Goal: Complete application form: Complete application form

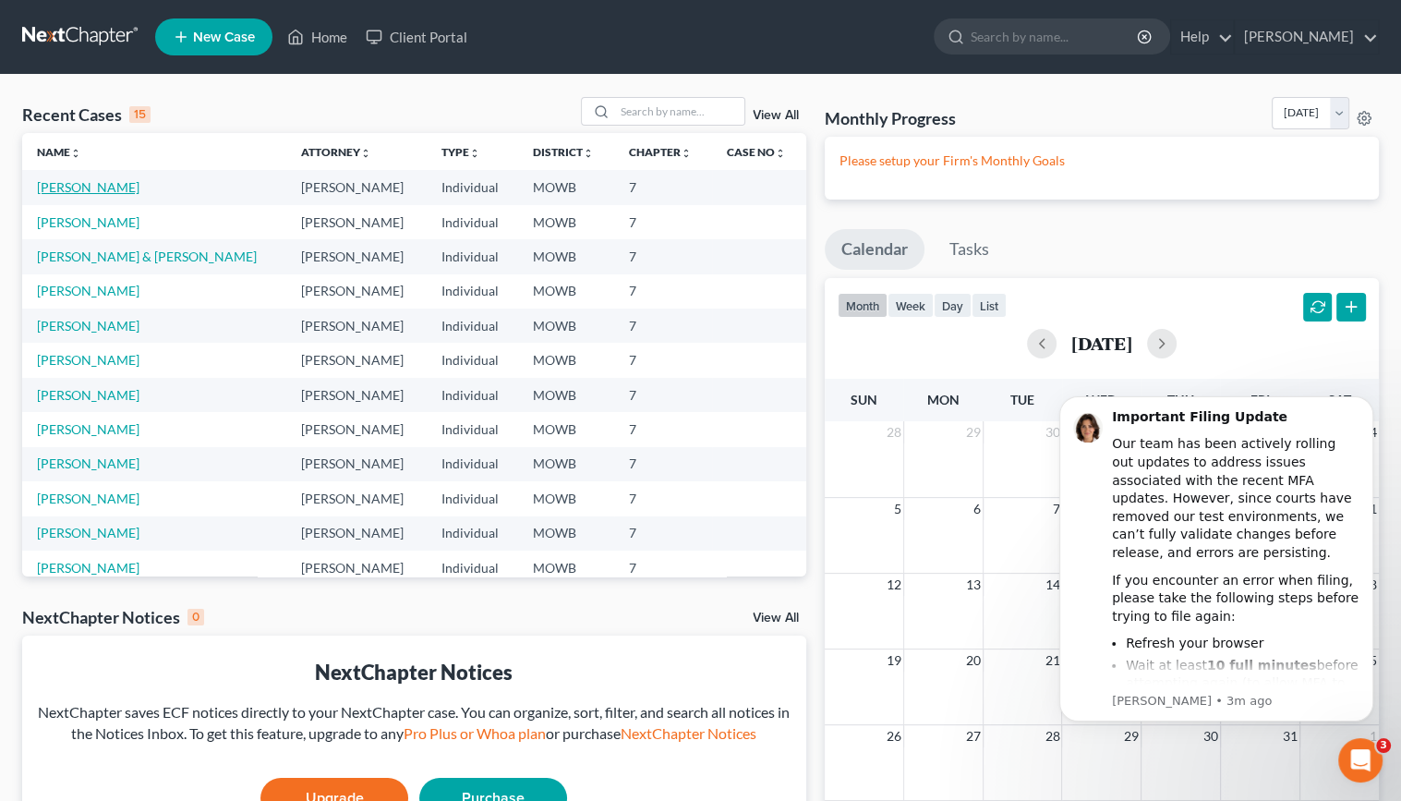
click at [119, 188] on link "[PERSON_NAME]" at bounding box center [88, 187] width 103 height 16
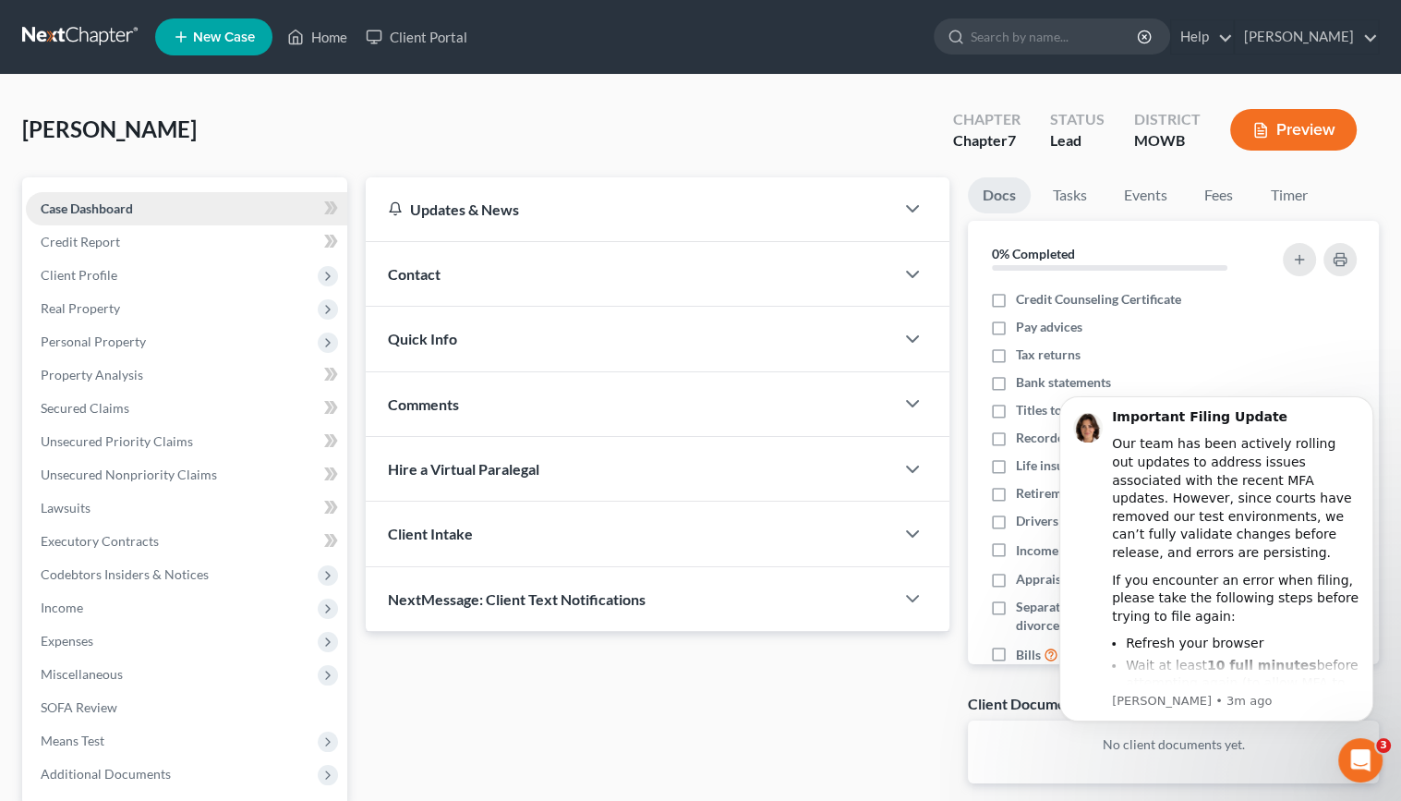
click at [130, 212] on span "Case Dashboard" at bounding box center [87, 208] width 92 height 16
click at [141, 269] on span "Client Profile" at bounding box center [186, 275] width 321 height 33
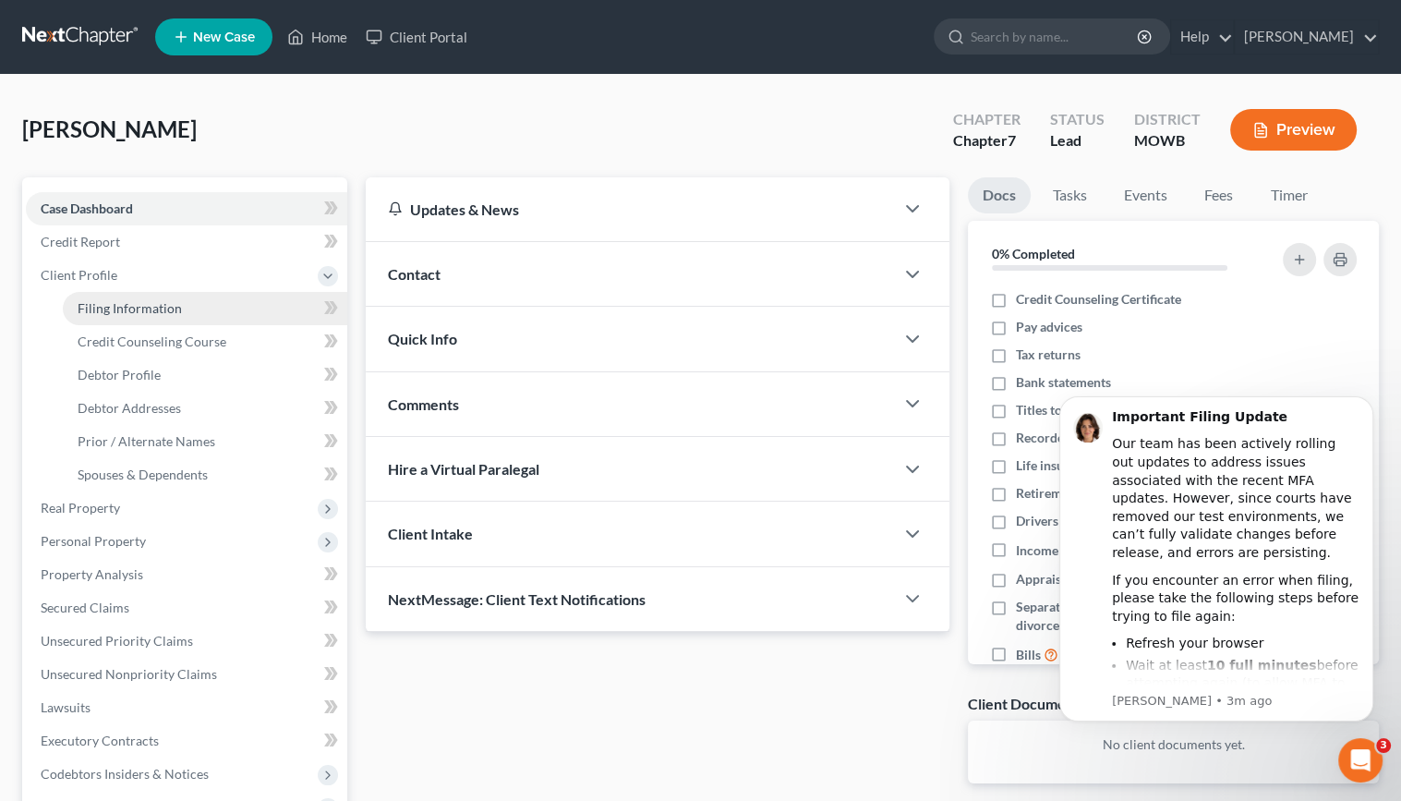
click at [177, 312] on span "Filing Information" at bounding box center [130, 308] width 104 height 16
select select "1"
select select "0"
select select "26"
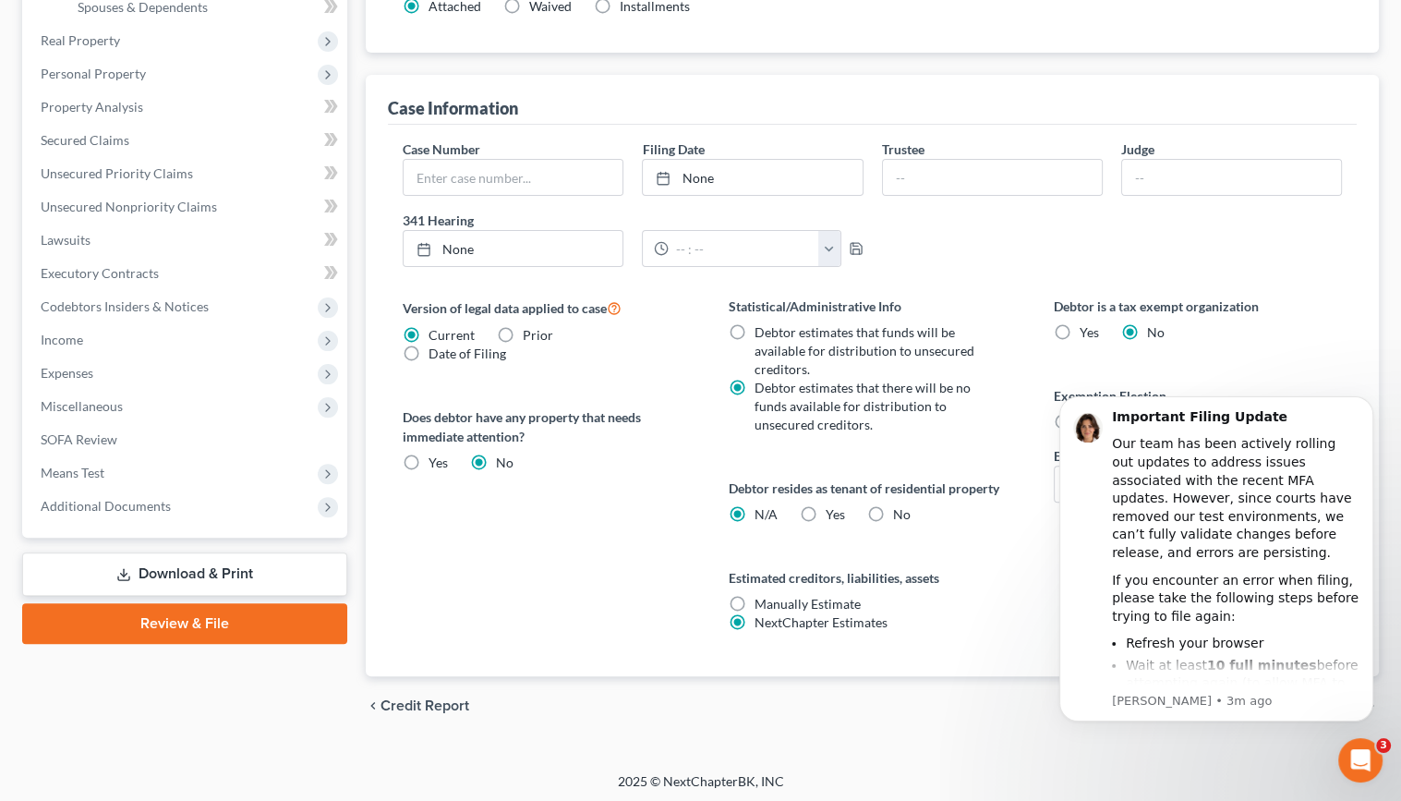
scroll to position [469, 0]
click at [826, 511] on label "Yes Yes" at bounding box center [835, 512] width 19 height 18
click at [833, 511] on input "Yes Yes" at bounding box center [839, 509] width 12 height 12
radio input "true"
radio input "false"
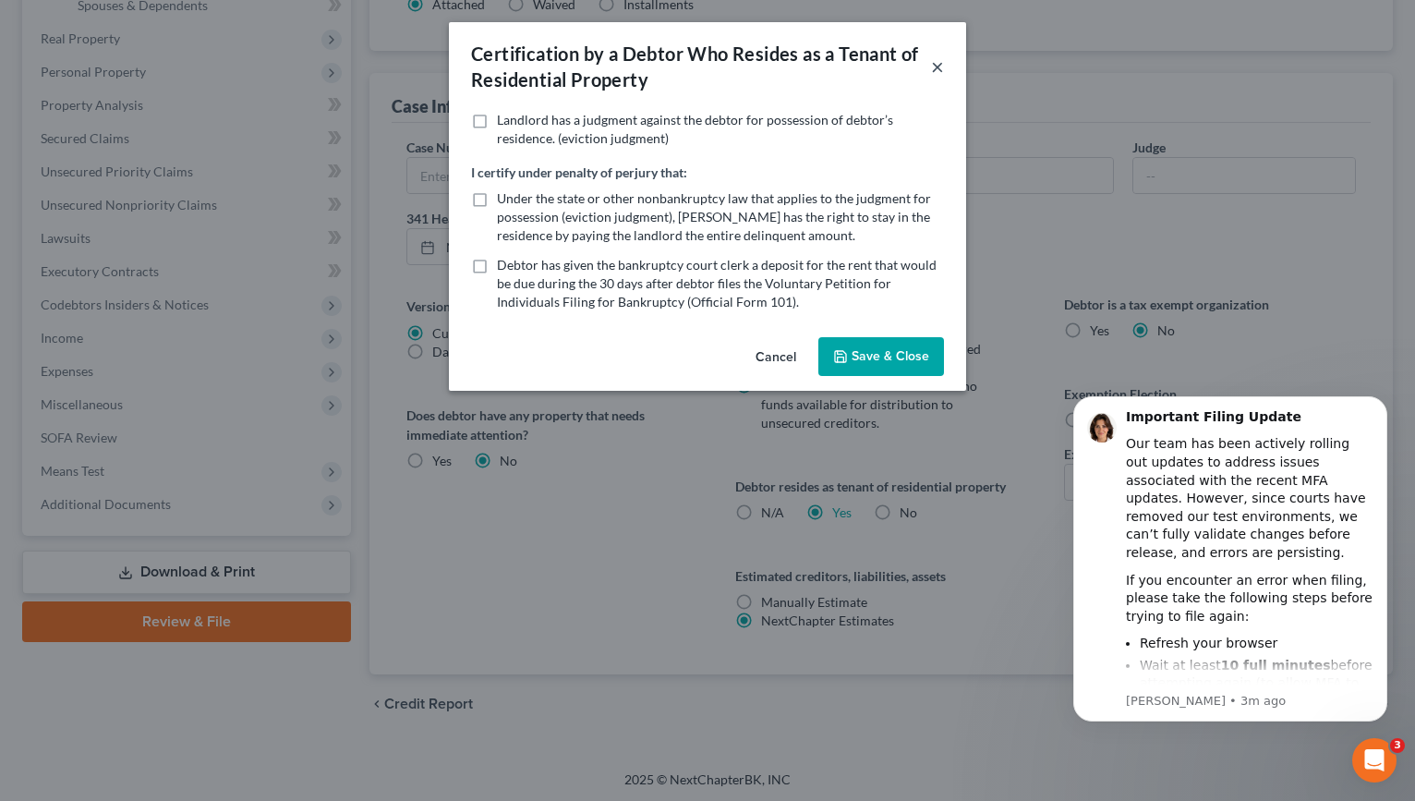
click at [942, 69] on button "×" at bounding box center [937, 66] width 13 height 22
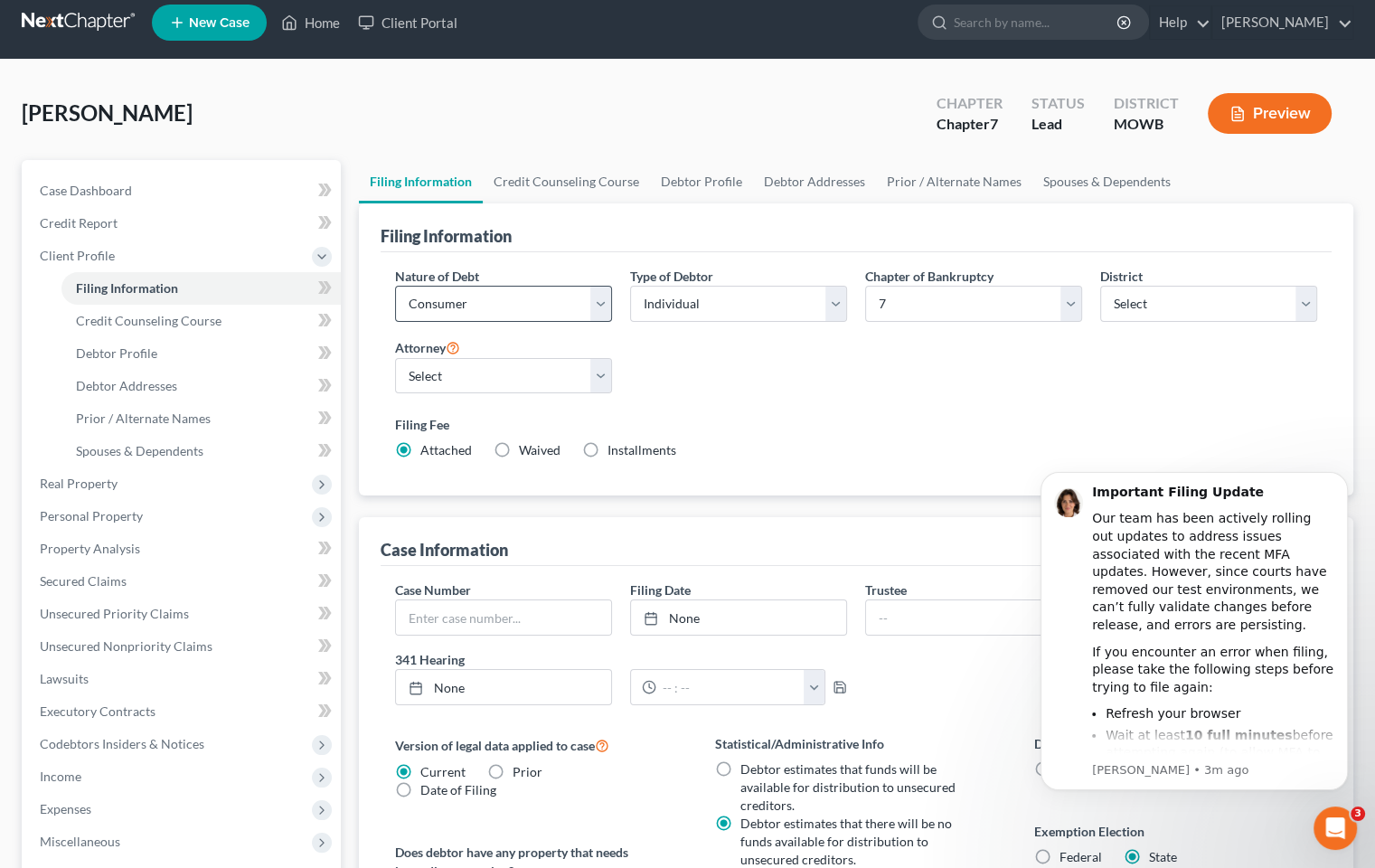
scroll to position [195, 0]
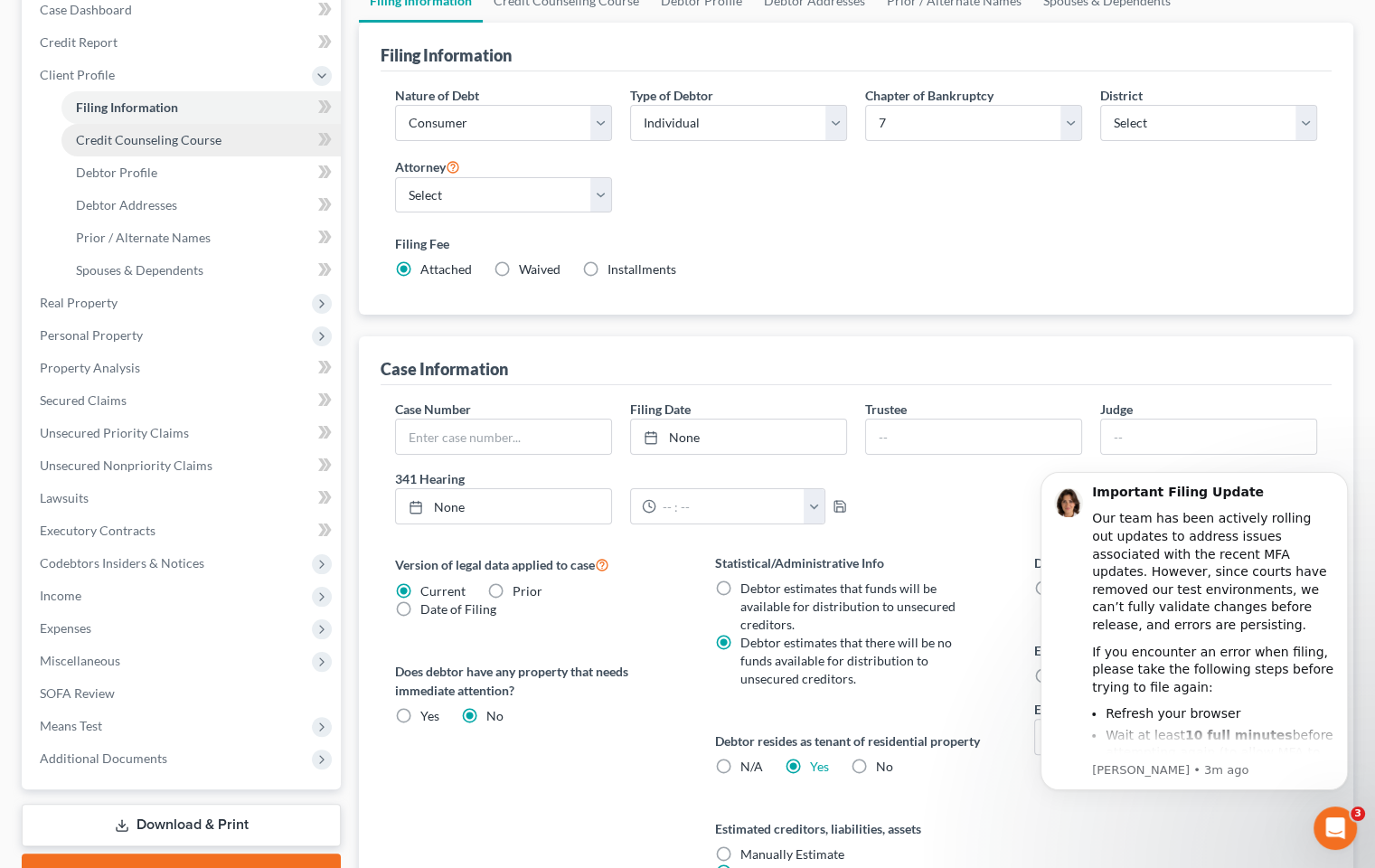
click at [187, 143] on span "Credit Counseling Course" at bounding box center [149, 140] width 146 height 16
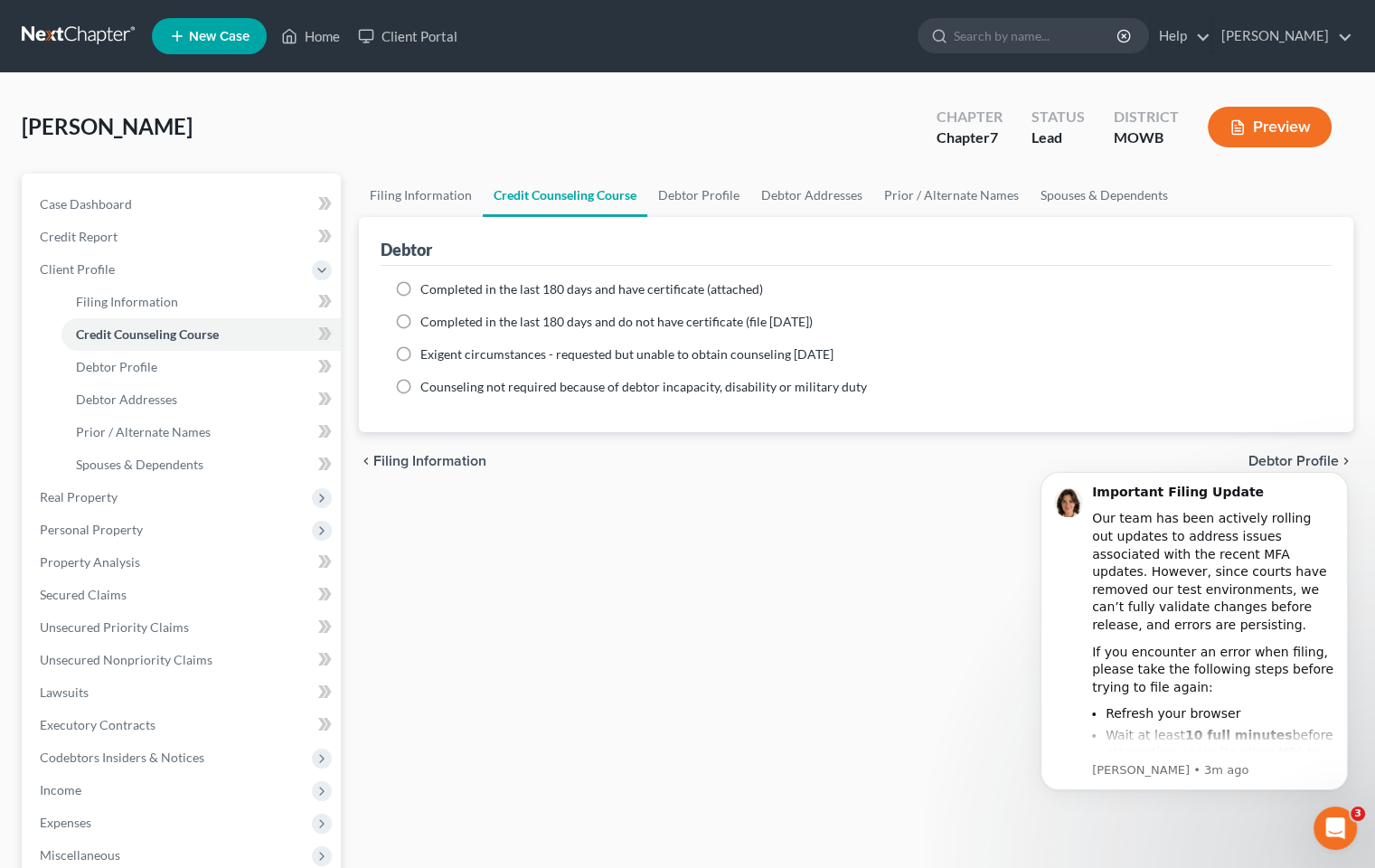
click at [421, 280] on label "Completed in the last 180 days and have certificate (attached)" at bounding box center [592, 289] width 343 height 18
click at [428, 280] on input "Completed in the last 180 days and have certificate (attached)" at bounding box center [434, 286] width 12 height 12
radio input "true"
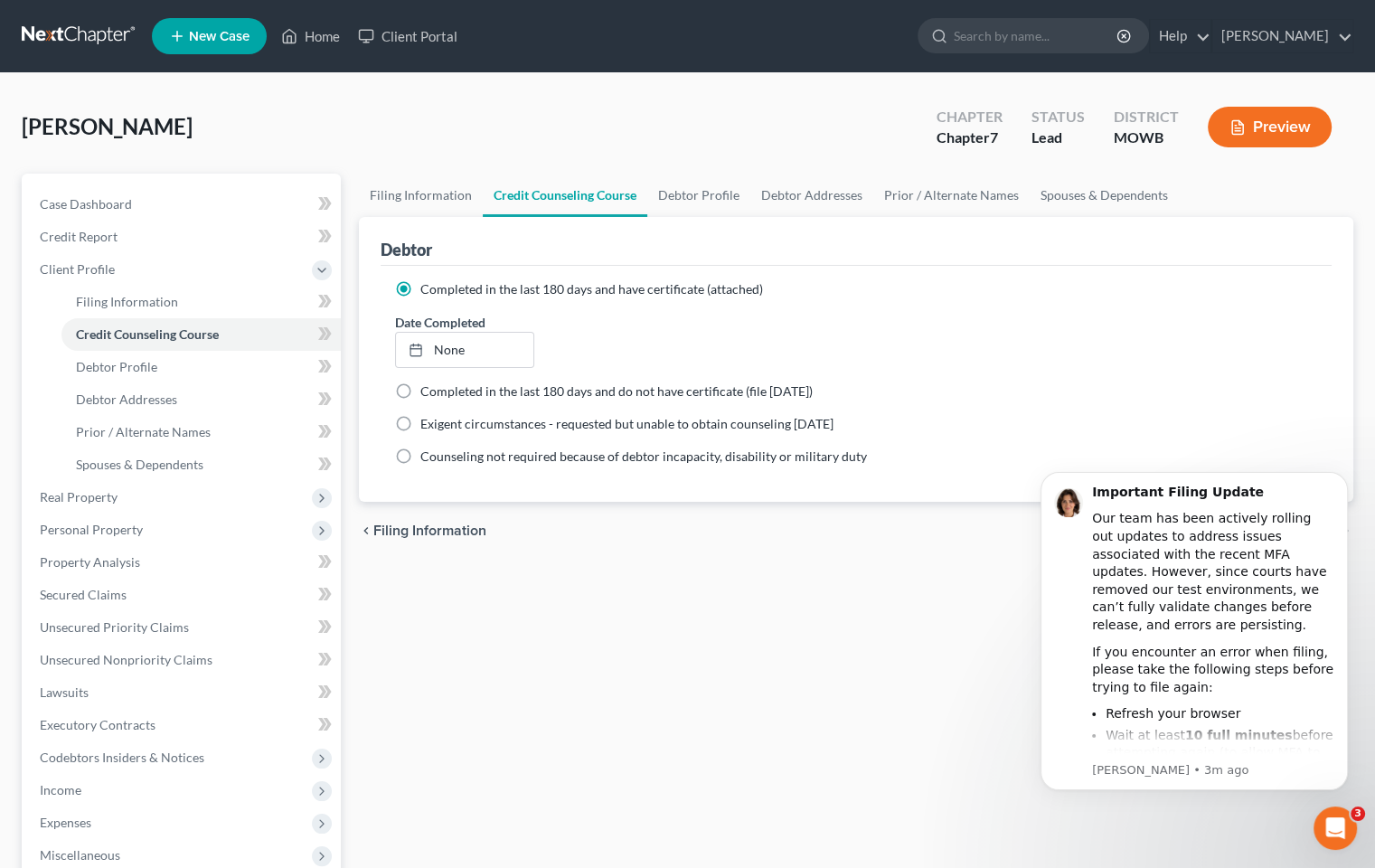
scroll to position [90, 0]
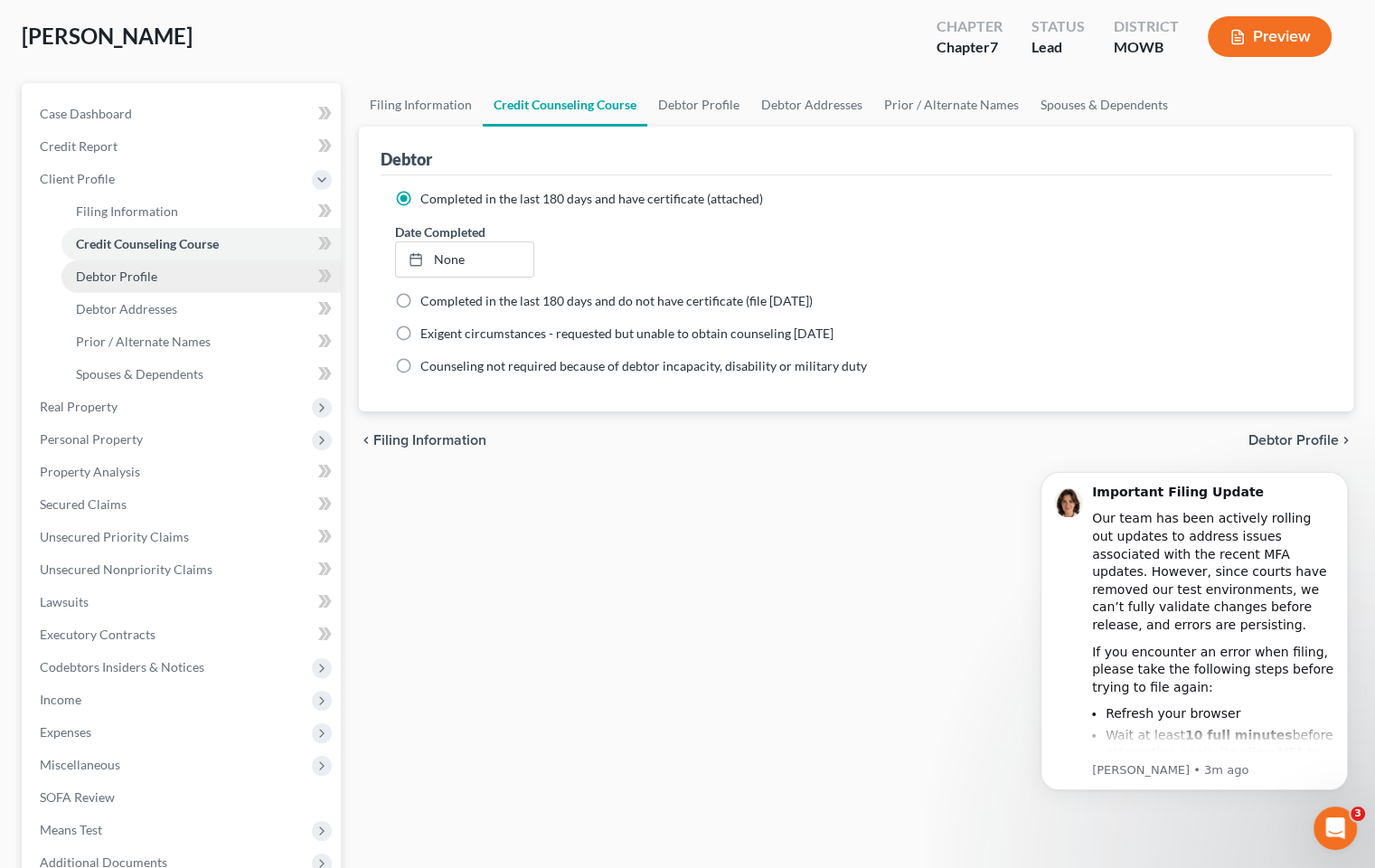
click at [170, 278] on link "Debtor Profile" at bounding box center [201, 276] width 279 height 32
select select "0"
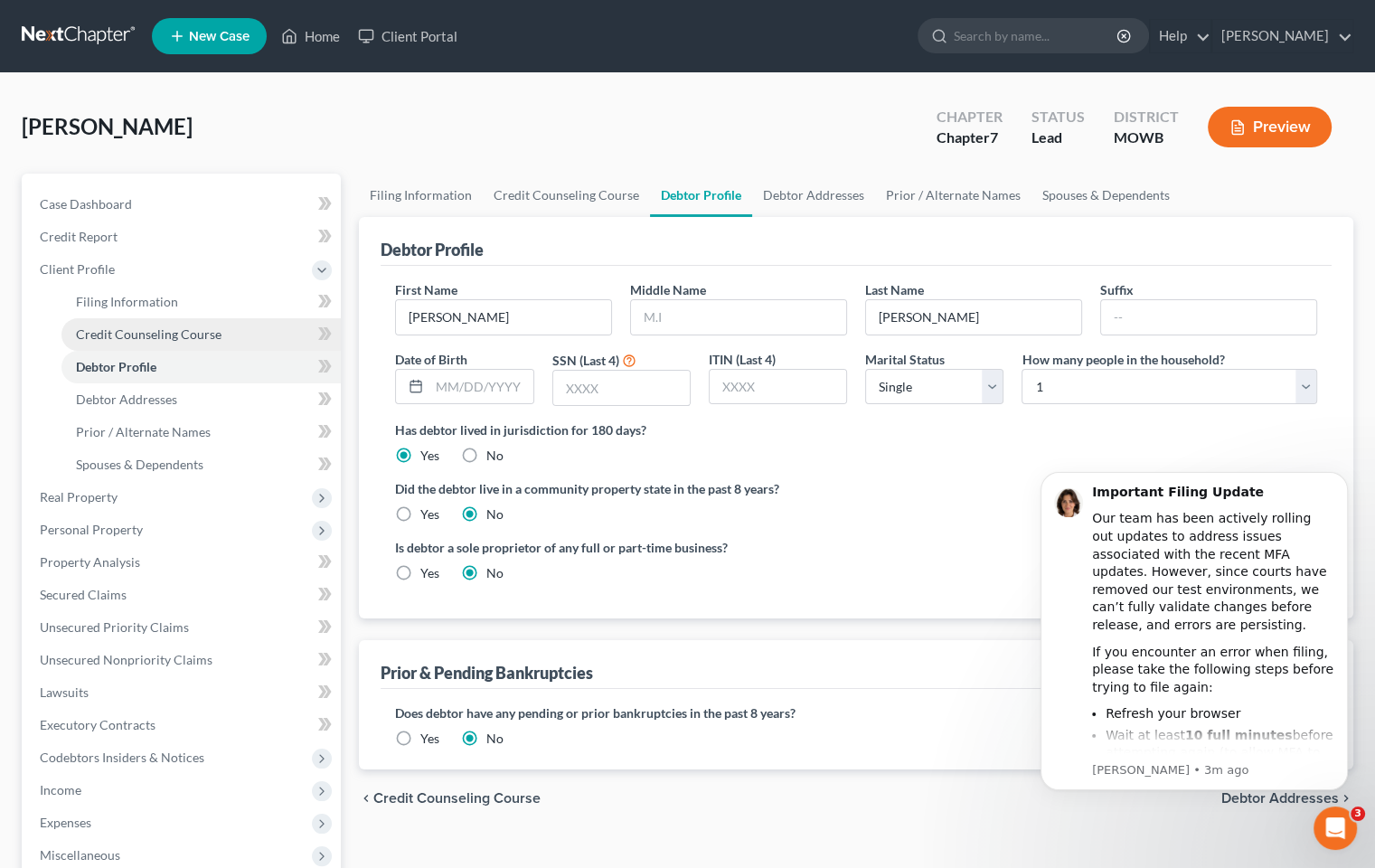
click at [173, 335] on span "Credit Counseling Course" at bounding box center [149, 334] width 146 height 16
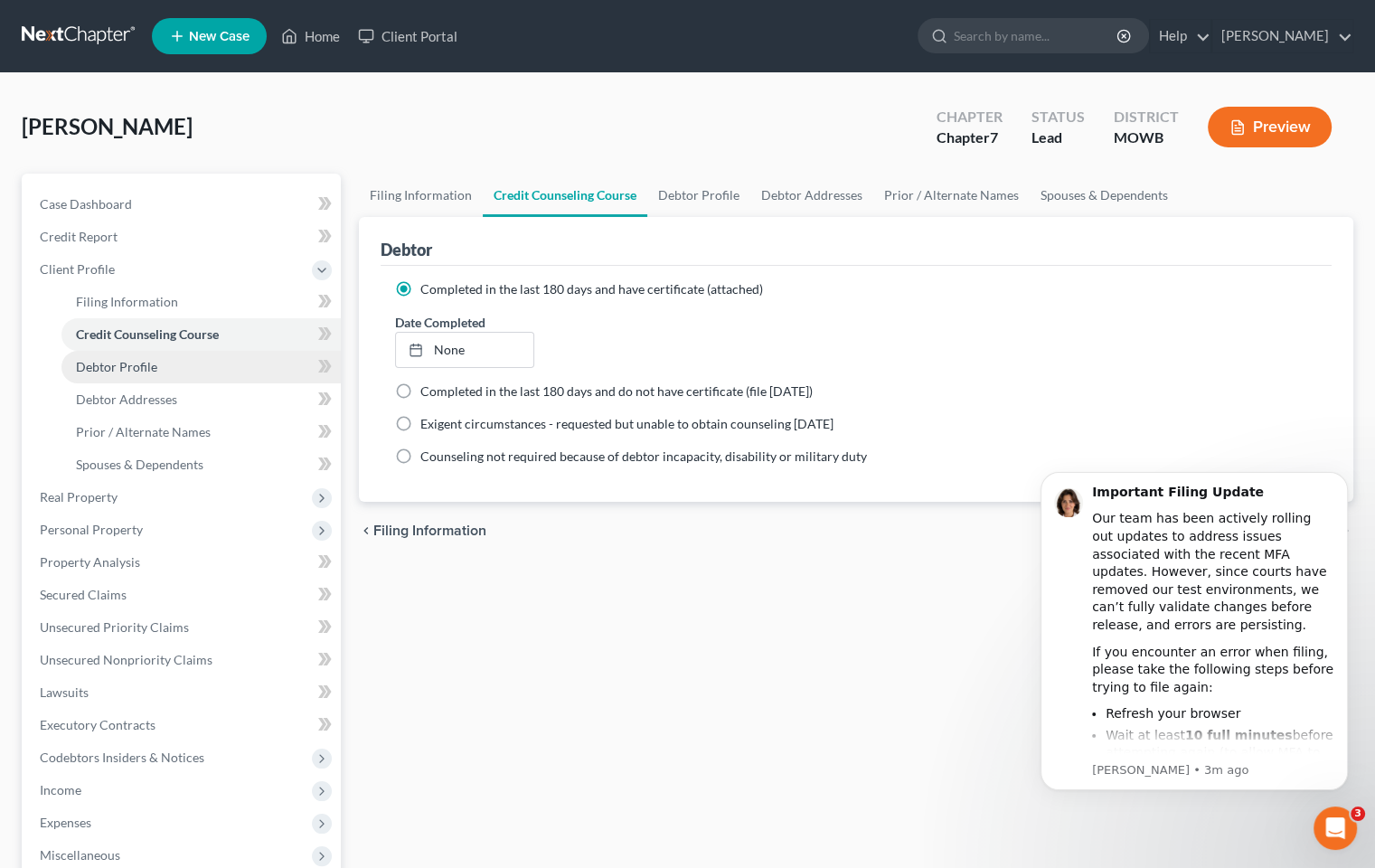
click at [176, 365] on link "Debtor Profile" at bounding box center [201, 366] width 279 height 32
select select "0"
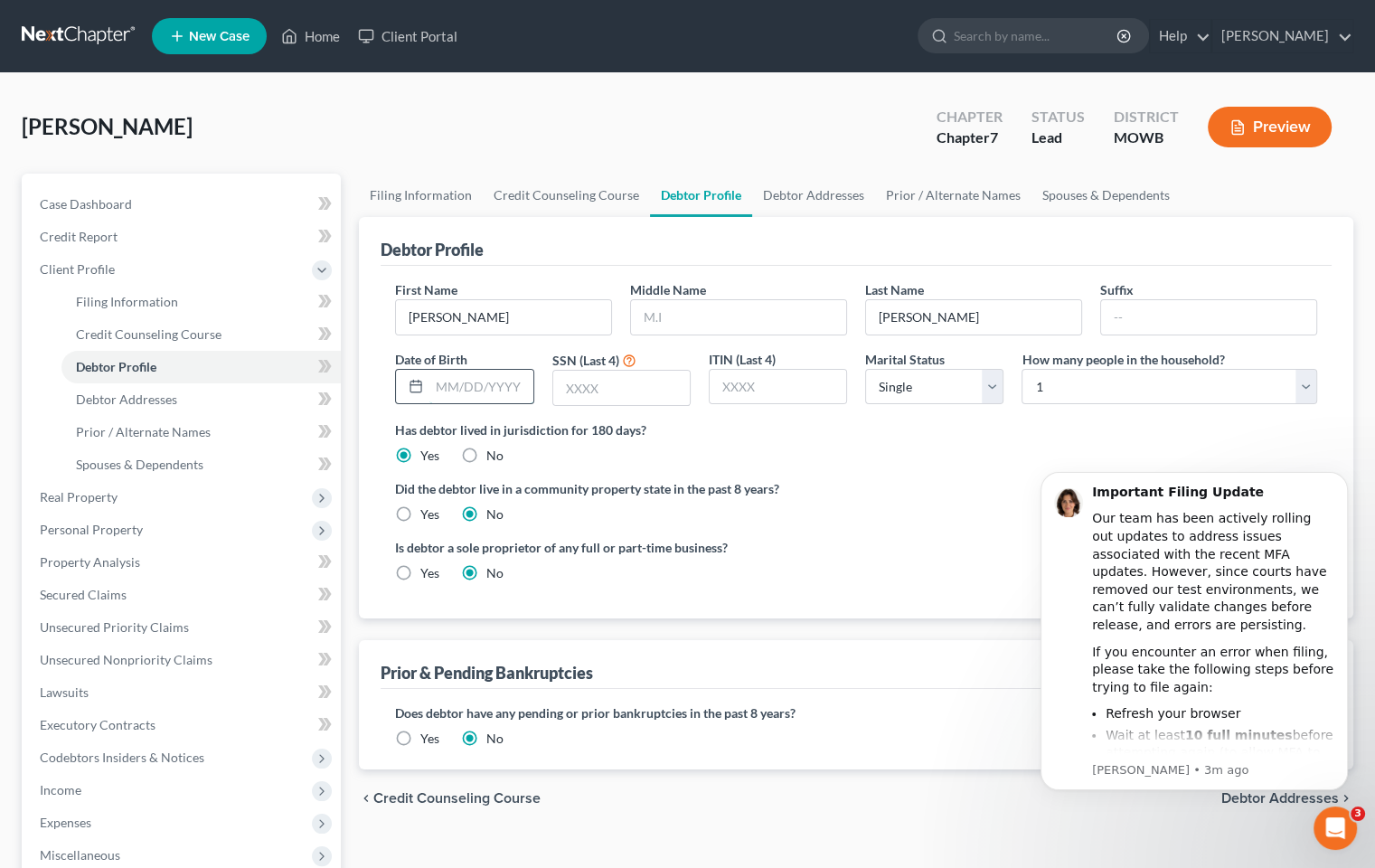
click at [484, 394] on input "text" at bounding box center [481, 387] width 103 height 34
type input "[DATE]"
click at [674, 396] on input "text" at bounding box center [620, 388] width 136 height 34
click at [658, 387] on input "text" at bounding box center [620, 388] width 136 height 34
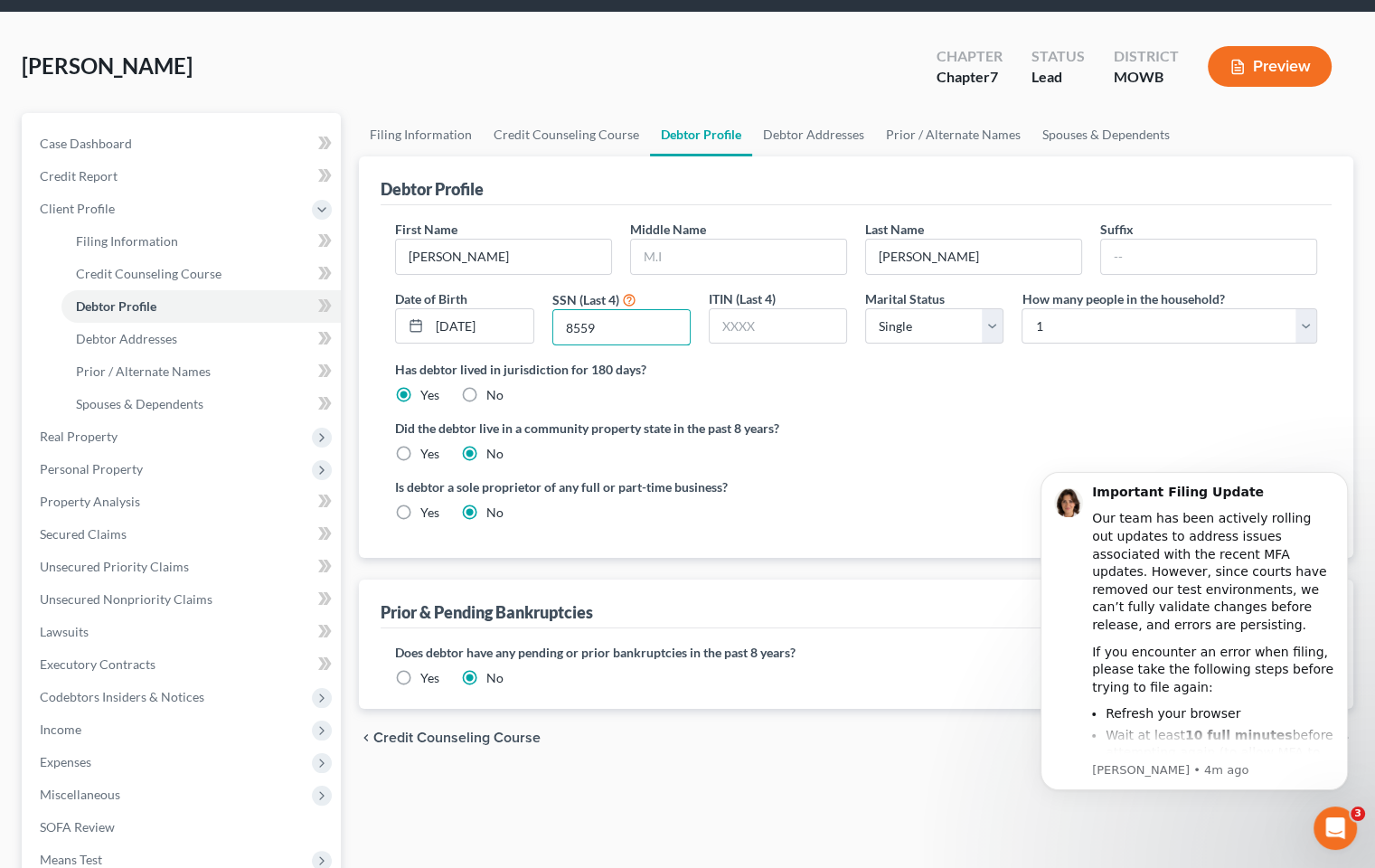
scroll to position [181, 0]
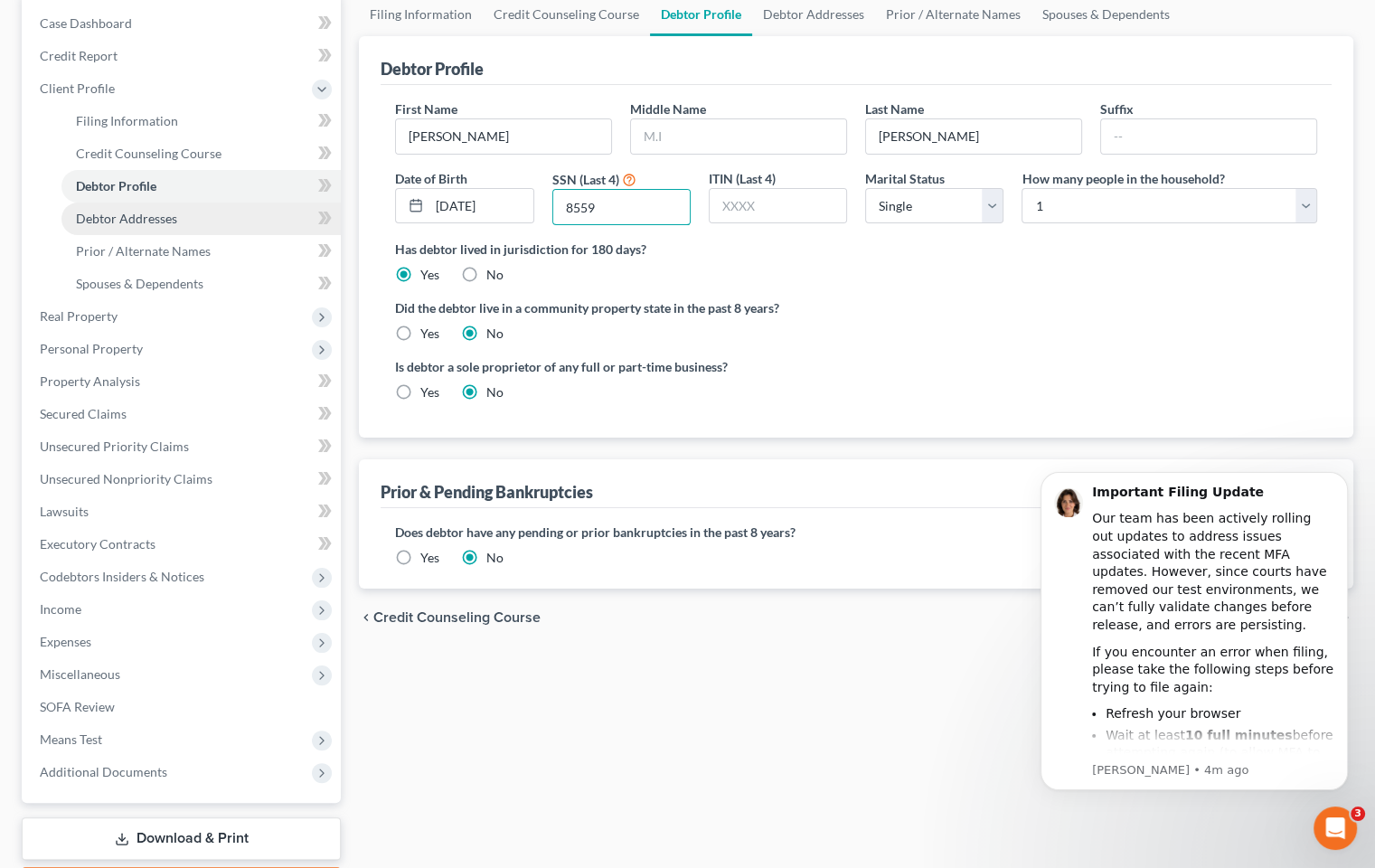
type input "8559"
click at [159, 211] on span "Debtor Addresses" at bounding box center [126, 218] width 101 height 16
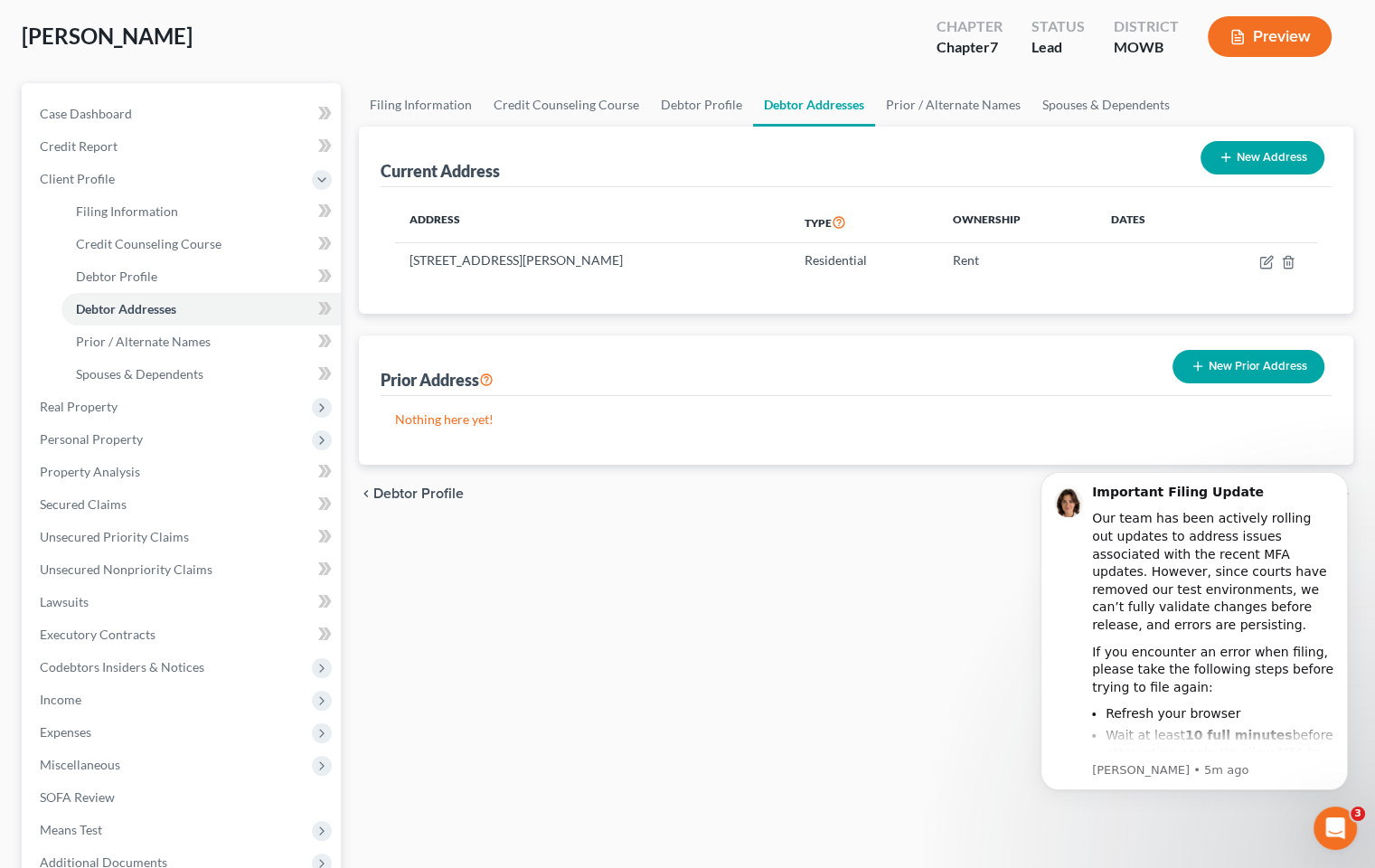
click at [713, 560] on div "Filing Information Credit Counseling Course Debtor Profile Debtor Addresses Pri…" at bounding box center [856, 540] width 1013 height 914
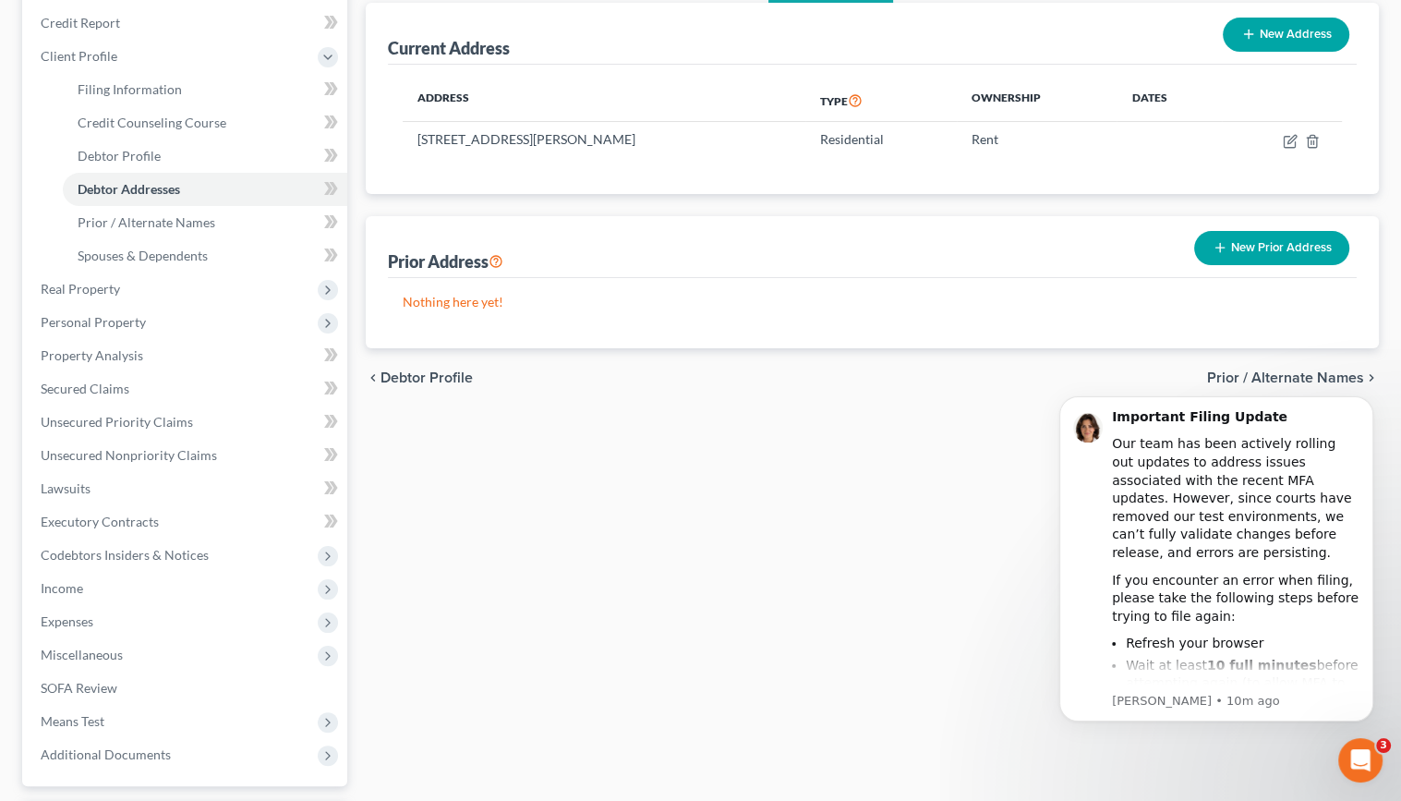
scroll to position [108, 0]
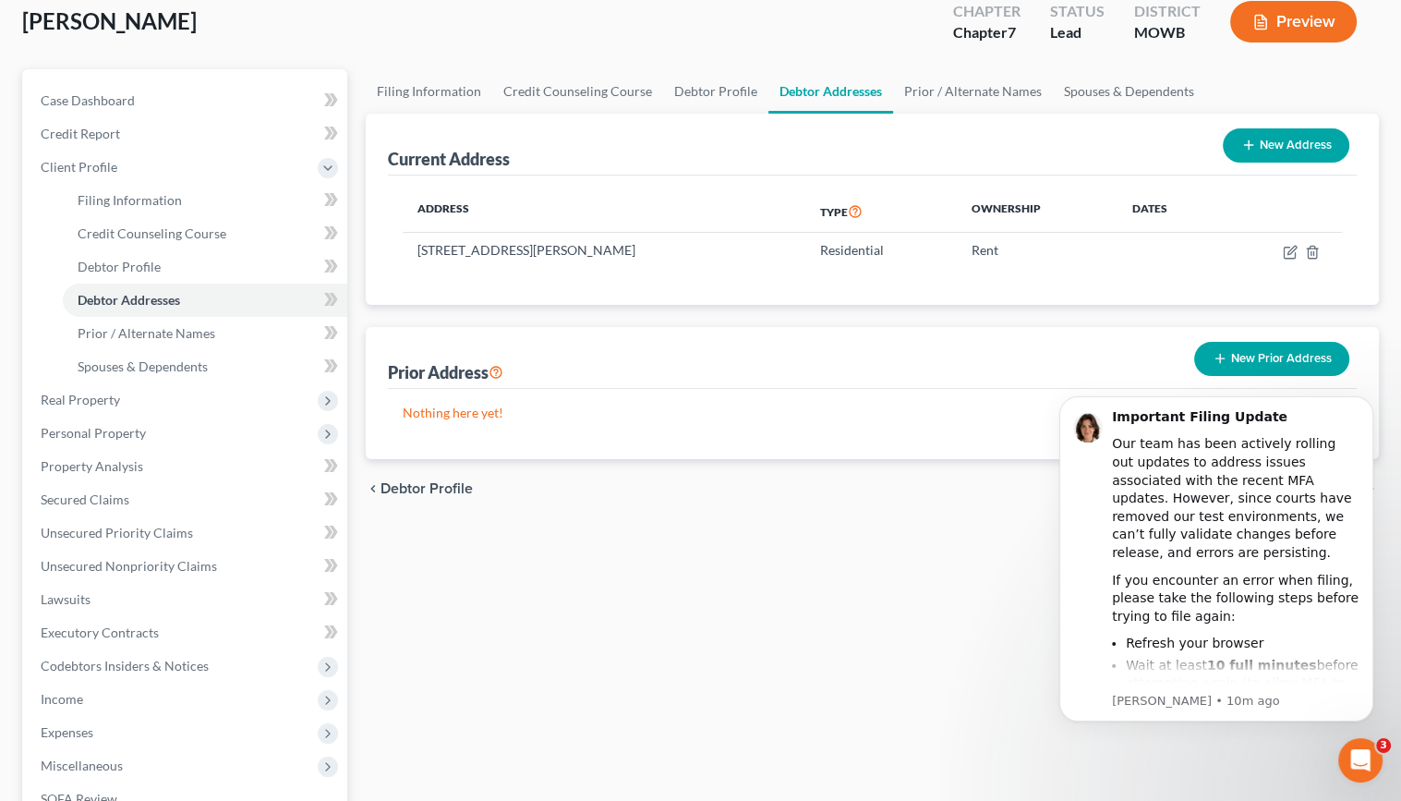
click at [1208, 355] on button "New Prior Address" at bounding box center [1271, 359] width 155 height 34
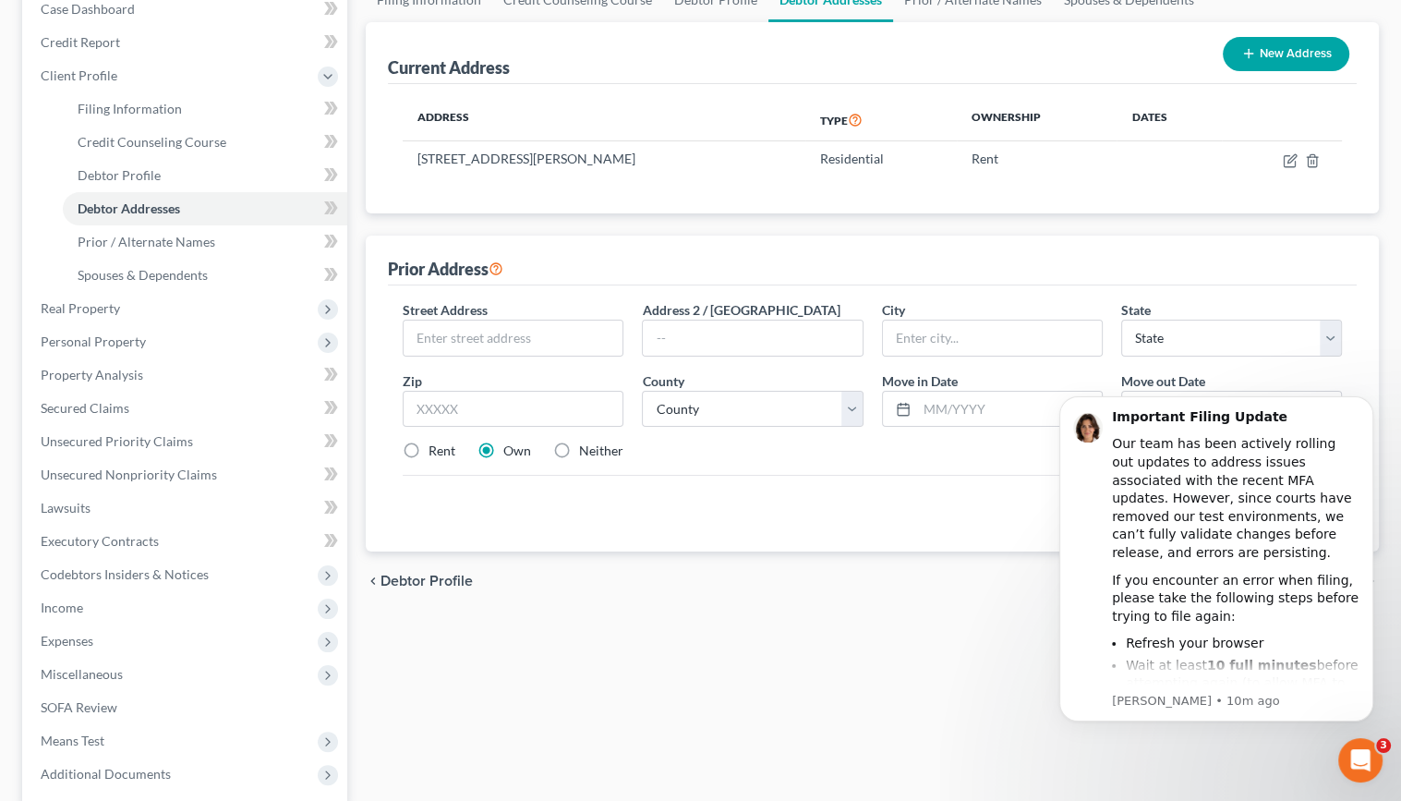
scroll to position [200, 0]
click at [1169, 133] on th "Dates" at bounding box center [1169, 119] width 105 height 42
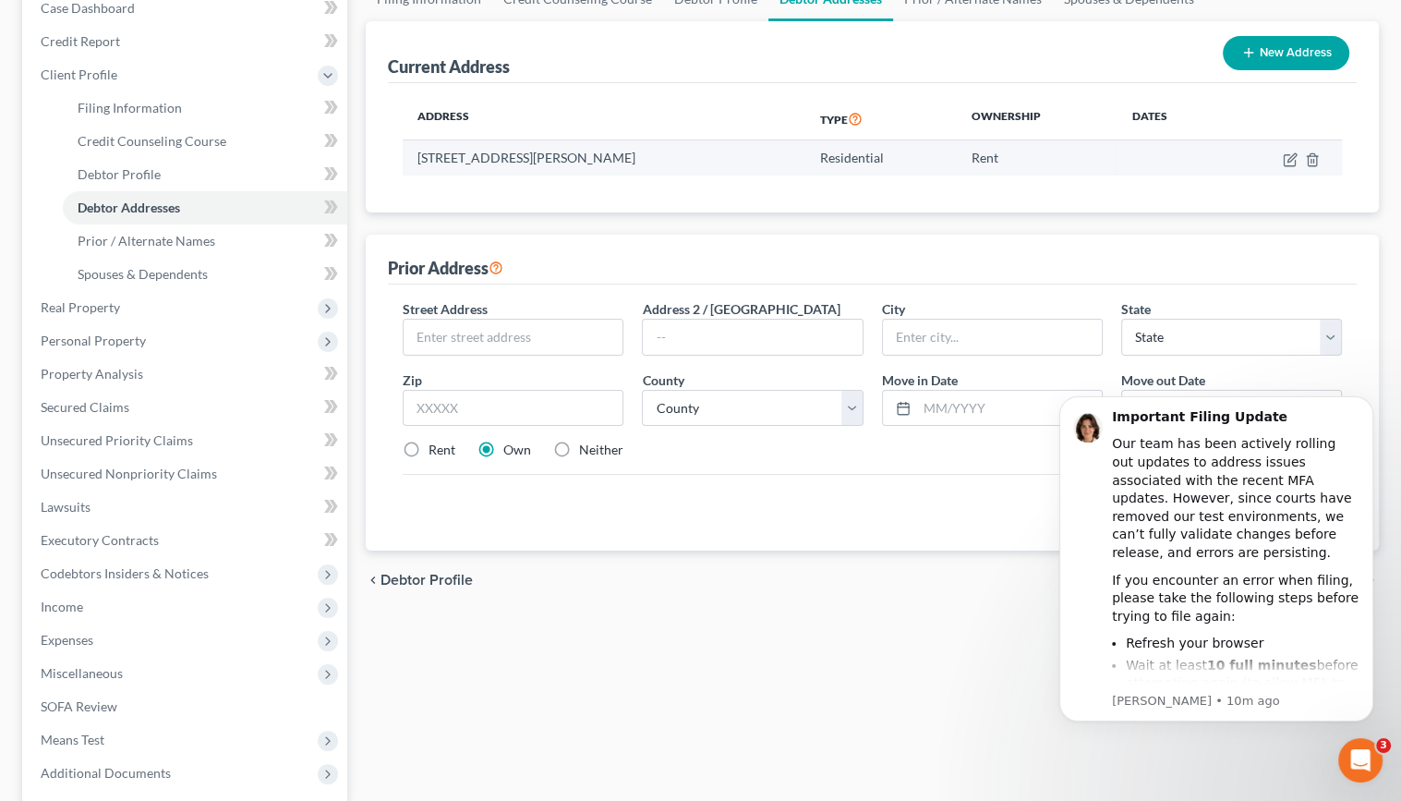
drag, startPoint x: 1168, startPoint y: 165, endPoint x: 1172, endPoint y: 153, distance: 12.9
click at [1171, 155] on td at bounding box center [1169, 157] width 105 height 35
click at [1183, 154] on td at bounding box center [1169, 157] width 105 height 35
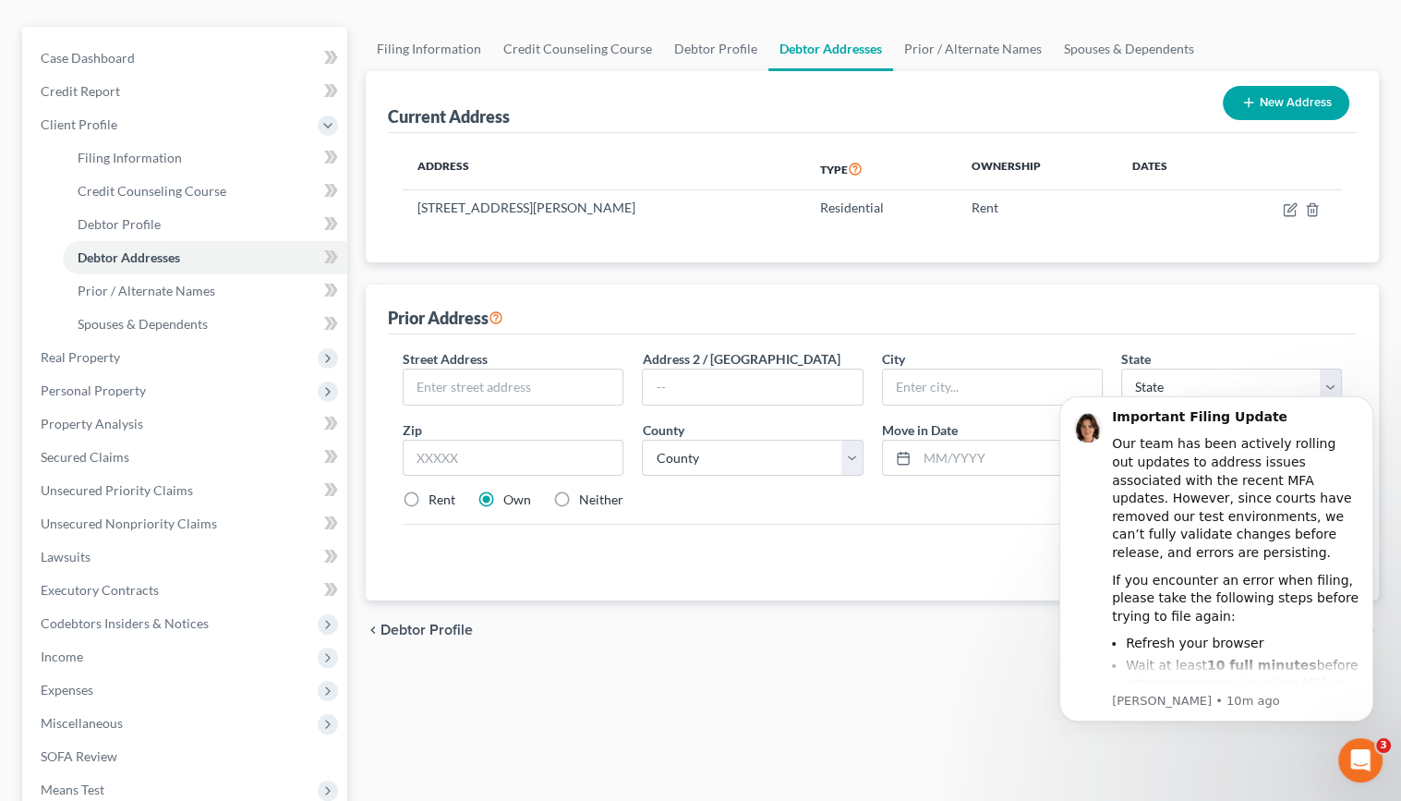
scroll to position [108, 0]
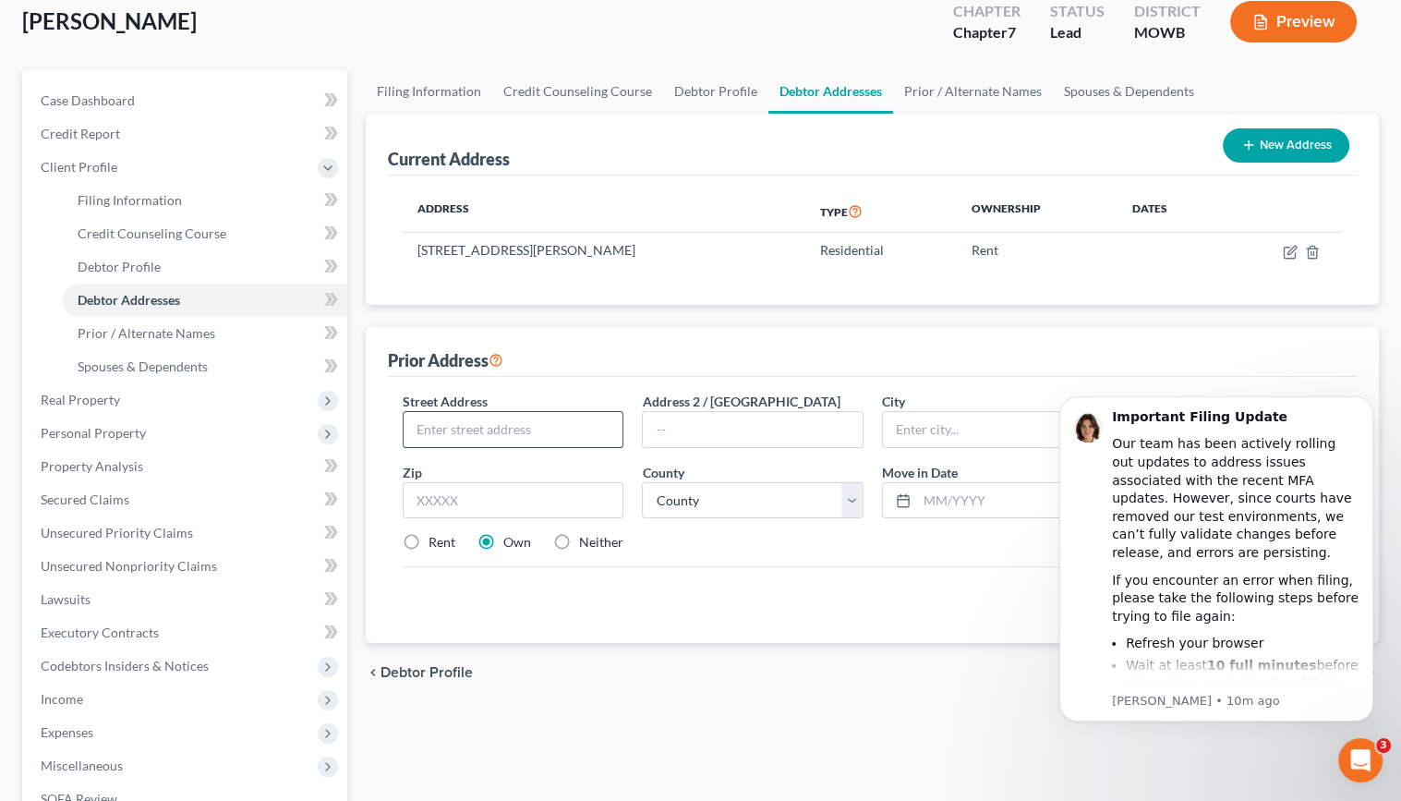
click at [473, 428] on input "text" at bounding box center [513, 429] width 219 height 35
type input "k"
type input "[STREET_ADDRESS]"
type input "[GEOGRAPHIC_DATA]"
click at [507, 501] on input "text" at bounding box center [513, 500] width 221 height 37
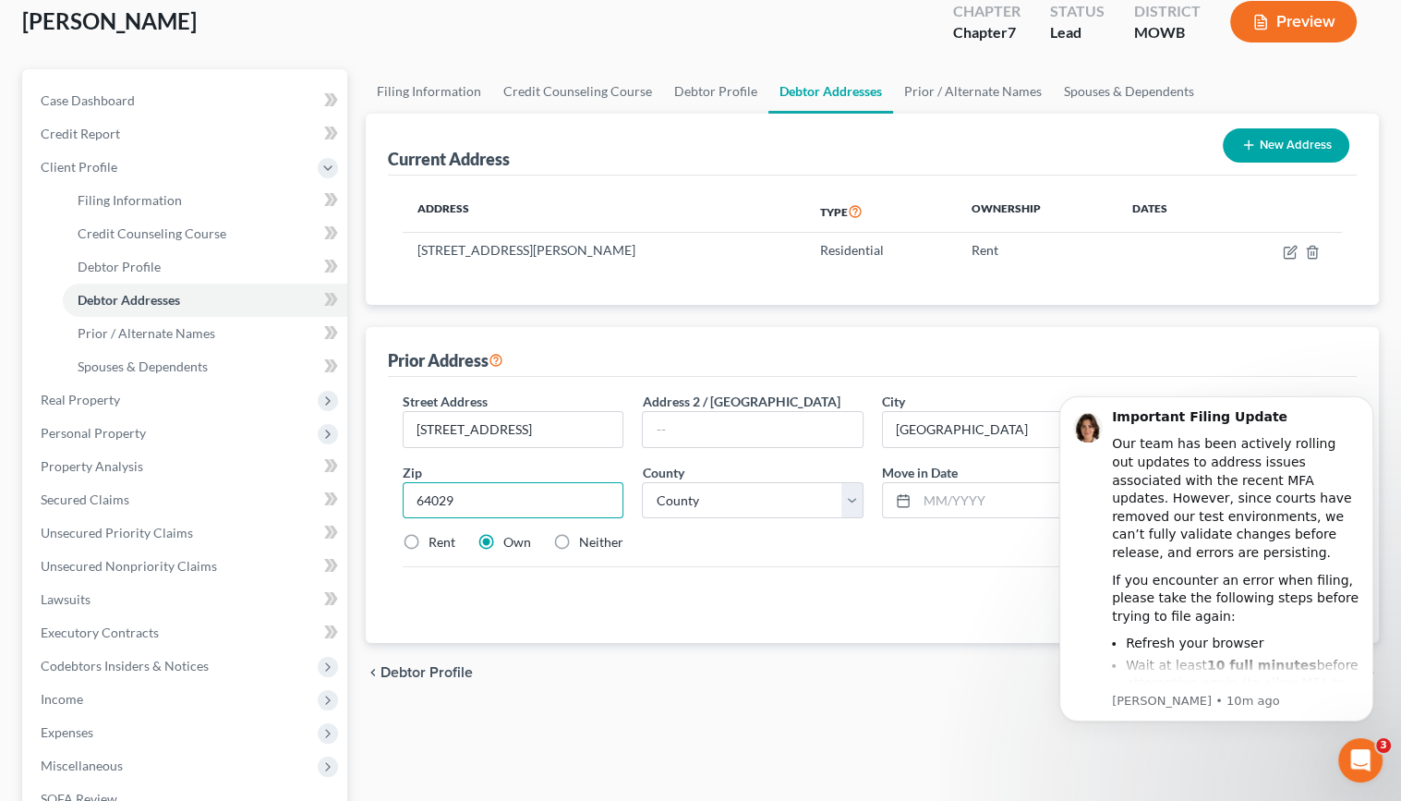
type input "64029"
select select "26"
click at [847, 502] on select "County [GEOGRAPHIC_DATA] [GEOGRAPHIC_DATA] [GEOGRAPHIC_DATA] [GEOGRAPHIC_DATA] …" at bounding box center [752, 500] width 221 height 37
select select "47"
click at [642, 482] on select "County [GEOGRAPHIC_DATA] [GEOGRAPHIC_DATA] [GEOGRAPHIC_DATA] [GEOGRAPHIC_DATA] …" at bounding box center [752, 500] width 221 height 37
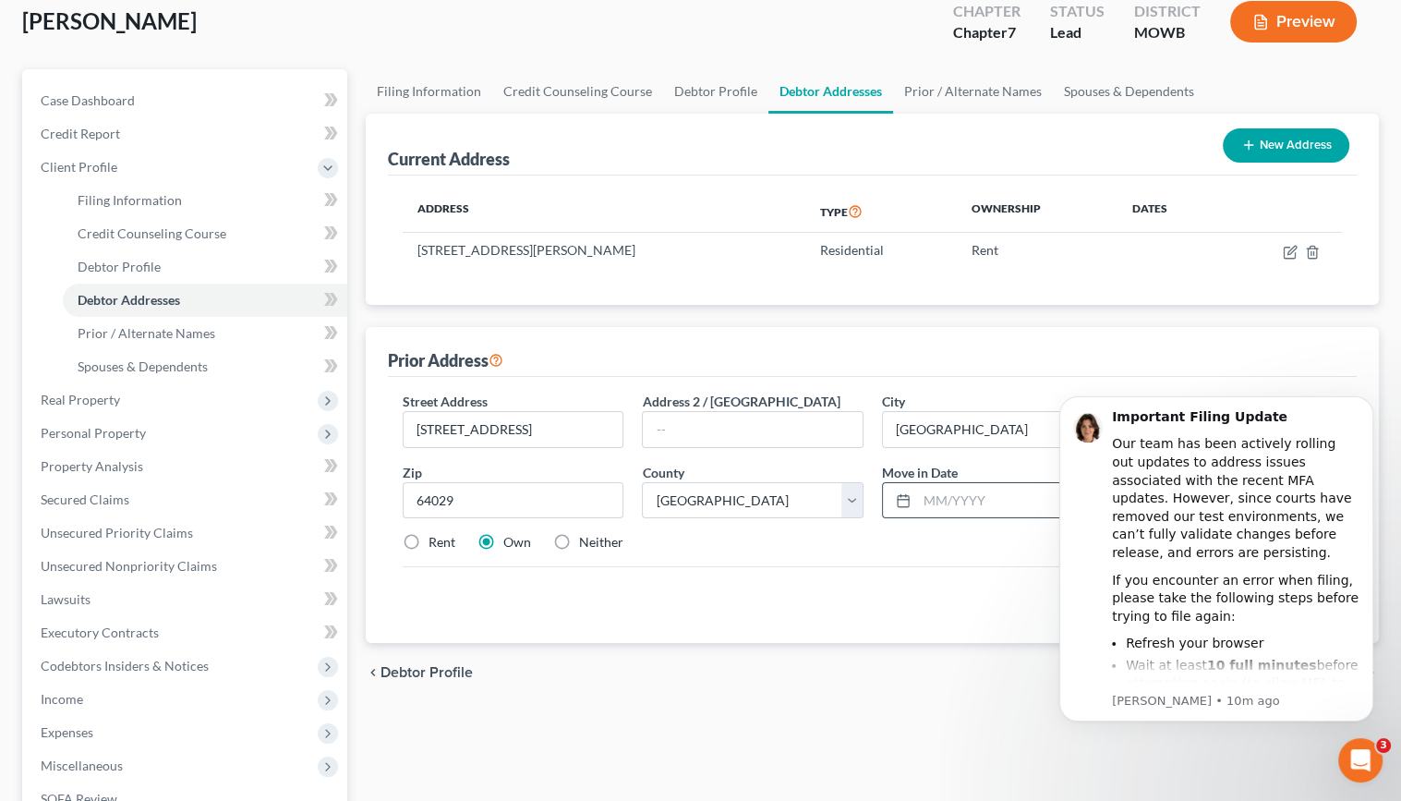
click at [905, 493] on icon at bounding box center [903, 500] width 15 height 15
click at [904, 495] on rect at bounding box center [903, 500] width 11 height 11
click at [909, 505] on icon at bounding box center [903, 500] width 15 height 15
click at [956, 509] on input "text" at bounding box center [1009, 500] width 185 height 35
click at [950, 495] on input "text" at bounding box center [1009, 500] width 185 height 35
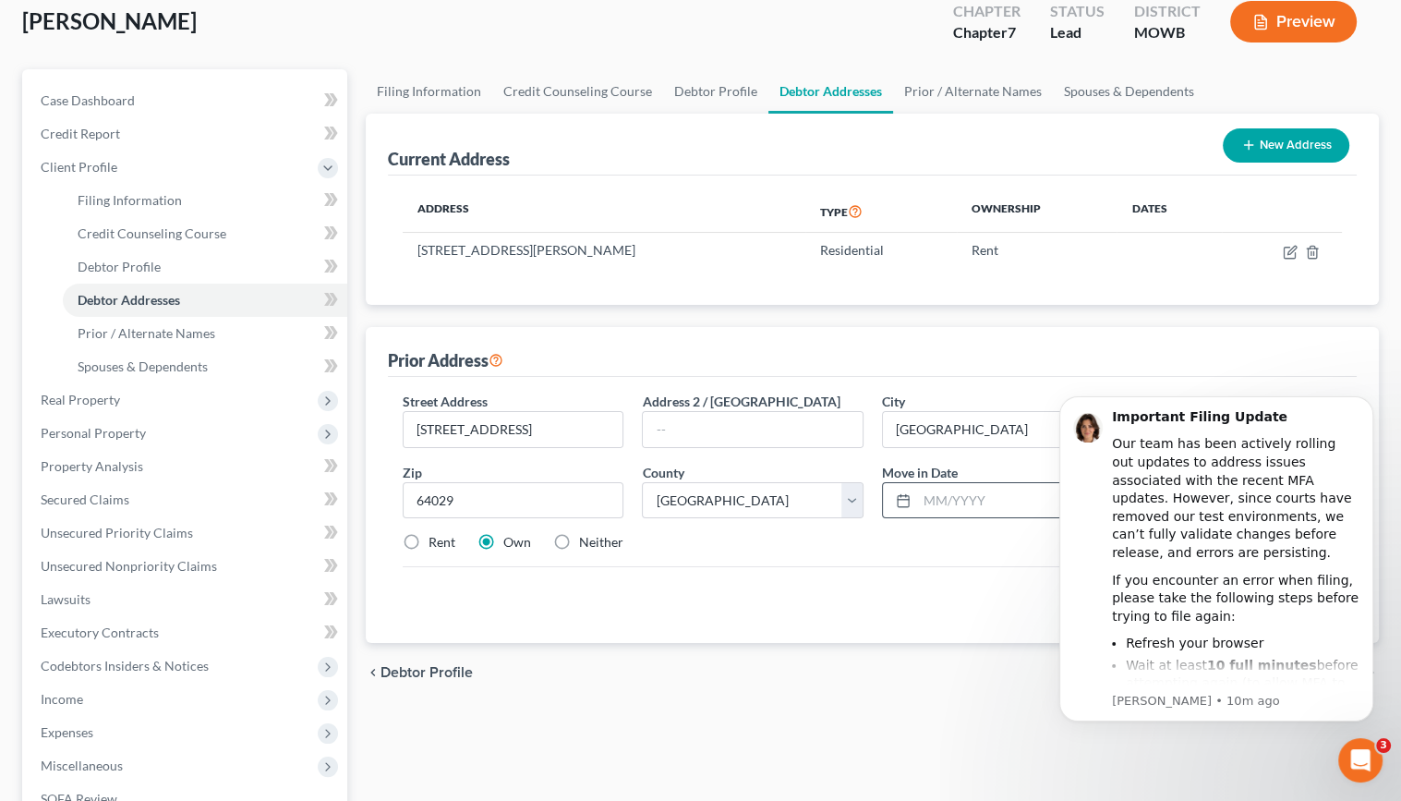
click at [891, 490] on div at bounding box center [900, 500] width 34 height 35
click at [901, 502] on icon at bounding box center [903, 500] width 15 height 15
drag, startPoint x: 887, startPoint y: 483, endPoint x: 934, endPoint y: 499, distance: 49.7
click at [934, 499] on input "text" at bounding box center [1009, 500] width 185 height 35
type input "0"
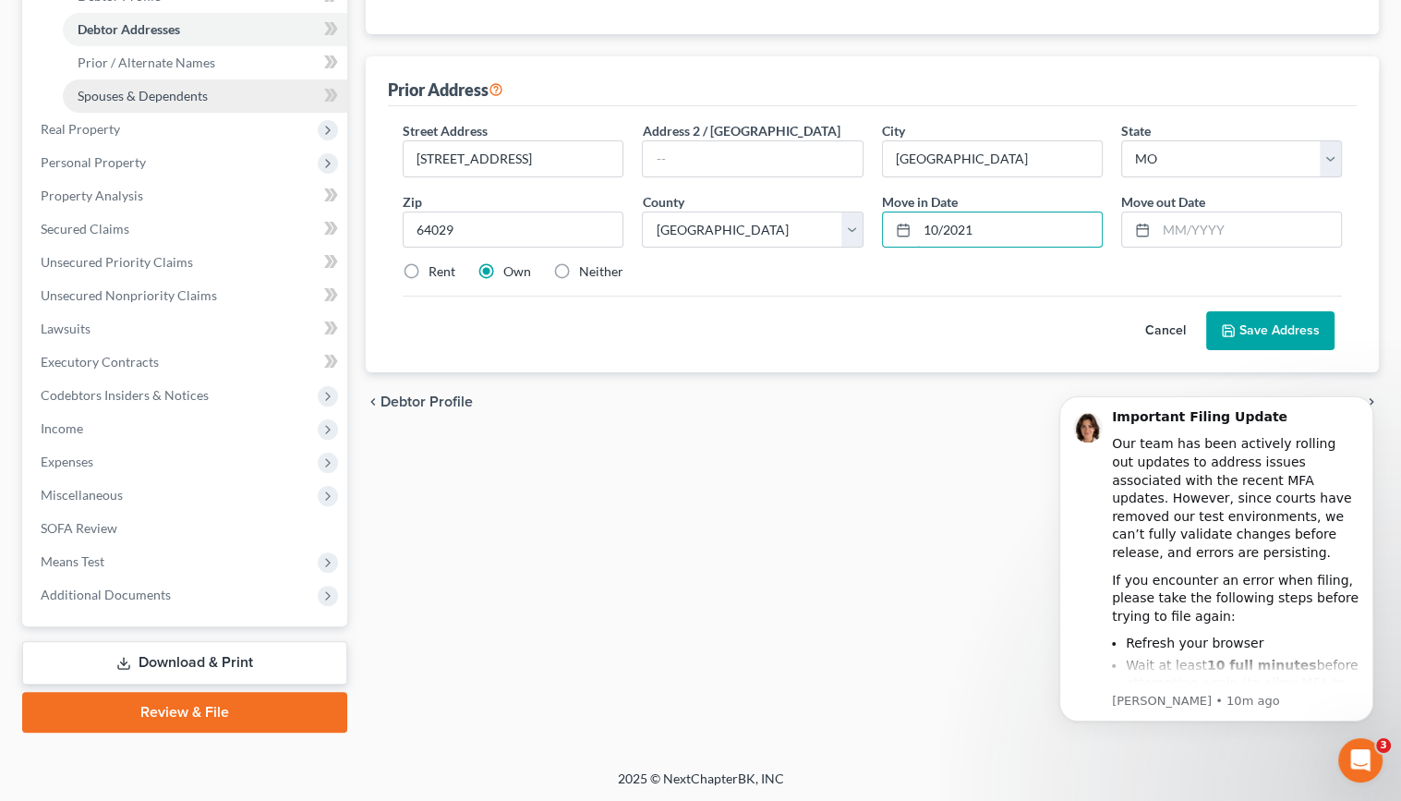
scroll to position [286, 0]
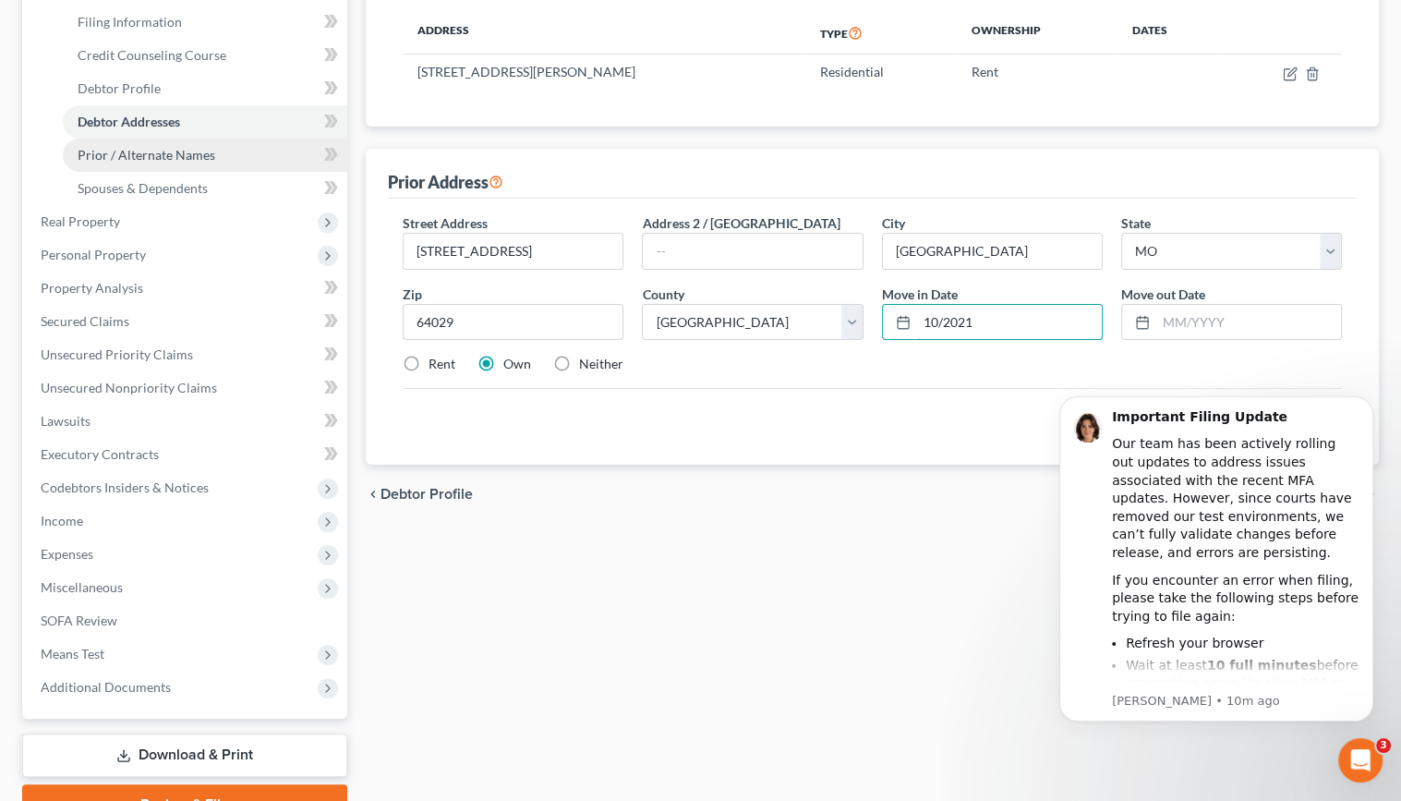
type input "10/2021"
click at [174, 151] on span "Prior / Alternate Names" at bounding box center [147, 155] width 138 height 16
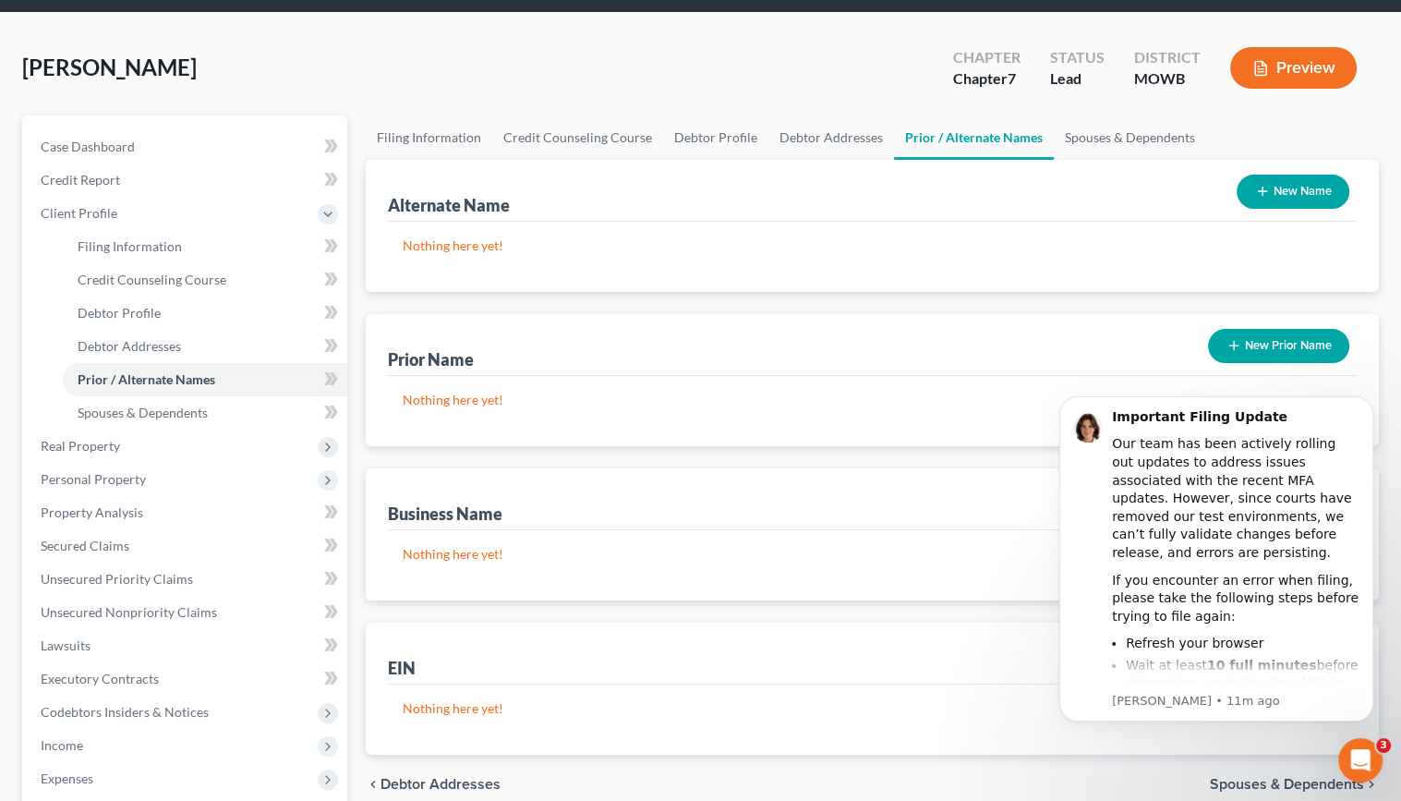
scroll to position [185, 0]
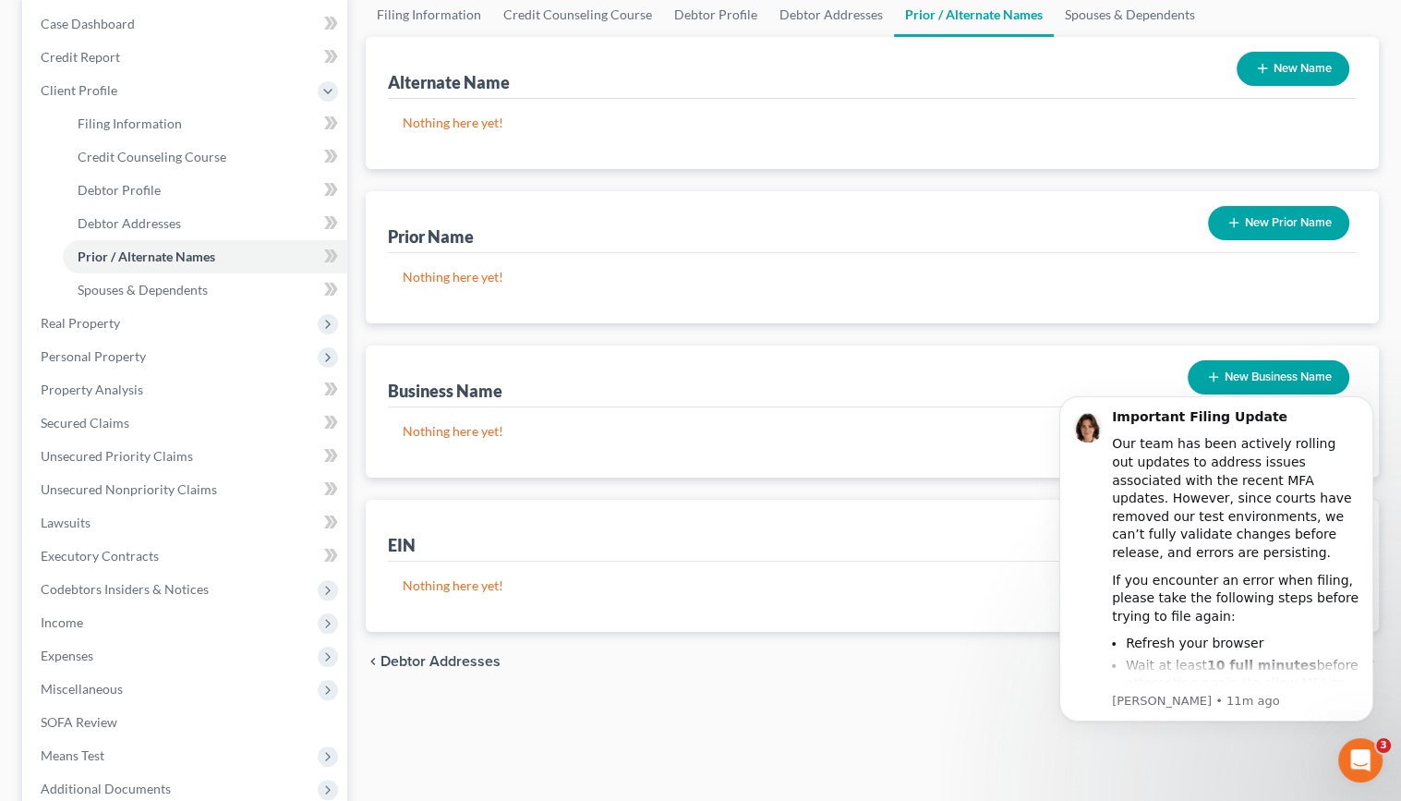
click at [1234, 226] on icon "button" at bounding box center [1234, 222] width 15 height 15
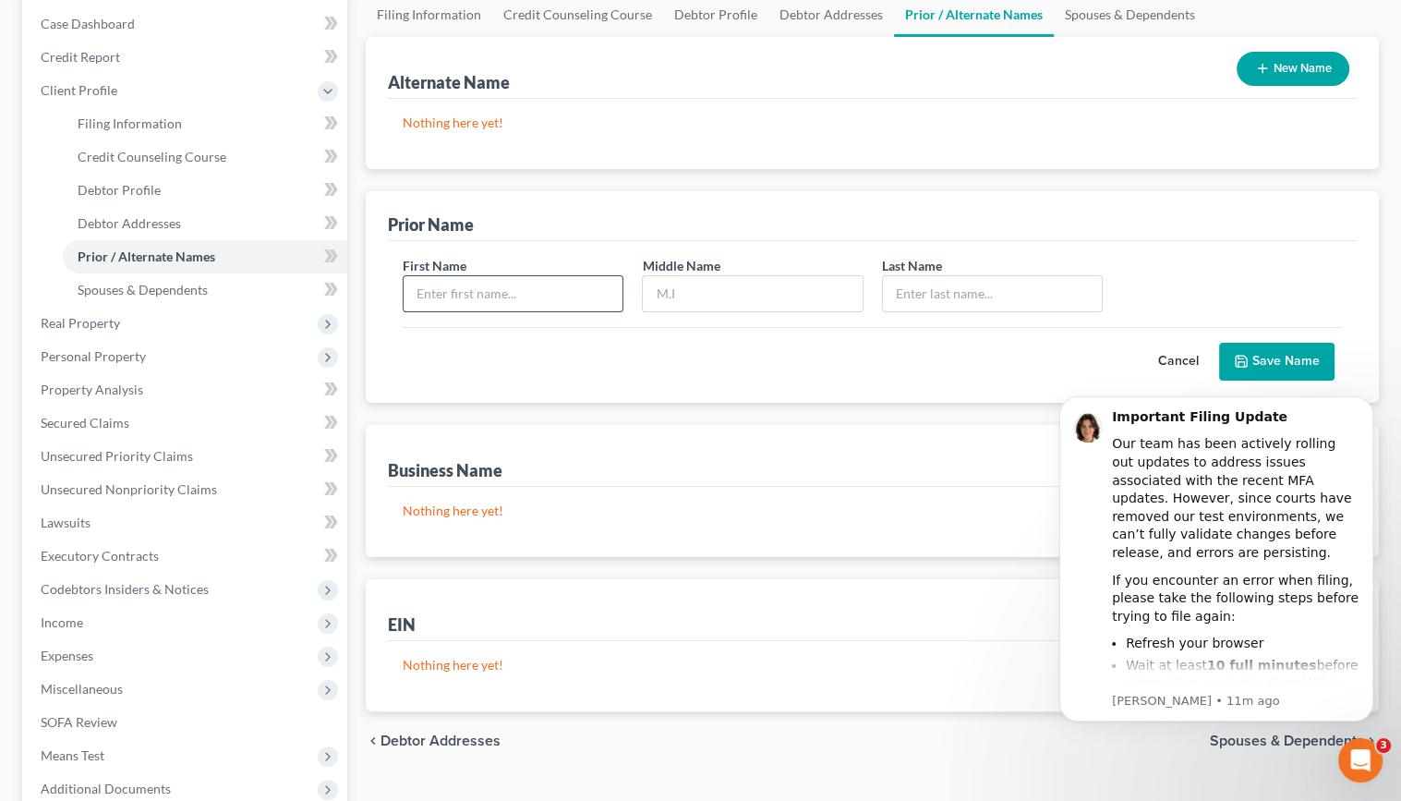
click at [552, 291] on input "text" at bounding box center [513, 293] width 219 height 35
type input "[PERSON_NAME]"
click at [684, 295] on input "text" at bounding box center [752, 293] width 219 height 35
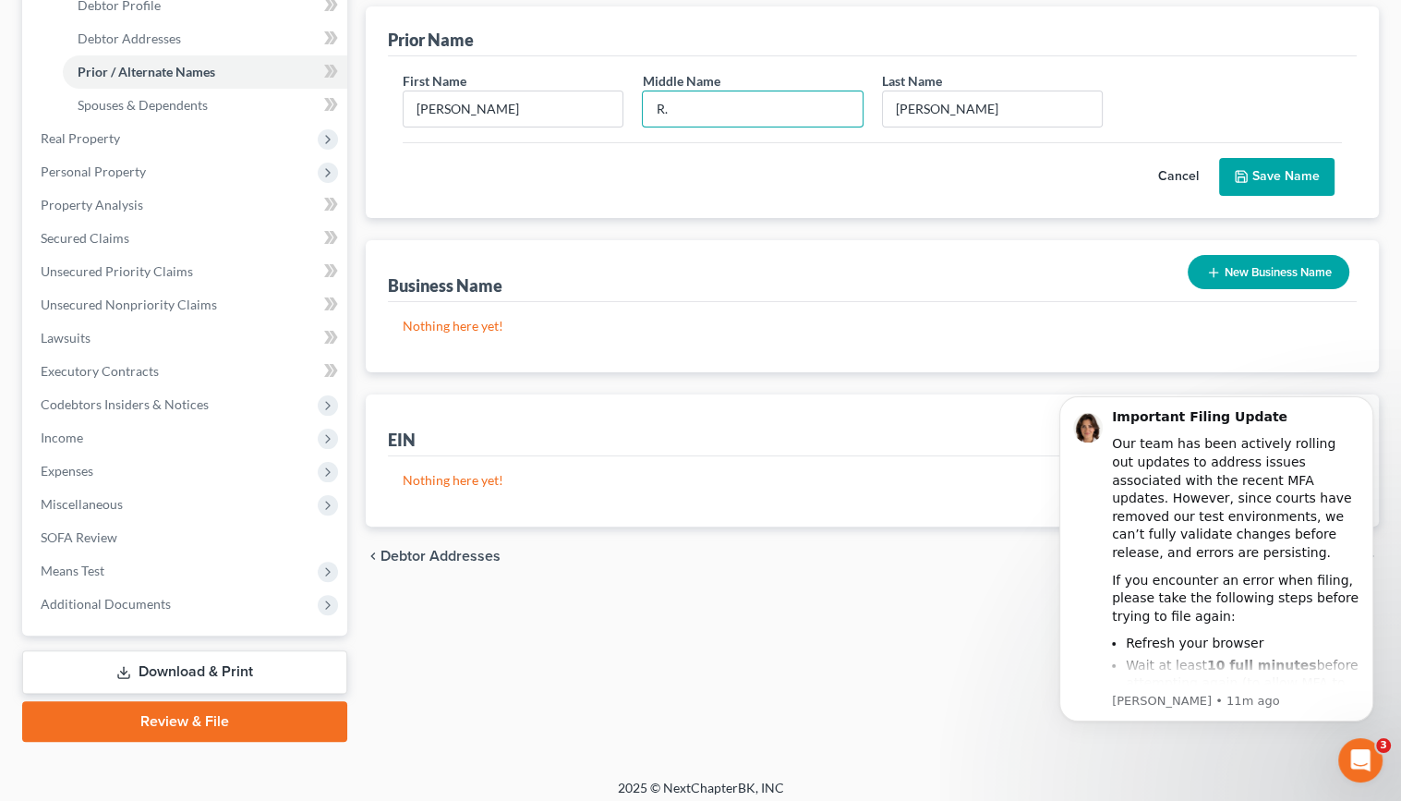
scroll to position [379, 0]
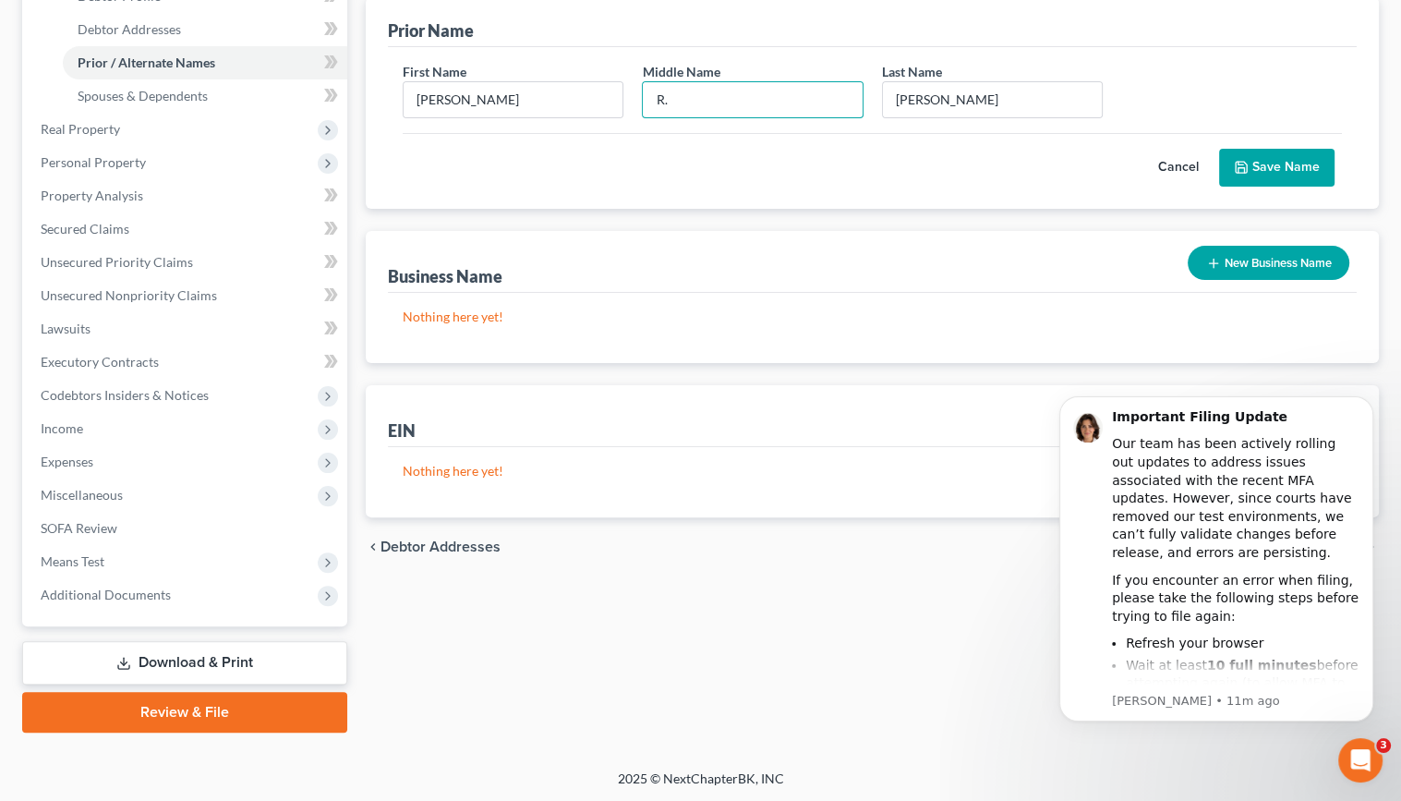
type input "R."
click at [1208, 260] on icon "button" at bounding box center [1213, 263] width 15 height 15
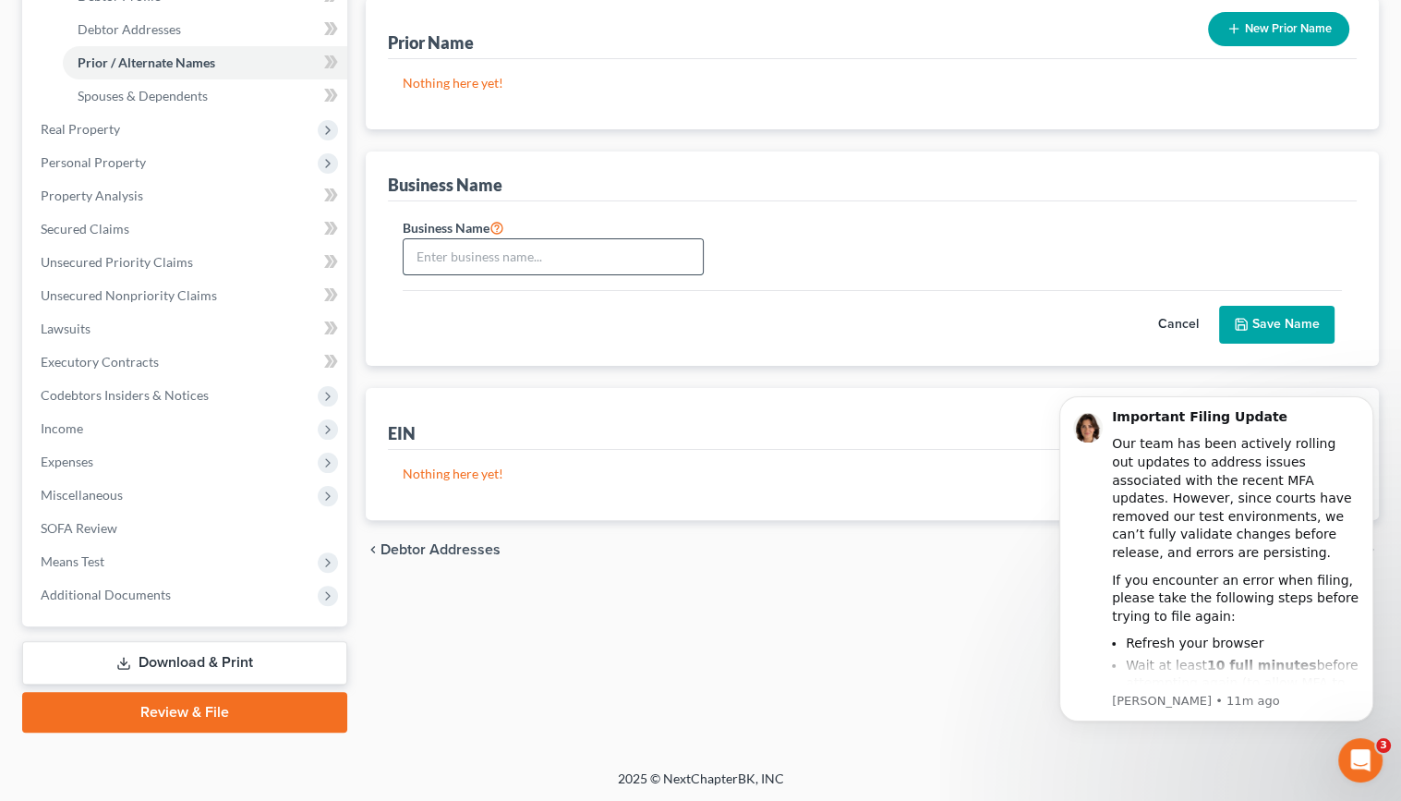
click at [540, 257] on input "text" at bounding box center [553, 256] width 299 height 35
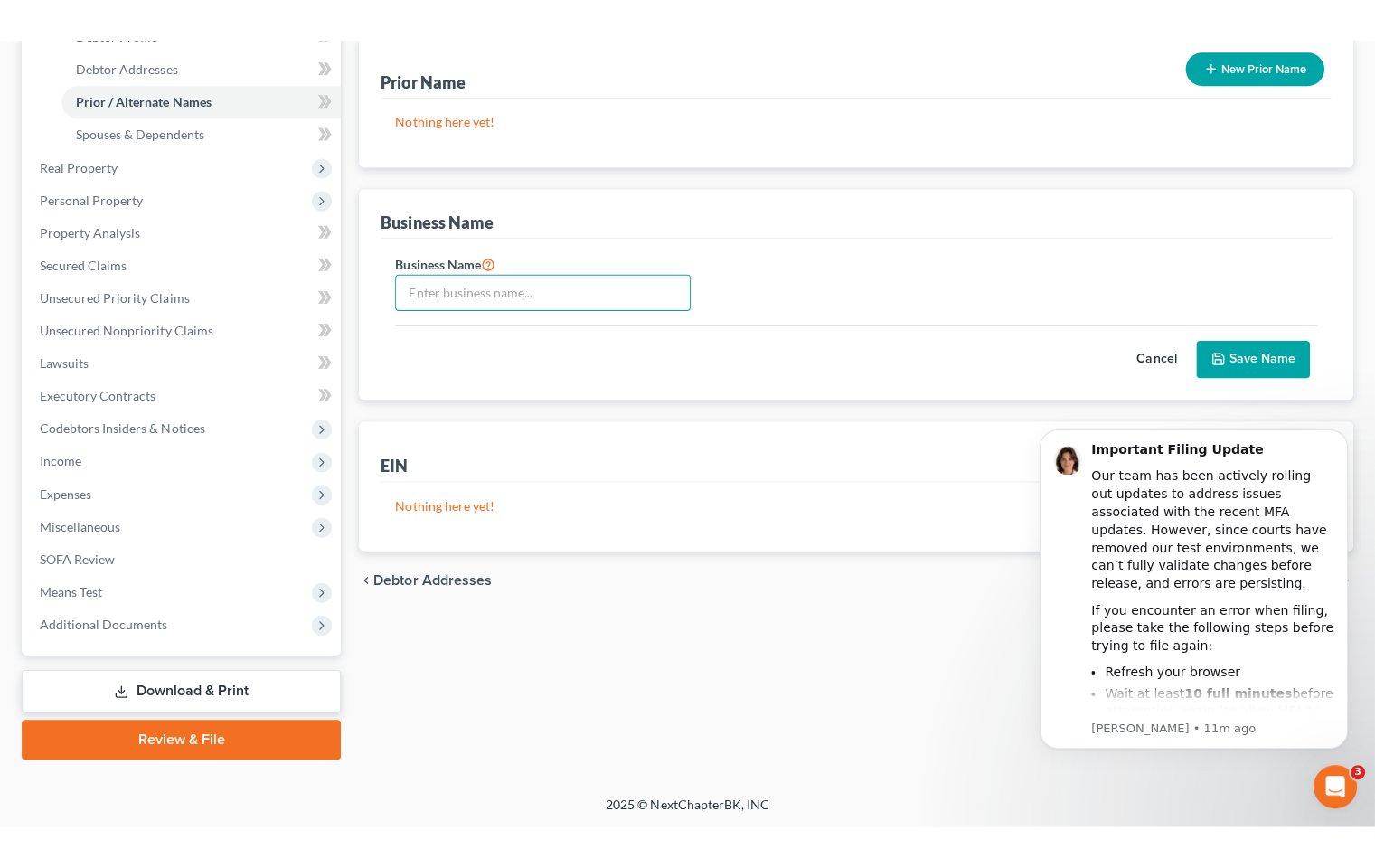
scroll to position [287, 0]
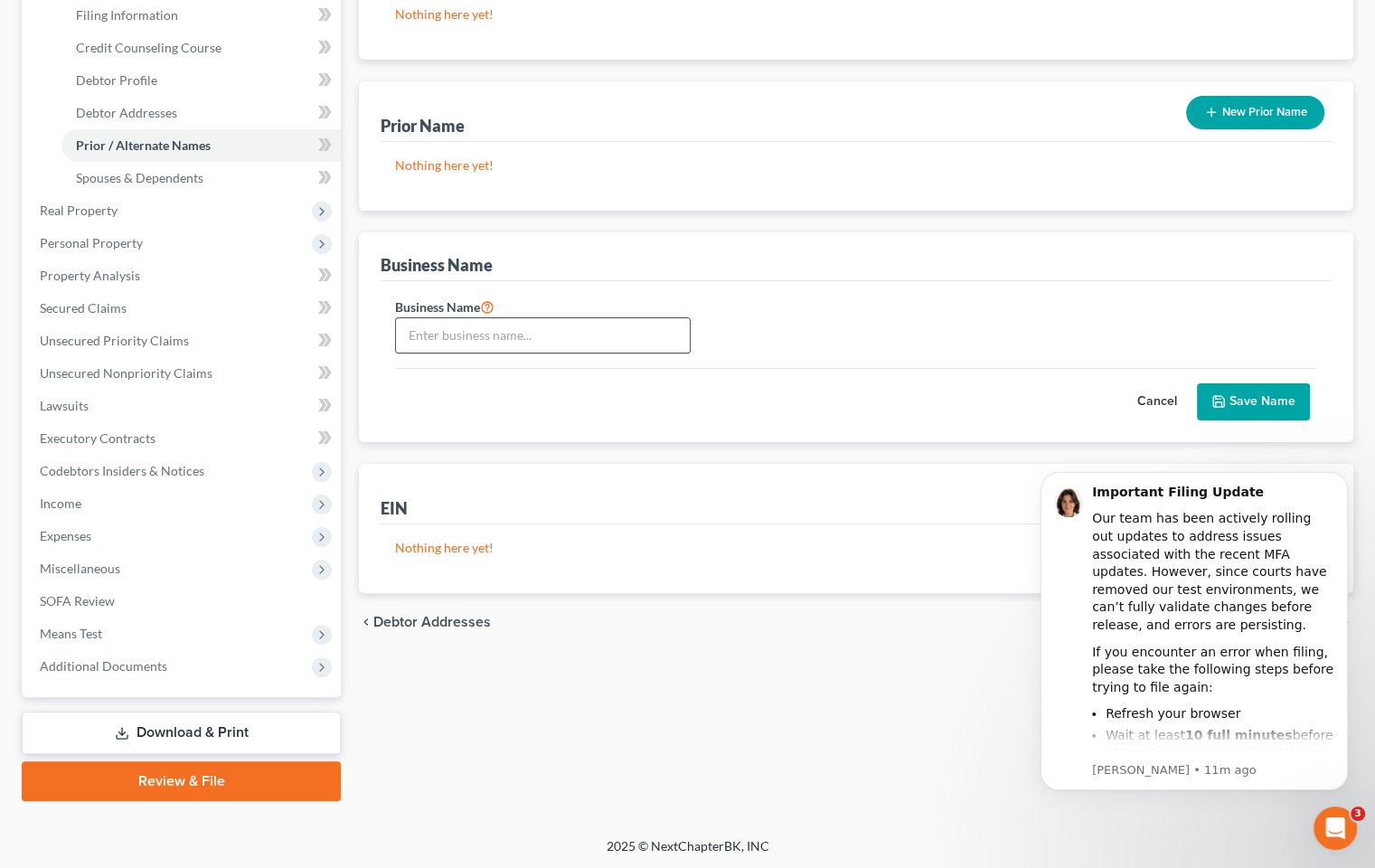
click at [522, 332] on input "text" at bounding box center [543, 335] width 294 height 34
type input "J"
type input "Gisselle LLC"
click at [1230, 399] on button "Save Name" at bounding box center [1253, 402] width 113 height 38
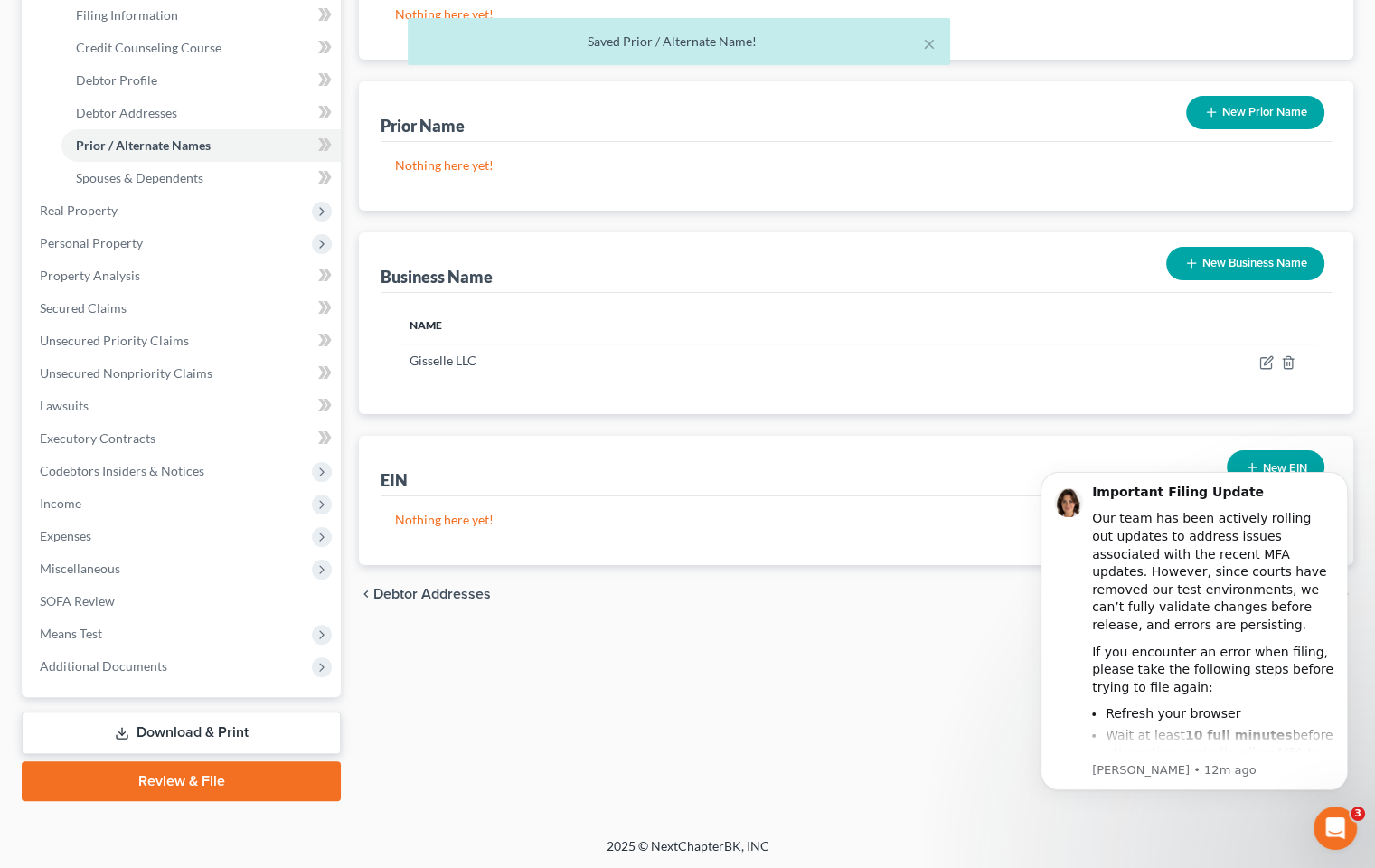
click at [504, 517] on p "Nothing here yet!" at bounding box center [856, 520] width 922 height 18
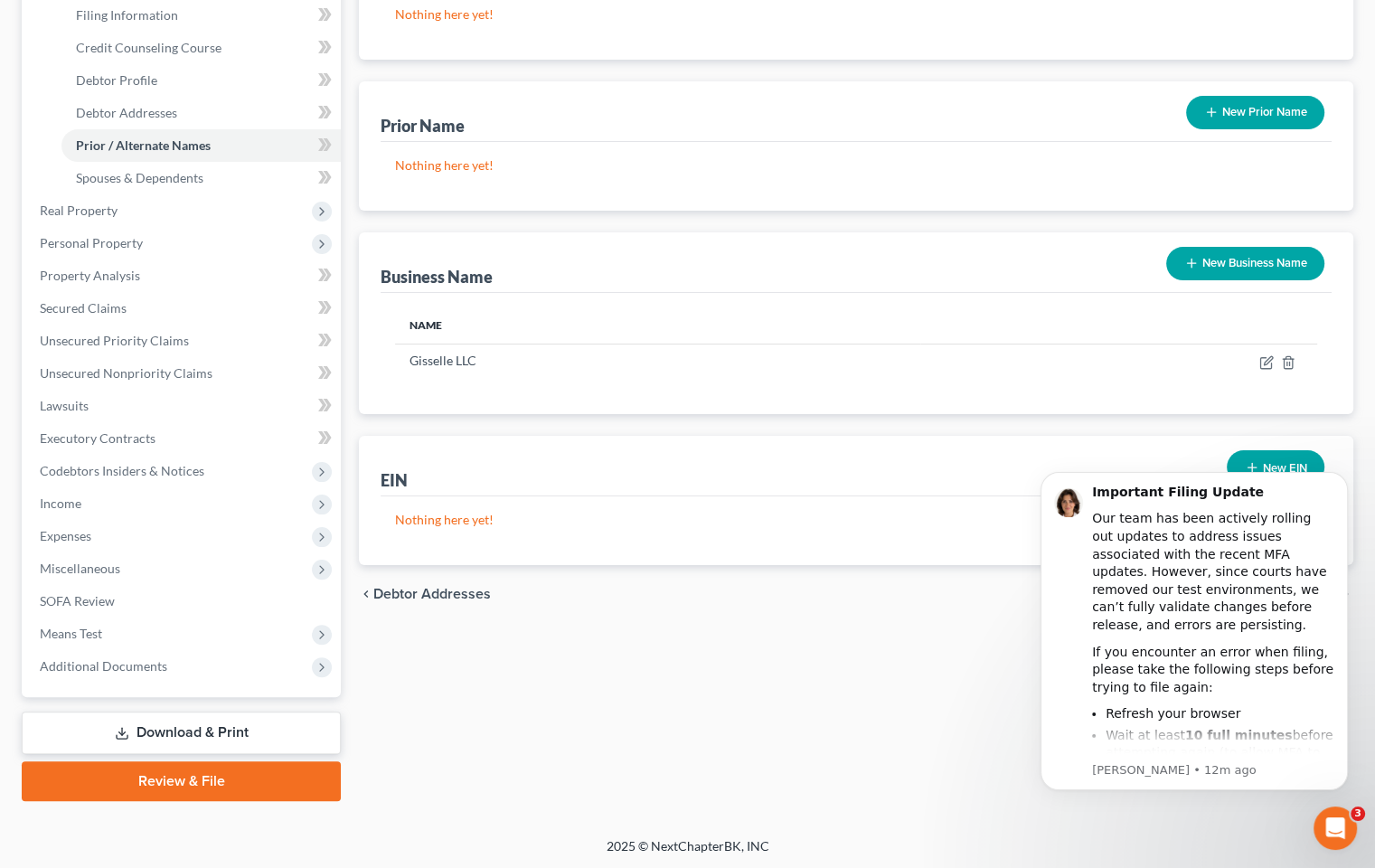
click at [478, 539] on div "Nothing here yet!" at bounding box center [856, 530] width 951 height 69
click at [1227, 459] on body "Important Filing Update Our team has been actively rolling out updates to addre…" at bounding box center [1194, 655] width 347 height 395
click at [1252, 462] on body "Important Filing Update Our team has been actively rolling out updates to addre…" at bounding box center [1194, 655] width 347 height 395
click at [608, 524] on p "Nothing here yet!" at bounding box center [856, 520] width 922 height 18
click at [1240, 463] on body "Important Filing Update Our team has been actively rolling out updates to addre…" at bounding box center [1194, 655] width 347 height 395
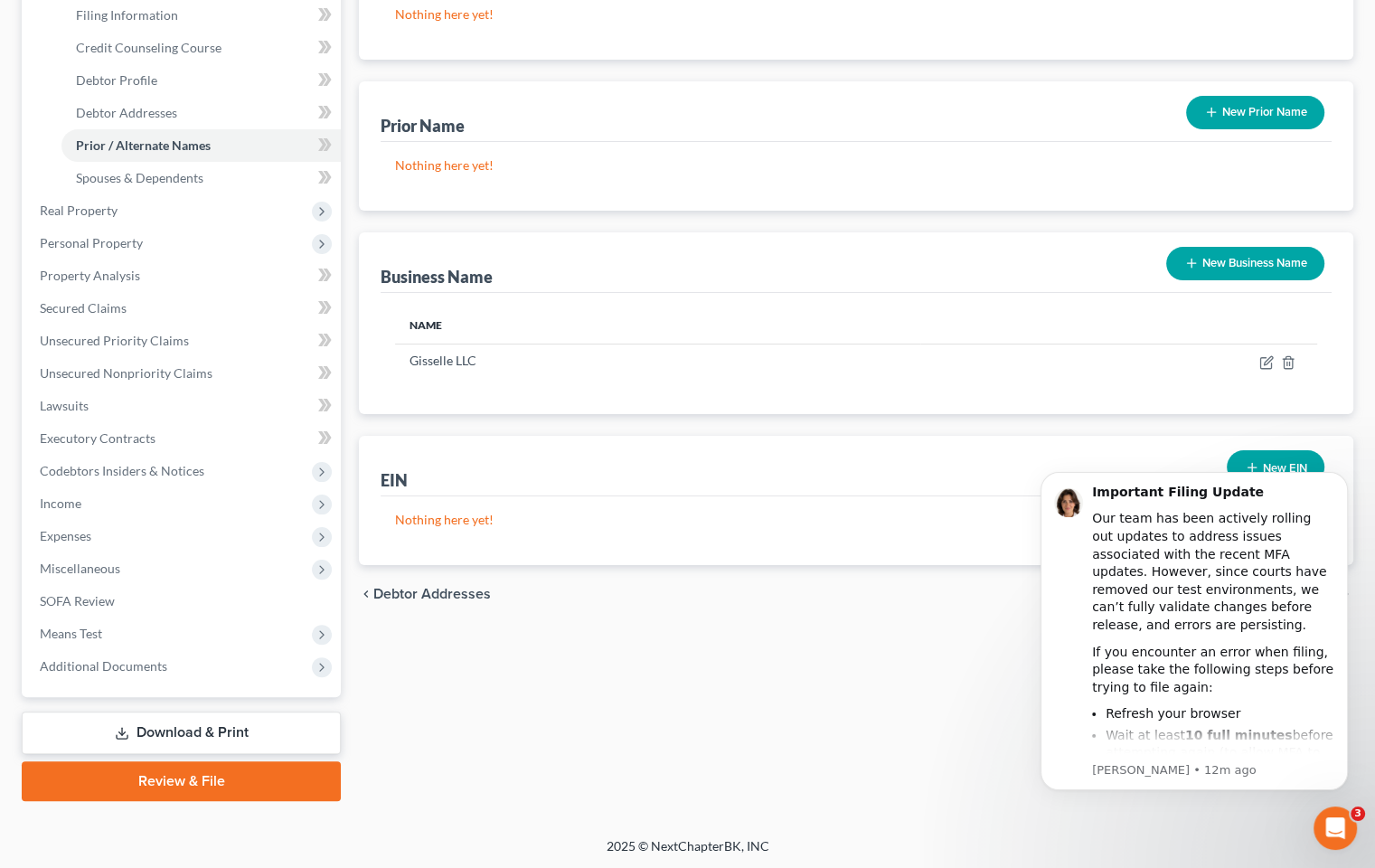
click at [1240, 457] on body "Important Filing Update Our team has been actively rolling out updates to addre…" at bounding box center [1194, 655] width 347 height 395
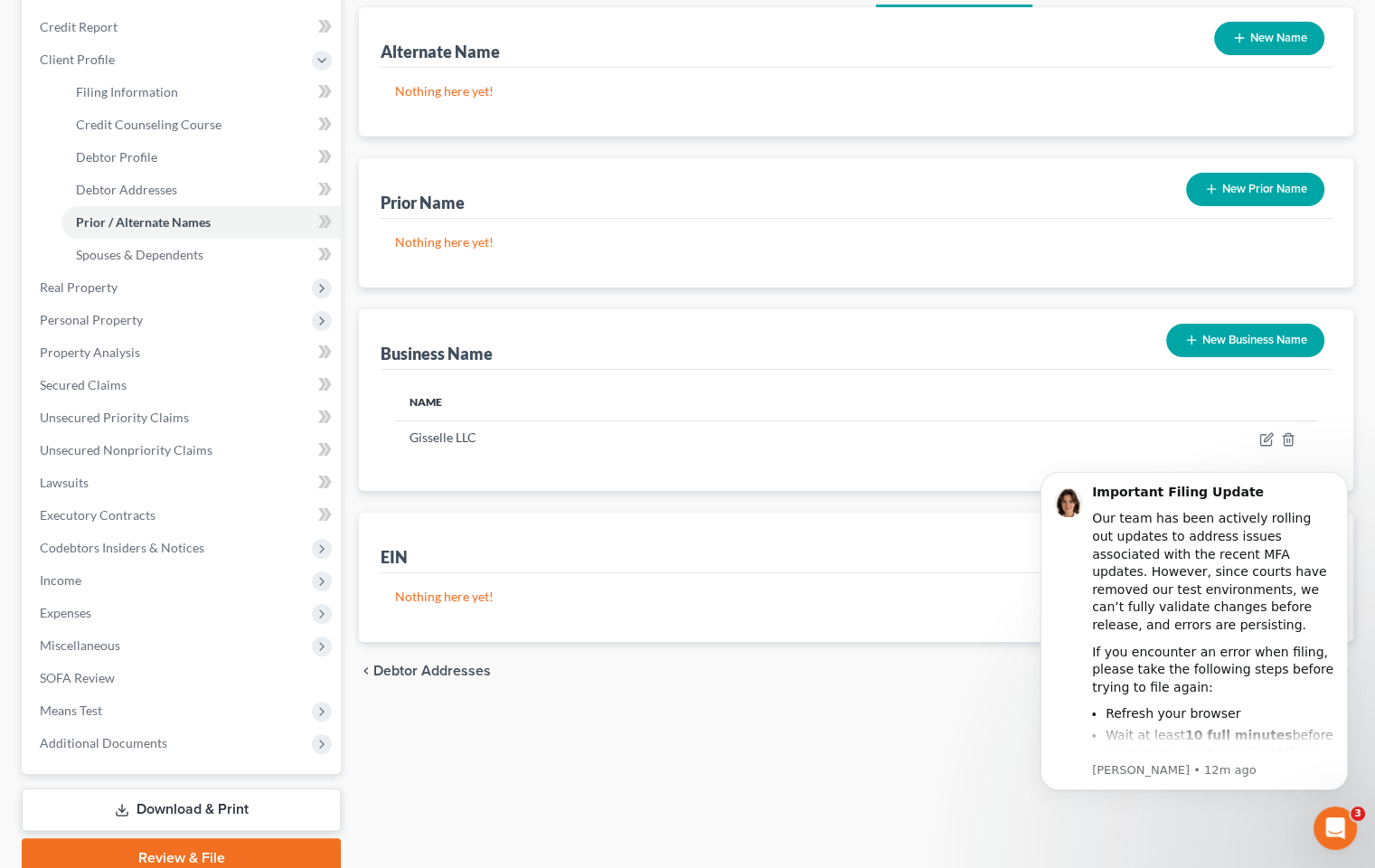
scroll to position [106, 0]
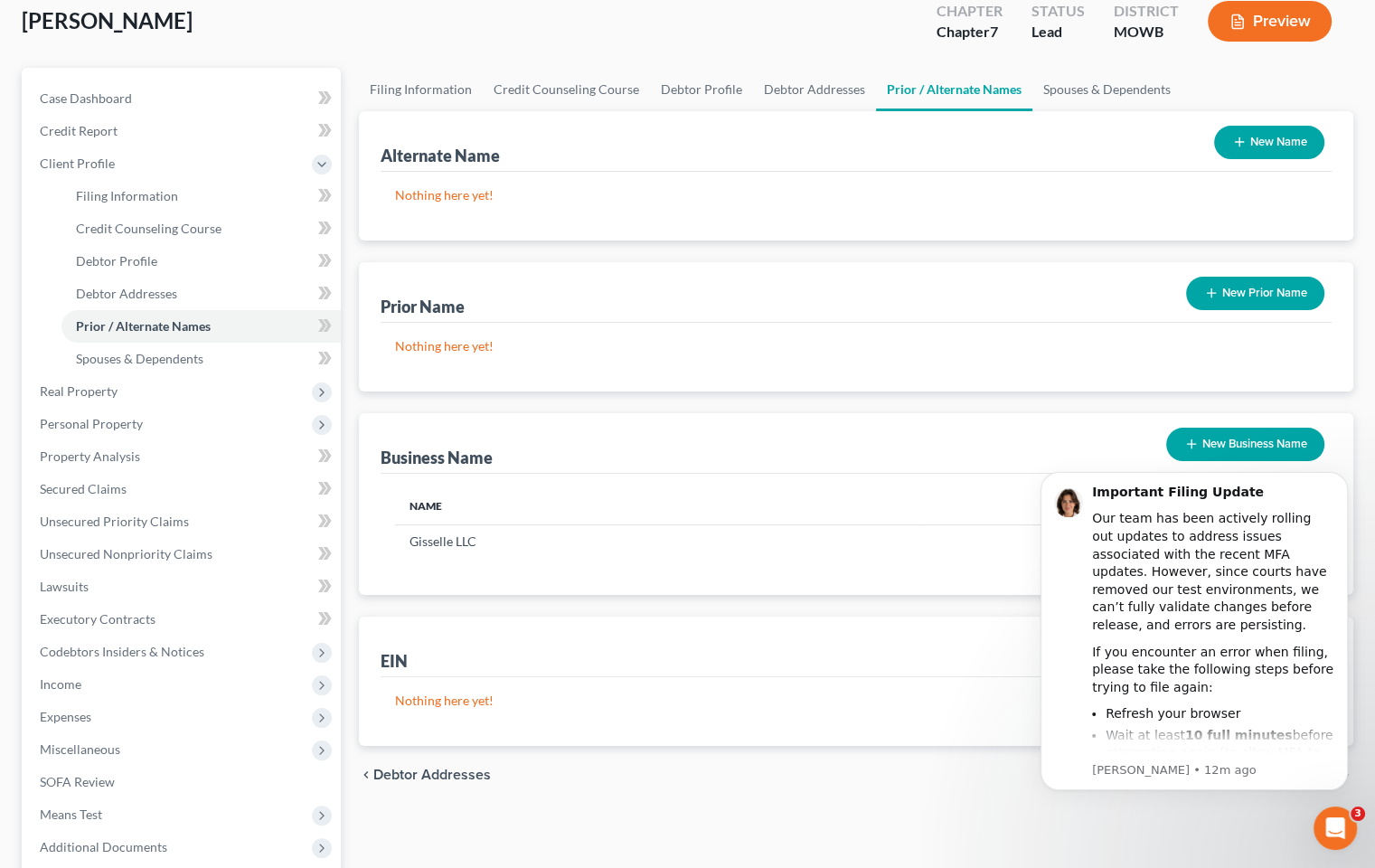
click at [729, 512] on th "Name" at bounding box center [658, 506] width 526 height 36
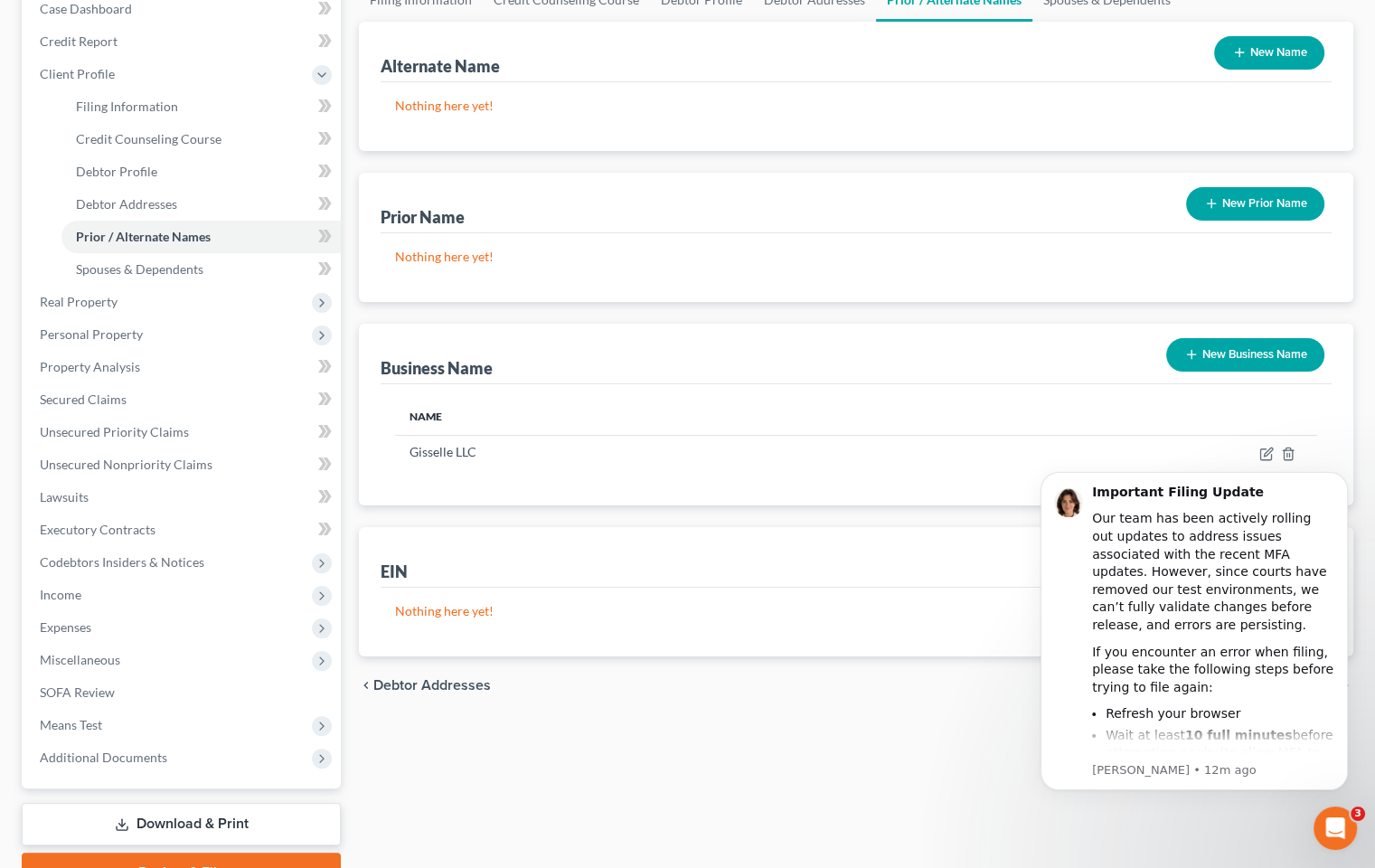
scroll to position [287, 0]
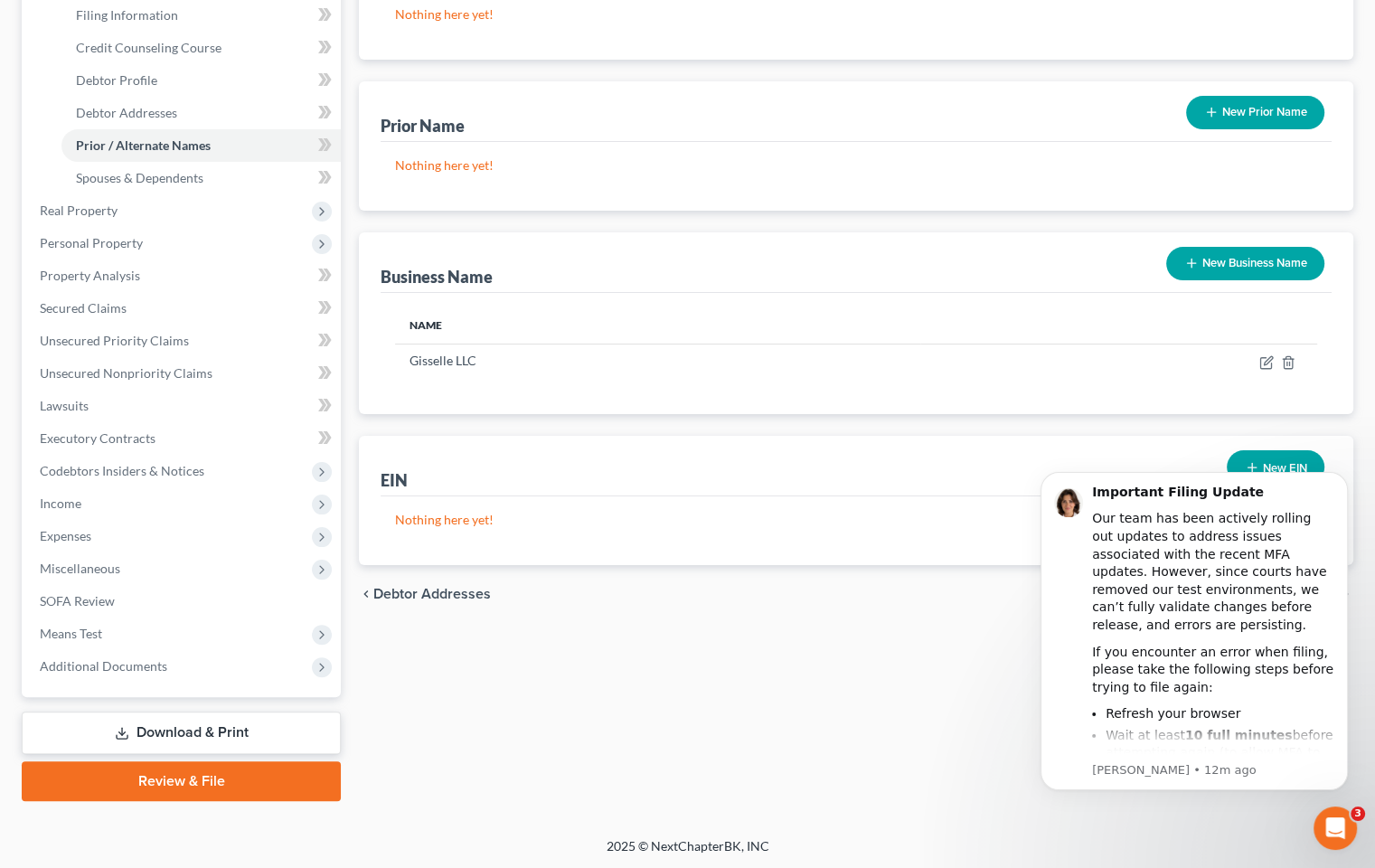
click at [446, 517] on p "Nothing here yet!" at bounding box center [856, 520] width 922 height 18
click at [1253, 460] on body "Important Filing Update Our team has been actively rolling out updates to addre…" at bounding box center [1194, 655] width 347 height 395
click at [1242, 465] on body "Important Filing Update Our team has been actively rolling out updates to addre…" at bounding box center [1194, 655] width 347 height 395
click at [1239, 457] on body "Important Filing Update Our team has been actively rolling out updates to addre…" at bounding box center [1194, 655] width 347 height 395
click at [1240, 457] on body "Important Filing Update Our team has been actively rolling out updates to addre…" at bounding box center [1194, 655] width 347 height 395
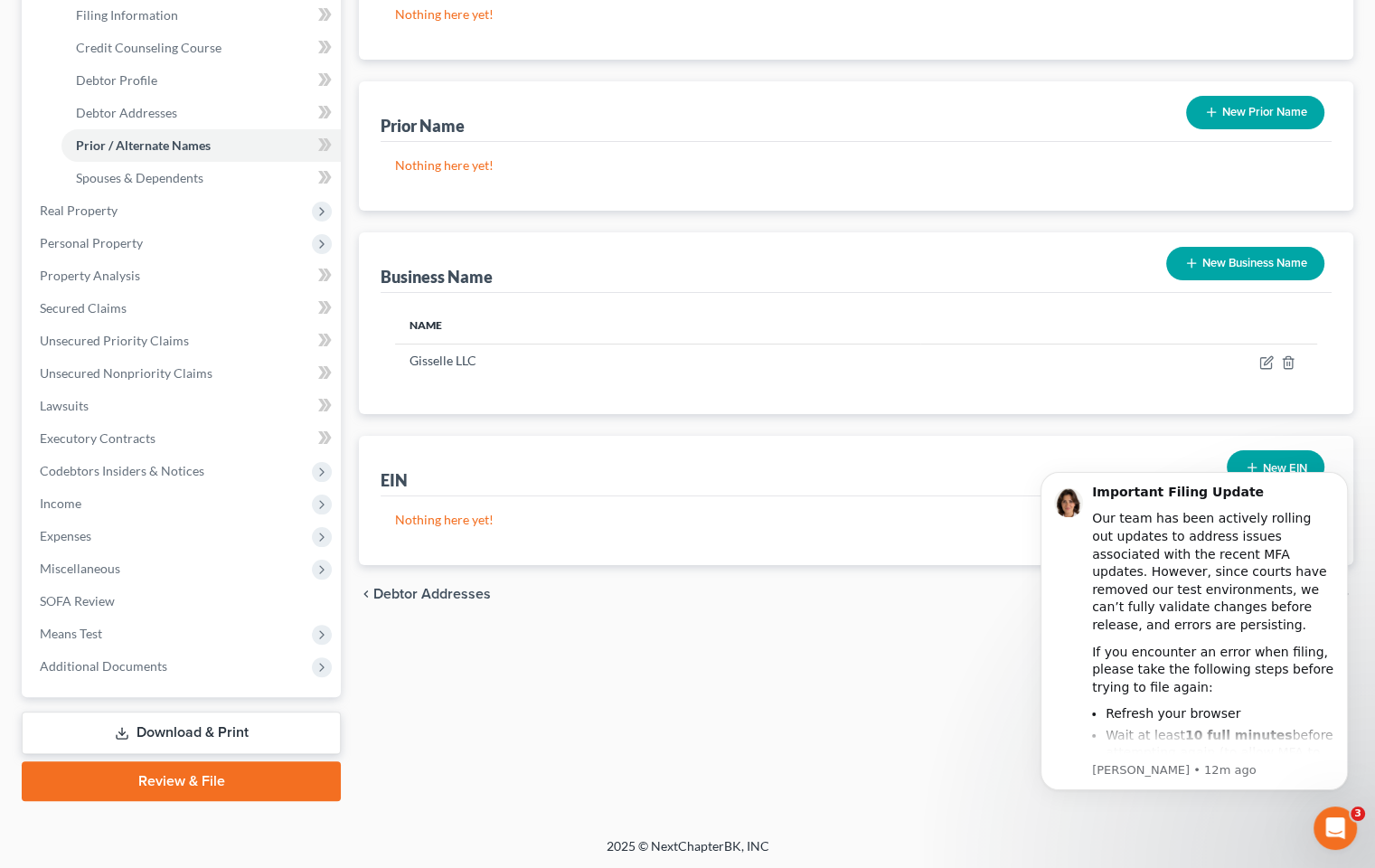
click at [831, 539] on div "Nothing here yet!" at bounding box center [856, 530] width 951 height 69
click at [709, 459] on div "EIN New EIN" at bounding box center [856, 466] width 951 height 61
click at [1240, 459] on body "Important Filing Update Our team has been actively rolling out updates to addre…" at bounding box center [1194, 655] width 347 height 395
click at [749, 452] on div "EIN New EIN" at bounding box center [856, 466] width 951 height 61
click at [998, 640] on div "Filing Information Credit Counseling Course Debtor Profile Debtor Addresses Pri…" at bounding box center [856, 344] width 1013 height 914
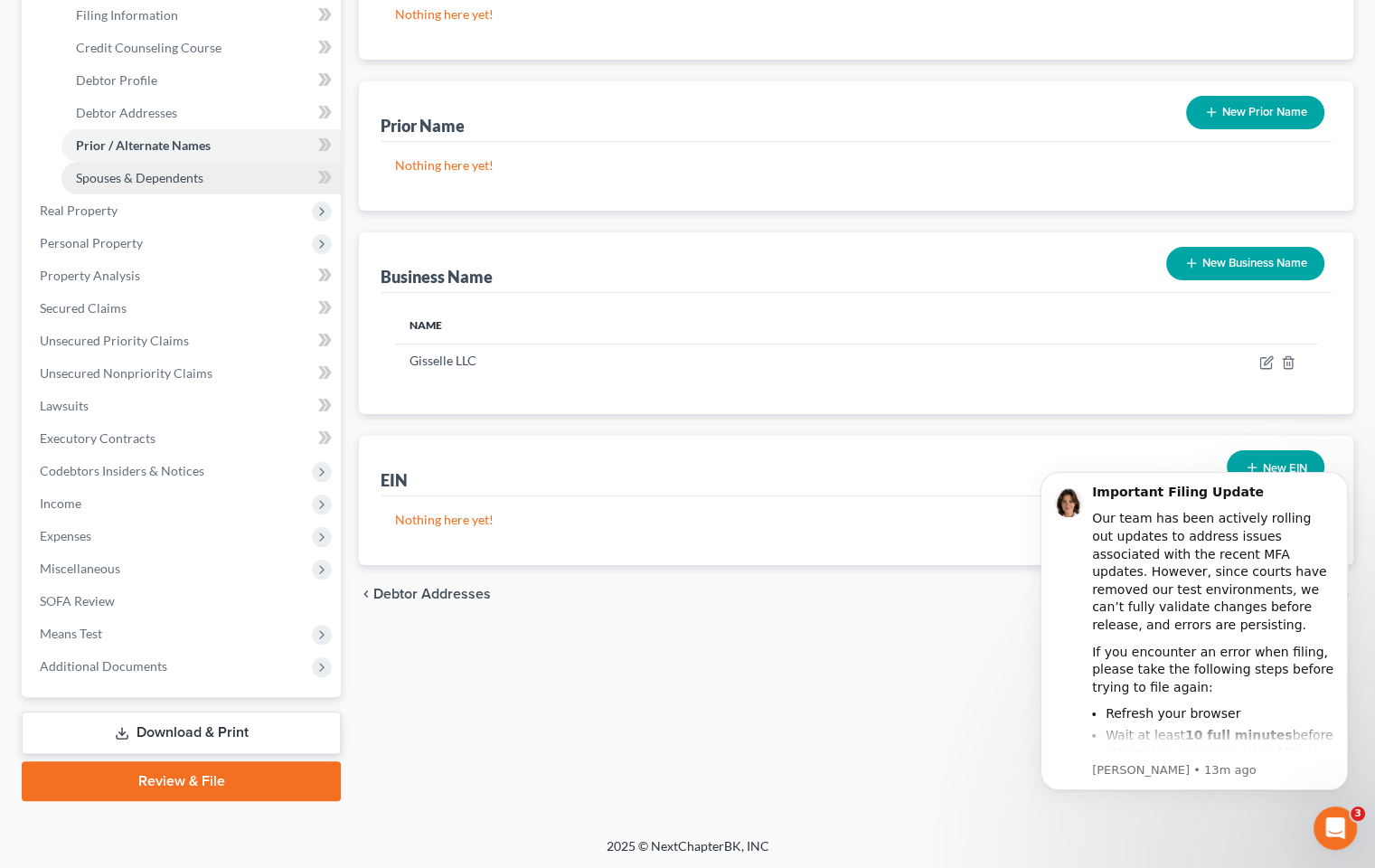
click at [89, 184] on link "Spouses & Dependents" at bounding box center [201, 177] width 279 height 32
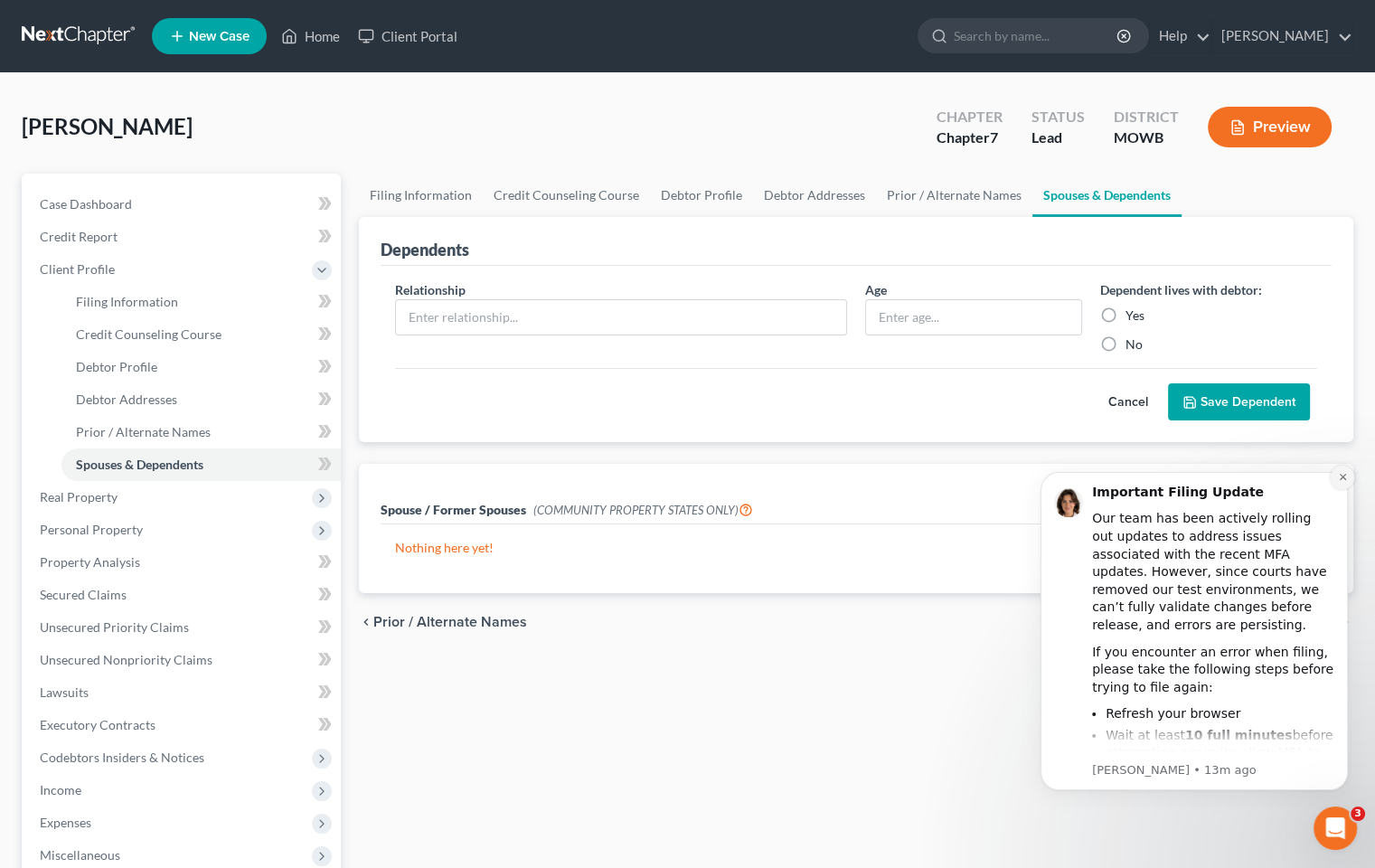
click at [1338, 477] on icon "Dismiss notification" at bounding box center [1343, 477] width 10 height 10
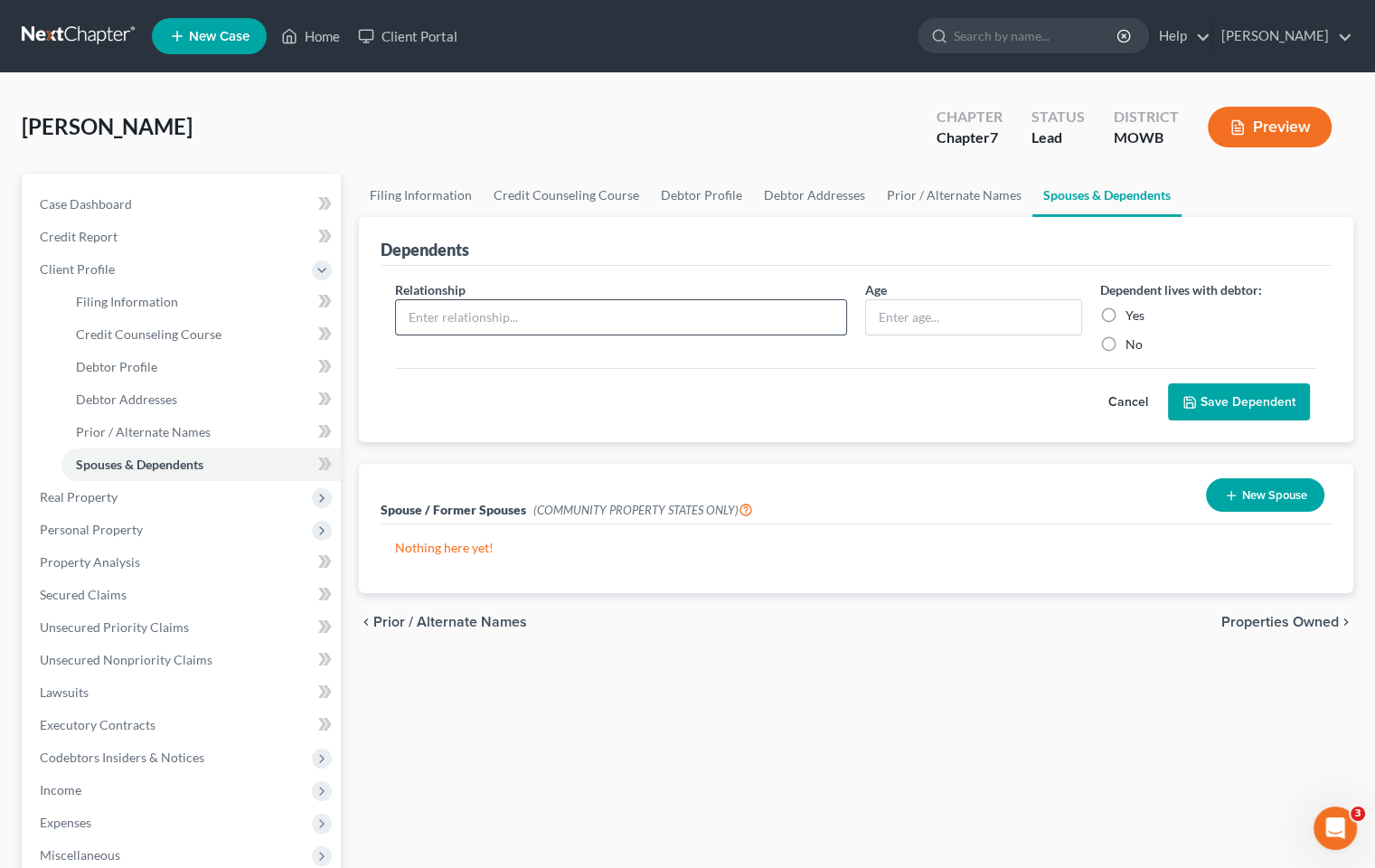
click at [683, 313] on input "text" at bounding box center [621, 317] width 450 height 34
type input "daughter"
click at [940, 314] on input "text" at bounding box center [974, 317] width 215 height 34
type input "4"
drag, startPoint x: 1107, startPoint y: 315, endPoint x: 1106, endPoint y: 326, distance: 11.0
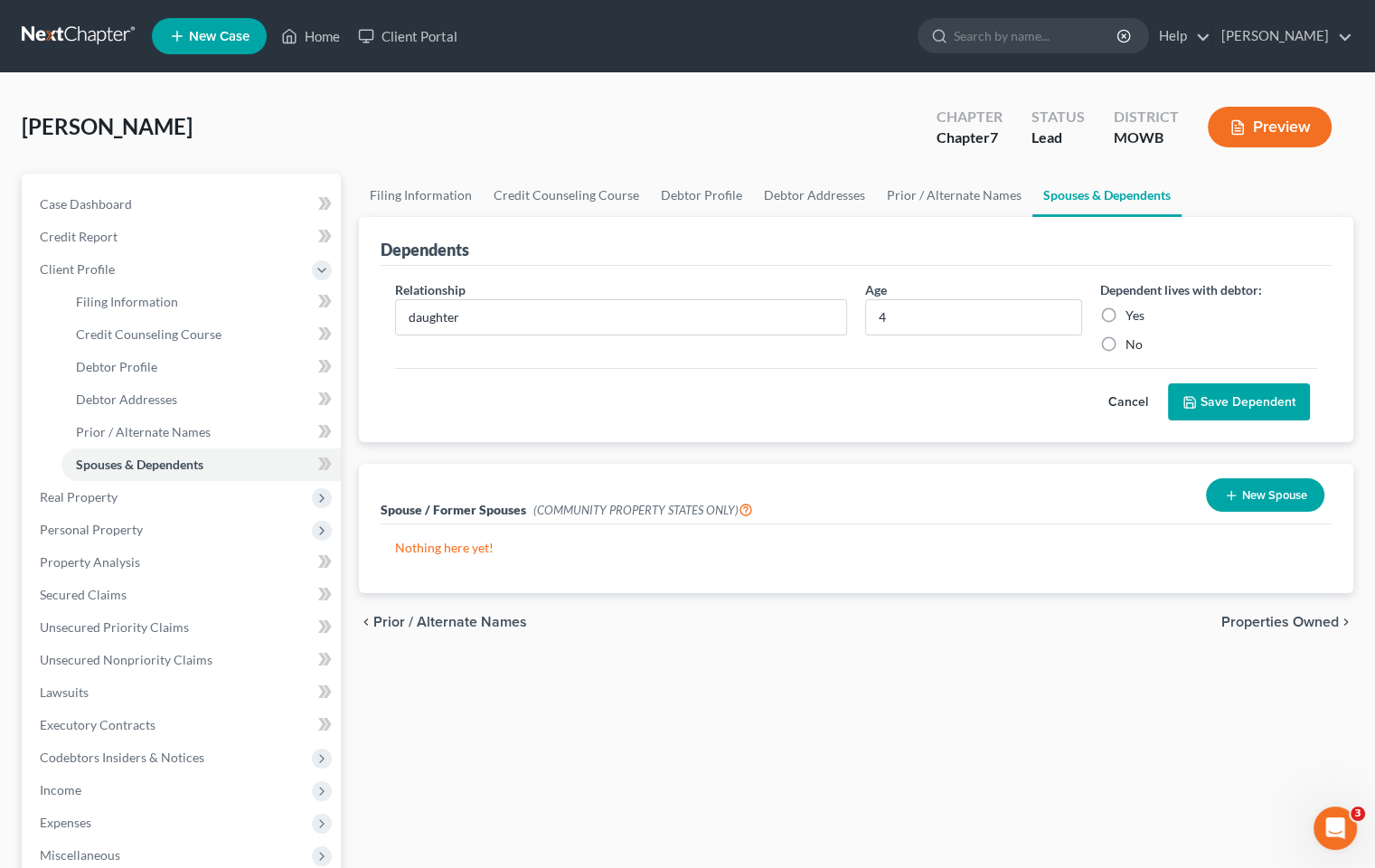
click at [1125, 317] on label "Yes" at bounding box center [1134, 315] width 19 height 18
click at [1133, 317] on input "Yes" at bounding box center [1139, 312] width 12 height 12
radio input "true"
click at [1245, 409] on button "Save Dependent" at bounding box center [1239, 402] width 142 height 38
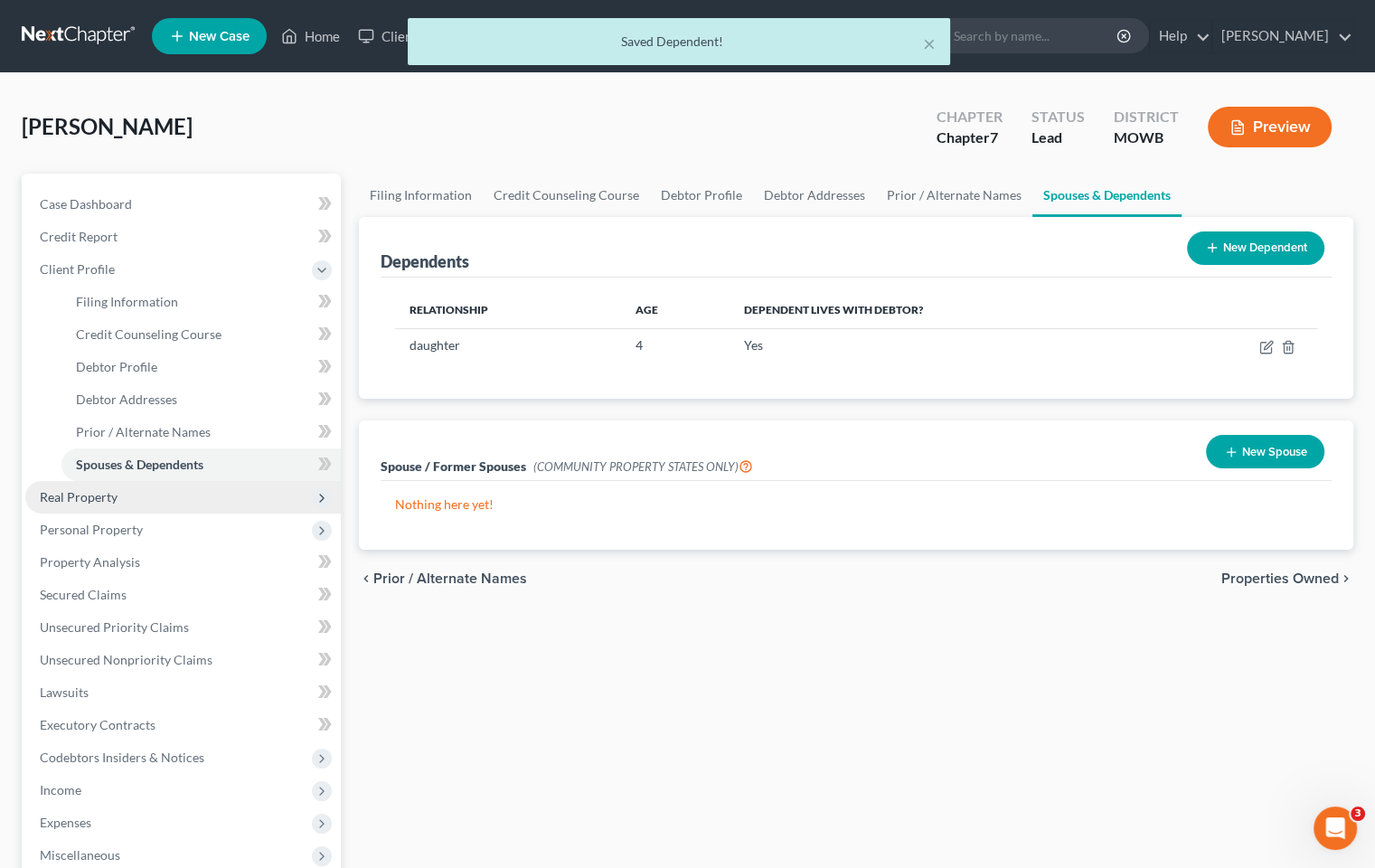
click at [122, 495] on span "Real Property" at bounding box center [183, 496] width 315 height 32
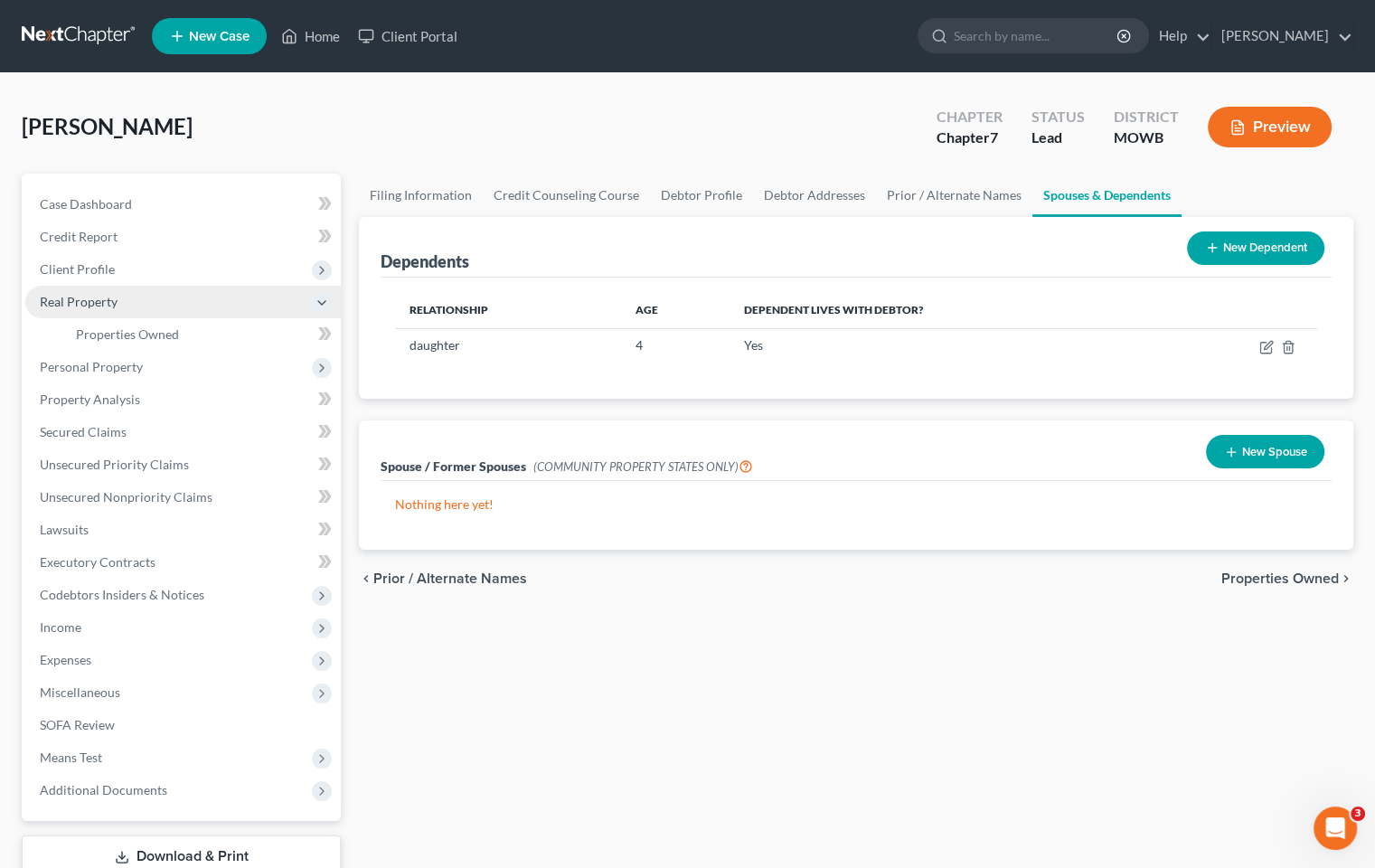
click at [112, 300] on span "Real Property" at bounding box center [78, 301] width 77 height 16
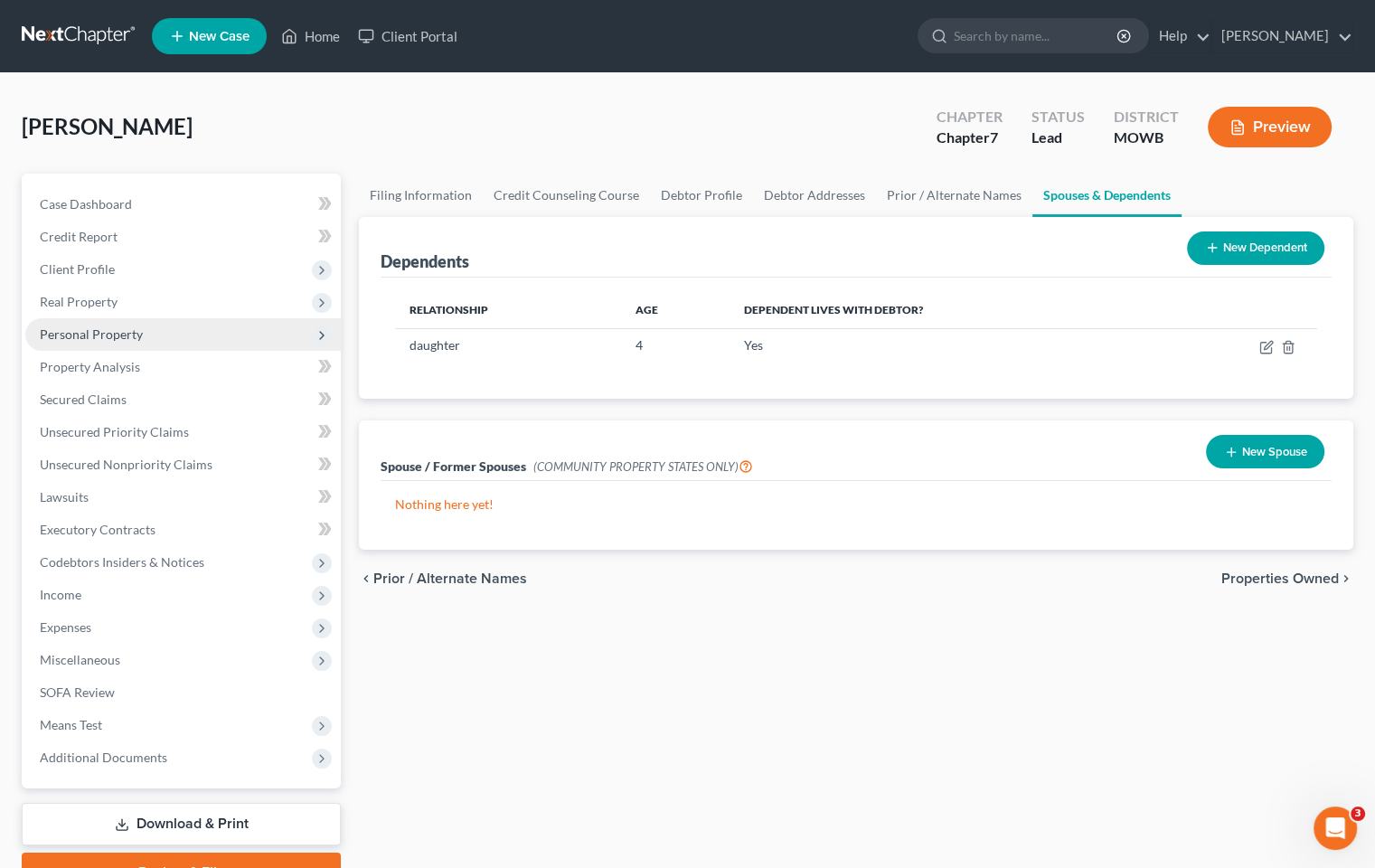
click at [115, 334] on span "Personal Property" at bounding box center [91, 334] width 103 height 16
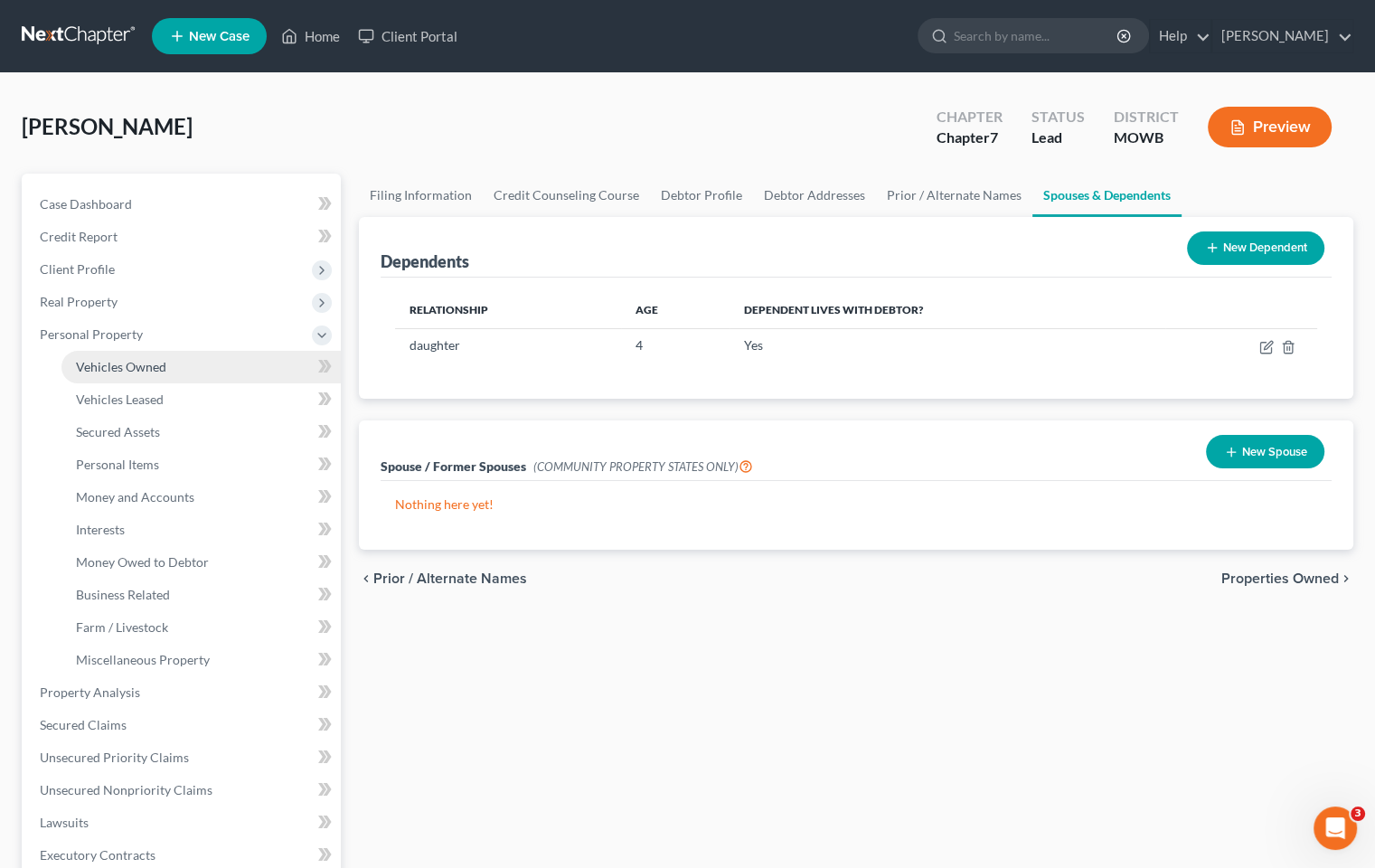
click at [166, 369] on link "Vehicles Owned" at bounding box center [201, 366] width 279 height 32
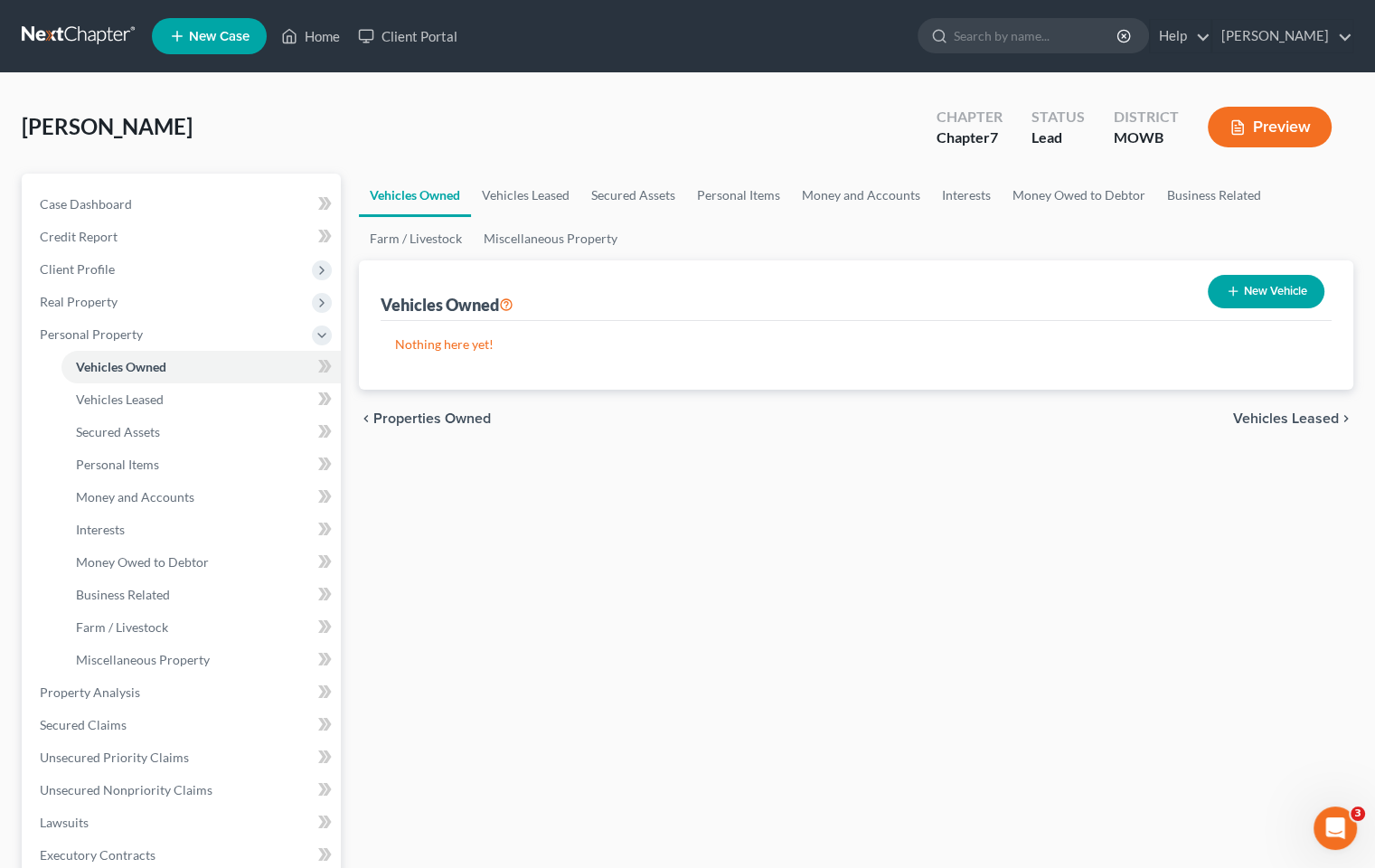
click at [1245, 288] on button "New Vehicle" at bounding box center [1265, 292] width 116 height 33
select select "0"
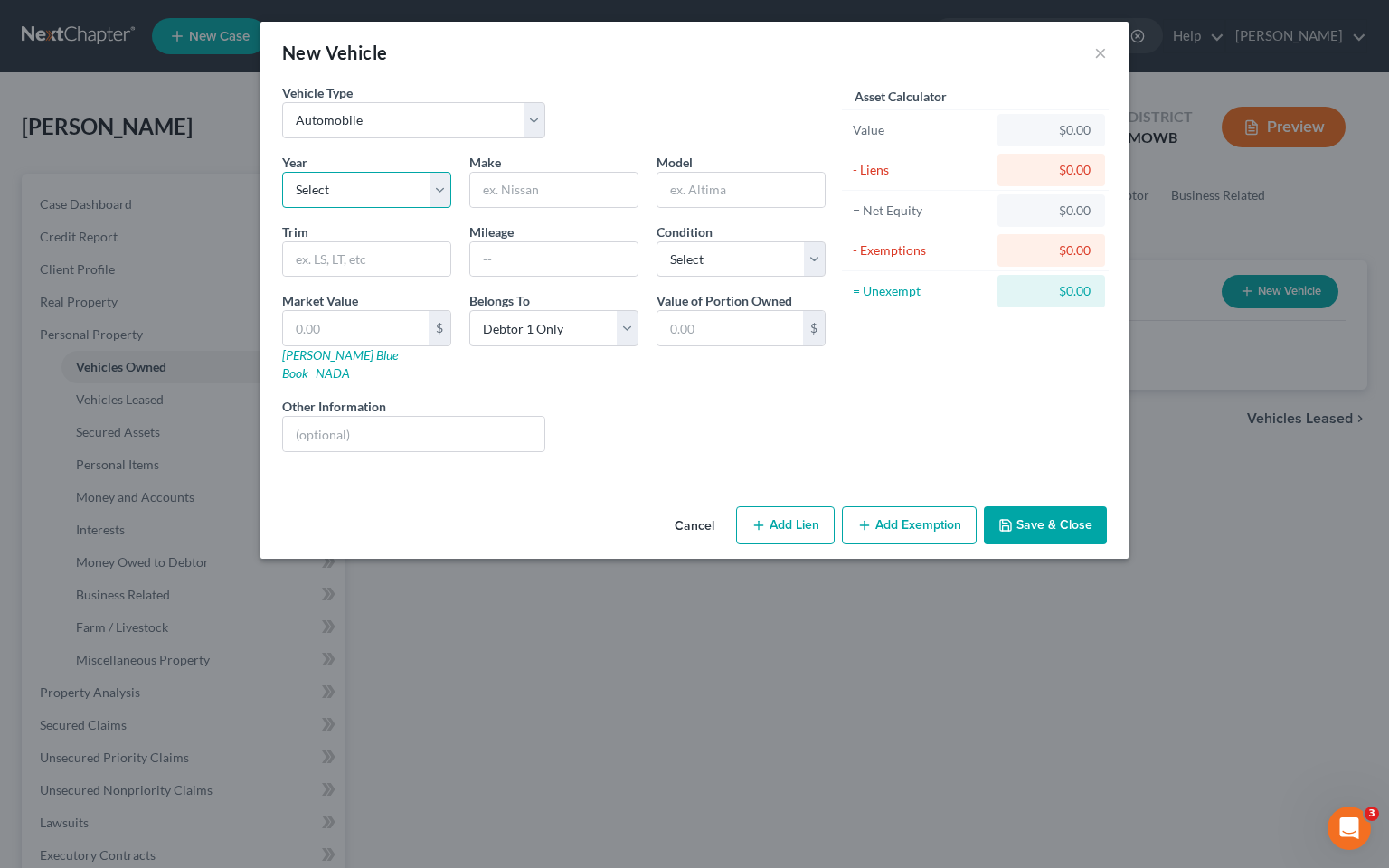
click at [418, 194] on select "Select 2026 2025 2024 2023 2022 2021 2020 2019 2018 2017 2016 2015 2014 2013 20…" at bounding box center [366, 190] width 169 height 36
click at [434, 186] on select "Select 2026 2025 2024 2023 2022 2021 2020 2019 2018 2017 2016 2015 2014 2013 20…" at bounding box center [366, 190] width 169 height 36
click at [438, 187] on select "Select 2026 2025 2024 2023 2022 2021 2020 2019 2018 2017 2016 2015 2014 2013 20…" at bounding box center [366, 190] width 169 height 36
select select "2"
click at [282, 172] on select "Select 2026 2025 2024 2023 2022 2021 2020 2019 2018 2017 2016 2015 2014 2013 20…" at bounding box center [366, 190] width 169 height 36
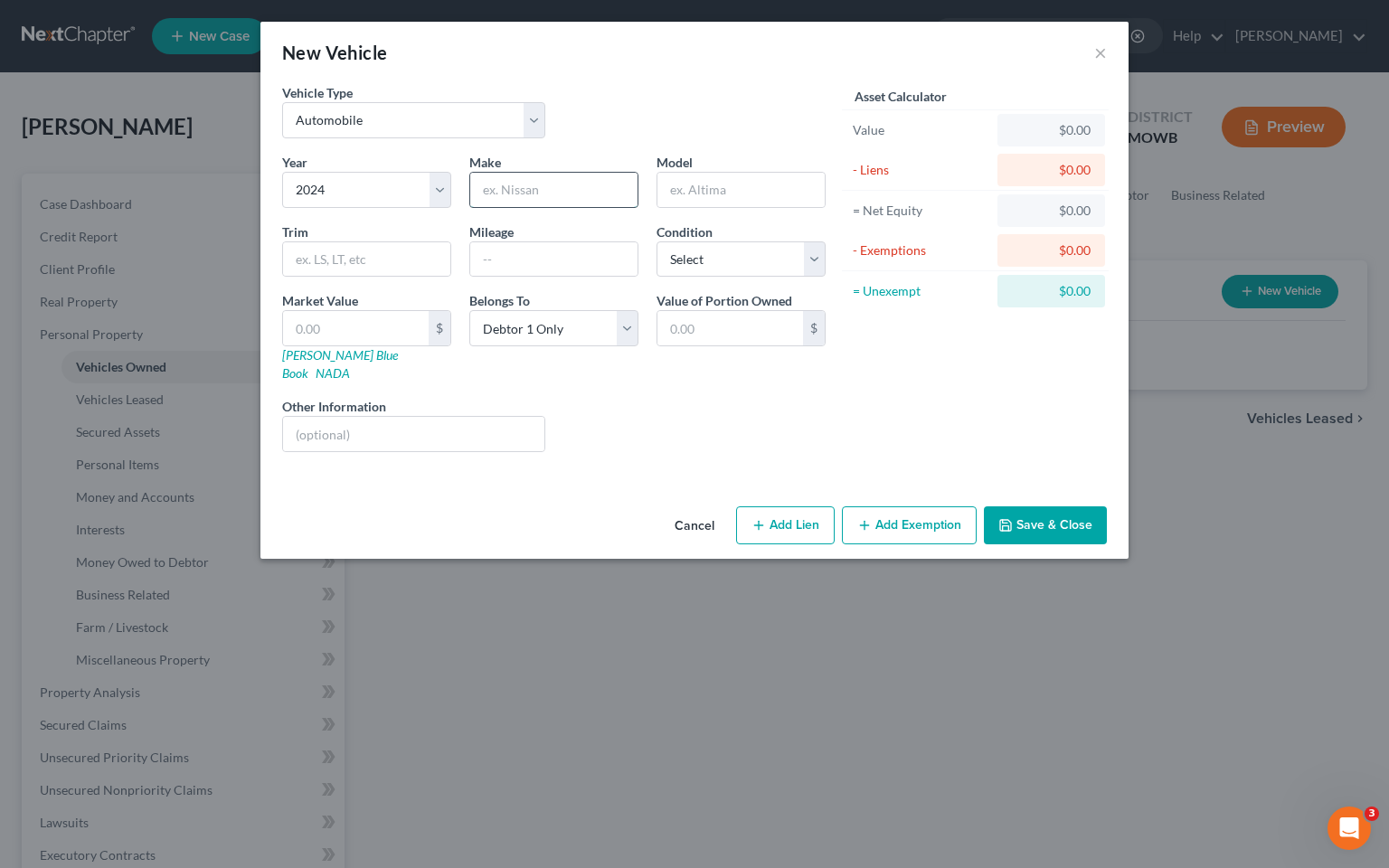
click at [557, 201] on input "text" at bounding box center [553, 189] width 167 height 34
type input "Volkswagen"
type input "IB4"
click at [815, 258] on select "Select Excellent Very Good Good Fair Poor" at bounding box center [741, 259] width 169 height 36
select select "1"
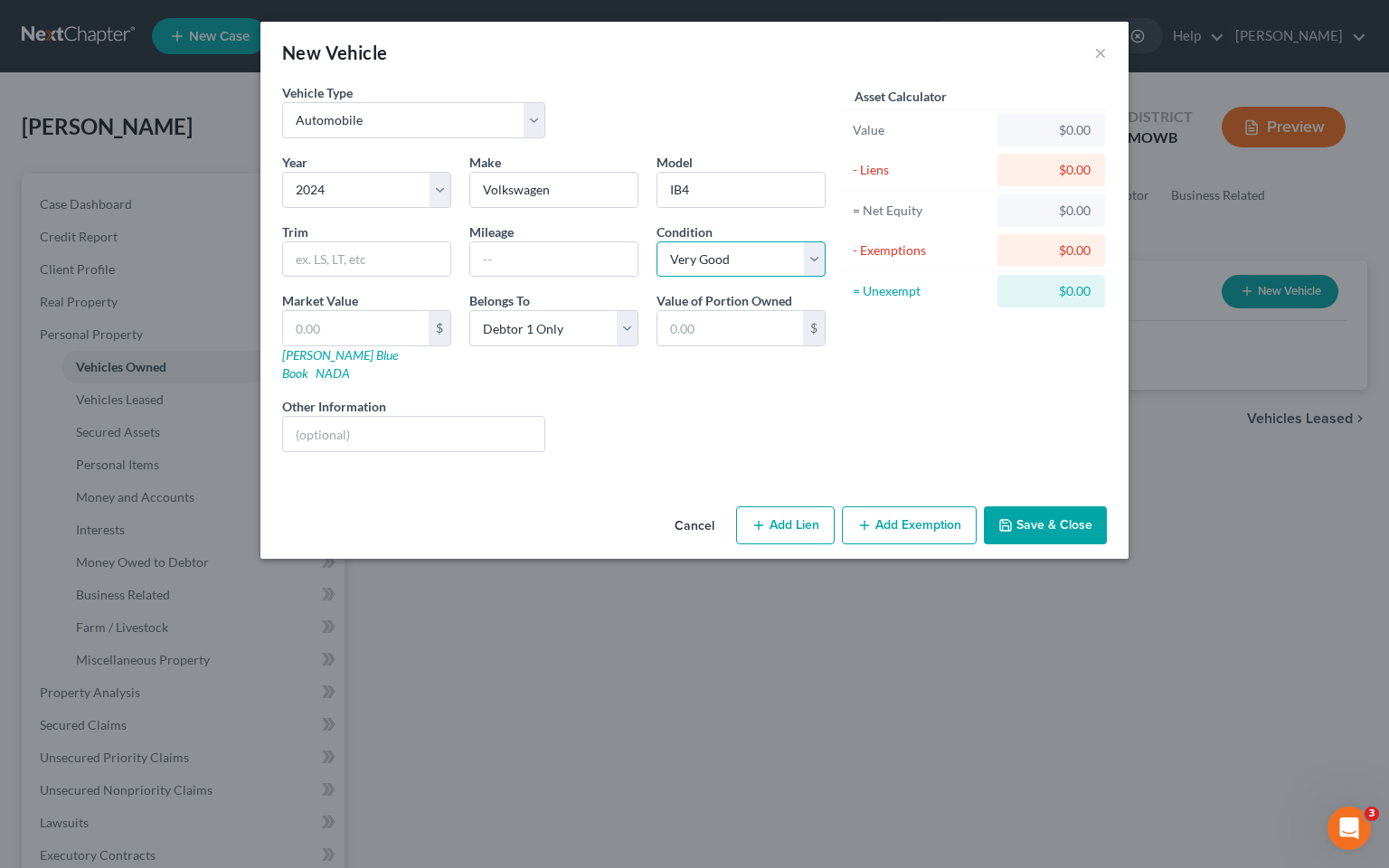
click at [657, 242] on select "Select Excellent Very Good Good Fair Poor" at bounding box center [741, 259] width 169 height 36
click at [546, 244] on input "text" at bounding box center [553, 259] width 167 height 34
type input "10000"
click at [385, 417] on input "text" at bounding box center [413, 434] width 261 height 34
type input "This is a lease"
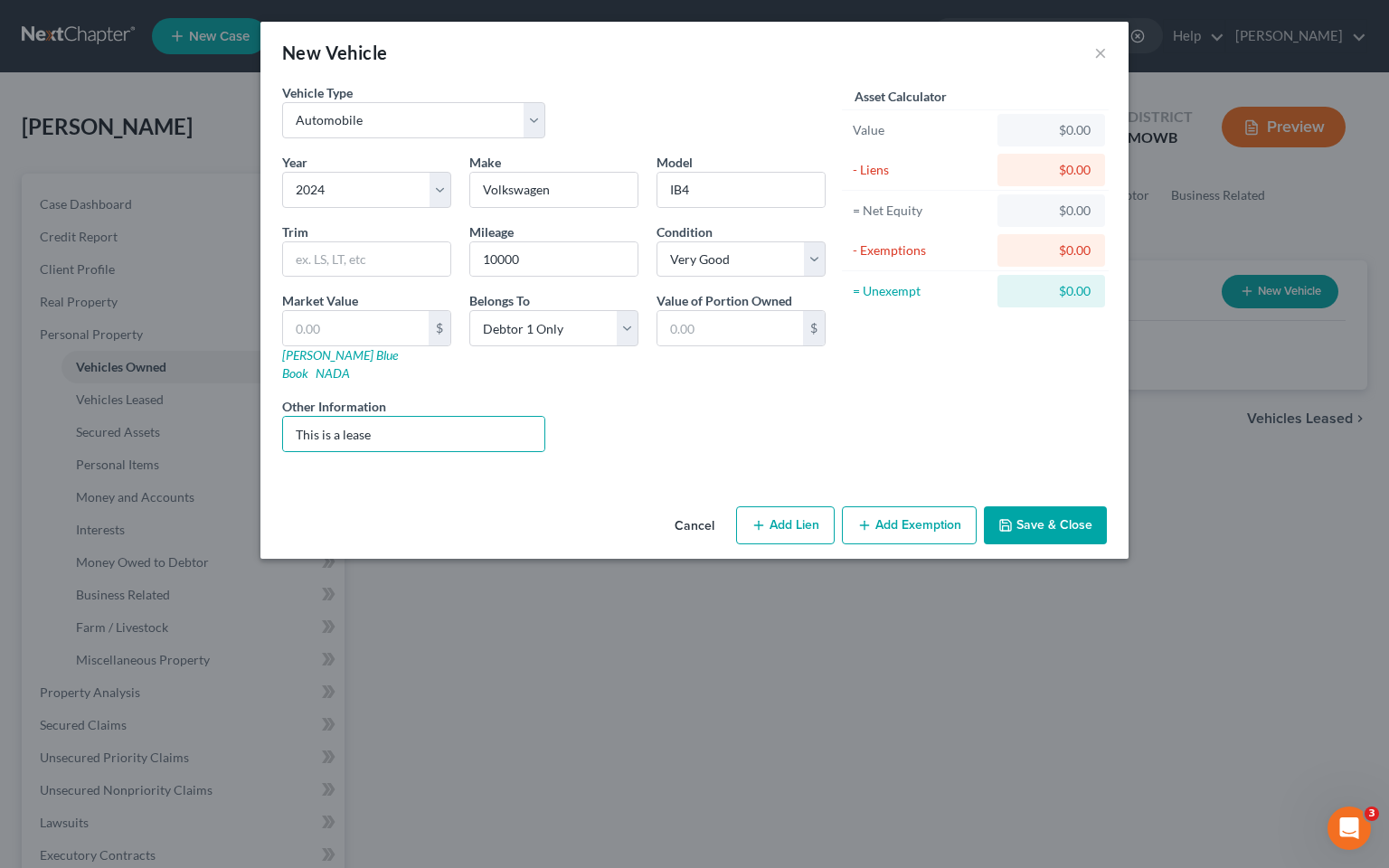
click at [145, 682] on div "New Vehicle × Vehicle Type Select Automobile Truck Trailer Watercraft Aircraft …" at bounding box center [694, 434] width 1389 height 868
click at [1048, 169] on div "$0.00" at bounding box center [1051, 169] width 78 height 18
drag, startPoint x: 1040, startPoint y: 503, endPoint x: 1035, endPoint y: 492, distance: 12.1
click at [1040, 506] on button "Save & Close" at bounding box center [1045, 525] width 123 height 38
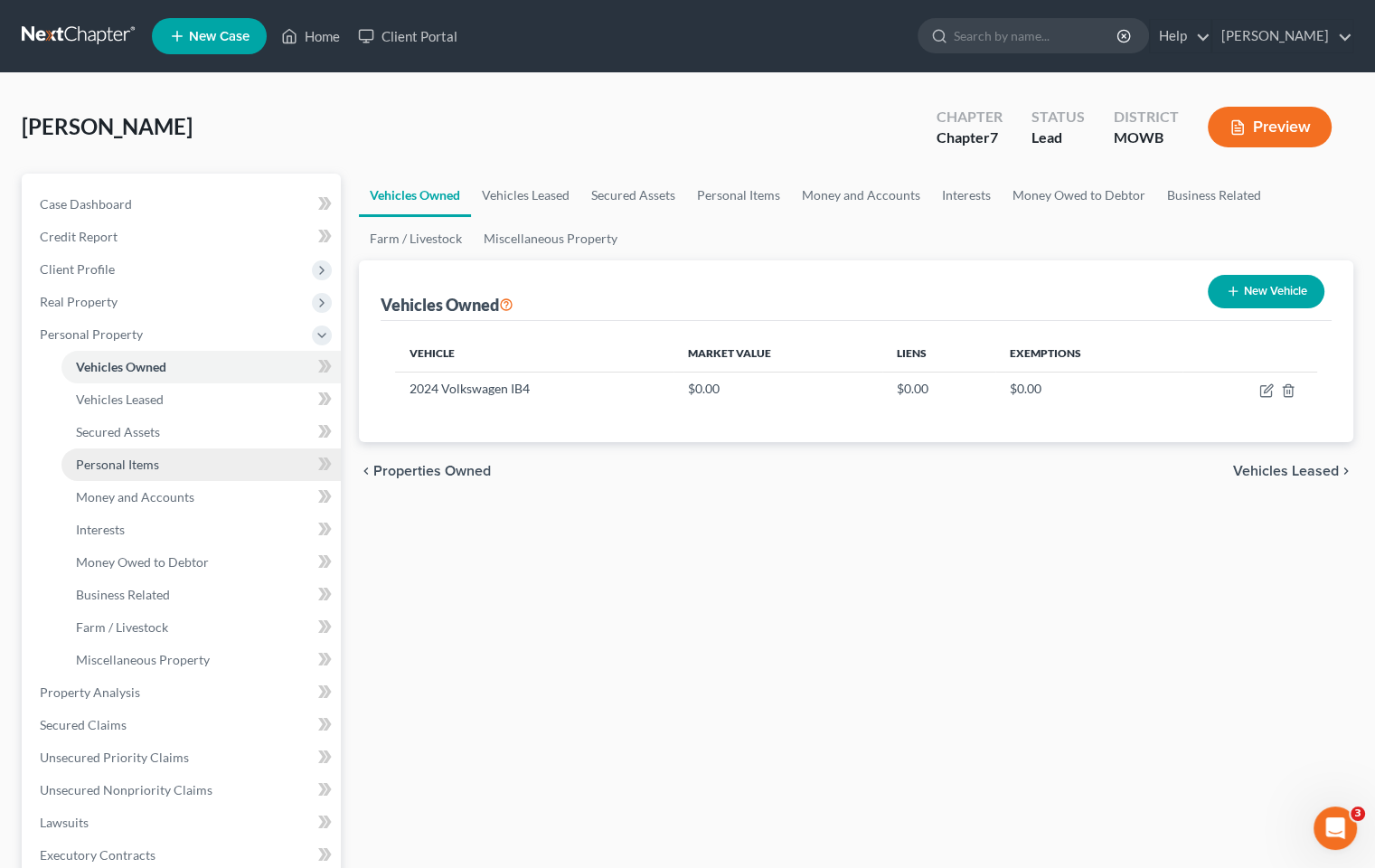
click at [169, 465] on link "Personal Items" at bounding box center [201, 464] width 279 height 32
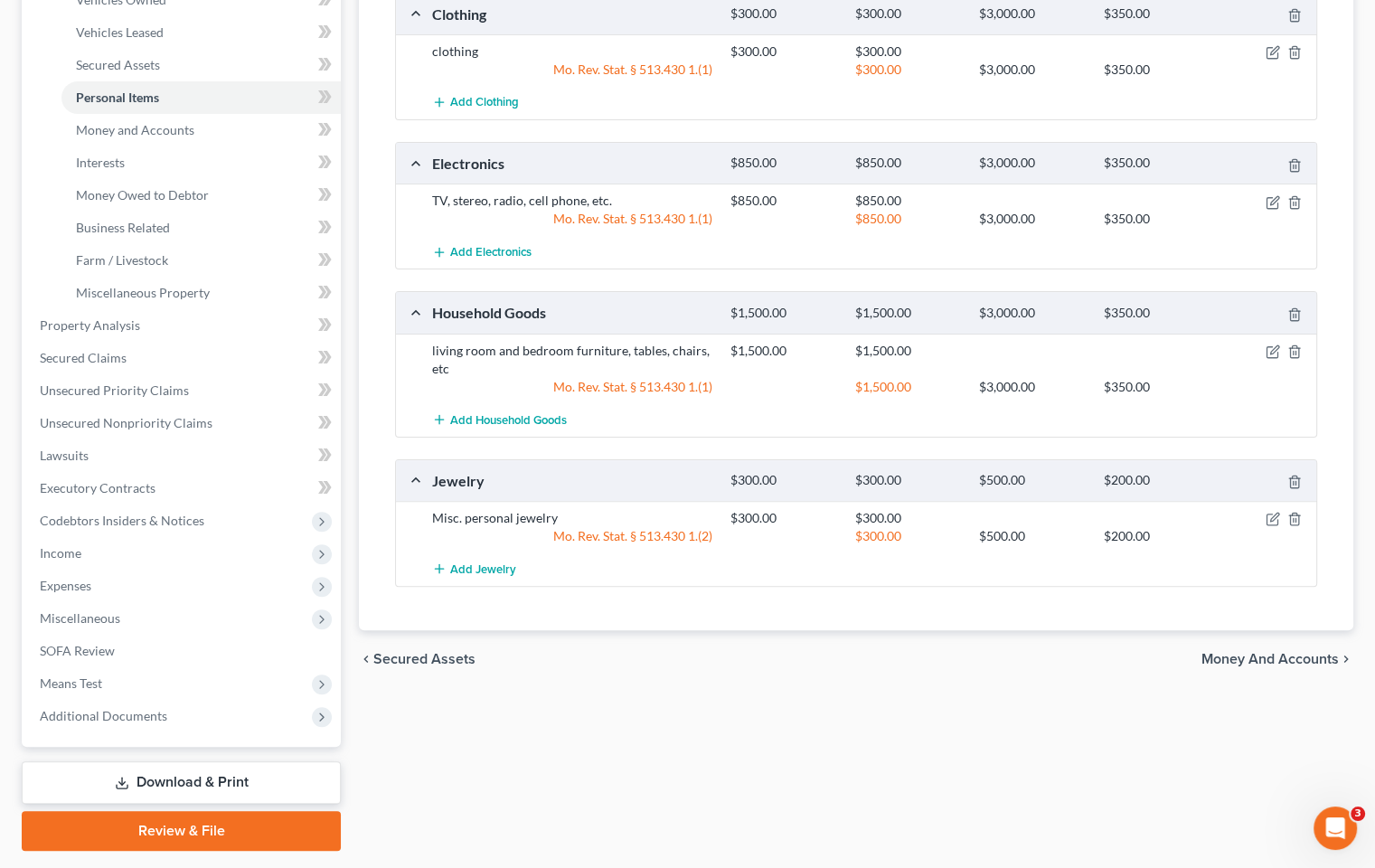
scroll to position [326, 0]
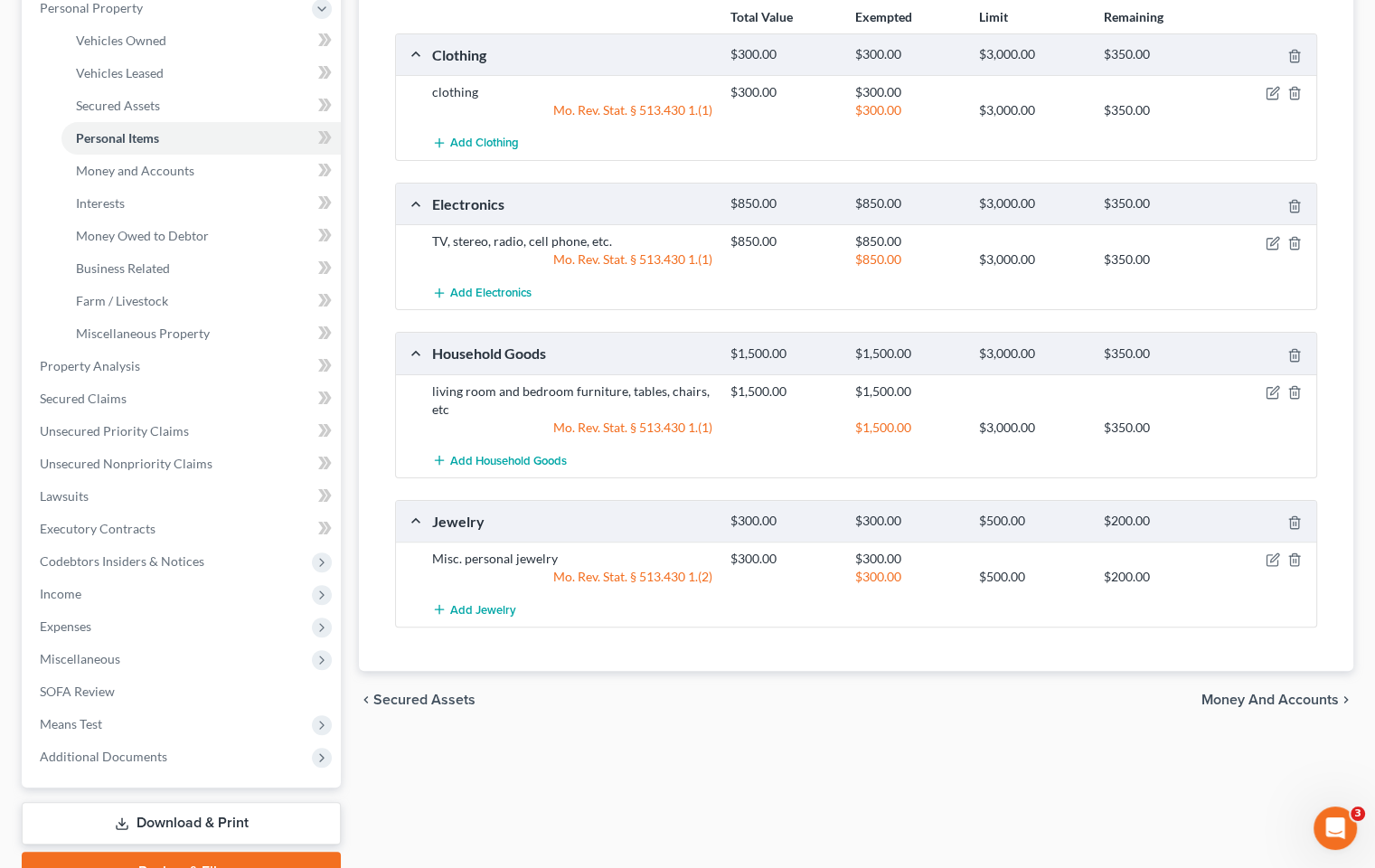
click at [1340, 694] on icon "chevron_right" at bounding box center [1346, 700] width 15 height 15
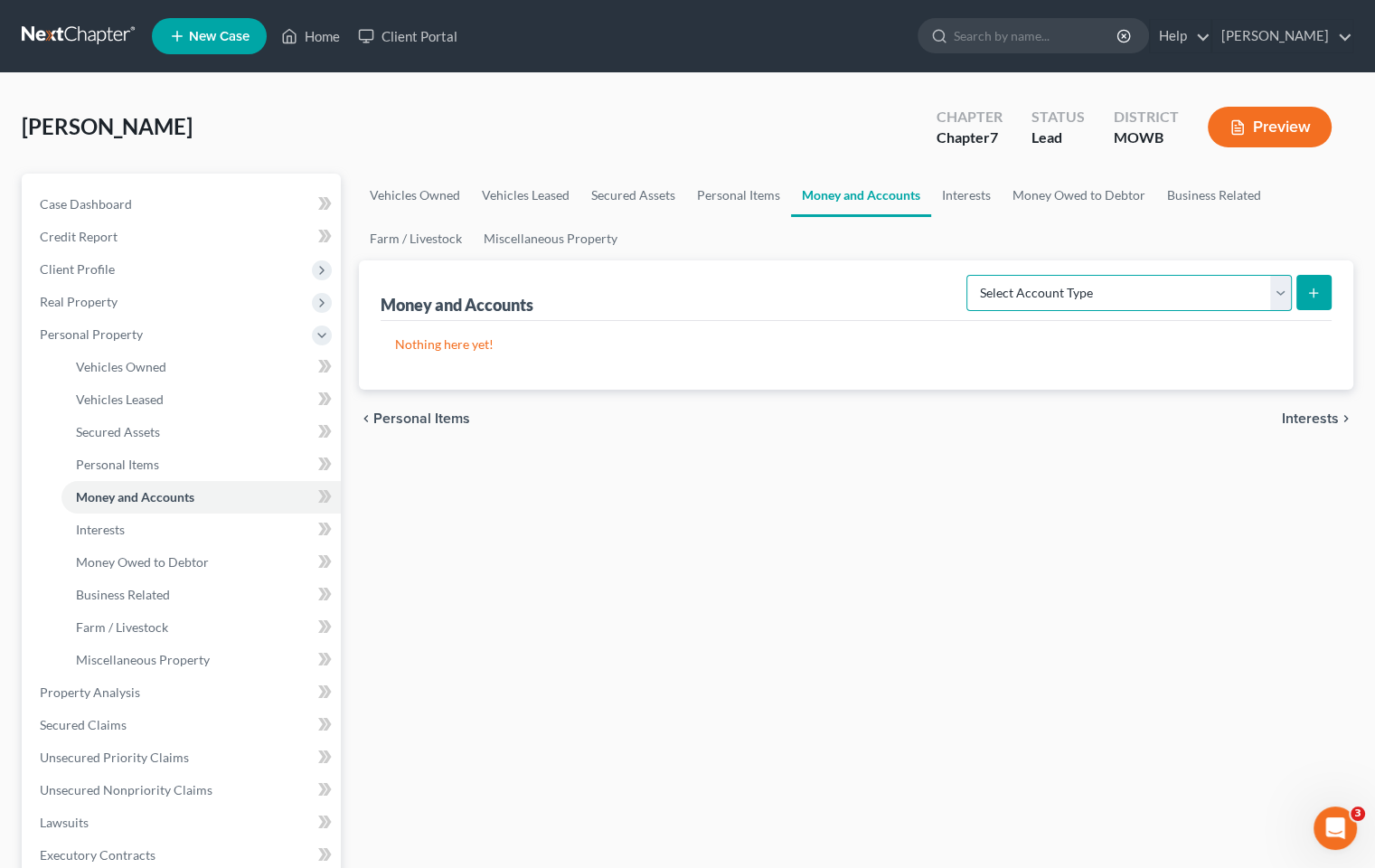
click at [1280, 290] on select "Select Account Type Brokerage Cash on Hand Certificates of Deposit Checking Acc…" at bounding box center [1129, 293] width 326 height 36
select select "checking"
click at [970, 275] on select "Select Account Type Brokerage Cash on Hand Certificates of Deposit Checking Acc…" at bounding box center [1129, 293] width 326 height 36
click at [1316, 295] on icon "submit" at bounding box center [1313, 293] width 15 height 15
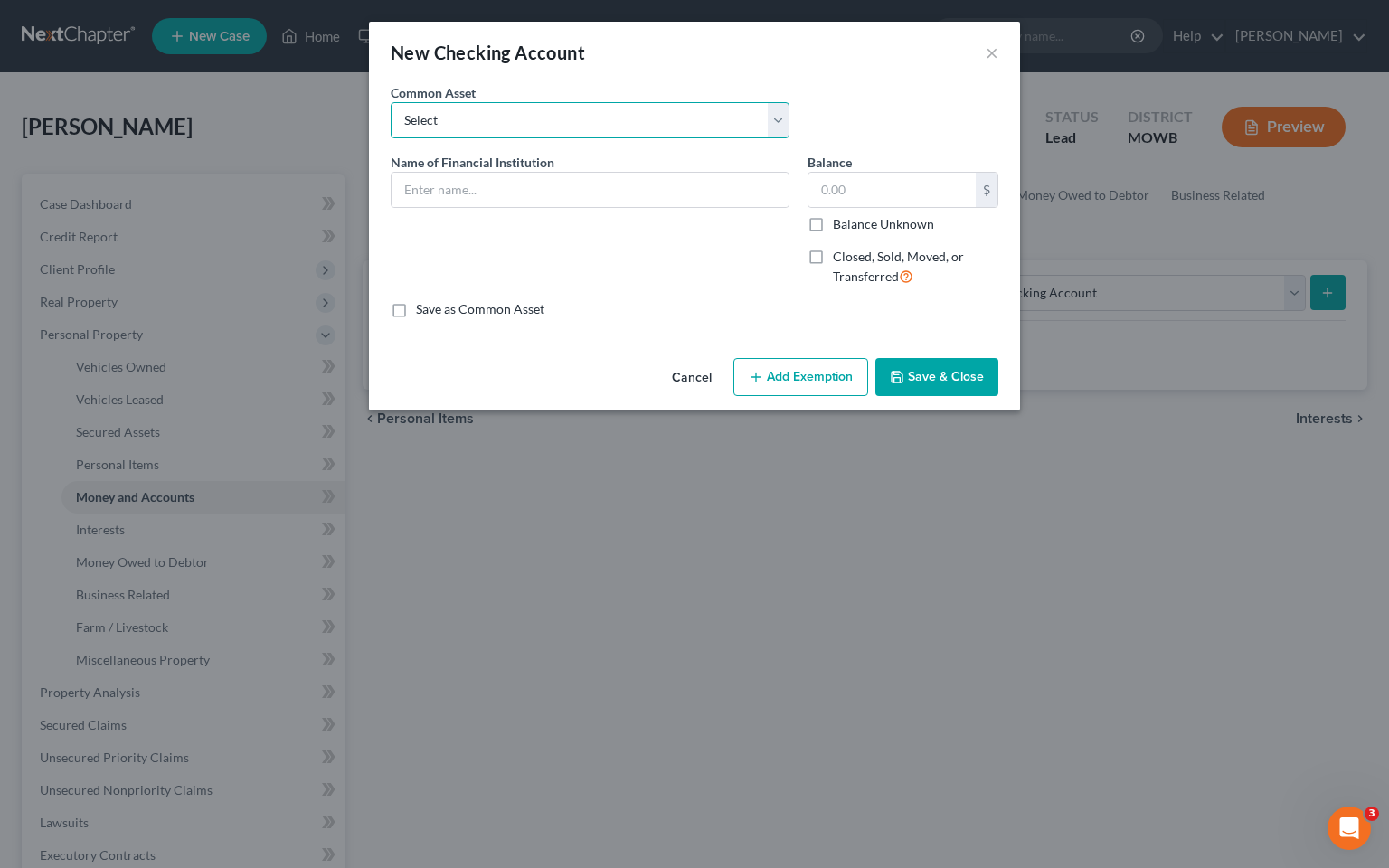
click at [542, 114] on select "Select Central Bank" at bounding box center [589, 119] width 398 height 36
select select "0"
type input "Central Bank"
type input "200.00"
click at [772, 120] on select "Select Central Bank" at bounding box center [589, 119] width 398 height 36
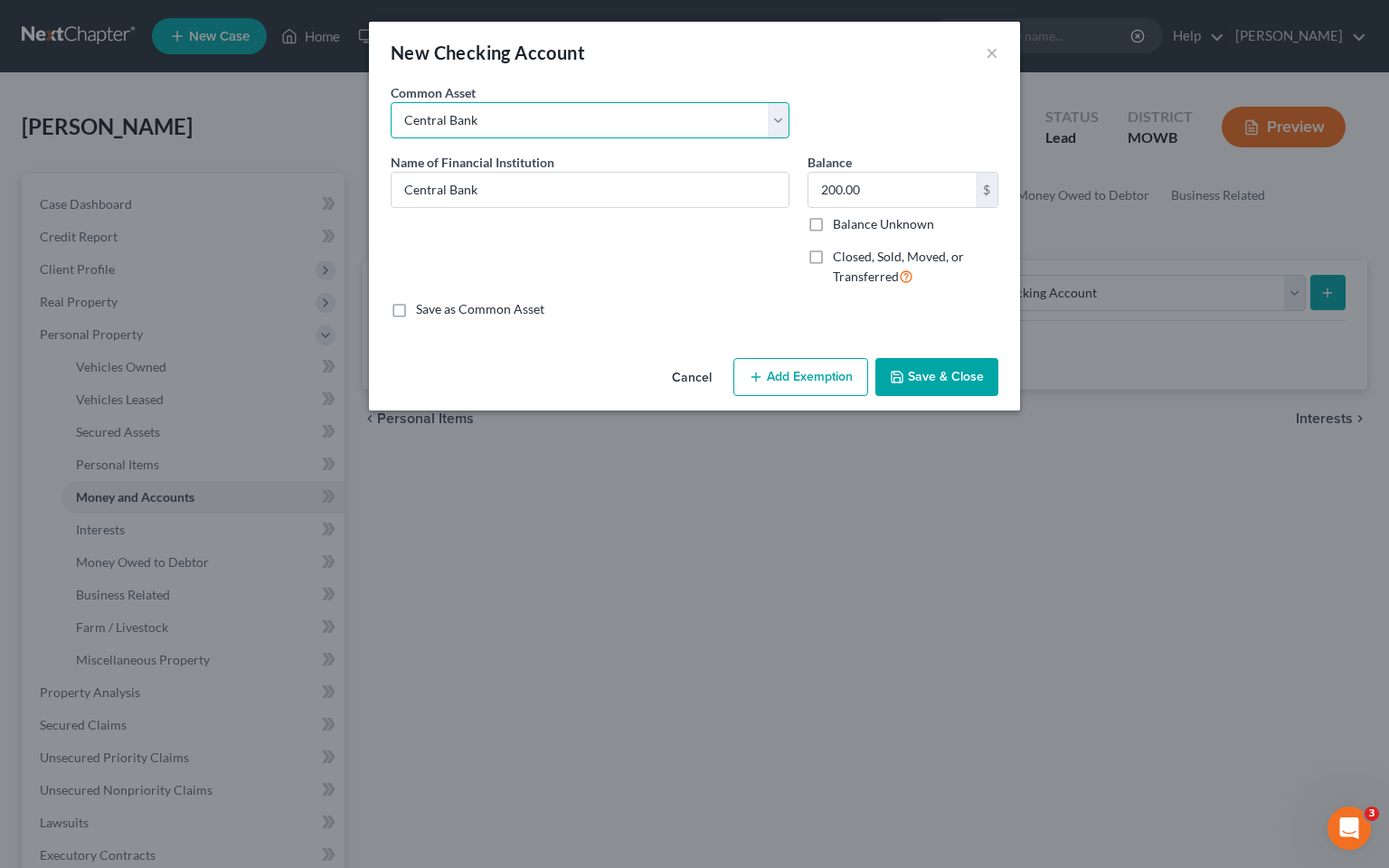
click at [775, 123] on select "Select Central Bank" at bounding box center [589, 119] width 398 height 36
click at [643, 115] on select "Select Central Bank" at bounding box center [589, 119] width 398 height 36
click at [590, 199] on input "Central Bank" at bounding box center [590, 189] width 397 height 34
type input "C"
type input "Community America Credit Union"
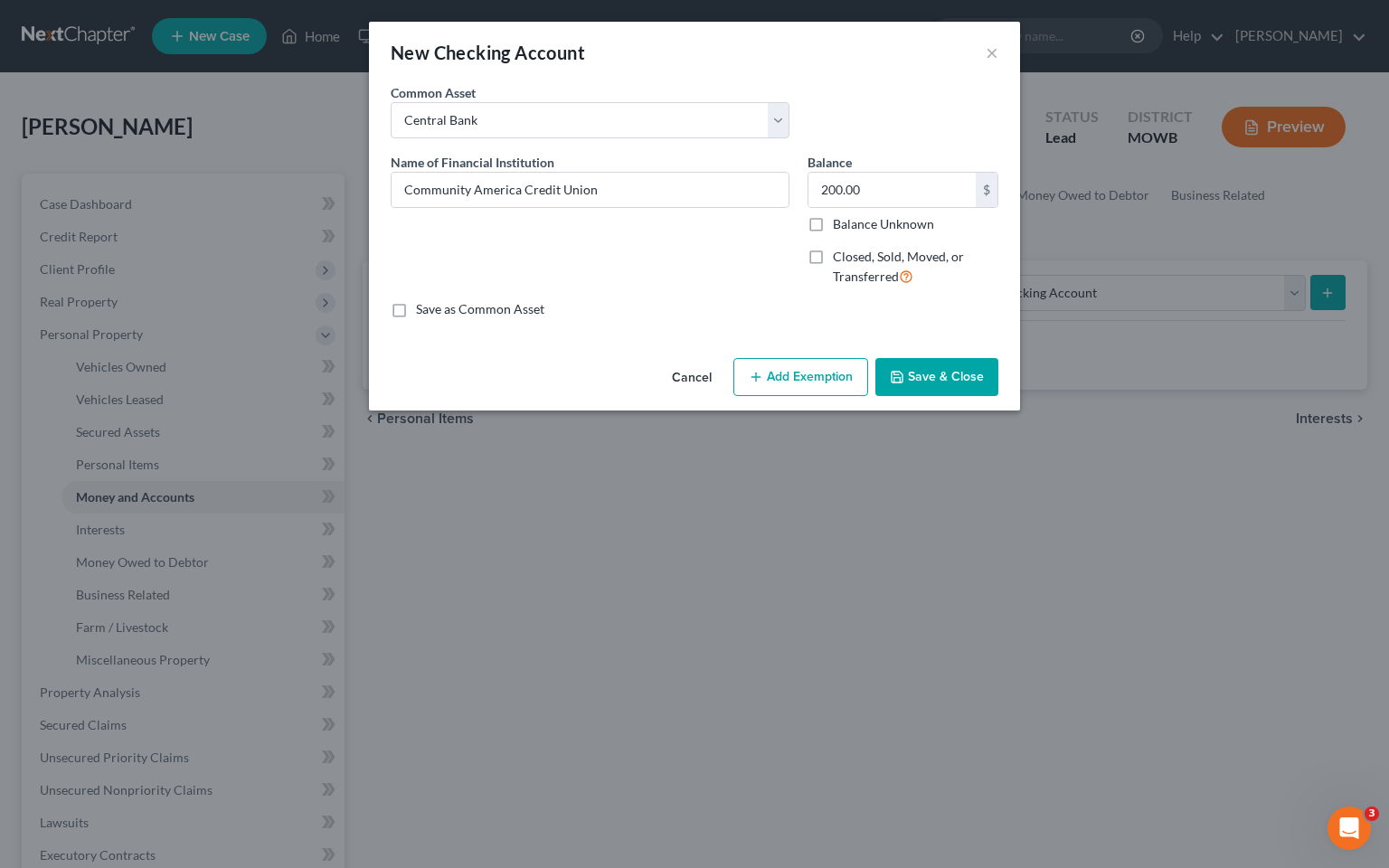
click at [791, 388] on button "Add Exemption" at bounding box center [801, 377] width 135 height 38
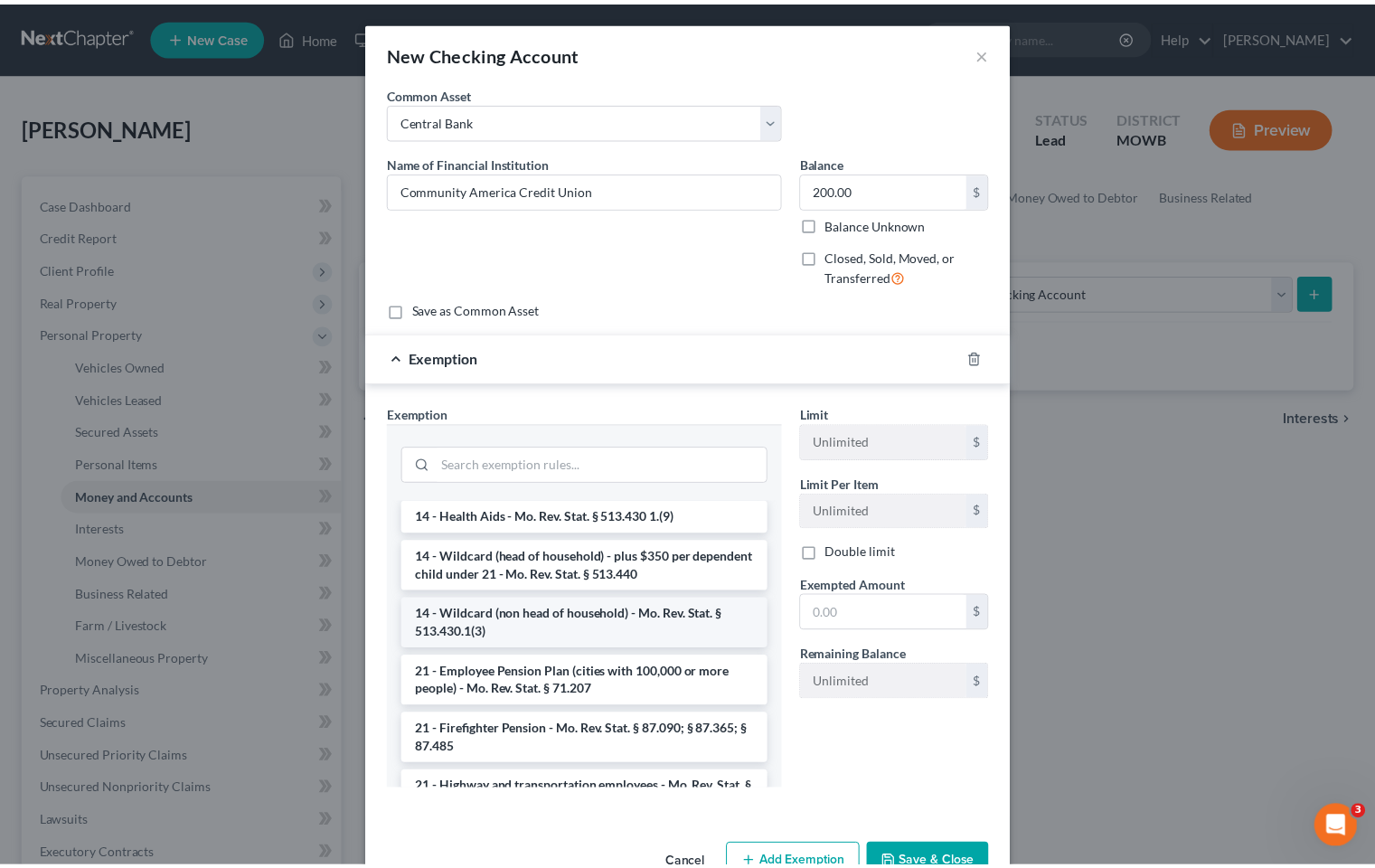
scroll to position [362, 0]
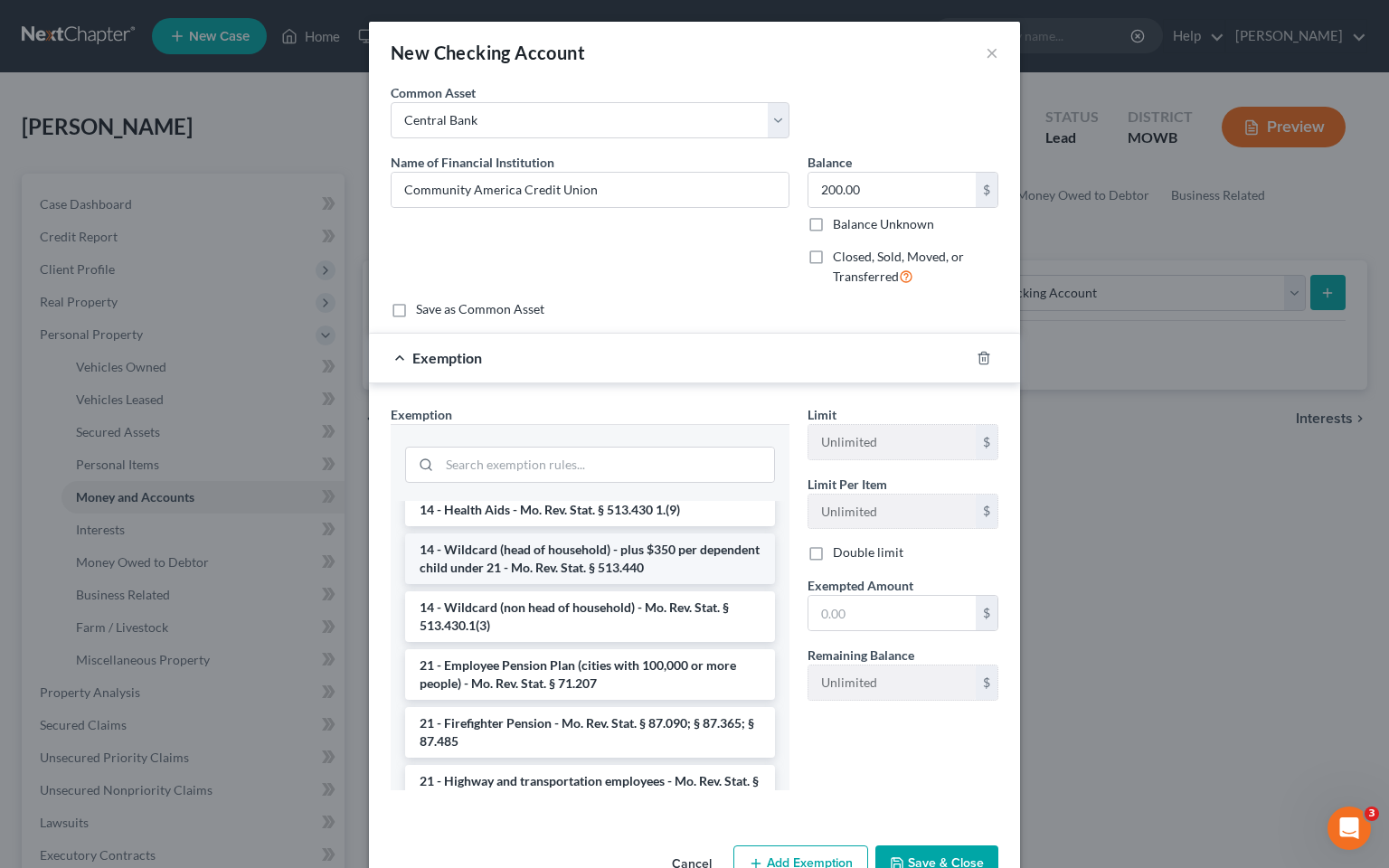
click at [552, 557] on li "14 - Wildcard (head of household) - plus $350 per dependent child under 21 - Mo…" at bounding box center [590, 559] width 370 height 51
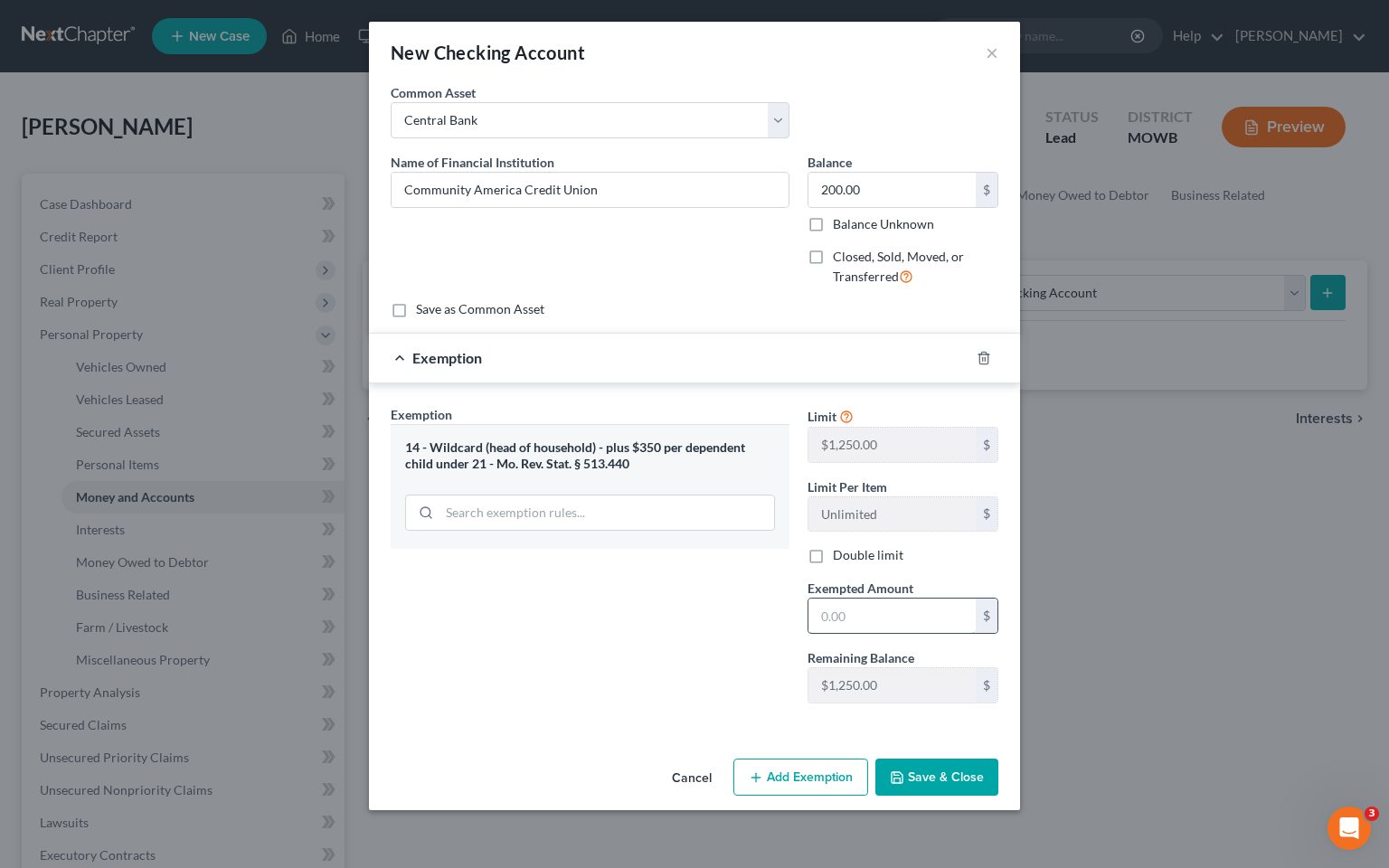
drag, startPoint x: 895, startPoint y: 605, endPoint x: 902, endPoint y: 598, distance: 9.9
click at [896, 603] on input "text" at bounding box center [892, 616] width 167 height 34
type input "200.00"
click at [916, 774] on button "Save & Close" at bounding box center [937, 777] width 123 height 38
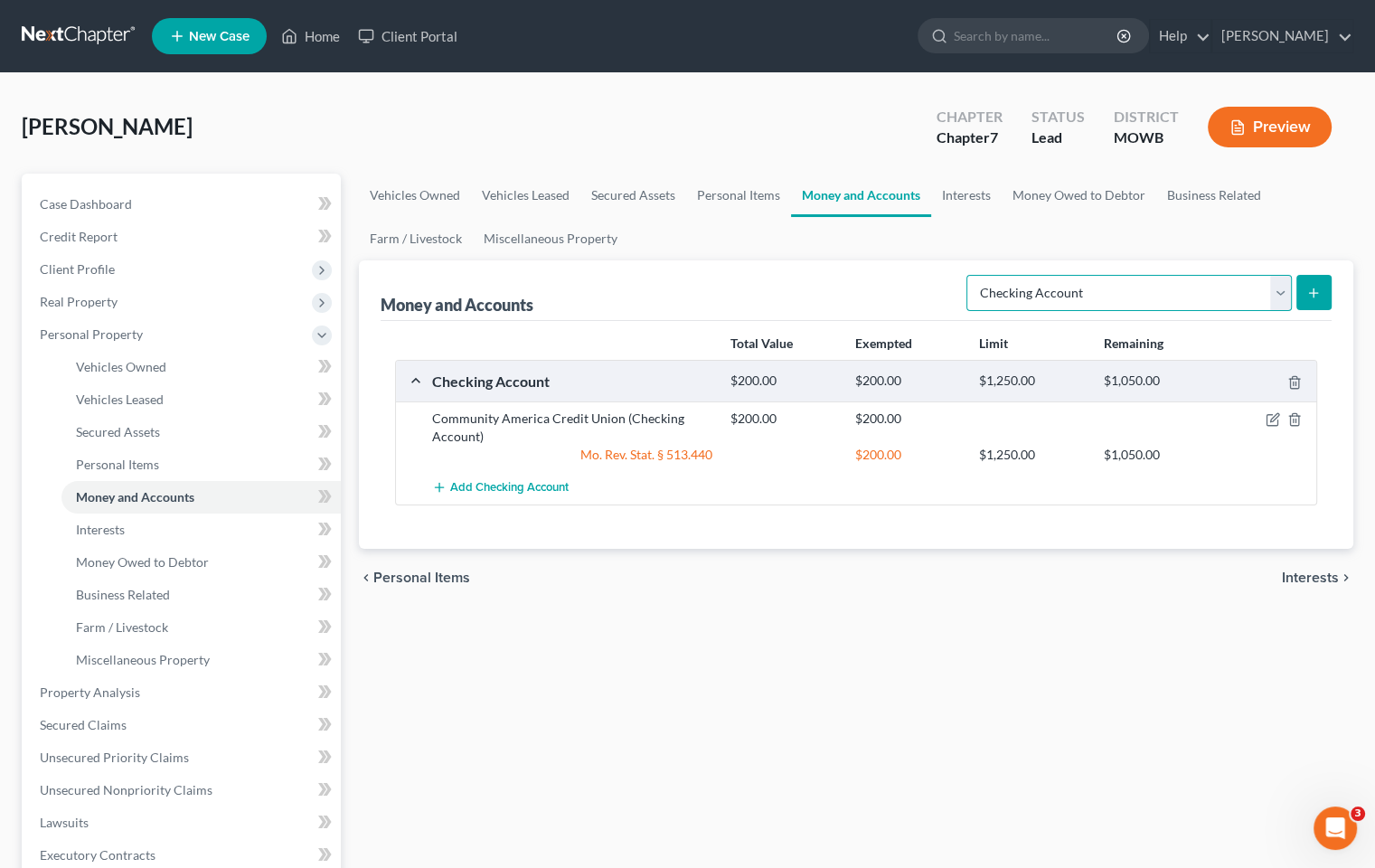
click at [1279, 288] on select "Select Account Type Brokerage Cash on Hand Certificates of Deposit Checking Acc…" at bounding box center [1129, 293] width 326 height 36
click at [970, 275] on select "Select Account Type Brokerage Cash on Hand Certificates of Deposit Checking Acc…" at bounding box center [1129, 293] width 326 height 36
click at [1309, 293] on icon "submit" at bounding box center [1313, 293] width 15 height 15
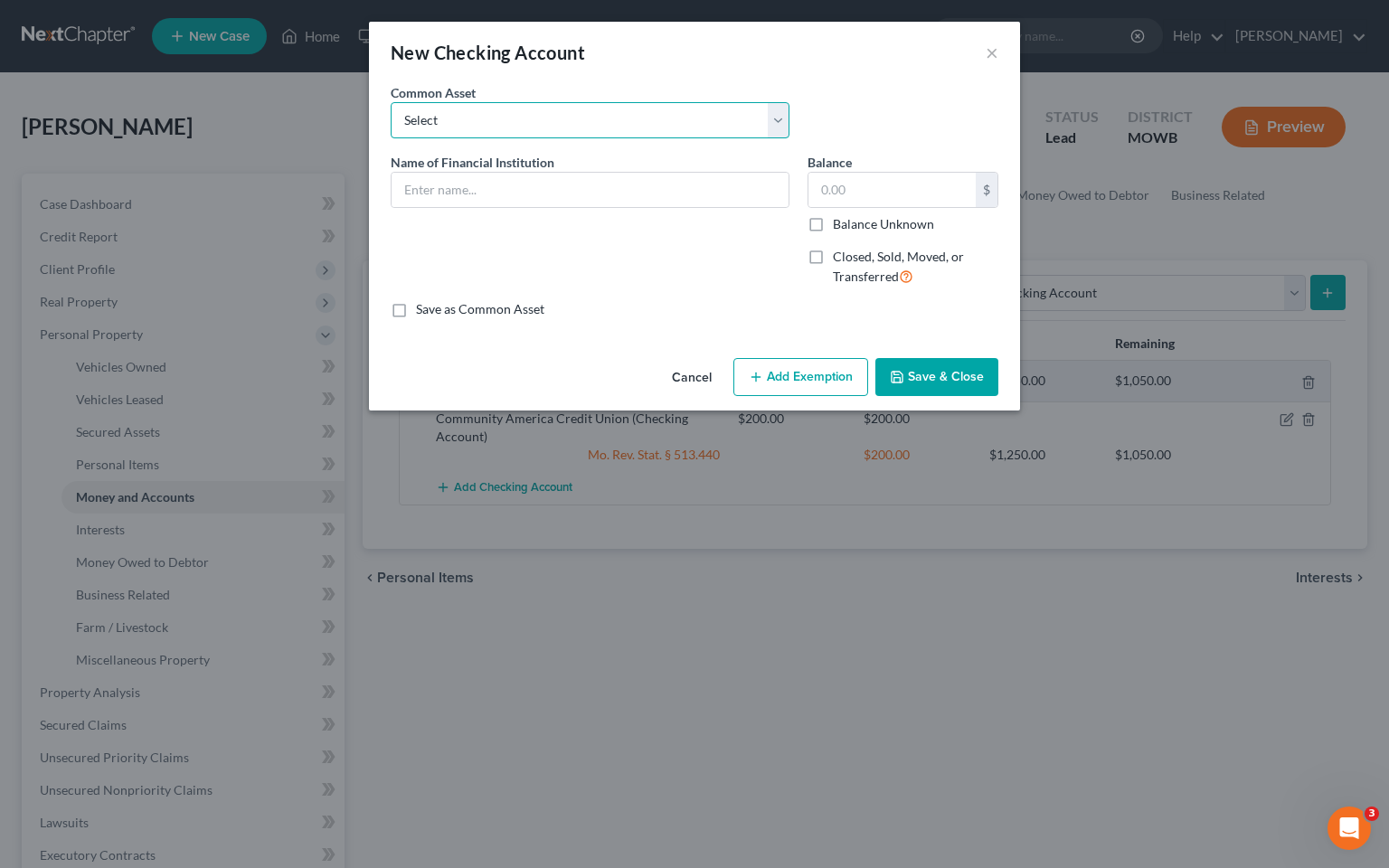
click at [532, 115] on select "Select Central Bank" at bounding box center [589, 119] width 398 height 36
select select "0"
type input "Central Bank"
type input "200.00"
click at [786, 120] on select "Select Central Bank" at bounding box center [589, 119] width 398 height 36
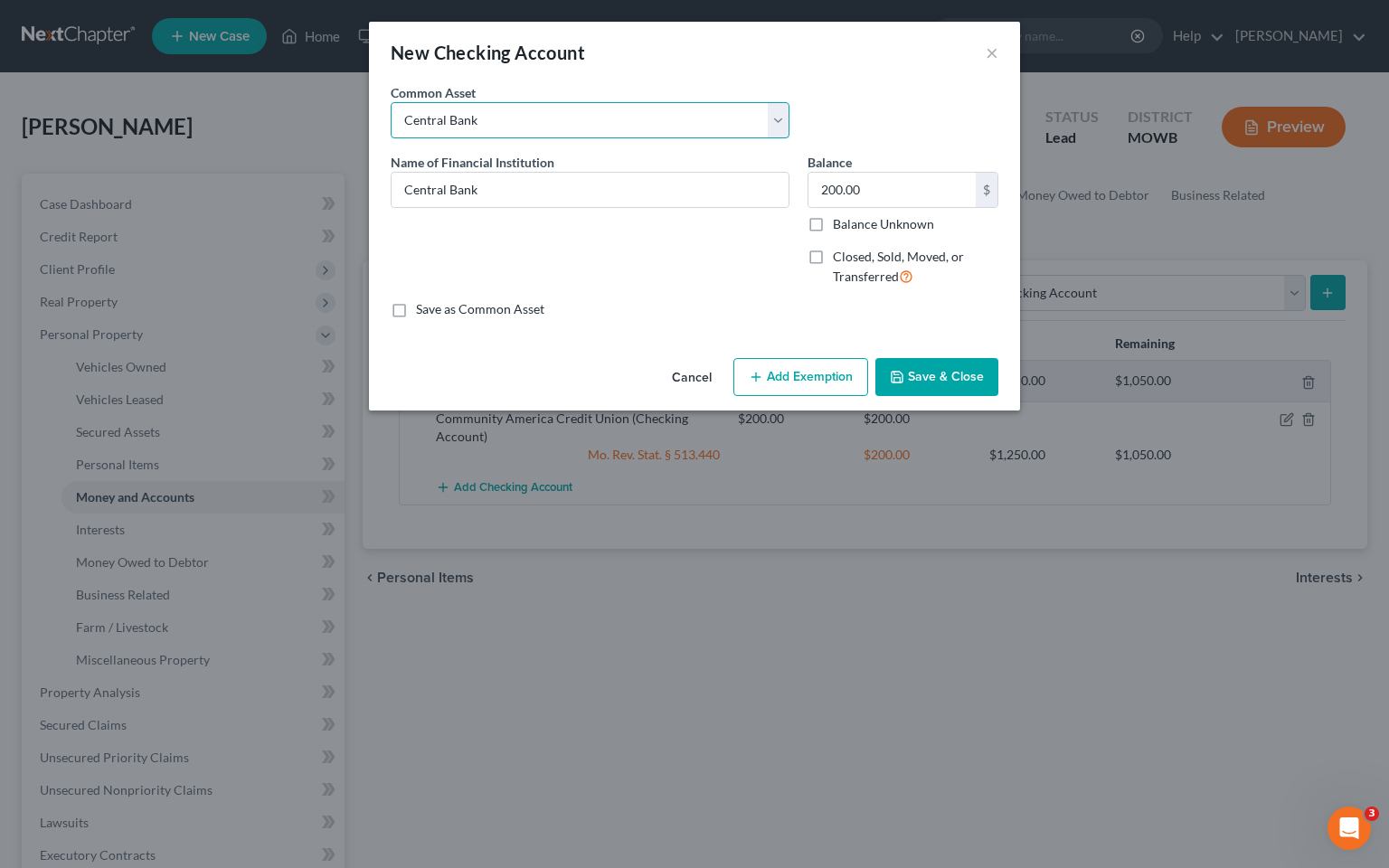
click at [777, 120] on select "Select Central Bank" at bounding box center [589, 119] width 398 height 36
click at [988, 54] on button "×" at bounding box center [992, 52] width 13 height 22
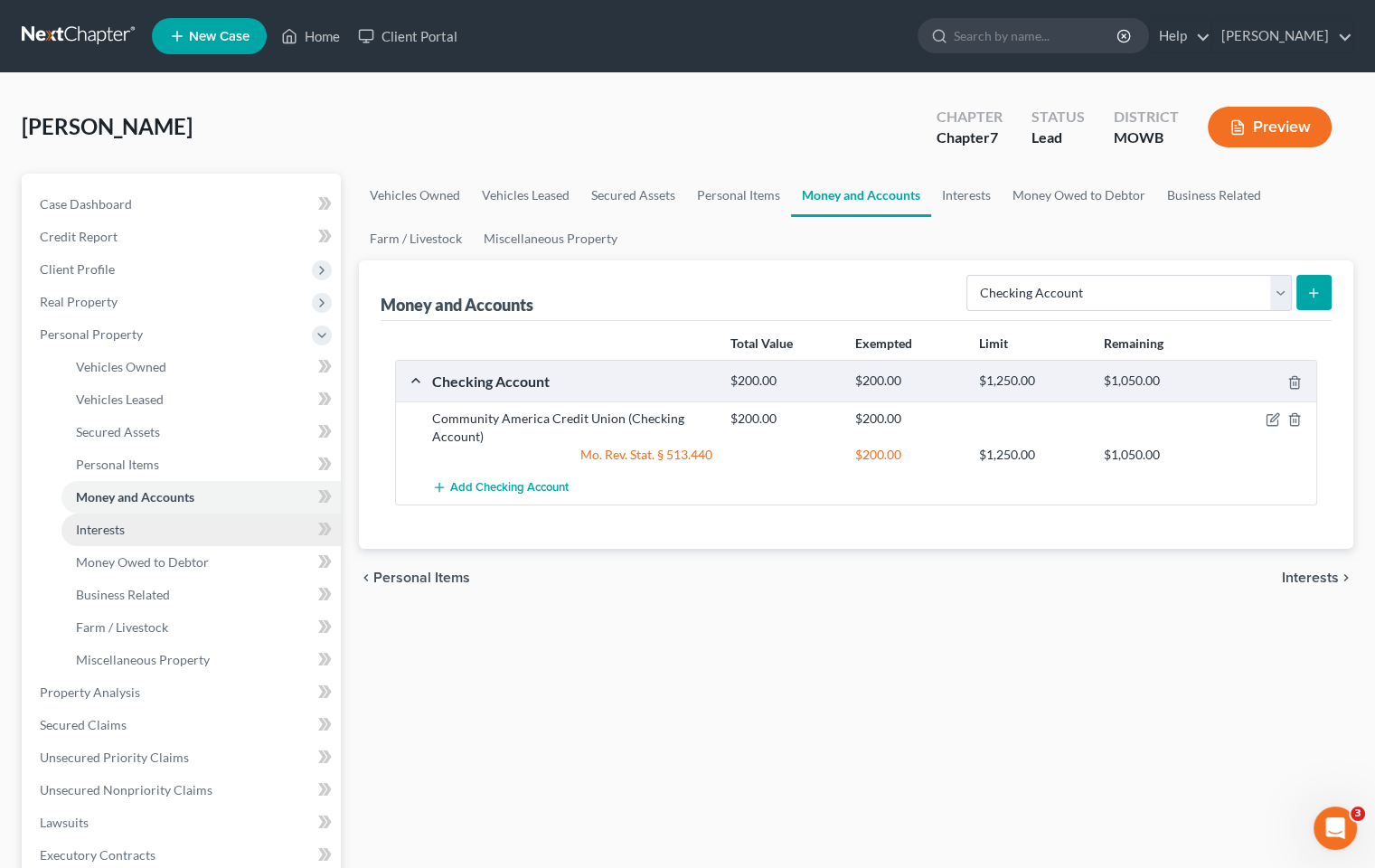
click at [124, 539] on link "Interests" at bounding box center [201, 529] width 279 height 32
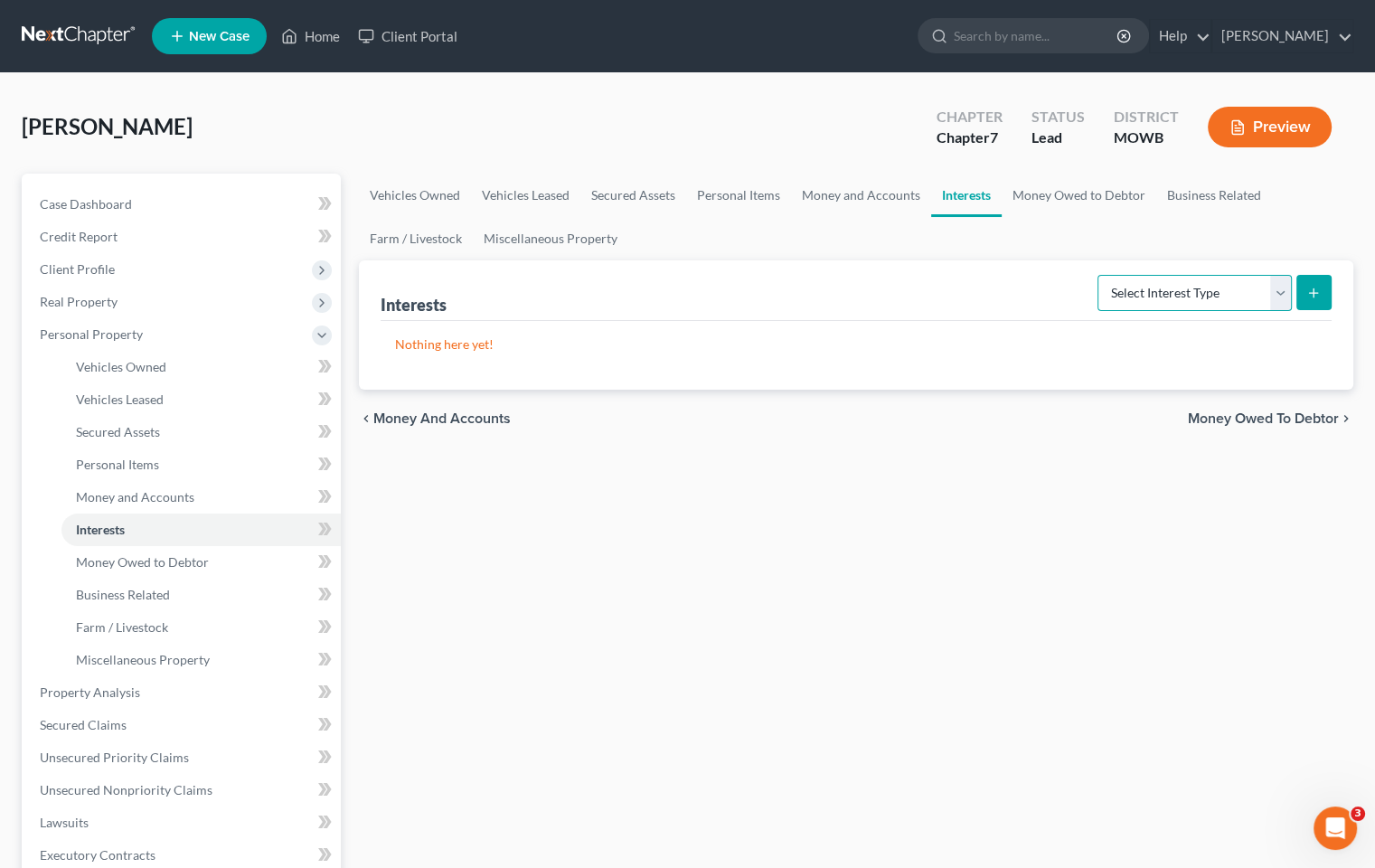
click at [1279, 285] on select "Select Interest Type 401K Annuity Bond Education IRA Government Bond Government…" at bounding box center [1194, 293] width 195 height 36
click at [209, 506] on link "Money and Accounts" at bounding box center [201, 496] width 279 height 32
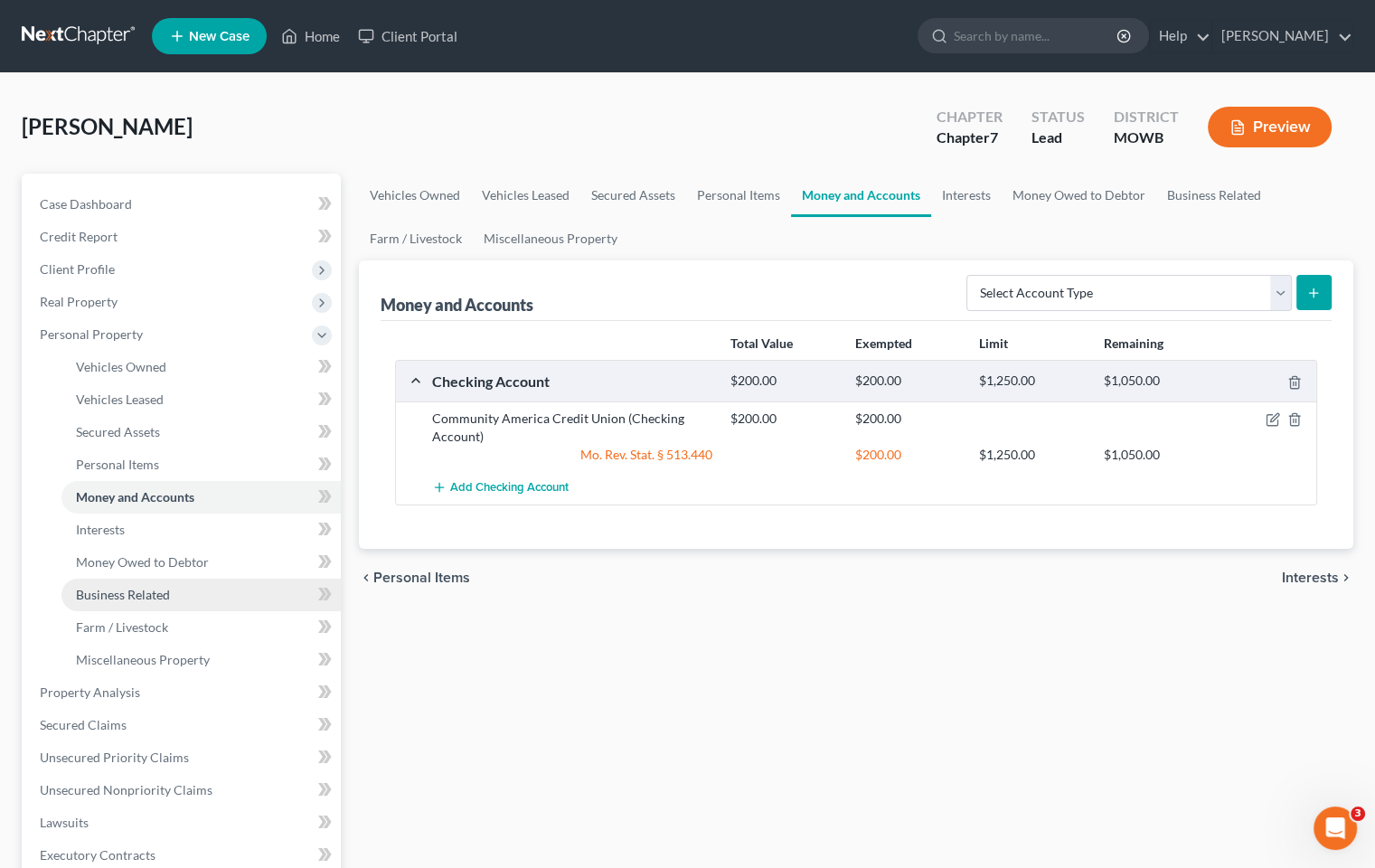
click at [164, 589] on span "Business Related" at bounding box center [123, 595] width 94 height 16
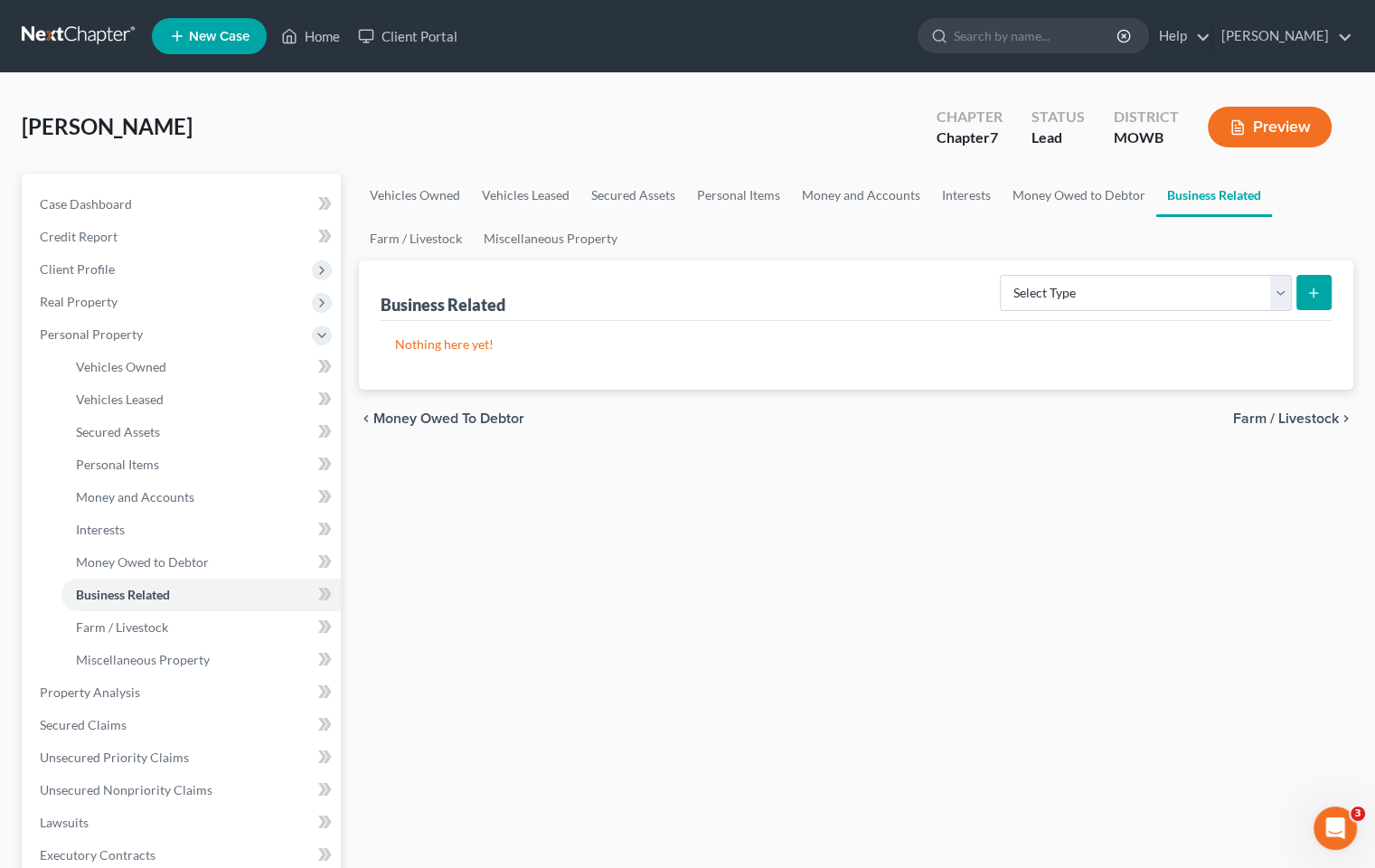
click at [1316, 295] on icon "submit" at bounding box center [1313, 293] width 15 height 15
click at [1275, 291] on select "Select Type Customer Lists Franchises Inventory Licenses Machinery Office Equip…" at bounding box center [1146, 293] width 292 height 36
click at [1271, 288] on select "Select Type Customer Lists Franchises Inventory Licenses Machinery Office Equip…" at bounding box center [1146, 293] width 292 height 36
click at [987, 408] on div "chevron_left Money Owed to Debtor Farm / Livestock chevron_right" at bounding box center [856, 418] width 994 height 58
click at [1277, 299] on select "Select Type Customer Lists Franchises Inventory Licenses Machinery Office Equip…" at bounding box center [1146, 293] width 292 height 36
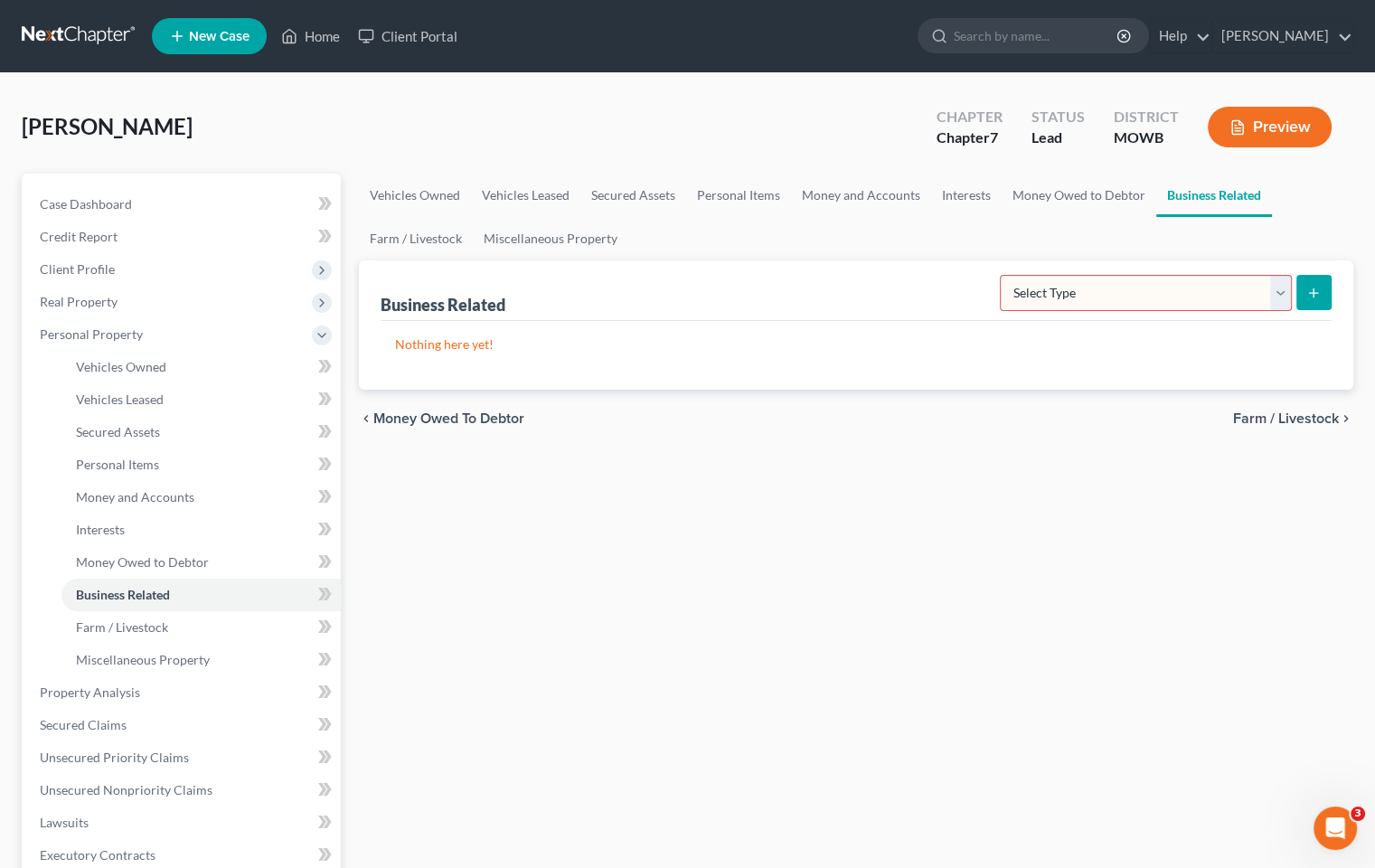
drag, startPoint x: 1087, startPoint y: 552, endPoint x: 1075, endPoint y: 547, distance: 13.0
click at [1085, 552] on div "Vehicles Owned Vehicles Leased Secured Assets Personal Items Money and Accounts…" at bounding box center [856, 695] width 1013 height 1044
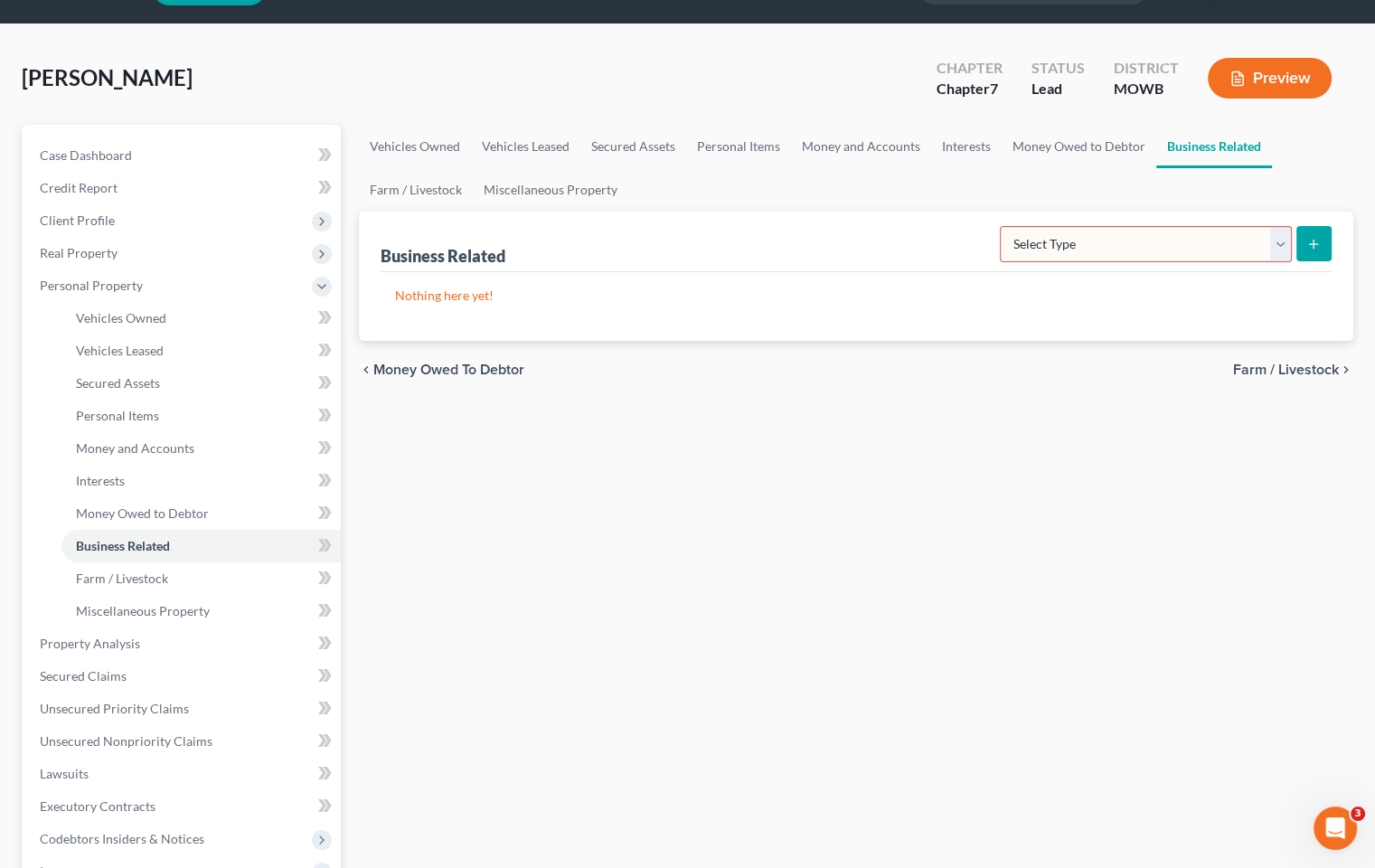
scroll to position [90, 0]
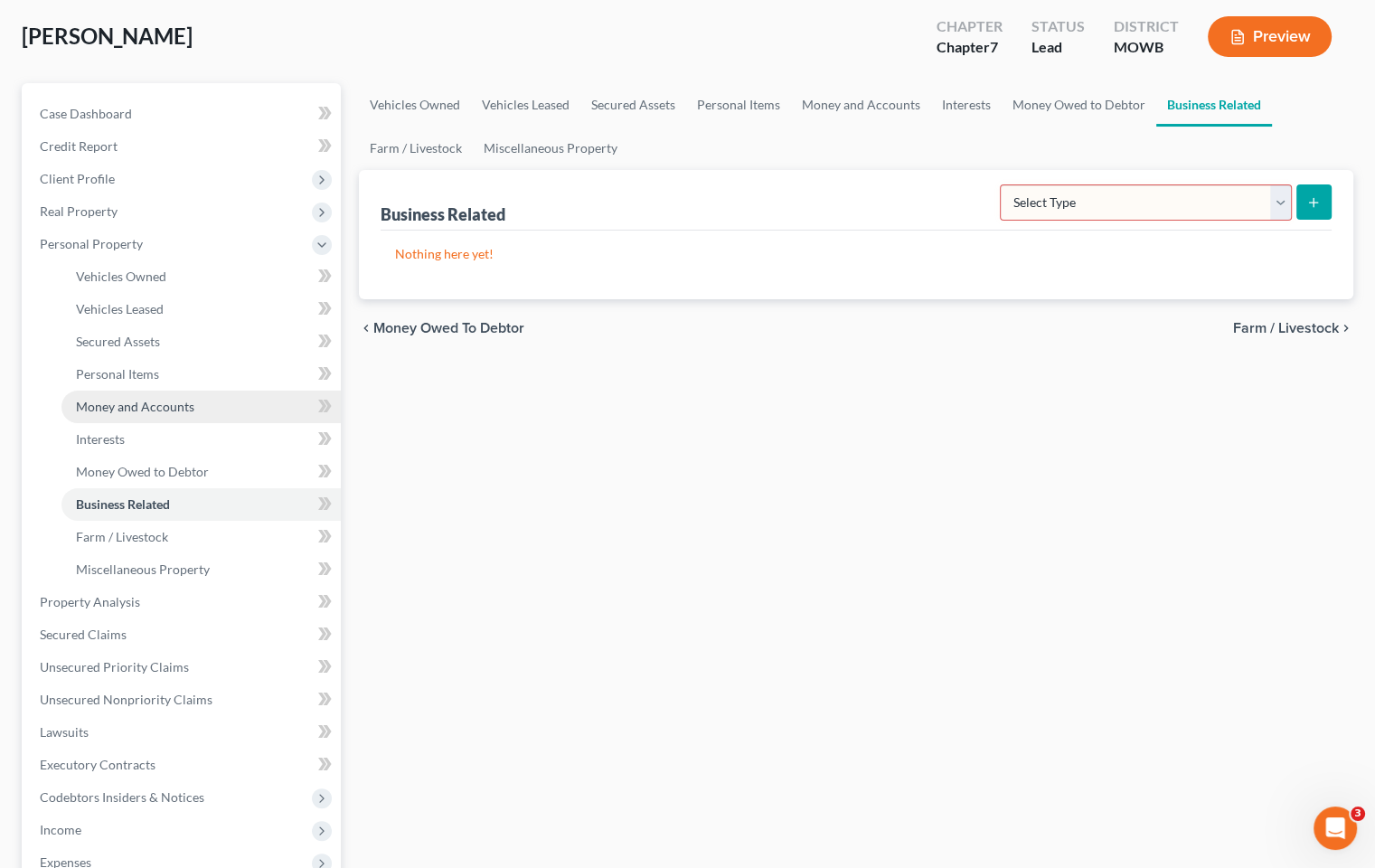
click at [156, 399] on span "Money and Accounts" at bounding box center [135, 406] width 118 height 16
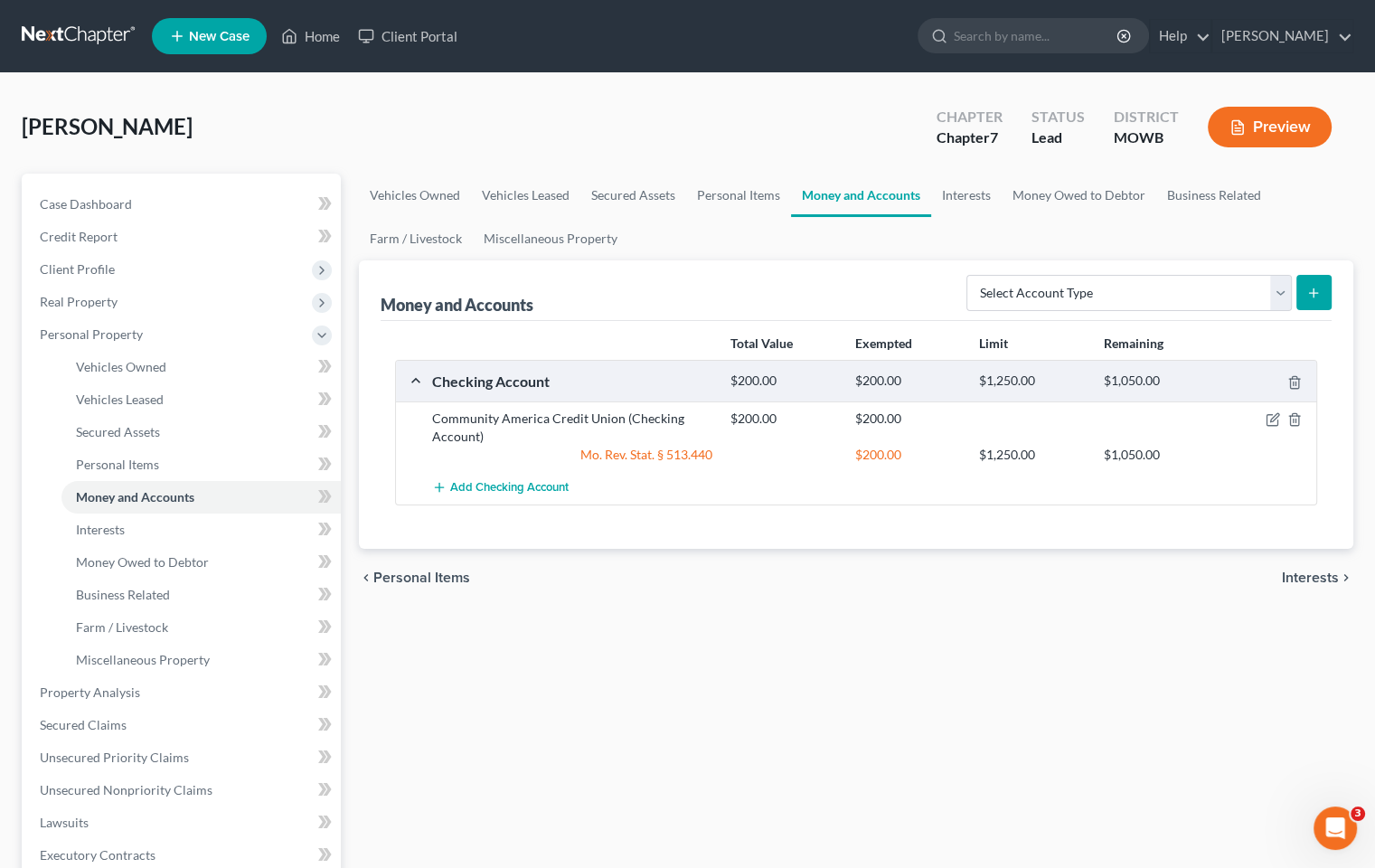
click at [1319, 291] on icon "submit" at bounding box center [1313, 293] width 15 height 15
click at [1311, 297] on icon "submit" at bounding box center [1313, 293] width 15 height 15
click at [1277, 296] on select "Select Account Type Brokerage Cash on Hand Certificates of Deposit Checking Acc…" at bounding box center [1129, 293] width 326 height 36
click at [1056, 669] on div "Vehicles Owned Vehicles Leased Secured Assets Personal Items Money and Accounts…" at bounding box center [856, 695] width 1013 height 1044
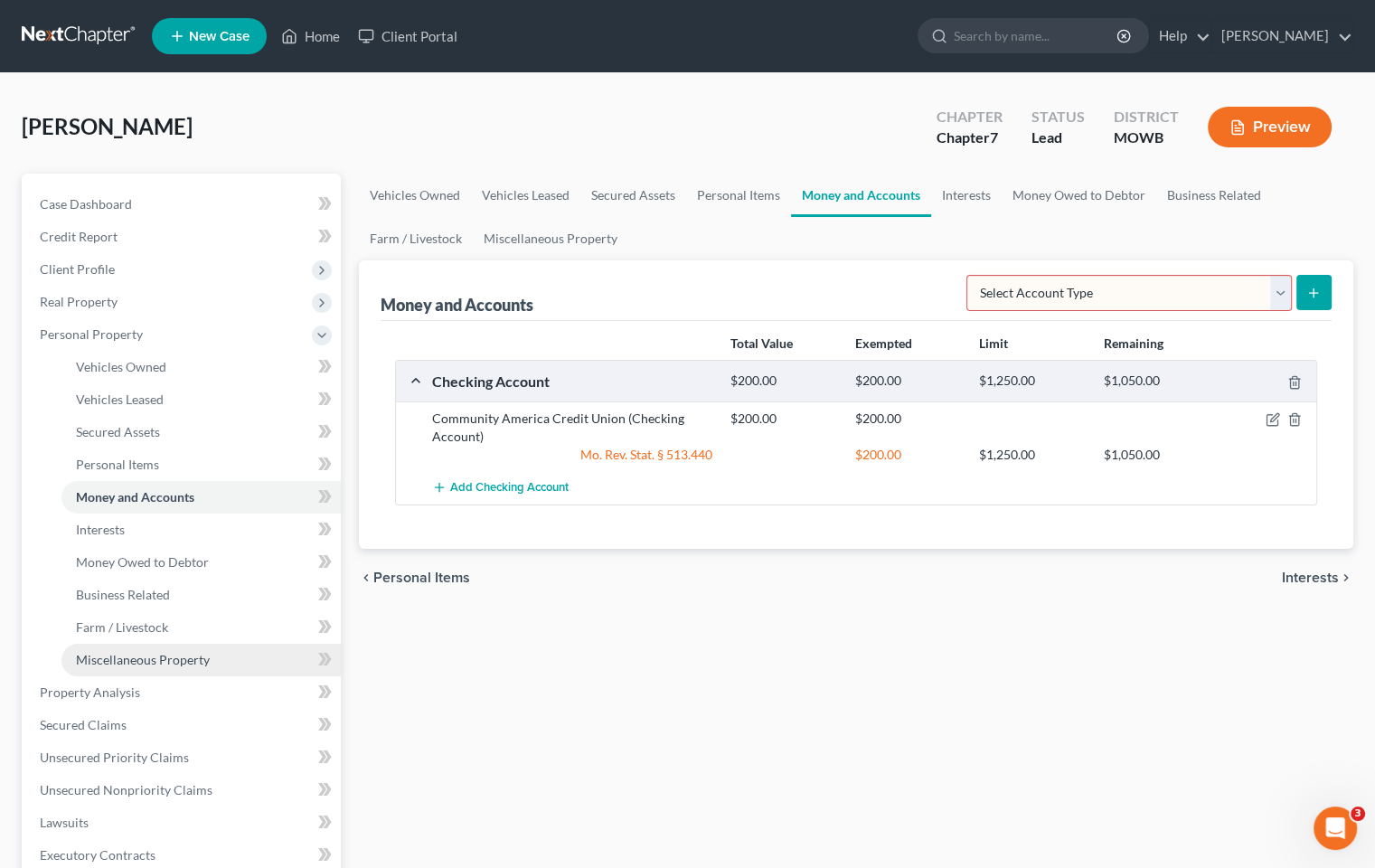
click at [197, 662] on span "Miscellaneous Property" at bounding box center [143, 660] width 134 height 16
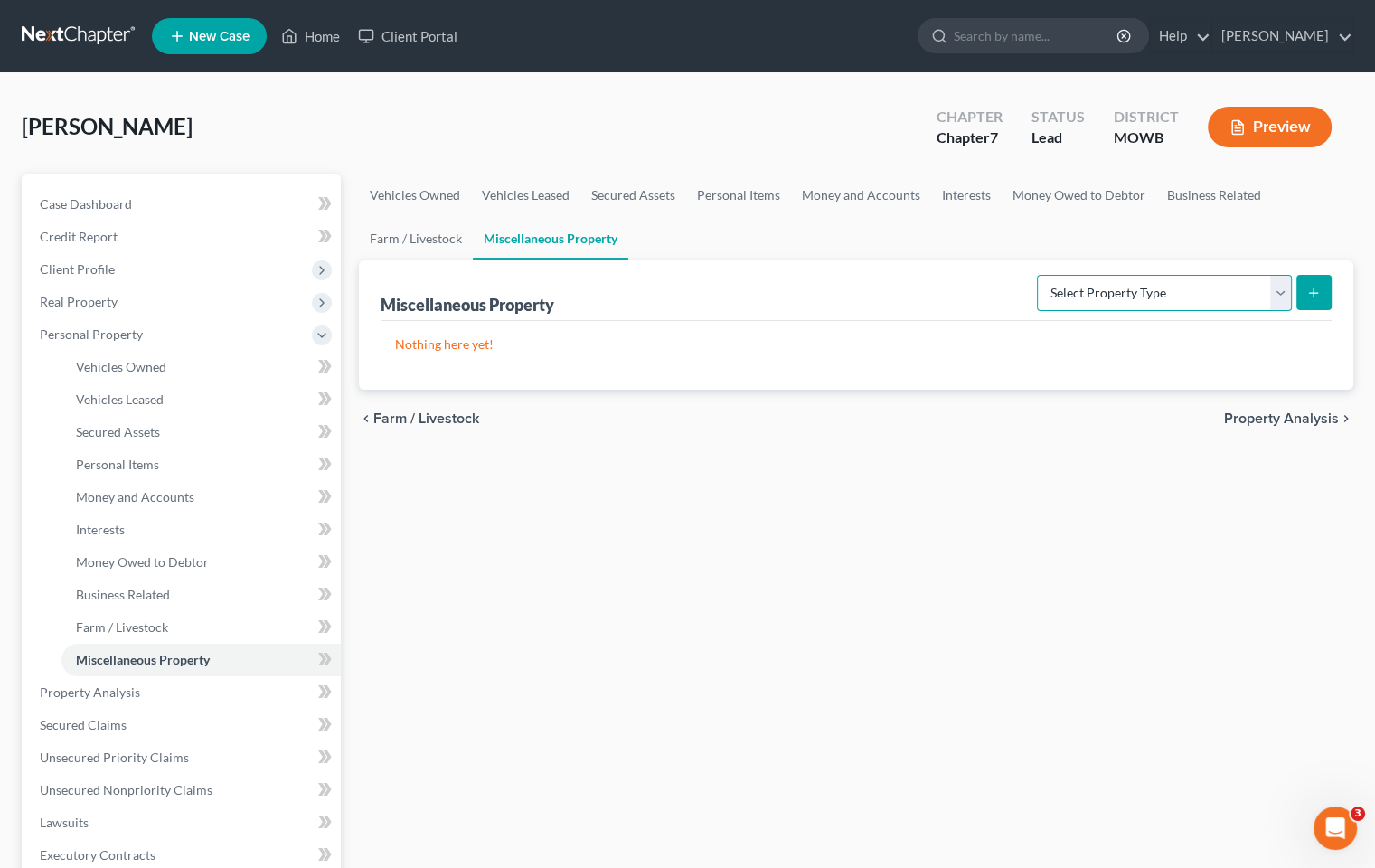
click at [1275, 293] on select "Select Property Type Assigned for Creditor Benefit [DATE] Holding for Another N…" at bounding box center [1165, 293] width 255 height 36
click at [1274, 300] on select "Select Property Type Assigned for Creditor Benefit [DATE] Holding for Another N…" at bounding box center [1165, 293] width 255 height 36
click at [188, 516] on link "Interests" at bounding box center [201, 529] width 279 height 32
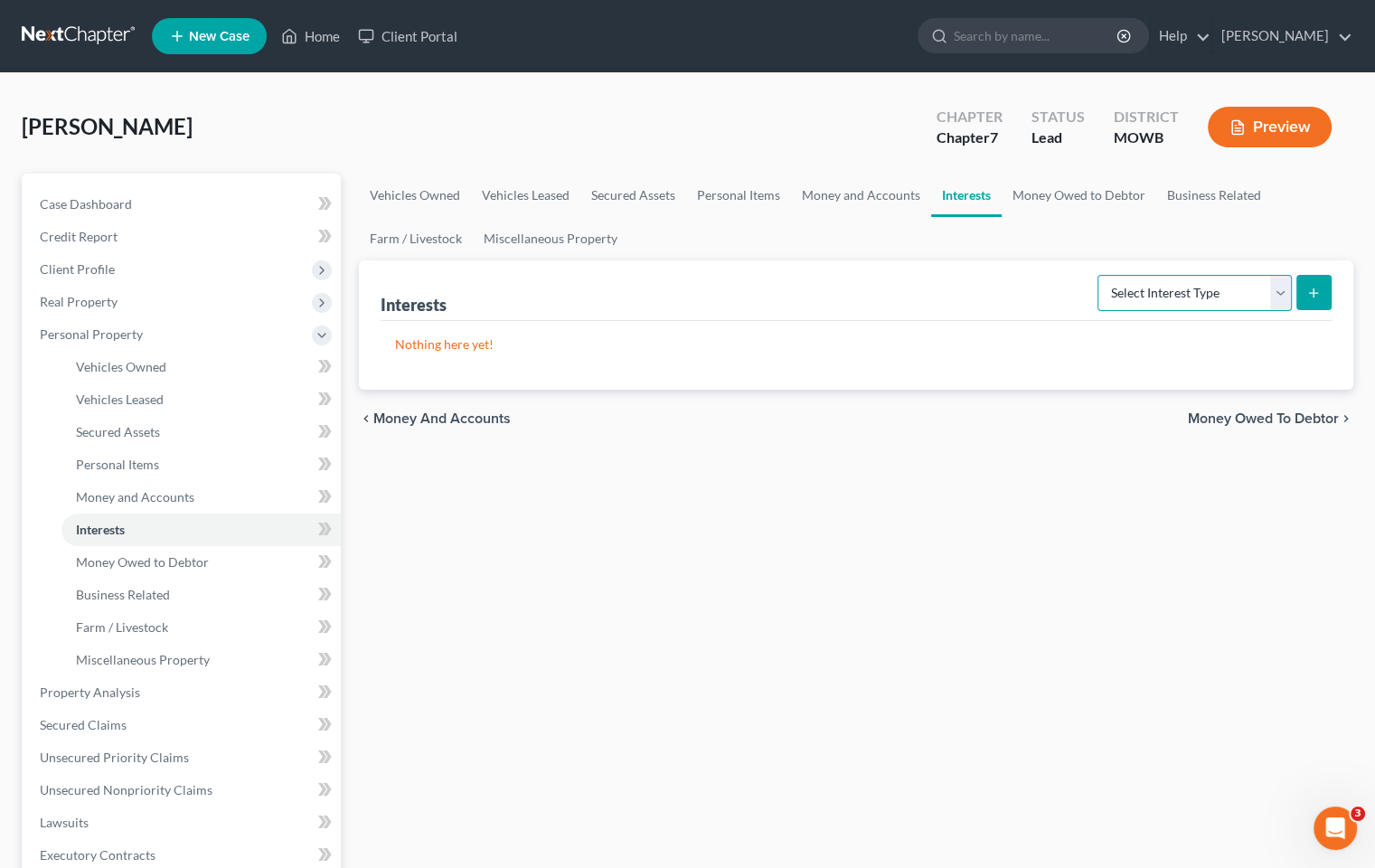
click at [1278, 291] on select "Select Interest Type 401K Annuity Bond Education IRA Government Bond Government…" at bounding box center [1194, 293] width 195 height 36
select select "401k"
click at [1099, 275] on select "Select Interest Type 401K Annuity Bond Education IRA Government Bond Government…" at bounding box center [1194, 293] width 195 height 36
click at [1310, 297] on icon "submit" at bounding box center [1313, 293] width 15 height 15
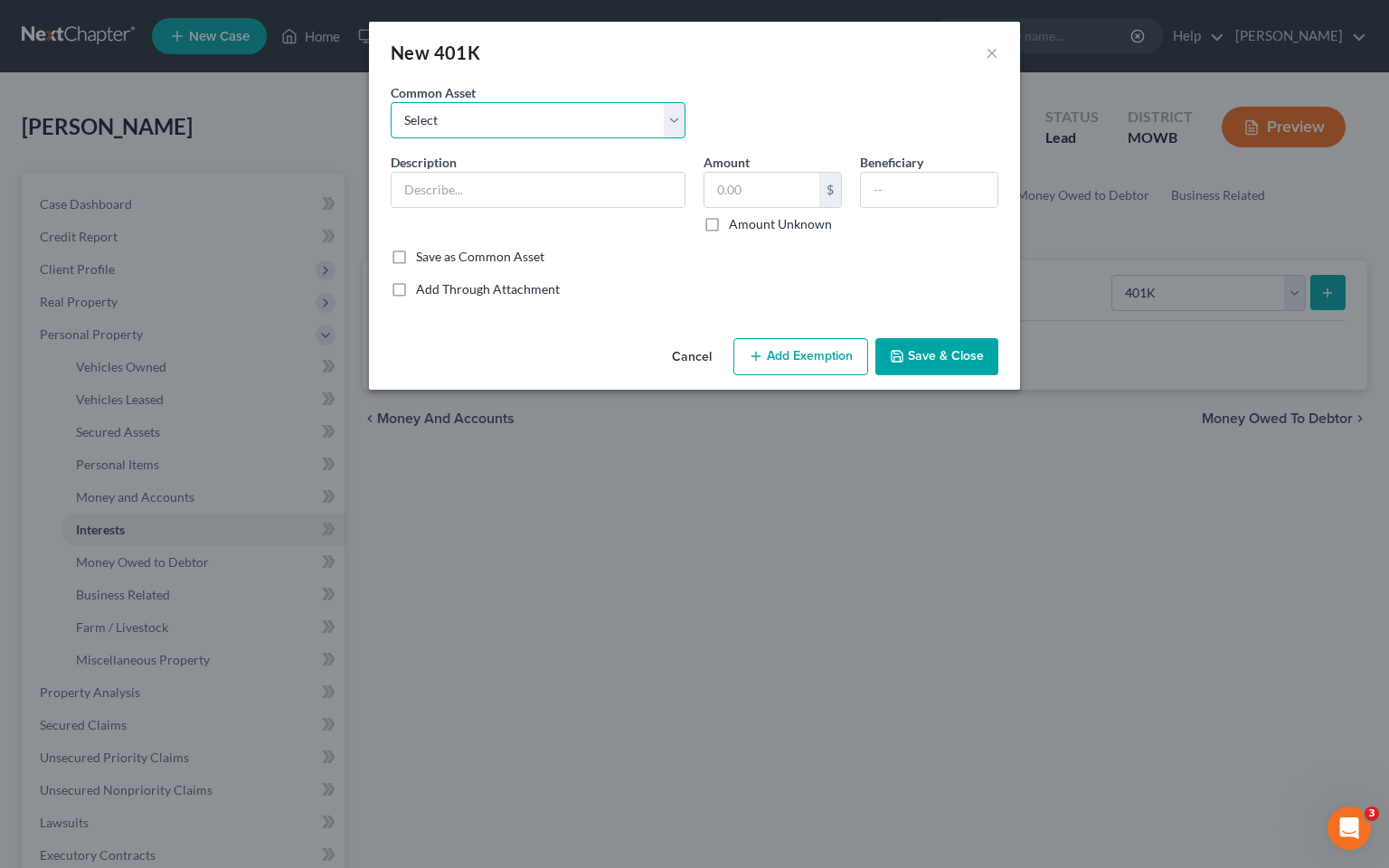
click at [623, 127] on select "Select 401 K 401 K" at bounding box center [537, 119] width 295 height 36
select select "0"
click at [391, 102] on select "Select 401 K 401 K" at bounding box center [537, 119] width 295 height 36
type input "401 K"
type input "37,000.00"
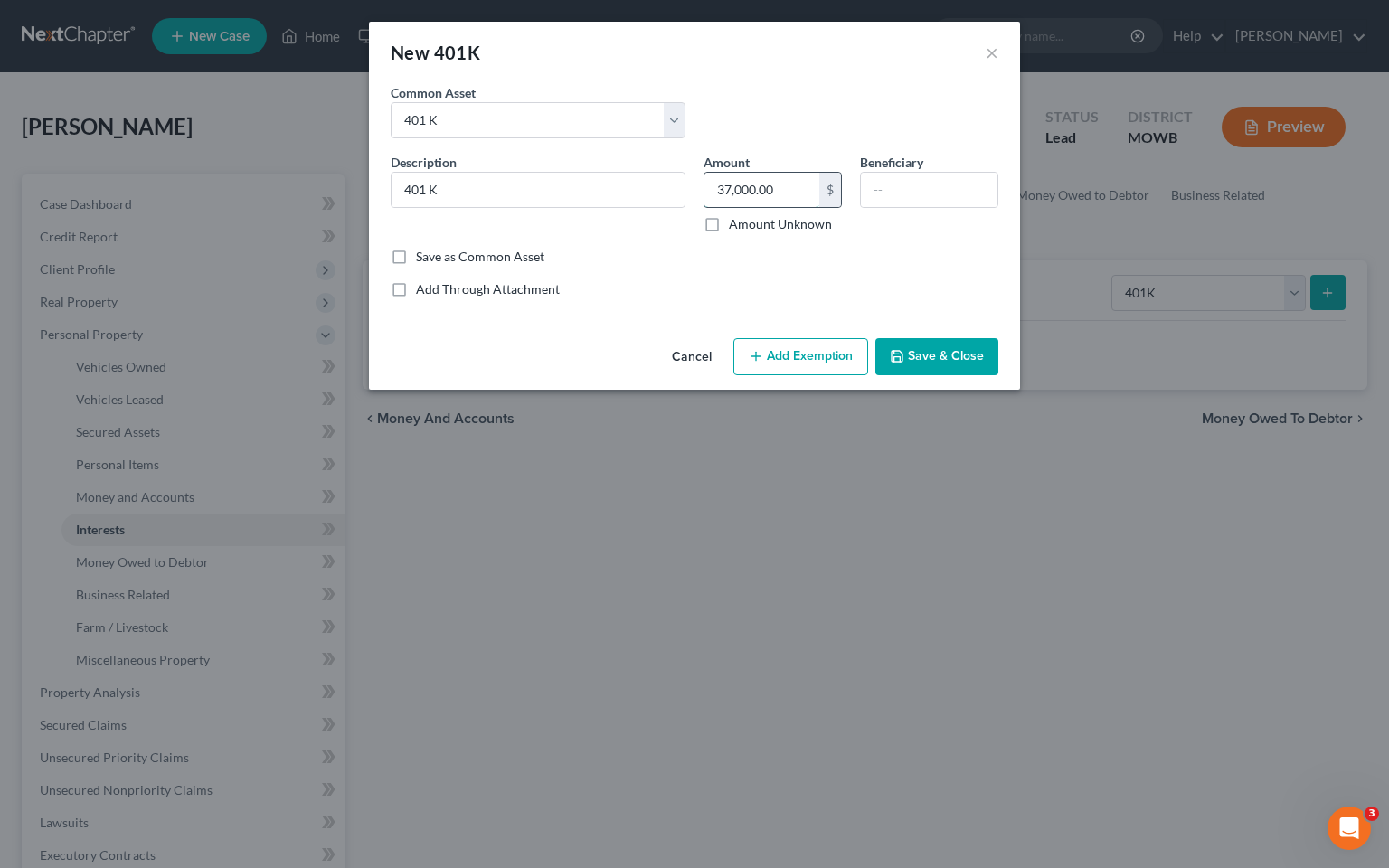
click at [774, 196] on input "37,000.00" at bounding box center [762, 189] width 115 height 34
type input "0"
type input "1,500.00"
click at [804, 354] on button "Add Exemption" at bounding box center [801, 356] width 135 height 38
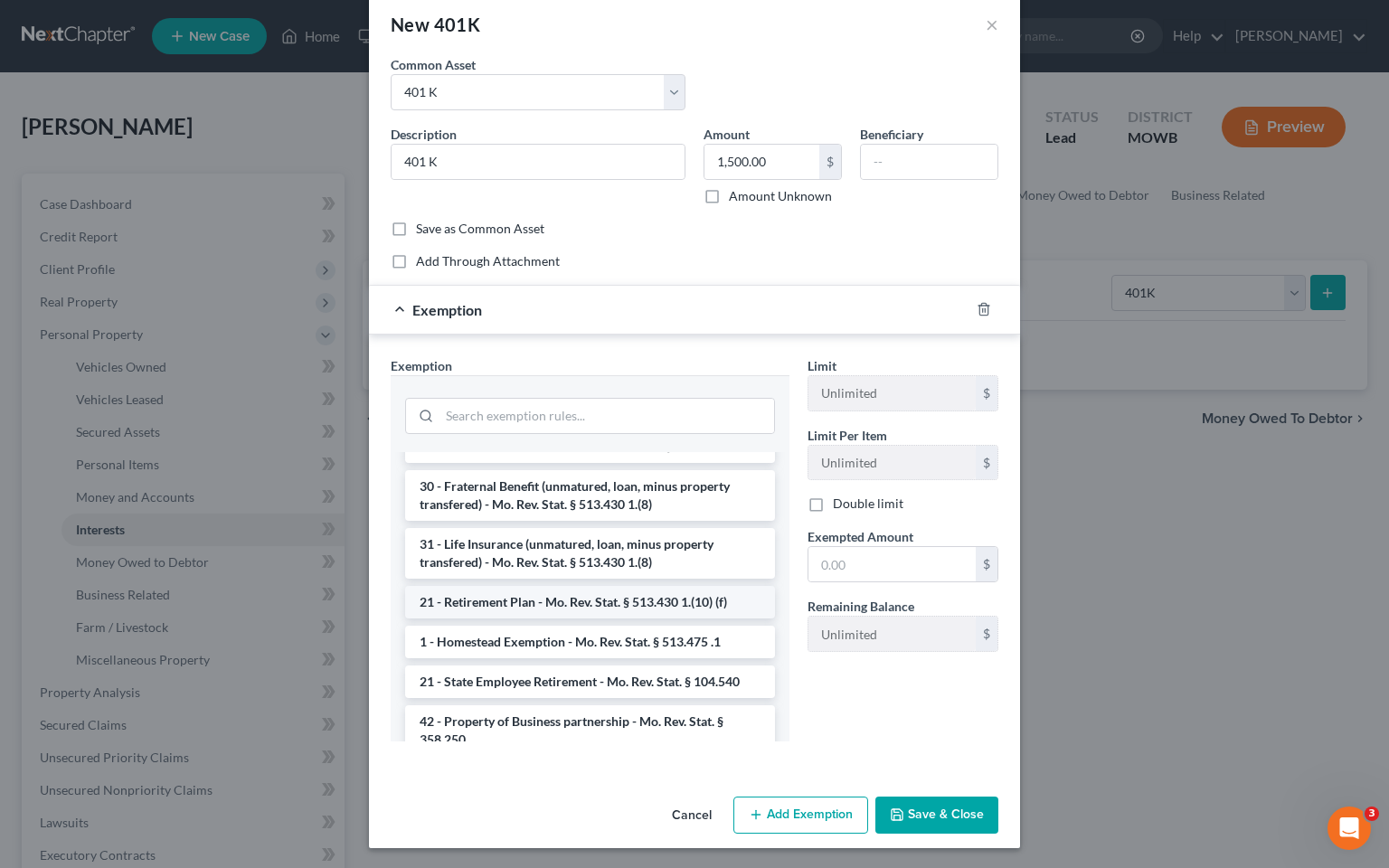
scroll to position [181, 0]
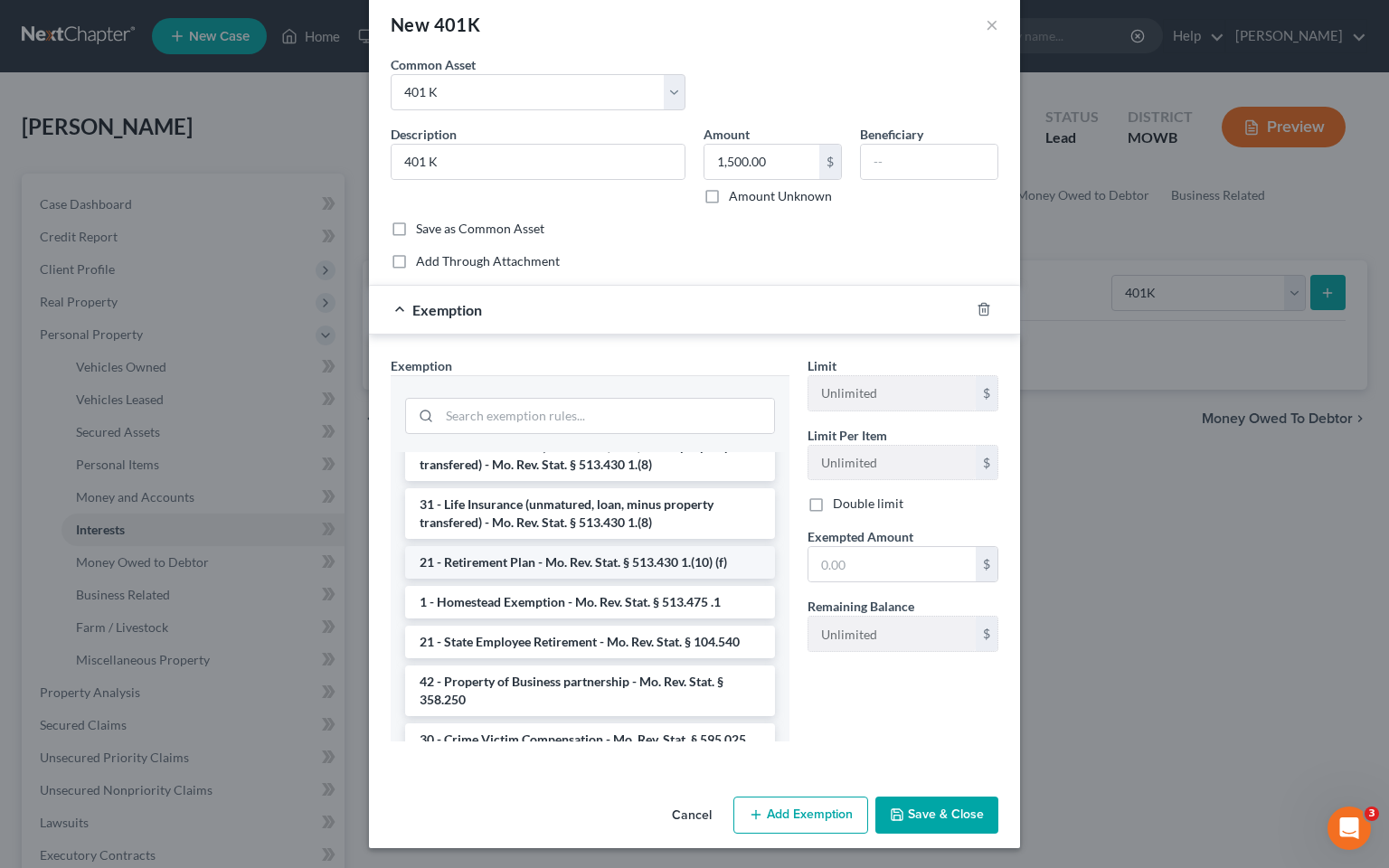
click at [616, 578] on li "21 - Retirement Plan - Mo. Rev. Stat. § 513.430 1.(10) (f)" at bounding box center [590, 562] width 370 height 32
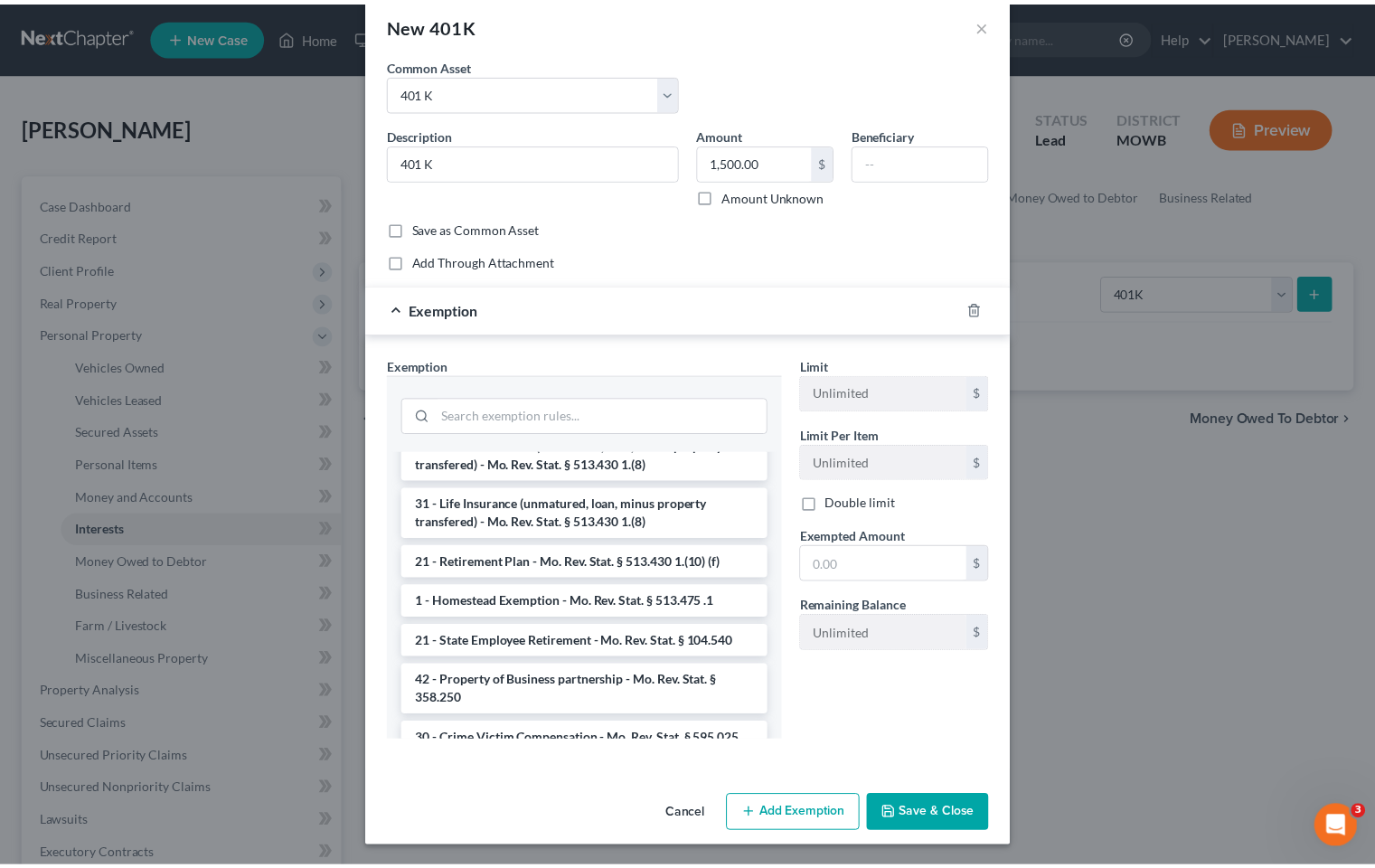
scroll to position [0, 0]
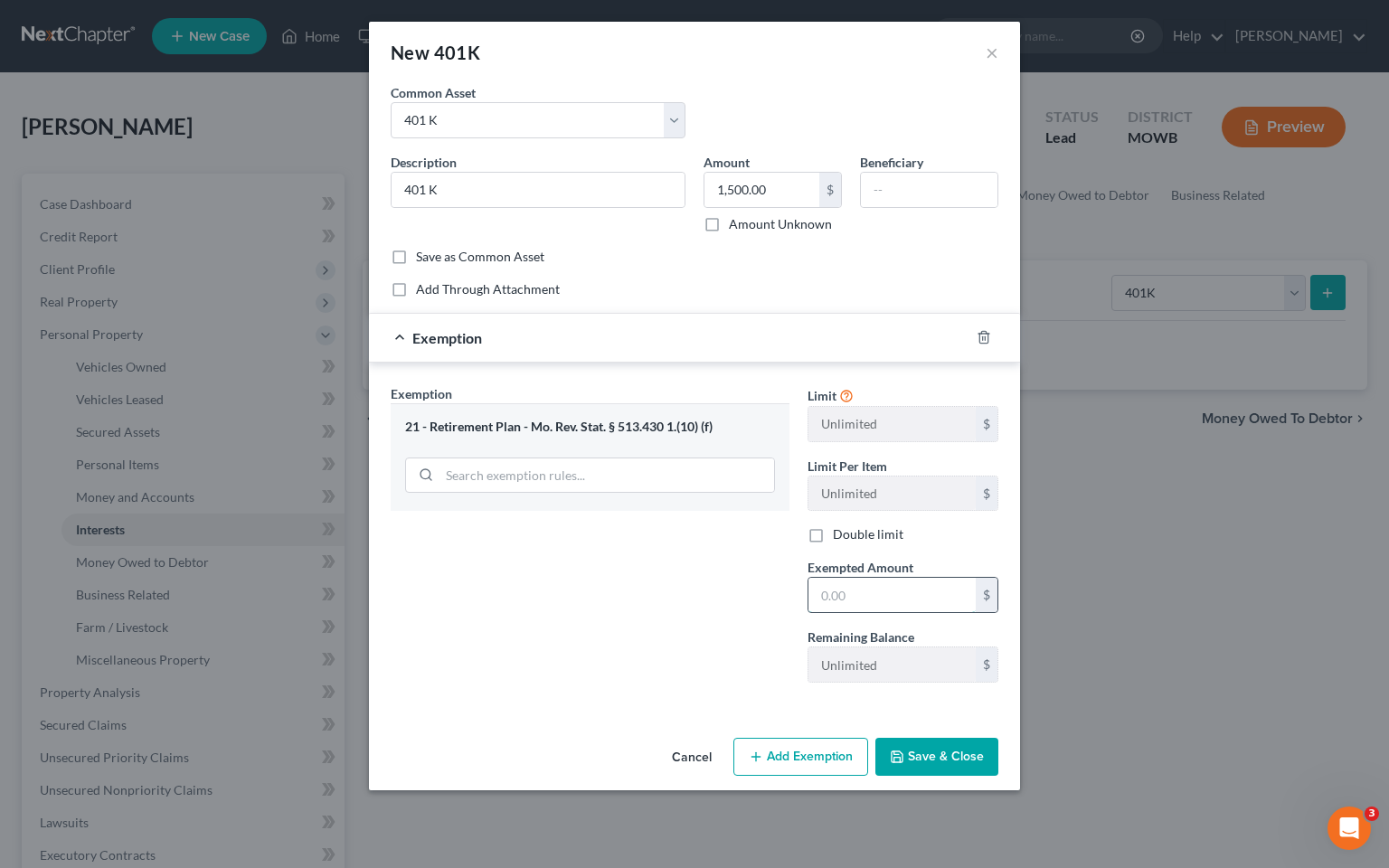
drag, startPoint x: 919, startPoint y: 593, endPoint x: 929, endPoint y: 586, distance: 12.2
click at [919, 589] on input "text" at bounding box center [892, 594] width 167 height 34
type input "1,500.00"
click at [937, 758] on button "Save & Close" at bounding box center [937, 756] width 123 height 38
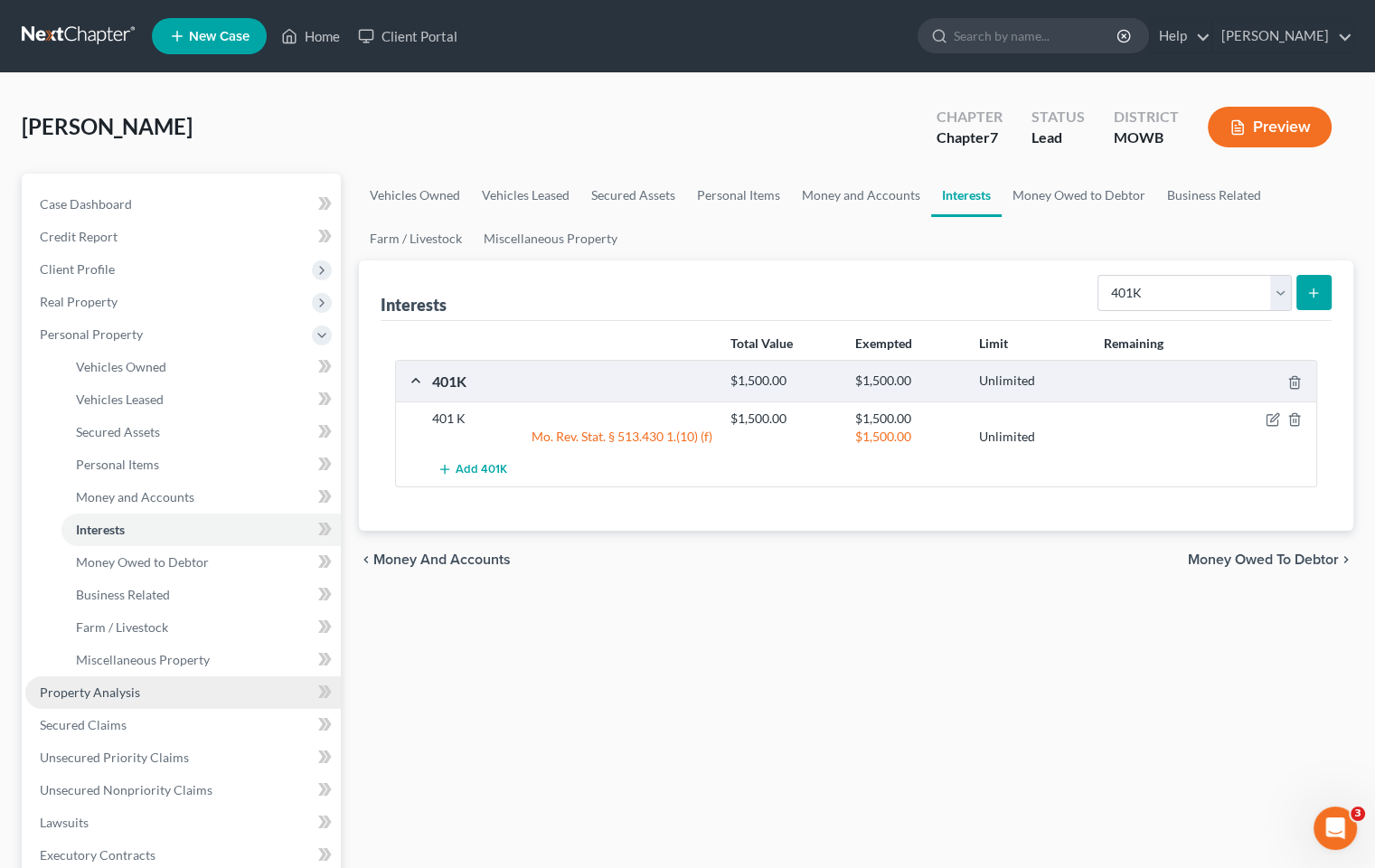
click at [211, 691] on link "Property Analysis" at bounding box center [183, 692] width 315 height 32
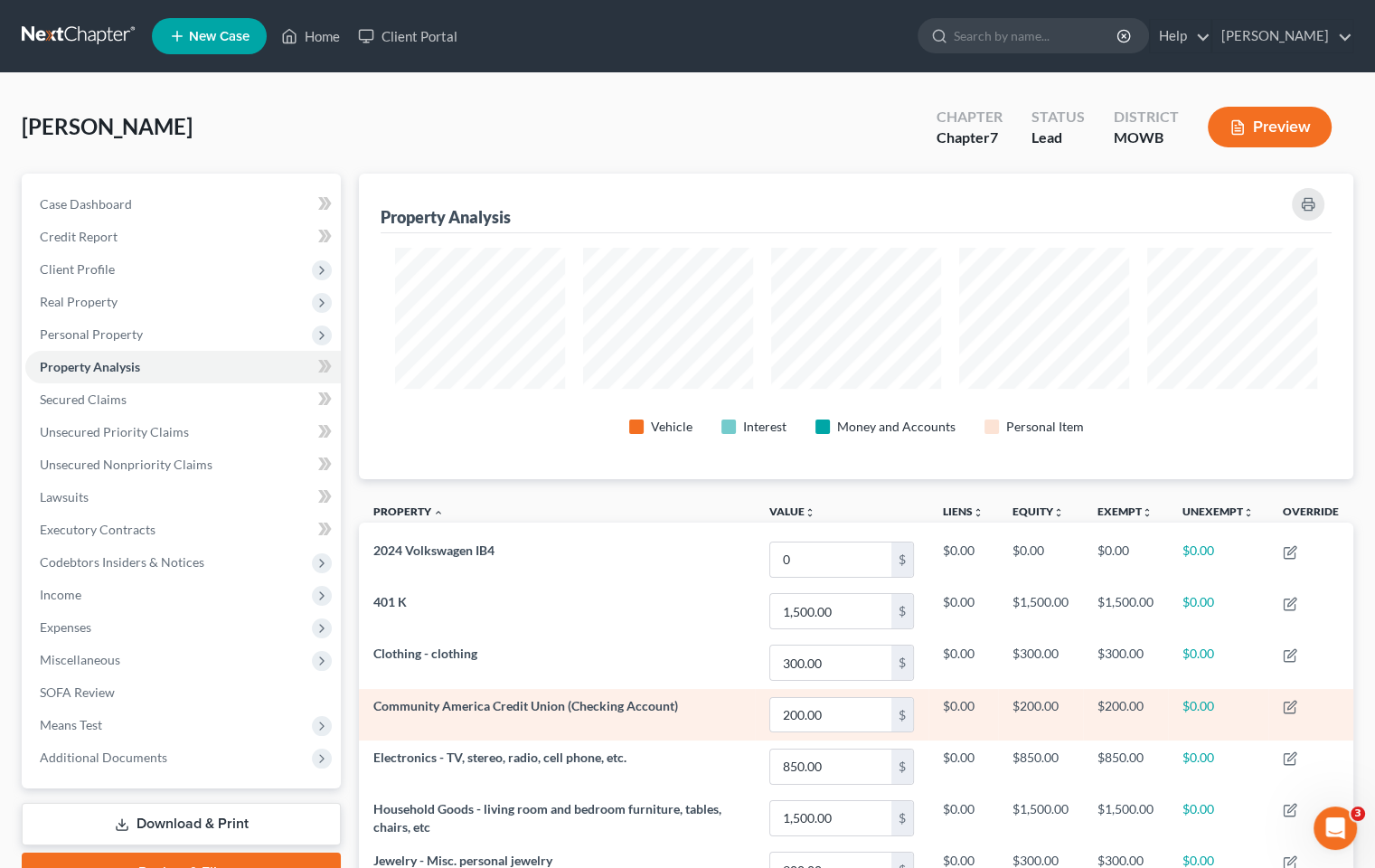
scroll to position [305, 993]
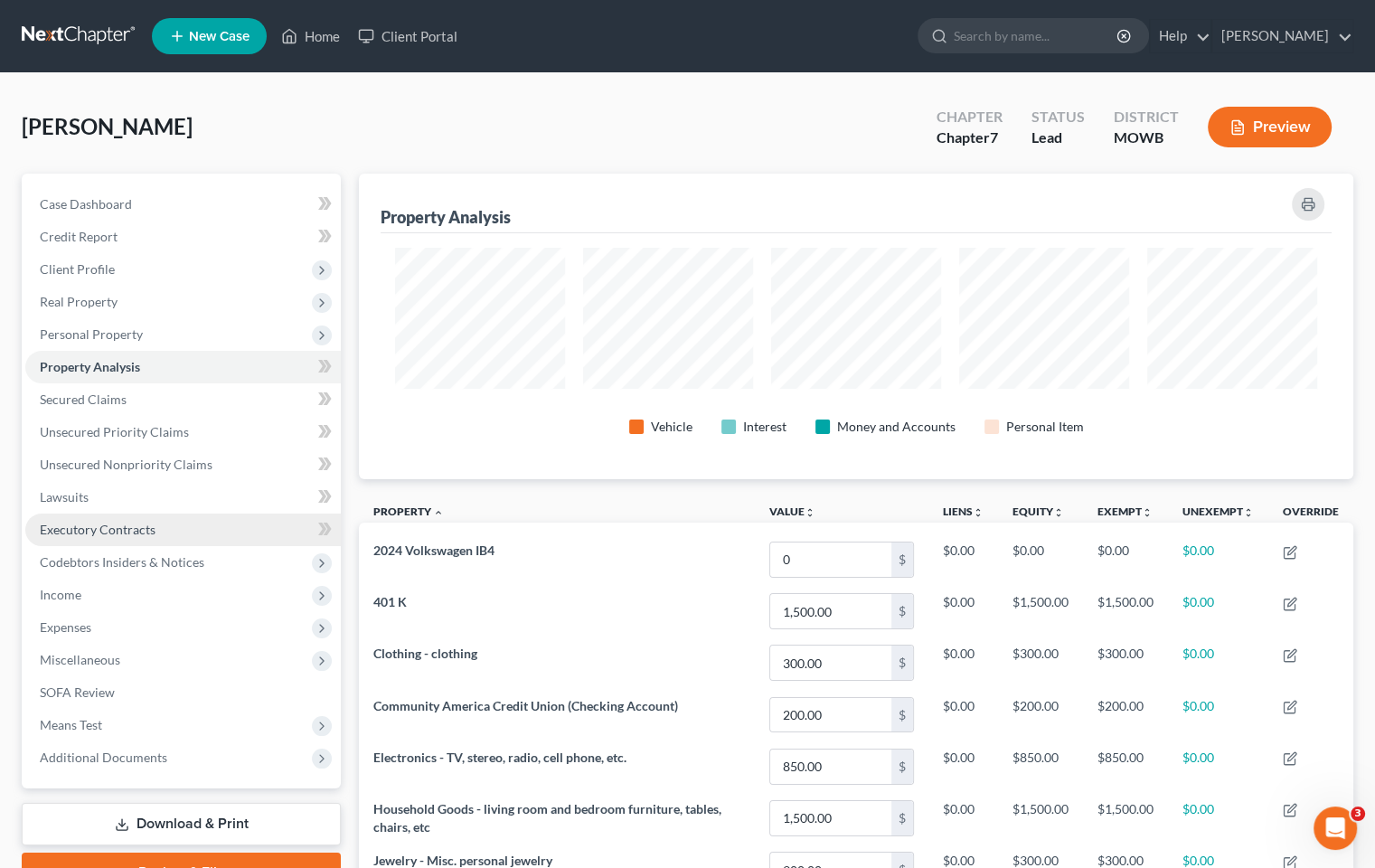
click at [134, 531] on span "Executory Contracts" at bounding box center [98, 529] width 115 height 16
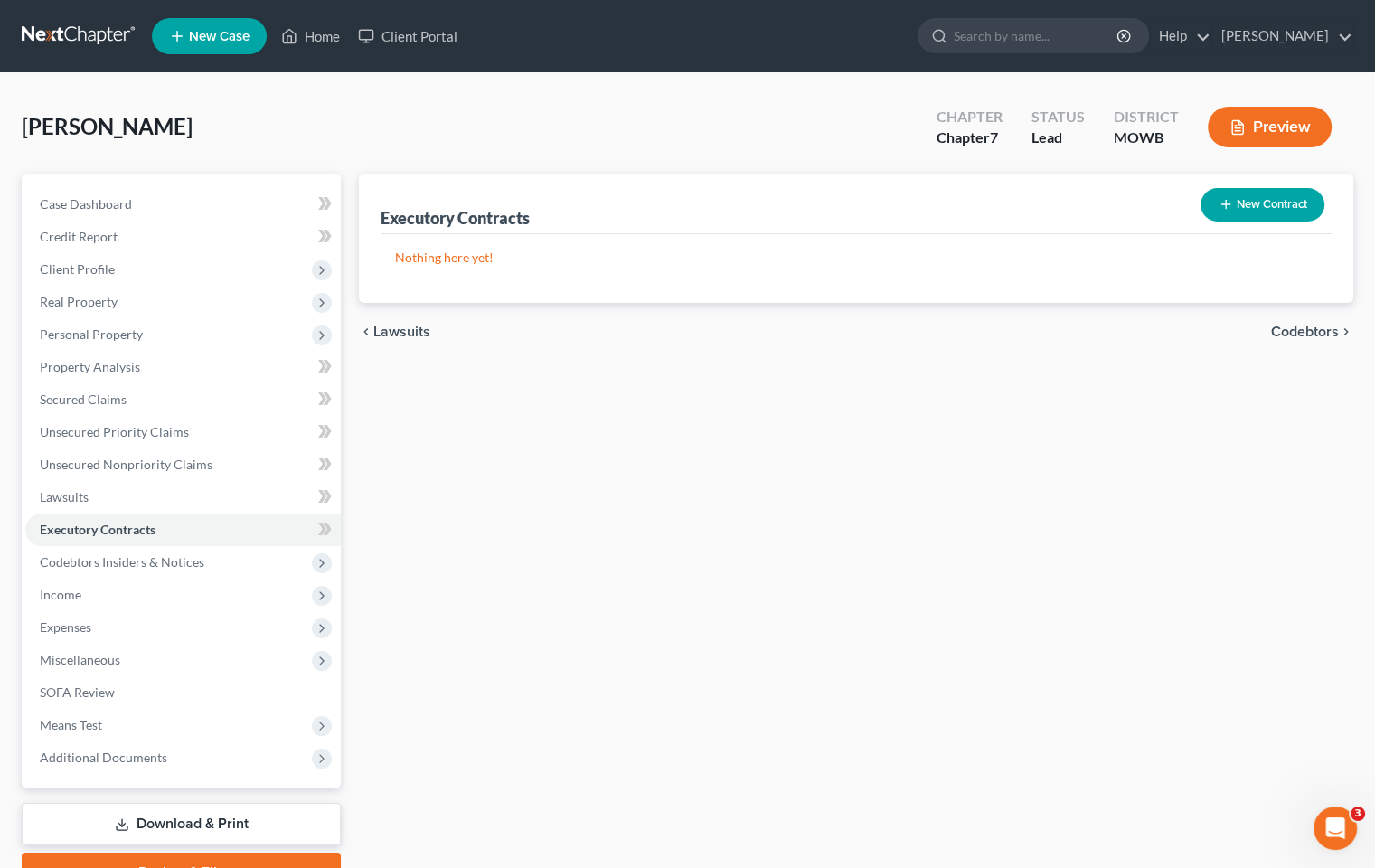
click at [1276, 205] on button "New Contract" at bounding box center [1262, 205] width 124 height 33
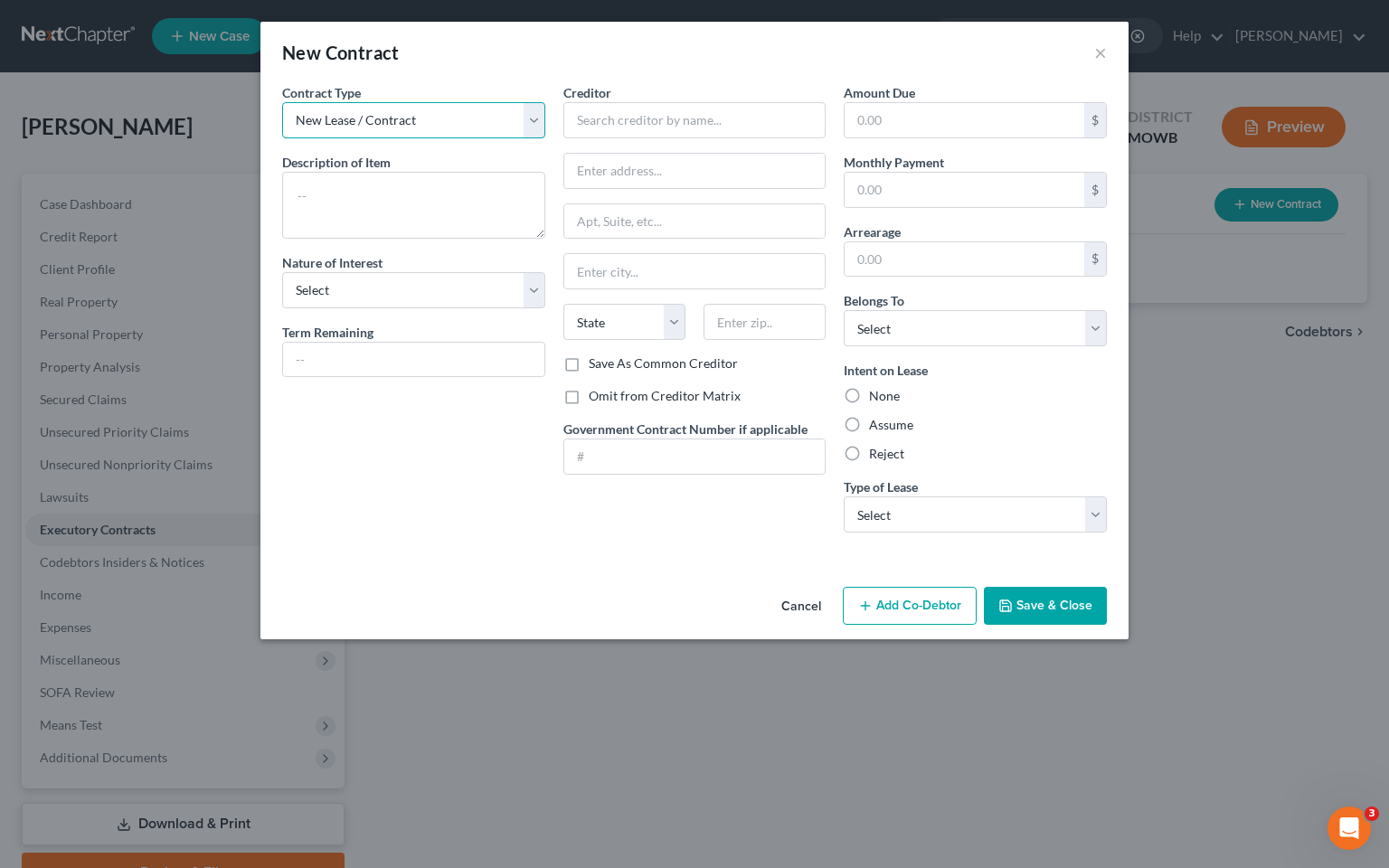
click at [476, 123] on select "New Lease / Contract New Timeshare" at bounding box center [413, 119] width 263 height 36
click at [467, 120] on select "New Lease / Contract New Timeshare" at bounding box center [413, 119] width 263 height 36
click at [535, 121] on select "New Lease / Contract New Timeshare" at bounding box center [413, 119] width 263 height 36
click at [282, 102] on select "New Lease / Contract New Timeshare" at bounding box center [413, 119] width 263 height 36
click at [471, 102] on div "Contract Type New Lease / Contract New Timeshare" at bounding box center [413, 111] width 263 height 55
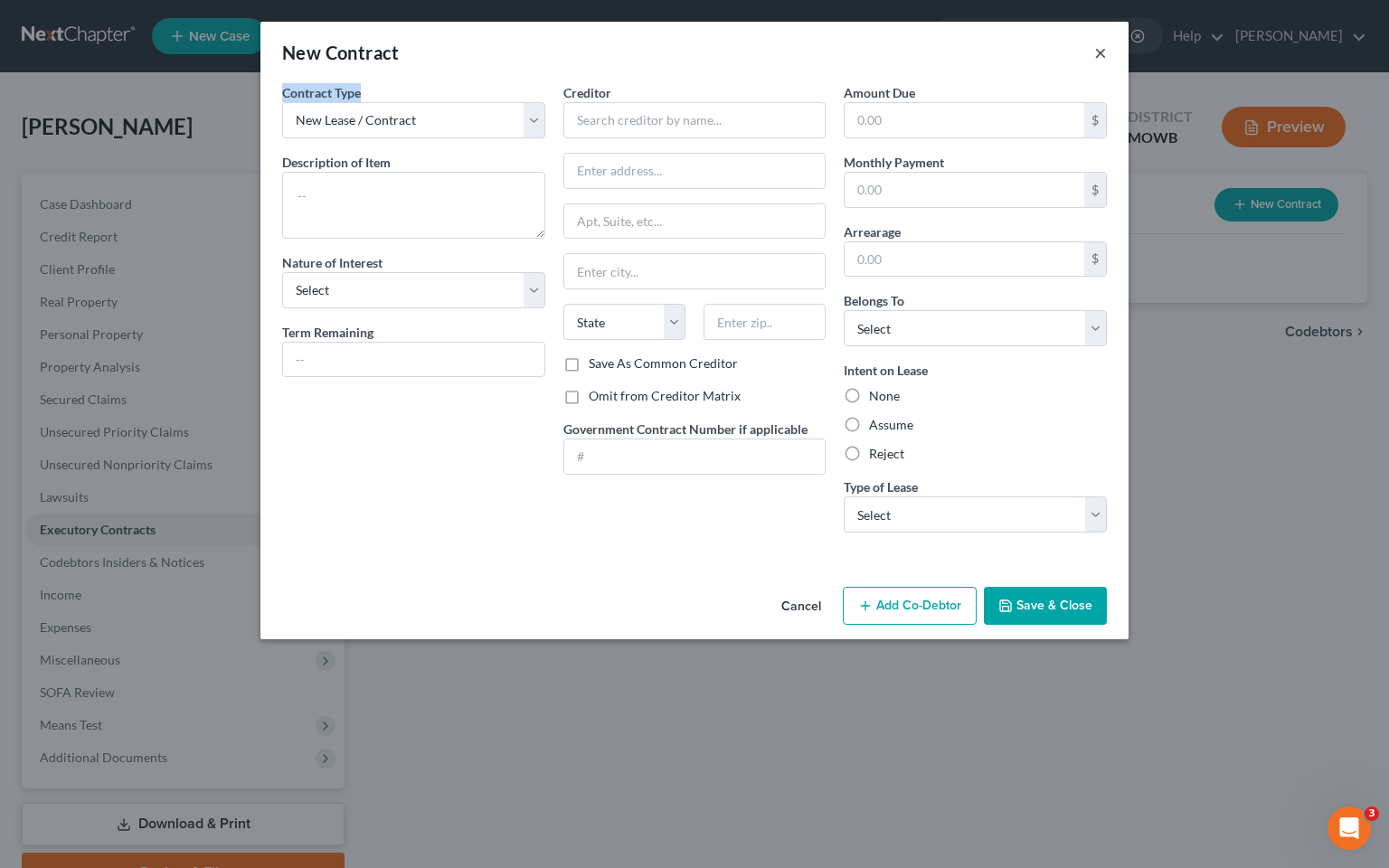
click at [1096, 49] on button "×" at bounding box center [1100, 52] width 13 height 22
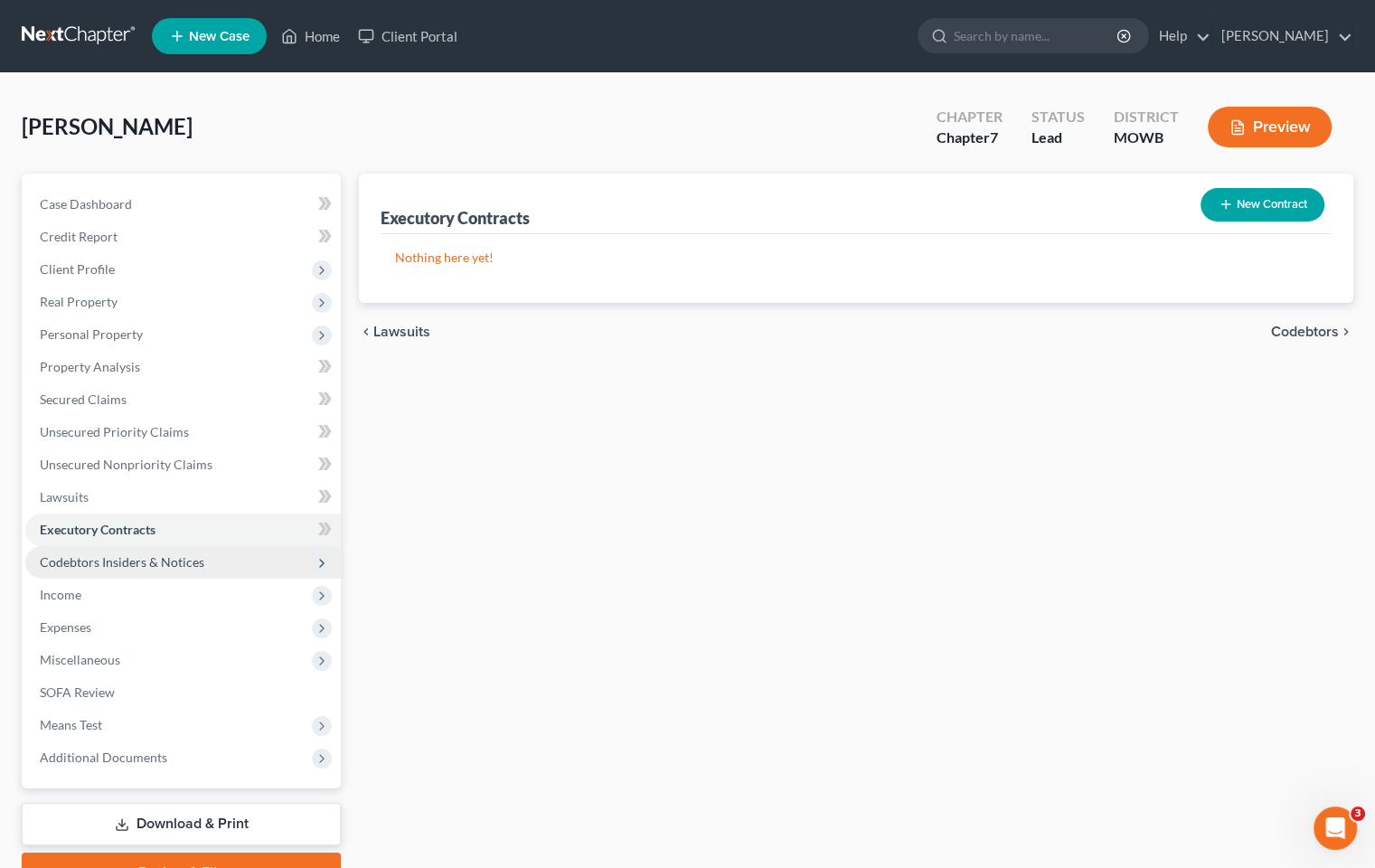
click at [207, 564] on span "Codebtors Insiders & Notices" at bounding box center [183, 562] width 315 height 32
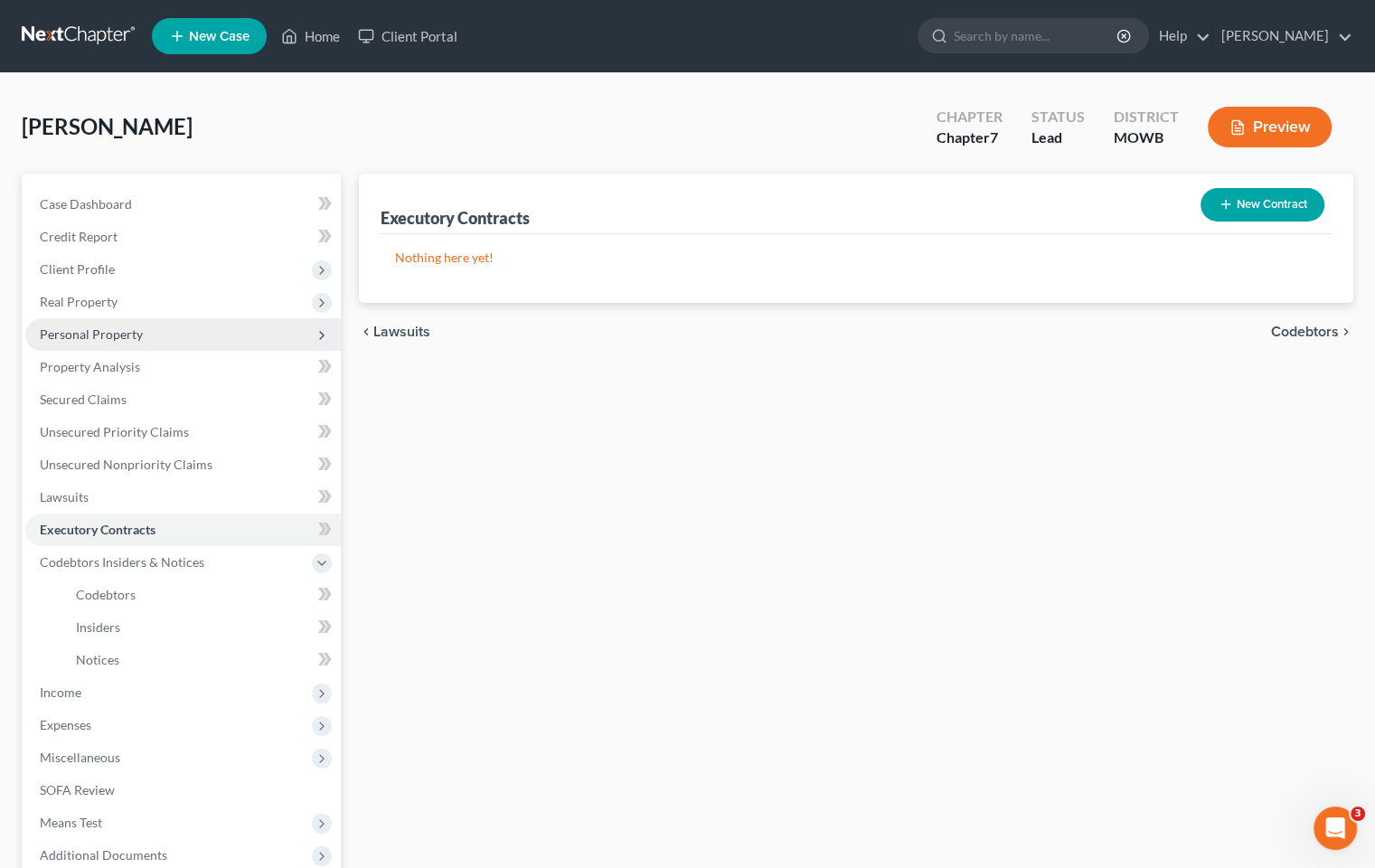
click at [160, 337] on span "Personal Property" at bounding box center [183, 334] width 315 height 32
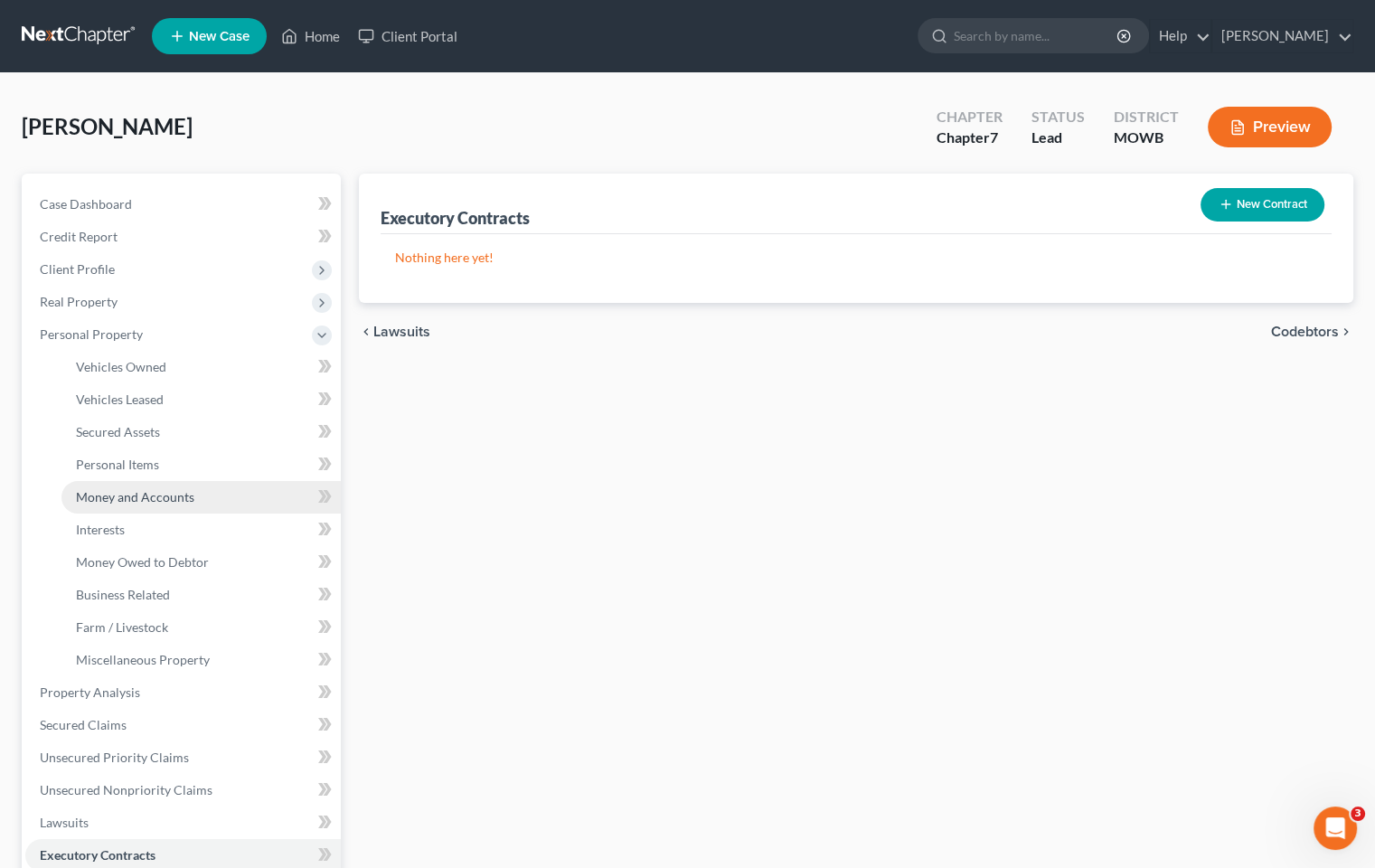
click at [169, 499] on span "Money and Accounts" at bounding box center [135, 497] width 118 height 16
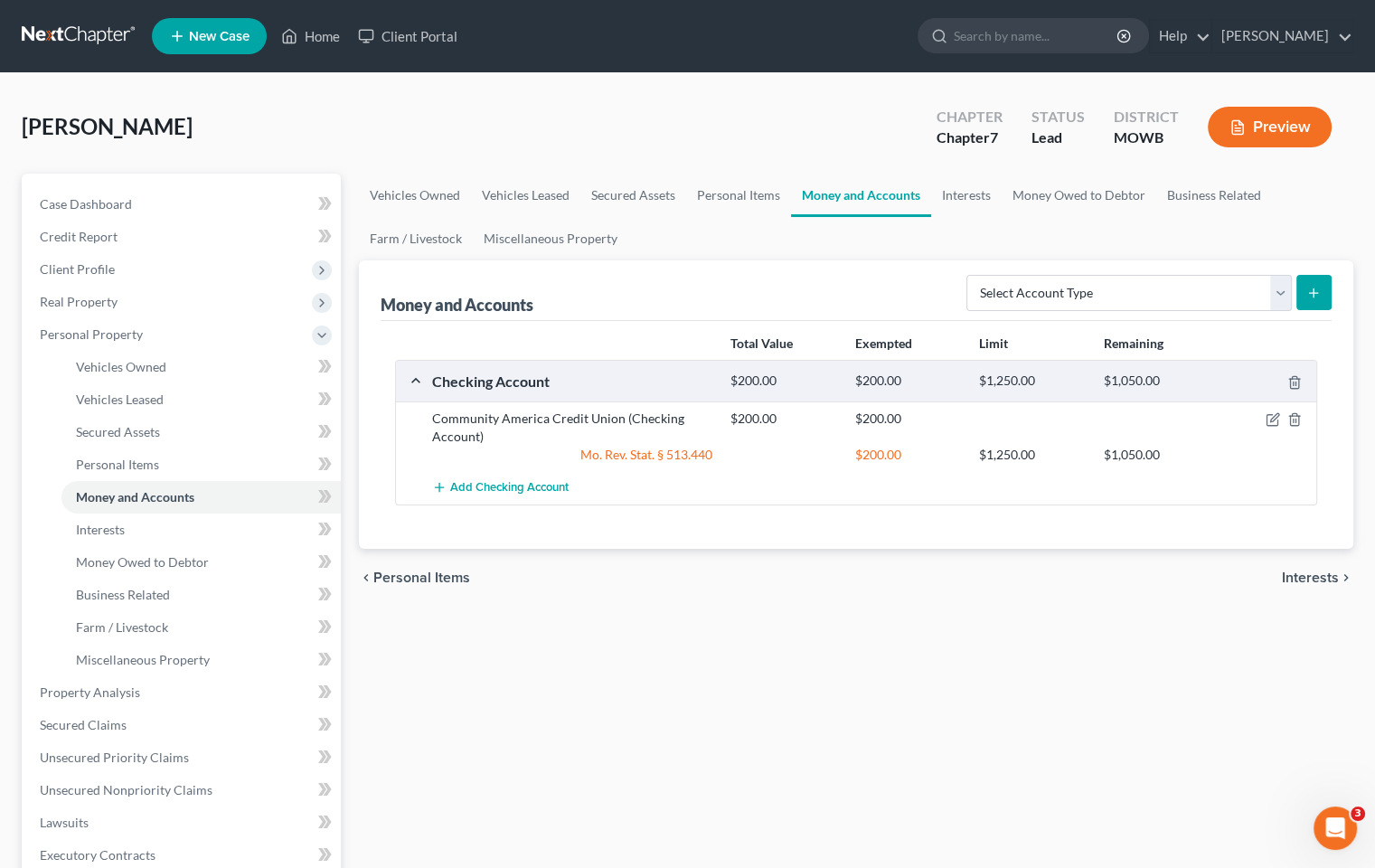
click at [1313, 293] on line "submit" at bounding box center [1313, 293] width 0 height 8
click at [1277, 290] on select "Select Account Type Brokerage Cash on Hand Certificates of Deposit Checking Acc…" at bounding box center [1129, 293] width 326 height 36
select select "other"
click at [970, 275] on select "Select Account Type Brokerage Cash on Hand Certificates of Deposit Checking Acc…" at bounding box center [1129, 293] width 326 height 36
click at [1316, 290] on icon "submit" at bounding box center [1313, 293] width 15 height 15
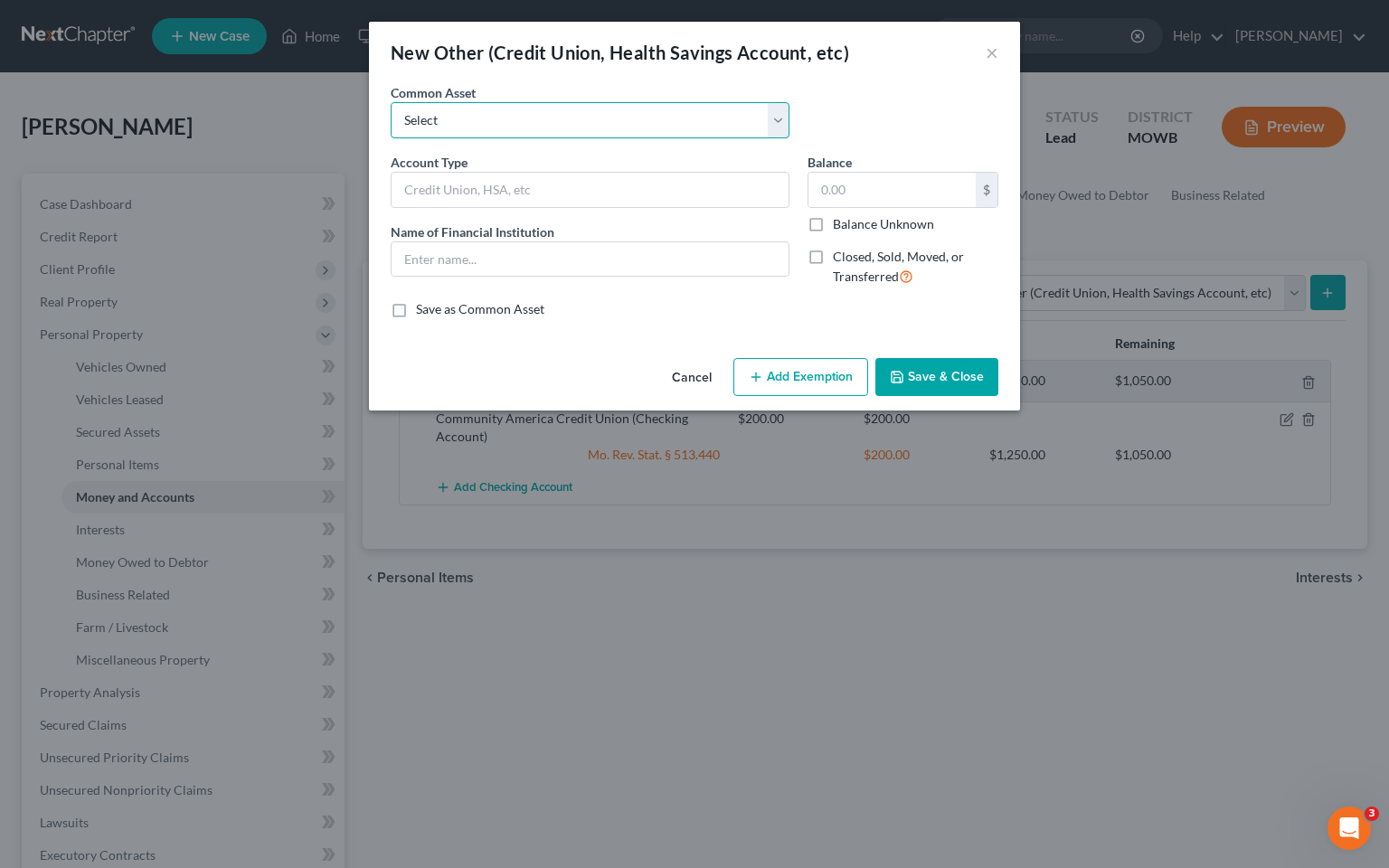
click at [519, 125] on select "Select Credit Union Credit Union" at bounding box center [589, 119] width 398 height 36
click at [391, 102] on select "Select Credit Union Credit Union" at bounding box center [589, 119] width 398 height 36
click at [552, 193] on input "text" at bounding box center [590, 189] width 397 height 34
type input "T"
click at [996, 58] on button "×" at bounding box center [992, 52] width 13 height 22
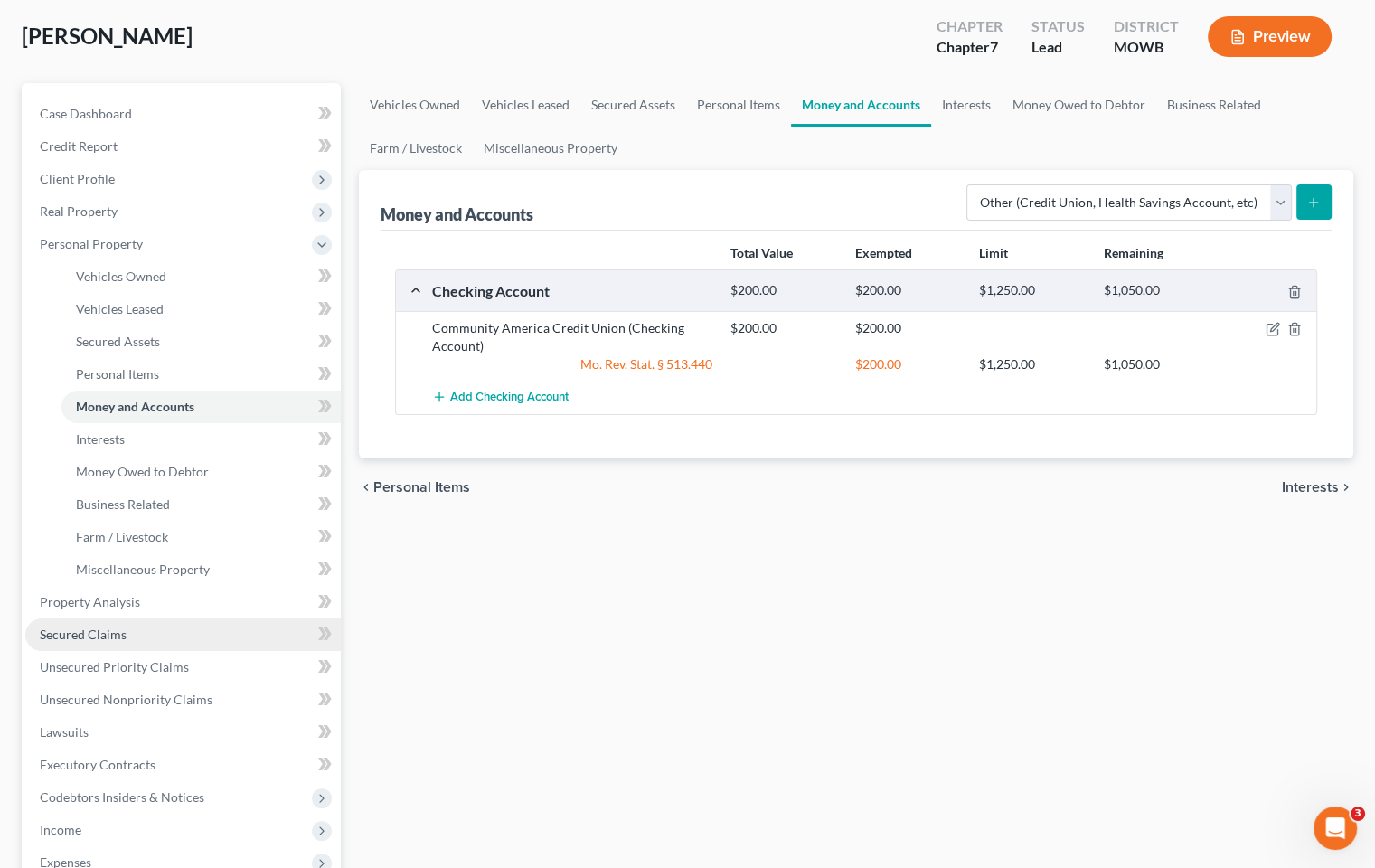
scroll to position [181, 0]
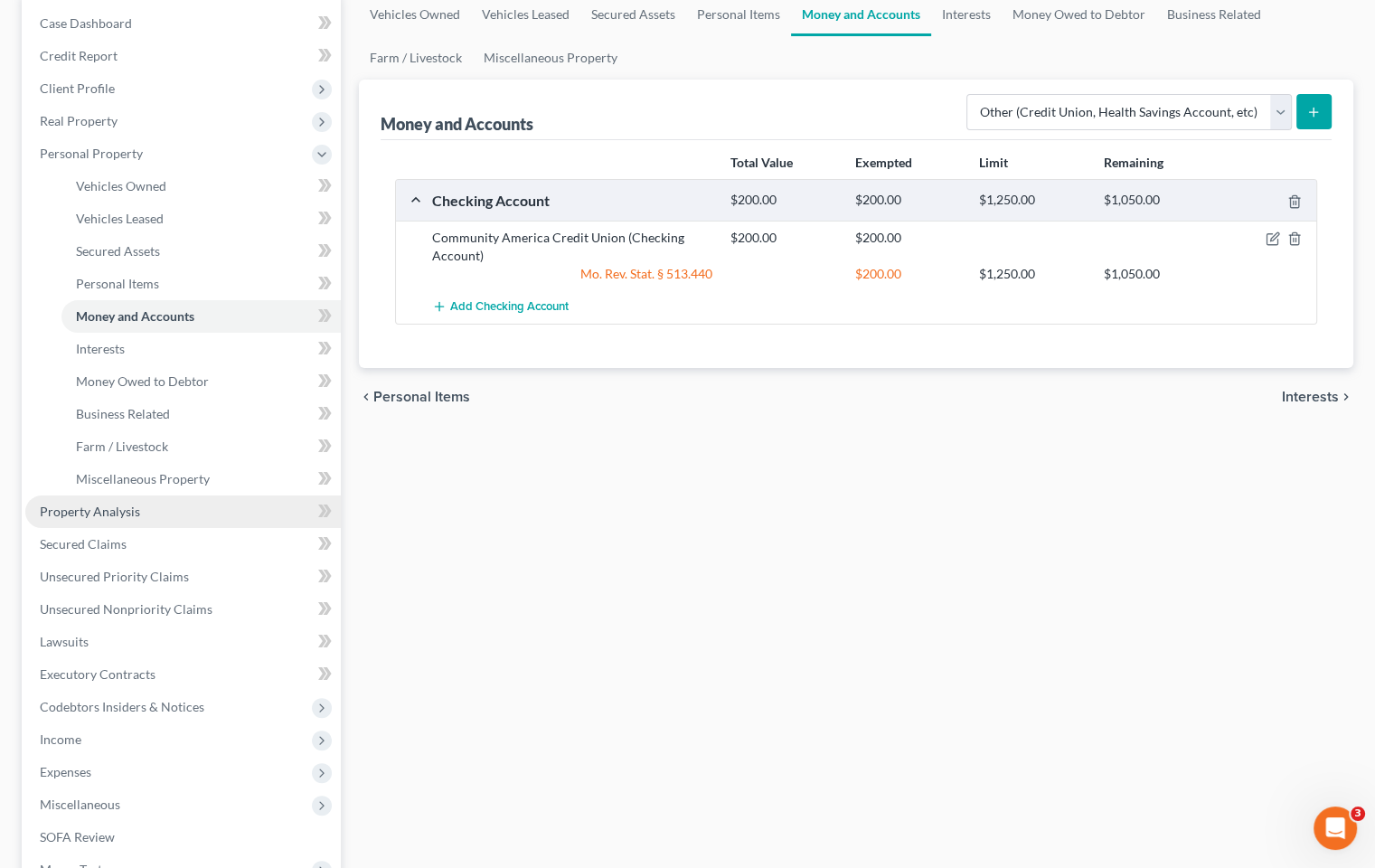
click at [142, 512] on link "Property Analysis" at bounding box center [183, 511] width 315 height 32
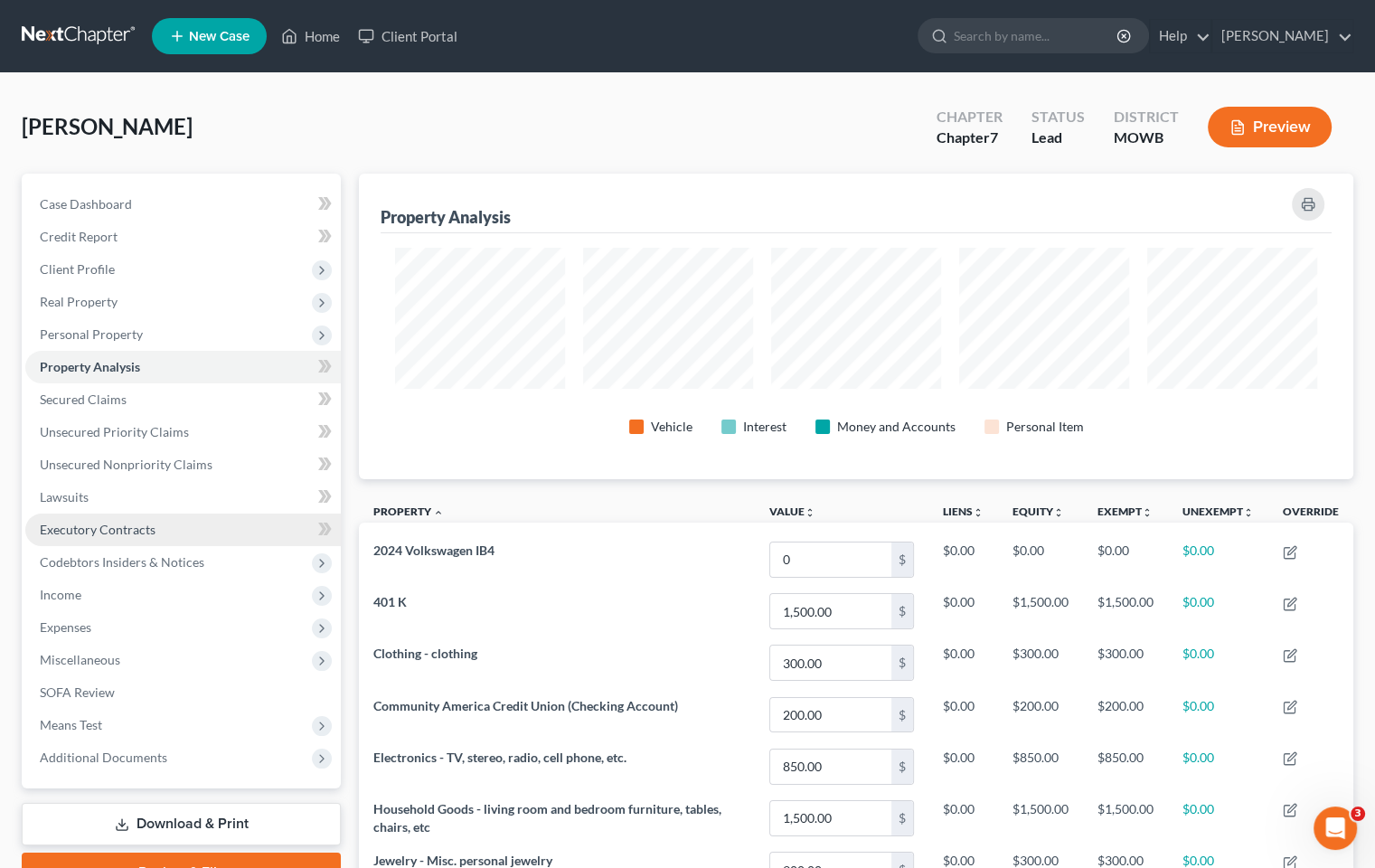
click at [148, 533] on span "Executory Contracts" at bounding box center [98, 529] width 115 height 16
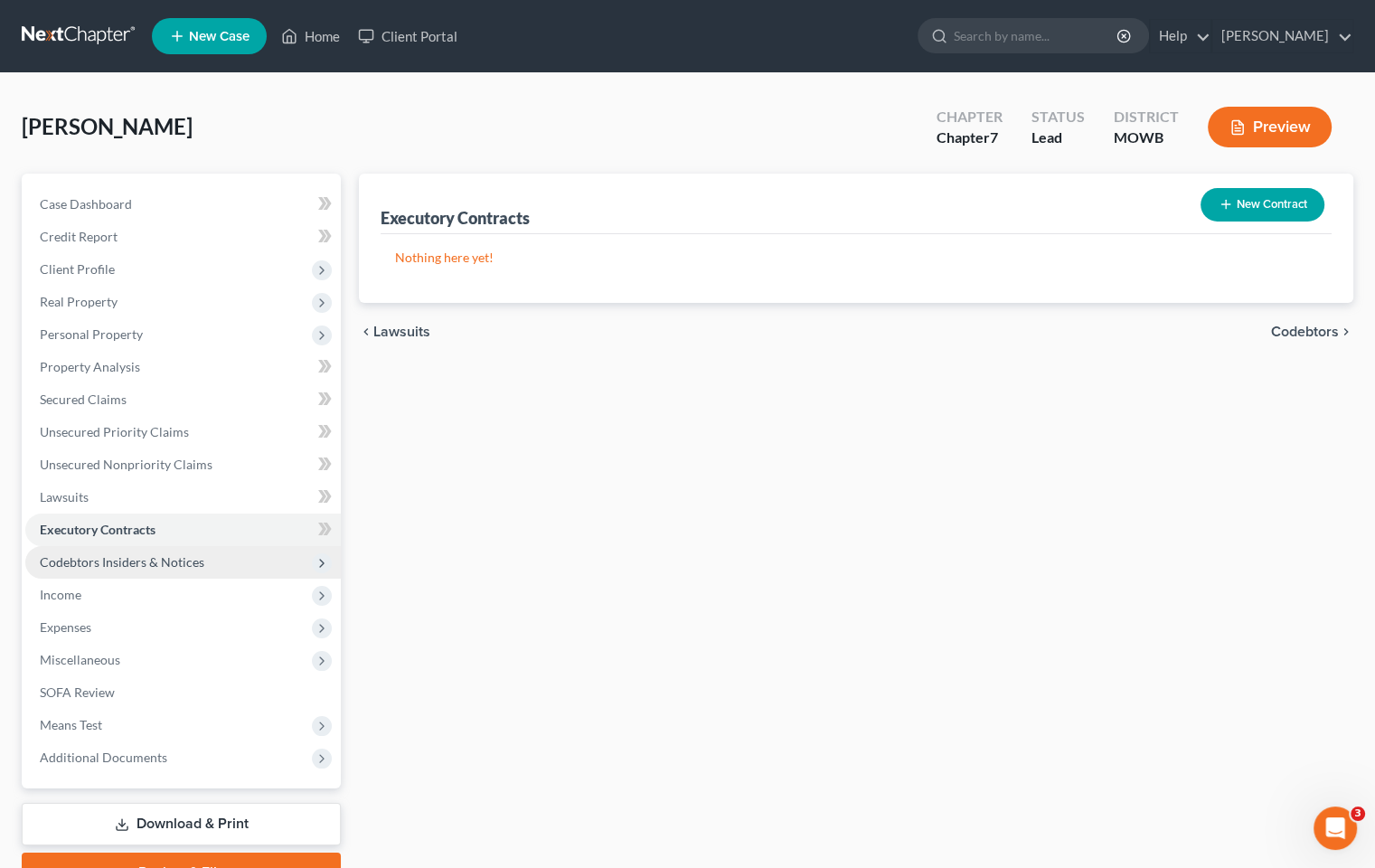
click at [176, 563] on span "Codebtors Insiders & Notices" at bounding box center [122, 562] width 164 height 16
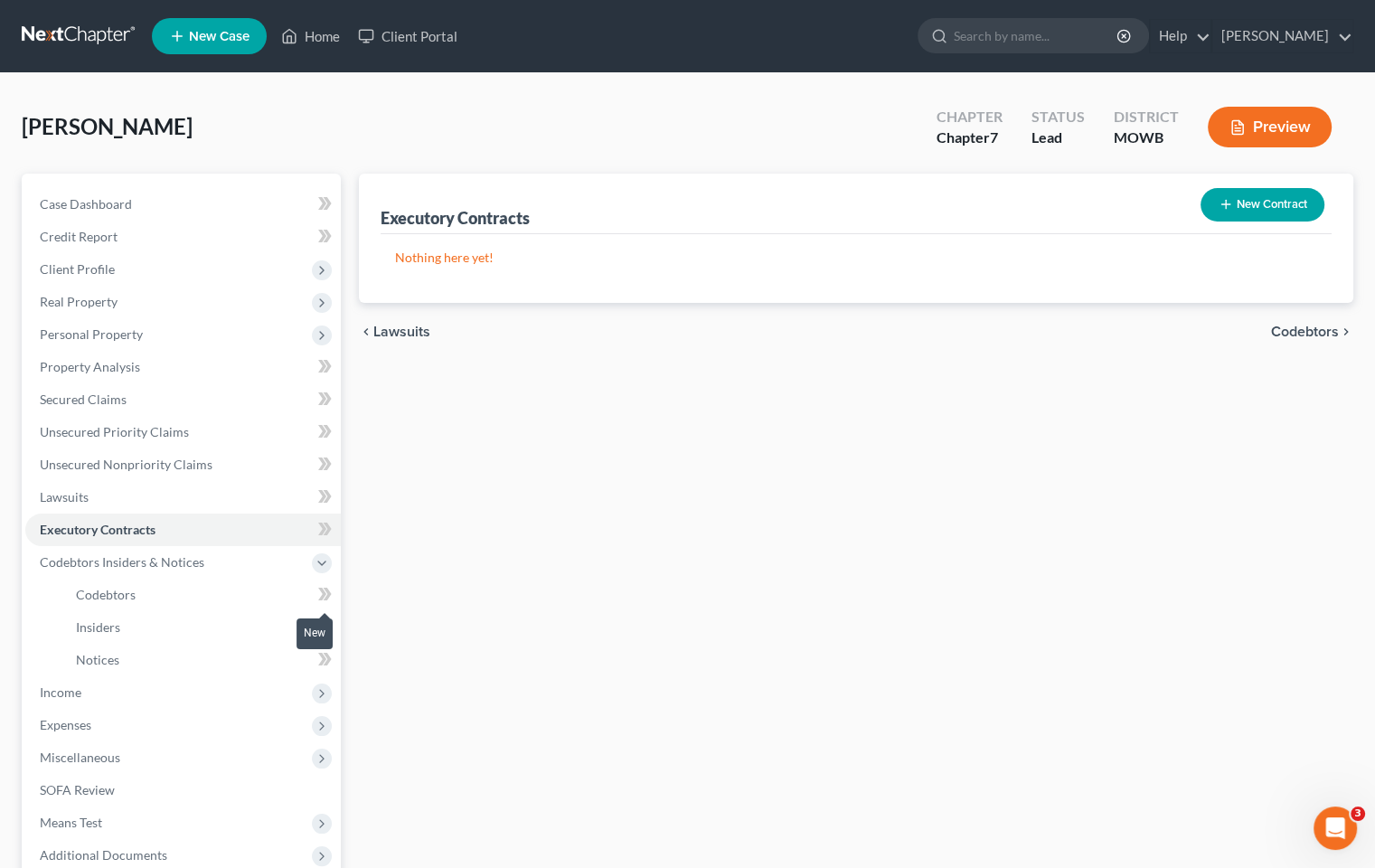
click at [319, 593] on icon at bounding box center [325, 594] width 14 height 23
click at [326, 590] on icon at bounding box center [325, 594] width 14 height 23
click at [124, 600] on span "Codebtors" at bounding box center [106, 595] width 60 height 16
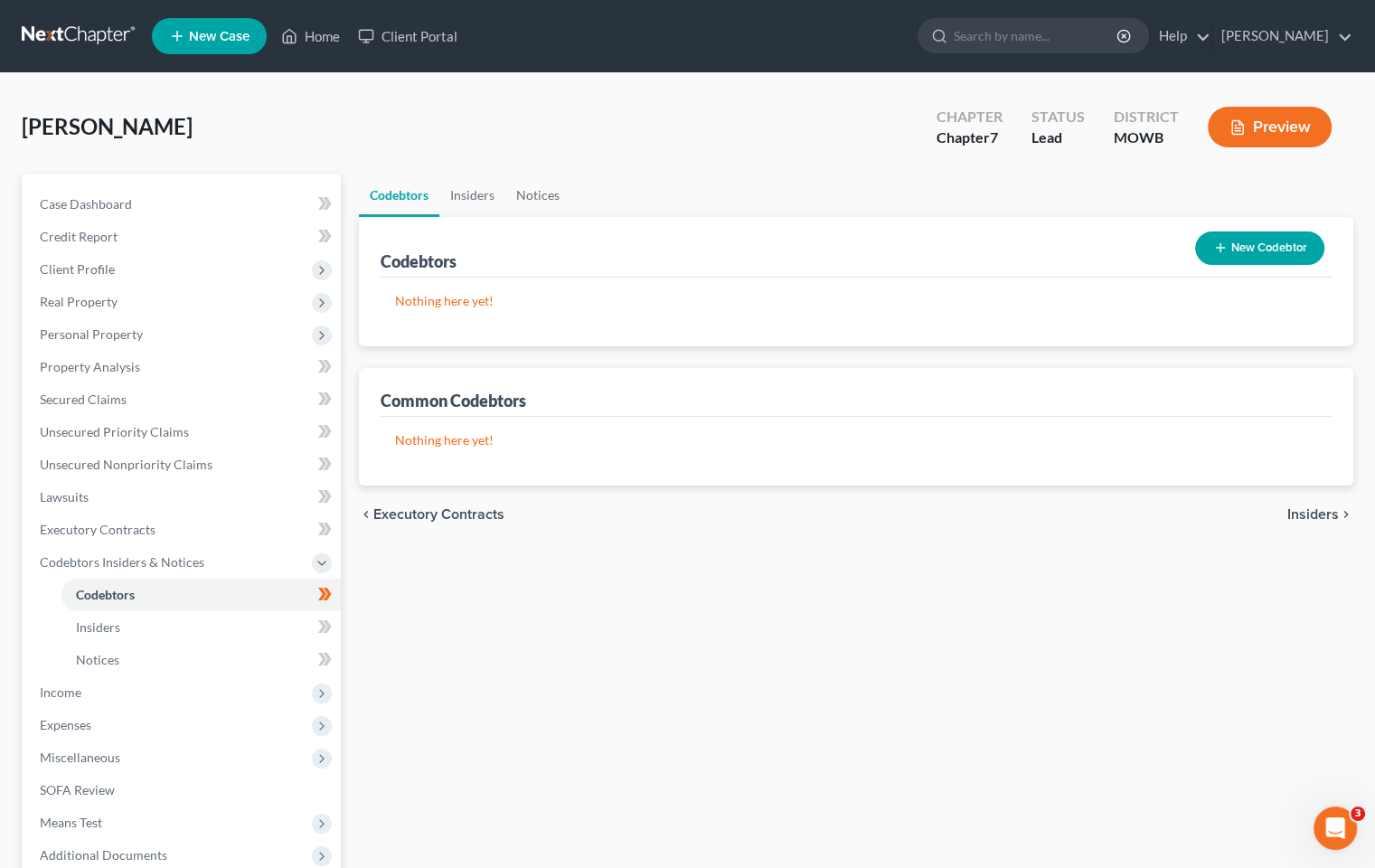
click at [1232, 246] on button "New Codebtor" at bounding box center [1260, 248] width 129 height 33
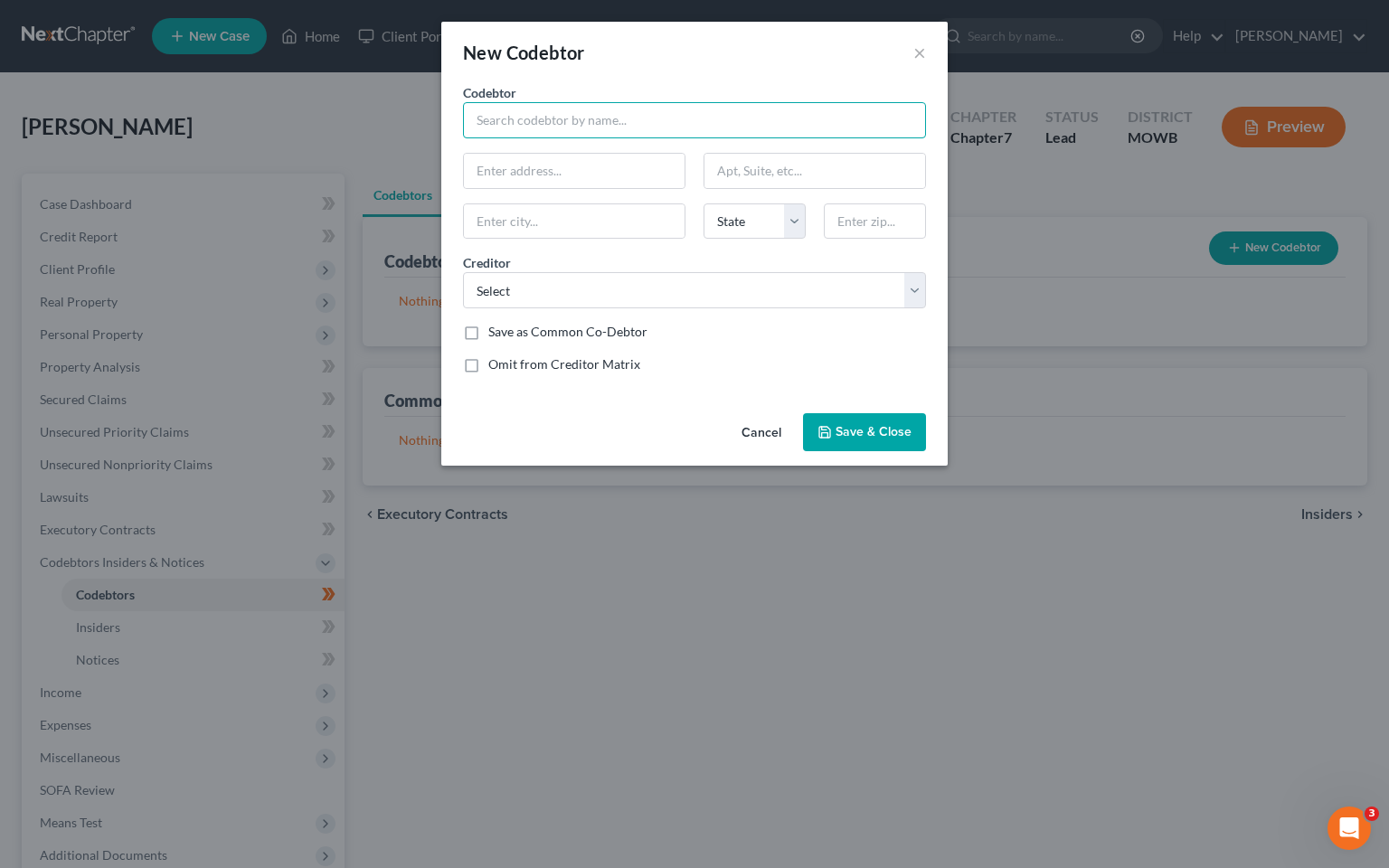
click at [592, 113] on input "text" at bounding box center [694, 119] width 463 height 36
type input "[PERSON_NAME]"
type input "[STREET_ADDRESS]"
type input "[PERSON_NAME] Summit"
select select "26"
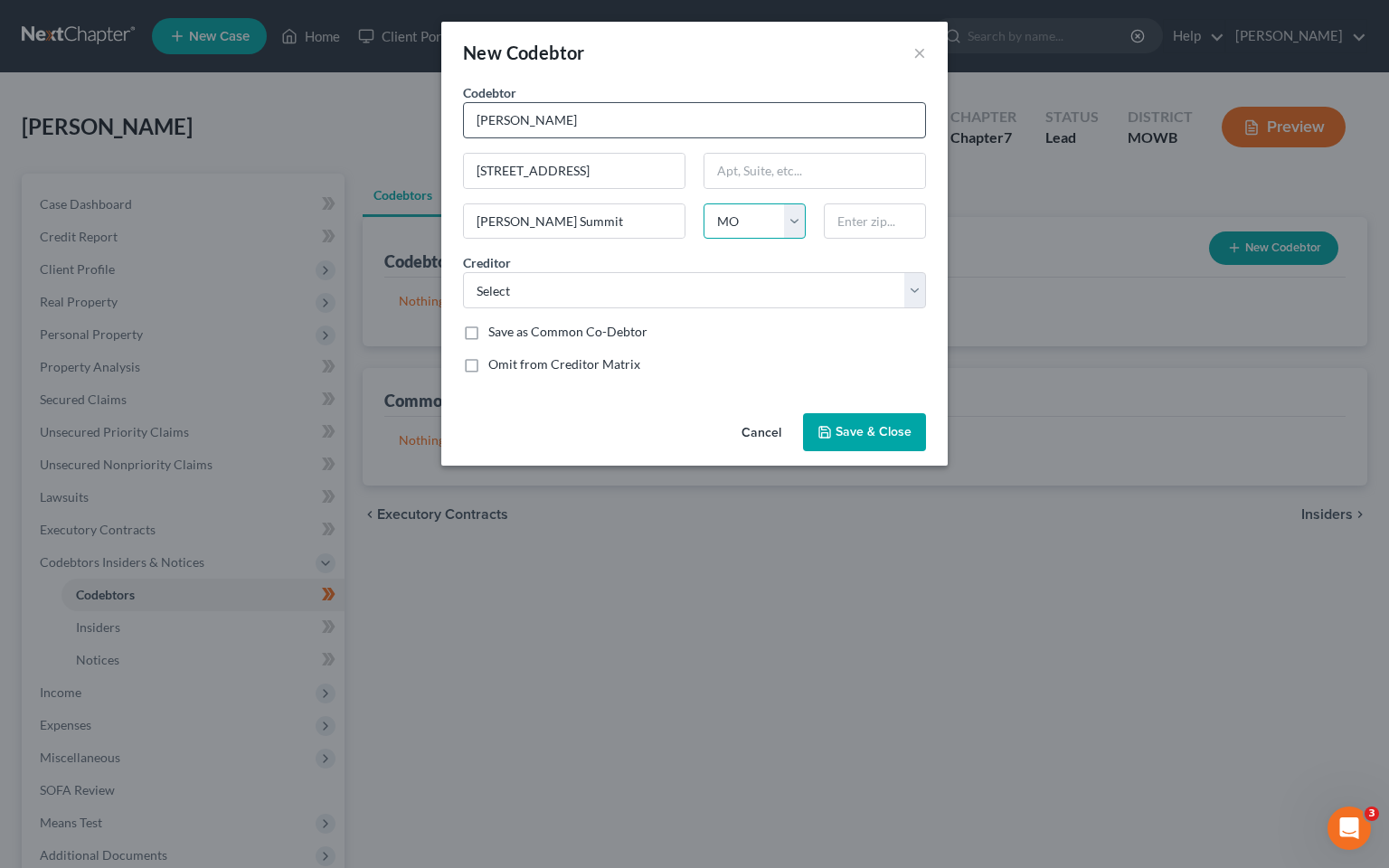
click at [704, 204] on select "State [US_STATE] AK AR AZ CA CO CT DE DC [GEOGRAPHIC_DATA] [GEOGRAPHIC_DATA] GU…" at bounding box center [755, 221] width 102 height 36
drag, startPoint x: 870, startPoint y: 219, endPoint x: 897, endPoint y: 219, distance: 27.0
click at [878, 219] on input "text" at bounding box center [875, 221] width 102 height 36
type input "d"
type input "64063"
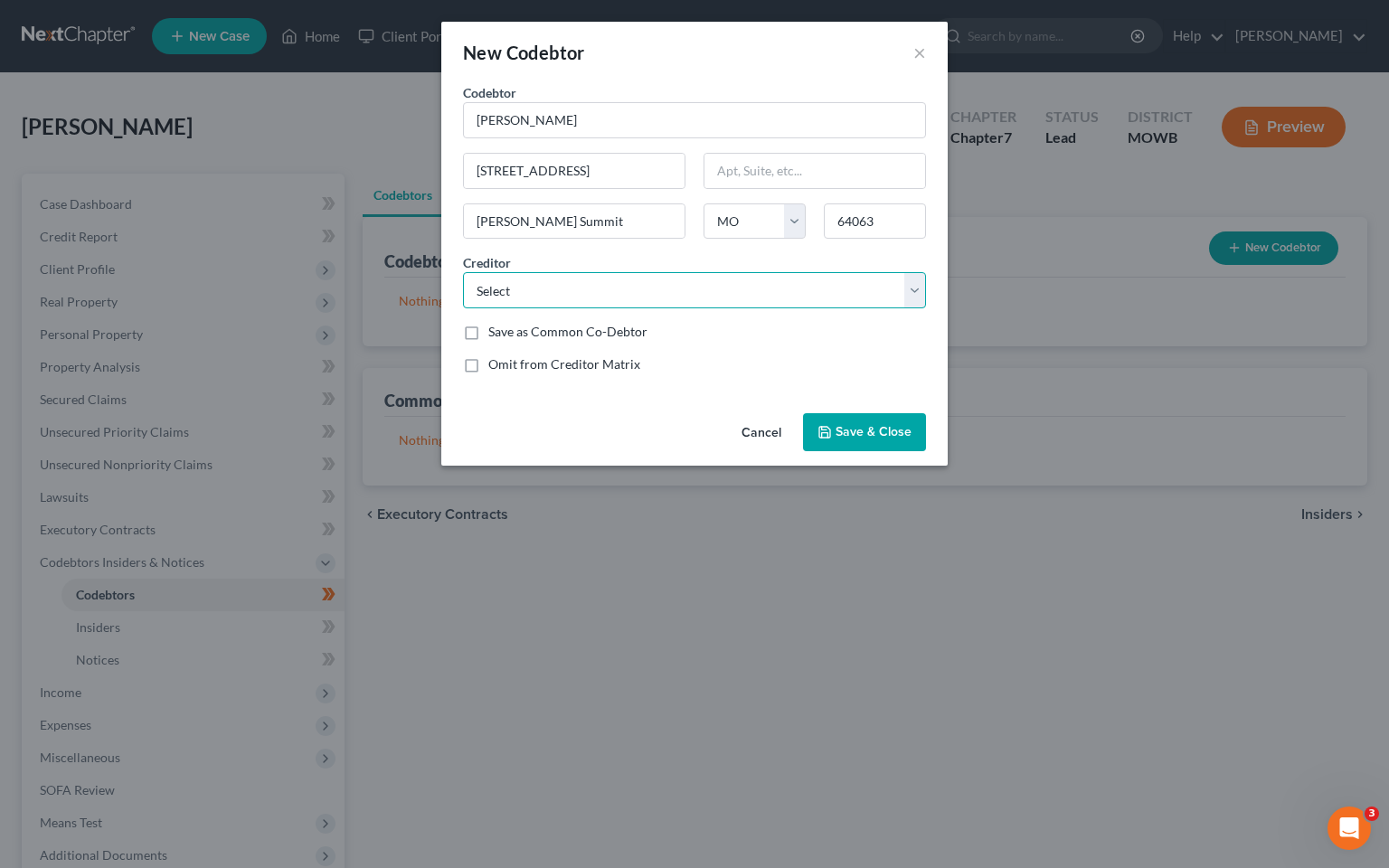
type input "Lees Summit"
click at [915, 293] on select "Select Independence Capital Recovery Midwest Heart & Vascular [PERSON_NAME] Psy…" at bounding box center [694, 290] width 463 height 36
select select "10"
click at [463, 272] on select "Select Independence Capital Recovery Midwest Heart & Vascular [PERSON_NAME] Psy…" at bounding box center [694, 290] width 463 height 36
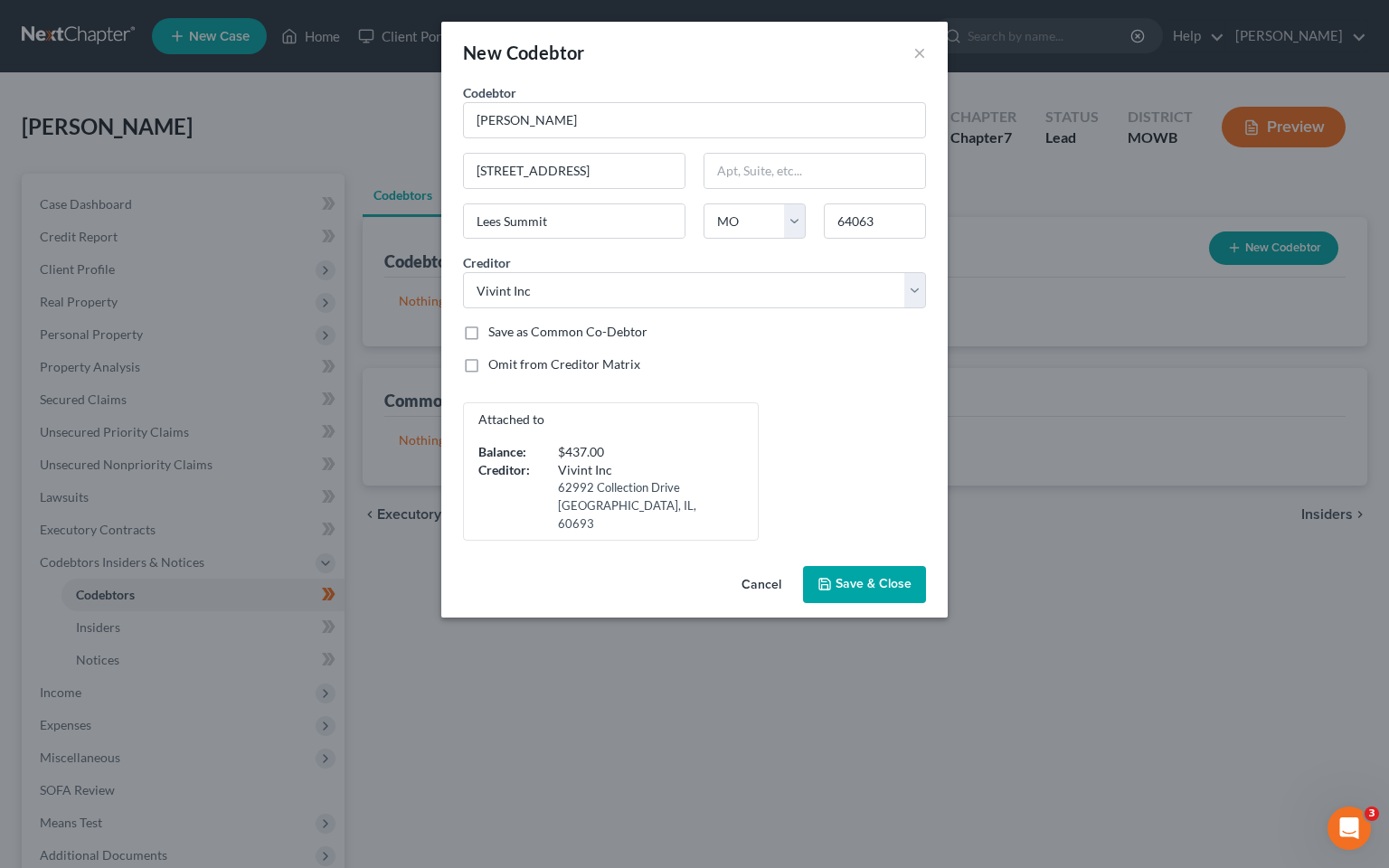
click at [869, 576] on span "Save & Close" at bounding box center [874, 584] width 76 height 16
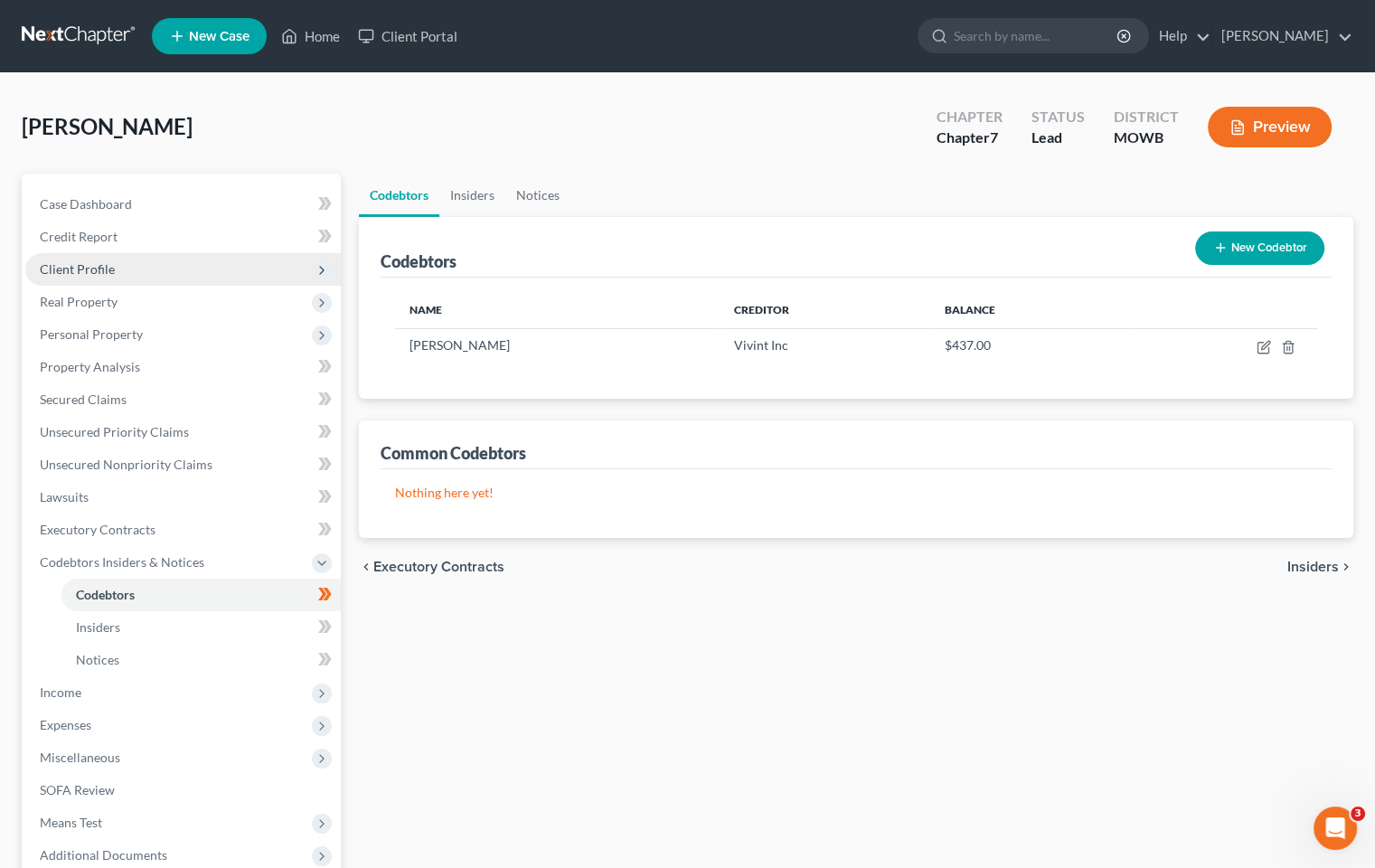
click at [106, 270] on span "Client Profile" at bounding box center [77, 269] width 75 height 16
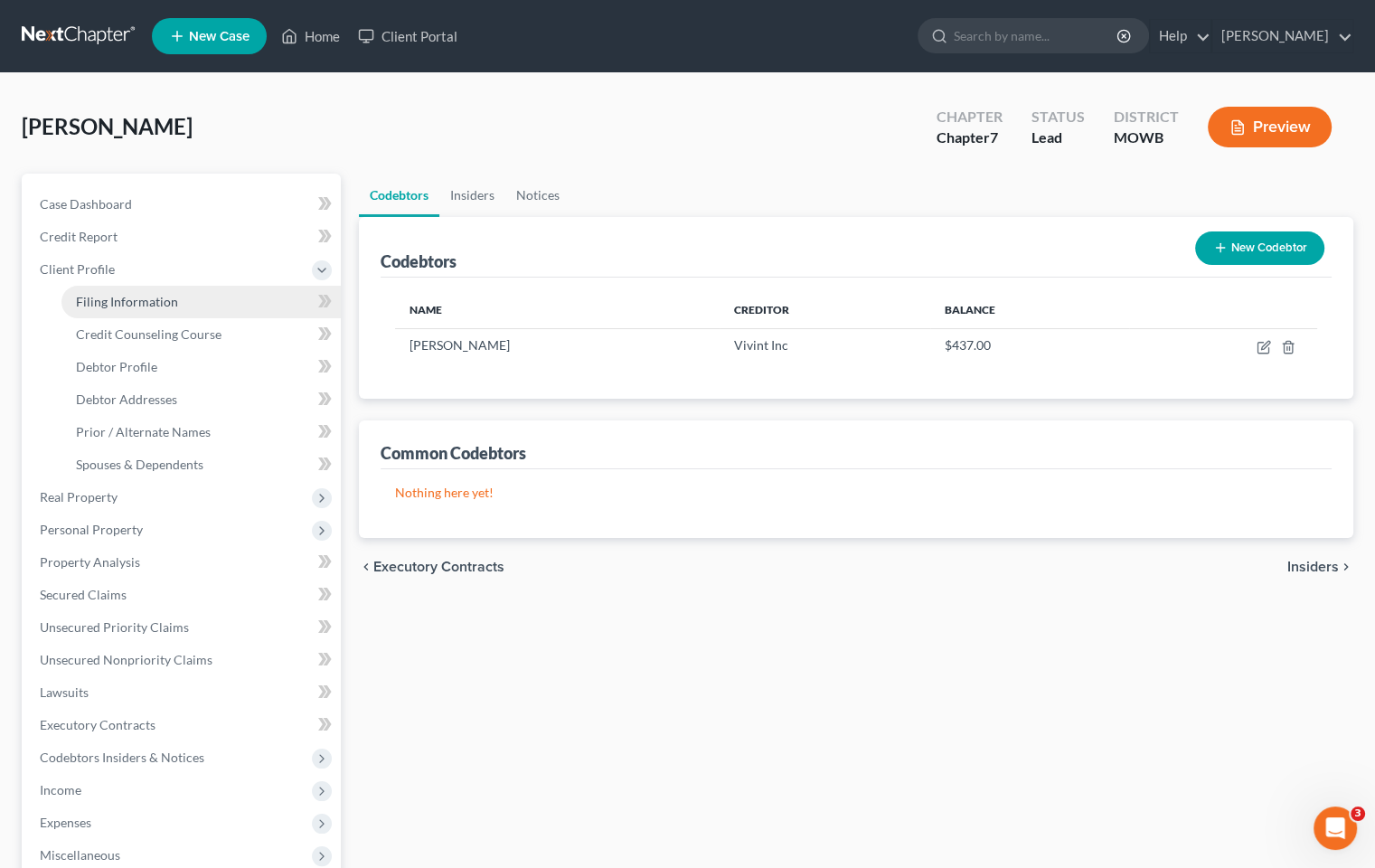
click at [233, 302] on link "Filing Information" at bounding box center [201, 301] width 279 height 32
select select "1"
select select "0"
select select "46"
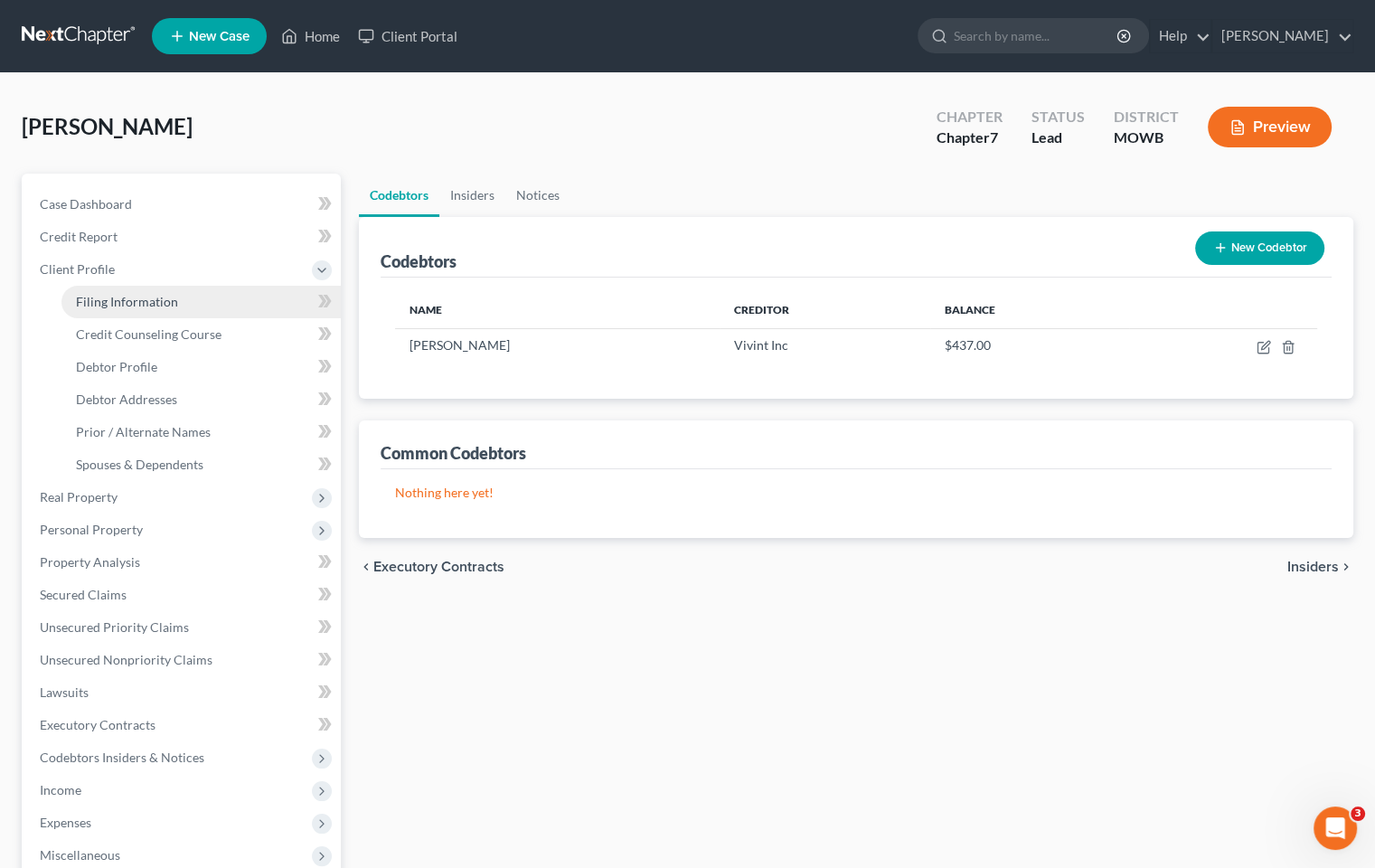
select select "0"
select select "26"
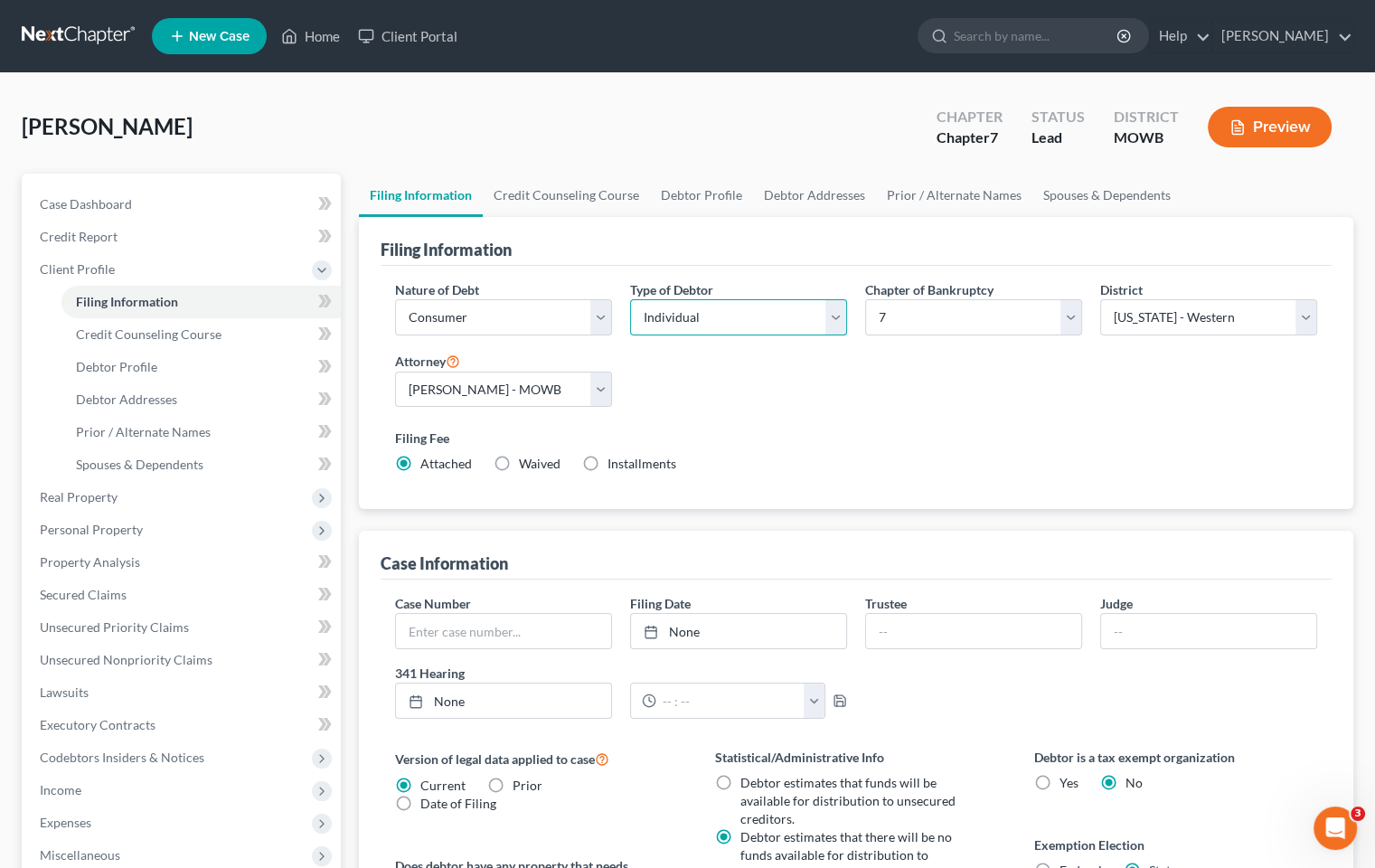
click at [841, 323] on select "Select Individual Joint" at bounding box center [739, 317] width 217 height 36
click at [148, 529] on span "Personal Property" at bounding box center [183, 529] width 315 height 32
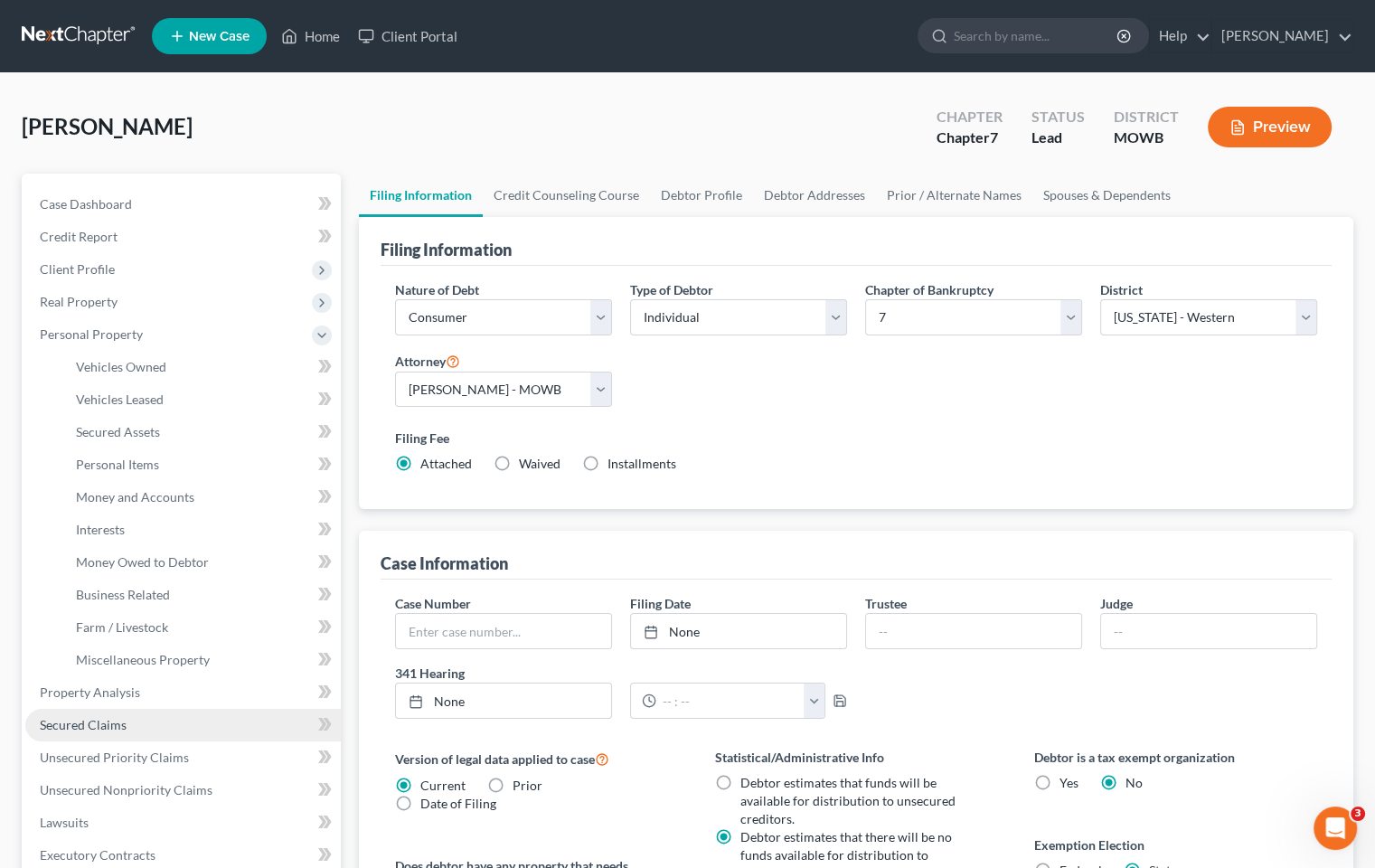
drag, startPoint x: 97, startPoint y: 725, endPoint x: 113, endPoint y: 714, distance: 19.4
click at [97, 724] on span "Secured Claims" at bounding box center [83, 725] width 87 height 16
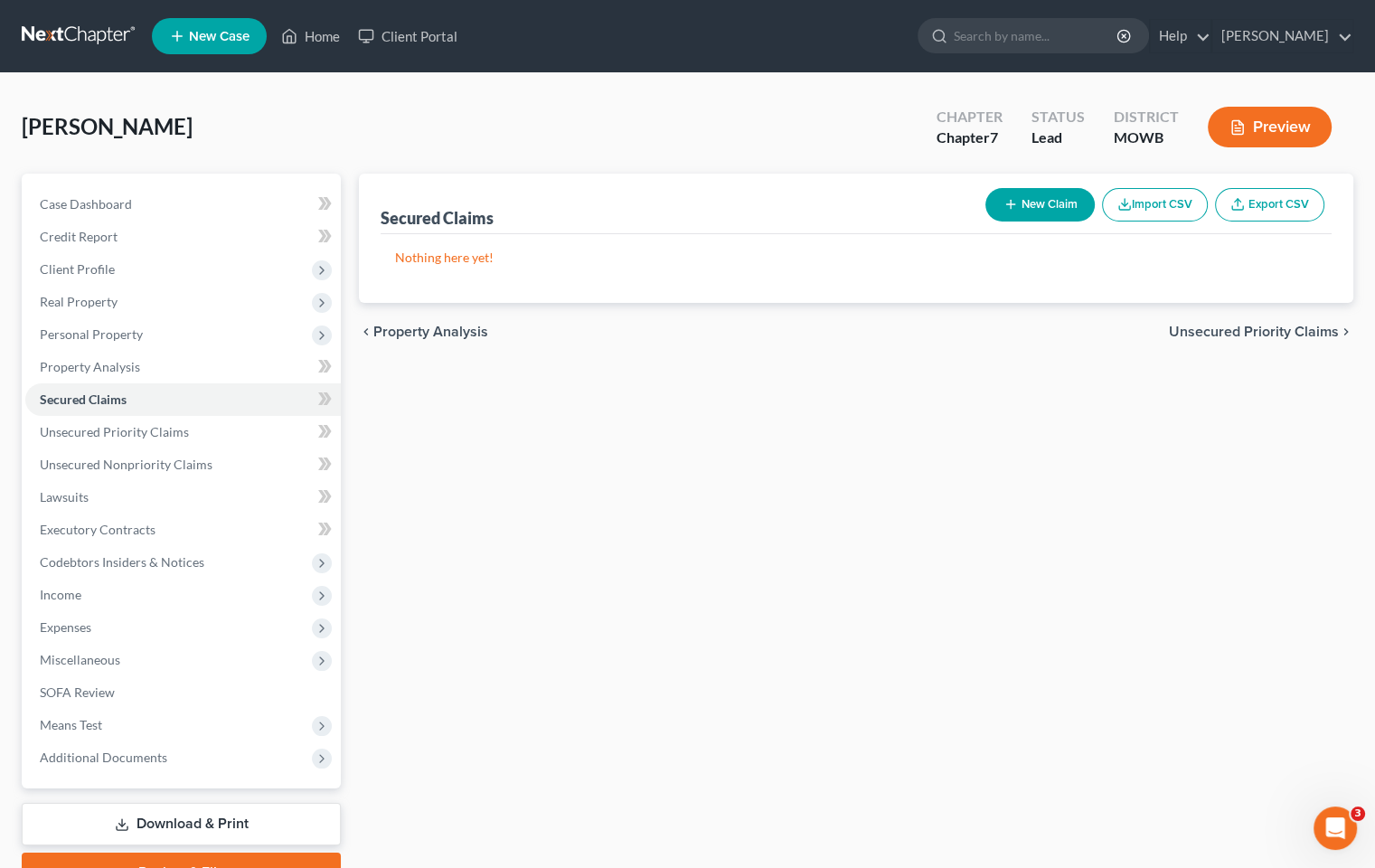
click at [1042, 199] on button "New Claim" at bounding box center [1040, 205] width 110 height 33
select select "0"
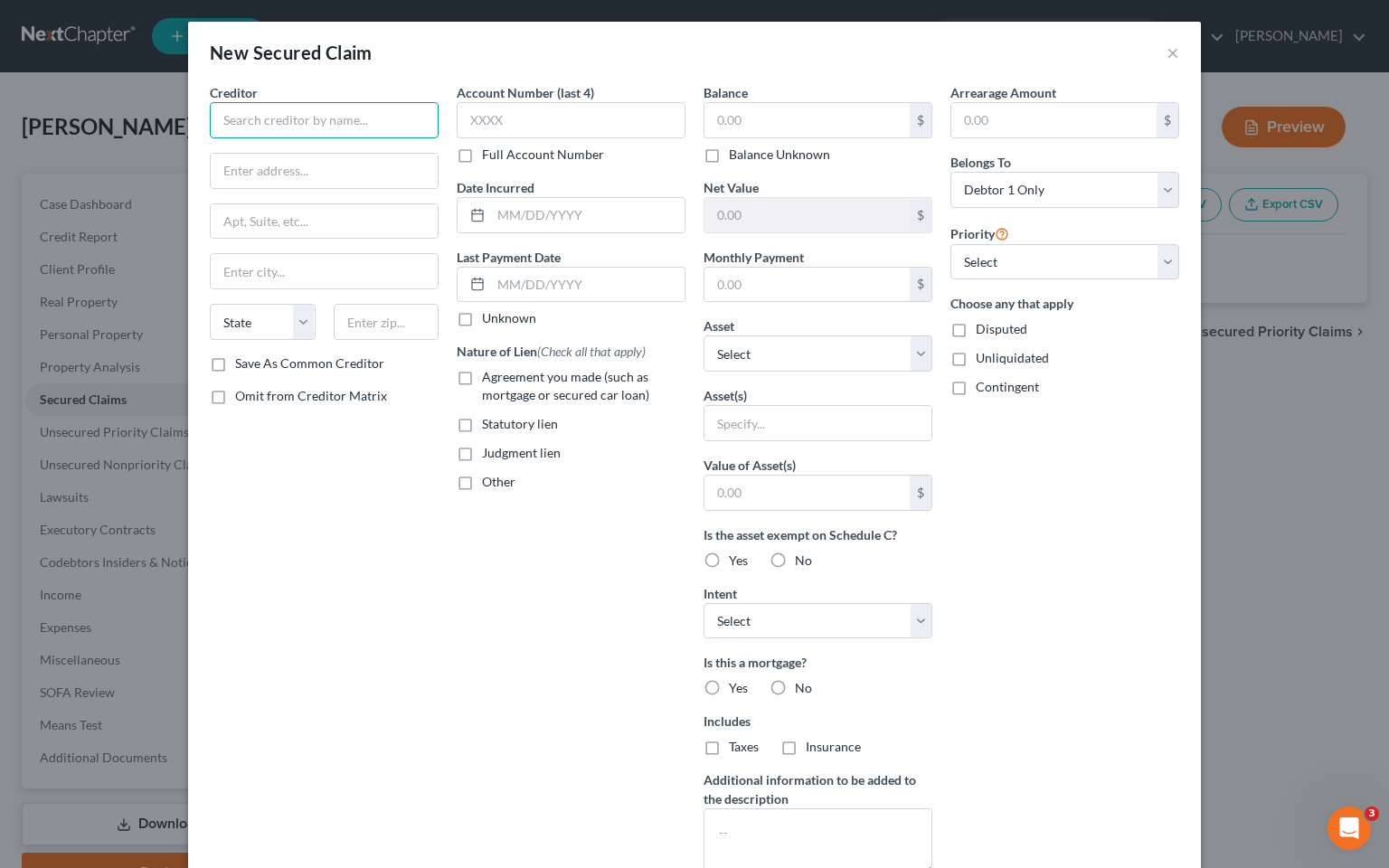
click at [350, 113] on input "text" at bounding box center [324, 119] width 229 height 36
type input "Volkswagen Credit"
type input "[STREET_ADDRESS][PERSON_NAME]"
type input "[GEOGRAPHIC_DATA]"
select select "14"
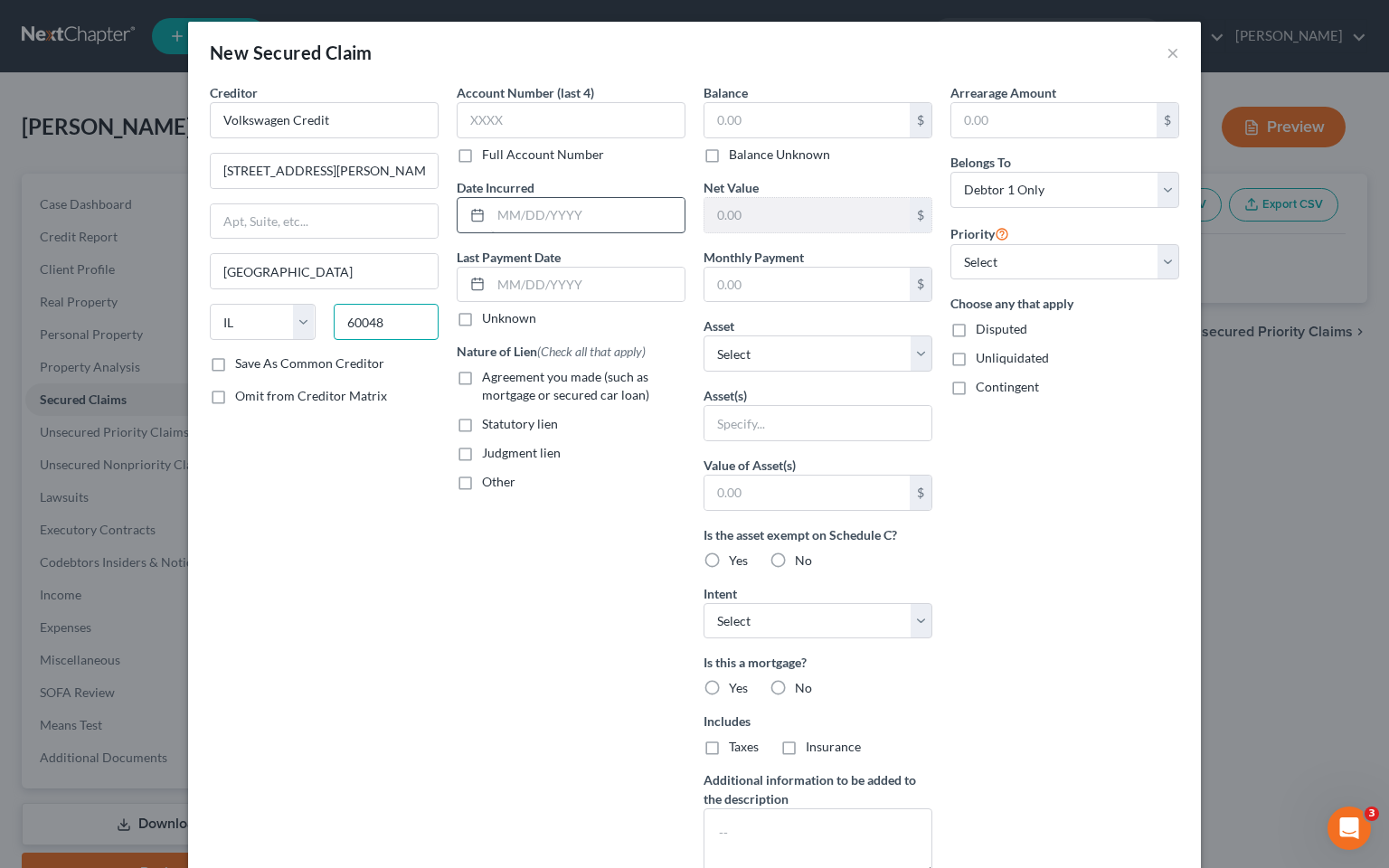
type input "60048"
click at [543, 218] on input "text" at bounding box center [588, 214] width 194 height 34
type input "02/2025"
click at [482, 380] on label "Agreement you made (such as mortgage or secured car loan)" at bounding box center [583, 386] width 204 height 36
click at [489, 380] on input "Agreement you made (such as mortgage or secured car loan)" at bounding box center [495, 374] width 12 height 12
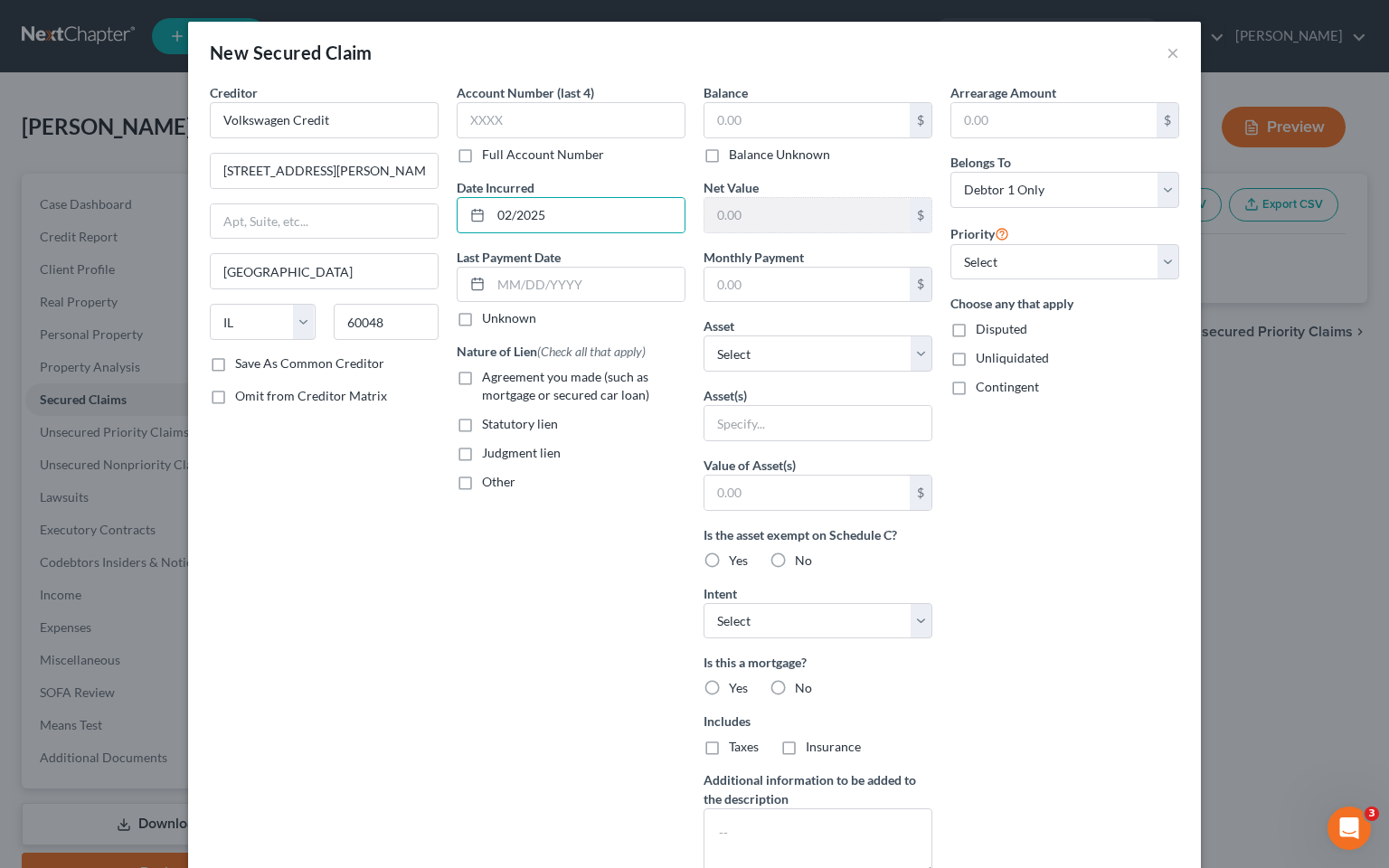
checkbox input "true"
click at [796, 127] on input "text" at bounding box center [808, 119] width 206 height 34
click at [789, 124] on input "text" at bounding box center [808, 119] width 206 height 34
click at [790, 124] on input "text" at bounding box center [808, 119] width 206 height 34
type input "20,000.00"
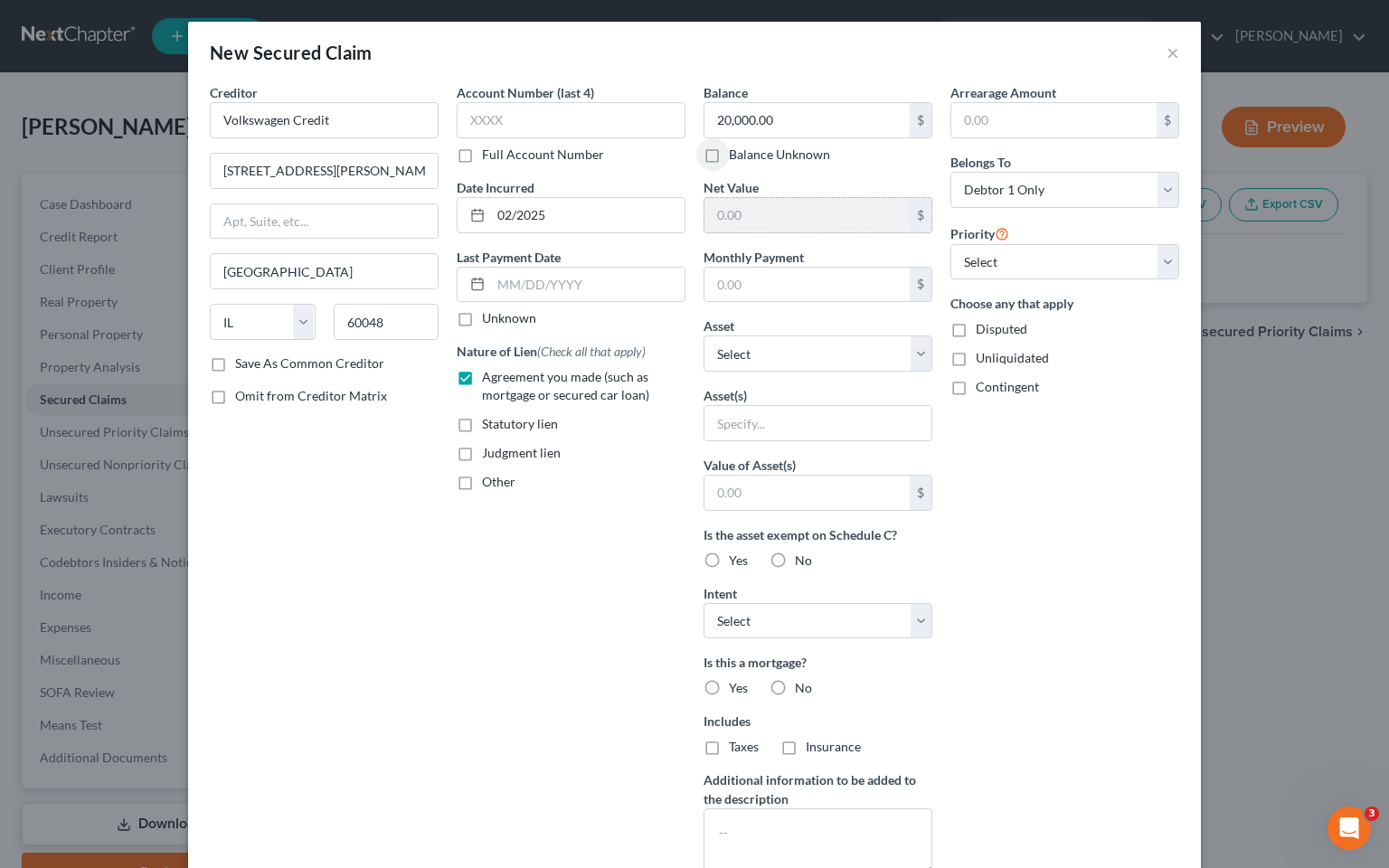
click at [760, 224] on input "text" at bounding box center [808, 214] width 206 height 34
click at [754, 213] on input "text" at bounding box center [808, 214] width 206 height 34
click at [892, 207] on input "text" at bounding box center [808, 214] width 206 height 34
click at [815, 124] on input "20,000.00" at bounding box center [808, 119] width 206 height 34
click at [789, 195] on div "Net Value $" at bounding box center [818, 206] width 229 height 55
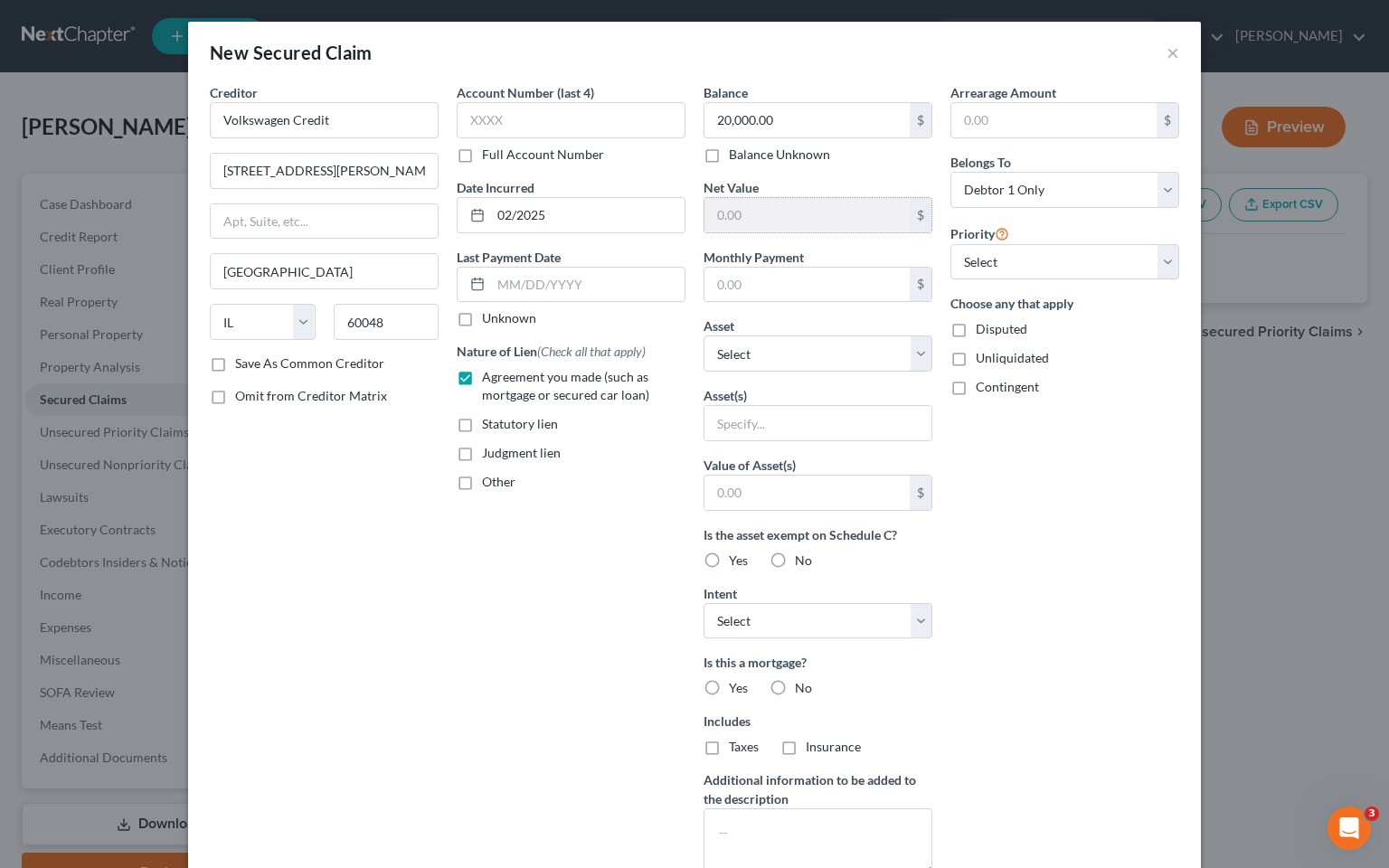
click at [789, 223] on input "text" at bounding box center [808, 214] width 206 height 34
click at [911, 351] on select "Select Other Multiple Assets 2024 Volkswagen IB4 - $0.0 401 K - $1500.0 Communi…" at bounding box center [818, 353] width 229 height 36
select select "2"
click at [704, 336] on select "Select Other Multiple Assets 2024 Volkswagen IB4 - $0.0 401 K - $1500.0 Communi…" at bounding box center [818, 353] width 229 height 36
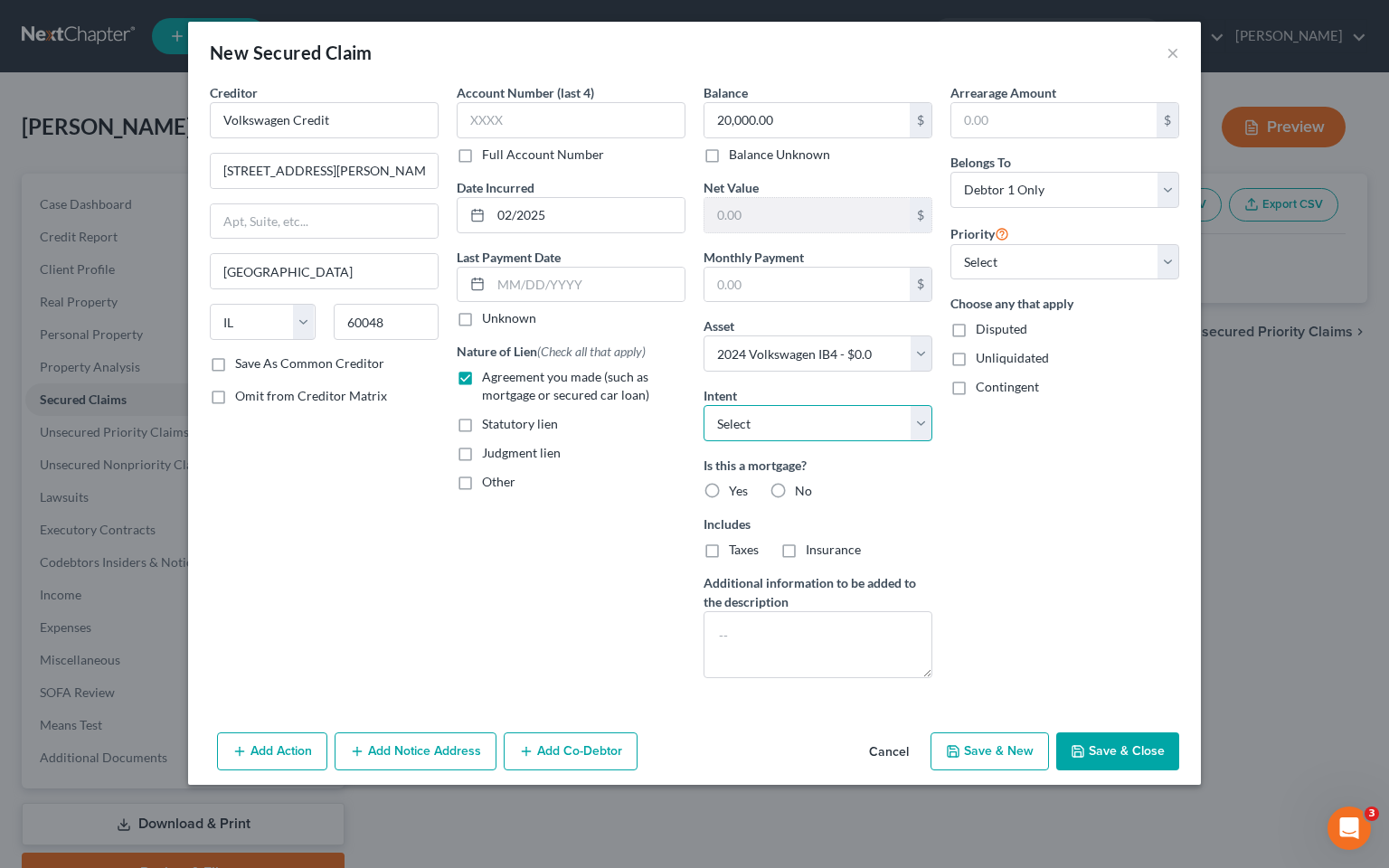
click at [917, 423] on select "Select Surrender Redeem Reaffirm Avoid Other" at bounding box center [818, 423] width 229 height 36
select select "2"
click at [704, 405] on select "Select Surrender Redeem Reaffirm Avoid Other" at bounding box center [818, 423] width 229 height 36
click at [1095, 747] on button "Save & Close" at bounding box center [1118, 751] width 123 height 38
select select
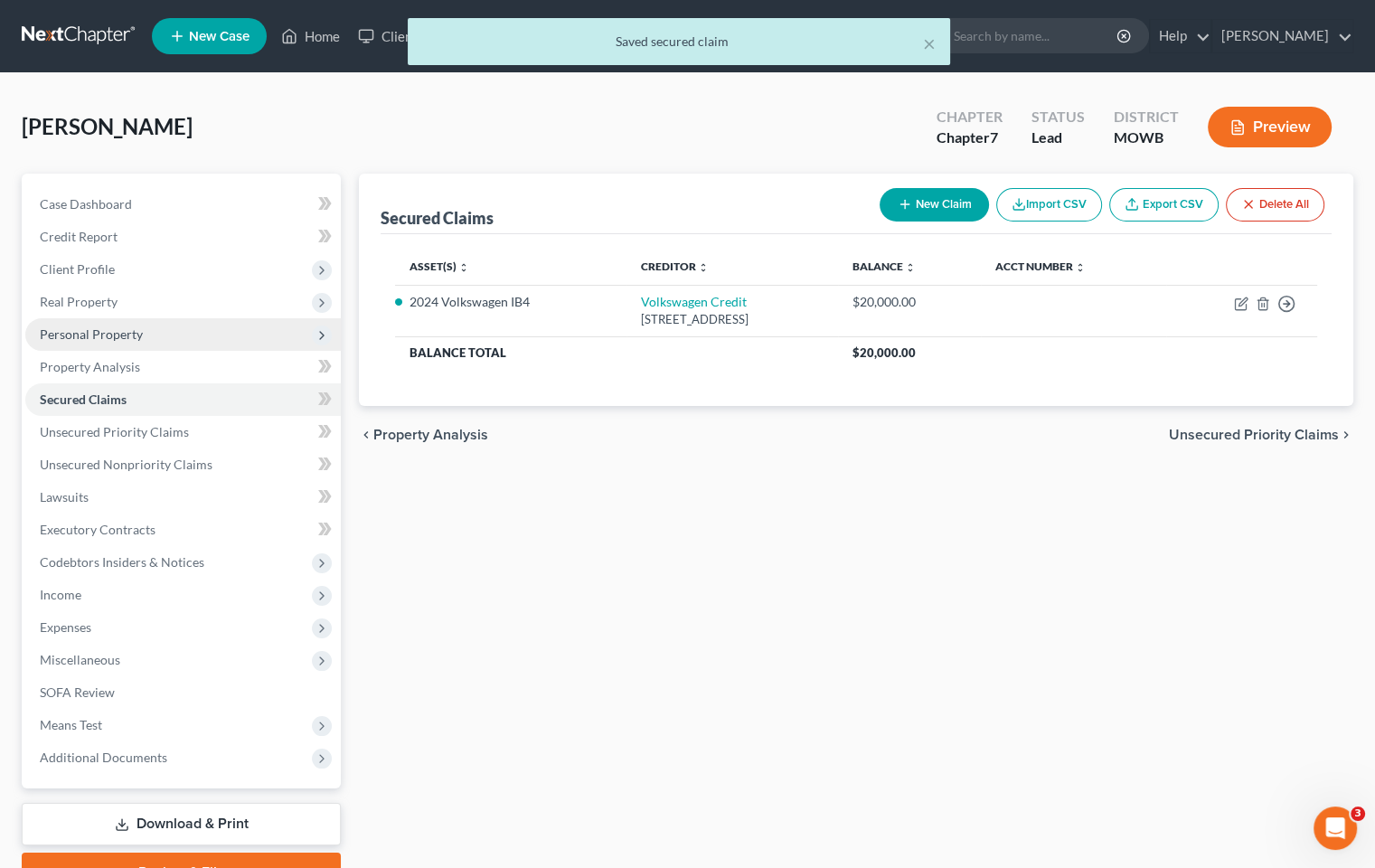
click at [113, 329] on span "Personal Property" at bounding box center [91, 334] width 103 height 16
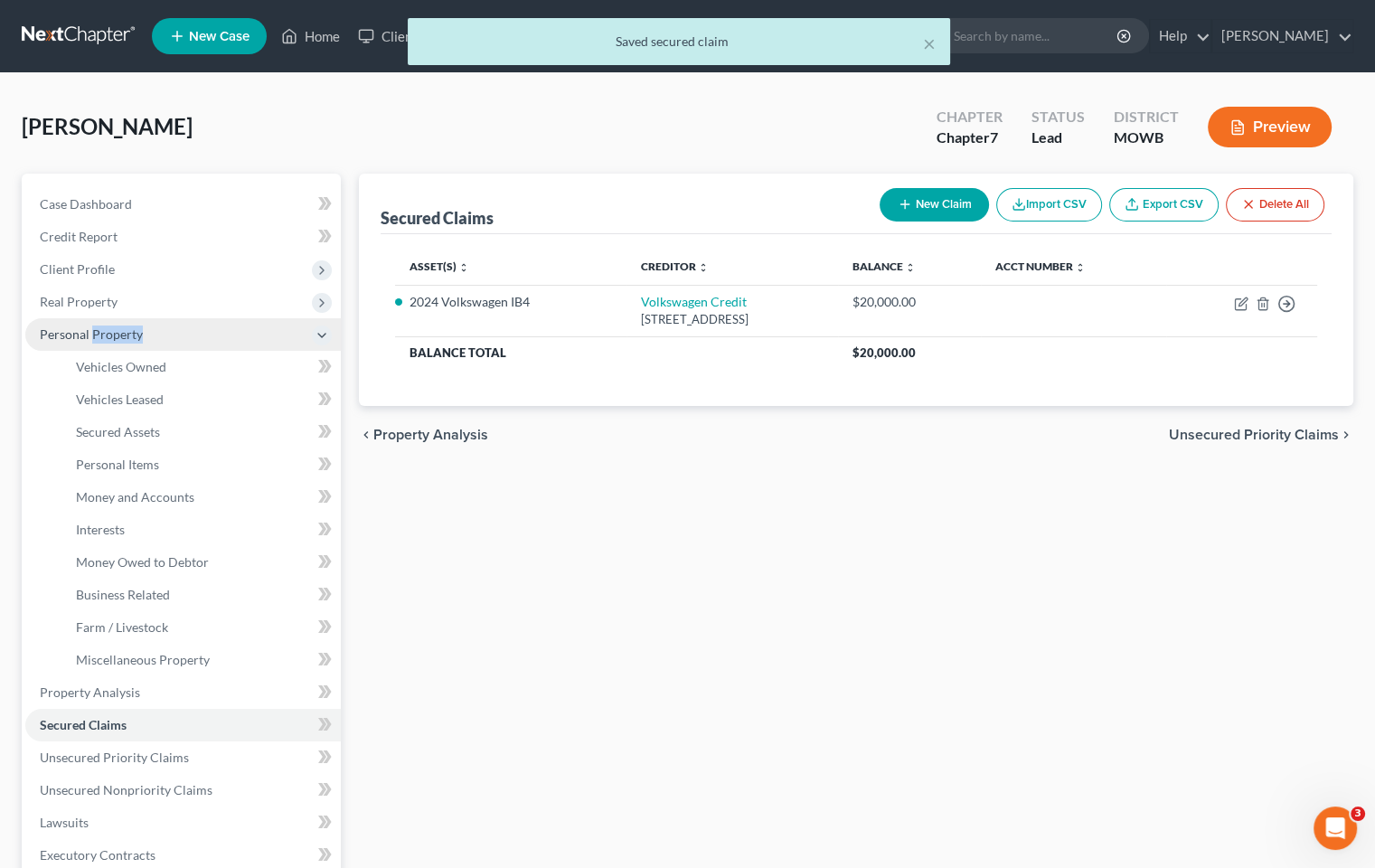
click at [113, 329] on span "Personal Property" at bounding box center [91, 334] width 103 height 16
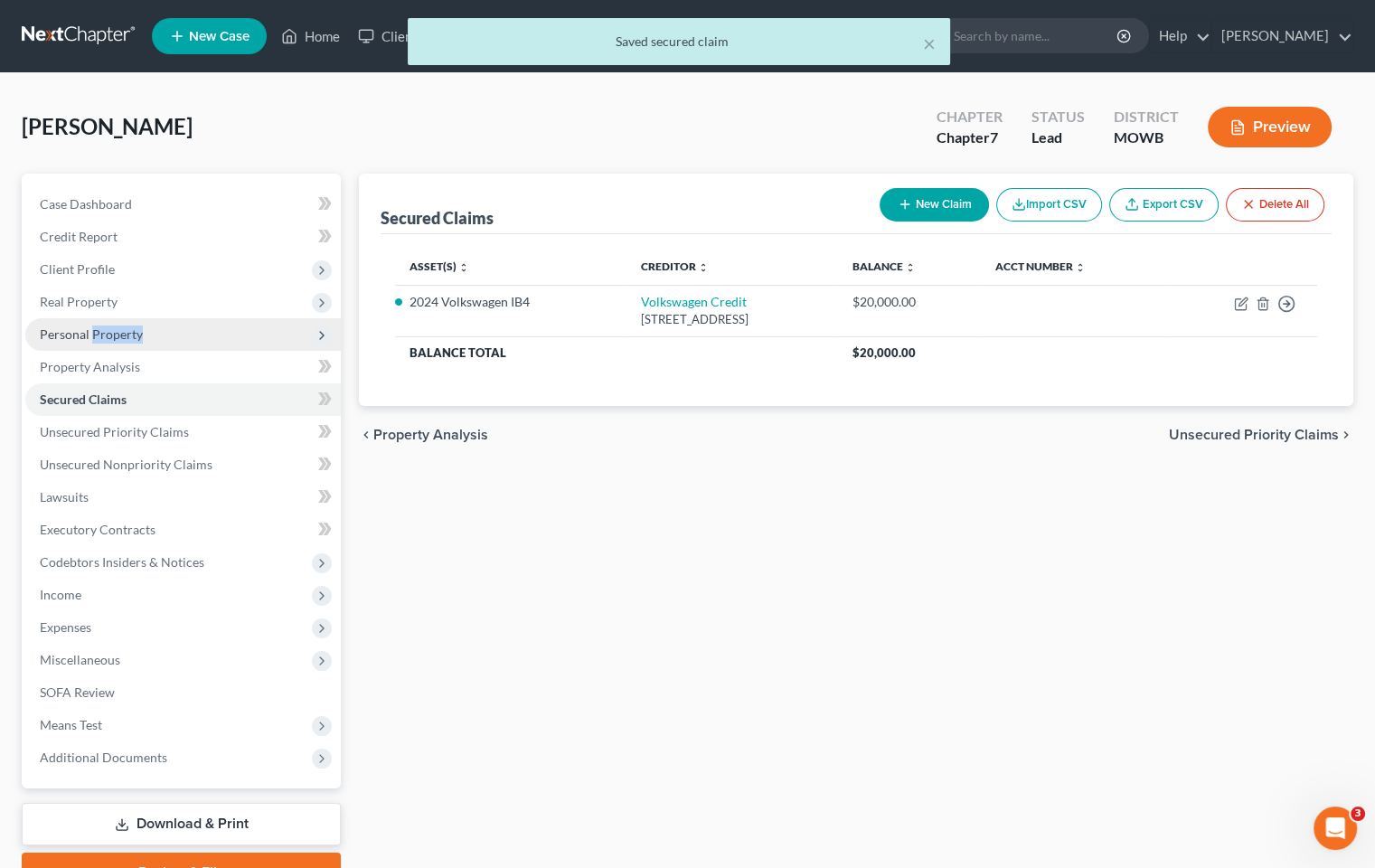
drag, startPoint x: 113, startPoint y: 329, endPoint x: 109, endPoint y: 338, distance: 9.8
click at [108, 338] on span "Personal Property" at bounding box center [91, 334] width 103 height 16
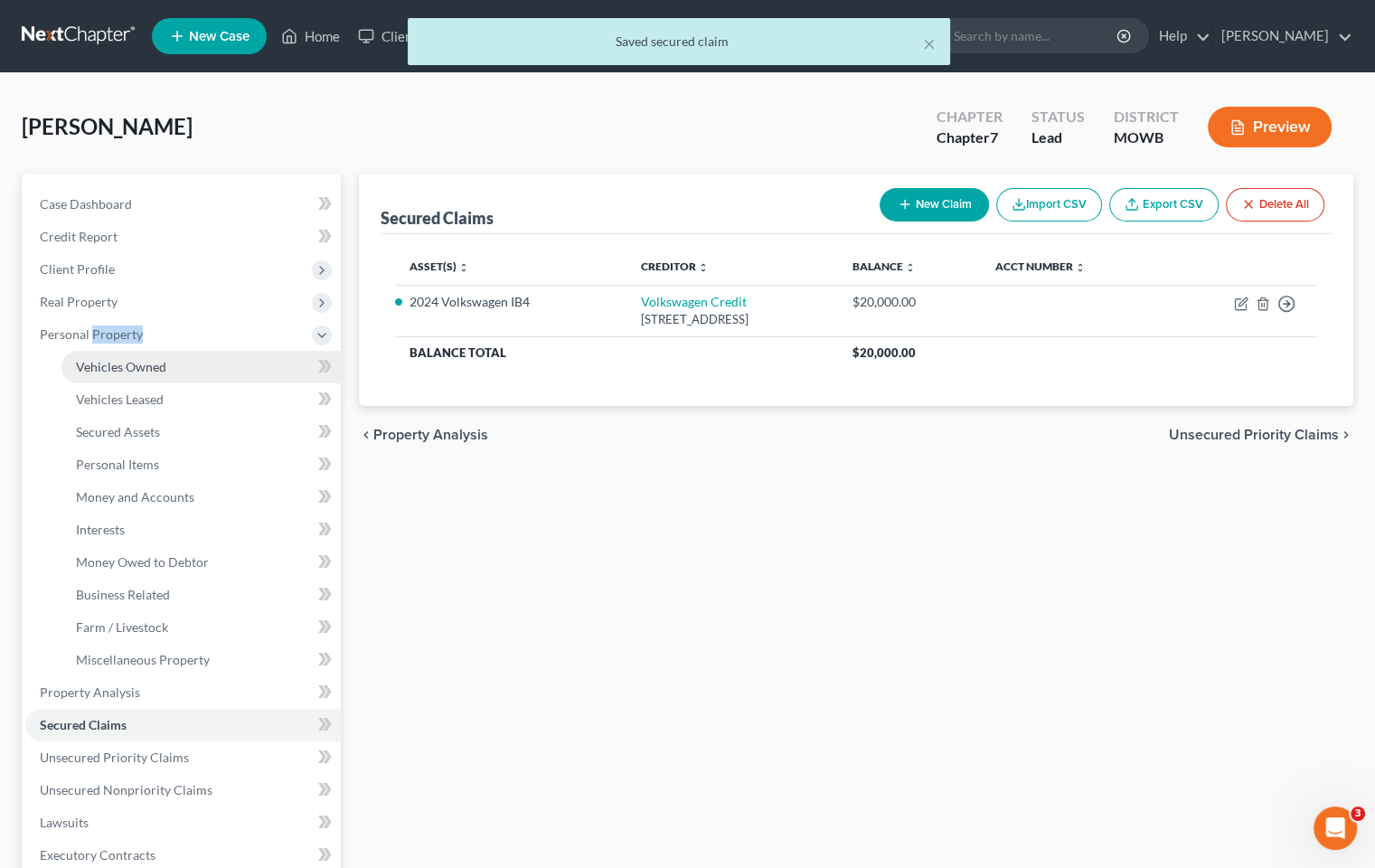
drag, startPoint x: 123, startPoint y: 373, endPoint x: 191, endPoint y: 375, distance: 68.0
click at [124, 373] on span "Vehicles Owned" at bounding box center [121, 367] width 90 height 16
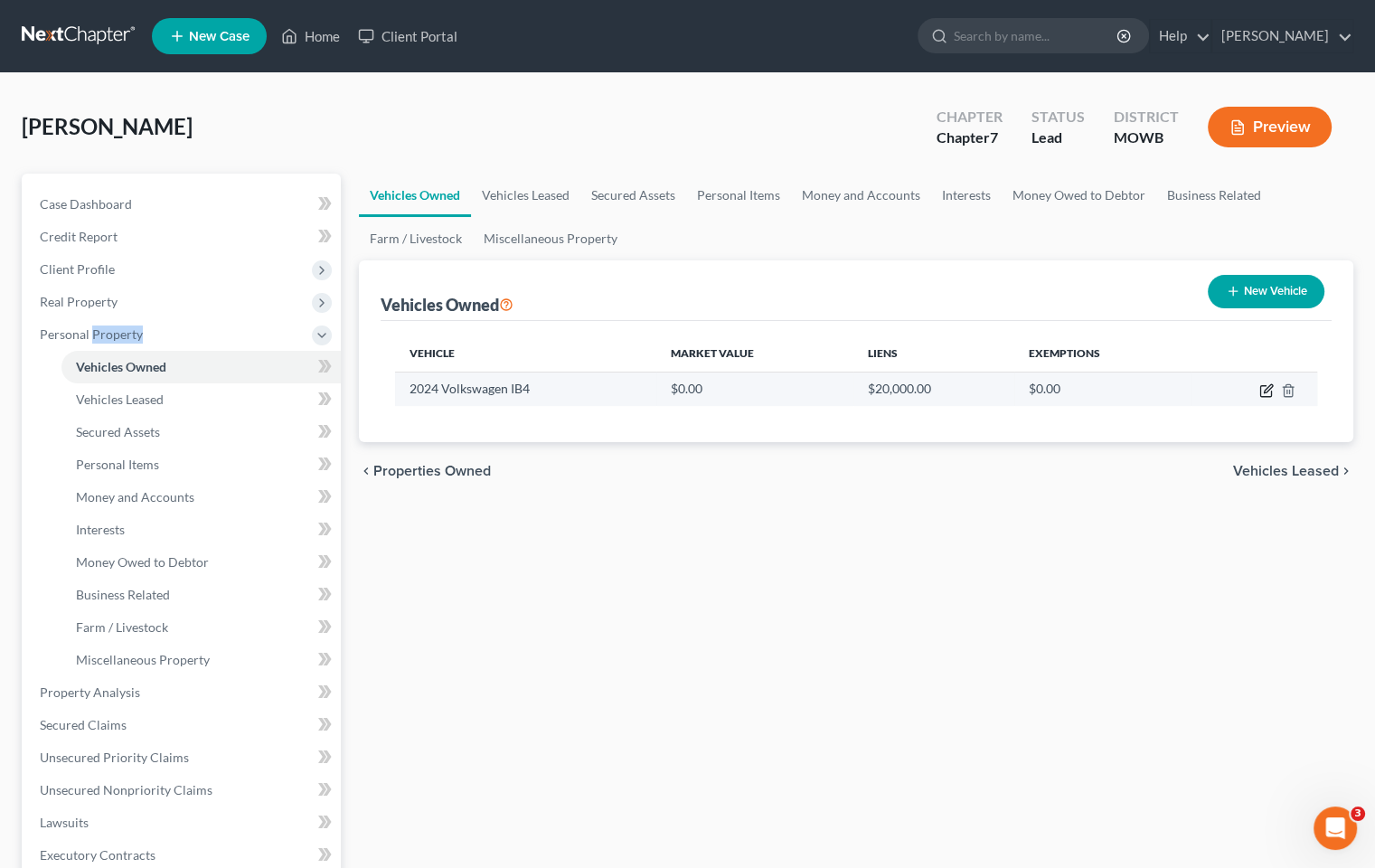
click at [1265, 386] on icon "button" at bounding box center [1266, 390] width 15 height 15
select select "0"
select select "2"
select select "1"
select select "0"
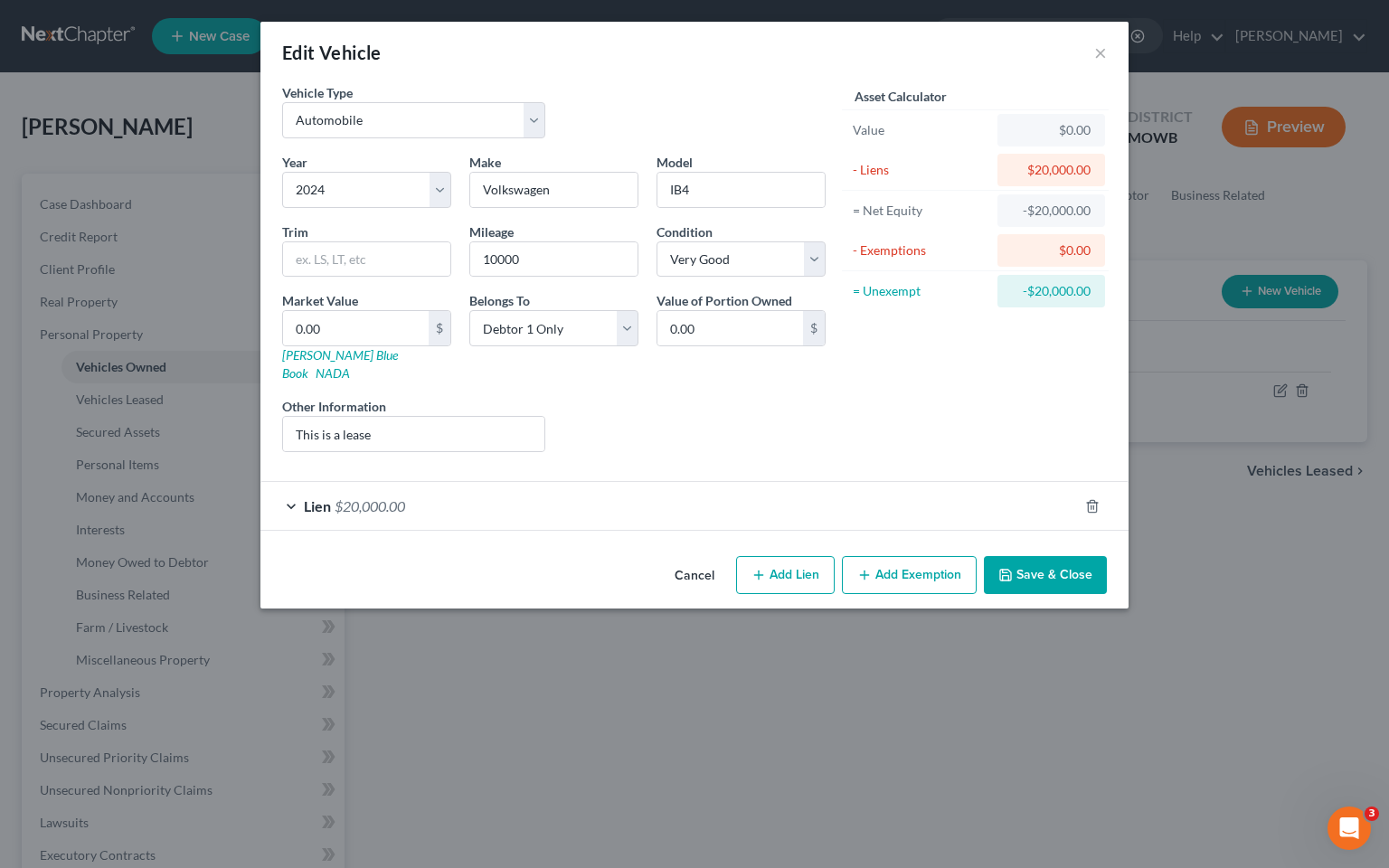
click at [1048, 126] on div "$0.00" at bounding box center [1051, 130] width 78 height 18
click at [746, 326] on input "0.00" at bounding box center [730, 328] width 146 height 34
type input "0"
type input "15,000.00"
click at [1021, 562] on button "Save & Close" at bounding box center [1045, 574] width 123 height 38
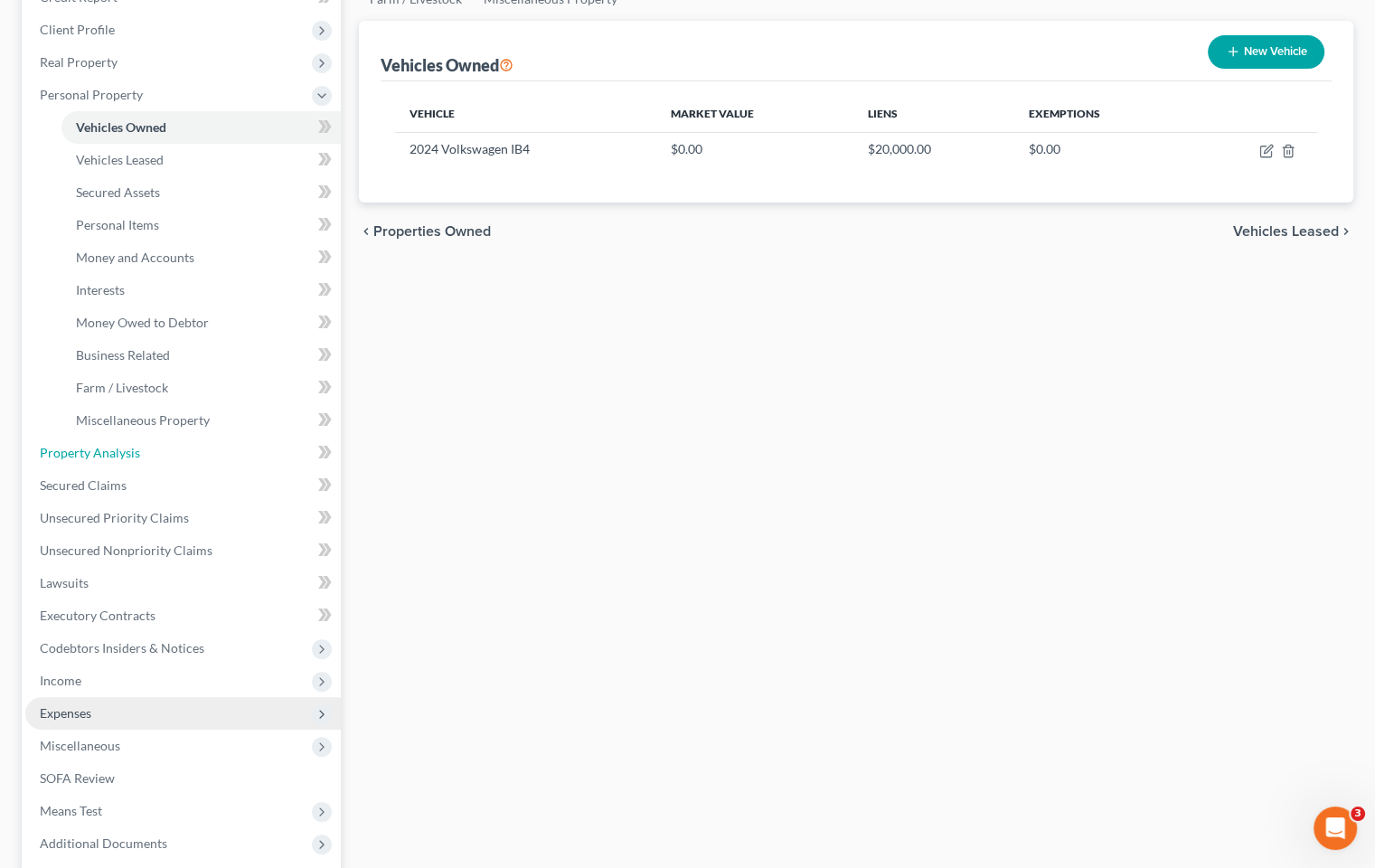
scroll to position [271, 0]
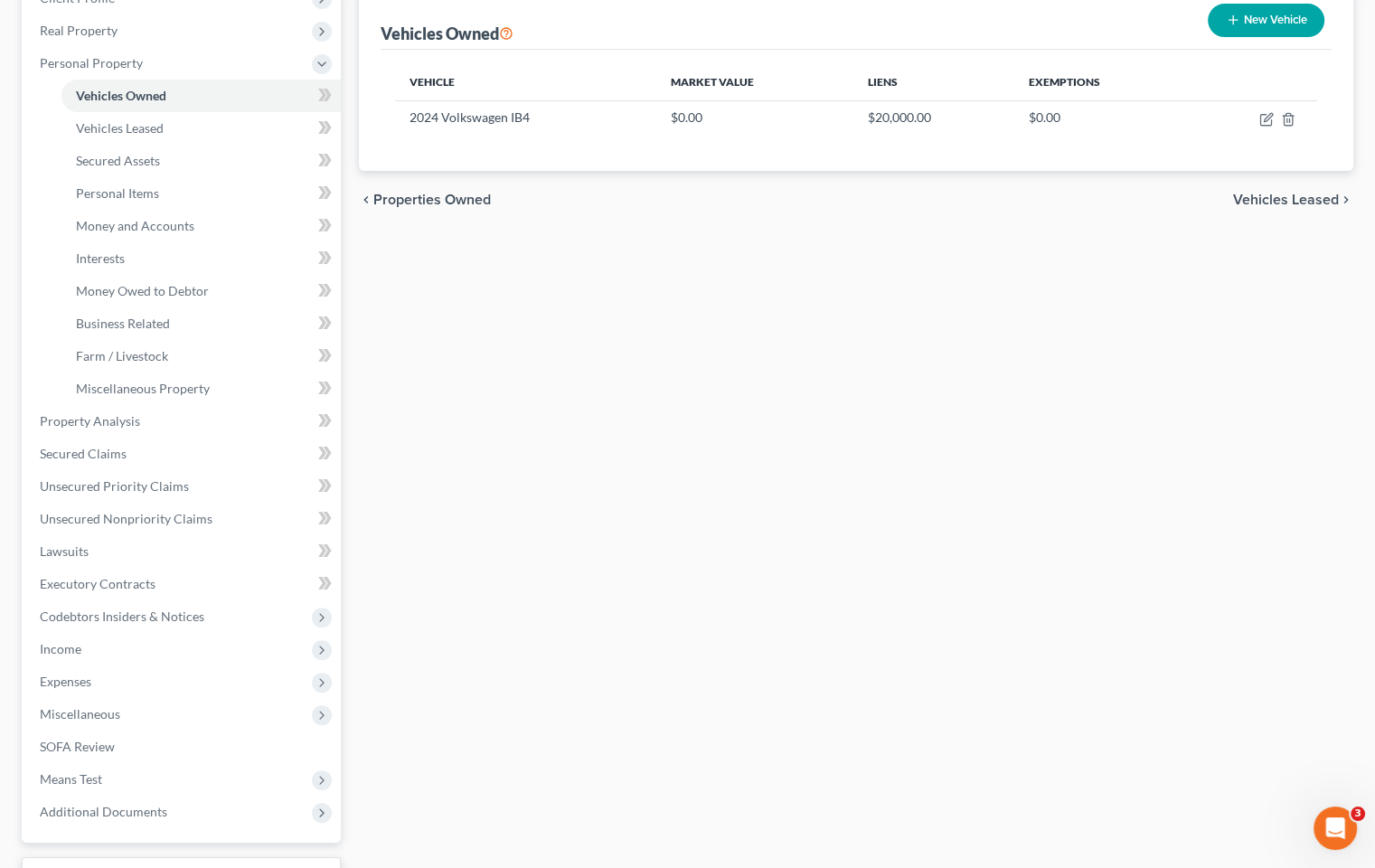
drag, startPoint x: 155, startPoint y: 614, endPoint x: 166, endPoint y: 611, distance: 11.4
click at [155, 613] on span "Codebtors Insiders & Notices" at bounding box center [122, 617] width 164 height 16
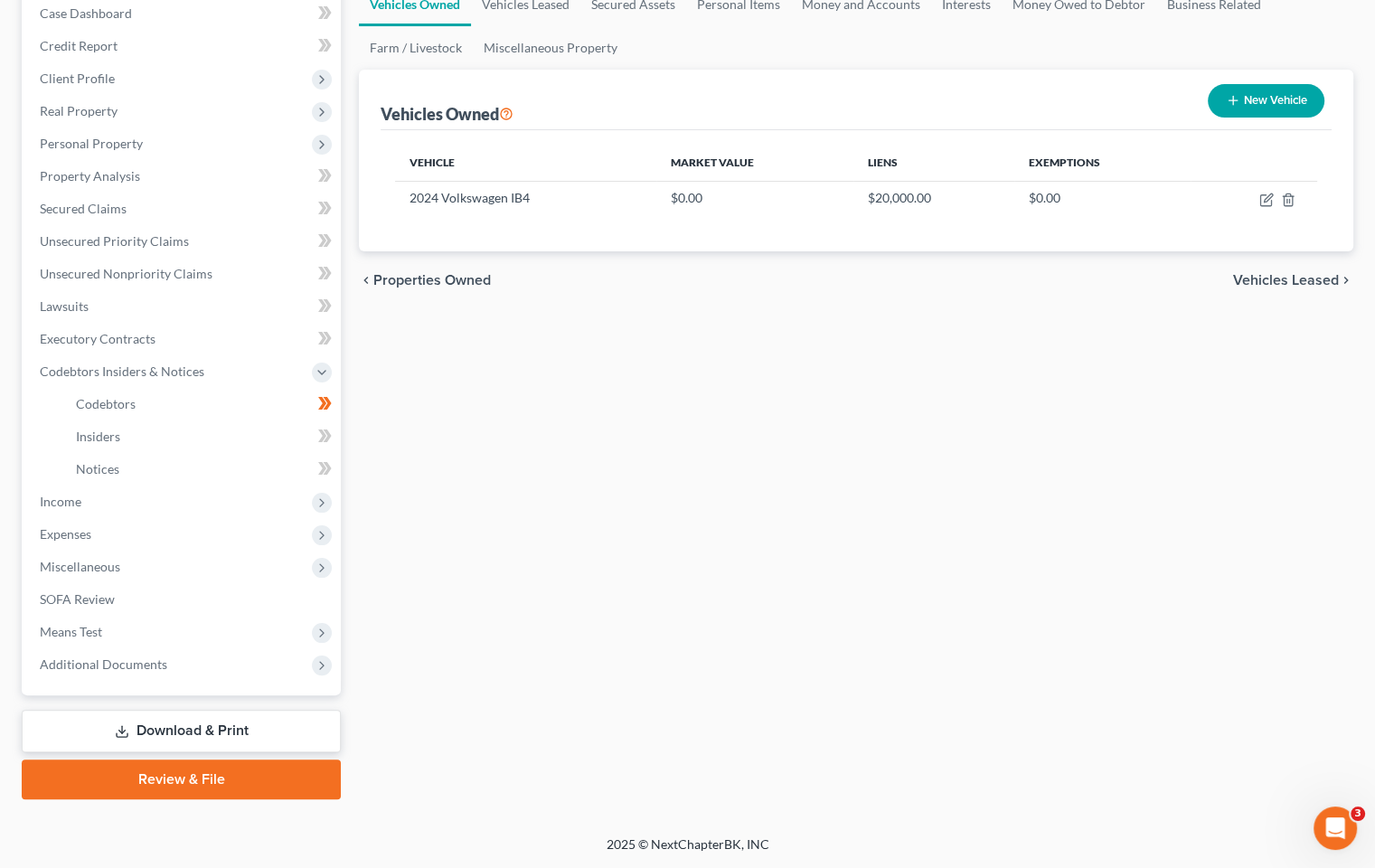
scroll to position [189, 0]
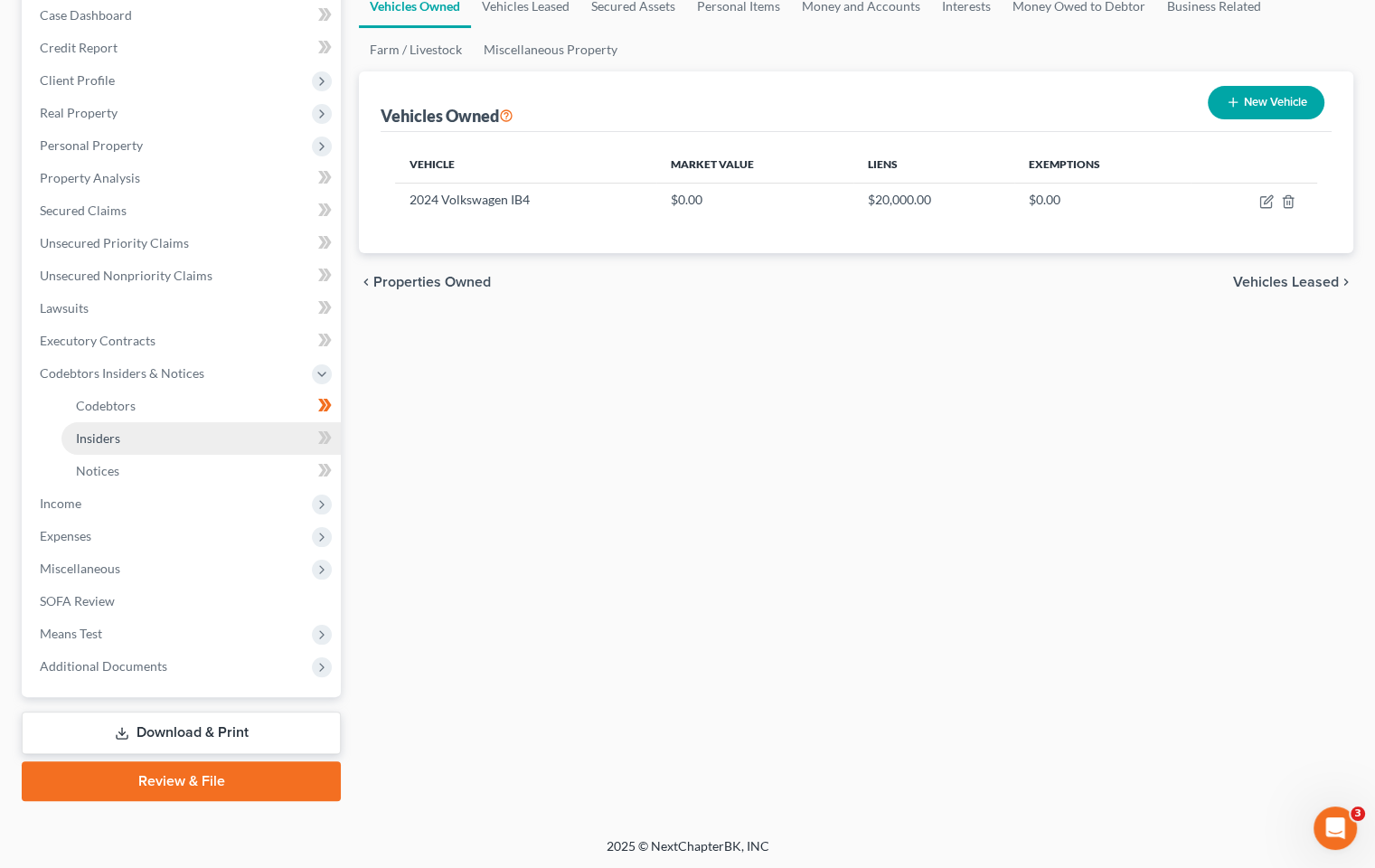
click at [124, 437] on link "Insiders" at bounding box center [201, 437] width 279 height 32
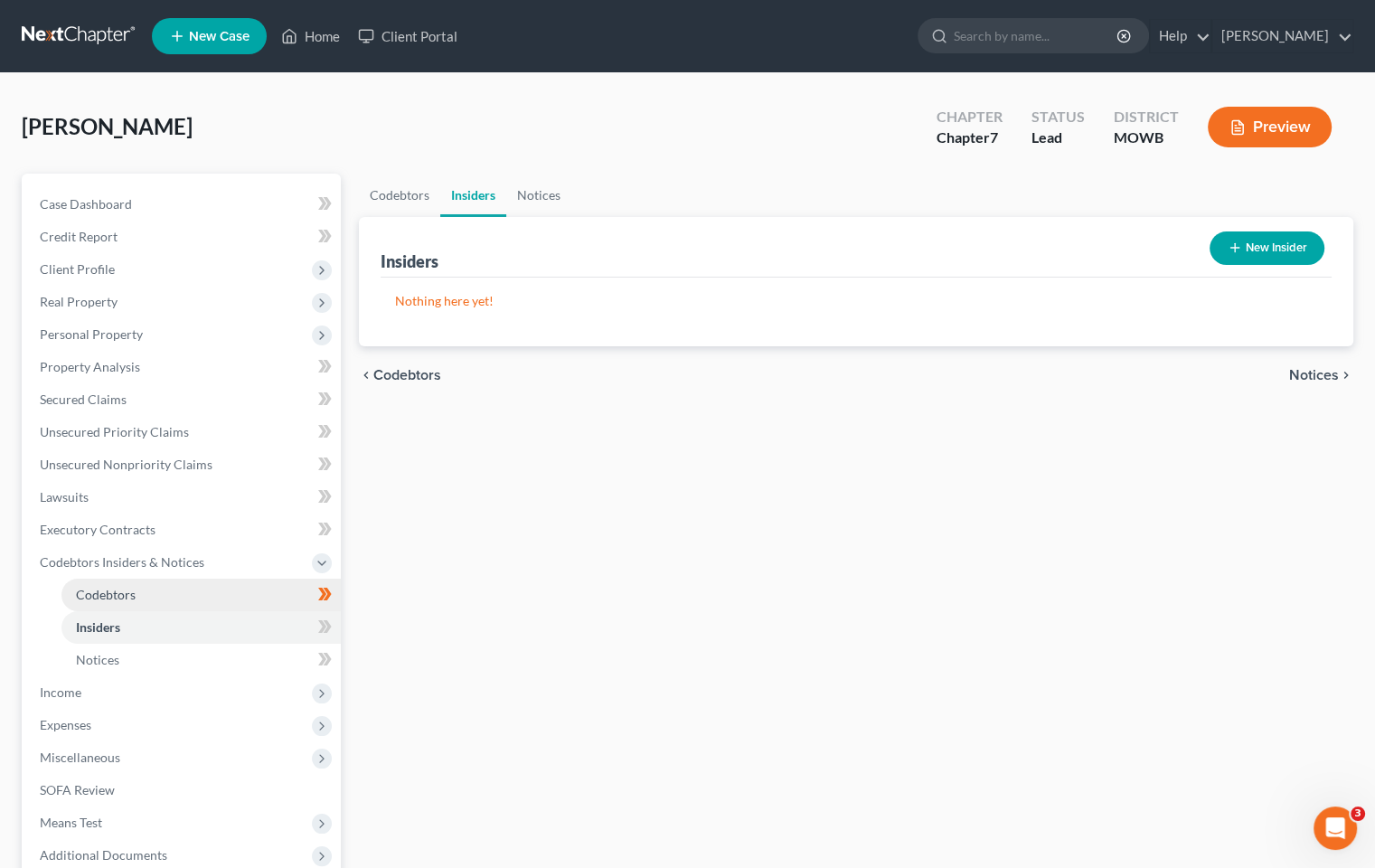
click at [119, 592] on span "Codebtors" at bounding box center [106, 595] width 60 height 16
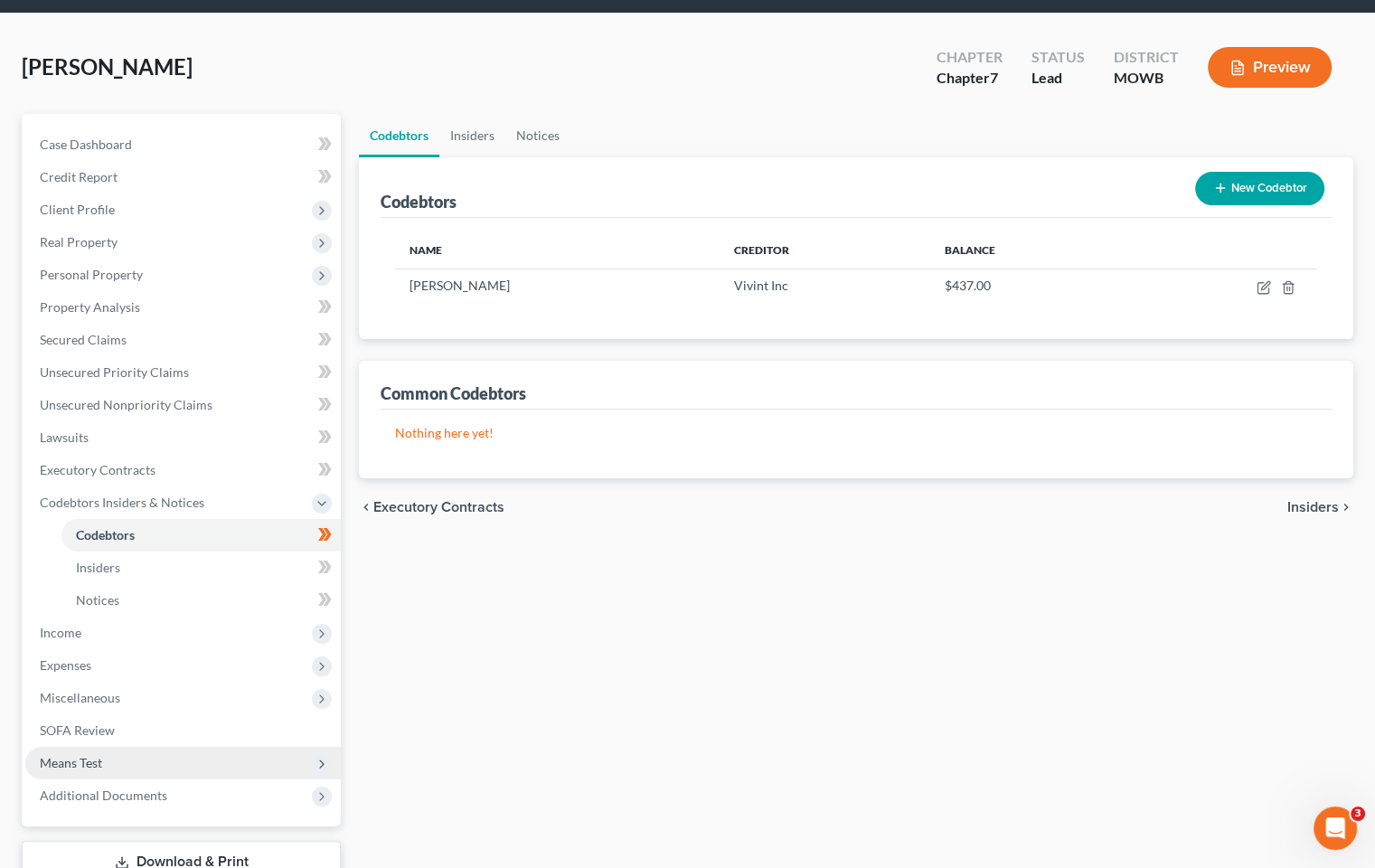
scroll to position [90, 0]
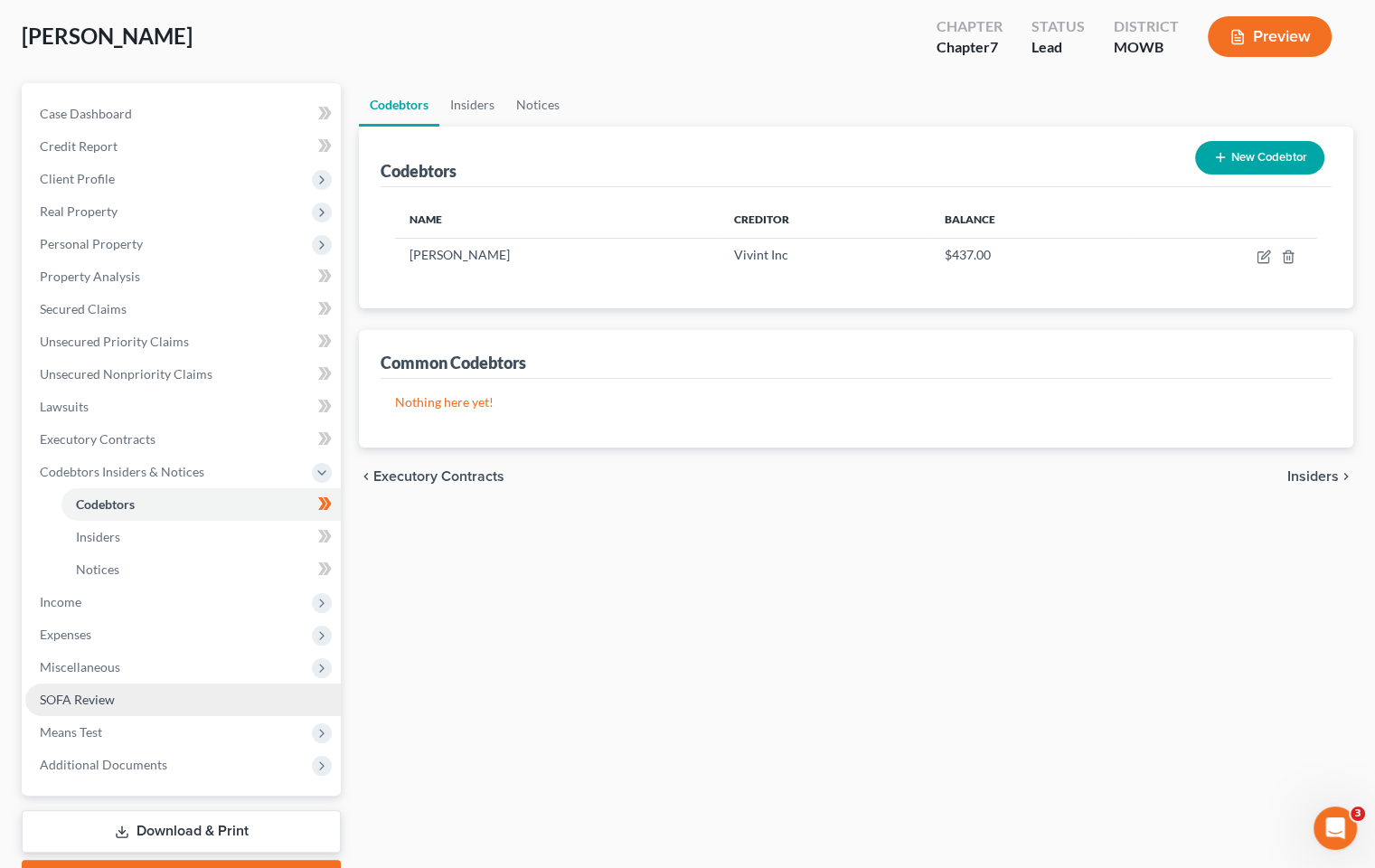
click at [242, 710] on link "SOFA Review" at bounding box center [183, 699] width 315 height 32
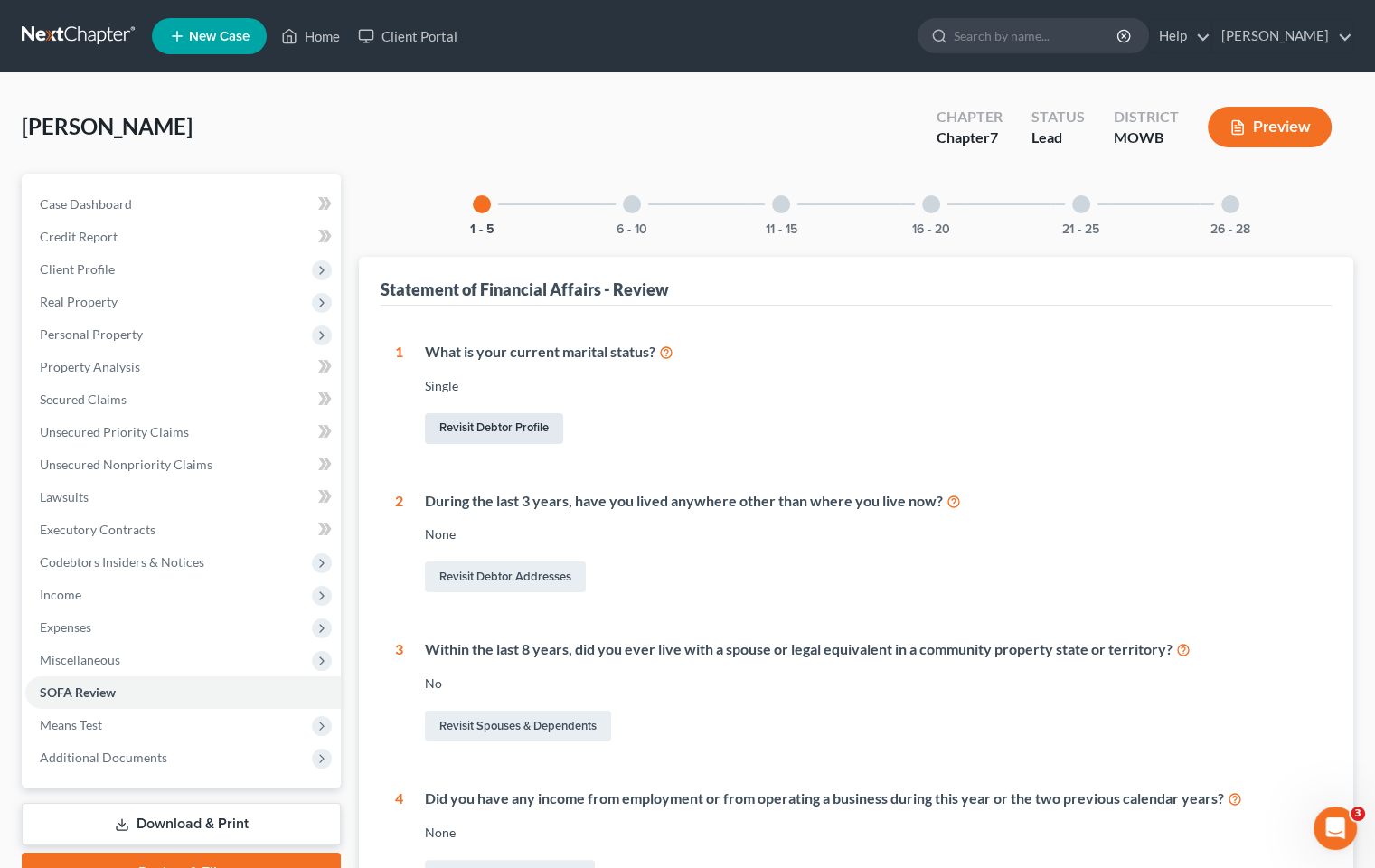
click at [543, 435] on link "Revisit Debtor Profile" at bounding box center [493, 428] width 138 height 30
select select "0"
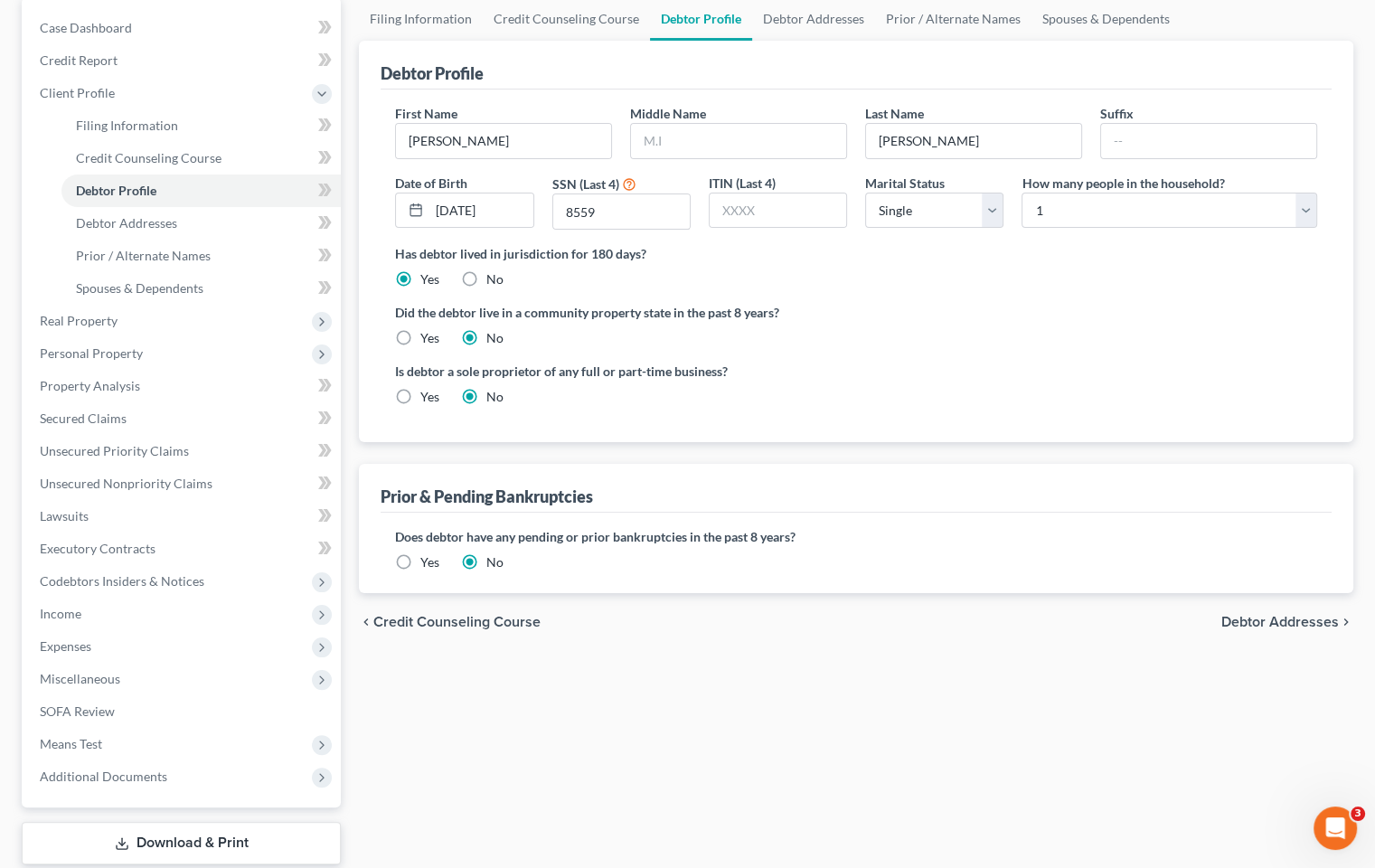
scroll to position [181, 0]
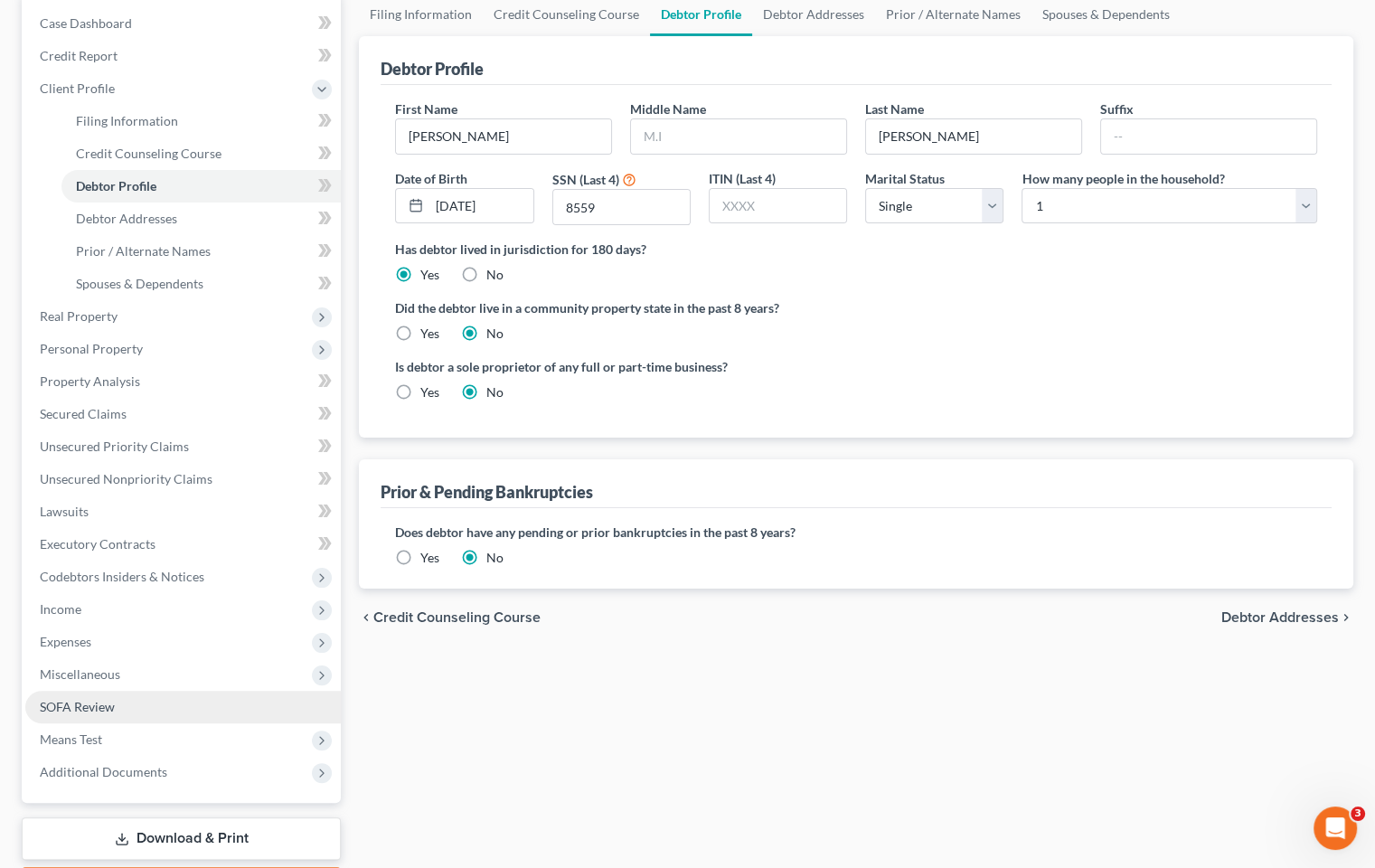
click at [187, 704] on link "SOFA Review" at bounding box center [183, 707] width 315 height 32
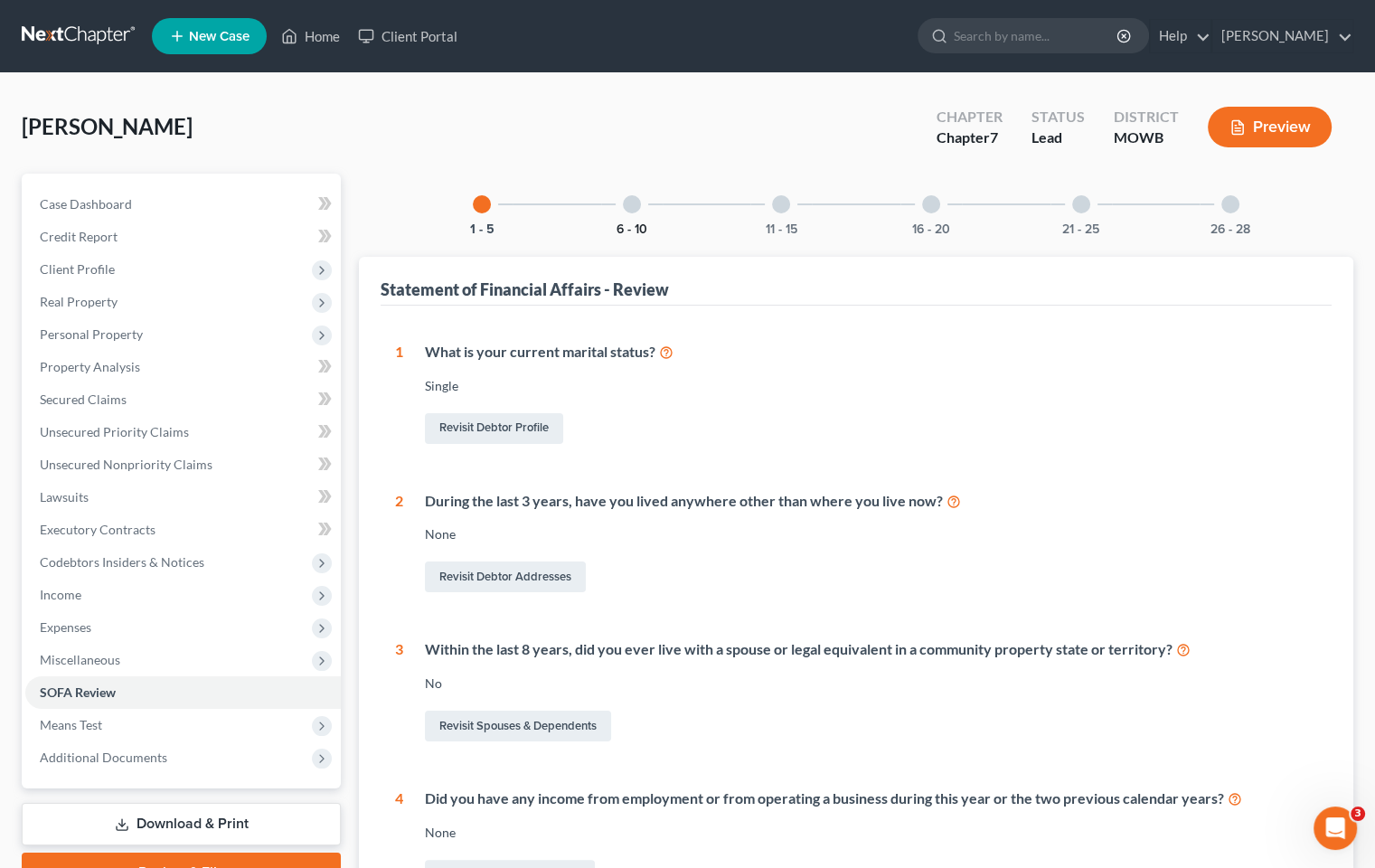
click at [629, 225] on button "6 - 10" at bounding box center [631, 229] width 30 height 13
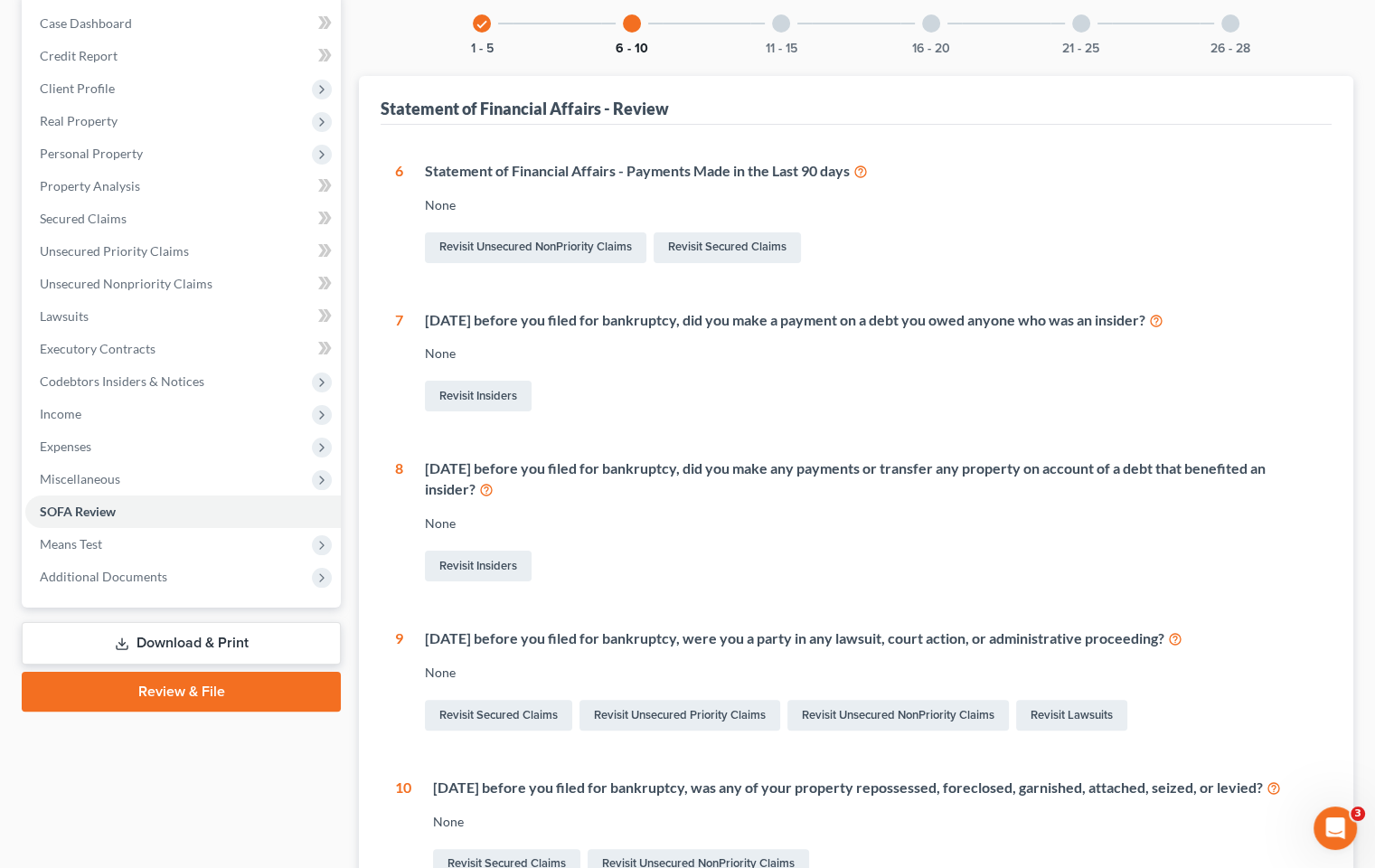
scroll to position [271, 0]
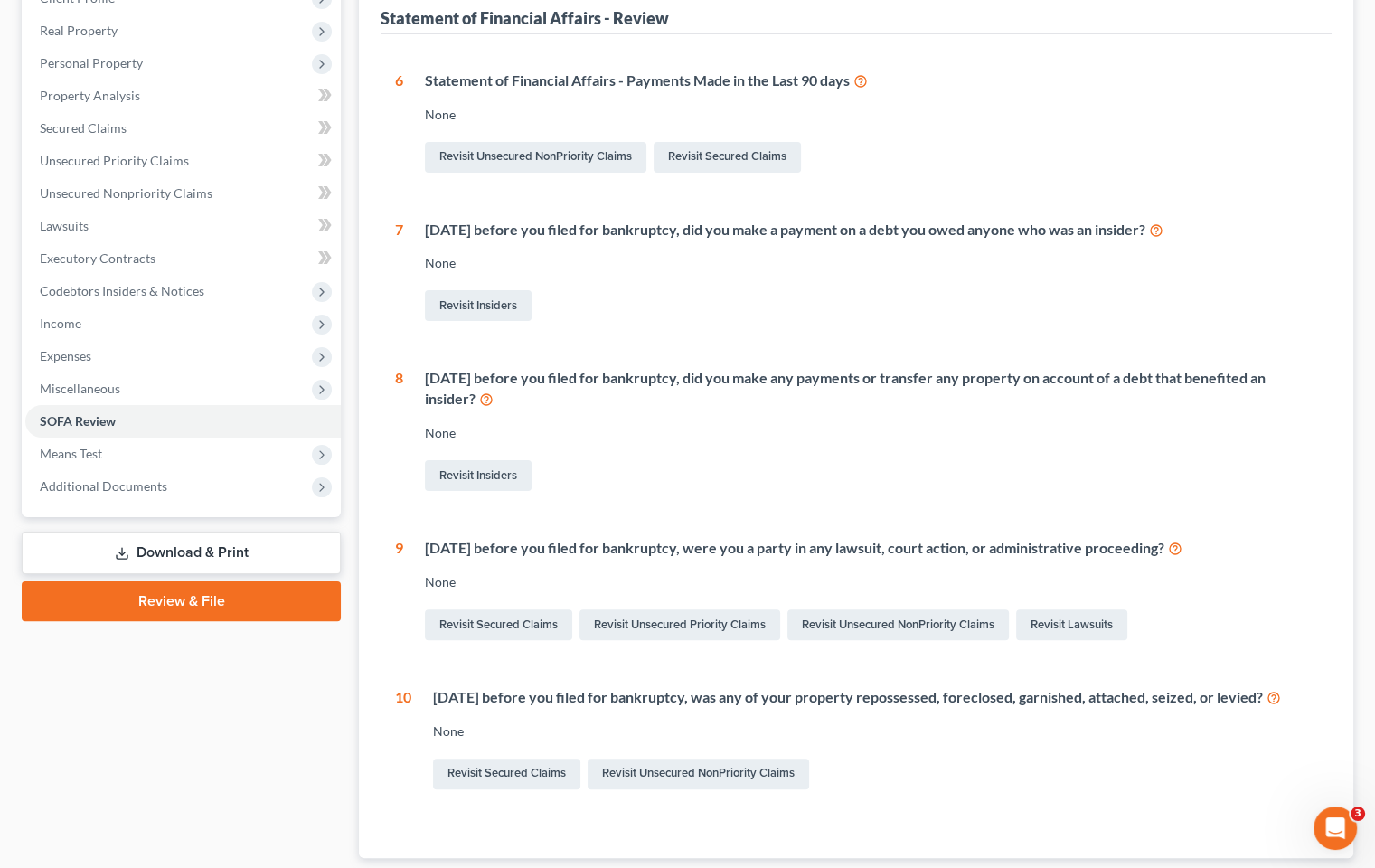
click at [771, 519] on div "6 Statement of Financial Affairs - Payments Made in the Last 90 days None Revis…" at bounding box center [856, 432] width 922 height 722
drag, startPoint x: 728, startPoint y: 495, endPoint x: 730, endPoint y: 481, distance: 14.1
click at [730, 486] on div "6 Statement of Financial Affairs - Payments Made in the Last 90 days None Revis…" at bounding box center [856, 432] width 922 height 722
drag, startPoint x: 730, startPoint y: 481, endPoint x: 796, endPoint y: 506, distance: 70.6
click at [796, 506] on div "6 Statement of Financial Affairs - Payments Made in the Last 90 days None Revis…" at bounding box center [856, 432] width 922 height 722
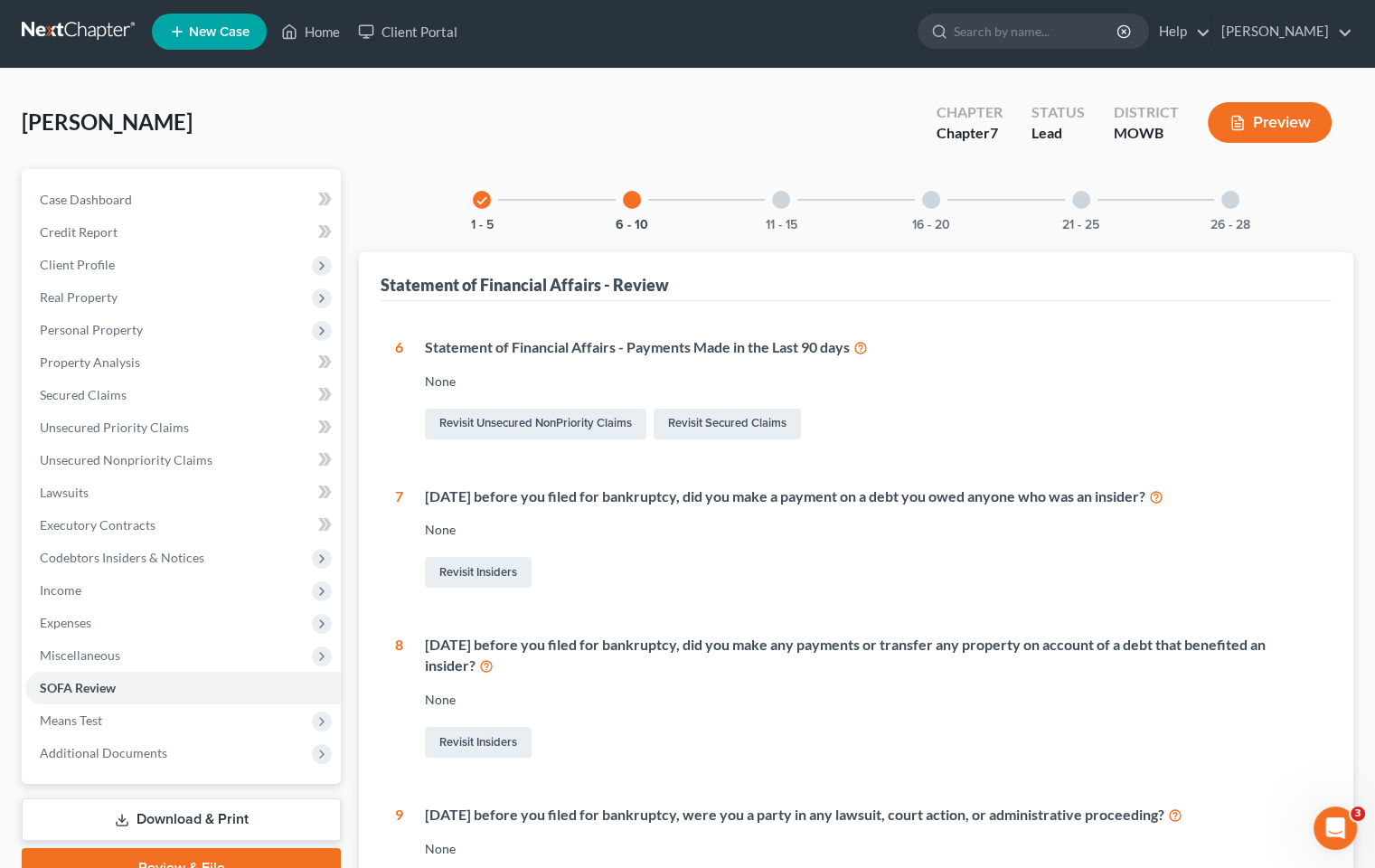
scroll to position [0, 0]
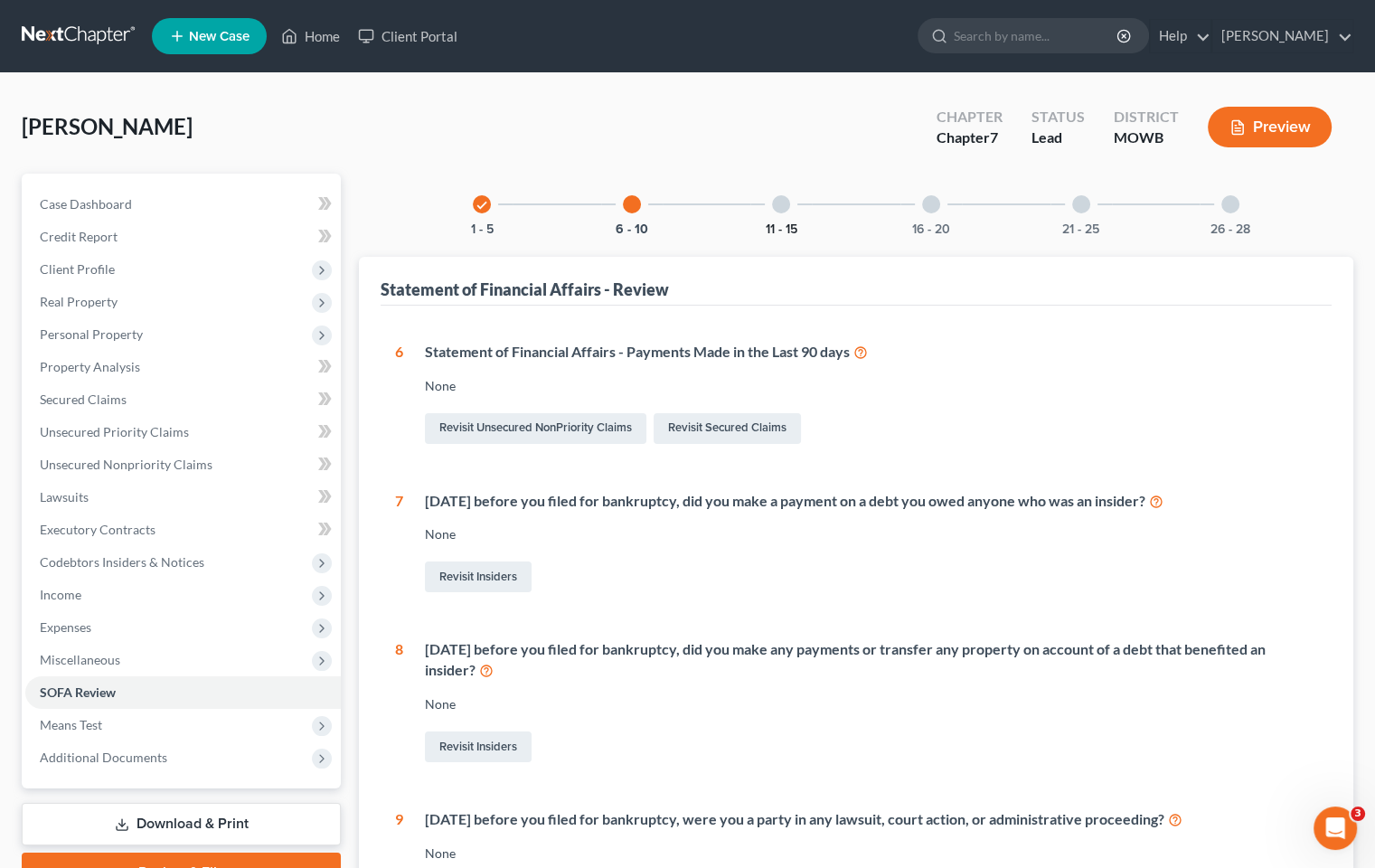
click at [788, 228] on button "11 - 15" at bounding box center [781, 229] width 31 height 13
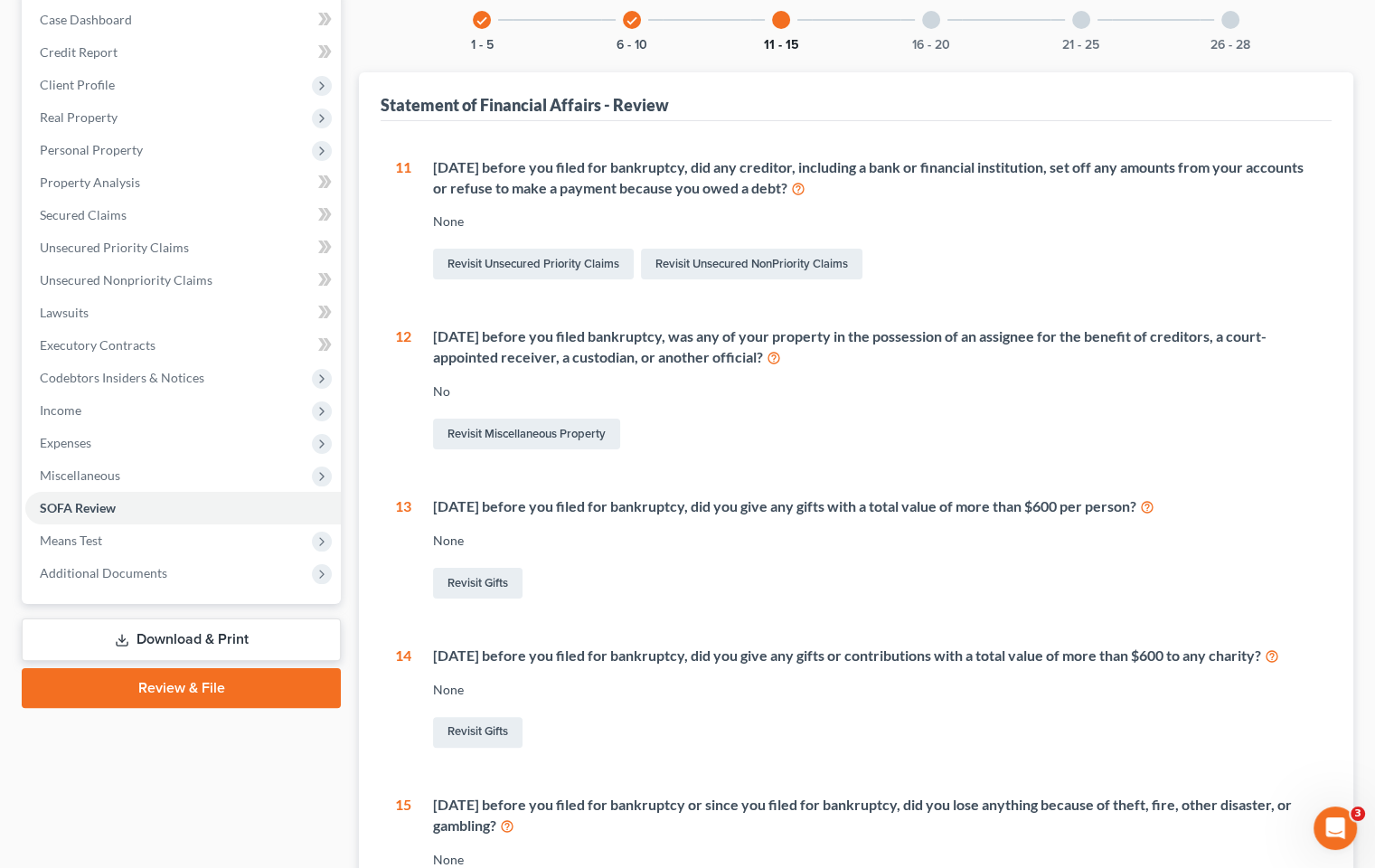
scroll to position [87, 0]
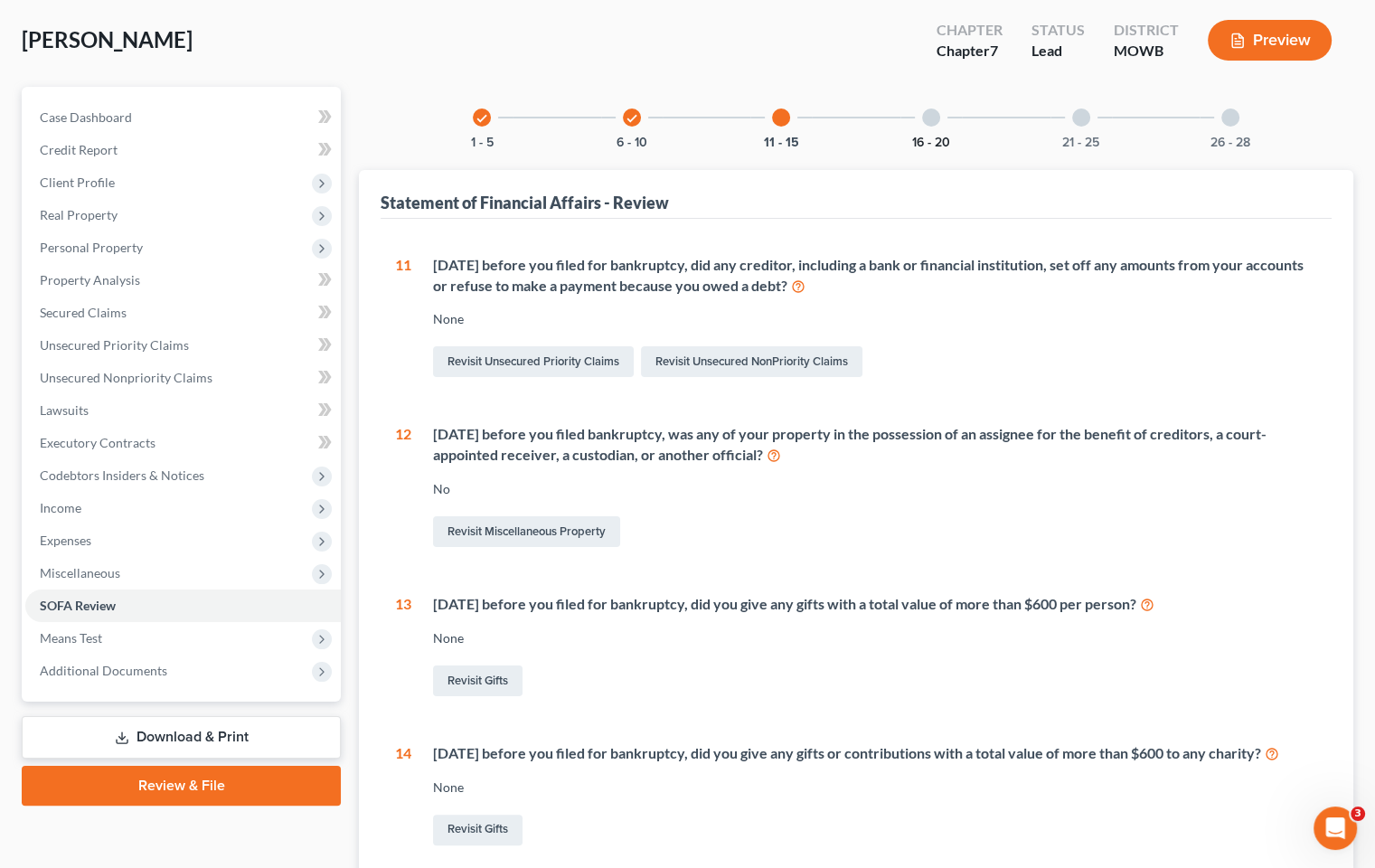
click at [921, 136] on button "16 - 20" at bounding box center [931, 142] width 38 height 13
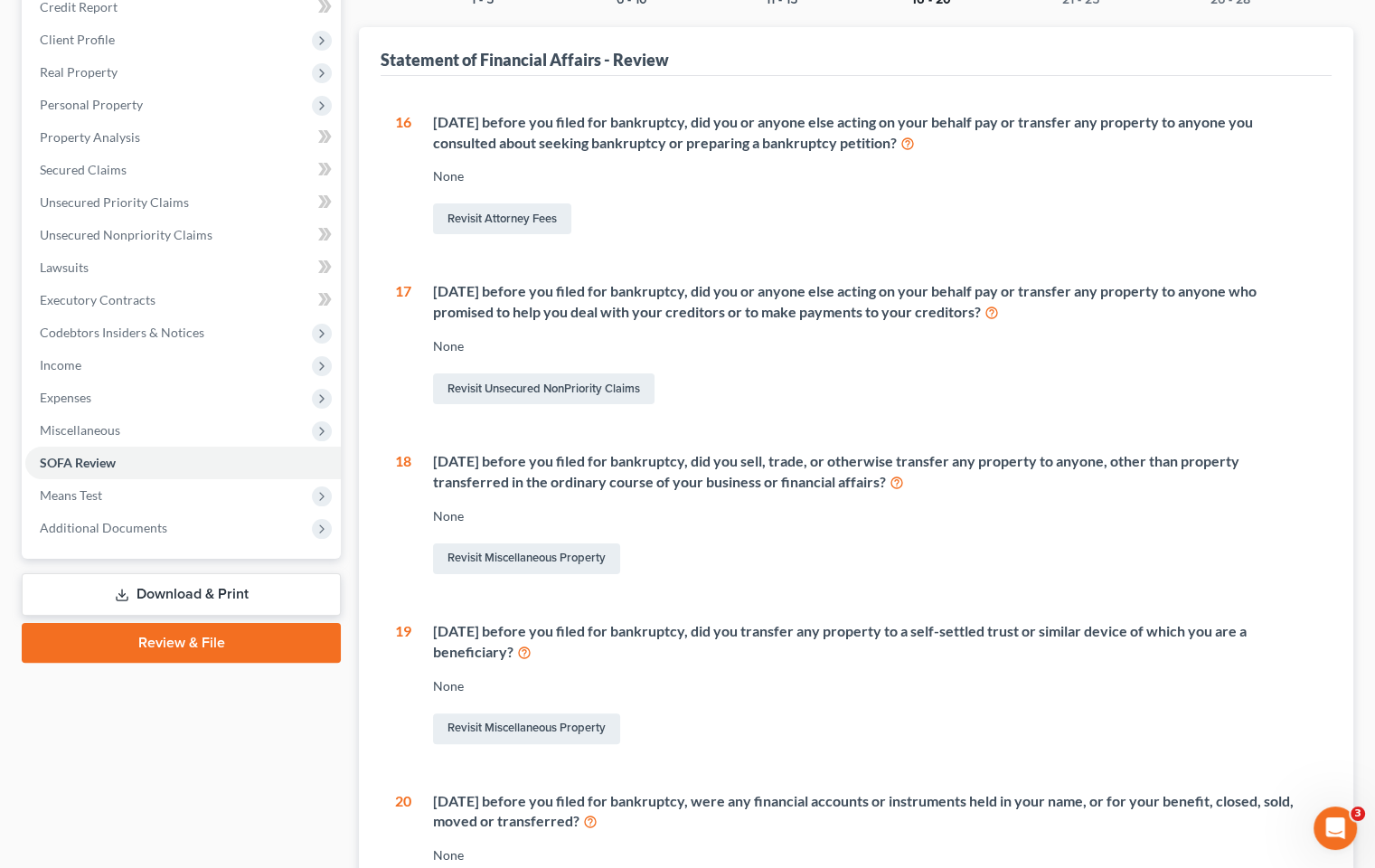
scroll to position [267, 0]
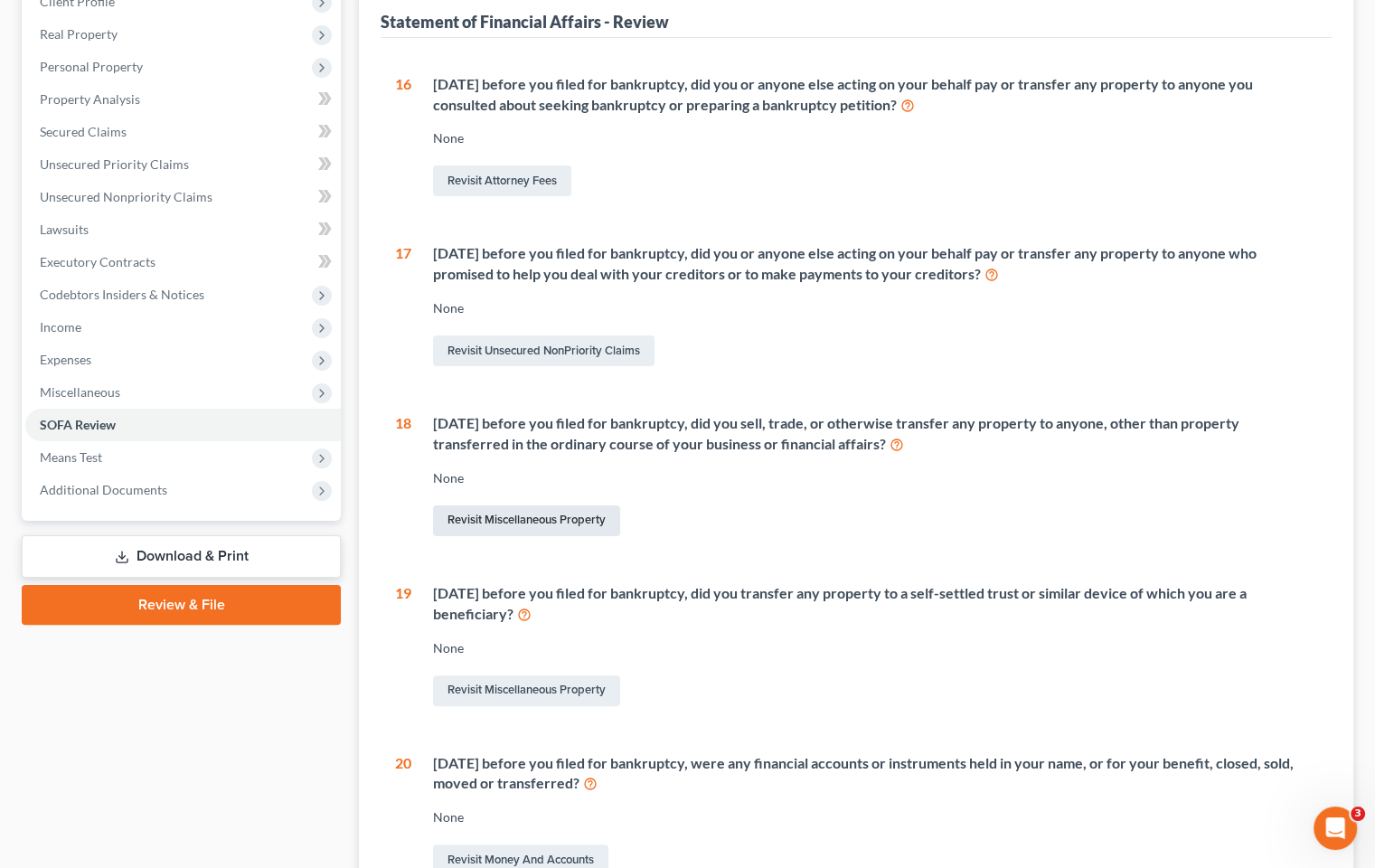
click at [599, 523] on link "Revisit Miscellaneous Property" at bounding box center [526, 520] width 187 height 30
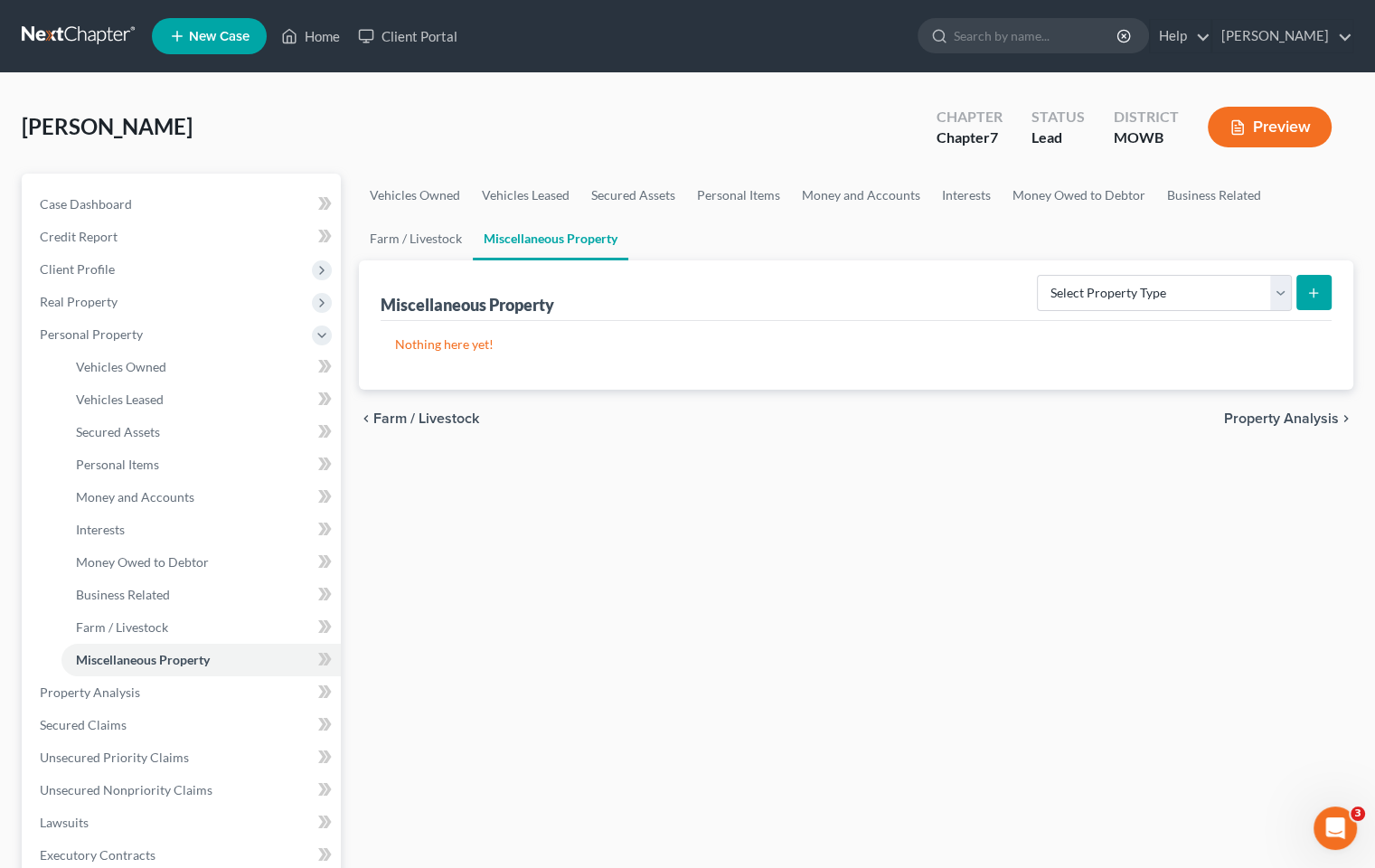
click at [1313, 297] on icon "submit" at bounding box center [1313, 293] width 15 height 15
click at [1279, 286] on select "Select Property Type Assigned for Creditor Benefit [DATE] Holding for Another N…" at bounding box center [1165, 293] width 255 height 36
select select "transferred"
click at [1037, 275] on select "Select Property Type Assigned for Creditor Benefit [DATE] Holding for Another N…" at bounding box center [1165, 293] width 255 height 36
click at [1281, 296] on select "Select Property Type Assigned for Creditor Benefit [DATE] Holding for Another N…" at bounding box center [1165, 293] width 255 height 36
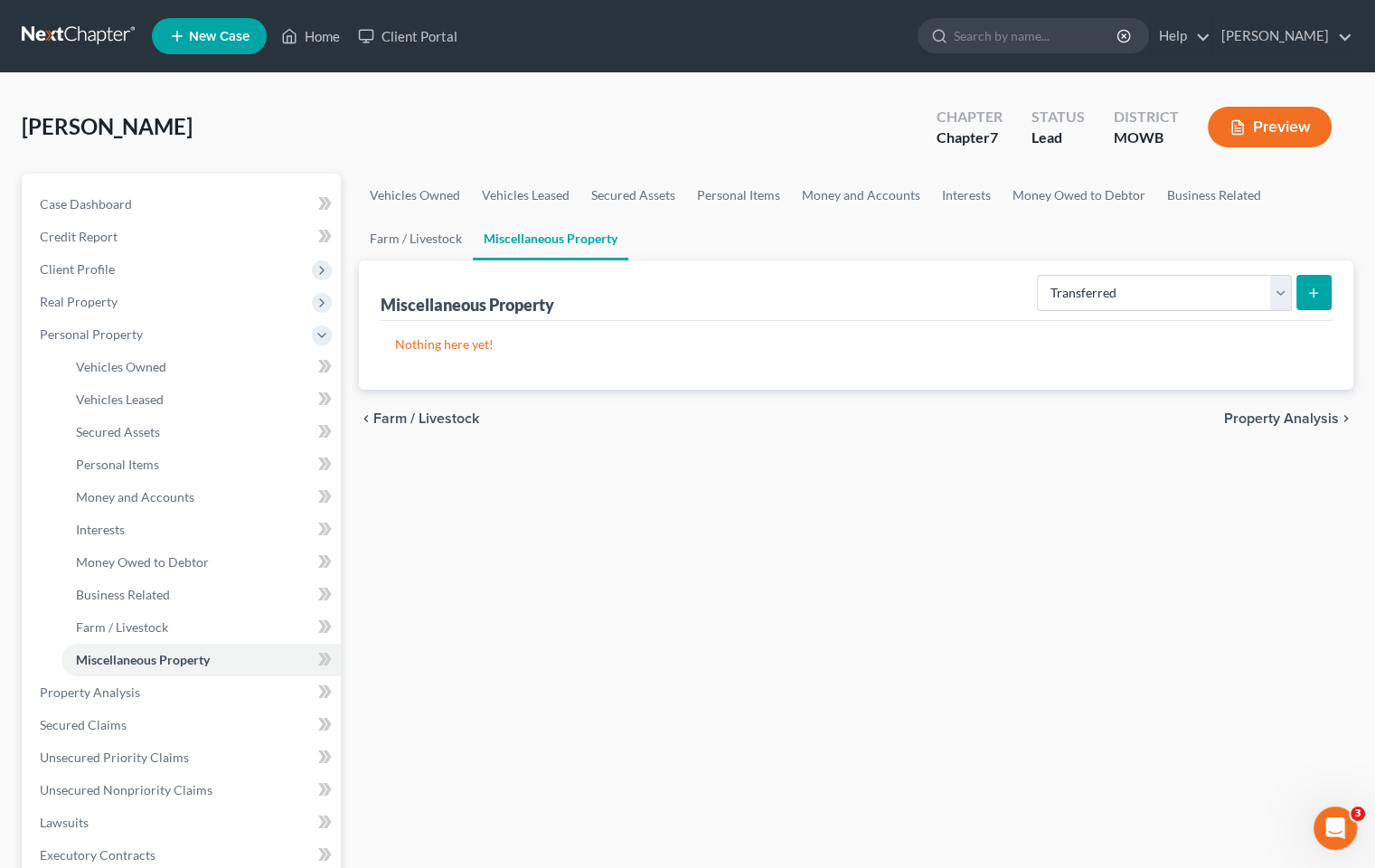
click at [1063, 521] on div "Vehicles Owned Vehicles Leased Secured Assets Personal Items Money and Accounts…" at bounding box center [856, 695] width 1013 height 1044
click at [179, 659] on span "Miscellaneous Property" at bounding box center [143, 660] width 134 height 16
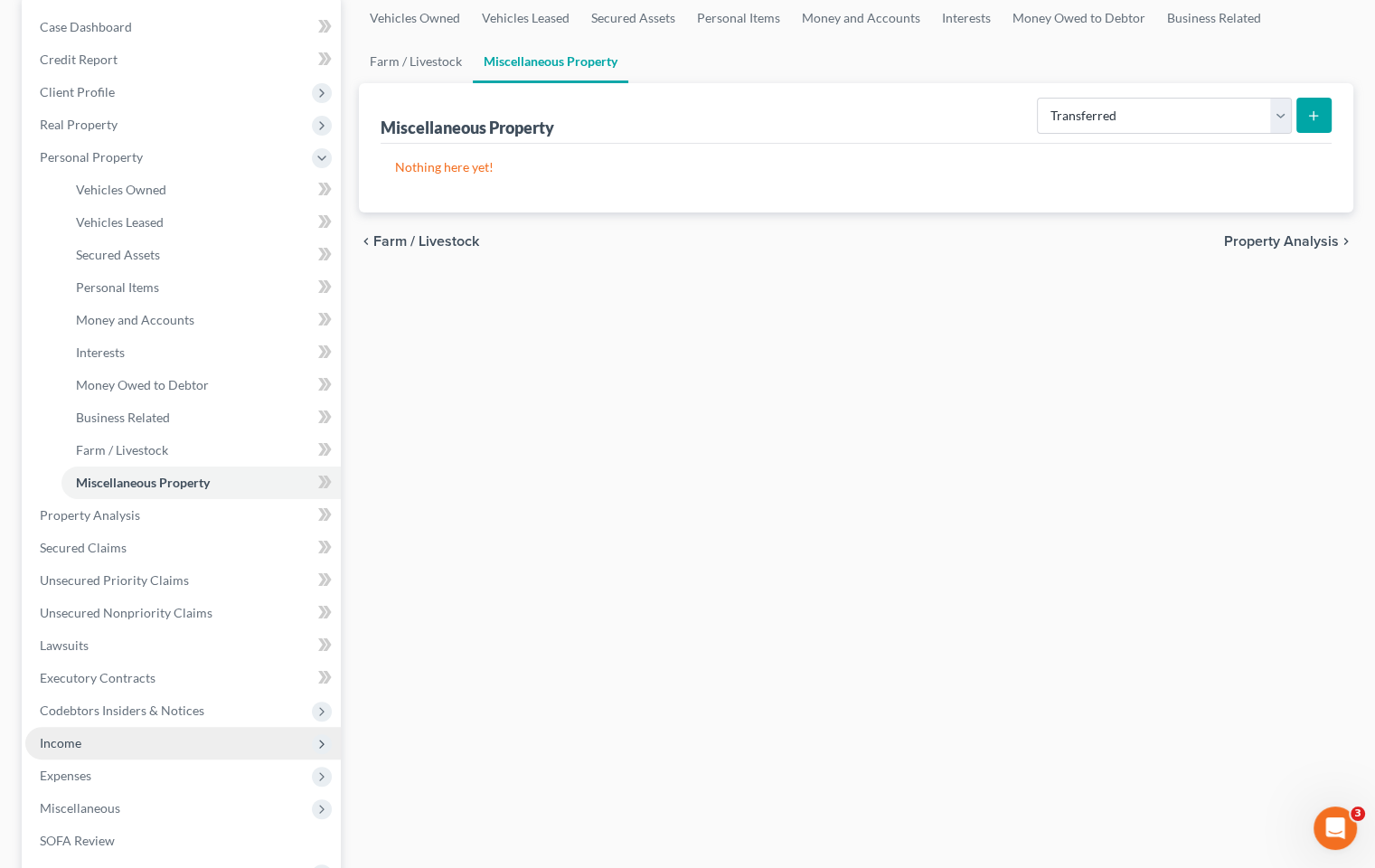
scroll to position [181, 0]
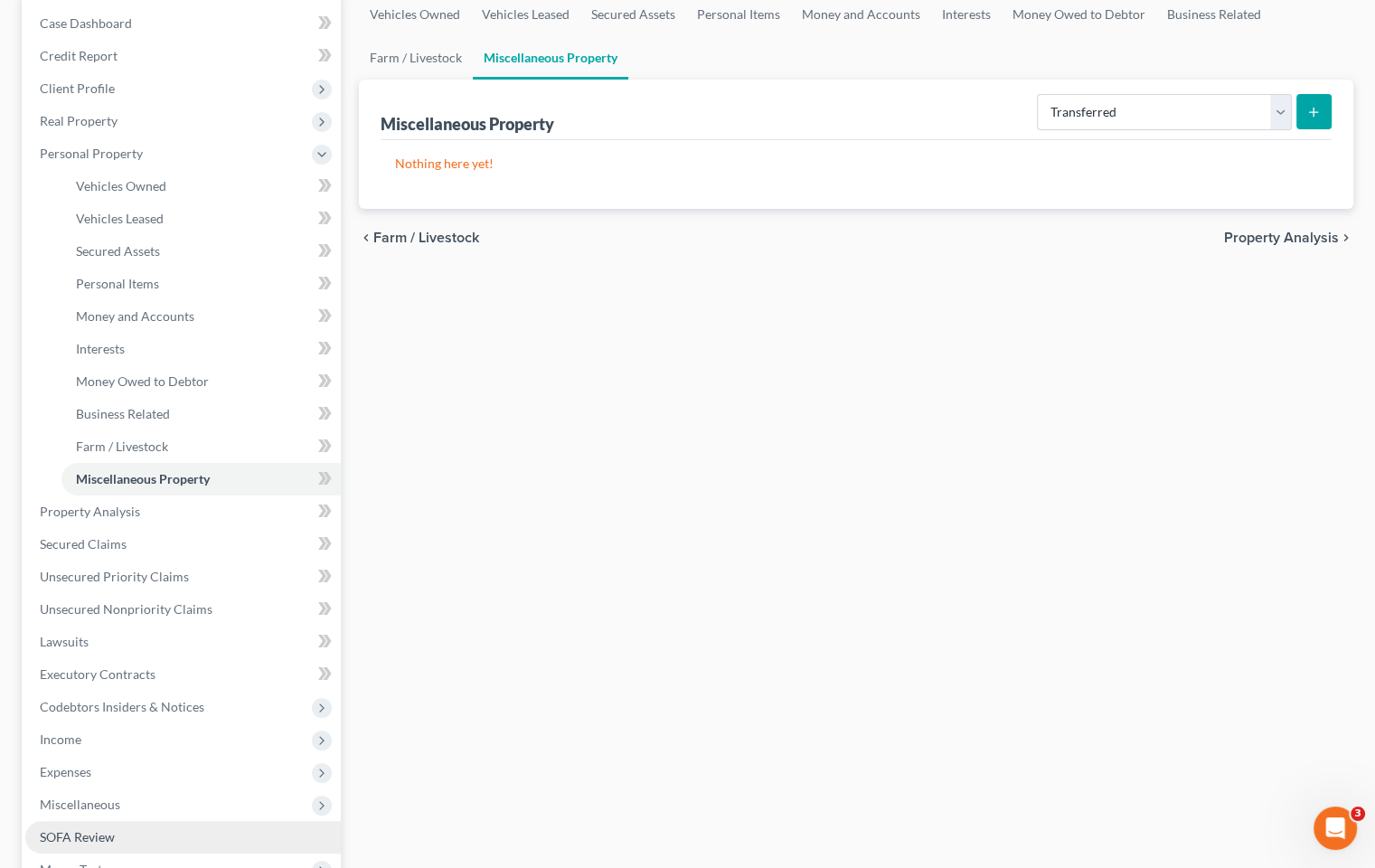
click at [100, 783] on span "SOFA Review" at bounding box center [77, 837] width 75 height 16
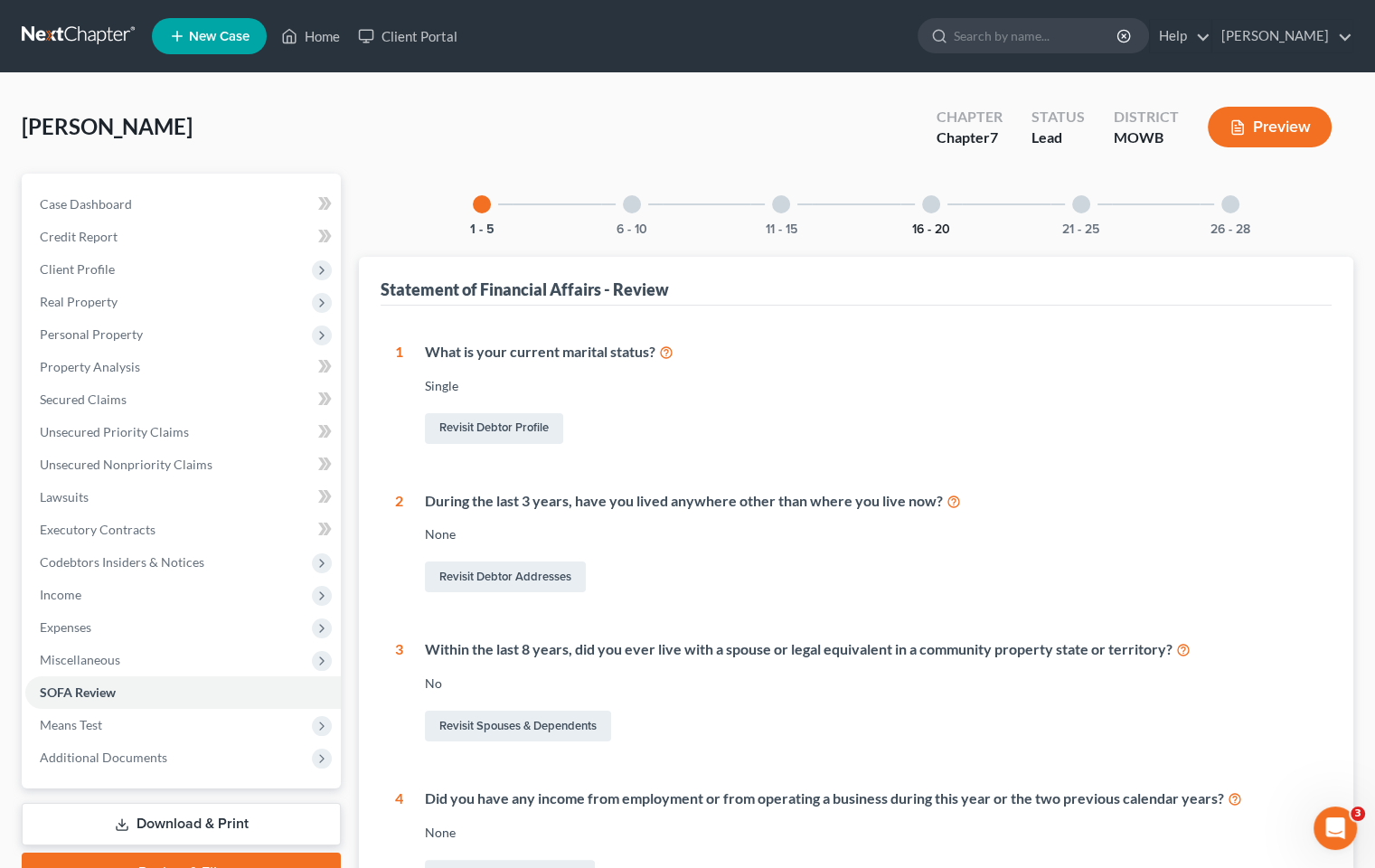
click at [930, 227] on button "16 - 20" at bounding box center [931, 229] width 38 height 13
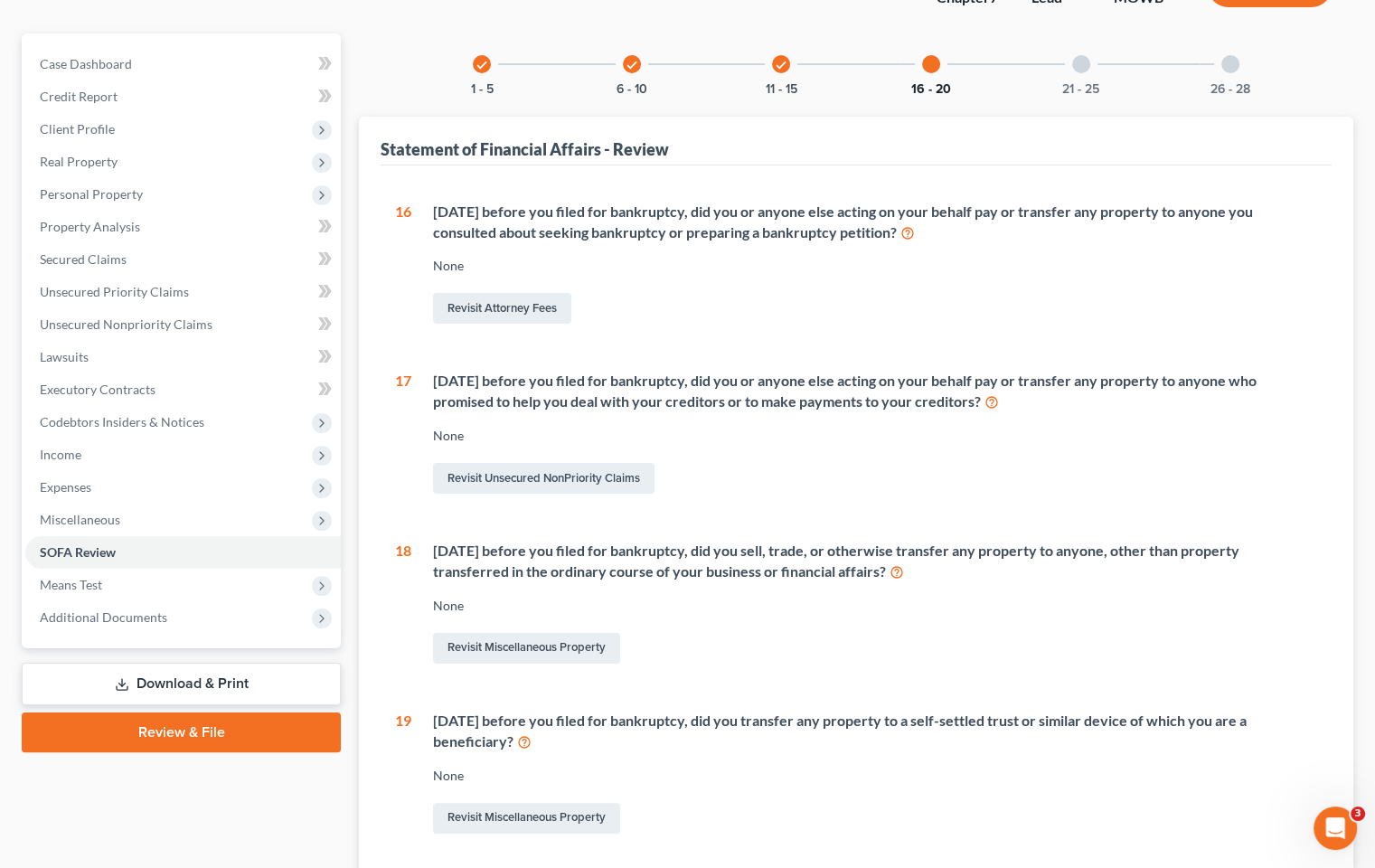
scroll to position [181, 0]
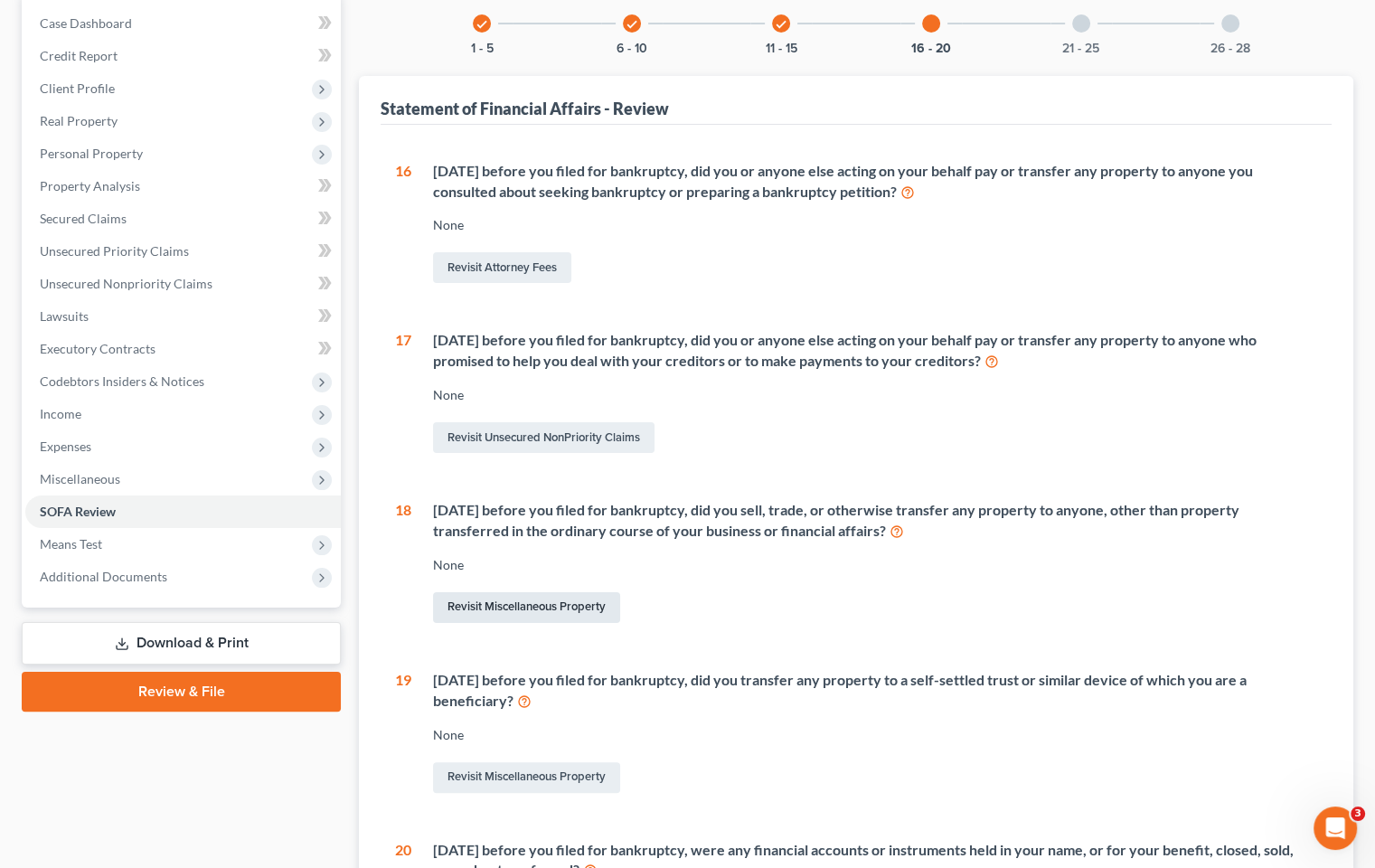
click at [548, 605] on link "Revisit Miscellaneous Property" at bounding box center [526, 607] width 187 height 30
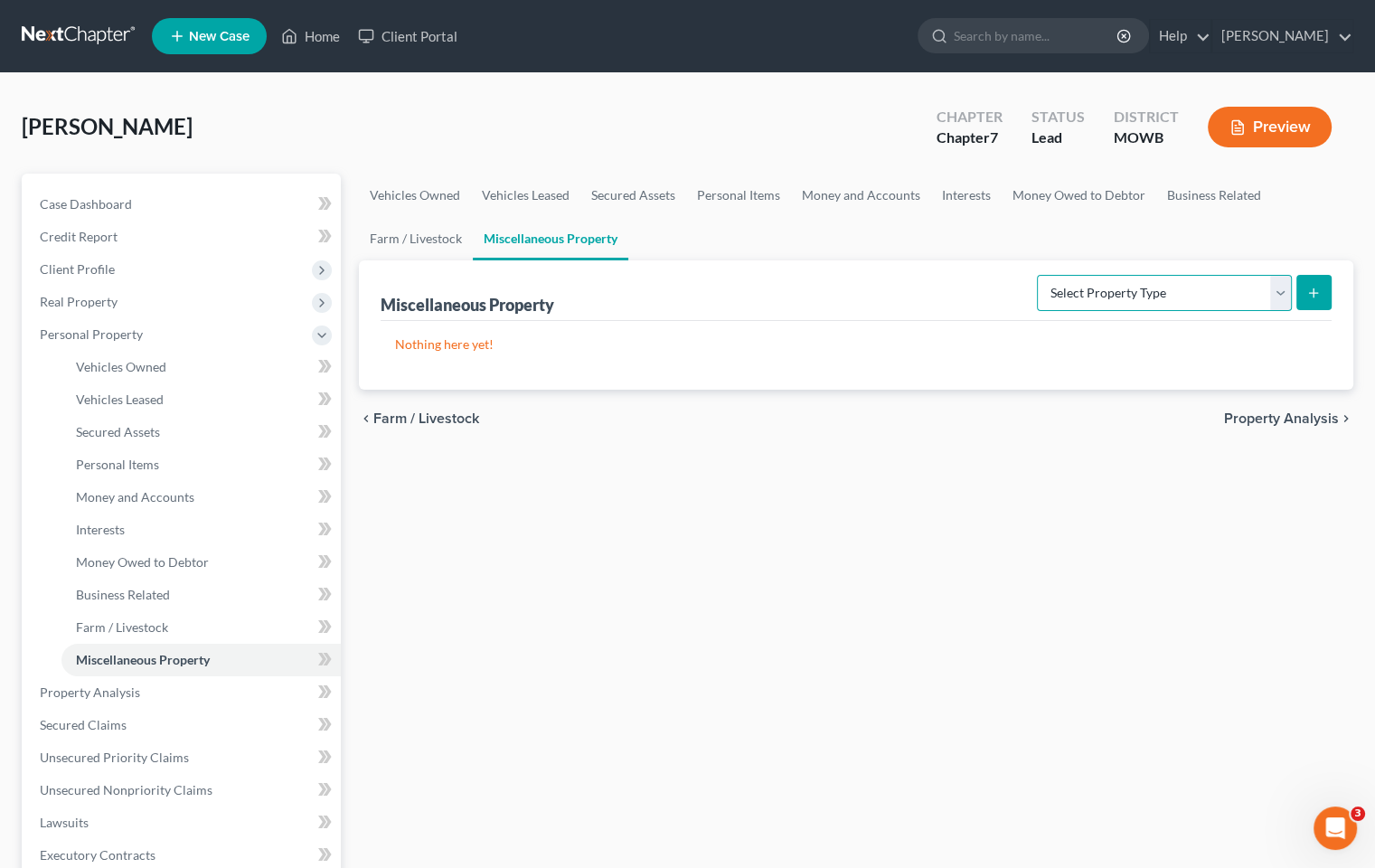
click at [1278, 287] on select "Select Property Type Assigned for Creditor Benefit [DATE] Holding for Another N…" at bounding box center [1165, 293] width 255 height 36
select select "transferred"
click at [1037, 275] on select "Select Property Type Assigned for Creditor Benefit [DATE] Holding for Another N…" at bounding box center [1165, 293] width 255 height 36
click at [1312, 291] on button "submit" at bounding box center [1314, 293] width 35 height 35
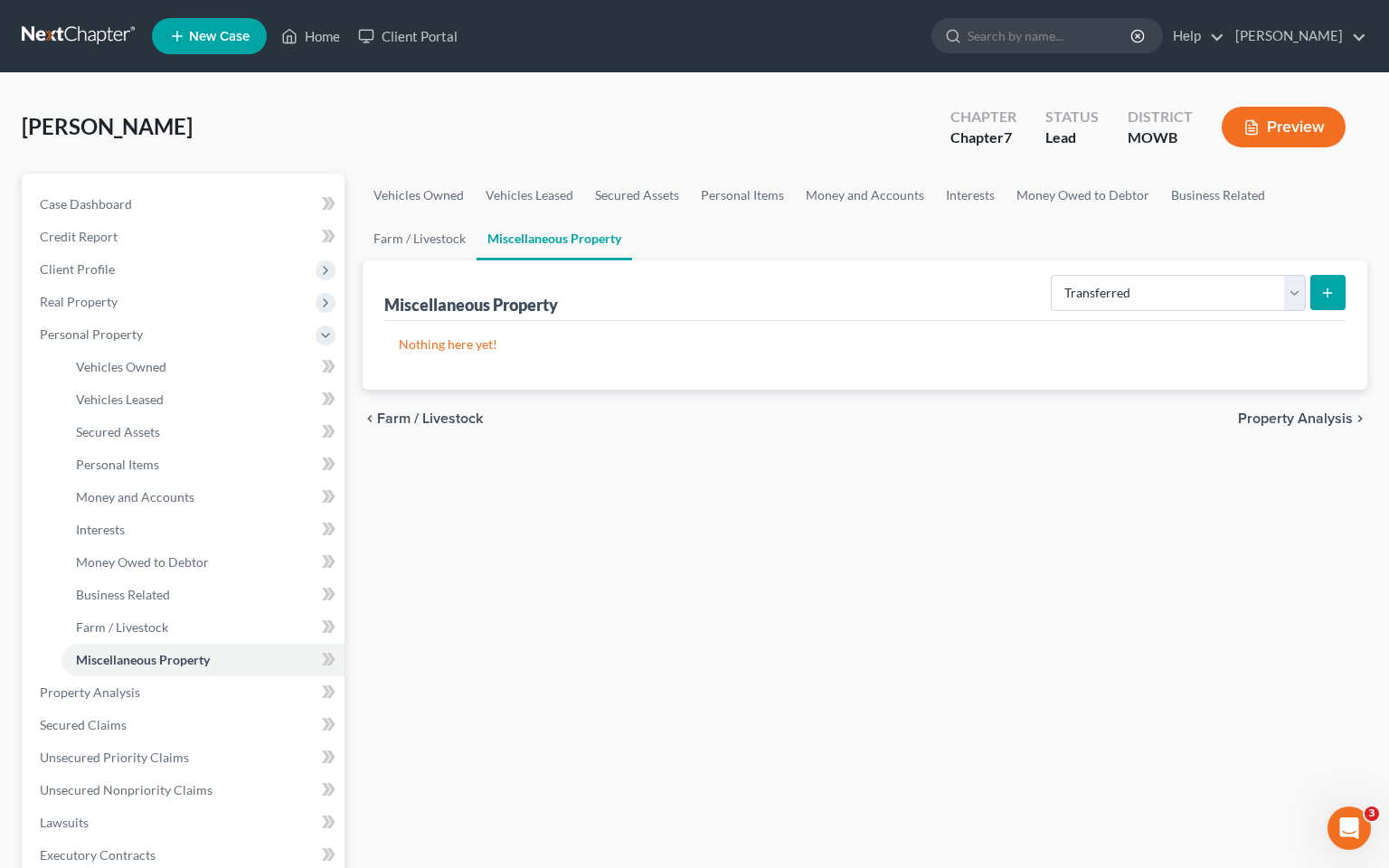
select select "Ordinary ([DATE])"
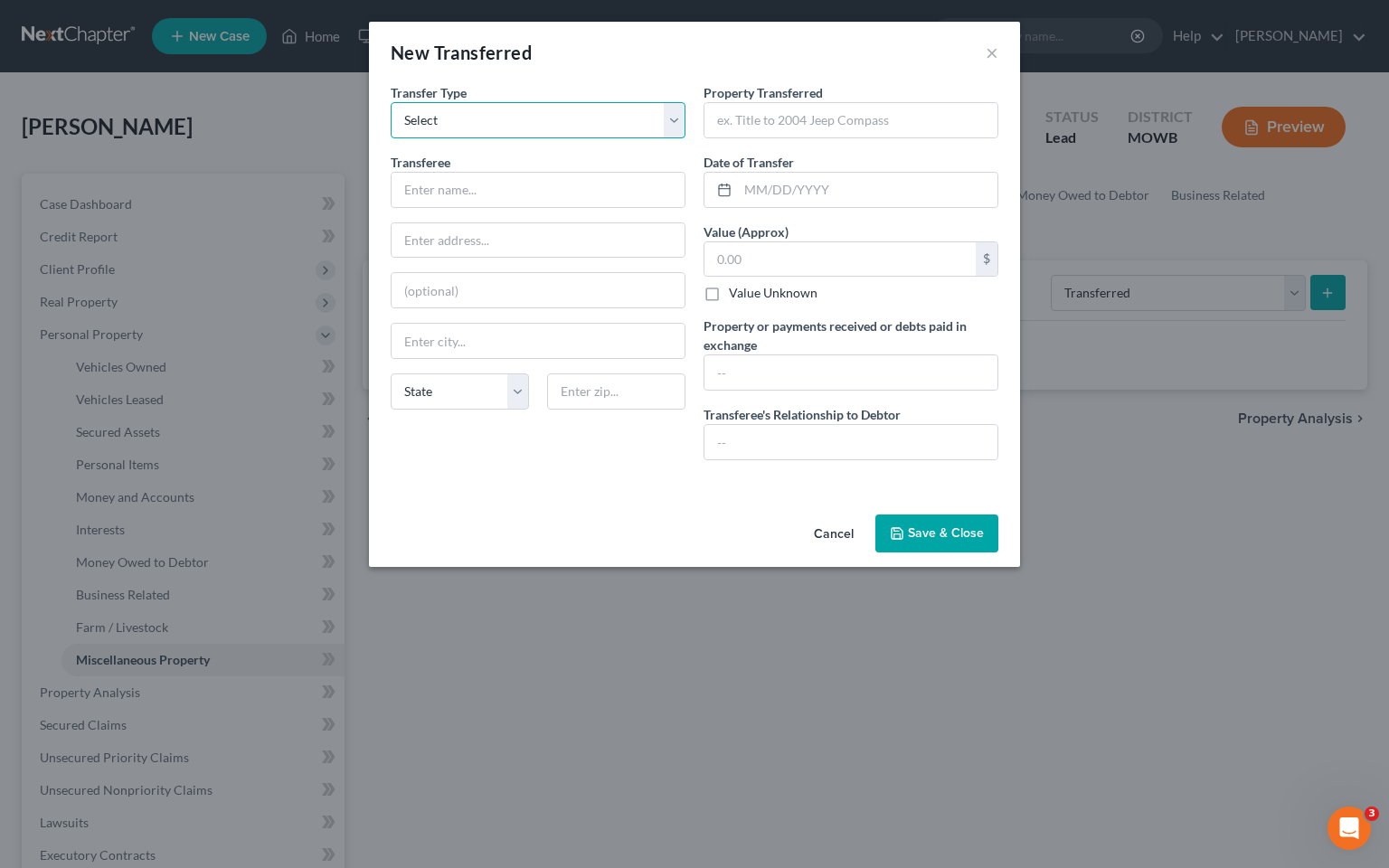
click at [672, 115] on select "Select Ordinary ([DATE]) [DATE]" at bounding box center [537, 119] width 295 height 36
click at [391, 102] on select "Select Ordinary ([DATE]) [DATE]" at bounding box center [537, 119] width 295 height 36
click at [579, 202] on input "text" at bounding box center [537, 189] width 293 height 34
type input "OpenDoor"
click at [549, 239] on input "text" at bounding box center [537, 240] width 293 height 34
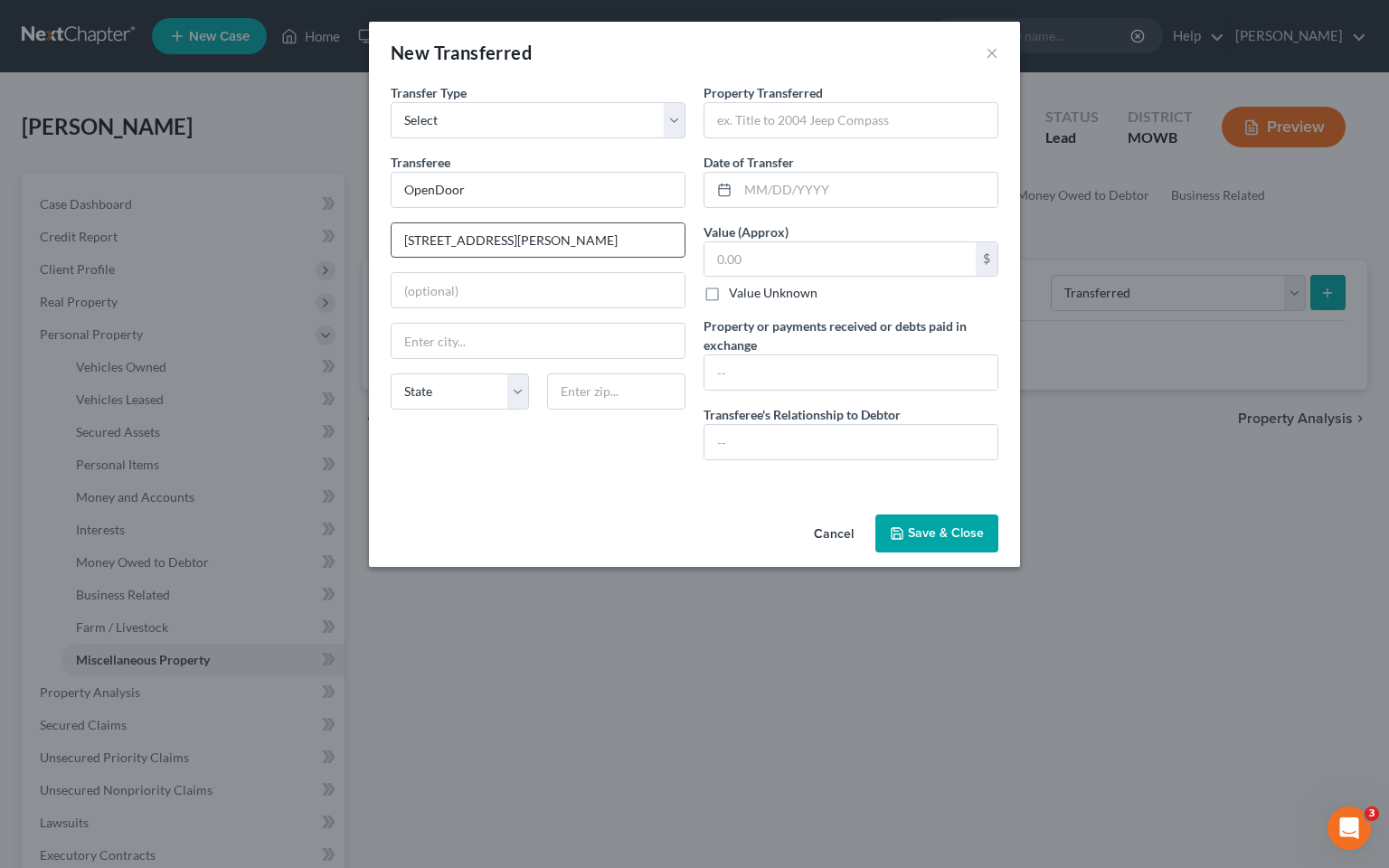
type input "[STREET_ADDRESS][PERSON_NAME]"
type input "Suite 500"
type input "[GEOGRAPHIC_DATA]"
select select "4"
click at [633, 397] on input "text" at bounding box center [616, 391] width 138 height 36
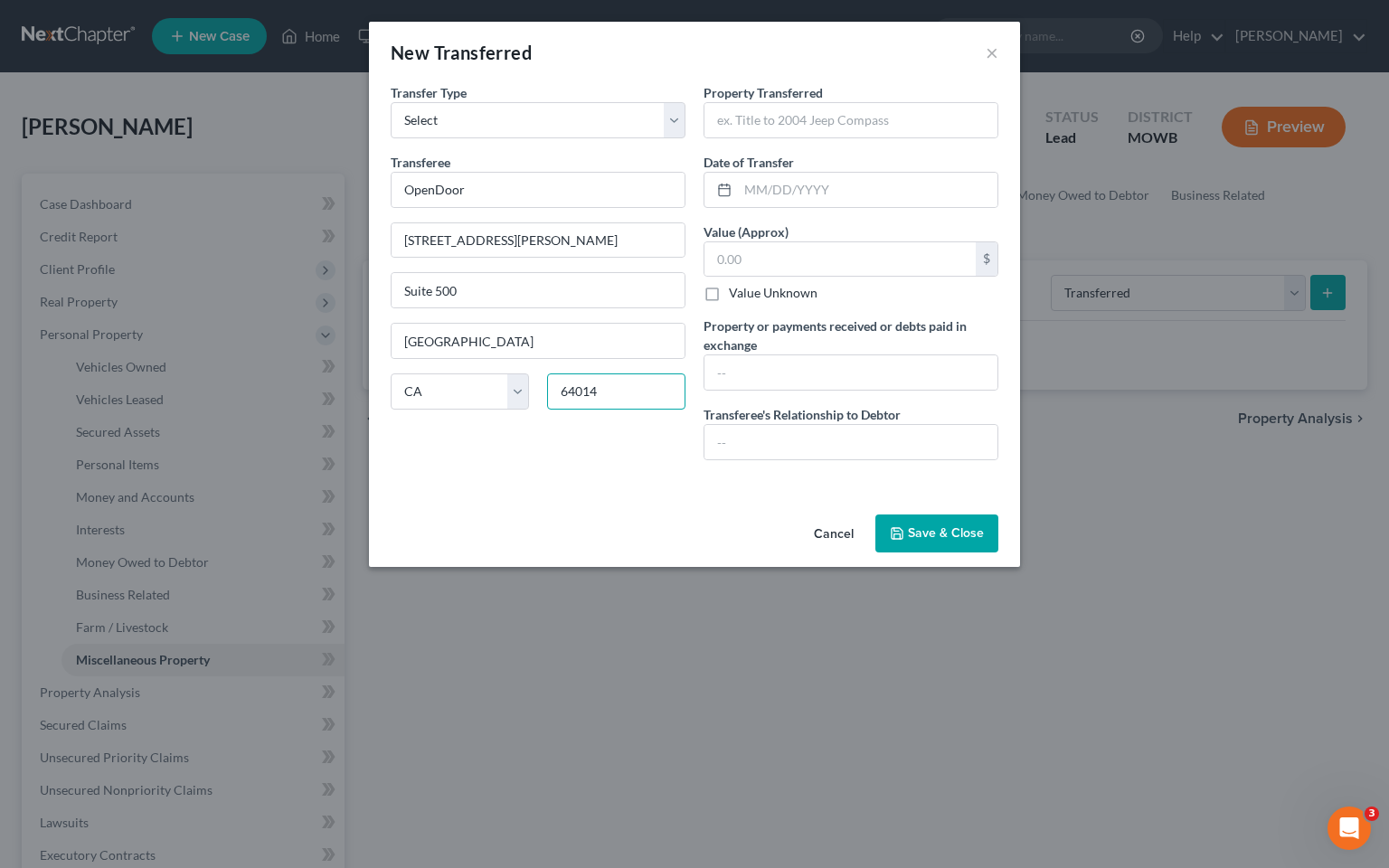
drag, startPoint x: 650, startPoint y: 390, endPoint x: 1223, endPoint y: 173, distance: 612.7
click at [674, 394] on input "64014" at bounding box center [616, 391] width 138 height 36
type input "64014"
click at [836, 112] on input "text" at bounding box center [851, 119] width 293 height 34
type input "[GEOGRAPHIC_DATA]"
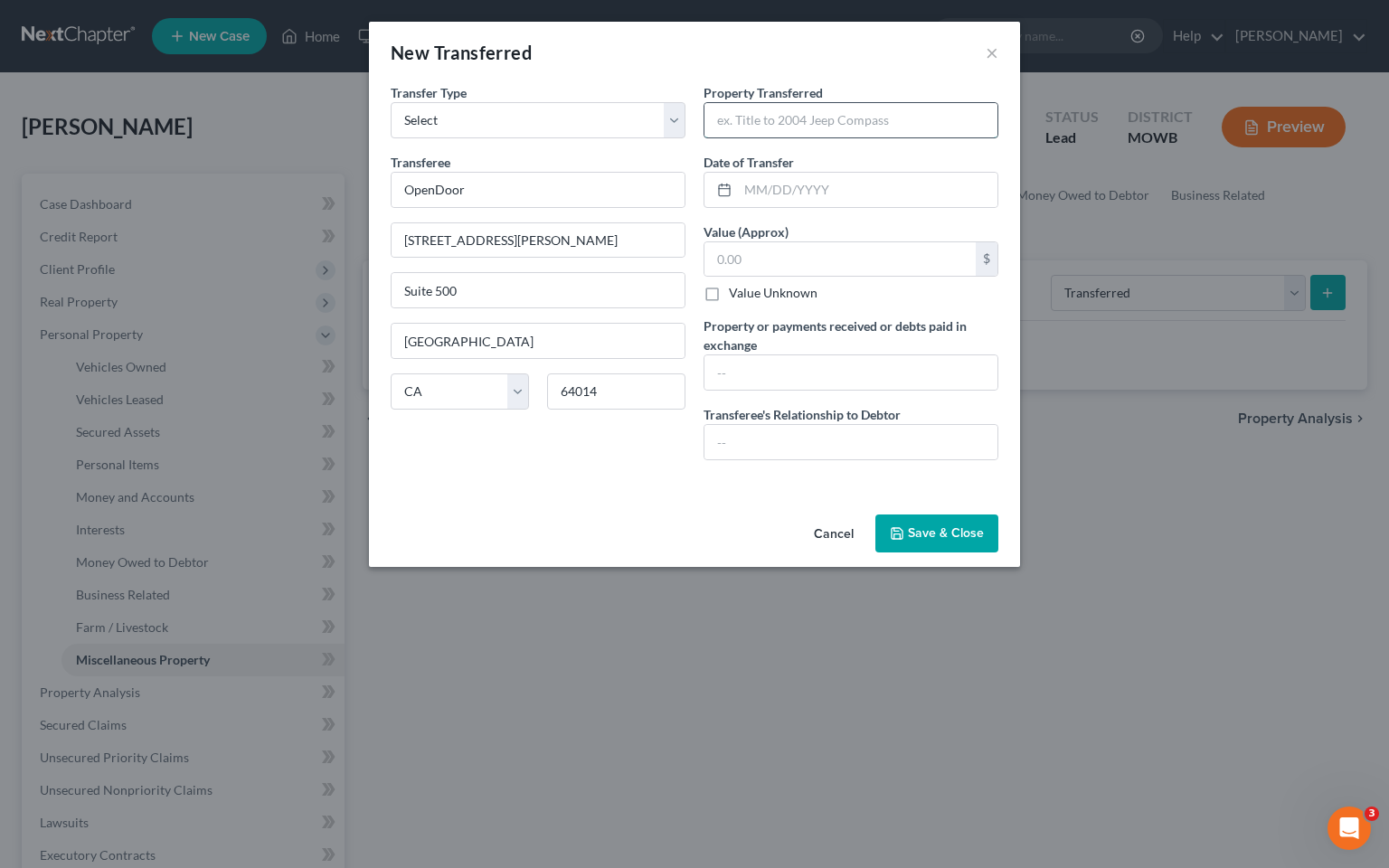
click at [834, 124] on input "text" at bounding box center [851, 119] width 293 height 34
type input "h"
type input "Residenc"
click at [832, 128] on div "Property Transferred * Residenc Date of Transfer * Value (Approx) $ Value Unkno…" at bounding box center [851, 279] width 313 height 391
drag, startPoint x: 657, startPoint y: 397, endPoint x: 667, endPoint y: 392, distance: 11.2
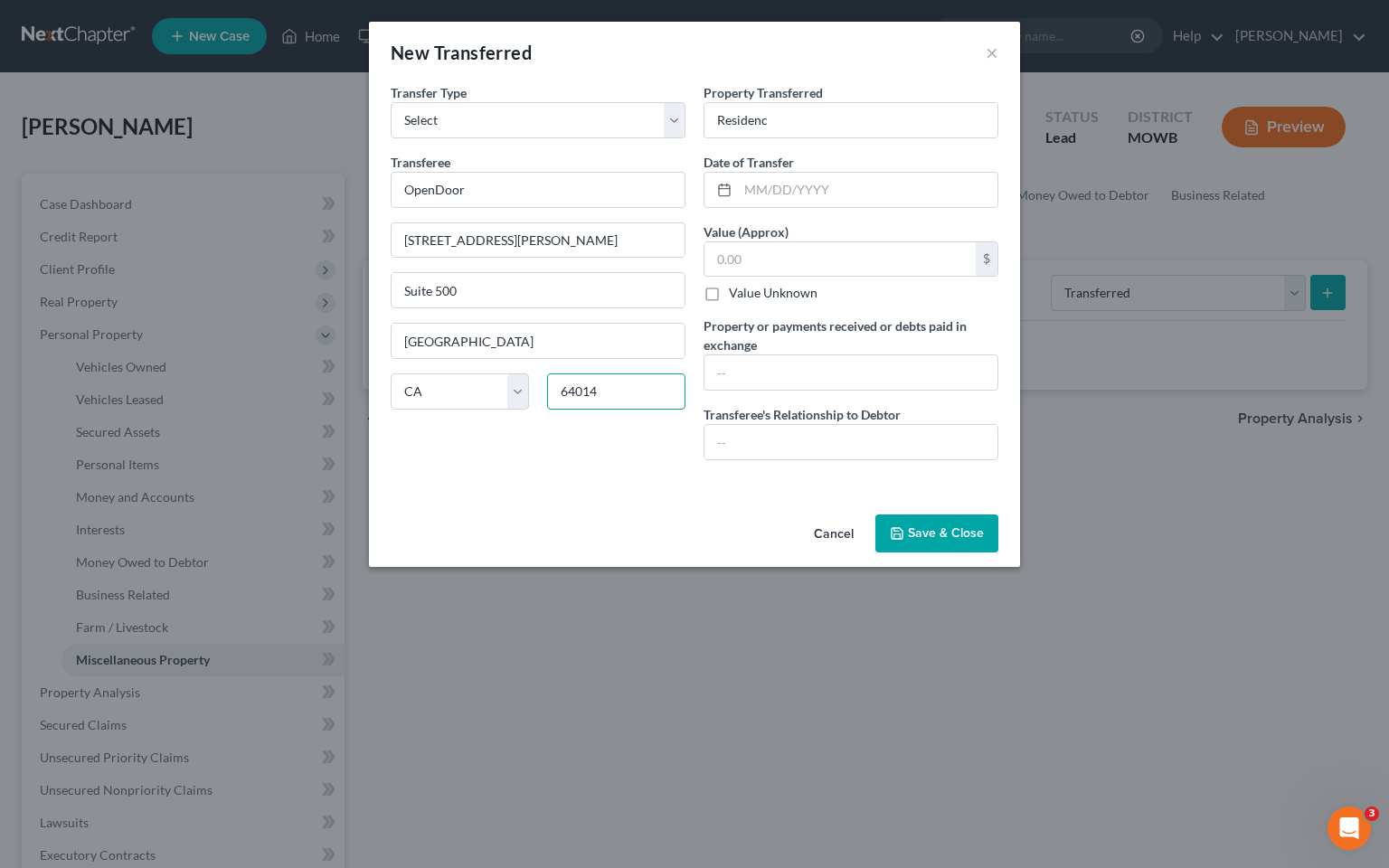
click at [655, 397] on input "64014" at bounding box center [616, 391] width 138 height 36
type input "6"
type input "94014"
type input "[GEOGRAPHIC_DATA]"
click at [849, 195] on input "text" at bounding box center [867, 189] width 259 height 34
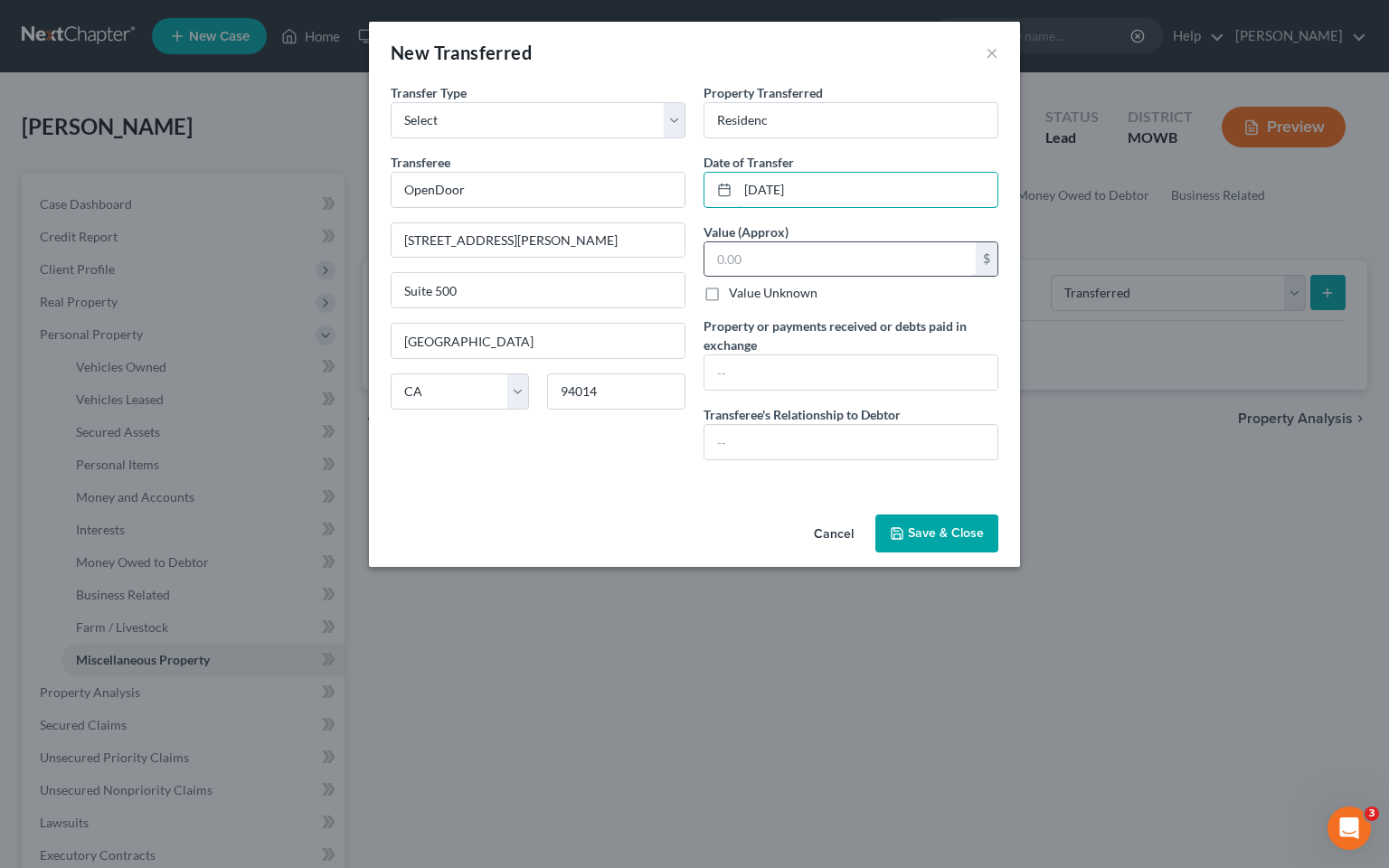
type input "[DATE]"
click at [857, 259] on input "text" at bounding box center [840, 259] width 271 height 34
type input "221,000.00"
click at [807, 365] on input "text" at bounding box center [851, 372] width 293 height 34
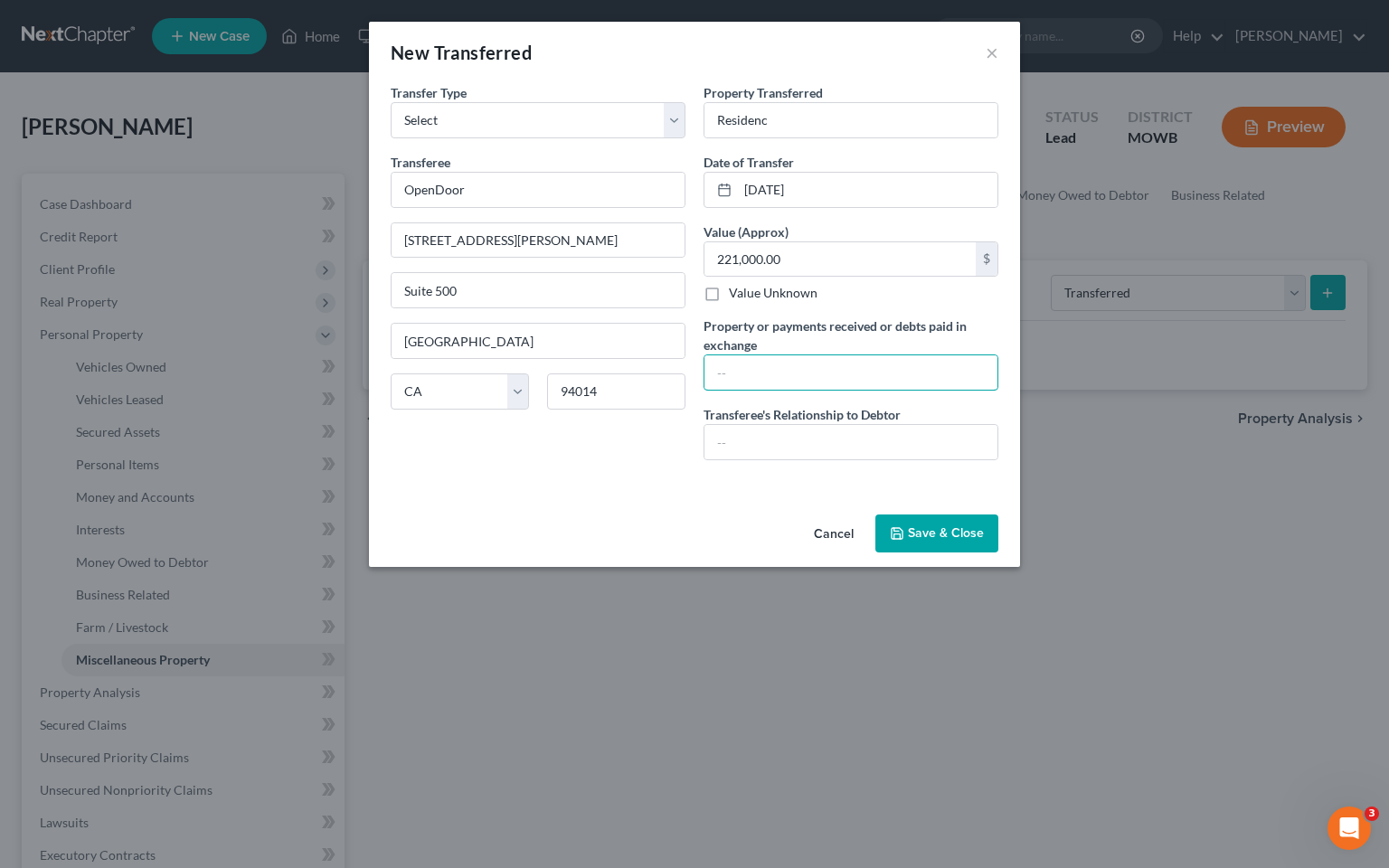
type input "0"
type input "4,000.00"
click at [801, 441] on input "text" at bounding box center [851, 441] width 293 height 34
click at [781, 115] on input "Residenc" at bounding box center [851, 119] width 293 height 34
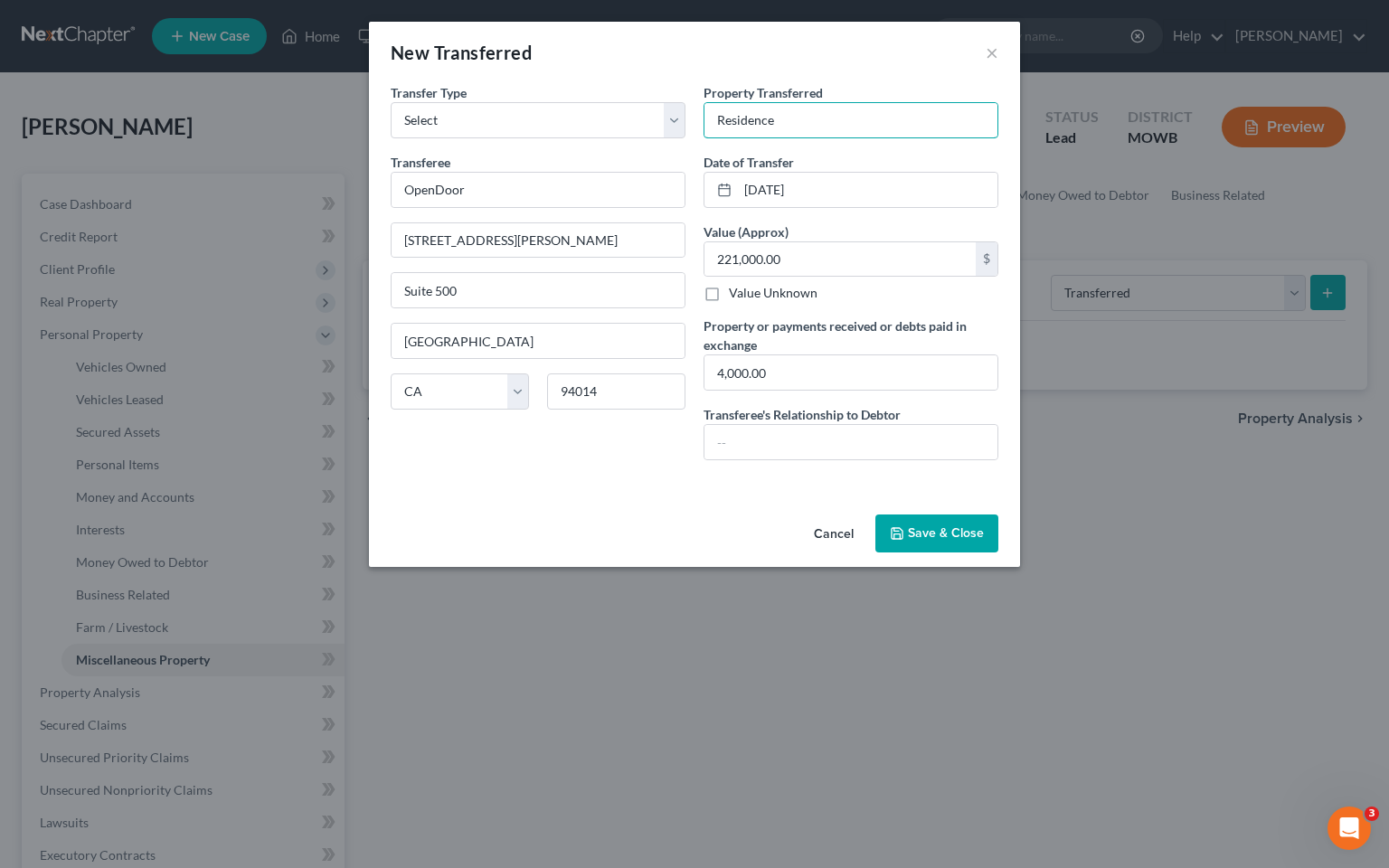
type input "Residence"
click at [969, 531] on button "Save & Close" at bounding box center [937, 533] width 123 height 38
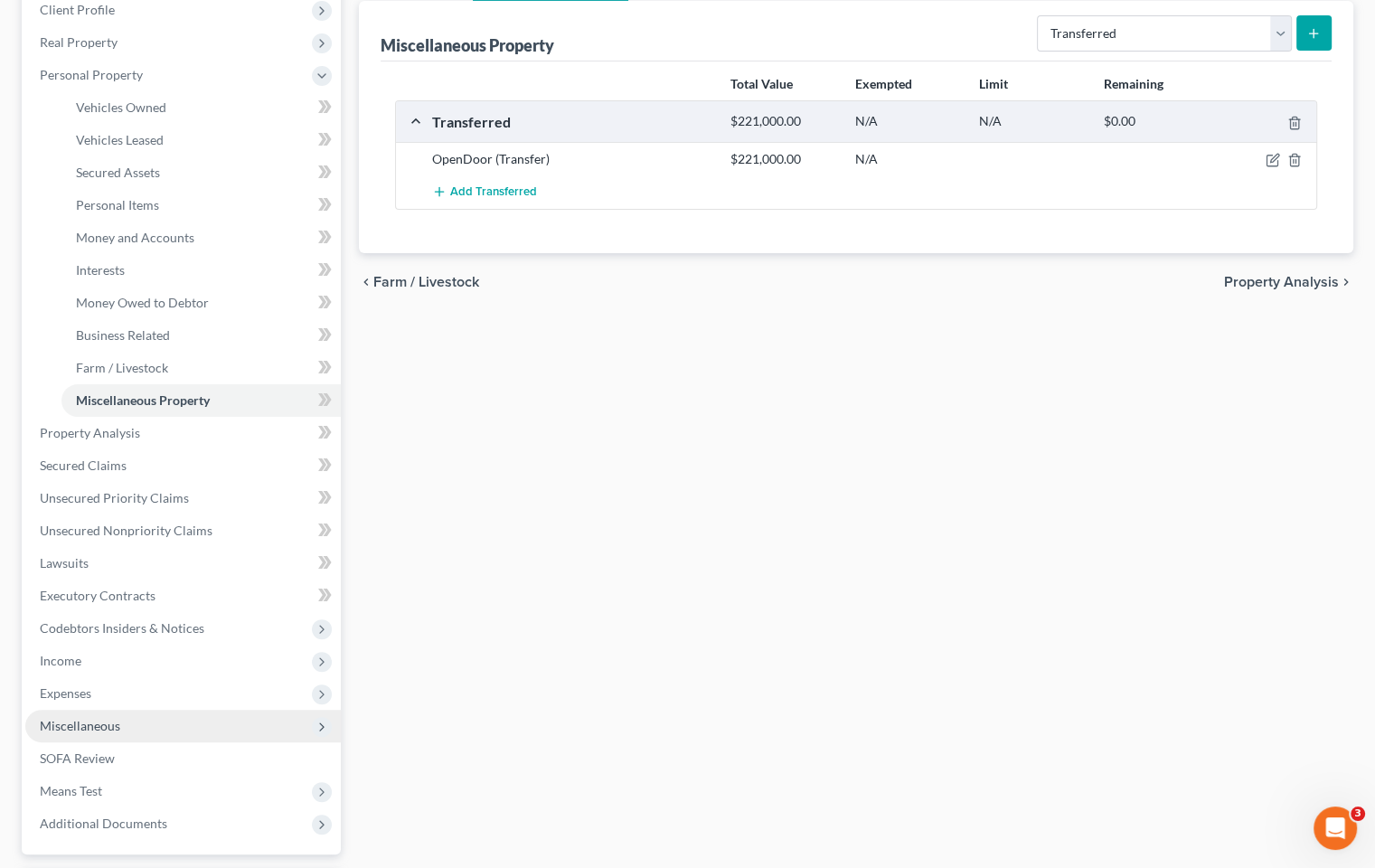
scroll to position [271, 0]
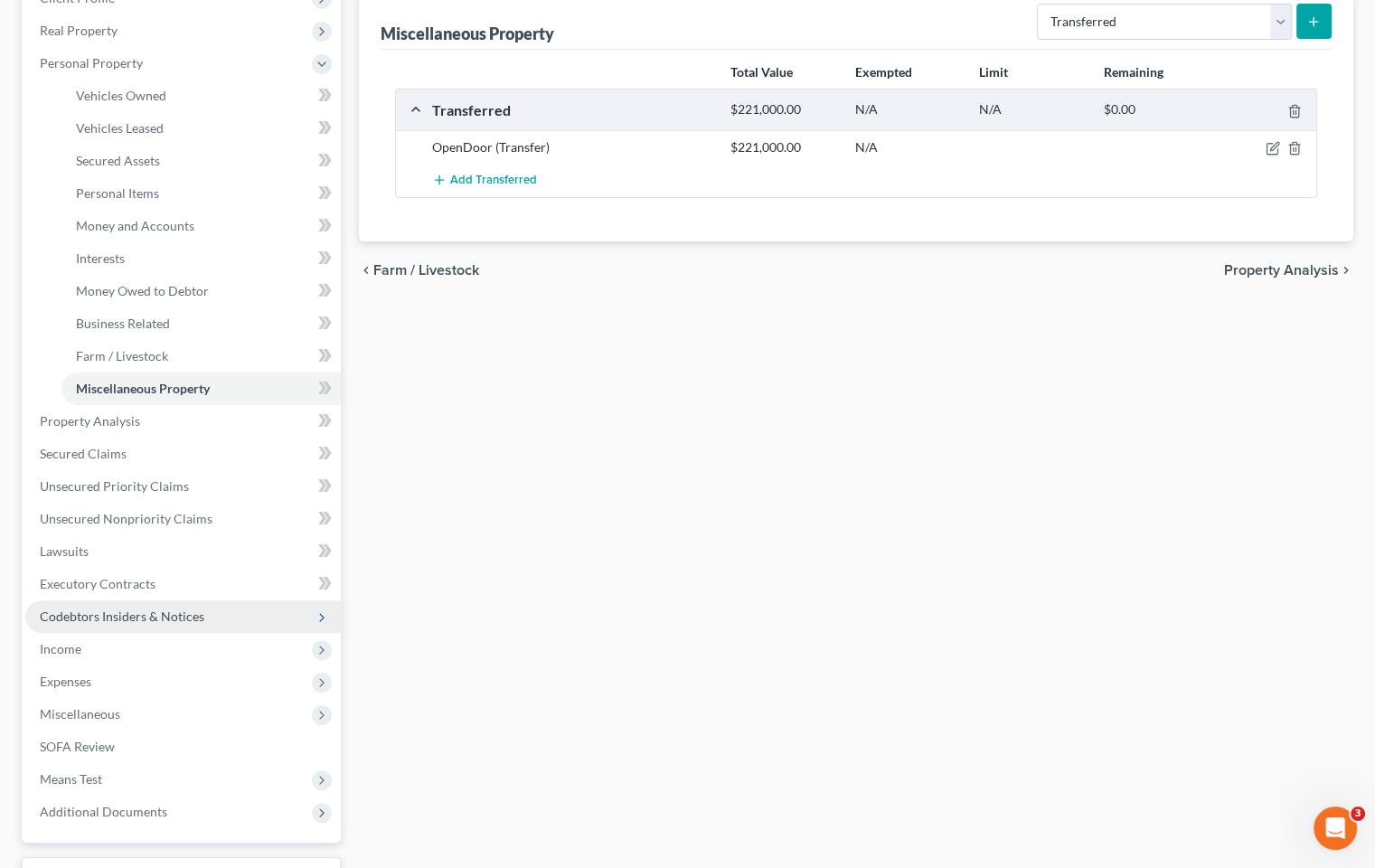
click at [154, 618] on span "Codebtors Insiders & Notices" at bounding box center [122, 617] width 164 height 16
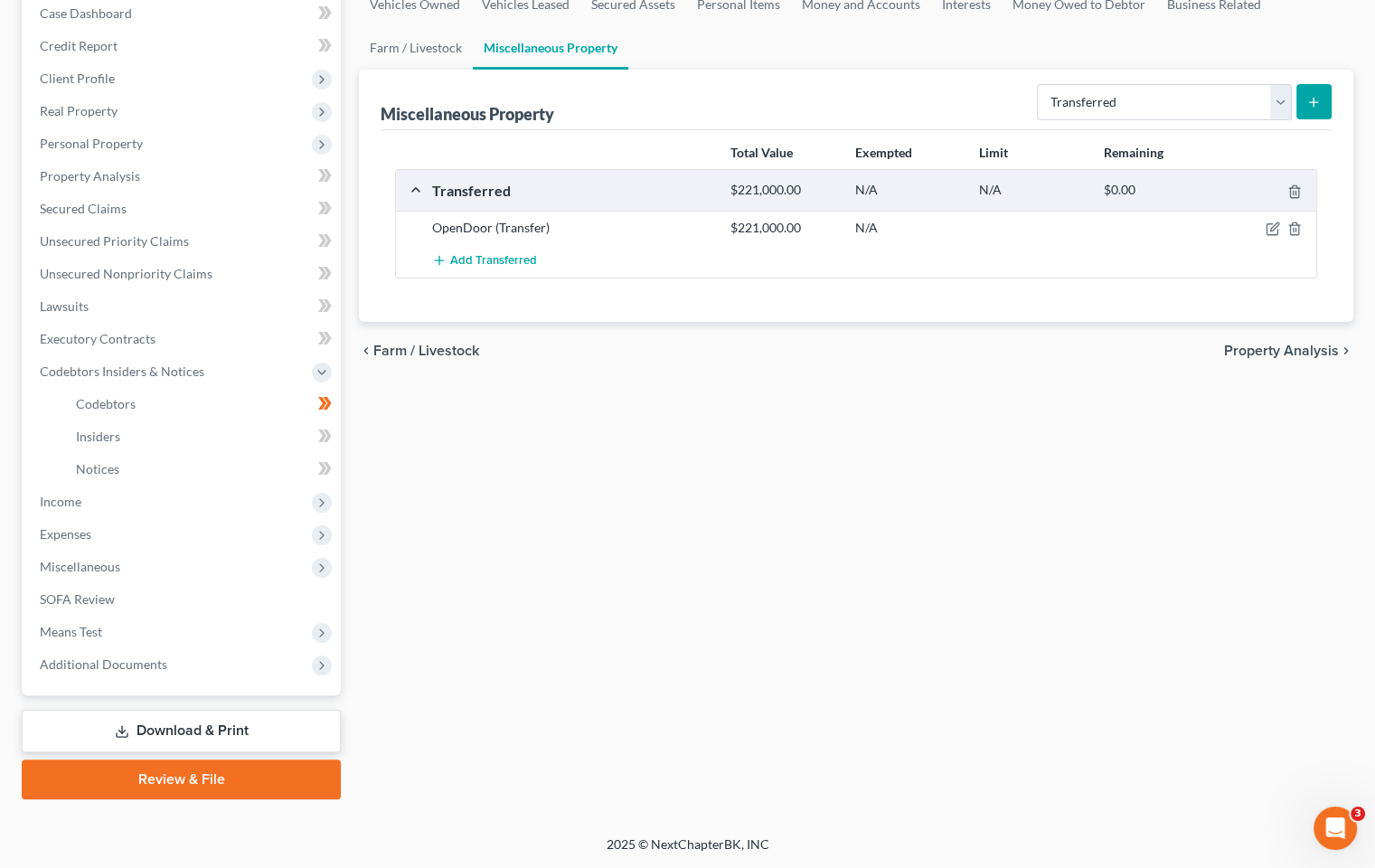
scroll to position [189, 0]
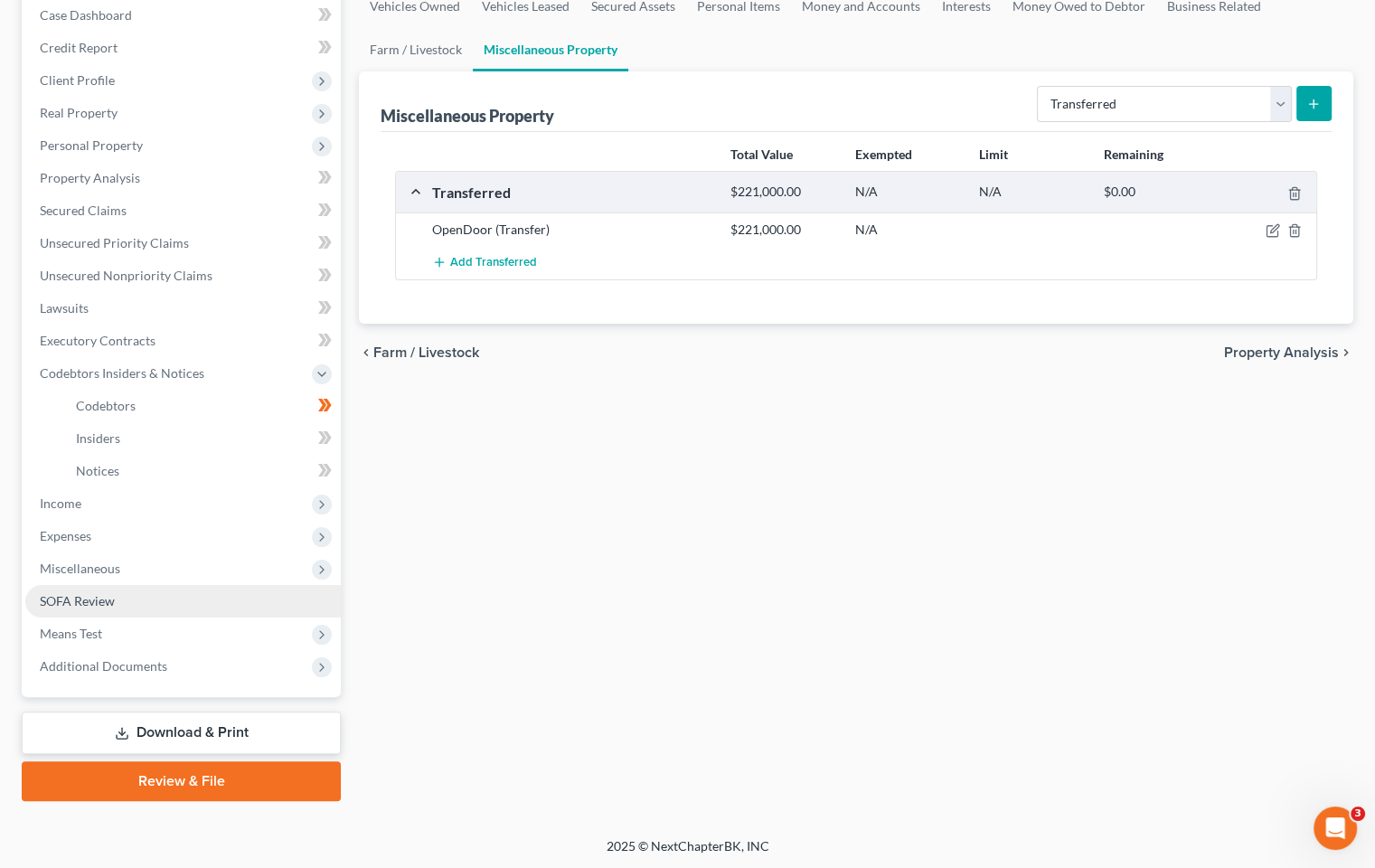
click at [105, 601] on span "SOFA Review" at bounding box center [77, 601] width 75 height 16
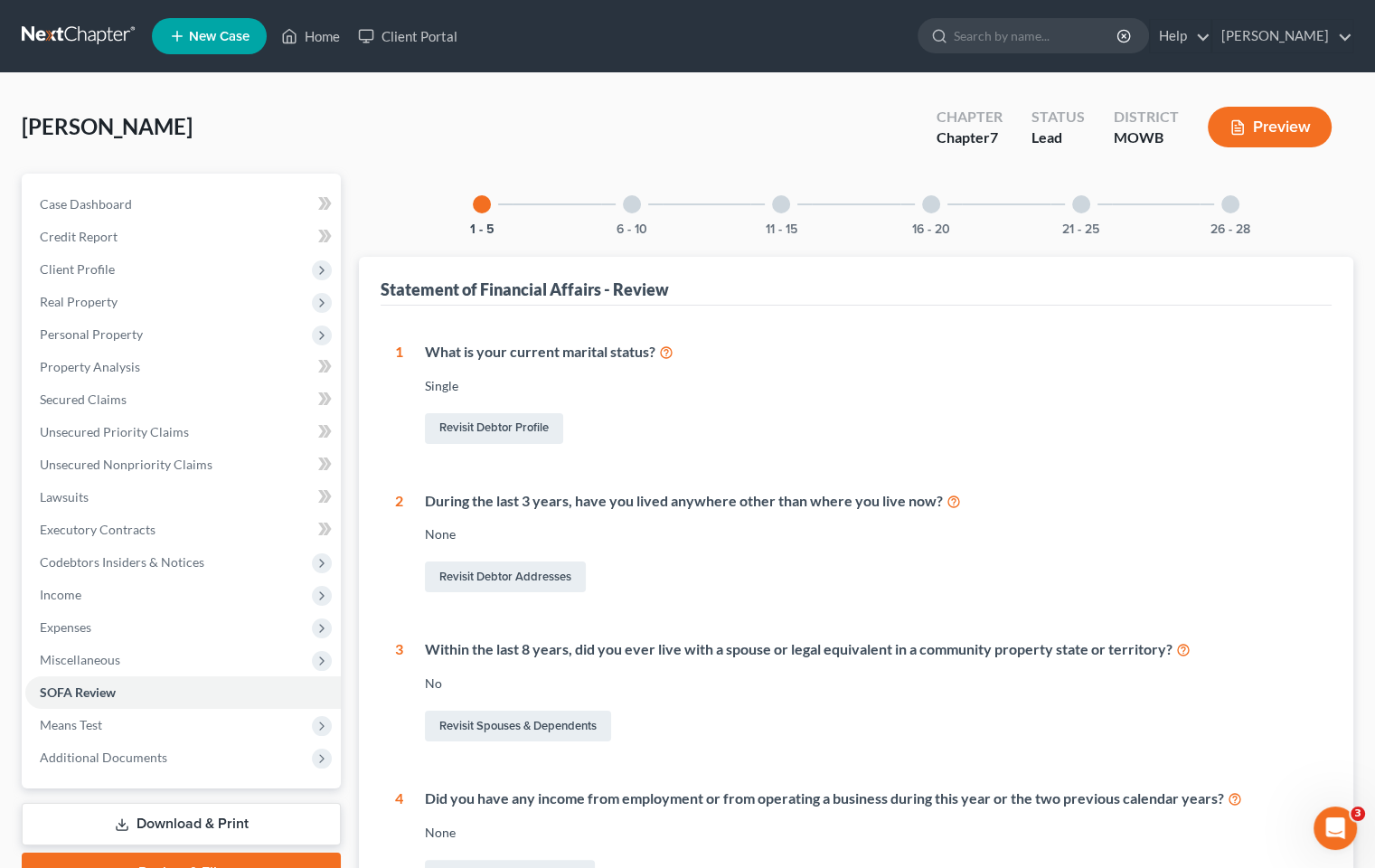
click at [1086, 206] on div at bounding box center [1081, 205] width 18 height 18
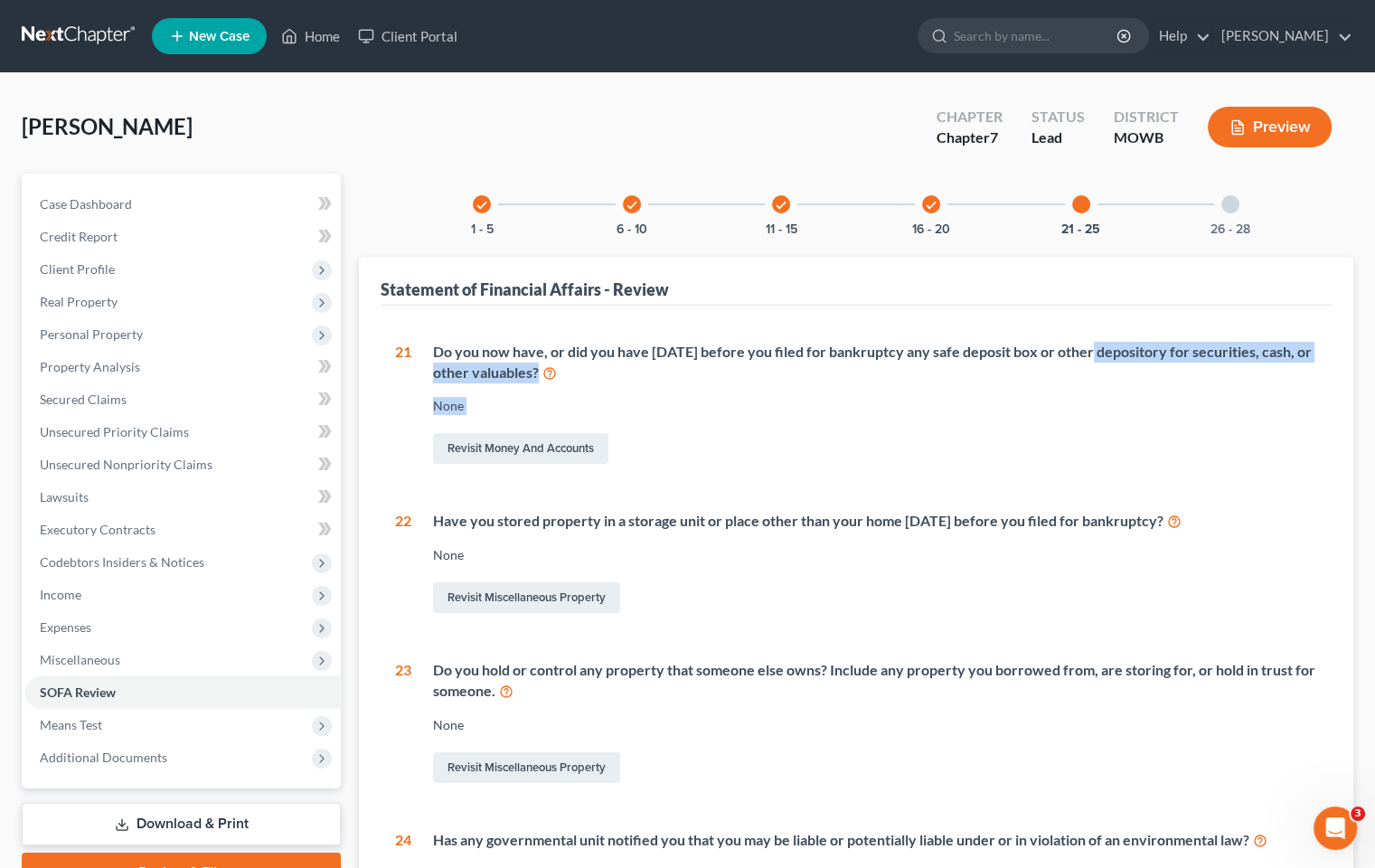
drag, startPoint x: 1062, startPoint y: 525, endPoint x: 983, endPoint y: 522, distance: 79.1
click at [1047, 531] on div "21 Do you now have, or did you have [DATE] before you filed for bankruptcy any …" at bounding box center [856, 712] width 922 height 743
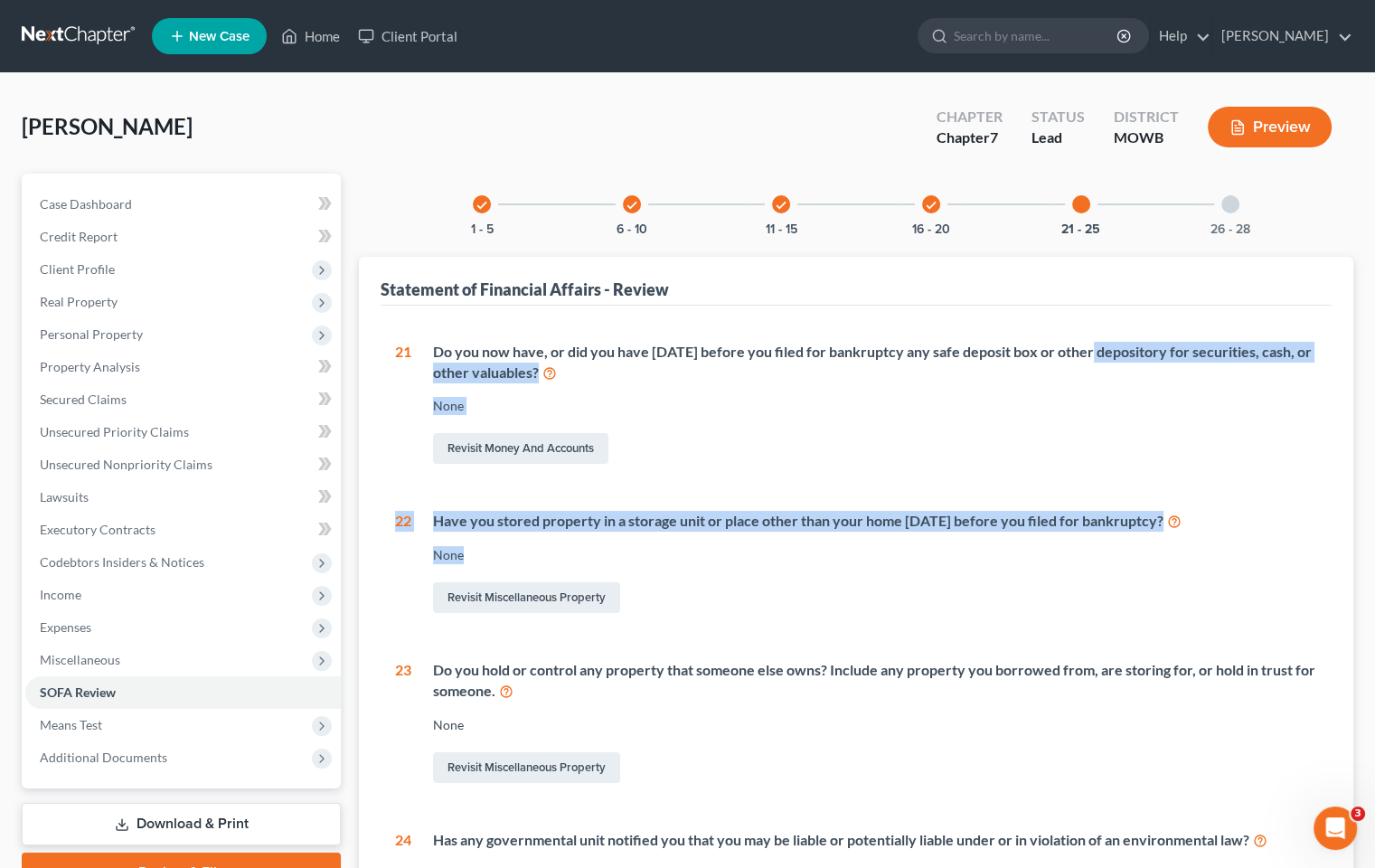
drag, startPoint x: 983, startPoint y: 522, endPoint x: 946, endPoint y: 456, distance: 75.7
click at [946, 456] on div "Revisit Money and Accounts" at bounding box center [874, 448] width 884 height 38
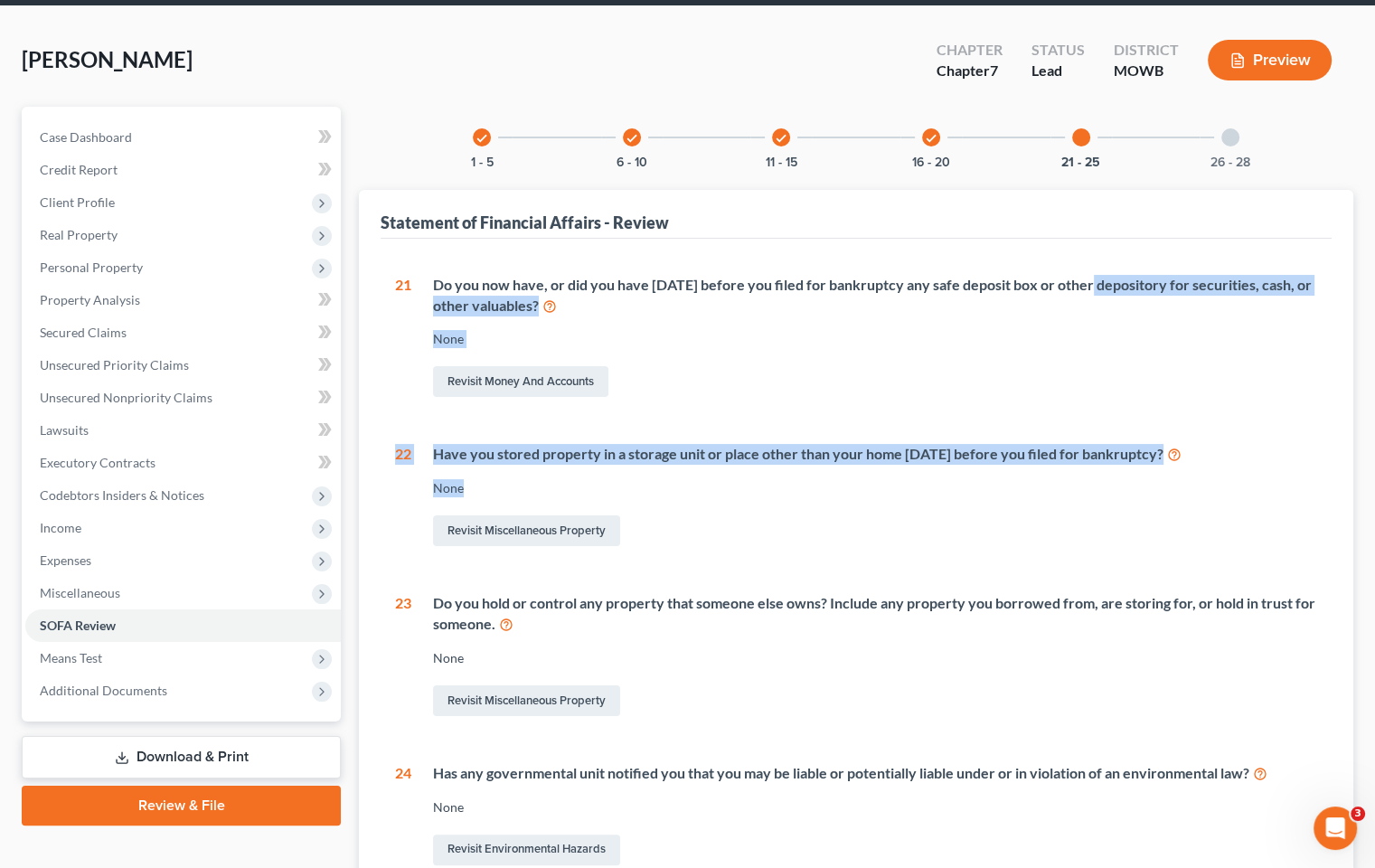
scroll to position [45, 0]
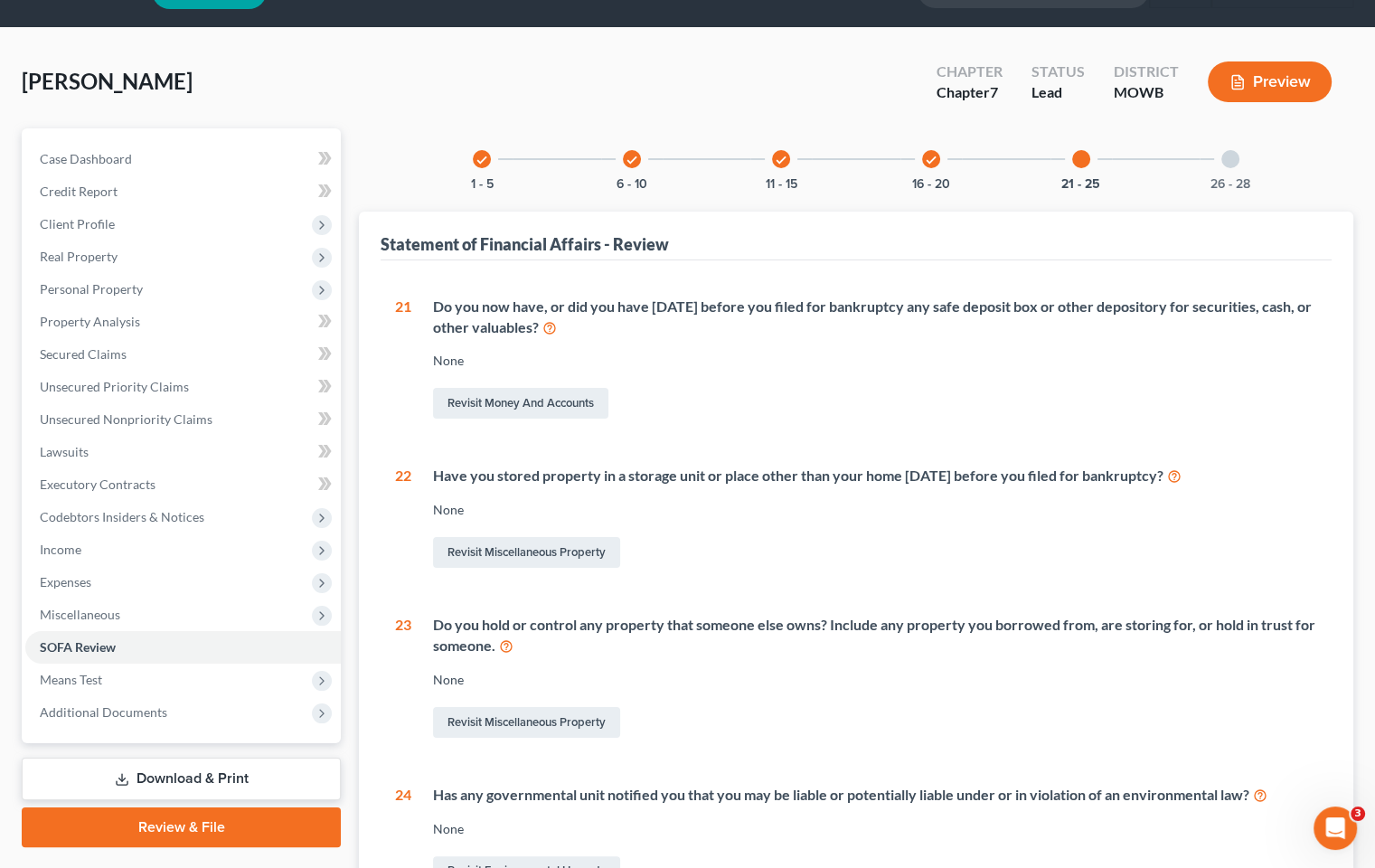
click at [1213, 161] on div "26 - 28" at bounding box center [1230, 159] width 62 height 62
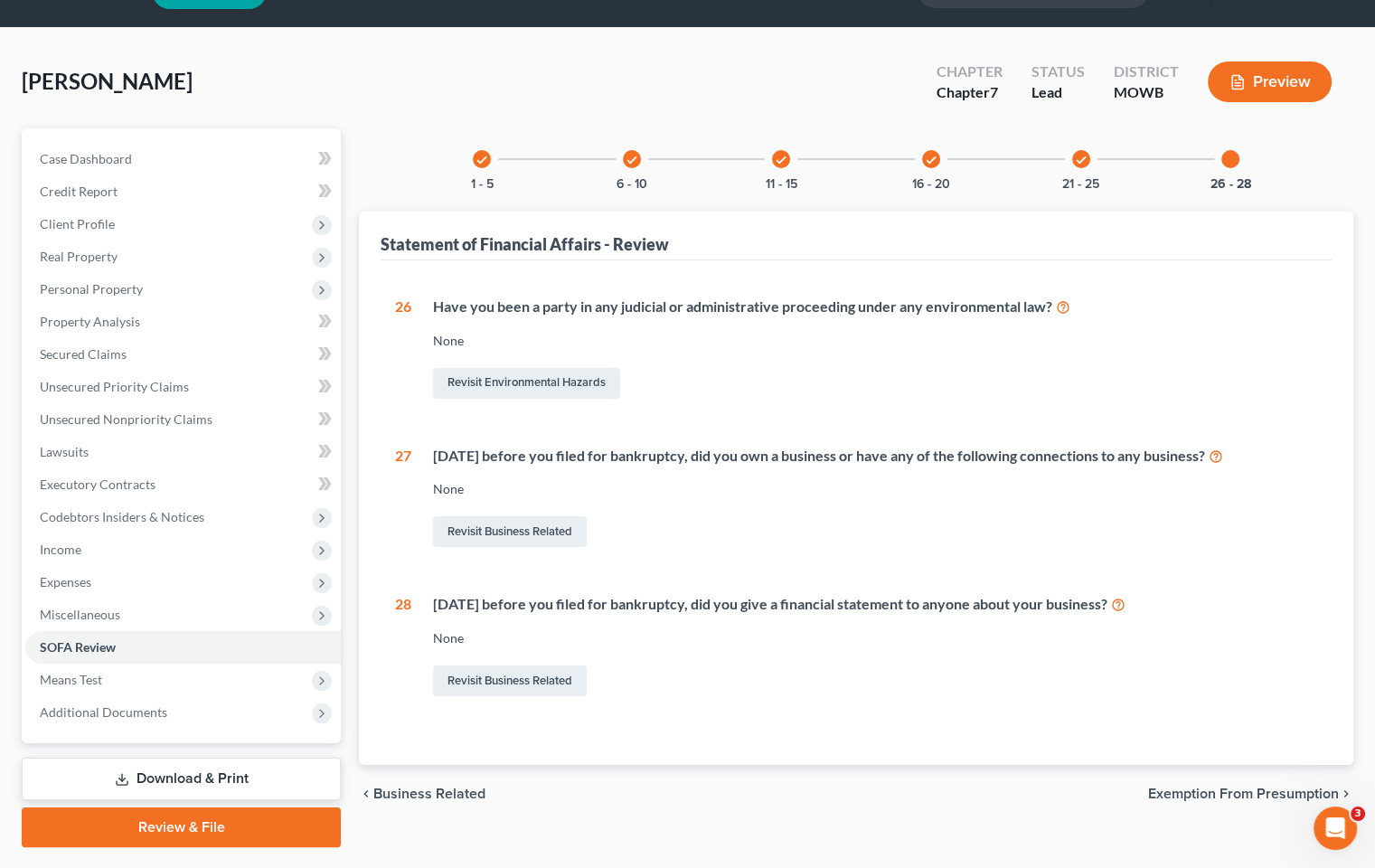
click at [1224, 162] on div at bounding box center [1230, 159] width 18 height 18
click at [541, 530] on link "Revisit Business Related" at bounding box center [509, 530] width 154 height 30
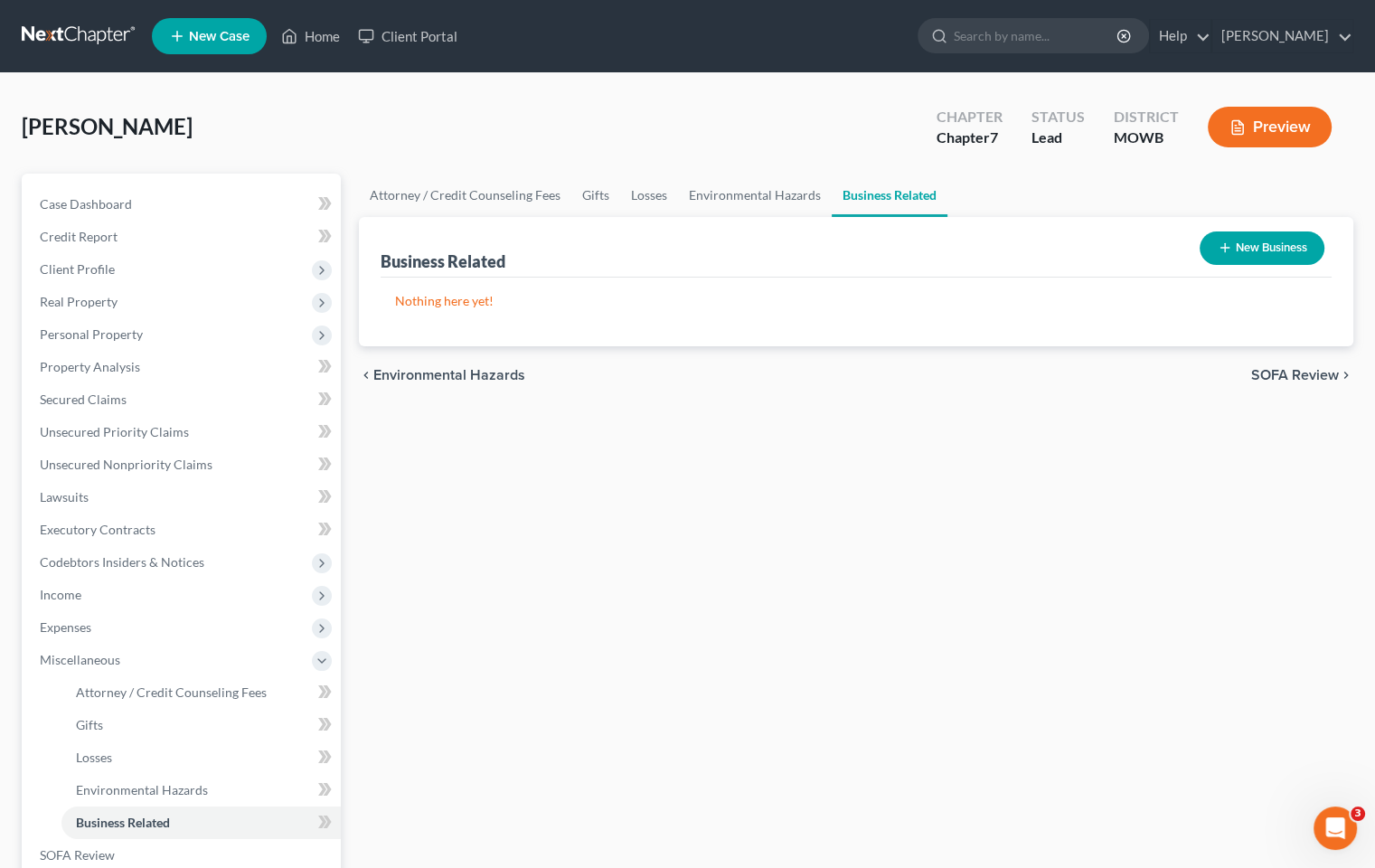
click at [1237, 249] on button "New Business" at bounding box center [1261, 248] width 124 height 33
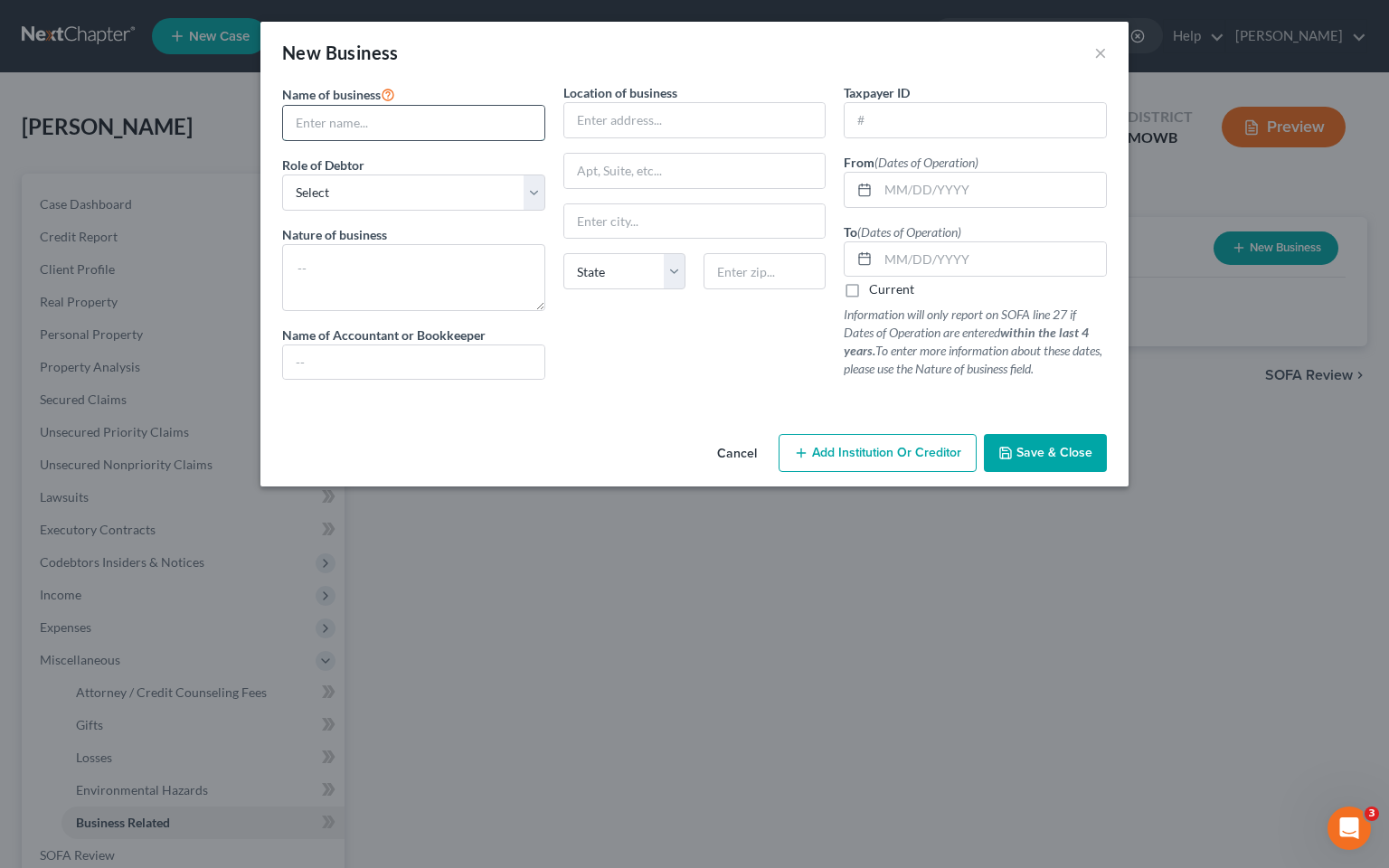
click at [447, 114] on input "text" at bounding box center [413, 122] width 261 height 34
type input "J"
drag, startPoint x: 406, startPoint y: 111, endPoint x: 402, endPoint y: 124, distance: 13.6
click at [402, 125] on input "Gisselle" at bounding box center [413, 122] width 261 height 34
type input "Gisselle LLC"
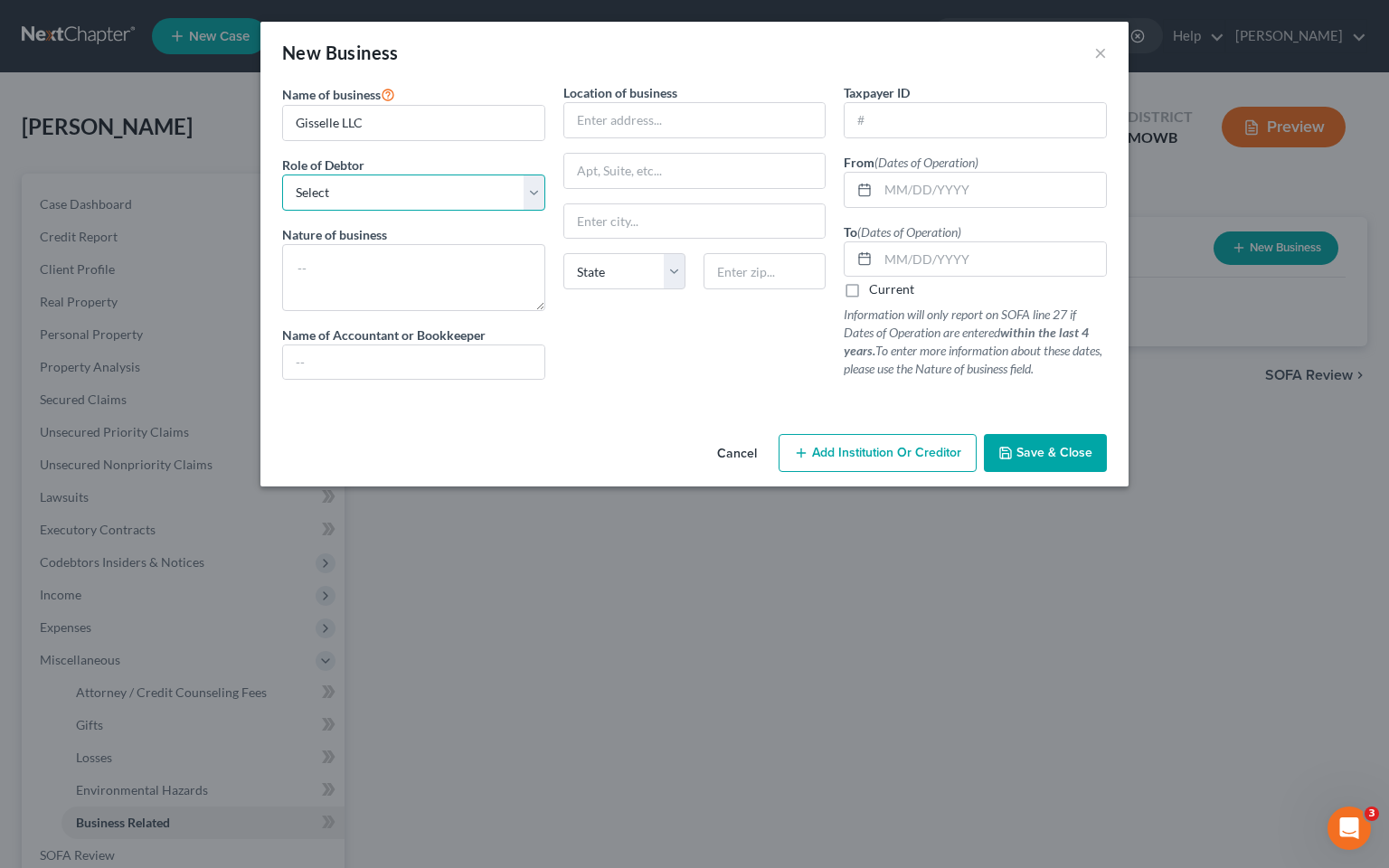
click at [528, 194] on select "Select A member of a limited liability company (LLC) or limited liability partn…" at bounding box center [413, 192] width 263 height 36
select select "member"
click at [282, 174] on select "Select A member of a limited liability company (LLC) or limited liability partn…" at bounding box center [413, 192] width 263 height 36
click at [394, 264] on textarea at bounding box center [413, 277] width 263 height 67
type textarea "Consulting"
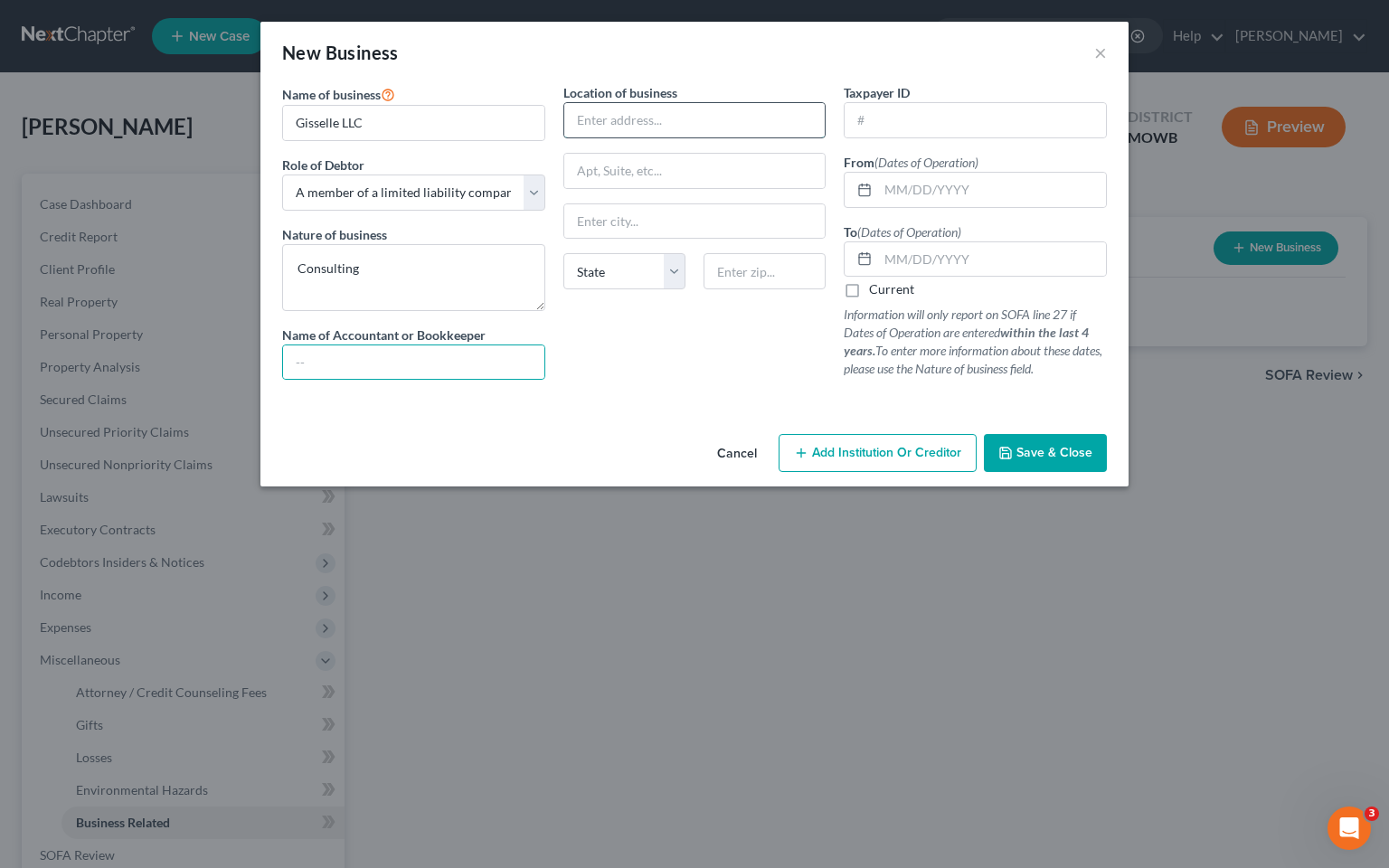
click at [651, 116] on input "text" at bounding box center [694, 119] width 261 height 34
type input "Debtor's residence"
click at [922, 130] on input "text" at bounding box center [975, 119] width 261 height 34
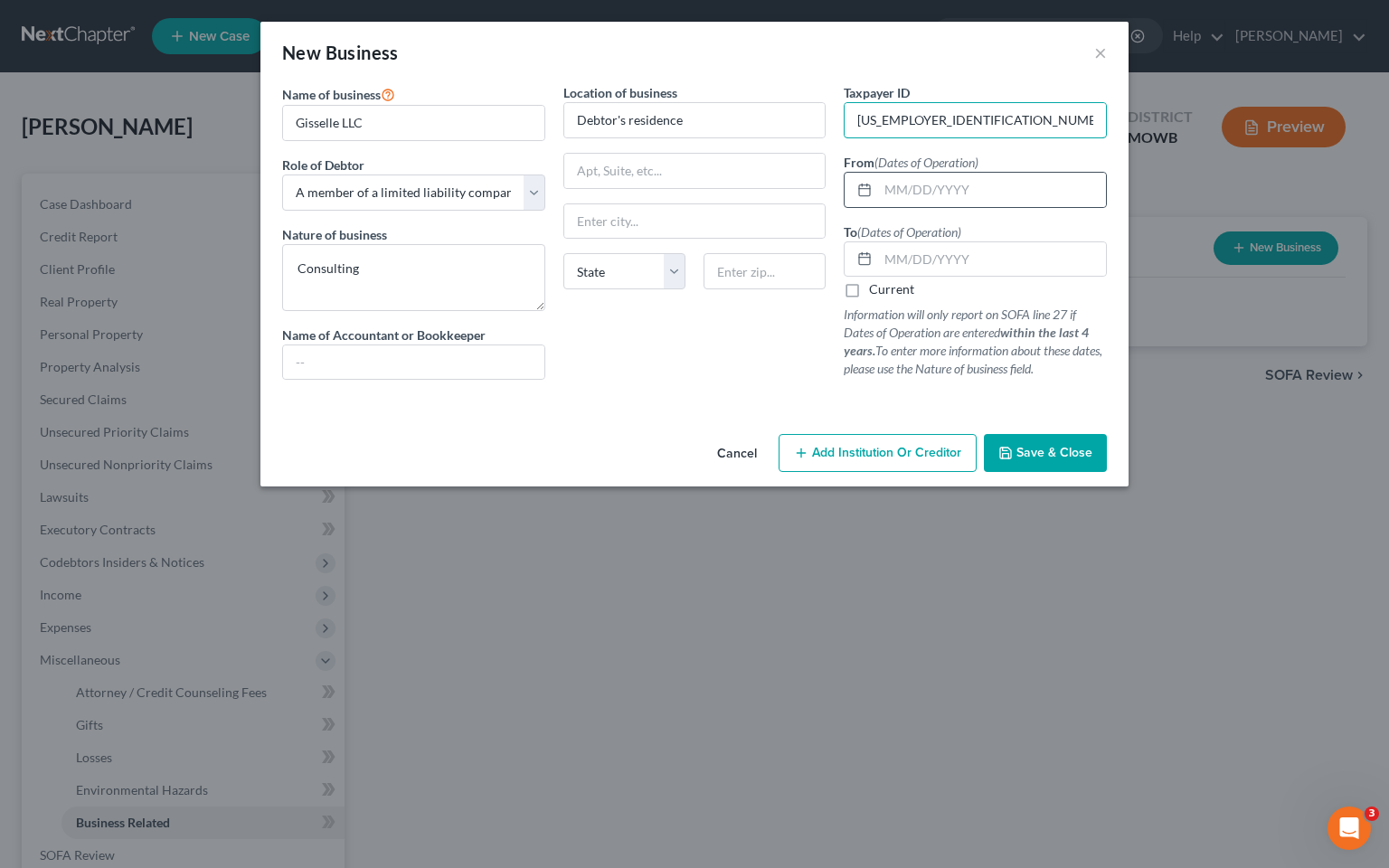
type input "[US_EMPLOYER_IDENTIFICATION_NUMBER]"
click at [869, 188] on rect at bounding box center [864, 189] width 11 height 11
click at [919, 188] on input "text" at bounding box center [992, 189] width 228 height 34
type input "0"
type input "11/2021"
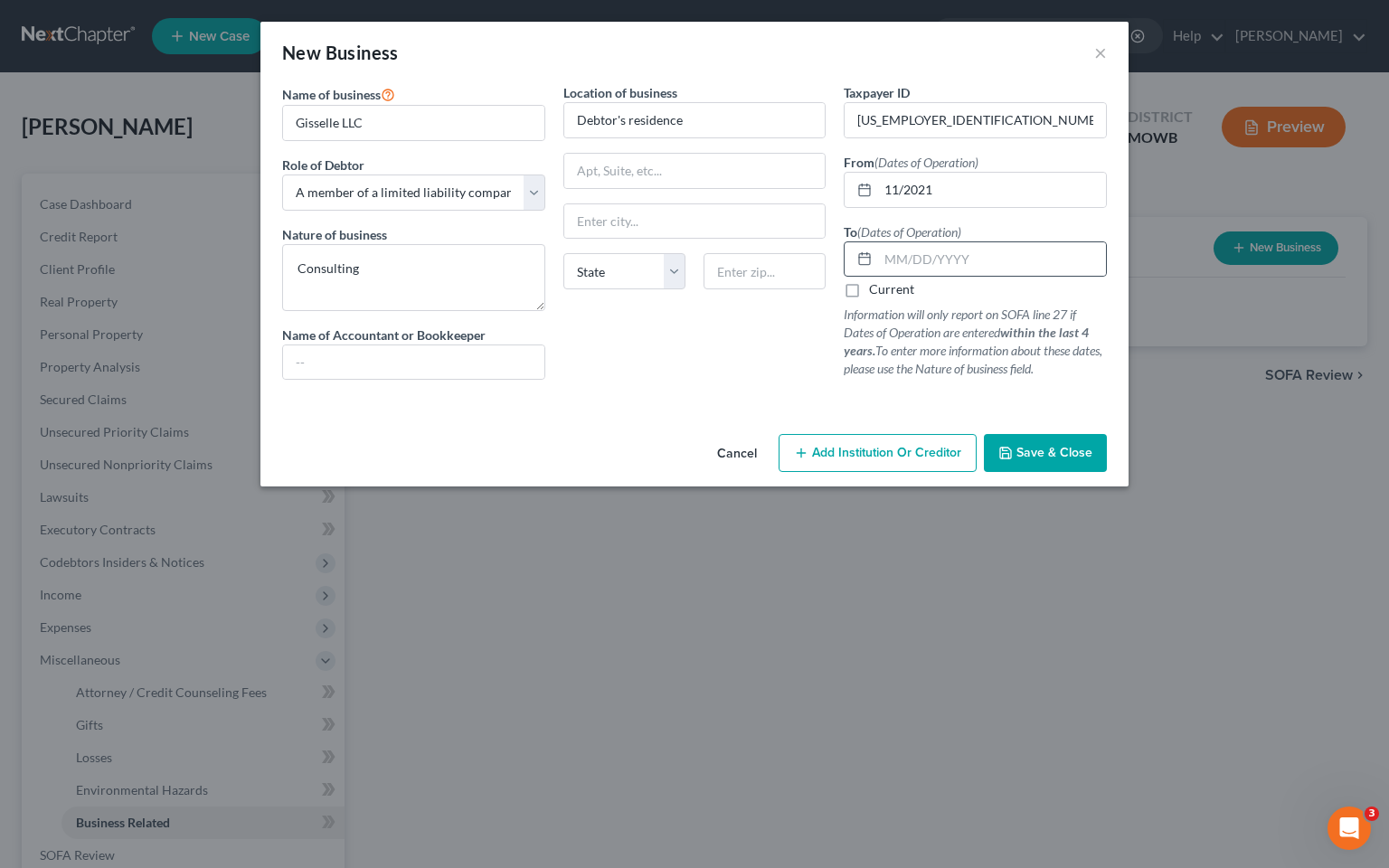
click at [865, 265] on div at bounding box center [861, 259] width 33 height 34
click at [896, 264] on input "text" at bounding box center [992, 259] width 228 height 34
type input "06/2024"
click at [1042, 449] on span "Save & Close" at bounding box center [1054, 453] width 76 height 16
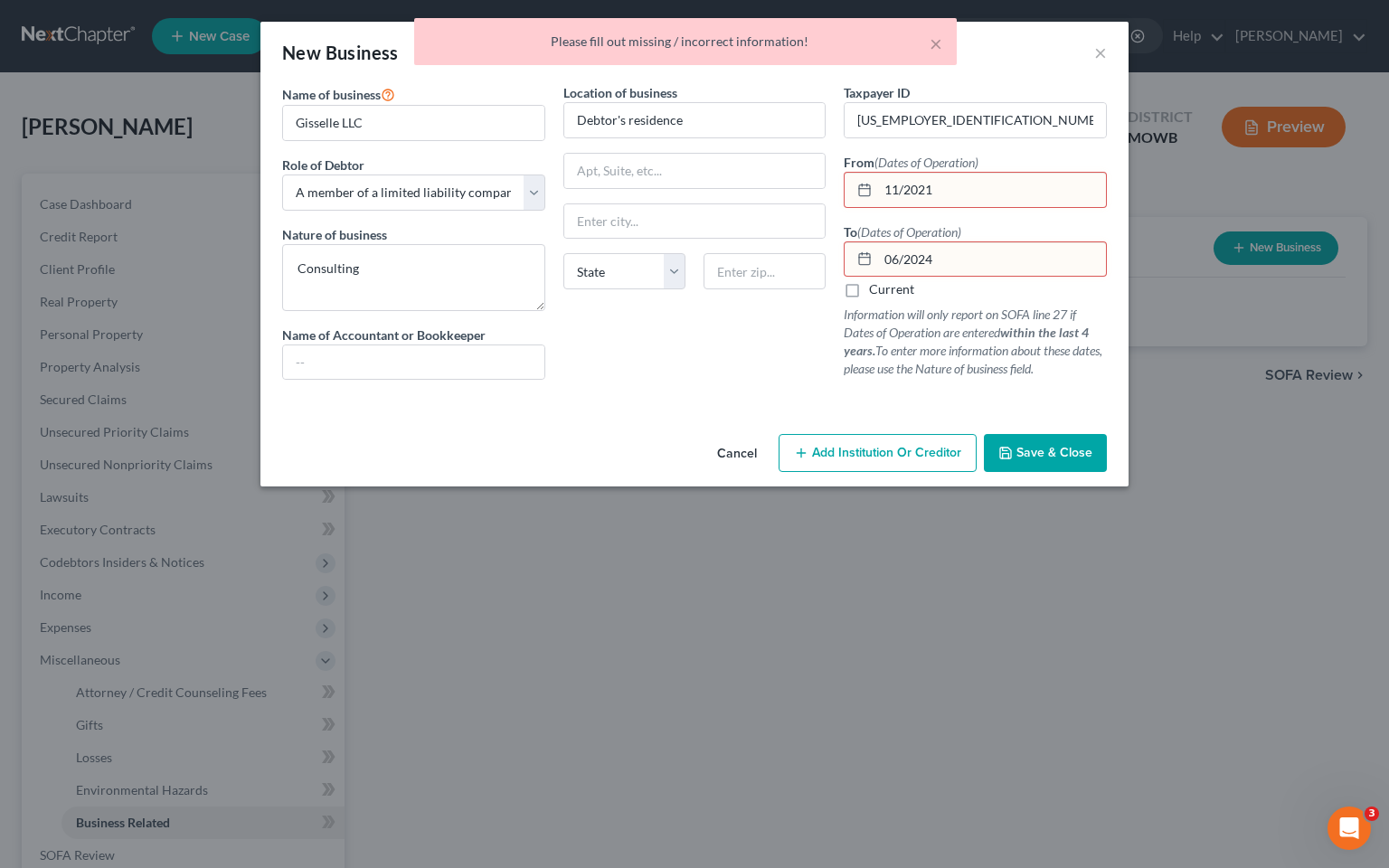
drag, startPoint x: 968, startPoint y: 255, endPoint x: 950, endPoint y: 260, distance: 18.7
click at [968, 254] on input "06/2024" at bounding box center [992, 259] width 228 height 34
click at [862, 184] on line at bounding box center [862, 185] width 0 height 3
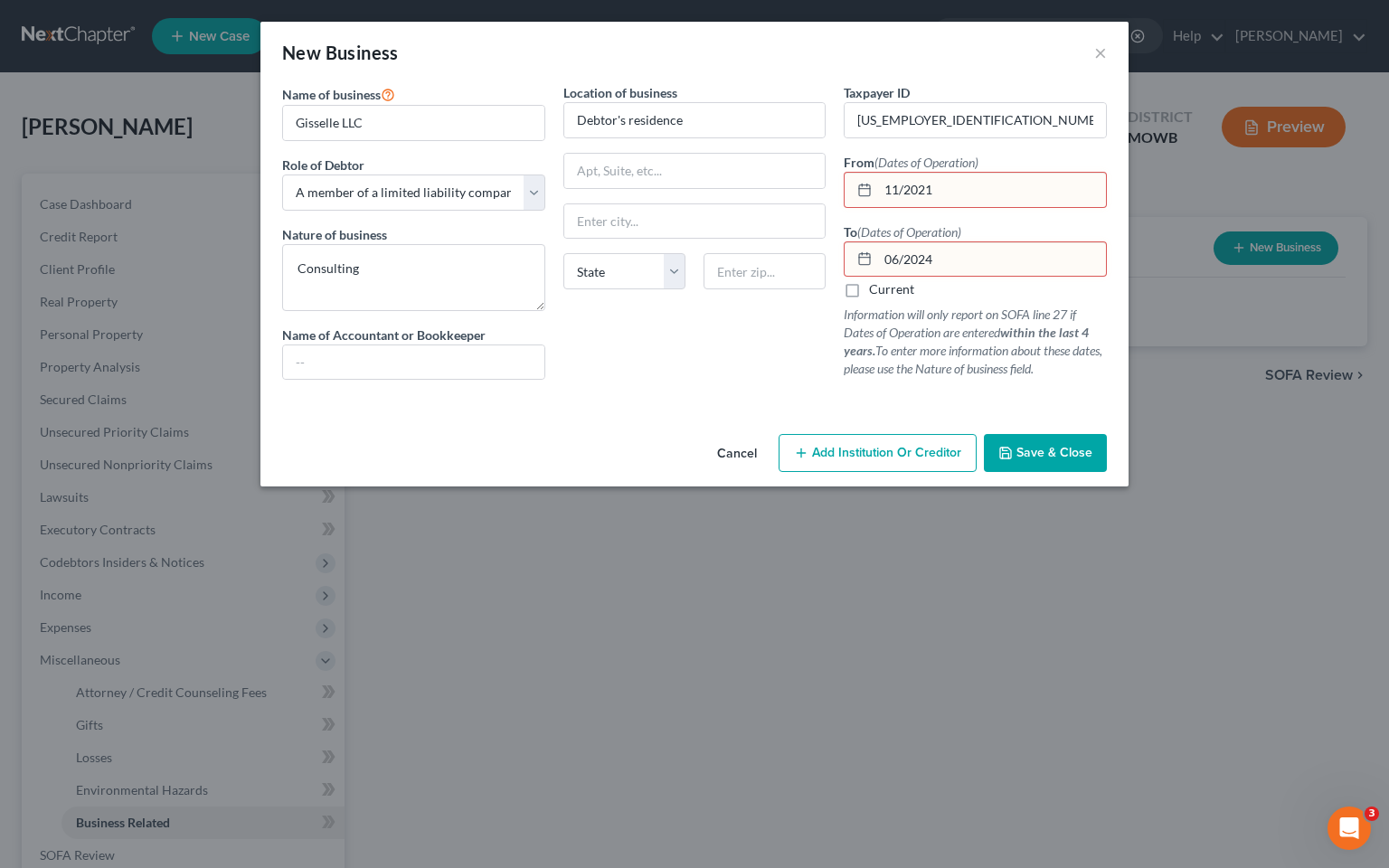
click at [861, 196] on div at bounding box center [861, 189] width 33 height 34
click at [864, 184] on icon at bounding box center [864, 190] width 15 height 15
click at [864, 184] on rect at bounding box center [864, 189] width 11 height 11
click at [864, 183] on icon at bounding box center [864, 190] width 15 height 15
click at [864, 186] on icon at bounding box center [864, 190] width 15 height 15
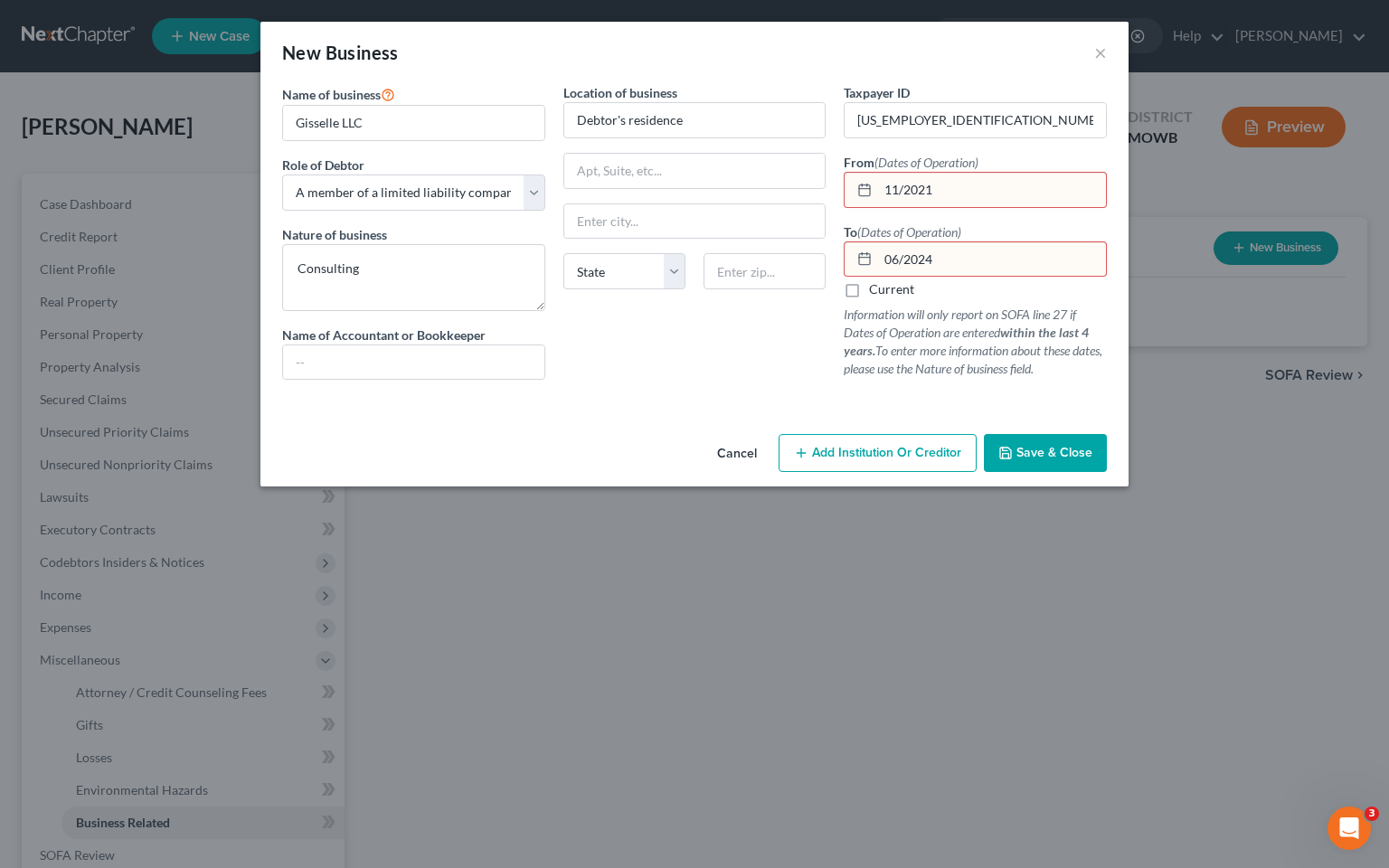
click at [957, 199] on input "11/2021" at bounding box center [992, 189] width 228 height 34
click at [930, 164] on span "(Dates of Operation)" at bounding box center [926, 162] width 104 height 16
click at [941, 118] on input "[US_EMPLOYER_IDENTIFICATION_NUMBER]" at bounding box center [975, 119] width 261 height 34
click at [868, 187] on icon at bounding box center [864, 190] width 15 height 15
click at [866, 188] on icon at bounding box center [864, 190] width 15 height 15
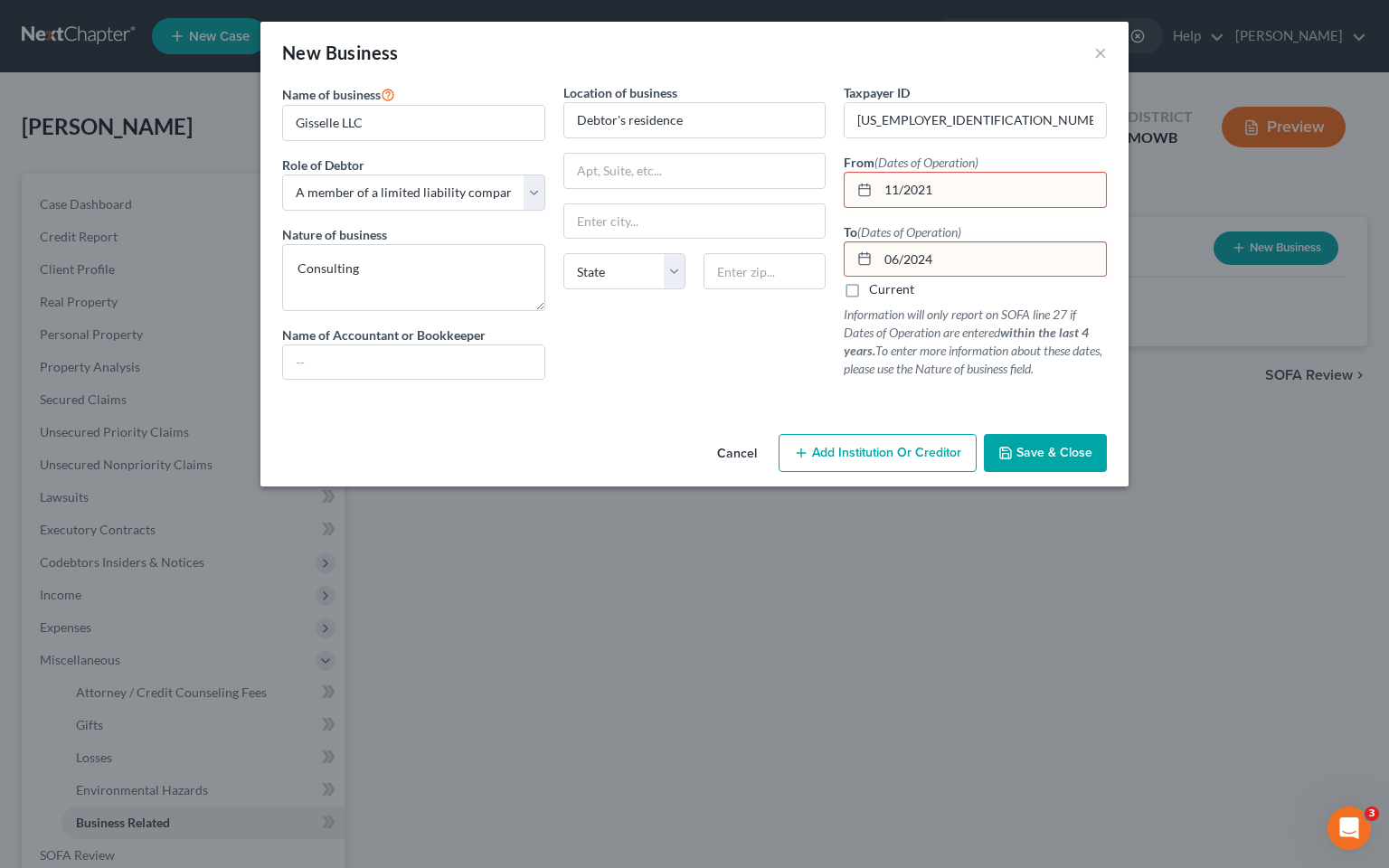
click at [924, 192] on input "11/2021" at bounding box center [992, 189] width 228 height 34
click at [944, 194] on input "11/2021" at bounding box center [992, 189] width 228 height 34
type input "[DATE]"
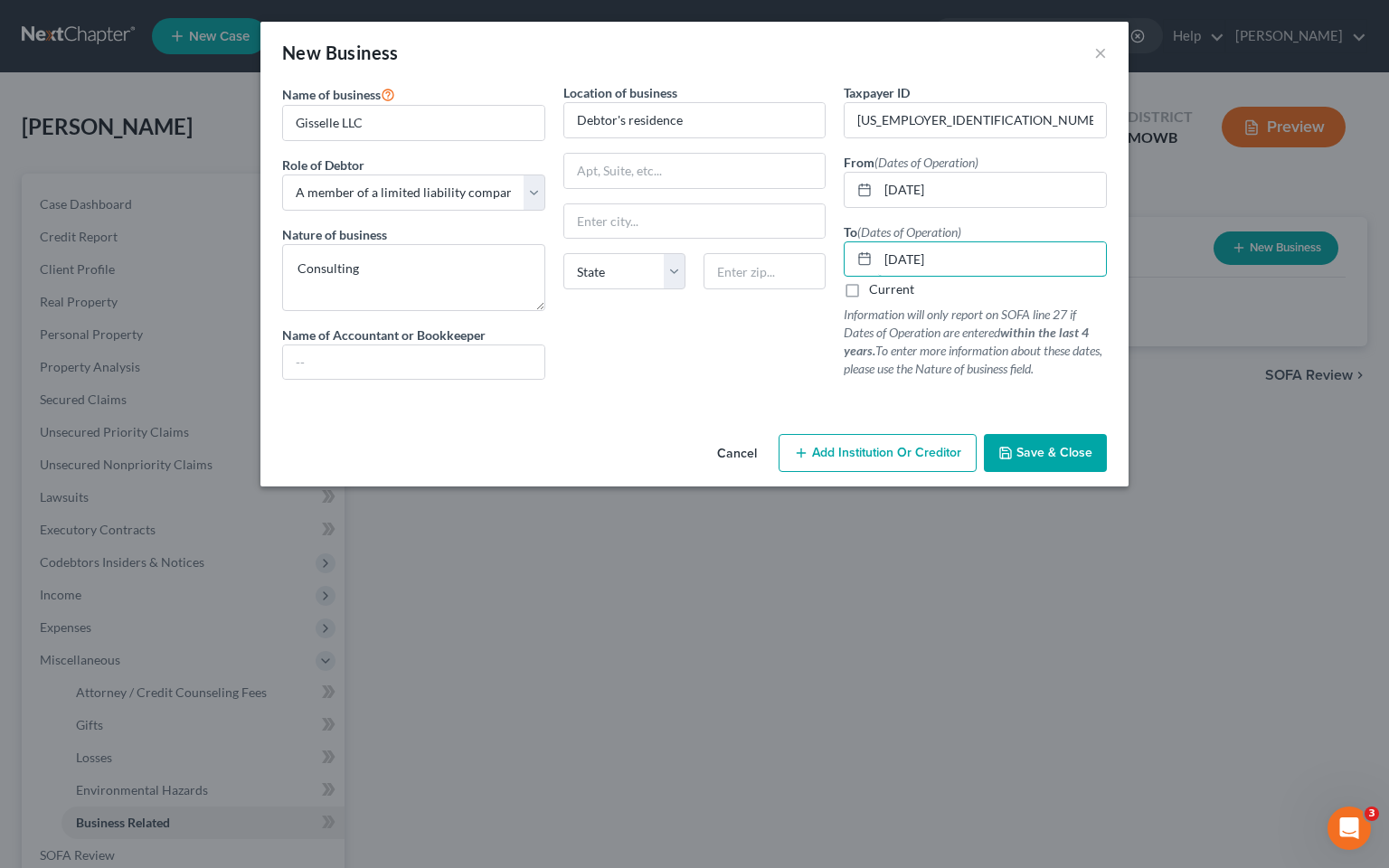
type input "[DATE]"
click at [1029, 454] on span "Save & Close" at bounding box center [1054, 453] width 76 height 16
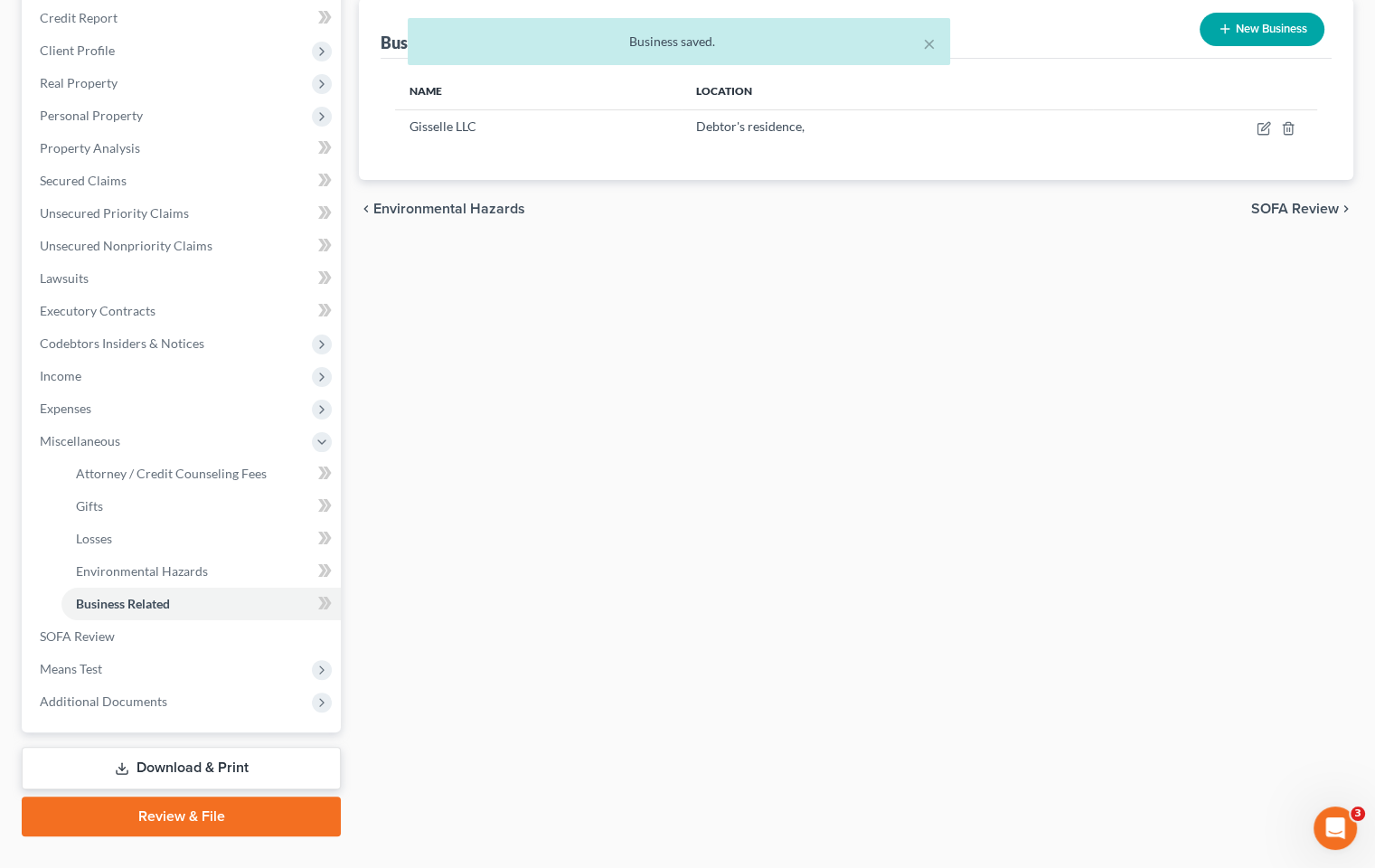
scroll to position [254, 0]
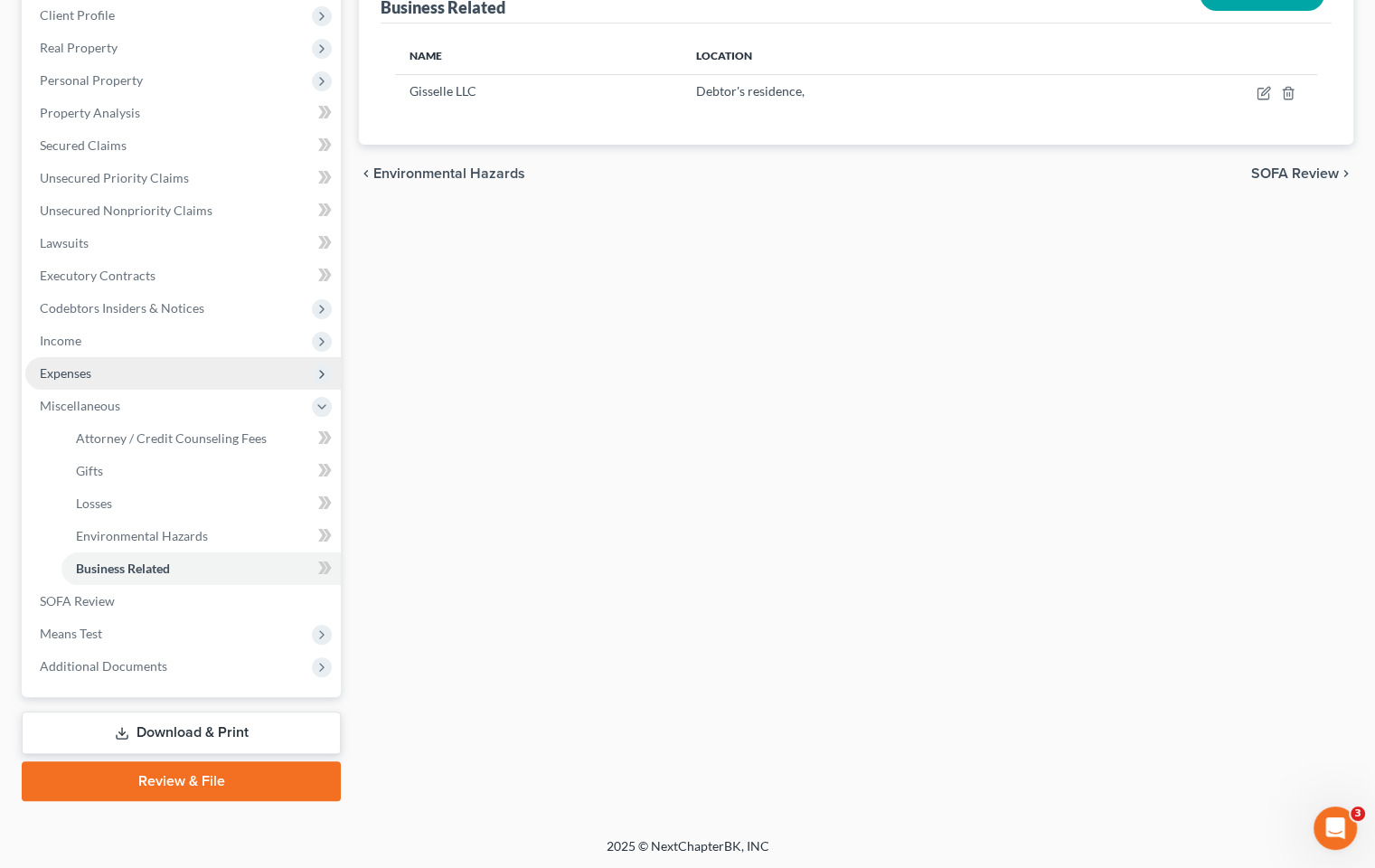
click at [87, 368] on span "Expenses" at bounding box center [66, 373] width 52 height 16
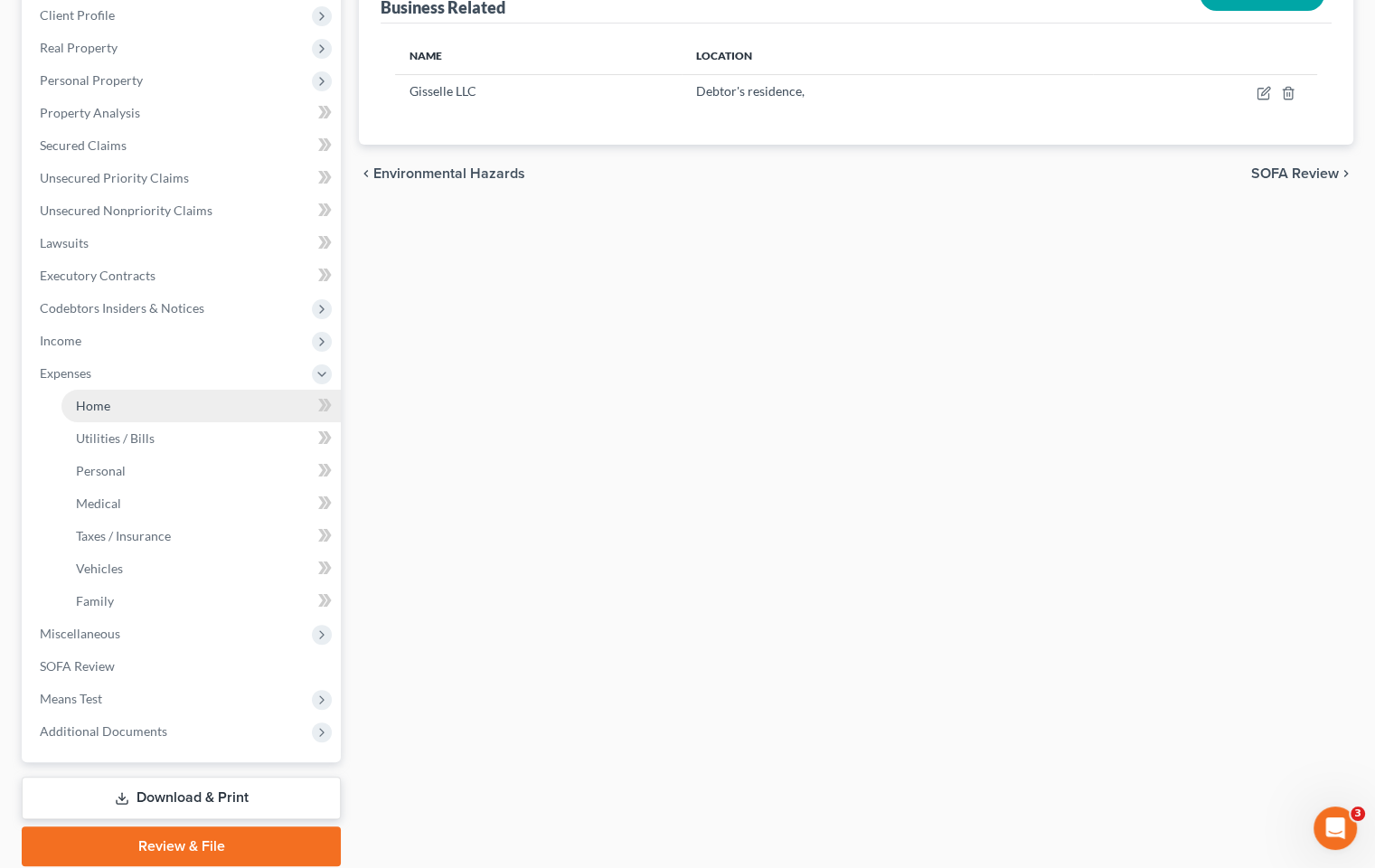
click at [170, 394] on link "Home" at bounding box center [201, 405] width 279 height 32
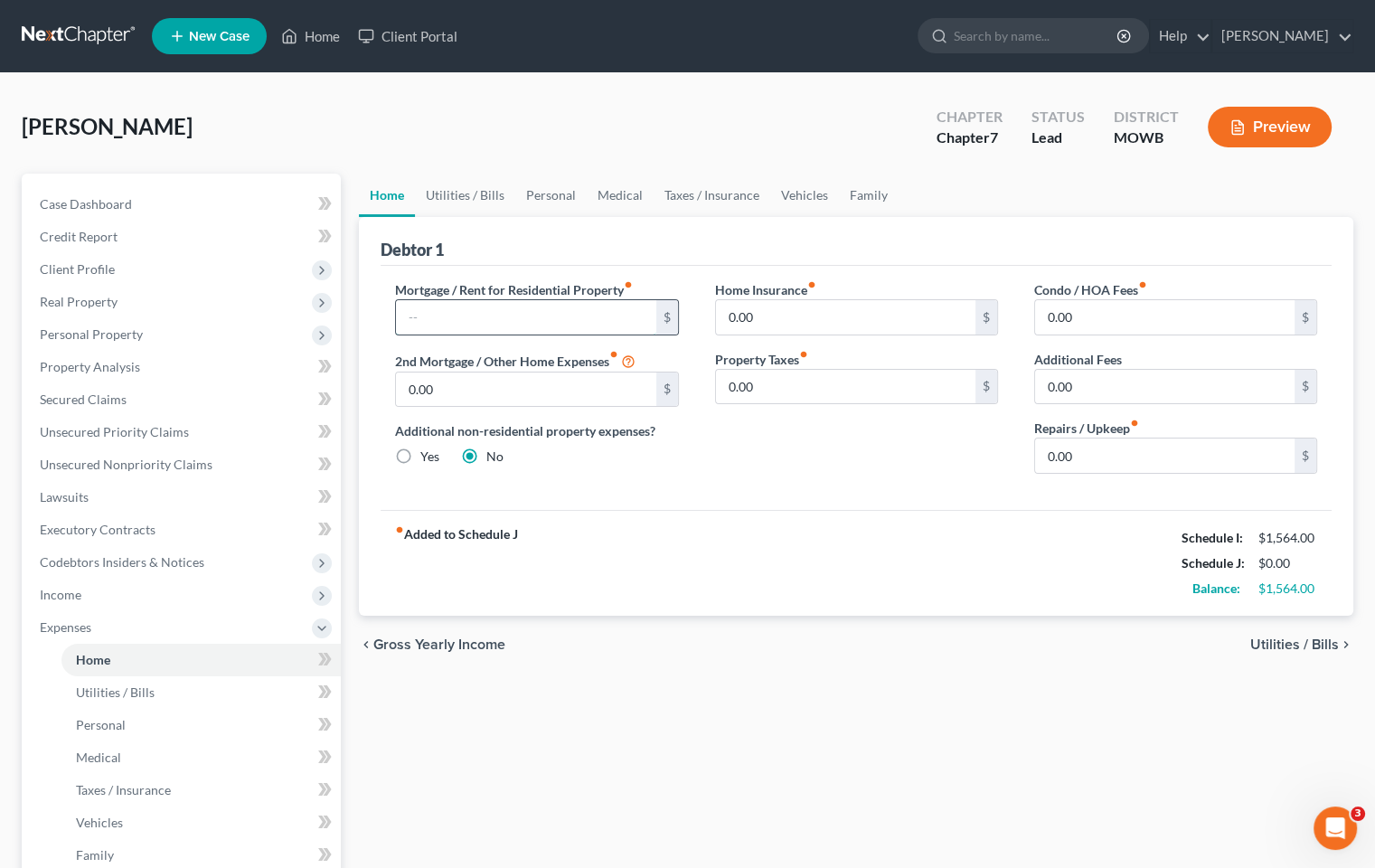
click at [508, 314] on input "text" at bounding box center [526, 317] width 259 height 34
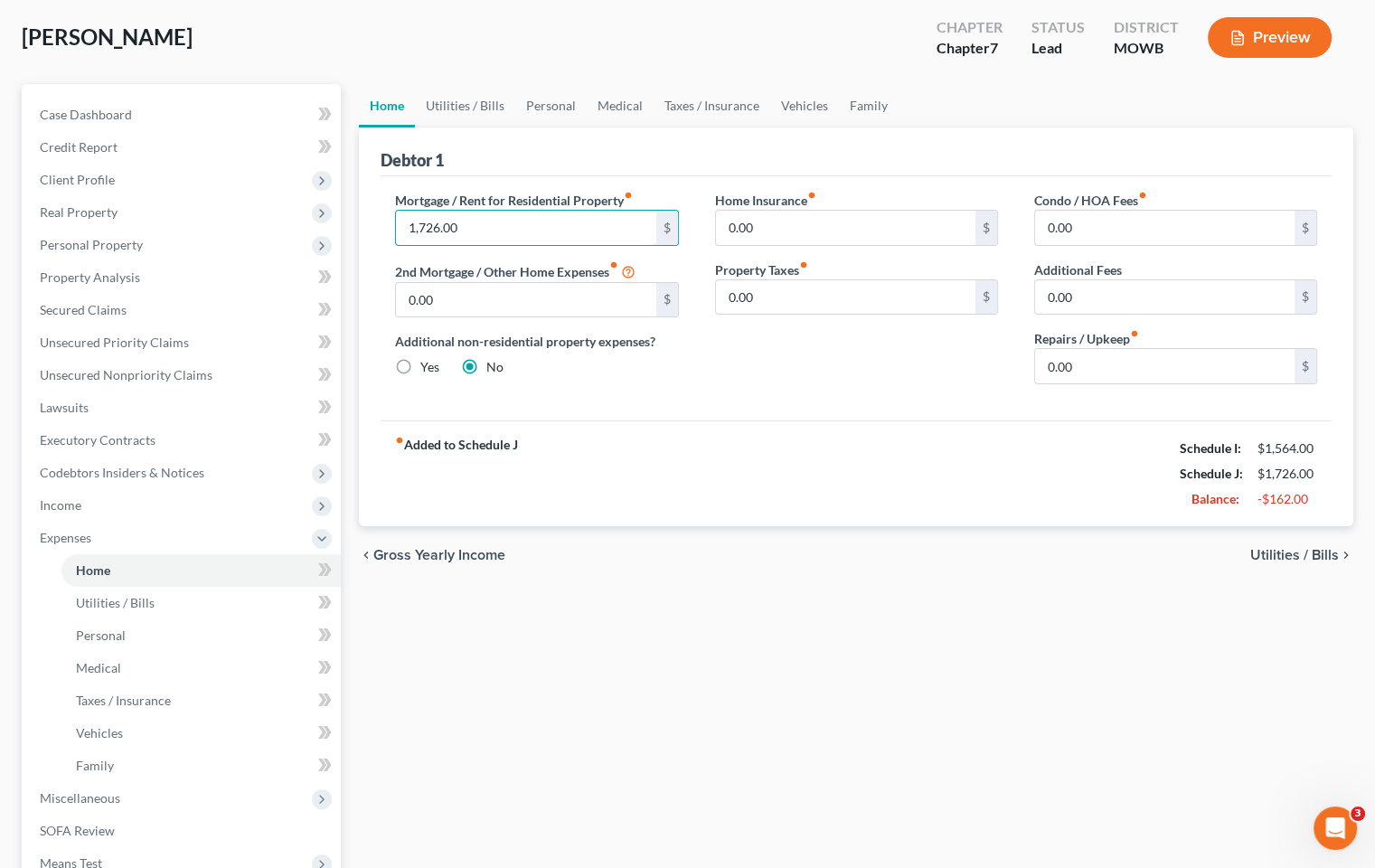
scroll to position [90, 0]
type input "1,926.00"
click at [259, 600] on link "Utilities / Bills" at bounding box center [201, 602] width 279 height 32
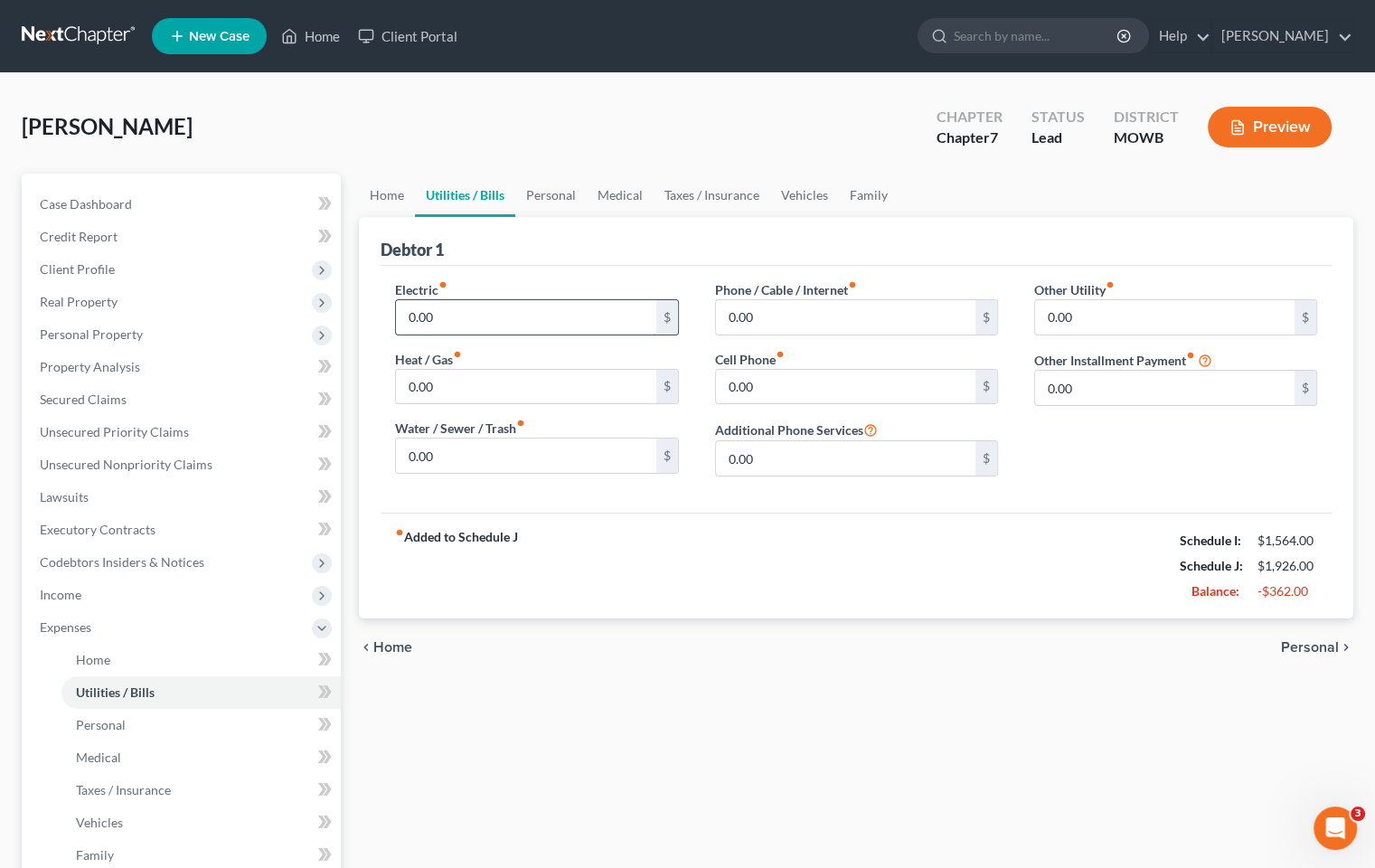
click at [620, 321] on input "0.00" at bounding box center [526, 317] width 259 height 34
type input "55.00"
click at [519, 311] on input "0.00" at bounding box center [526, 317] width 259 height 34
type input "0"
type input "130.00"
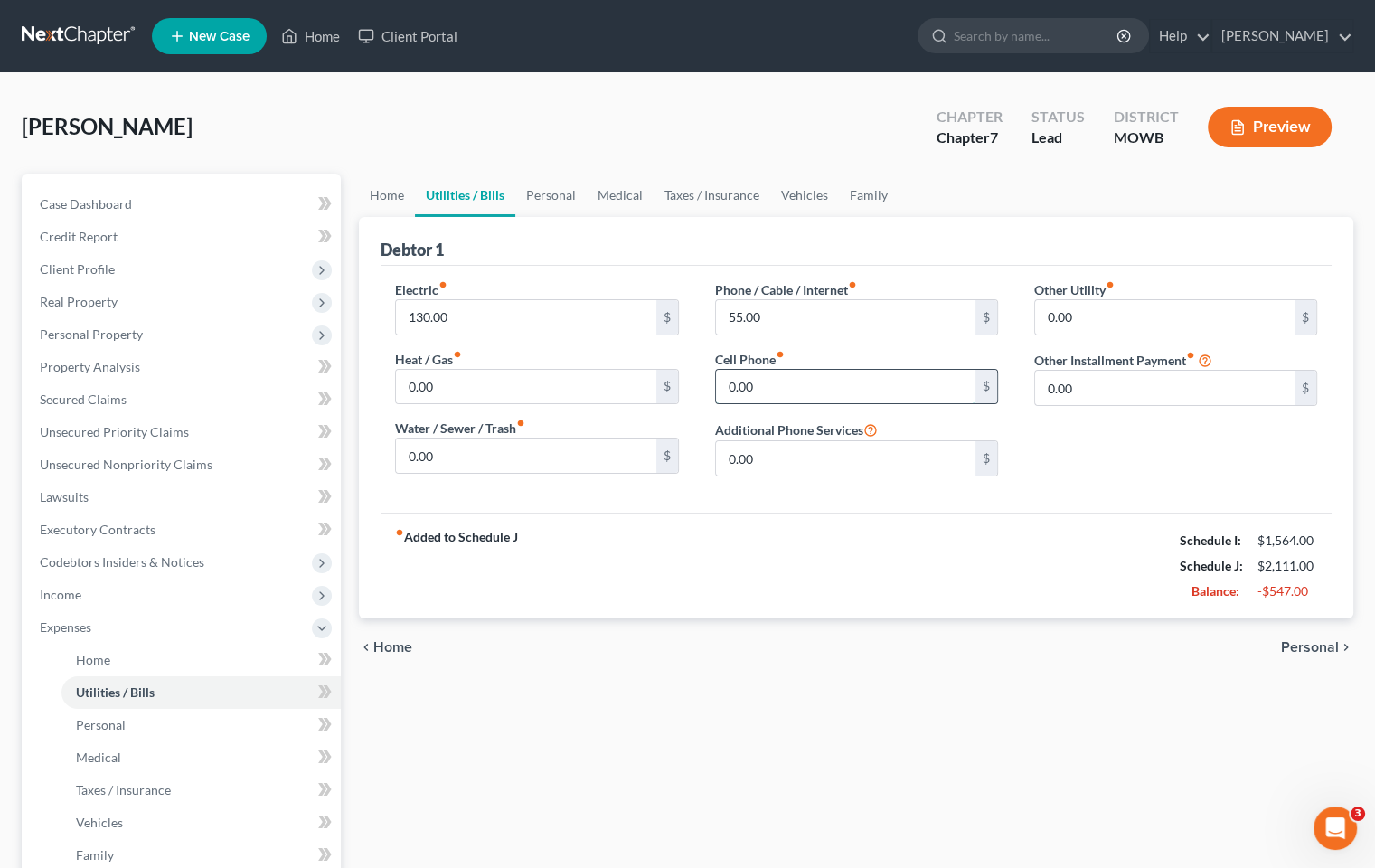
click at [832, 383] on input "0.00" at bounding box center [846, 387] width 259 height 34
type input "200.00"
click at [1099, 318] on input "0.00" at bounding box center [1165, 317] width 259 height 34
click at [124, 728] on span "Personal" at bounding box center [101, 725] width 50 height 16
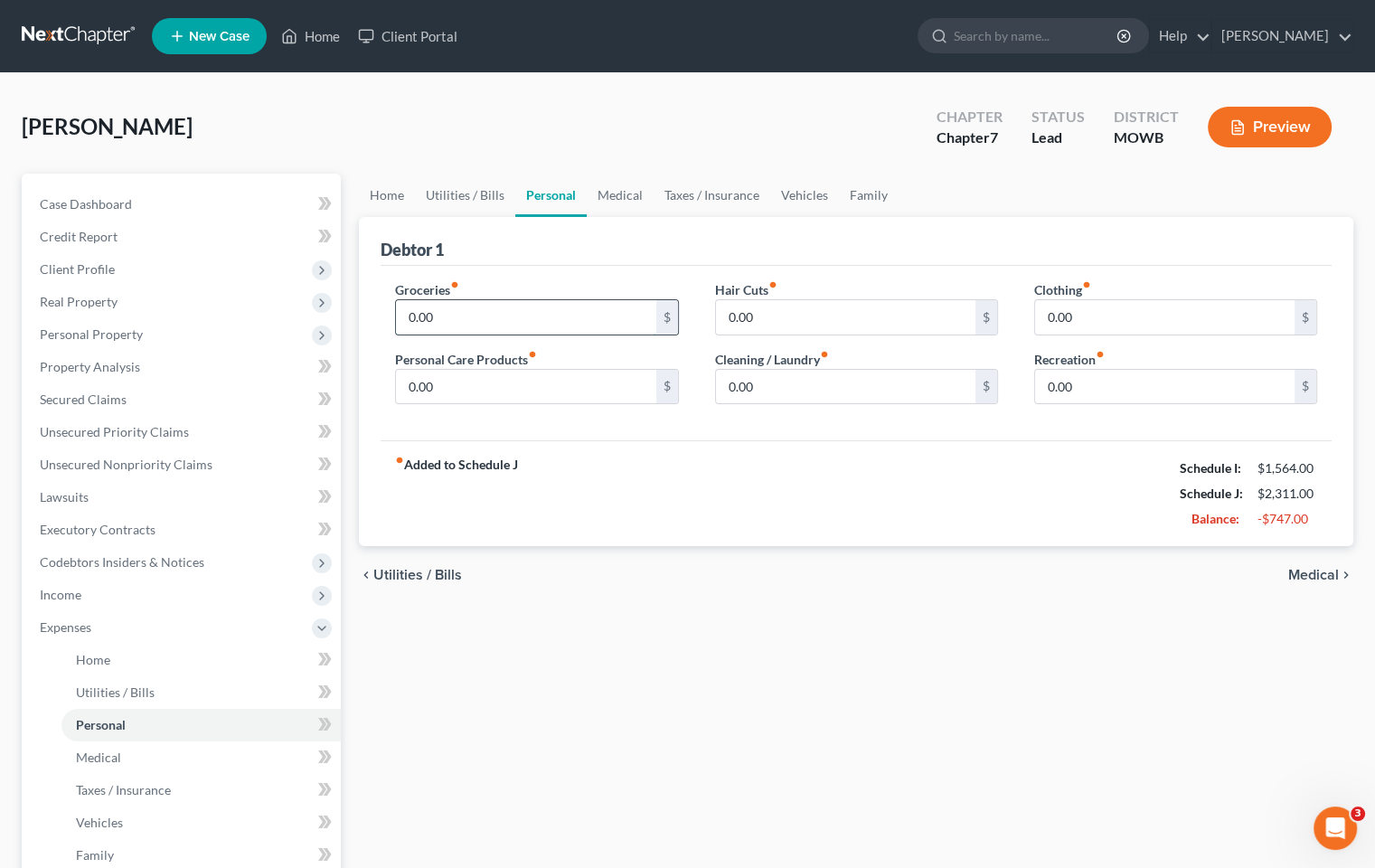
click at [535, 314] on input "0.00" at bounding box center [526, 317] width 259 height 34
type input "1"
type input "400.00"
type input "40.00"
type input "15.00"
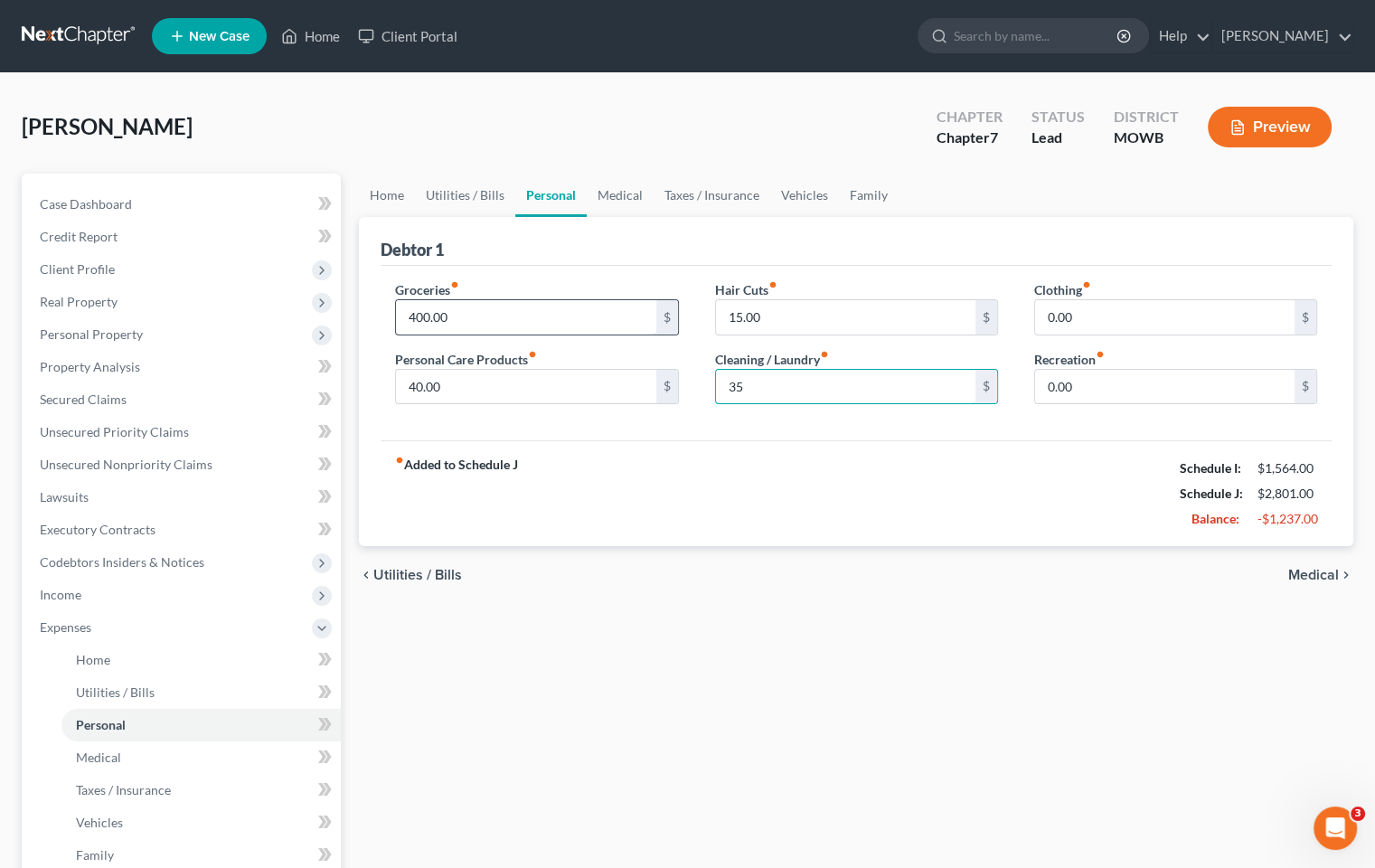
type input "35"
type input "50.00"
type input "80"
click at [1074, 387] on input "80" at bounding box center [1165, 387] width 259 height 34
type input "0"
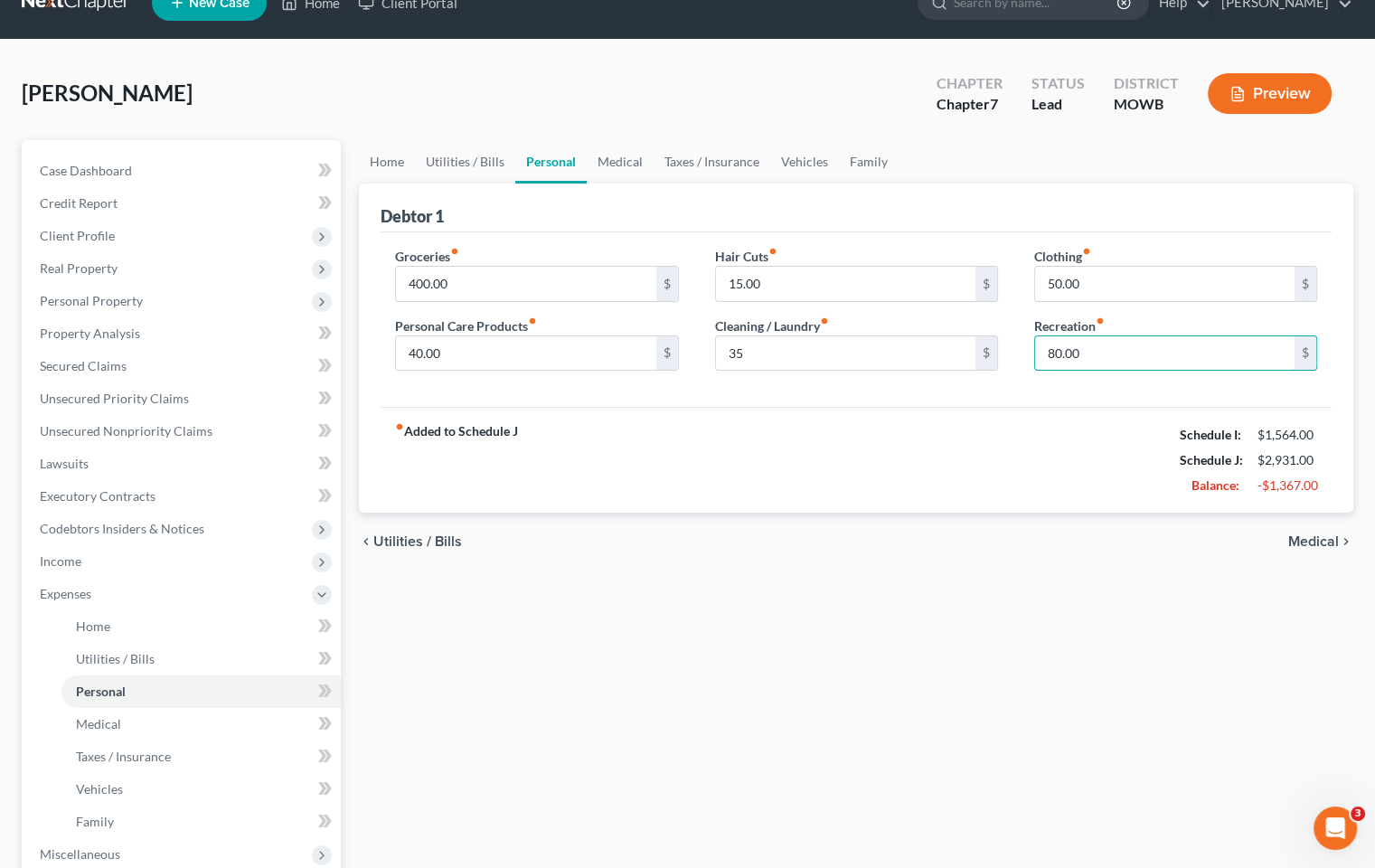
scroll to position [90, 0]
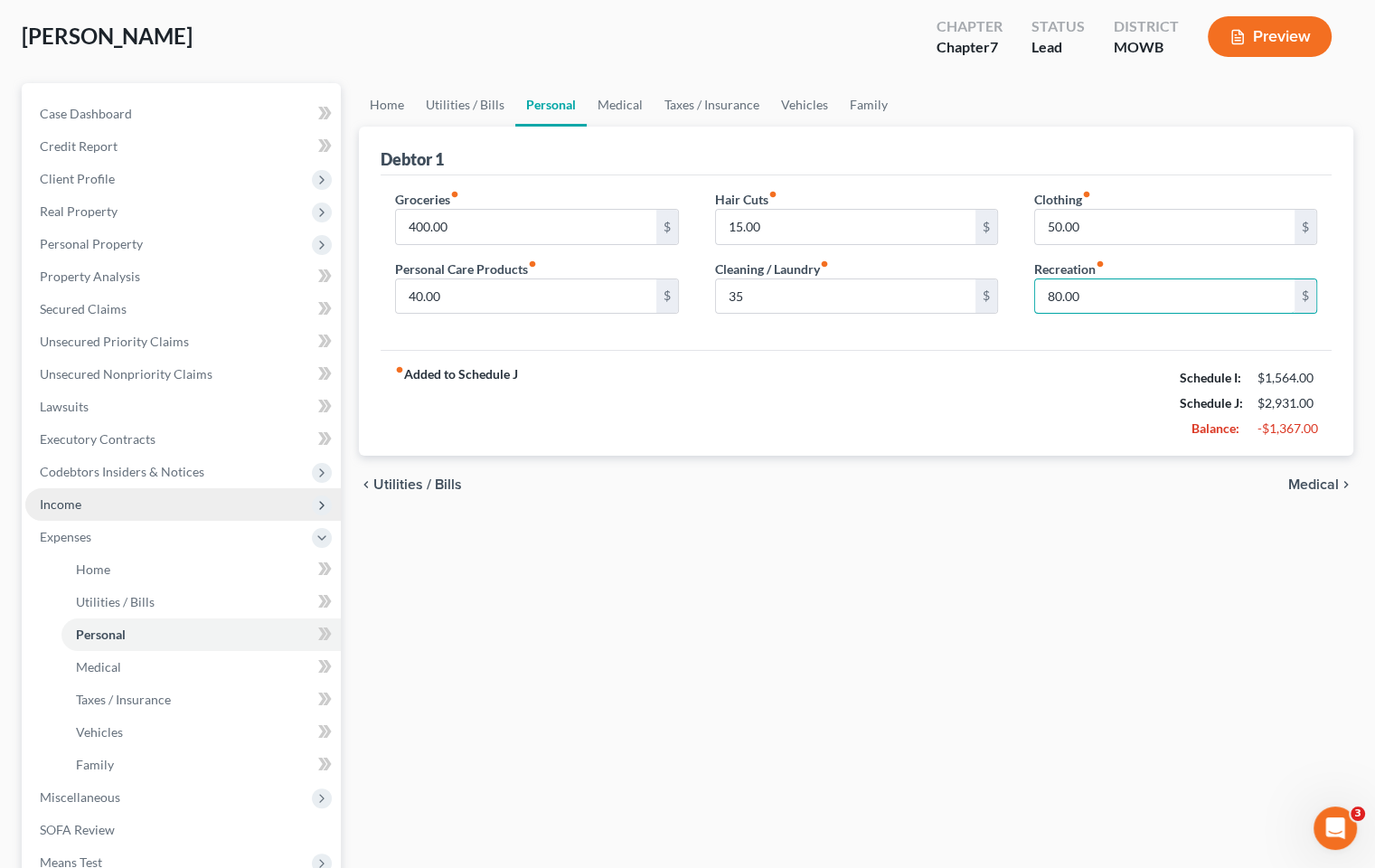
type input "80.00"
click at [115, 498] on span "Income" at bounding box center [183, 504] width 315 height 32
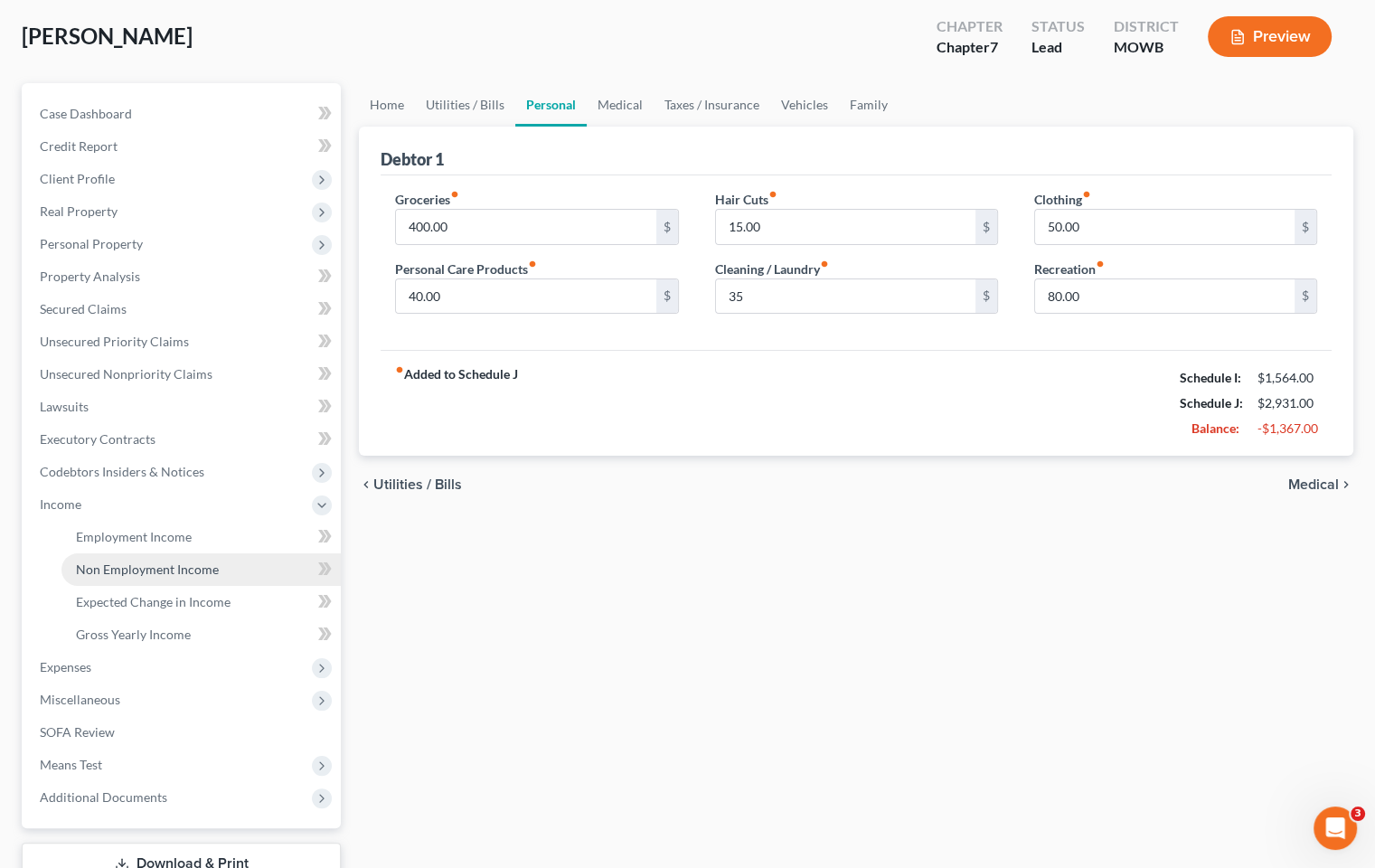
click at [188, 571] on span "Non Employment Income" at bounding box center [148, 570] width 143 height 16
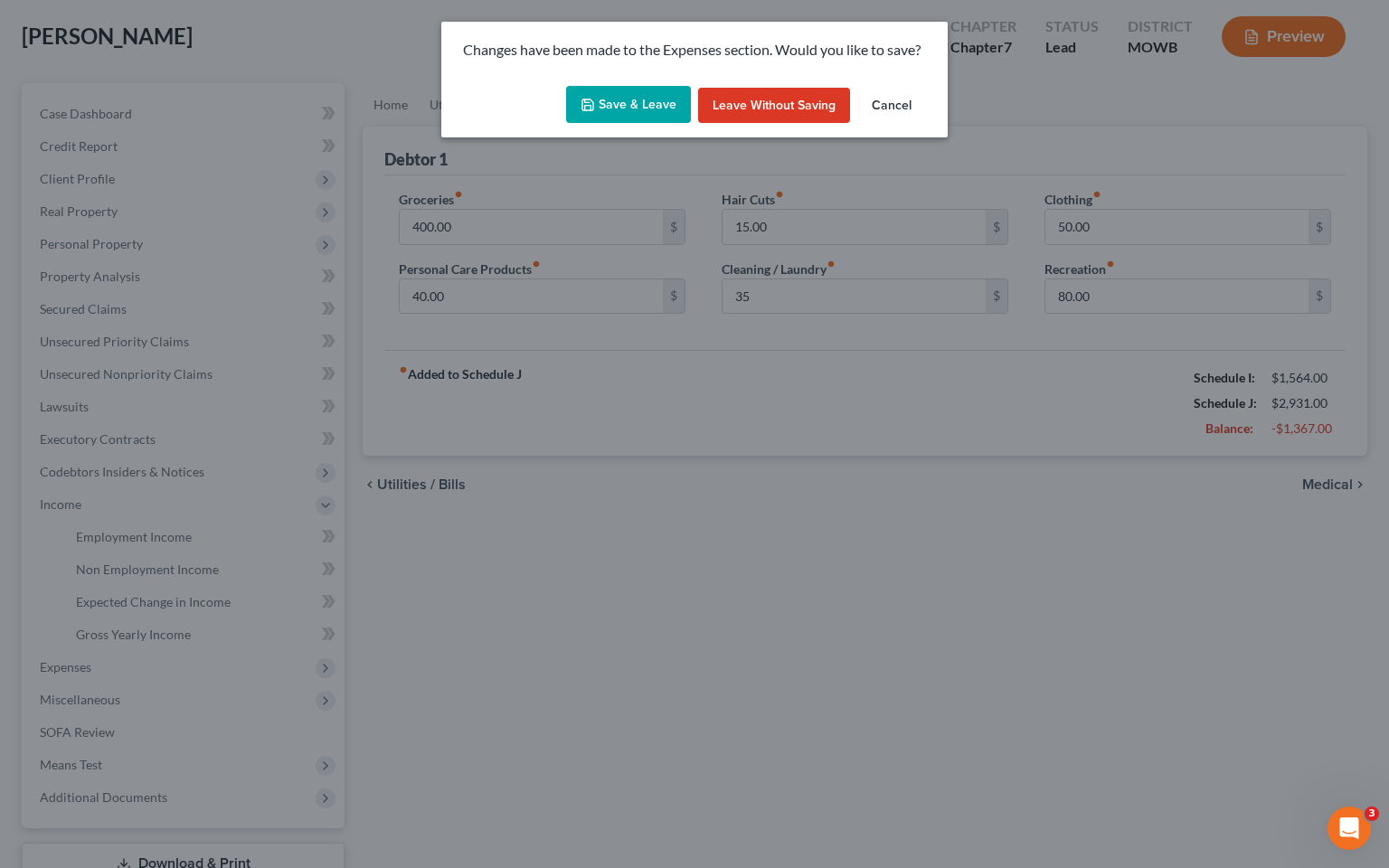
click at [666, 105] on button "Save & Leave" at bounding box center [627, 105] width 124 height 38
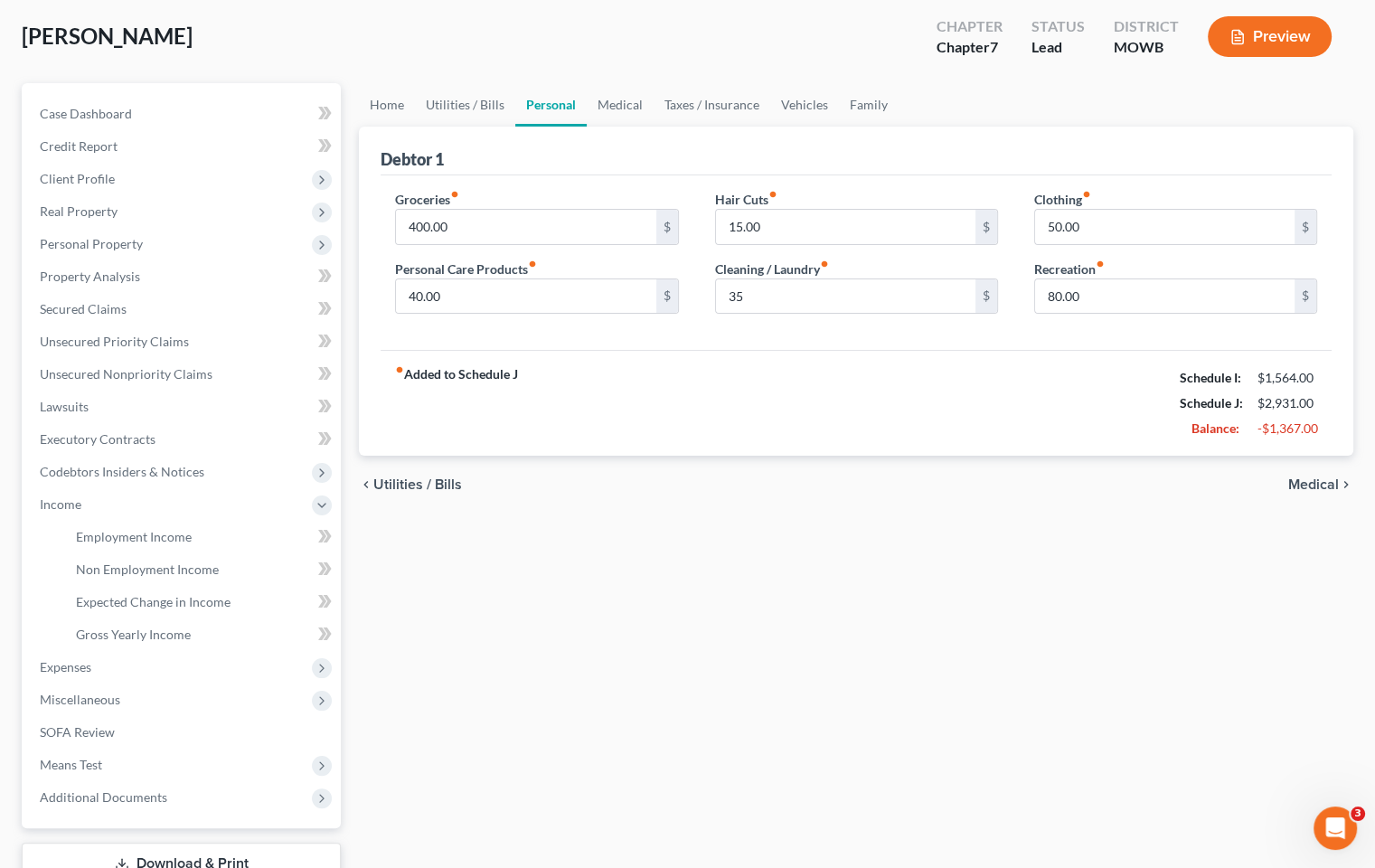
type input "35.00"
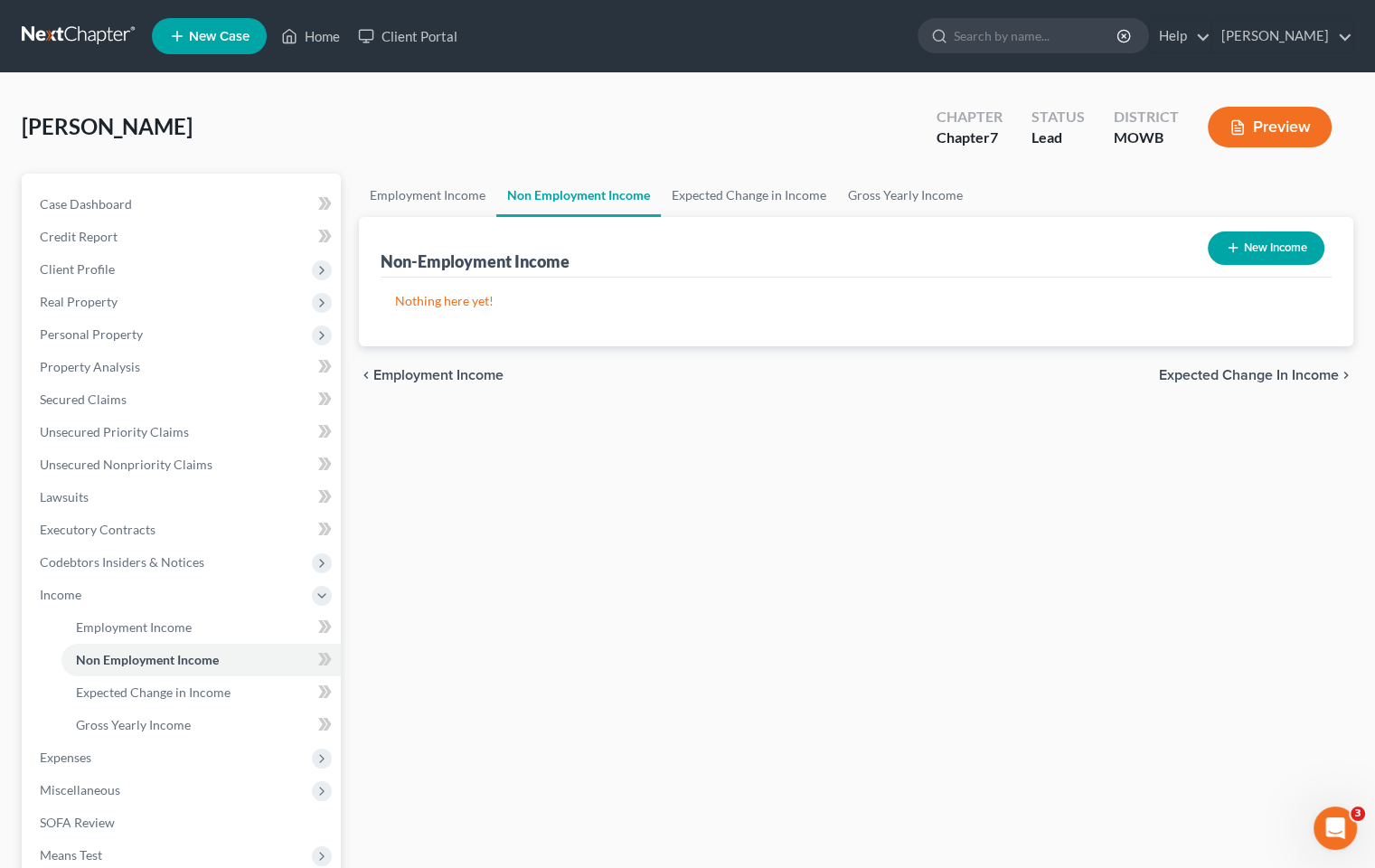
click at [1252, 243] on button "New Income" at bounding box center [1265, 248] width 116 height 33
select select "0"
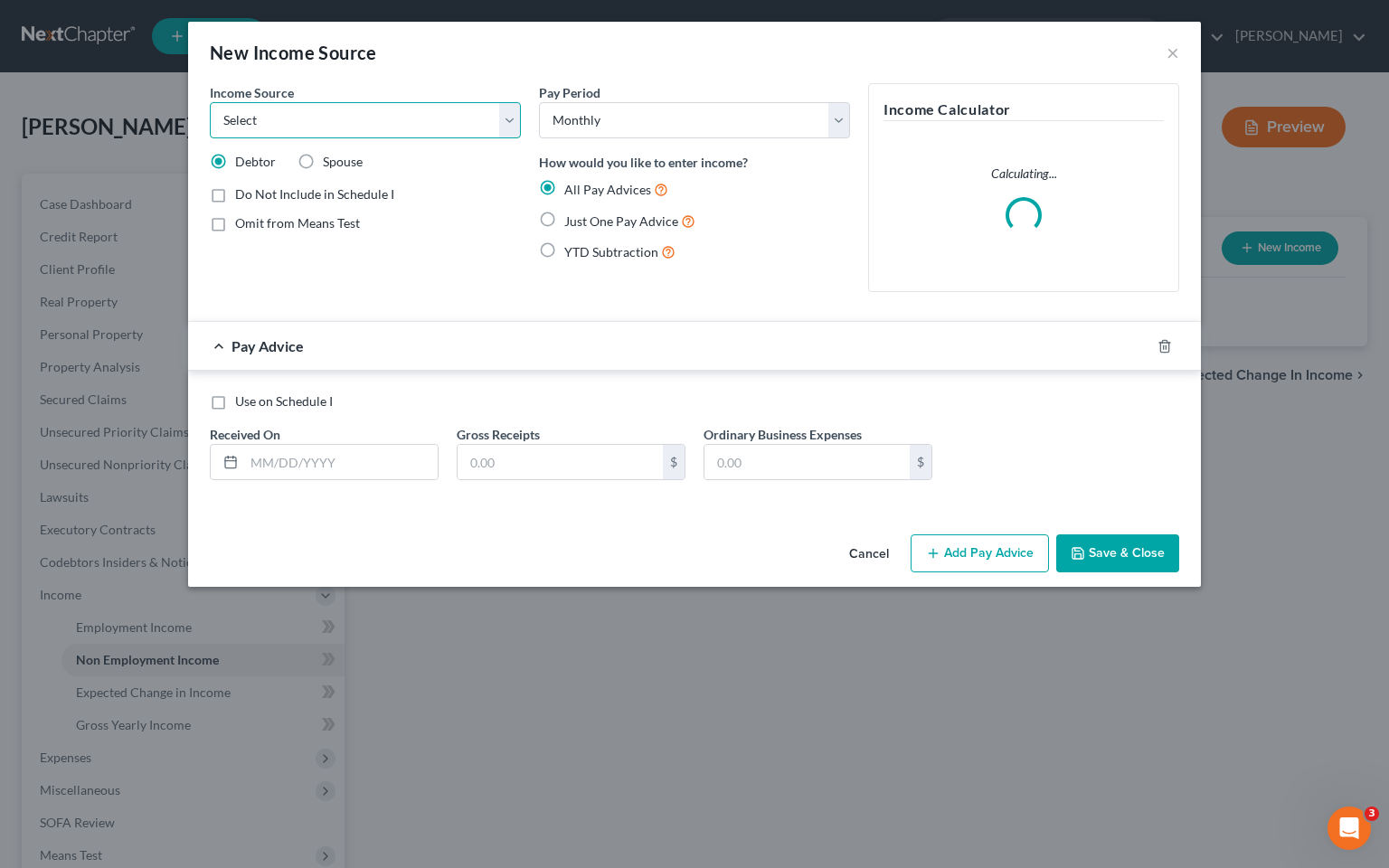
click at [510, 124] on select "Select Unemployment Disability (from employer) Pension Retirement Social Securi…" at bounding box center [365, 119] width 311 height 36
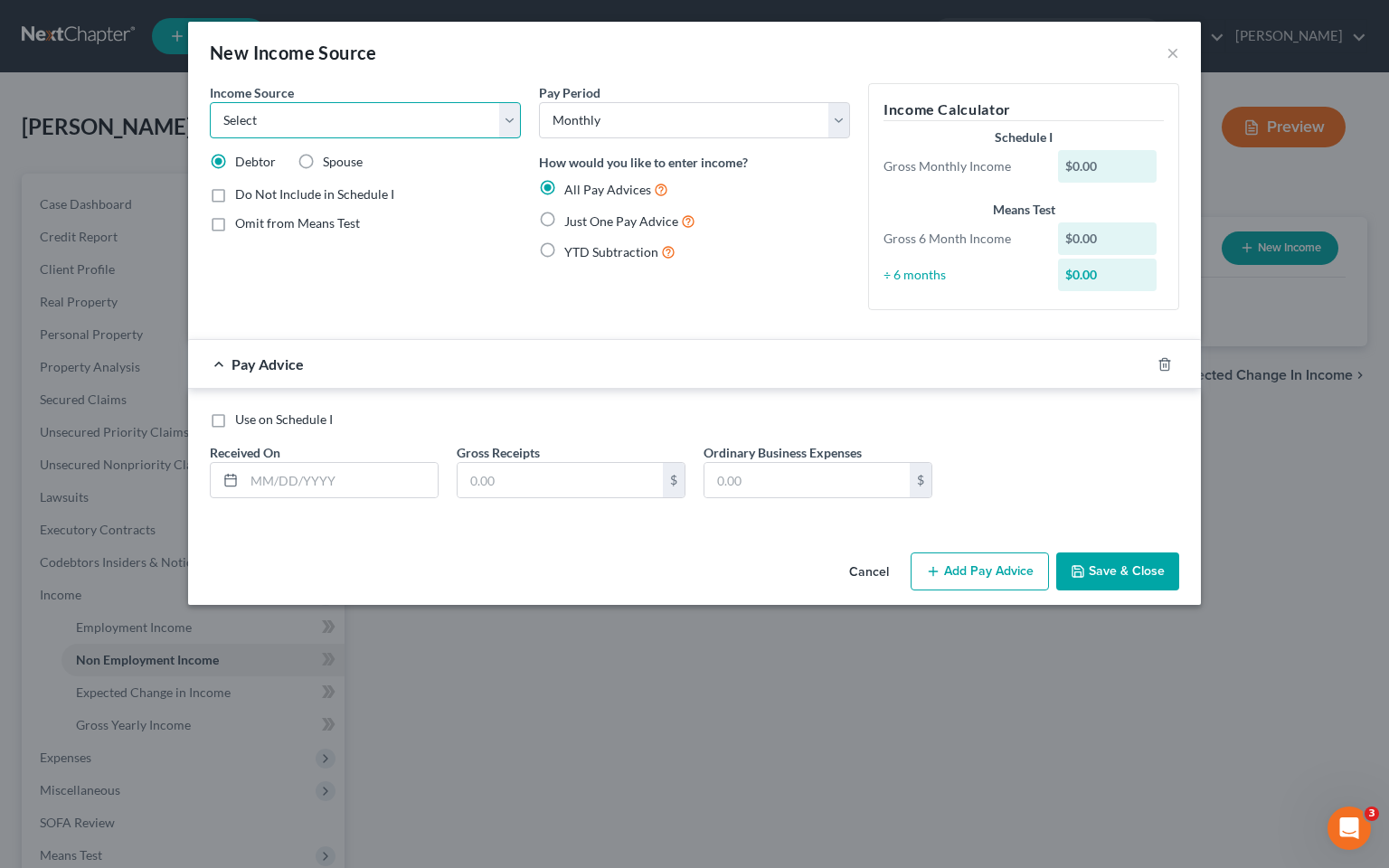
select select "7"
click at [209, 102] on select "Select Unemployment Disability (from employer) Pension Retirement Social Securi…" at bounding box center [365, 119] width 311 height 36
click at [1127, 170] on div "$0.00" at bounding box center [1108, 165] width 100 height 32
click at [235, 417] on label "Use on Schedule I" at bounding box center [284, 419] width 98 height 18
click at [243, 417] on input "Use on Schedule I" at bounding box center [249, 416] width 12 height 12
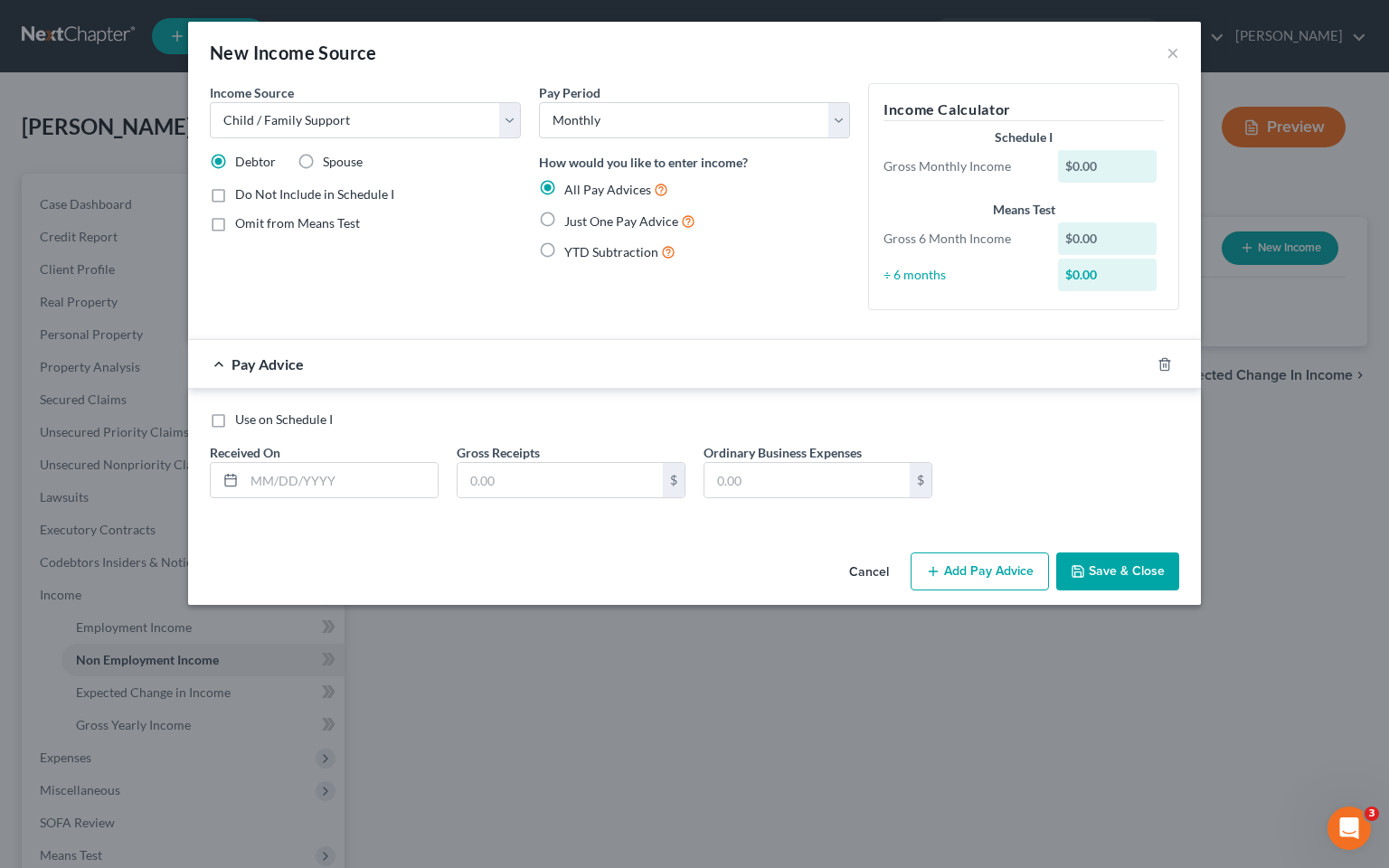
checkbox input "true"
click at [352, 480] on input "text" at bounding box center [341, 480] width 194 height 34
type input "[DATE]"
type input "1,400.00"
click at [991, 578] on button "Add Pay Advice" at bounding box center [979, 571] width 138 height 38
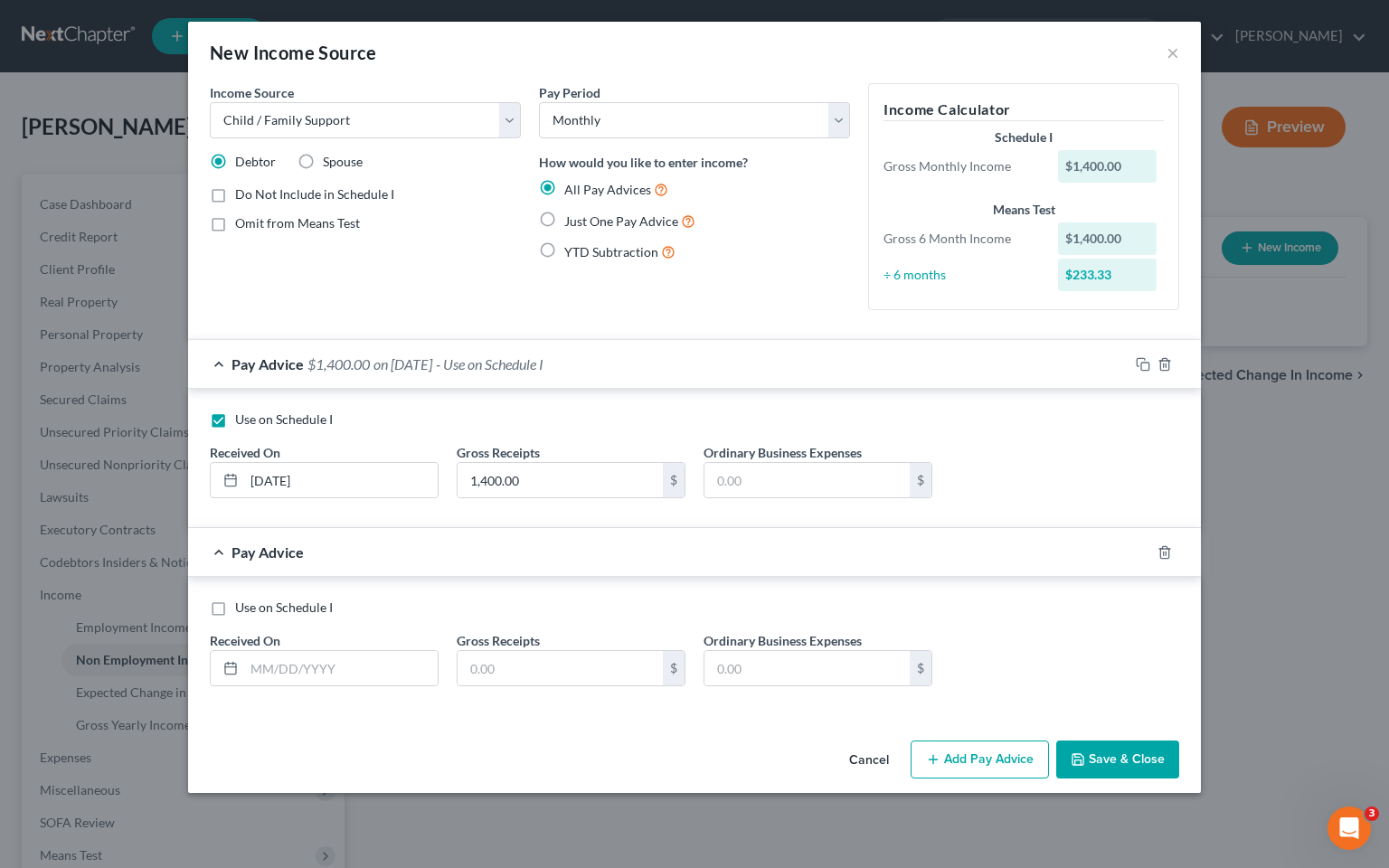
click at [1082, 742] on button "Save & Close" at bounding box center [1118, 759] width 123 height 38
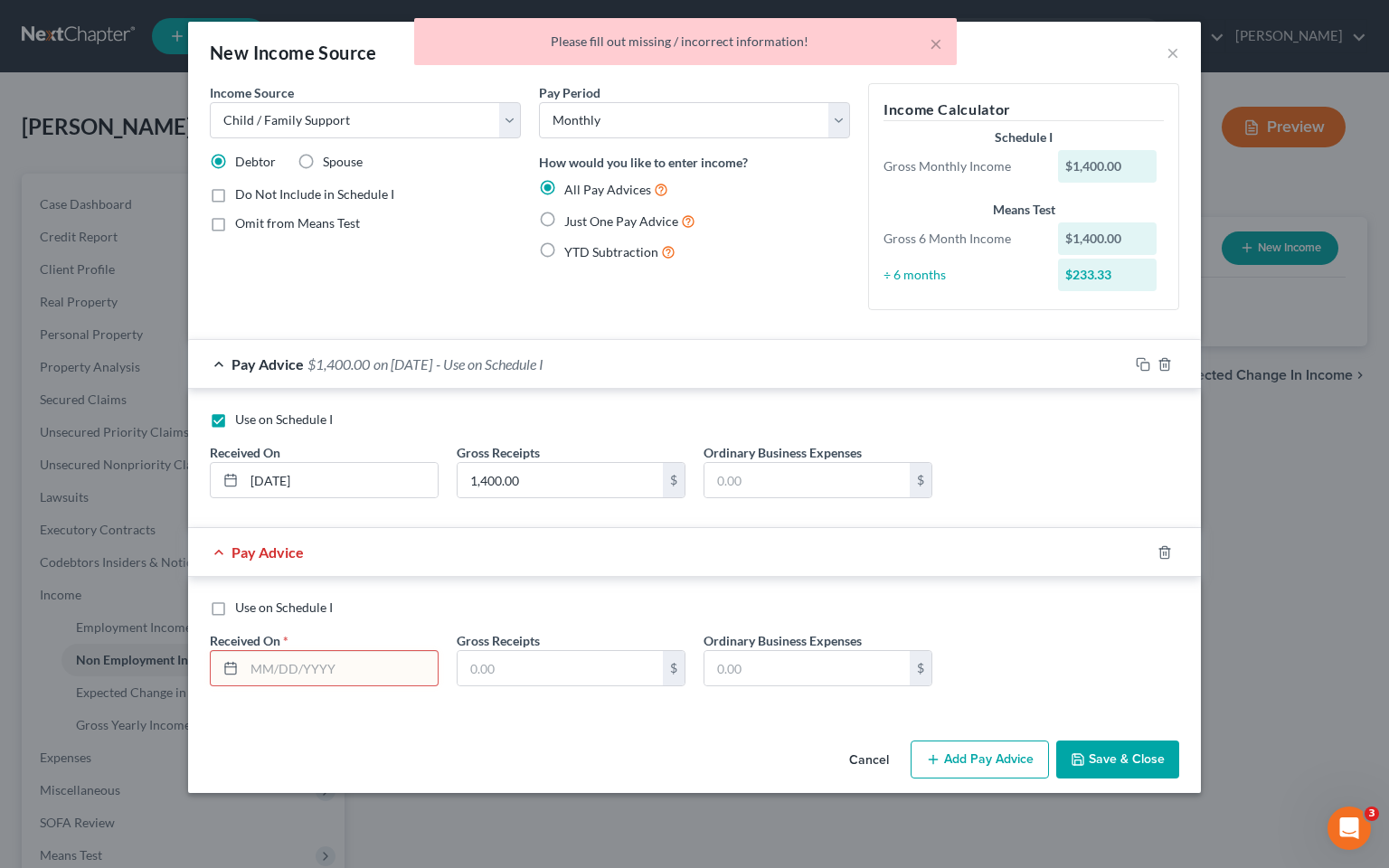
click at [803, 270] on div "Pay Period Select Monthly Twice Monthly Every Other Week Weekly How would you l…" at bounding box center [694, 204] width 329 height 242
click at [335, 662] on input "text" at bounding box center [341, 667] width 194 height 34
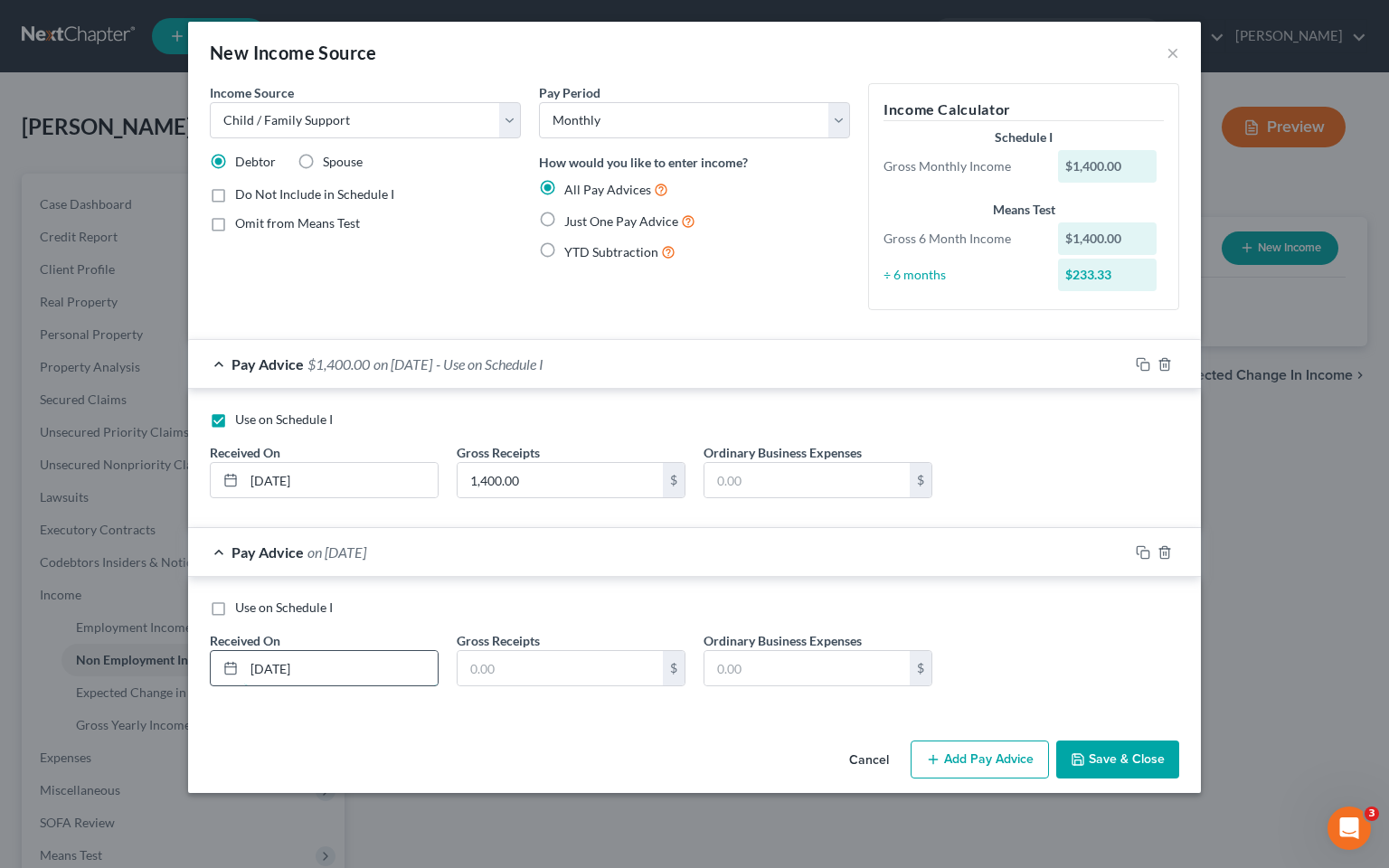
type input "[DATE]"
click at [1104, 761] on button "Save & Close" at bounding box center [1118, 759] width 123 height 38
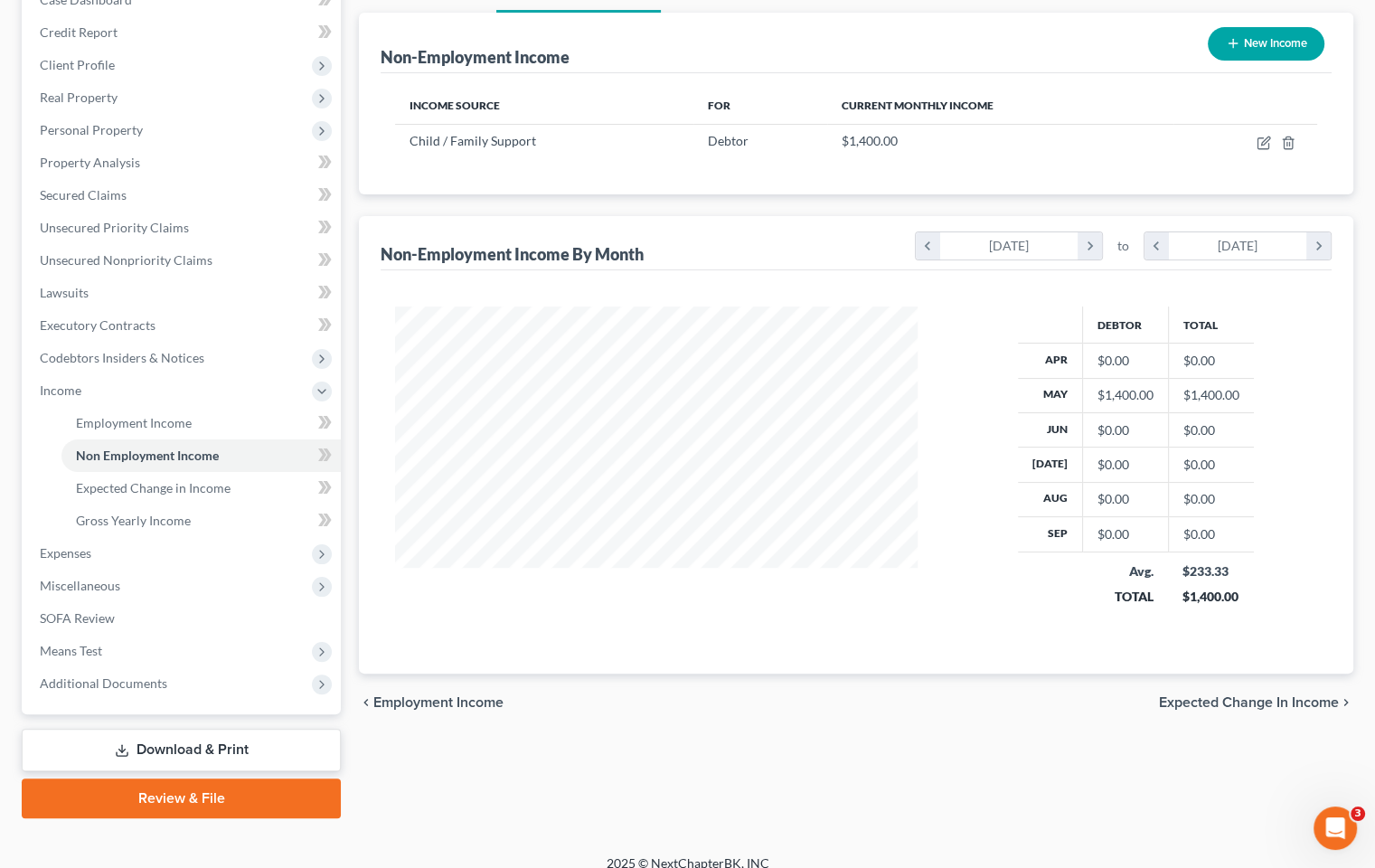
scroll to position [221, 0]
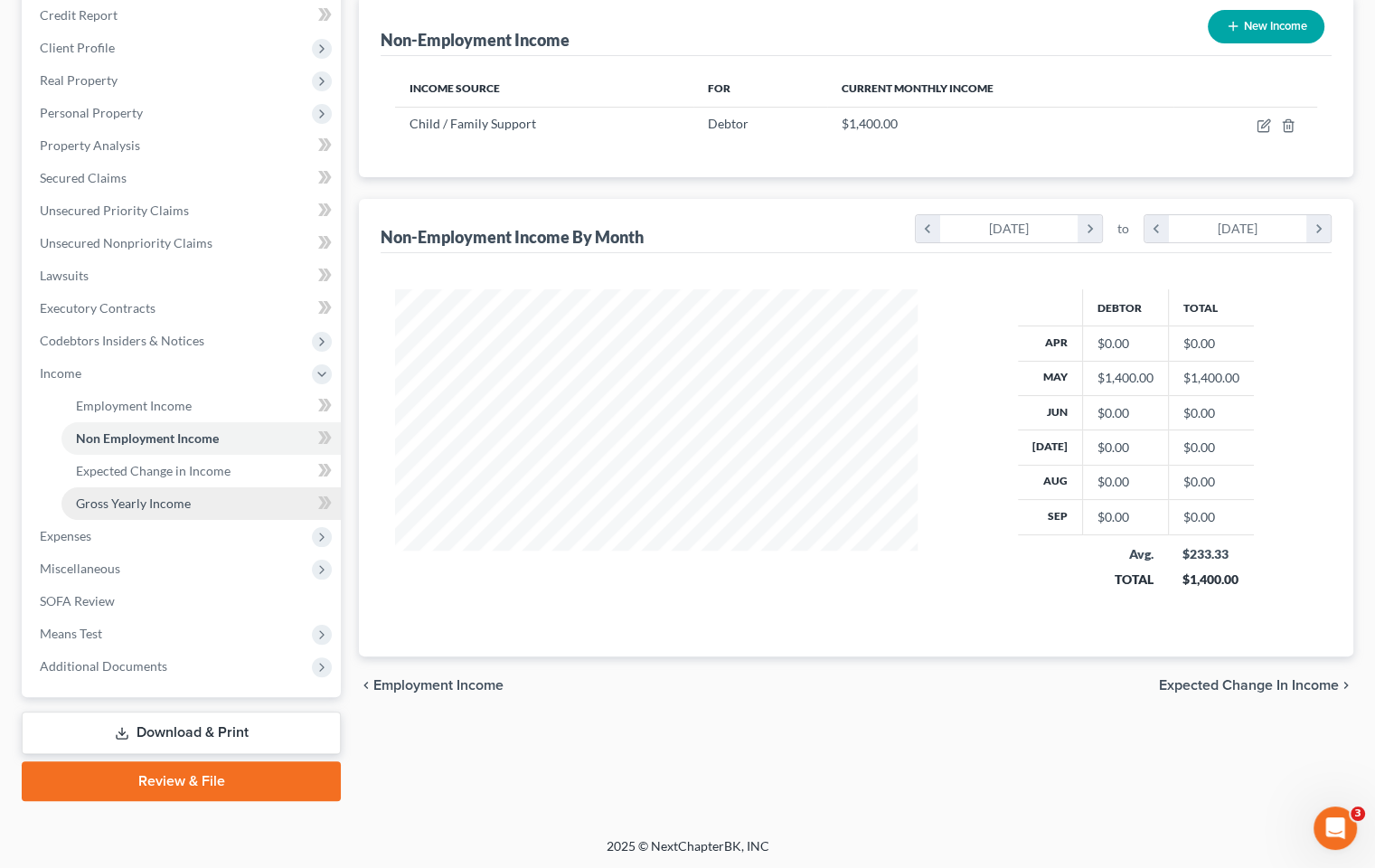
click at [274, 500] on link "Gross Yearly Income" at bounding box center [201, 503] width 279 height 32
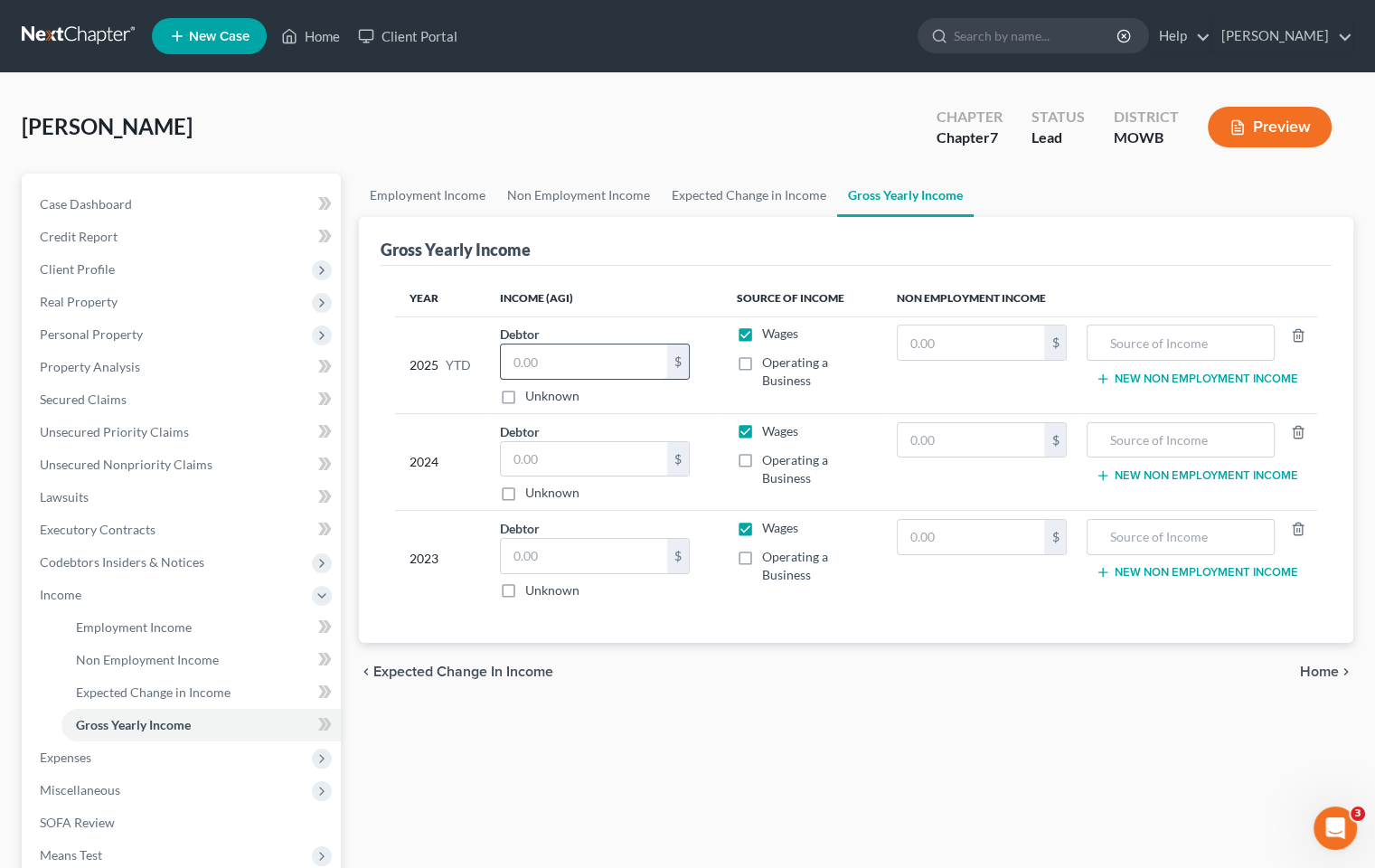
click at [614, 352] on input "text" at bounding box center [584, 361] width 166 height 34
click at [129, 587] on span "Income" at bounding box center [183, 594] width 315 height 32
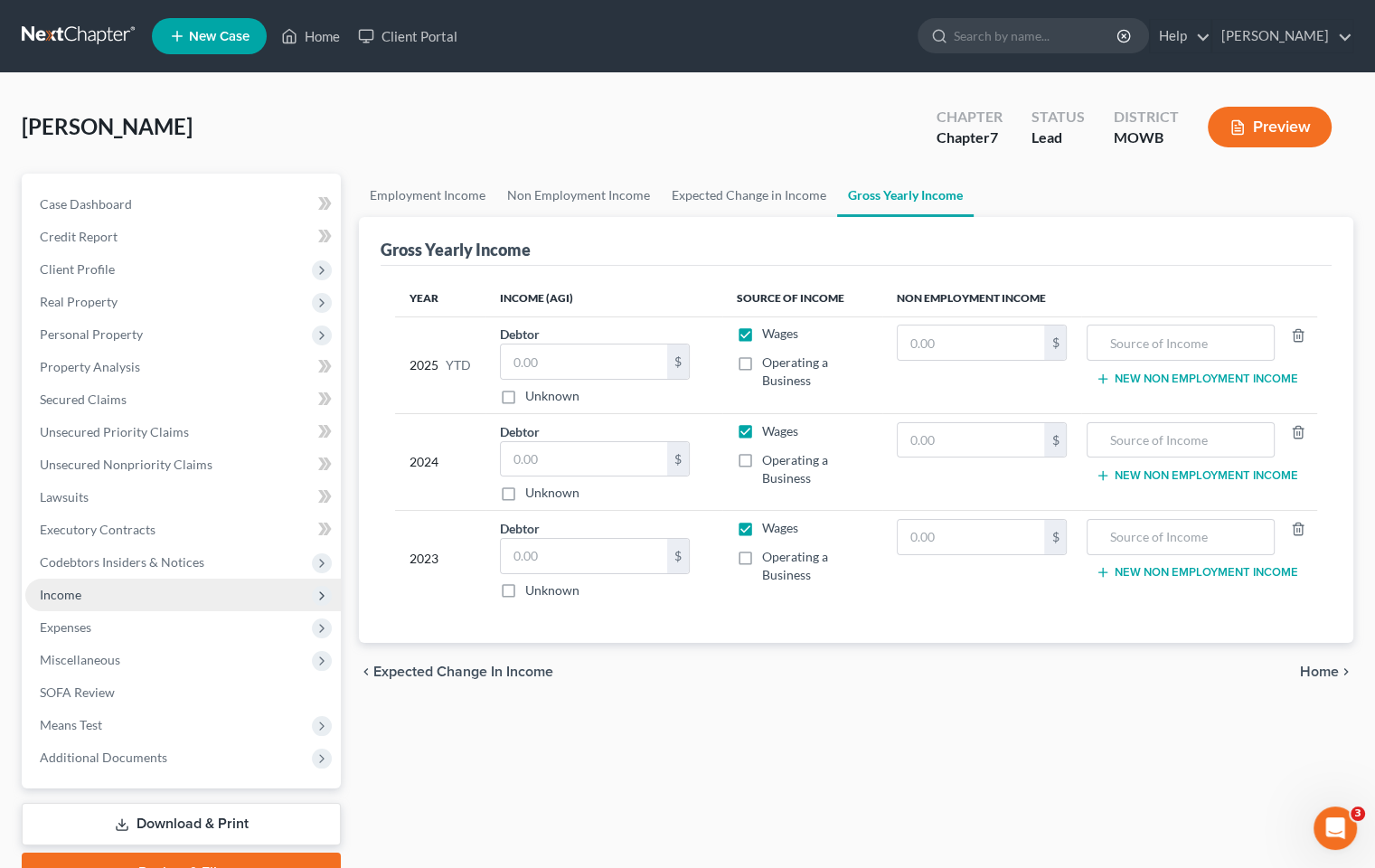
click at [119, 597] on span "Income" at bounding box center [183, 594] width 315 height 32
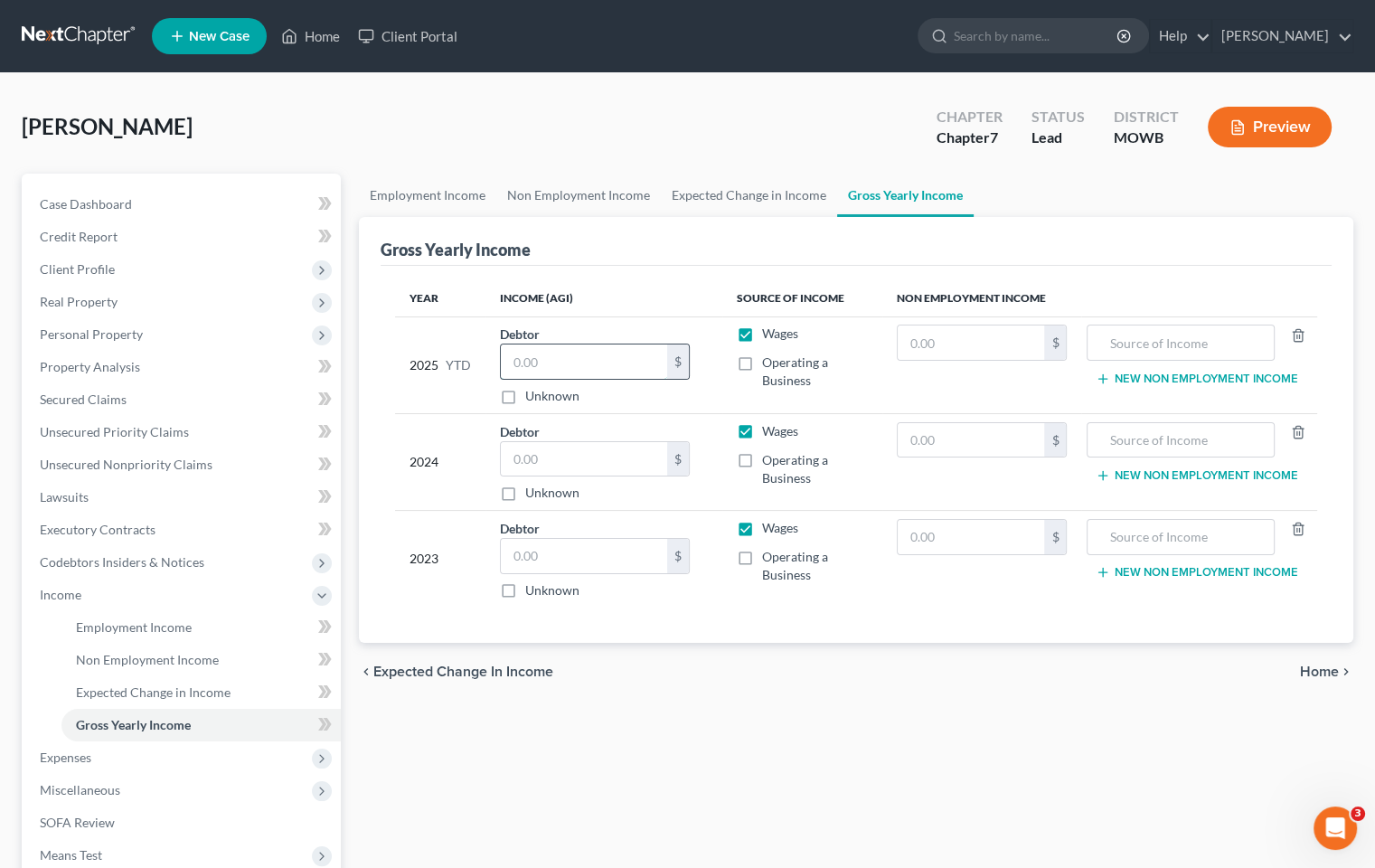
click at [572, 356] on input "text" at bounding box center [584, 361] width 166 height 34
type input "37,000.00"
click at [592, 461] on input "text" at bounding box center [584, 459] width 166 height 34
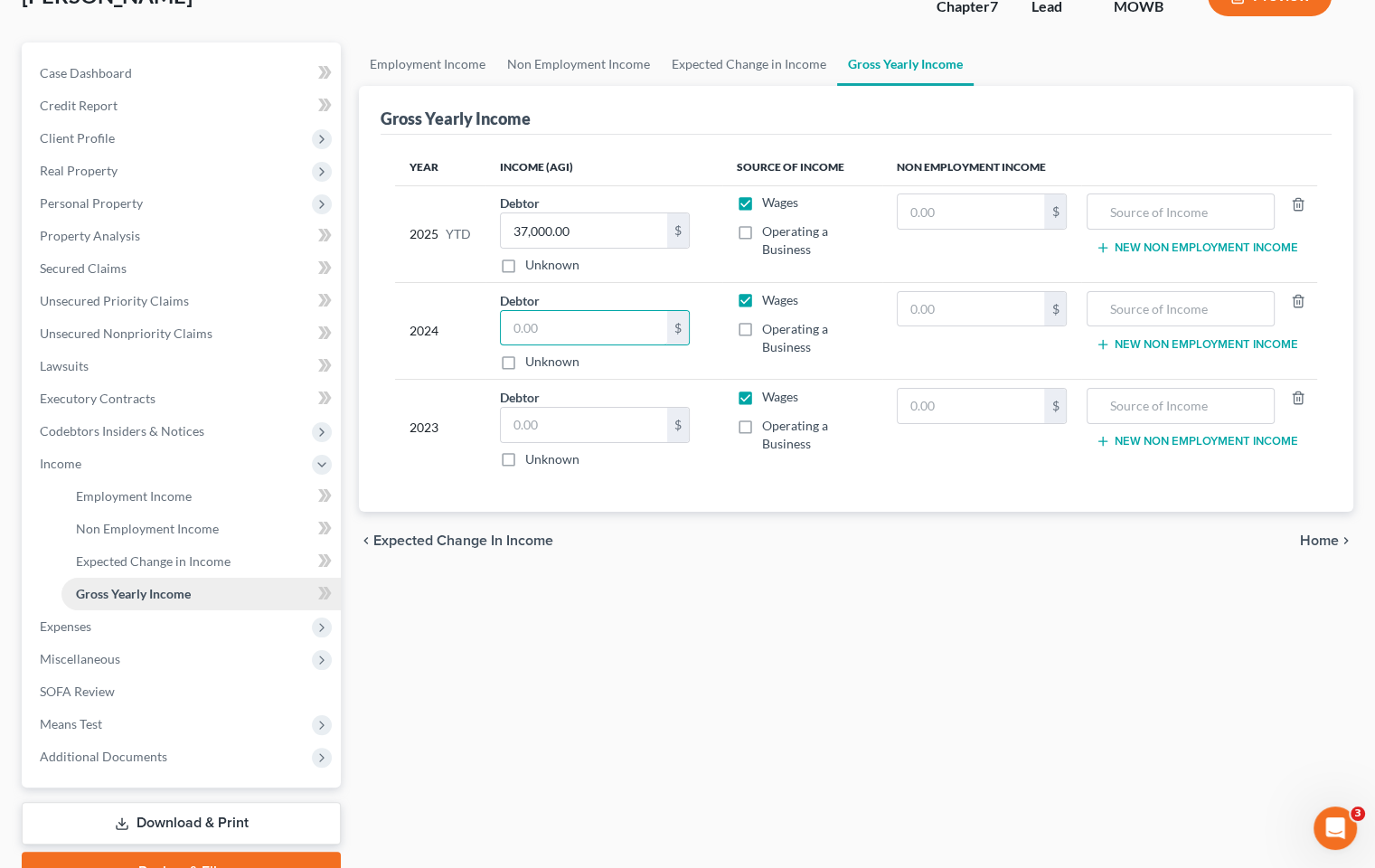
scroll to position [90, 0]
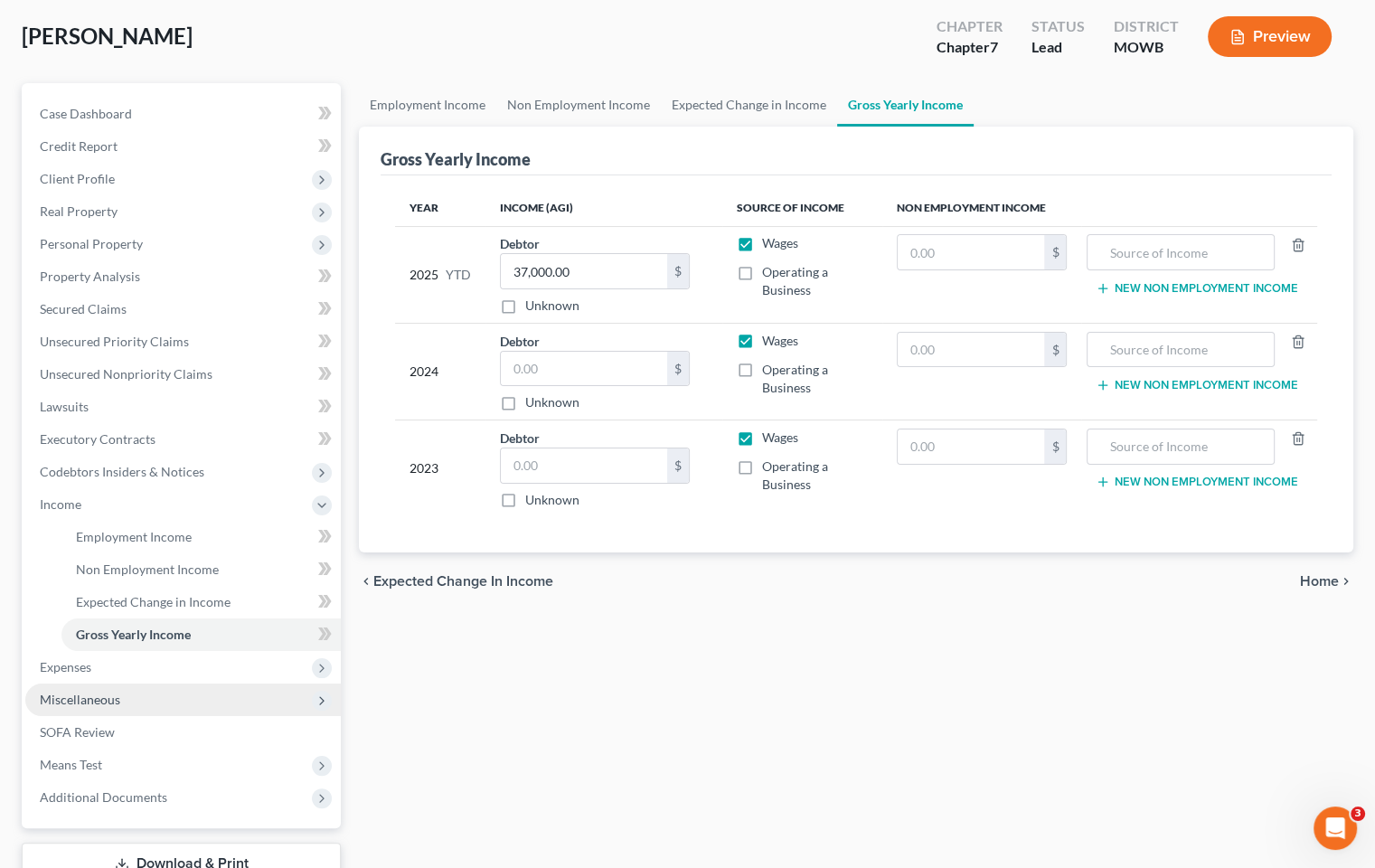
click at [324, 694] on icon at bounding box center [321, 701] width 15 height 15
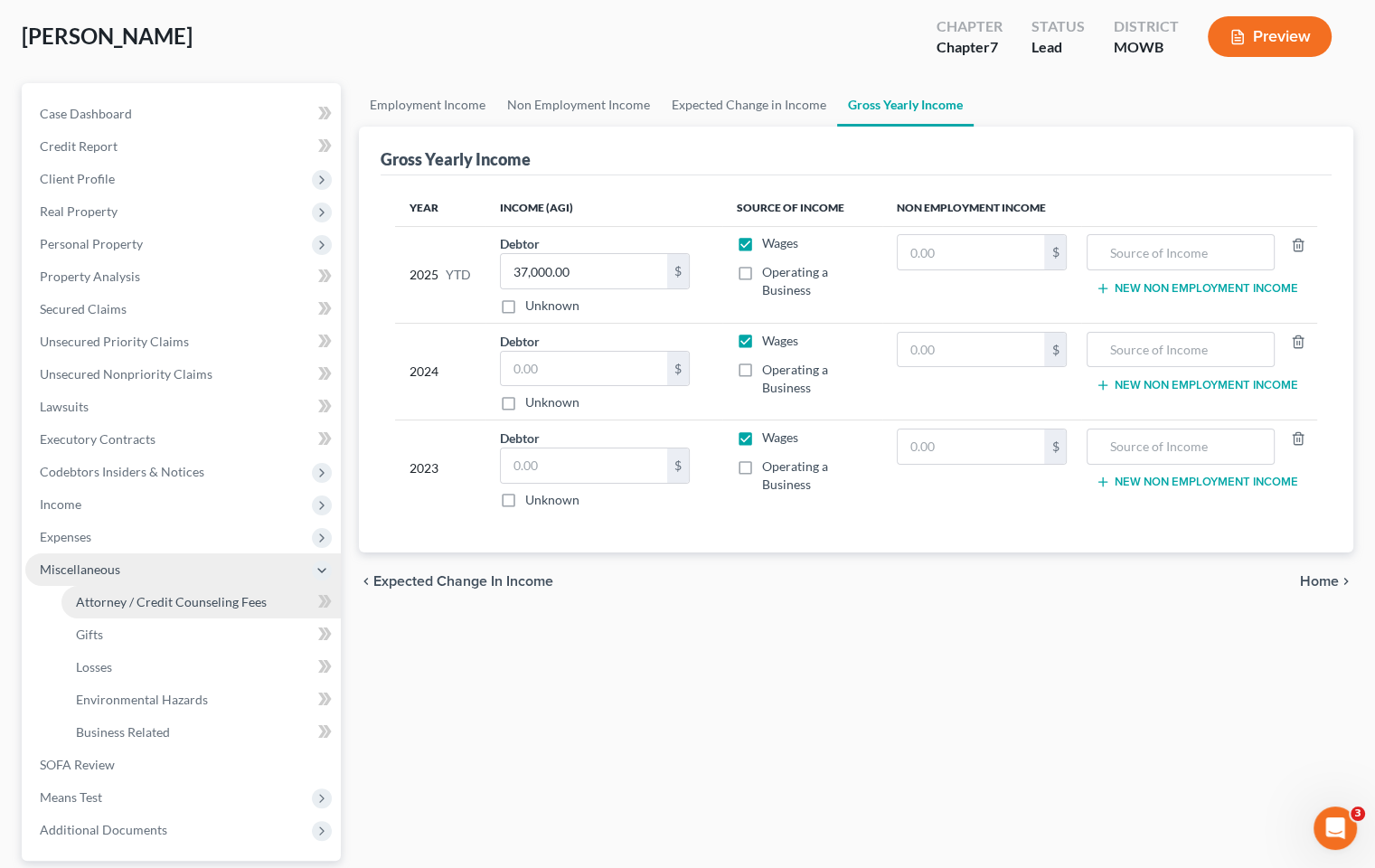
click at [245, 603] on span "Attorney / Credit Counseling Fees" at bounding box center [171, 602] width 191 height 16
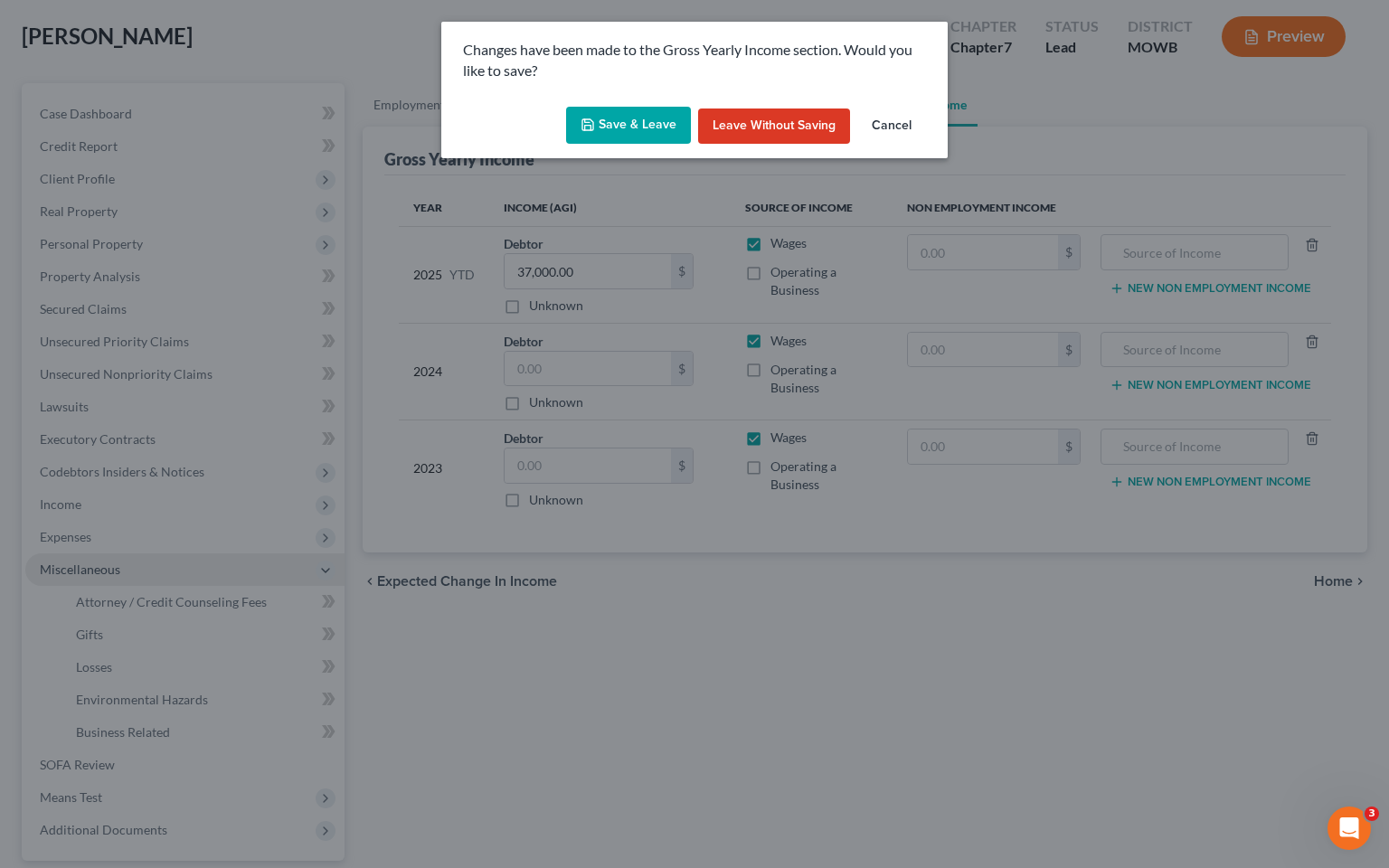
click at [634, 116] on button "Save & Leave" at bounding box center [627, 125] width 124 height 38
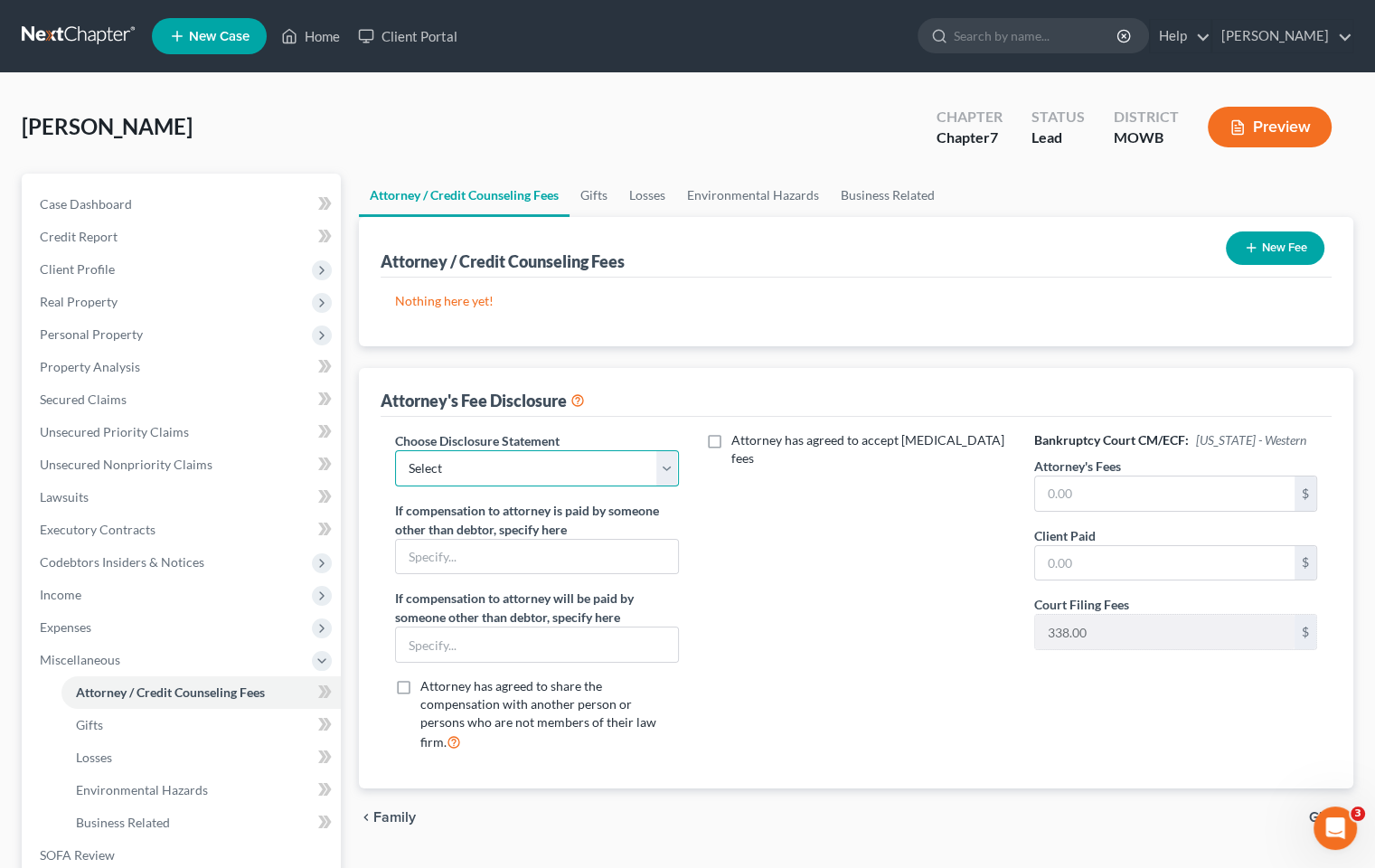
click at [676, 470] on select "Select Attorney at law" at bounding box center [536, 468] width 283 height 36
select select "0"
click at [395, 450] on select "Select Attorney at law" at bounding box center [536, 468] width 283 height 36
click at [573, 559] on input "text" at bounding box center [536, 557] width 281 height 34
type input "M"
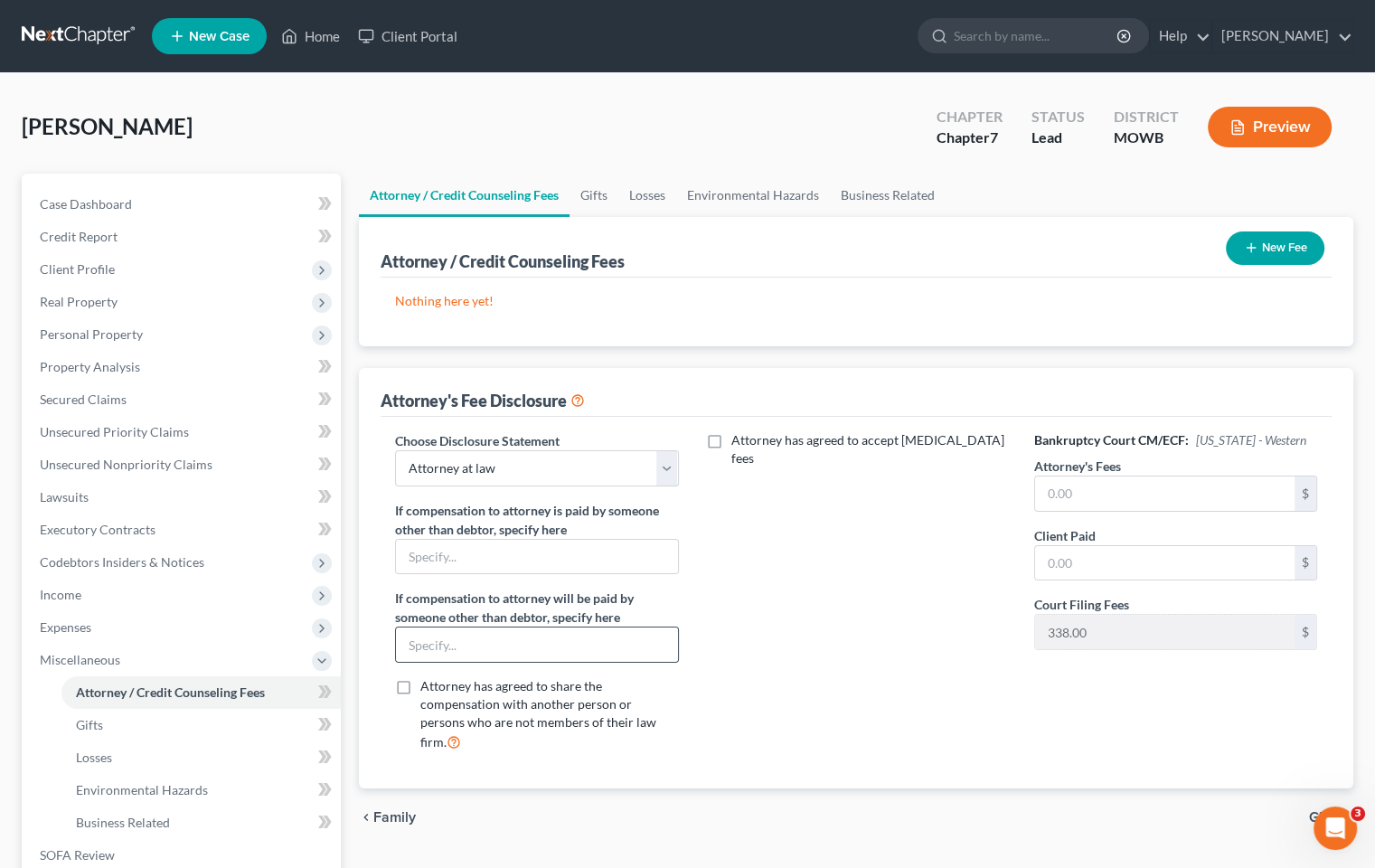
drag, startPoint x: 481, startPoint y: 641, endPoint x: 520, endPoint y: 641, distance: 39.0
click at [492, 641] on input "text" at bounding box center [536, 644] width 281 height 34
type input "Met-Life Legal insurance"
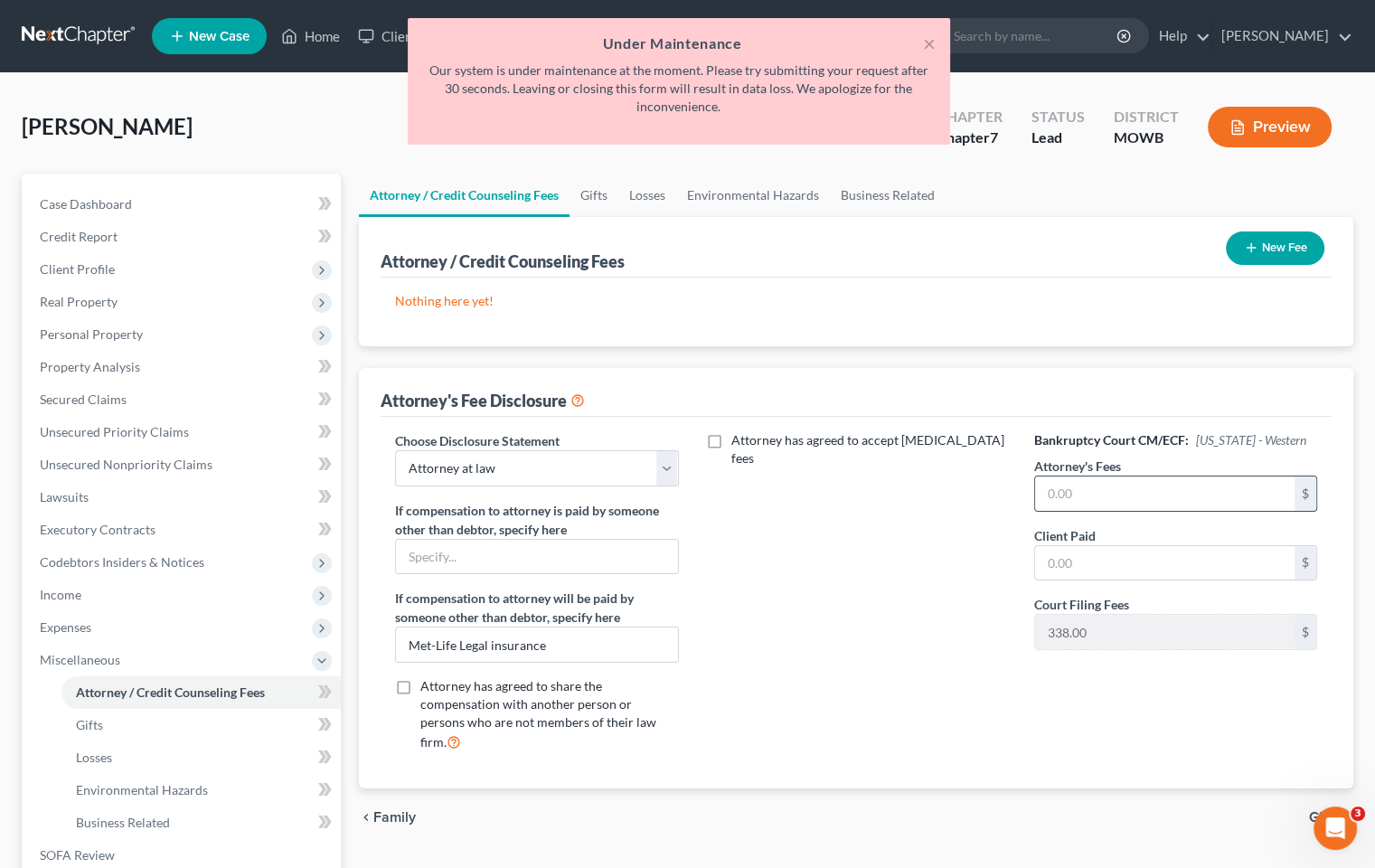
click at [1306, 493] on div "$" at bounding box center [1306, 493] width 22 height 34
click at [1260, 486] on input "text" at bounding box center [1165, 493] width 259 height 34
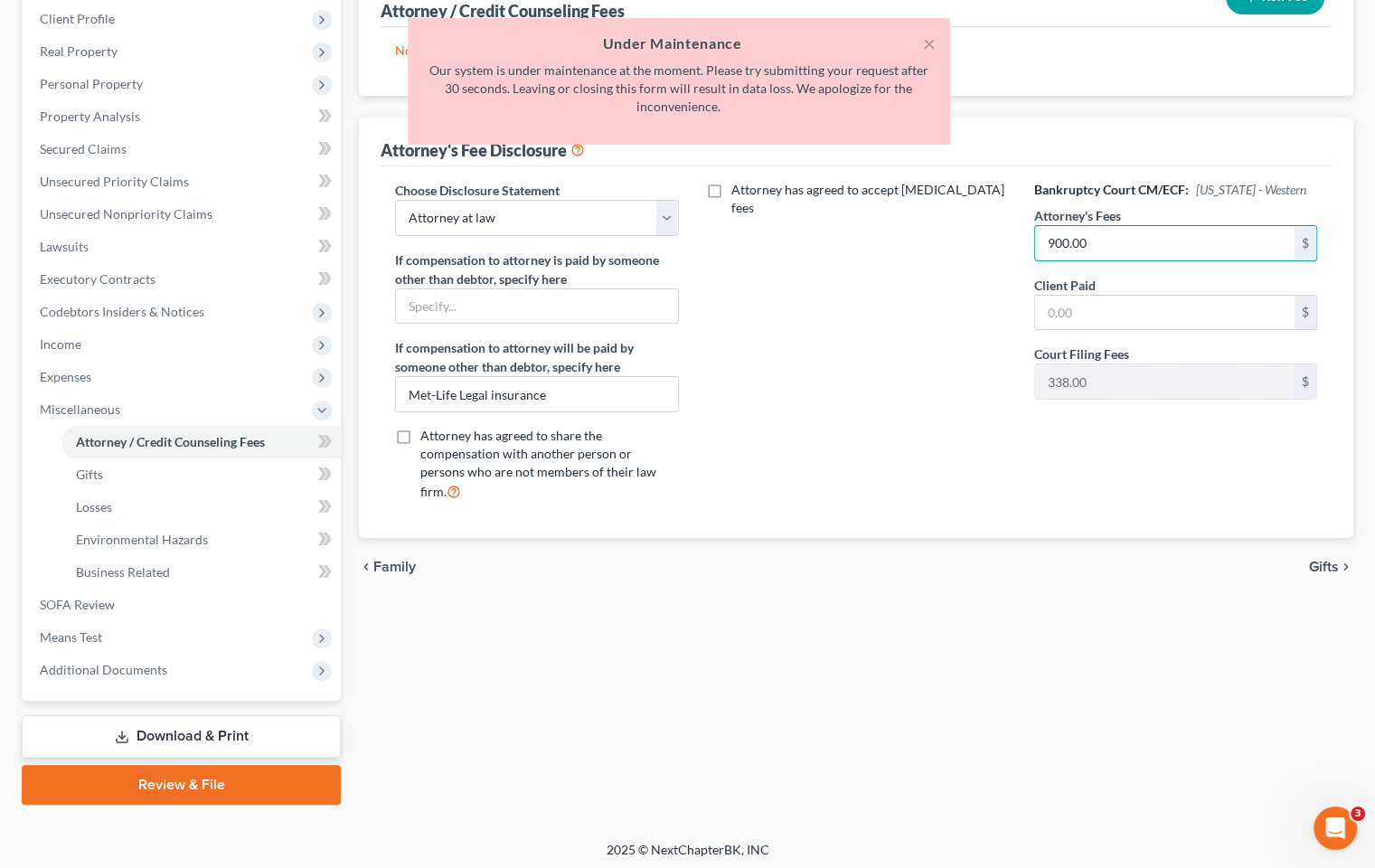
scroll to position [254, 0]
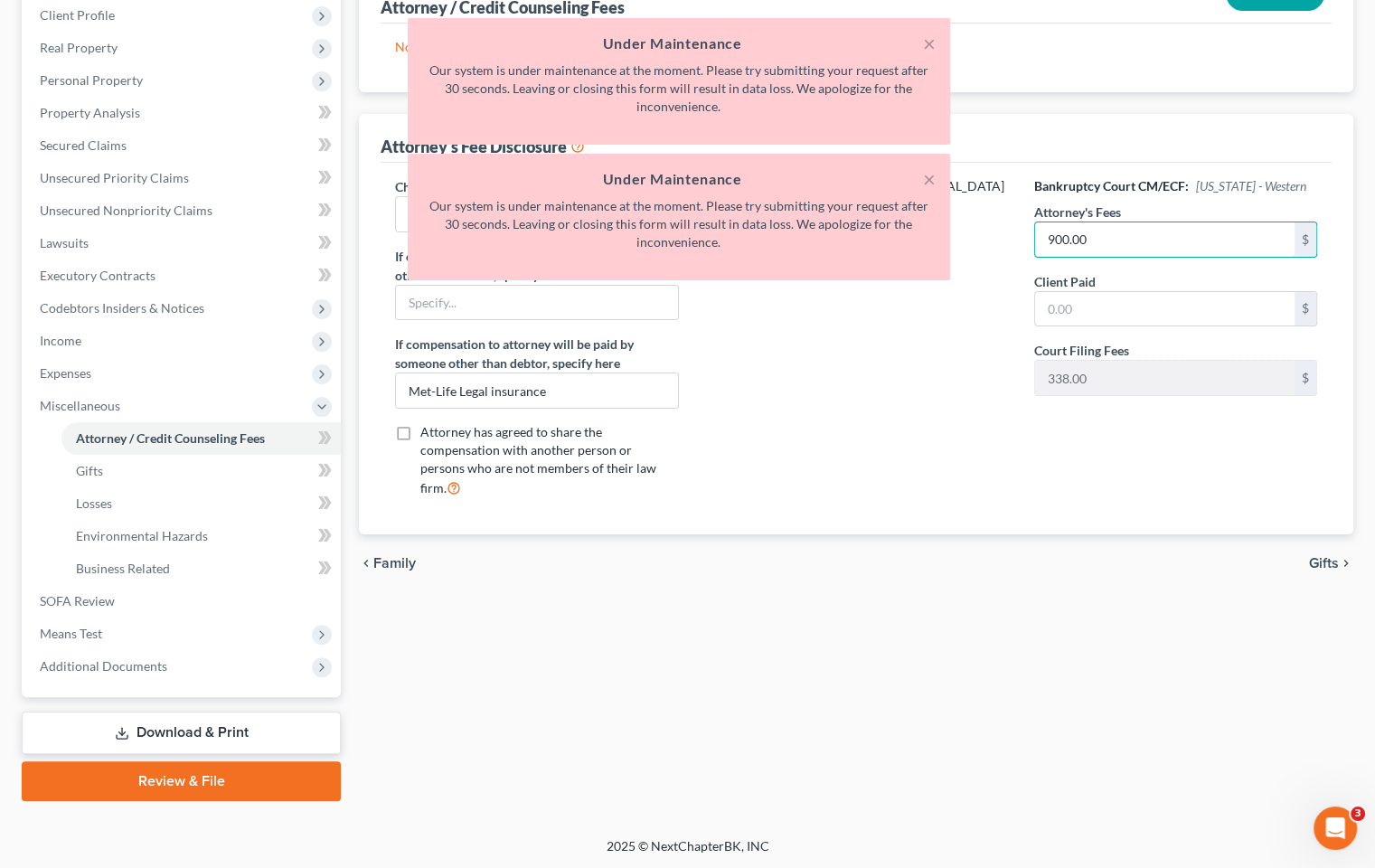
type input "900.00"
click at [1316, 556] on span "Gifts" at bounding box center [1324, 563] width 29 height 15
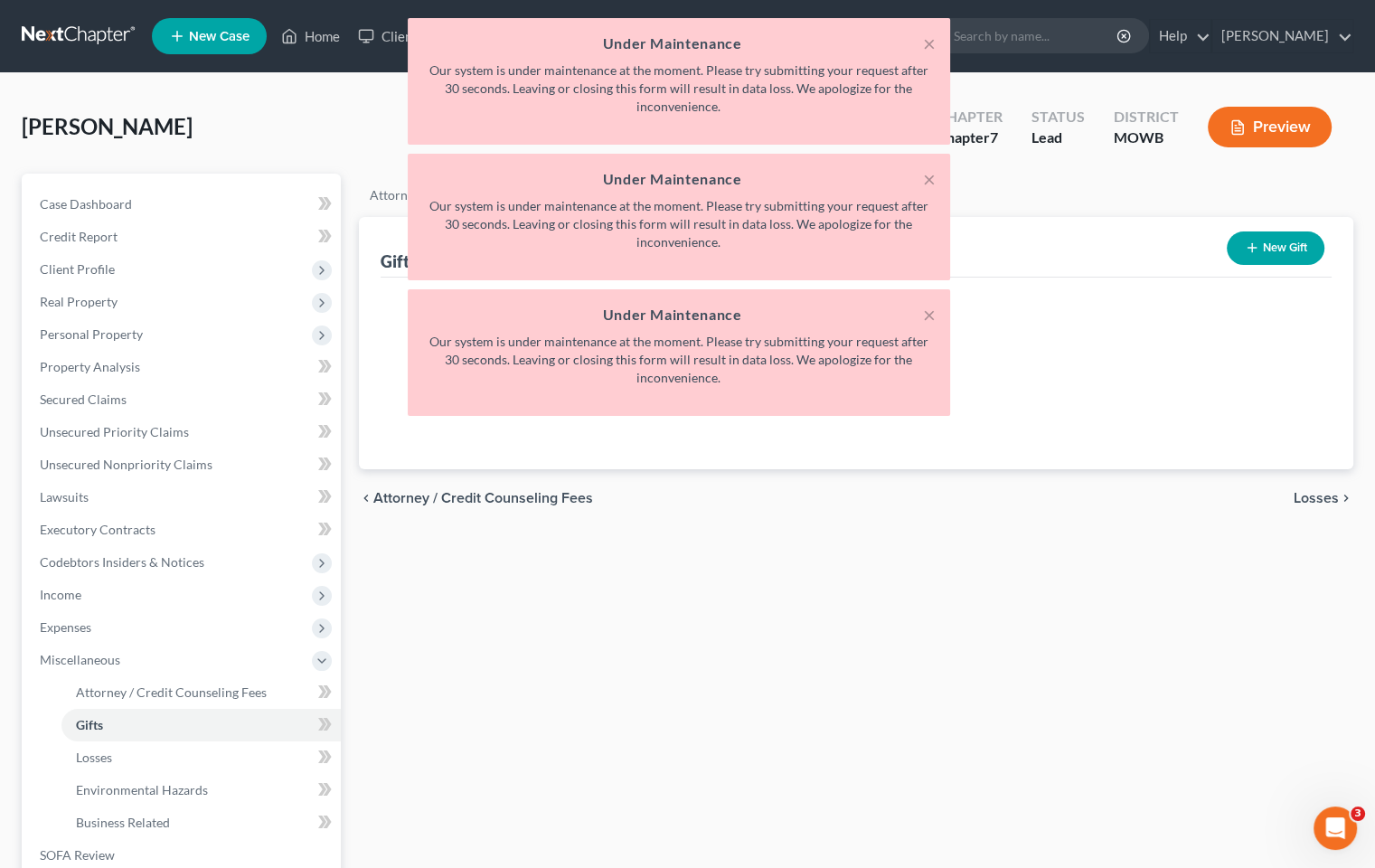
click at [937, 41] on div "× Under Maintenance Our system is under maintenance at the moment. Please try s…" at bounding box center [679, 80] width 542 height 126
click at [932, 46] on button "×" at bounding box center [929, 43] width 13 height 22
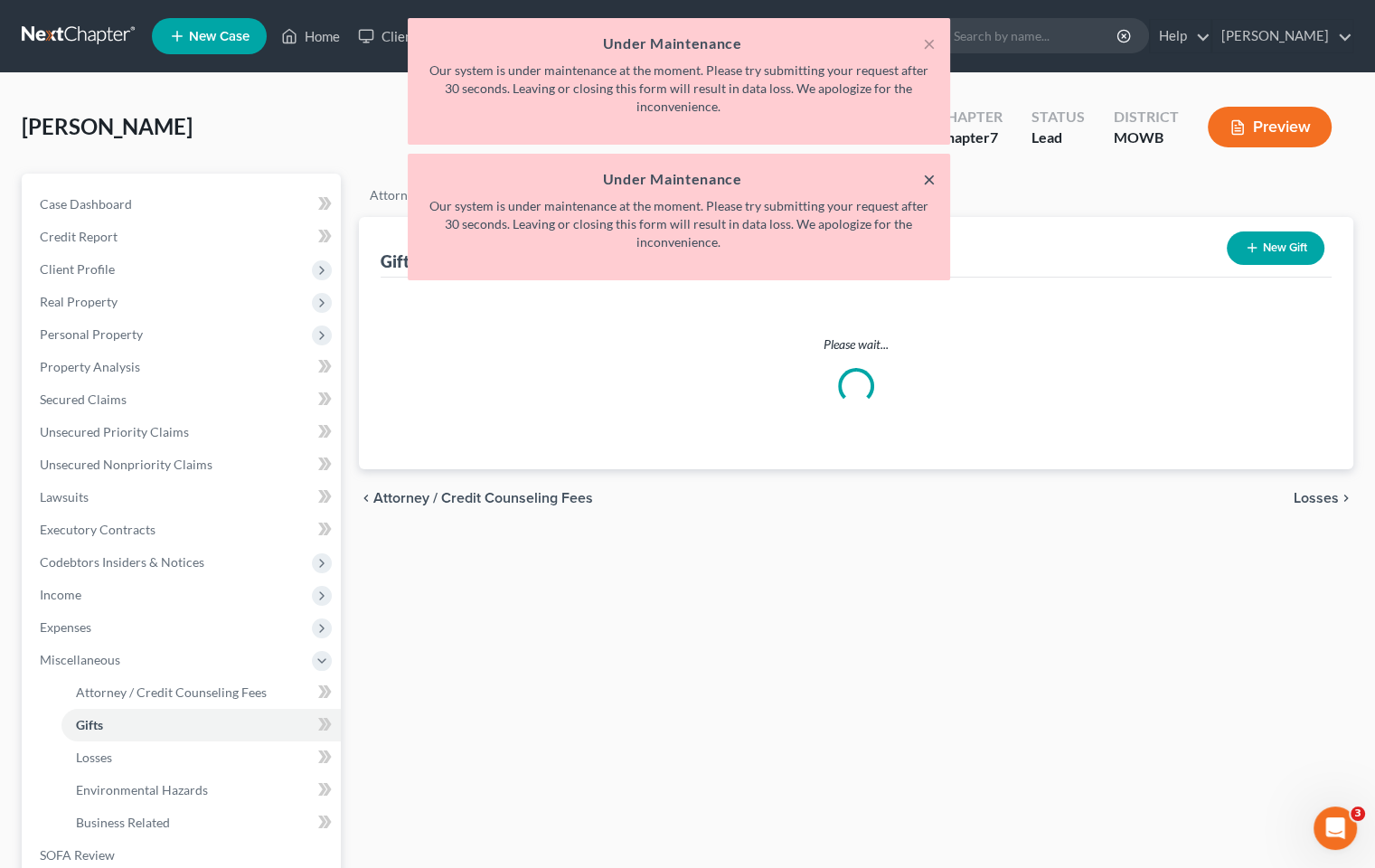
click at [928, 175] on button "×" at bounding box center [929, 179] width 13 height 22
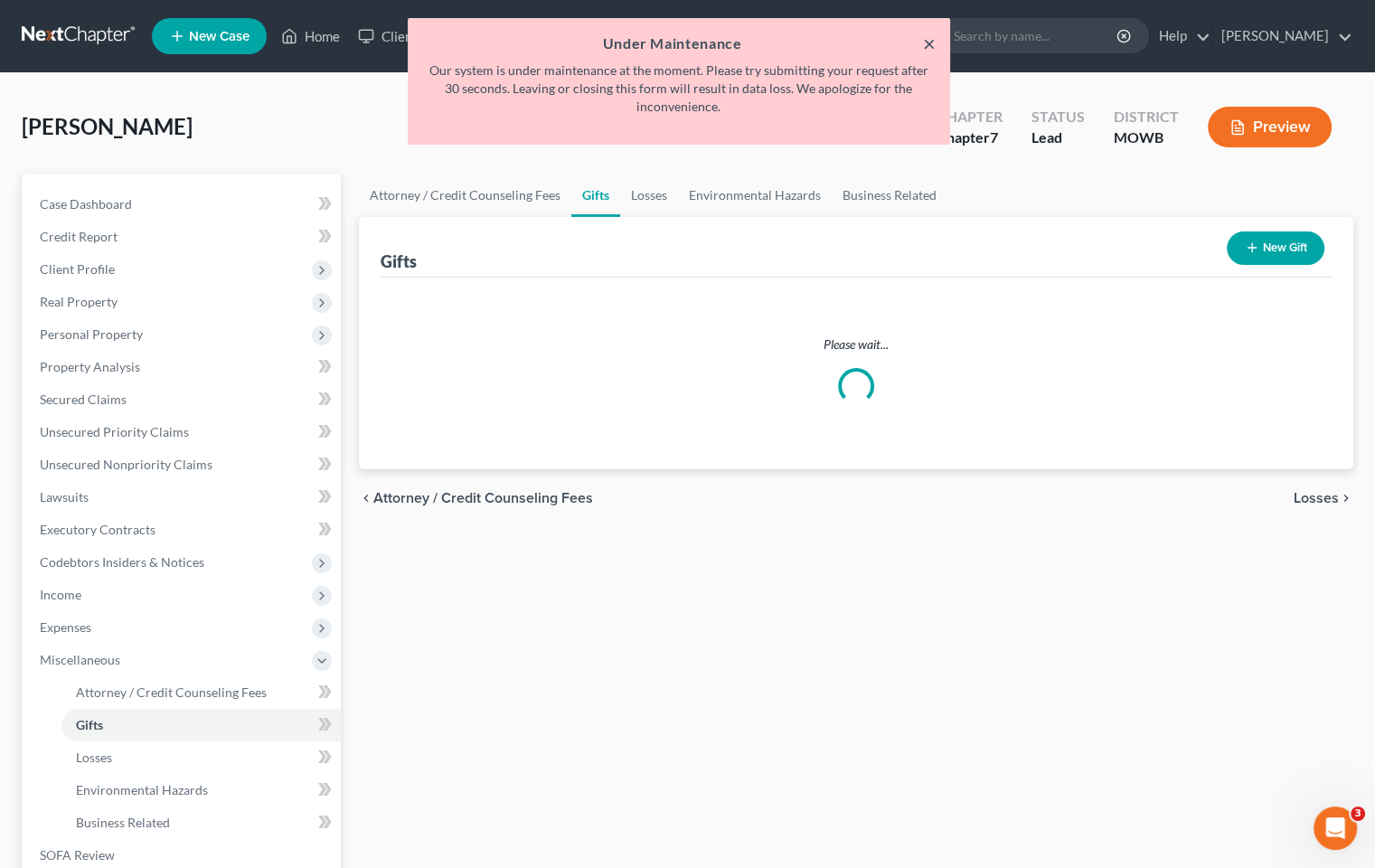
click at [931, 40] on button "×" at bounding box center [929, 43] width 13 height 22
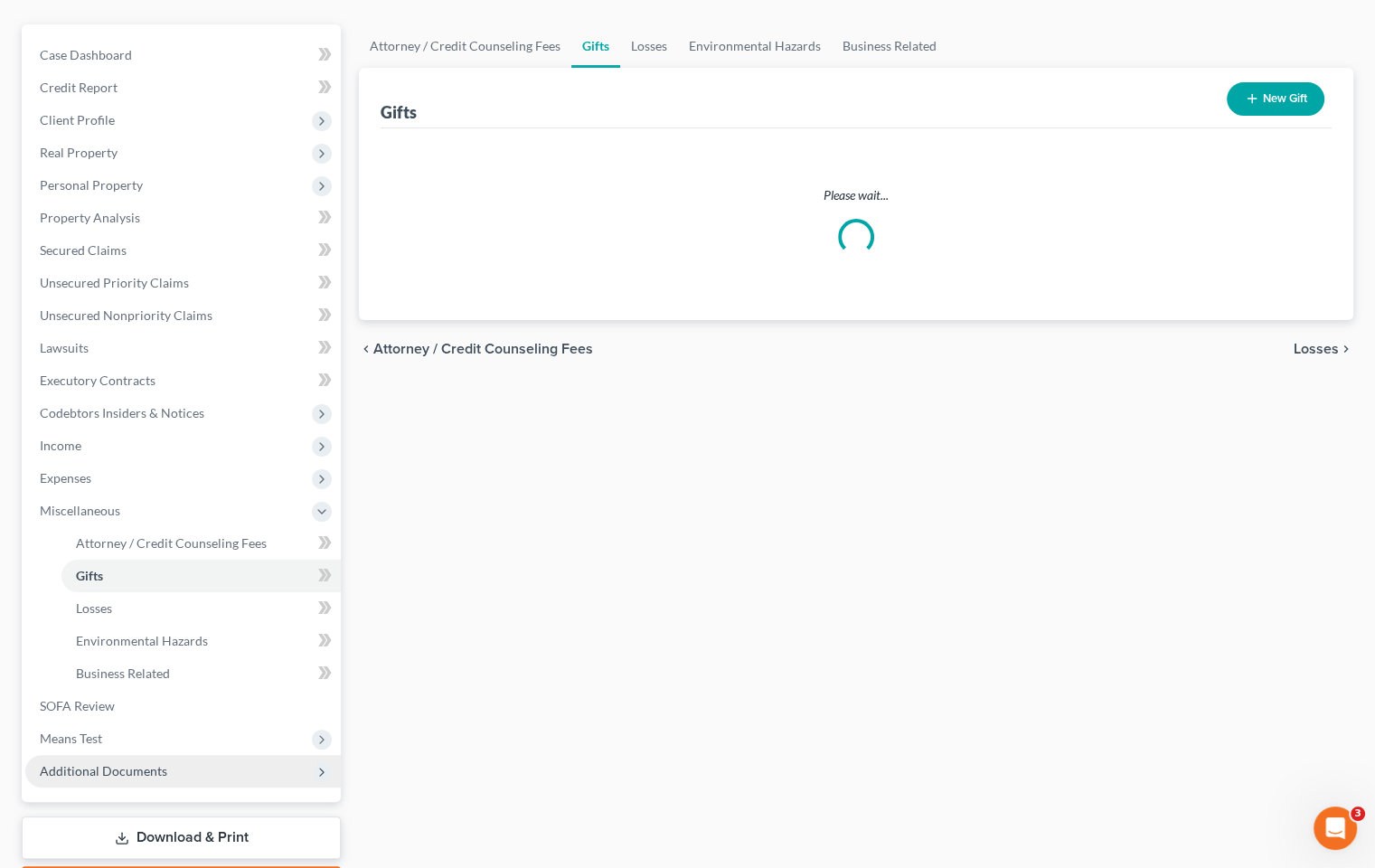
scroll to position [181, 0]
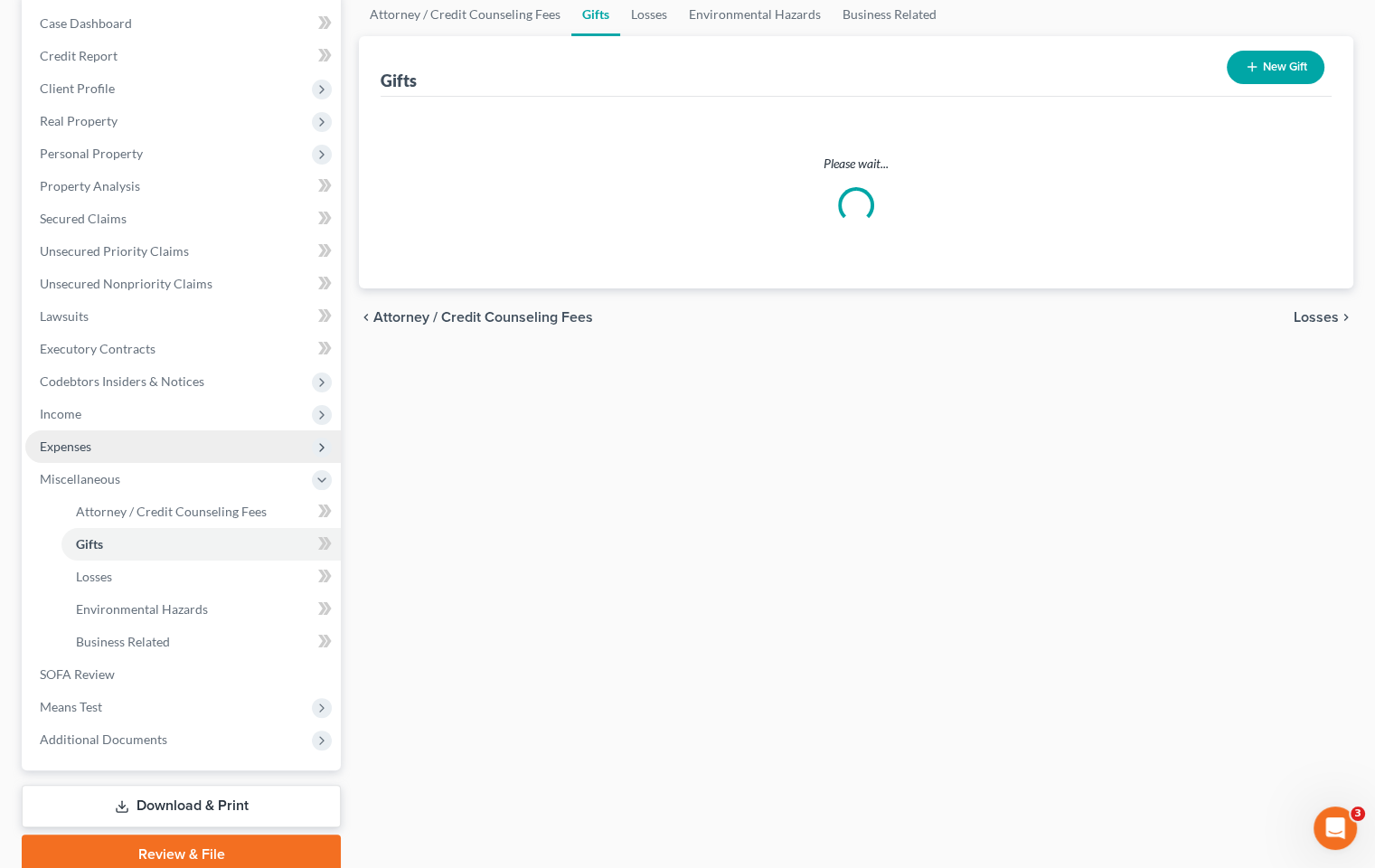
click at [136, 449] on span "Expenses" at bounding box center [183, 446] width 315 height 32
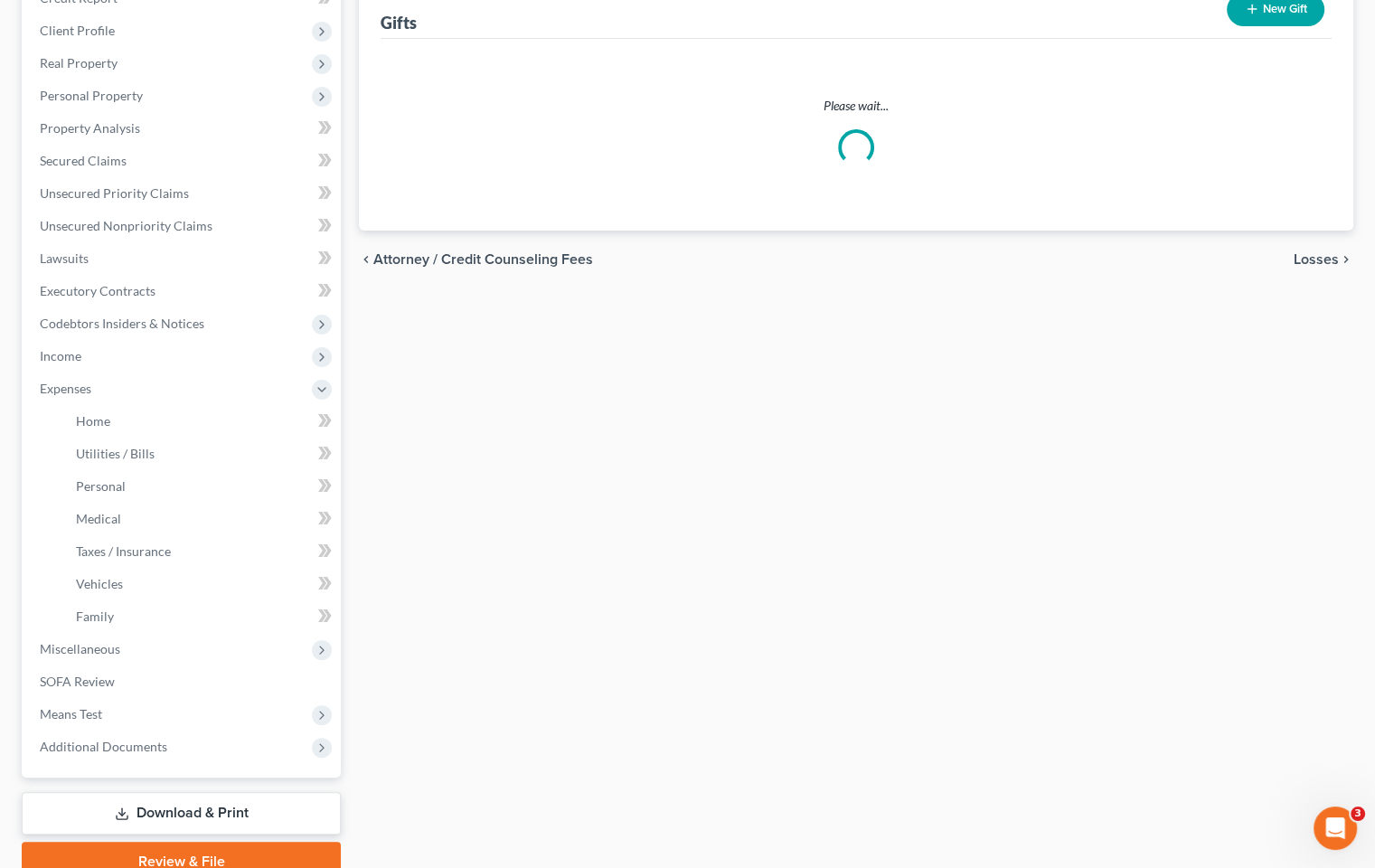
scroll to position [271, 0]
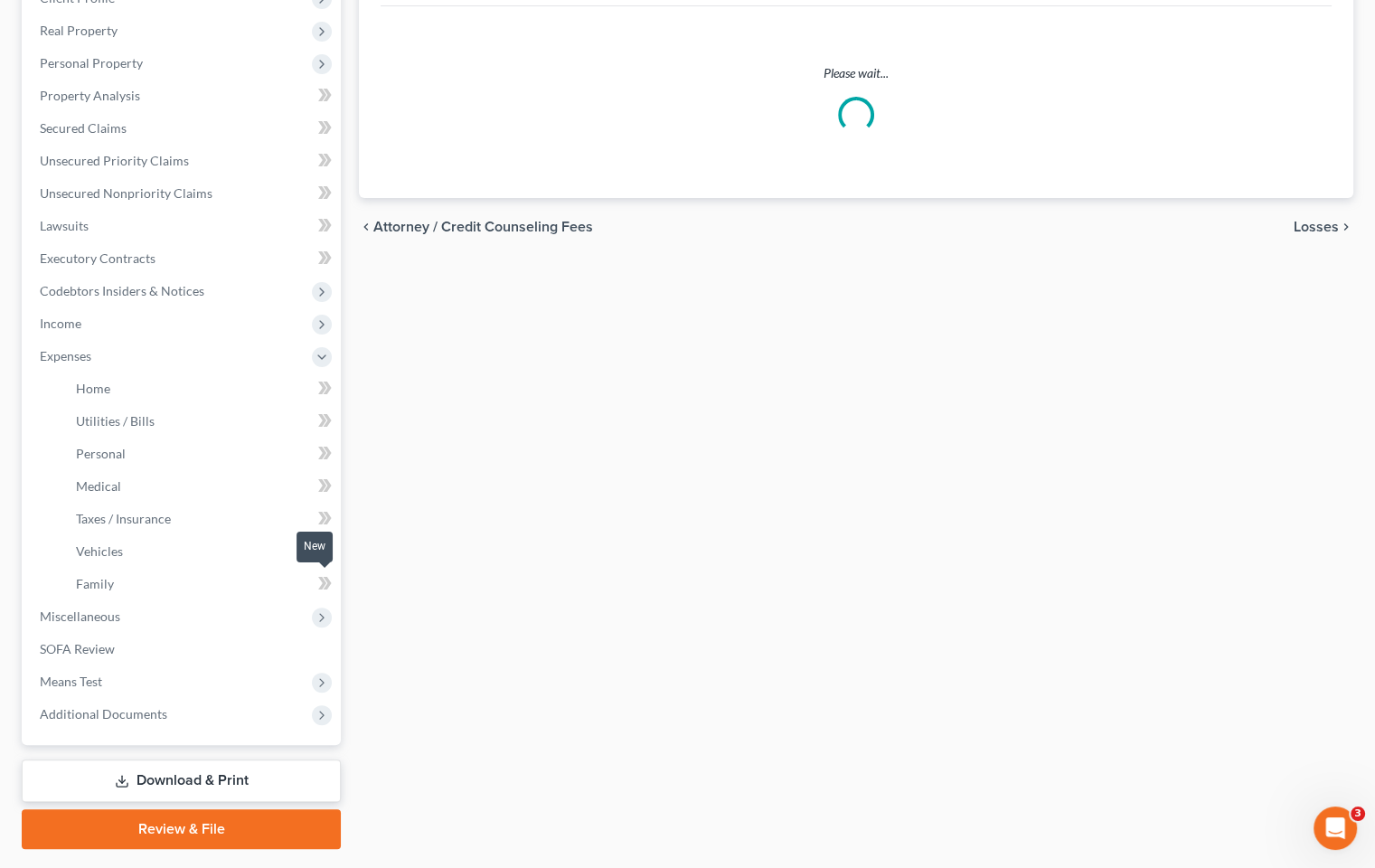
click at [317, 585] on span at bounding box center [325, 586] width 31 height 27
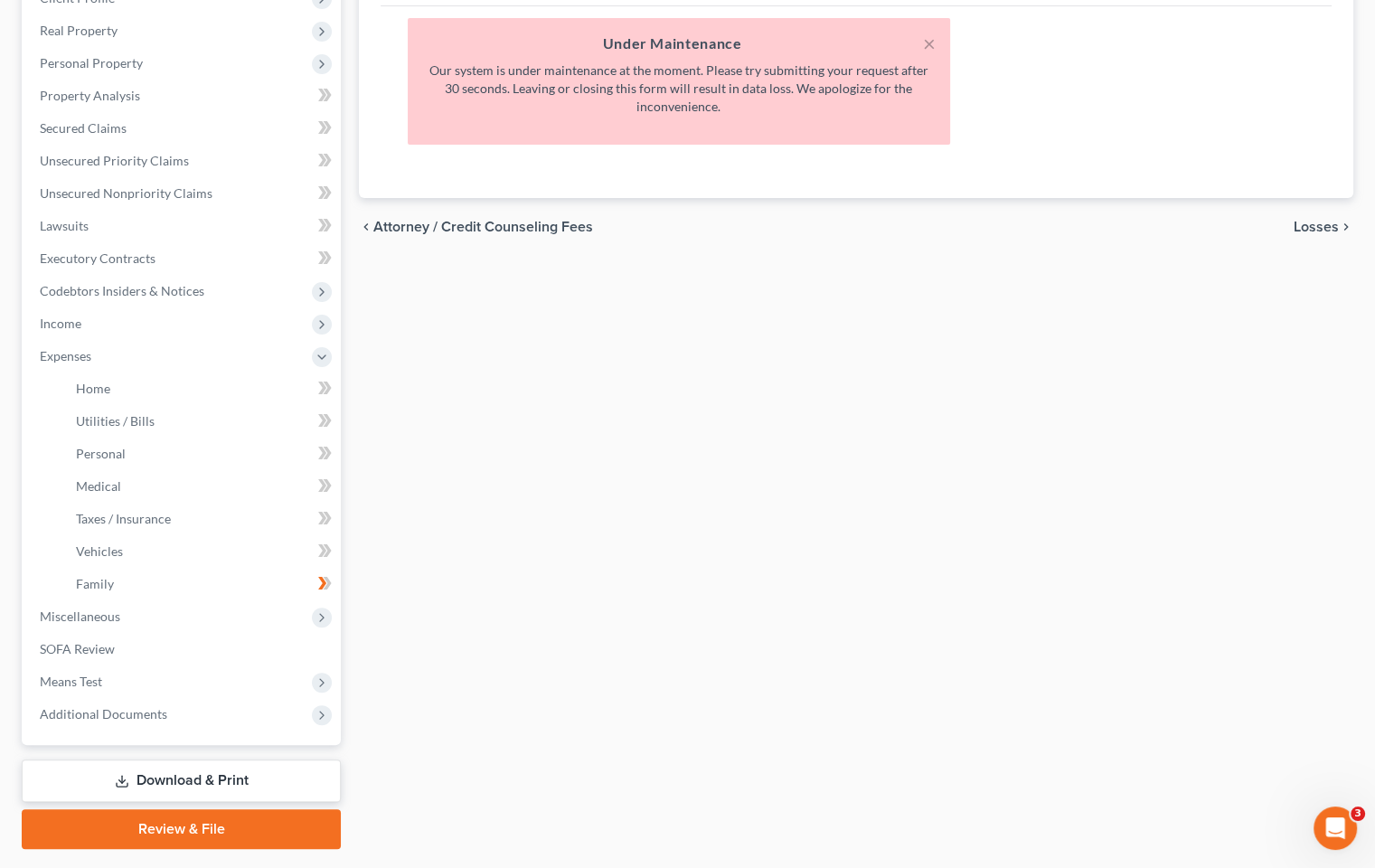
click at [940, 48] on div "× Under Maintenance Our system is under maintenance at the moment. Please try s…" at bounding box center [679, 80] width 542 height 126
drag, startPoint x: 928, startPoint y: 40, endPoint x: 946, endPoint y: 50, distance: 20.6
click at [929, 40] on button "×" at bounding box center [929, 43] width 13 height 22
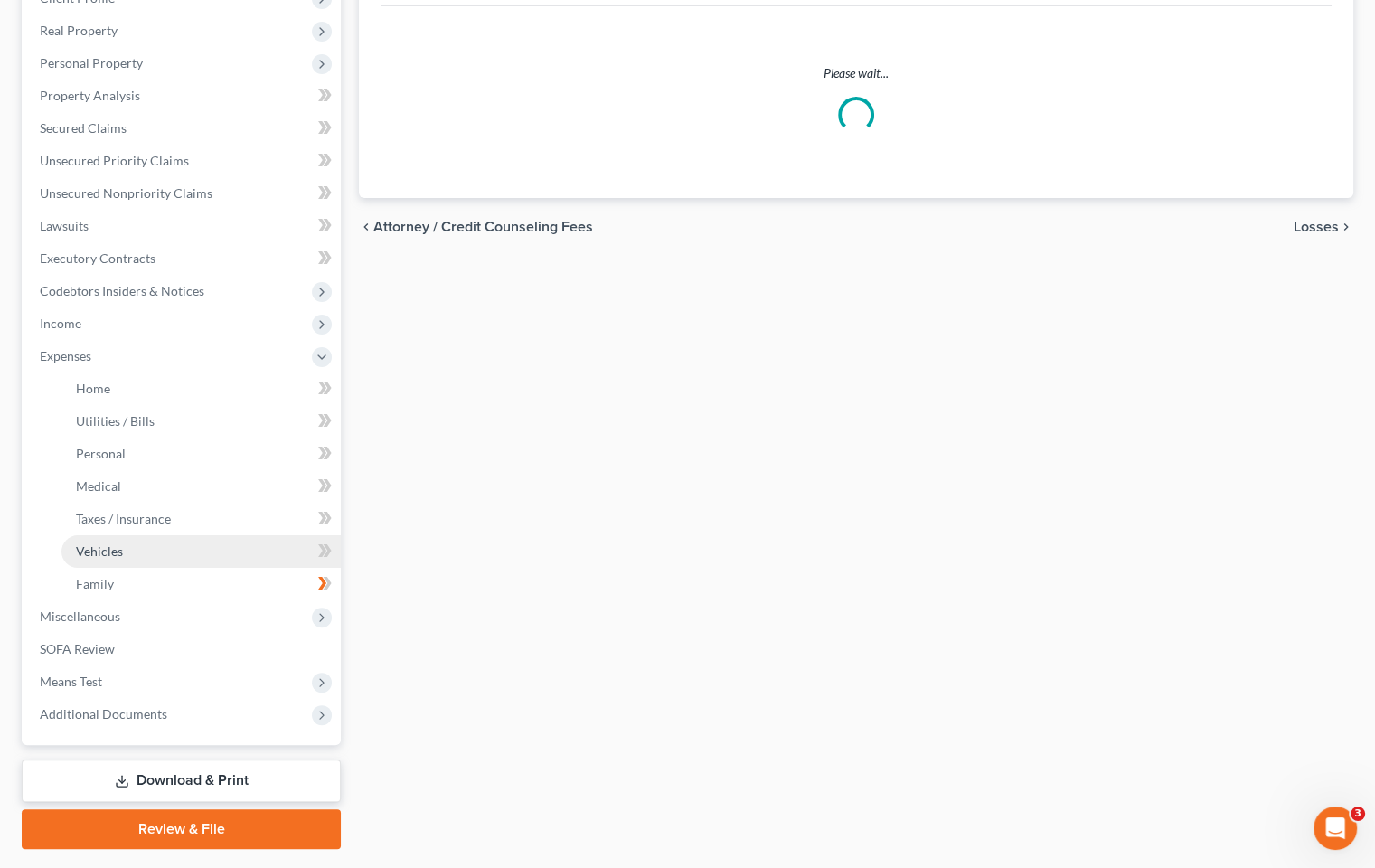
click at [162, 553] on link "Vehicles" at bounding box center [201, 551] width 279 height 32
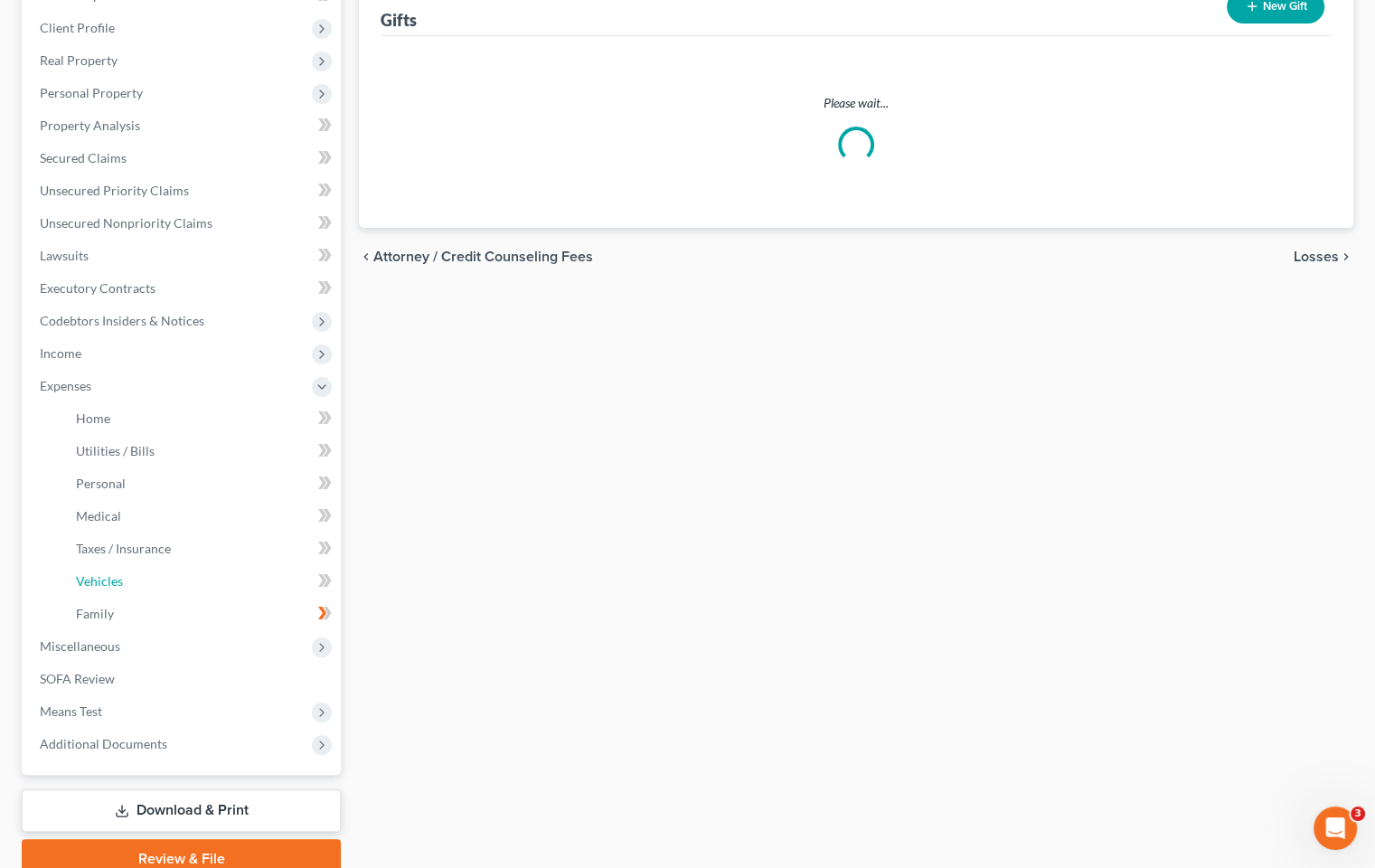
scroll to position [319, 0]
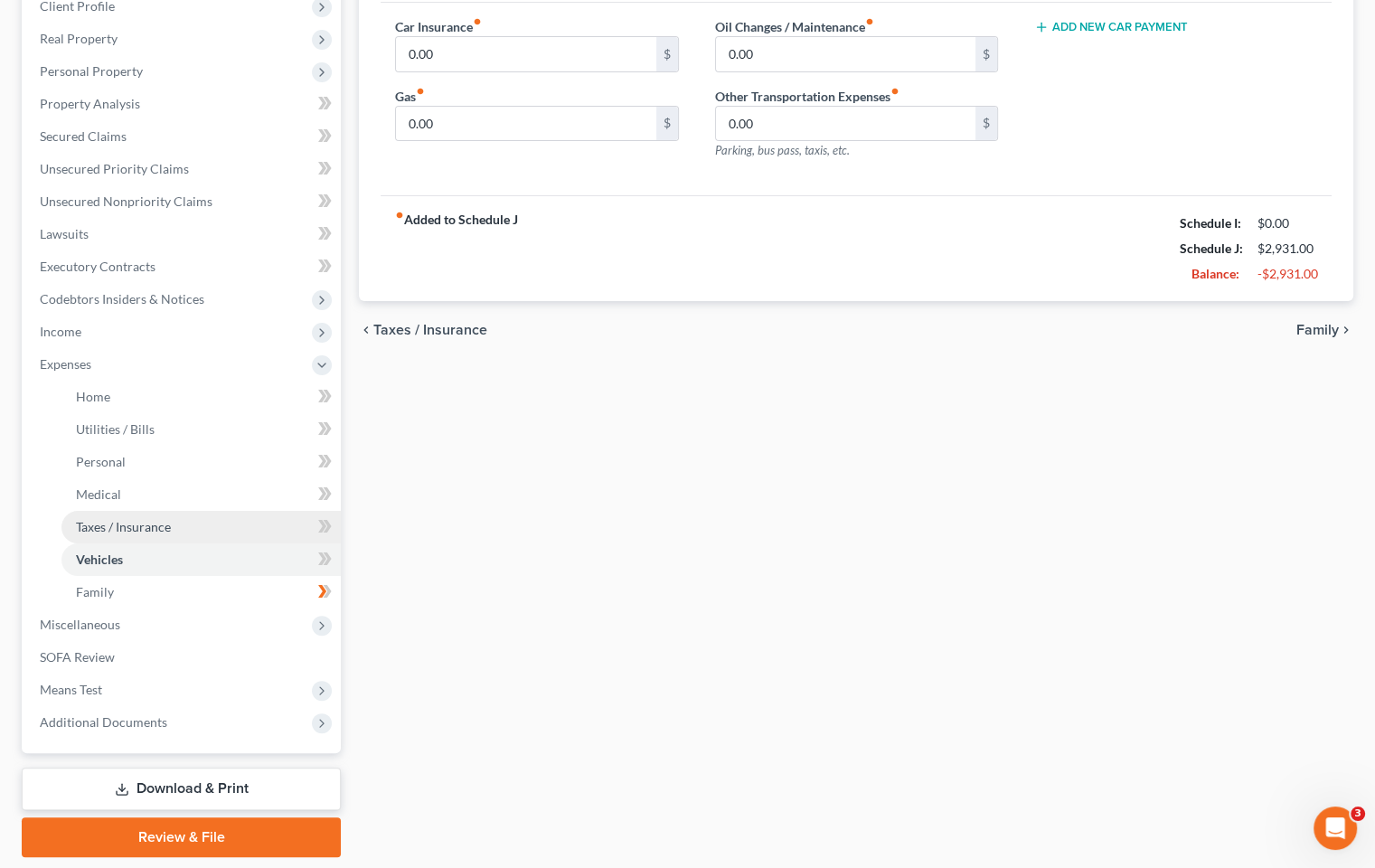
scroll to position [271, 0]
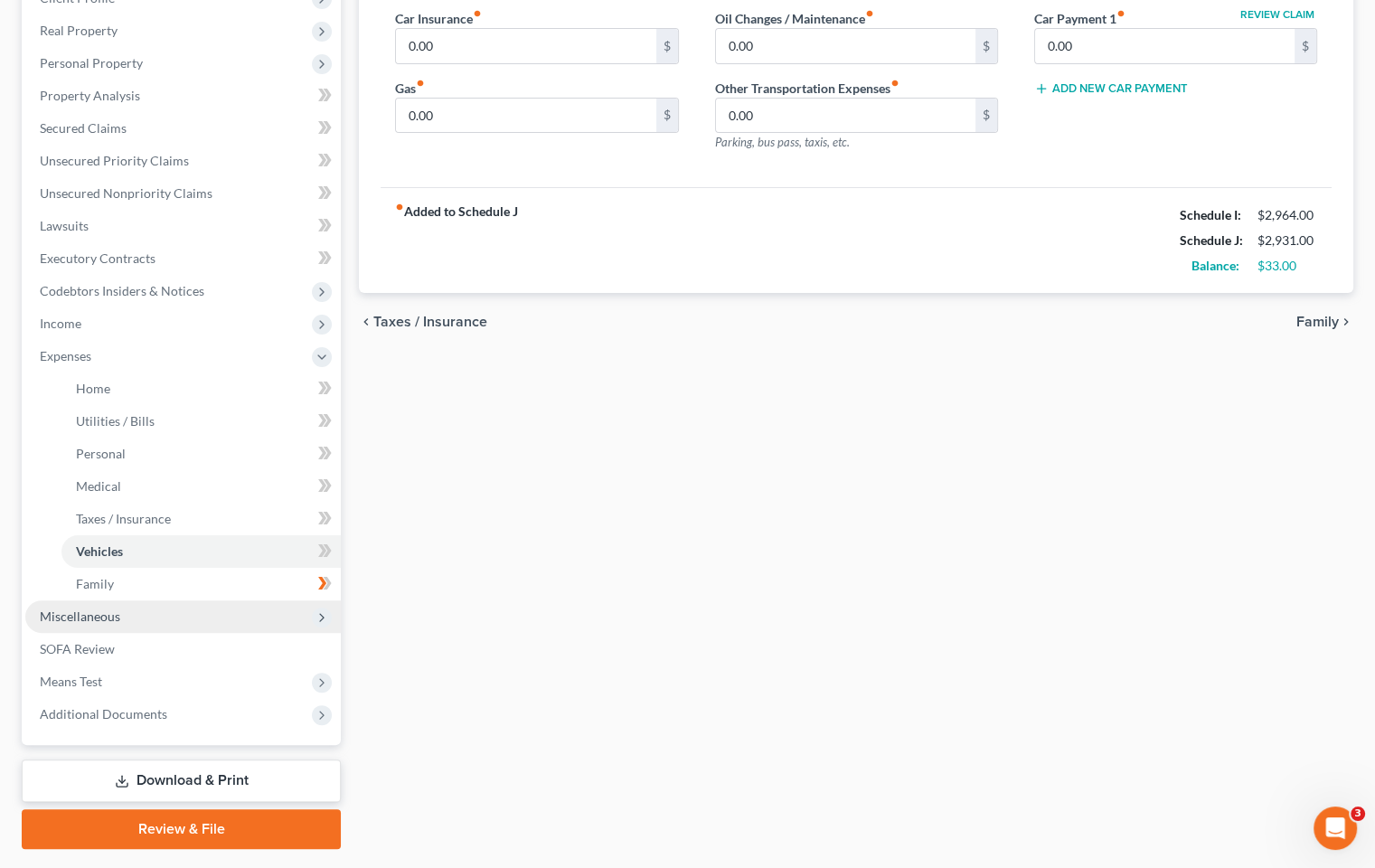
click at [145, 617] on span "Miscellaneous" at bounding box center [183, 616] width 315 height 32
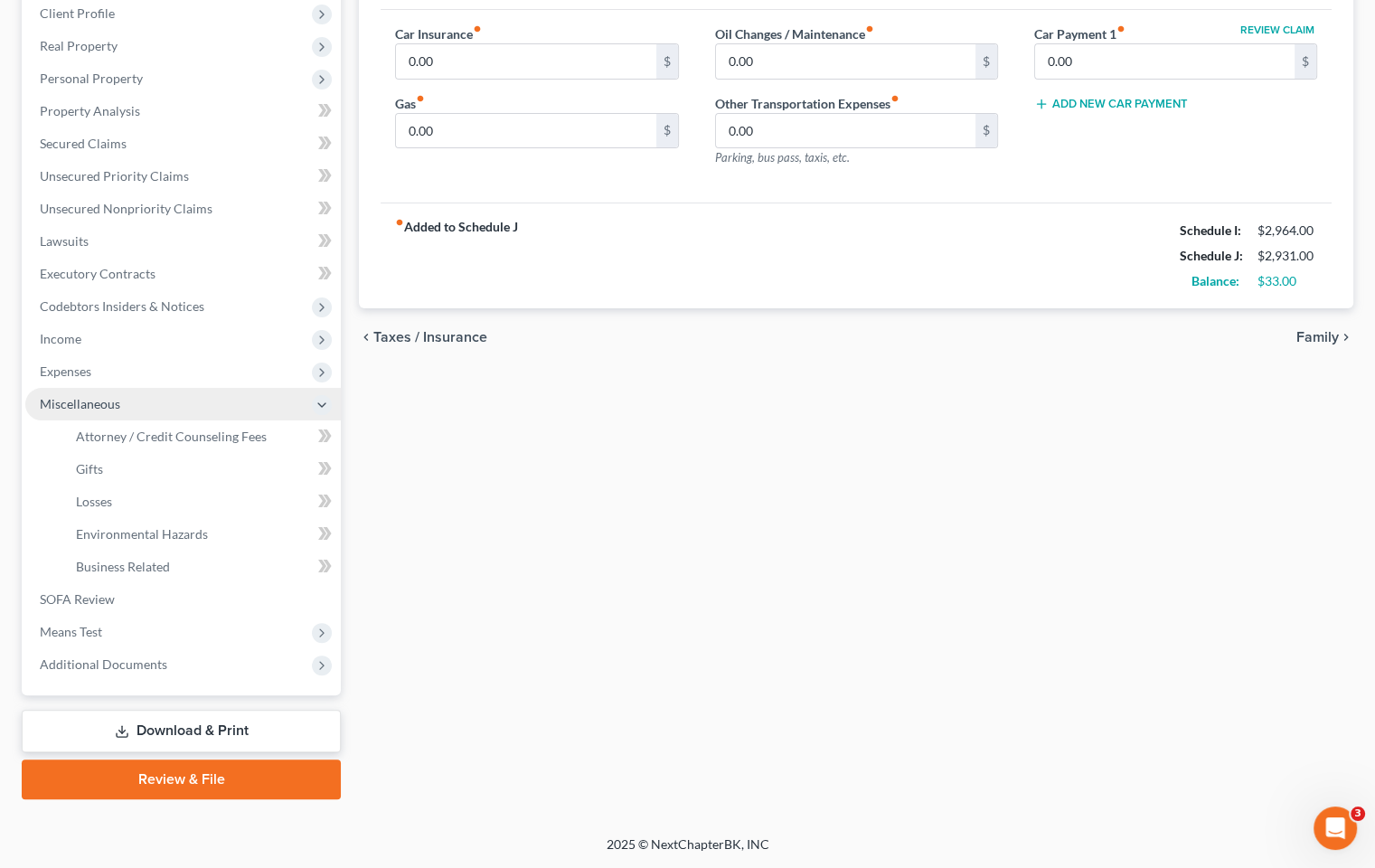
scroll to position [254, 0]
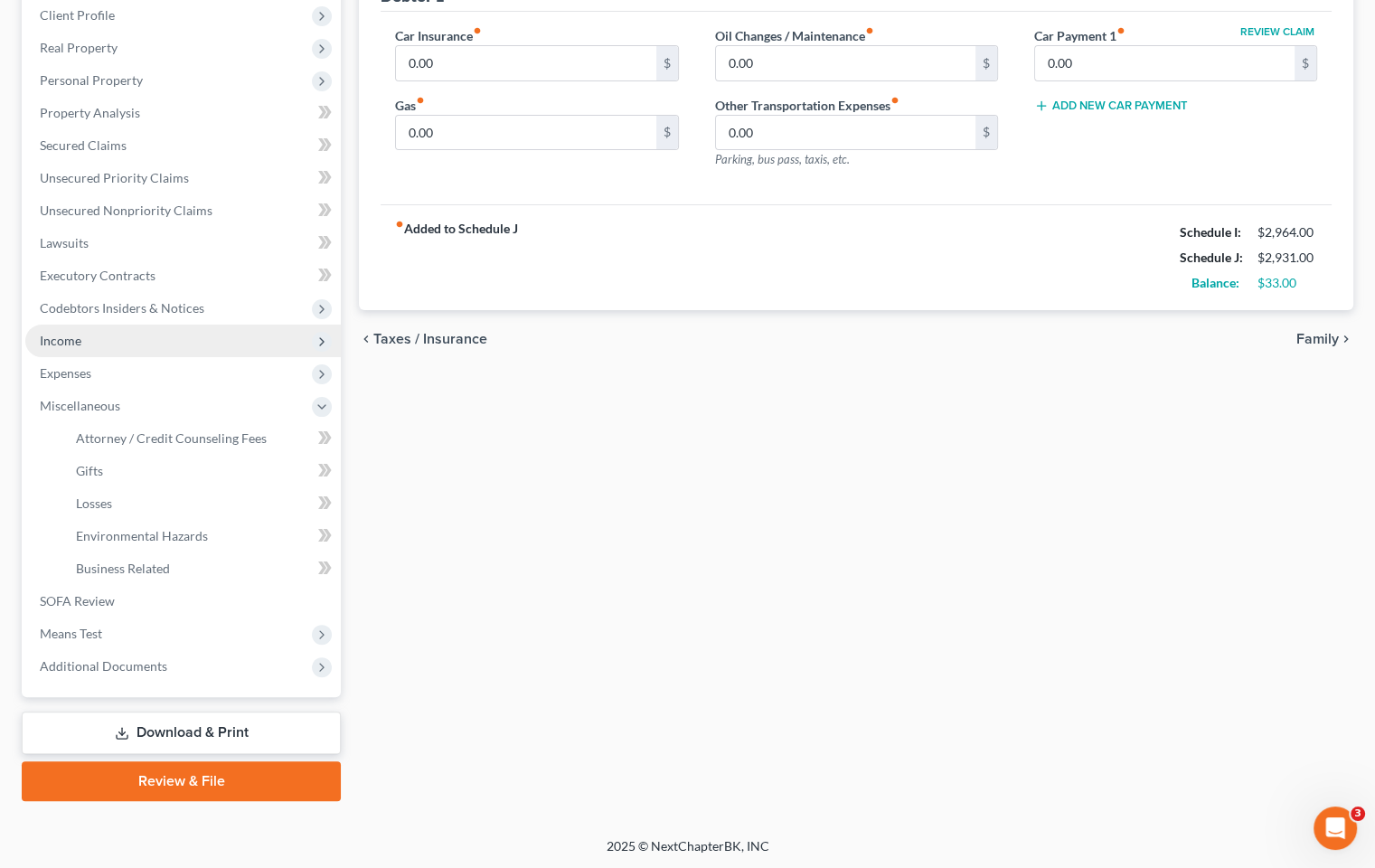
click at [102, 342] on span "Income" at bounding box center [183, 341] width 315 height 32
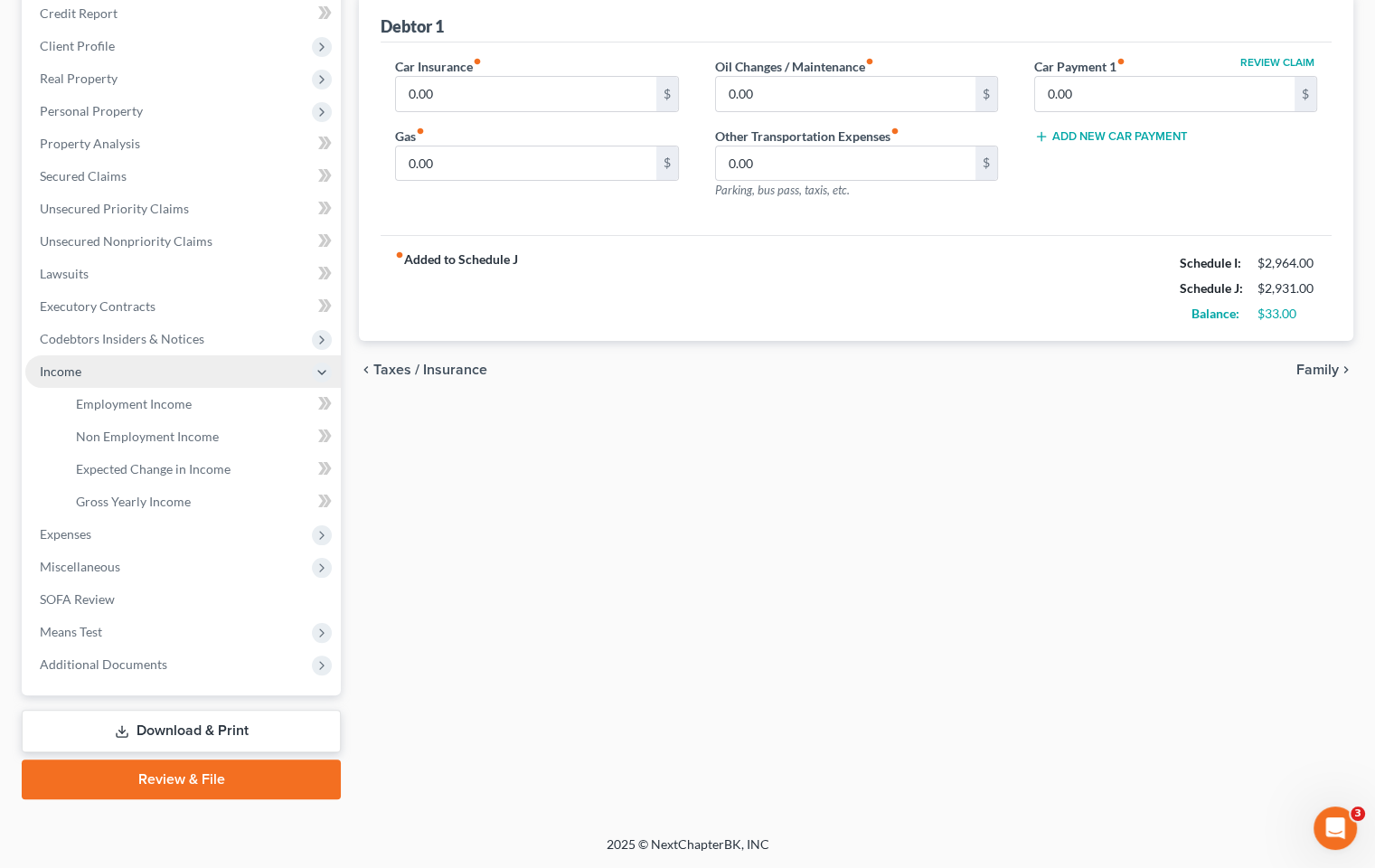
scroll to position [221, 0]
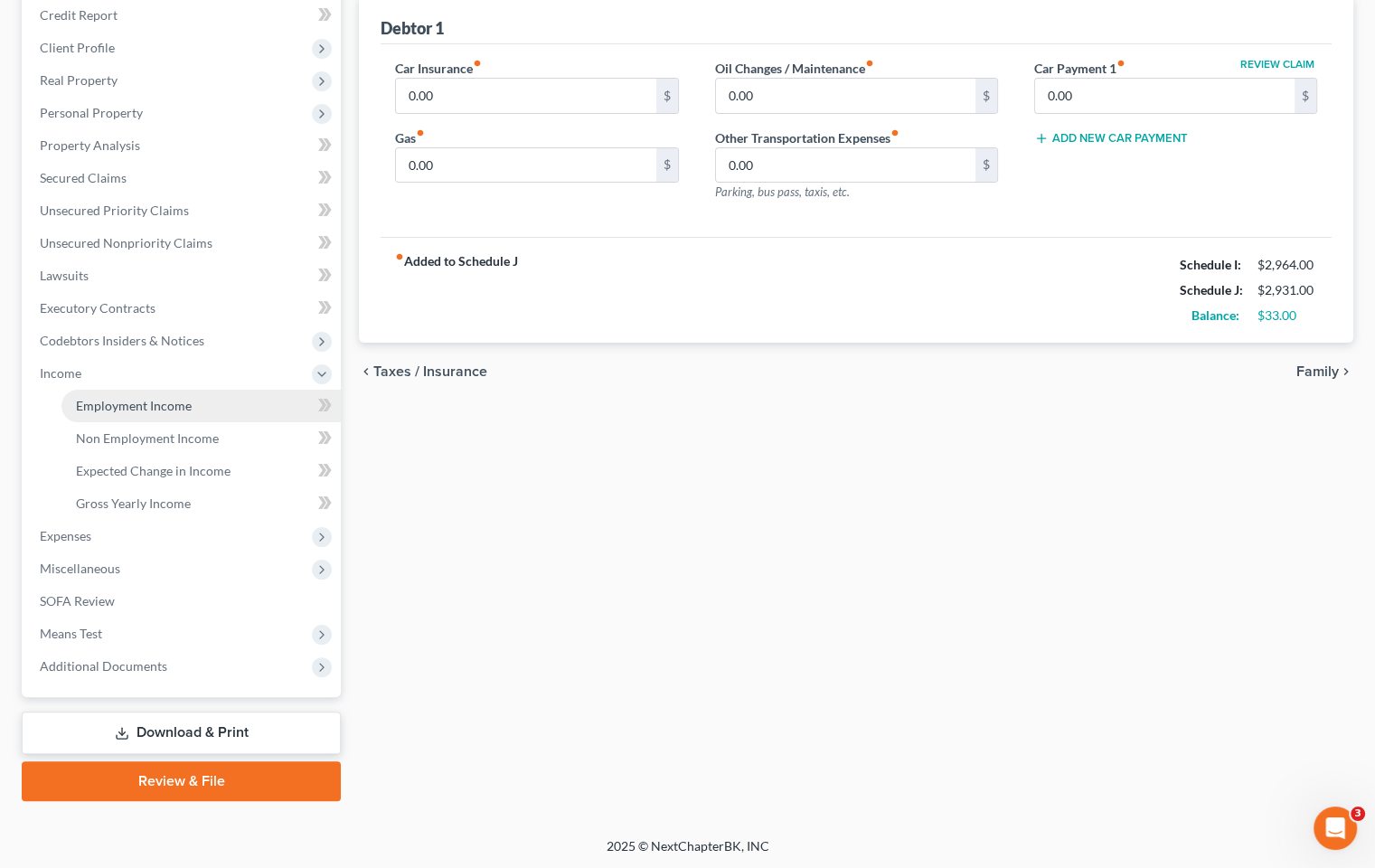
click at [187, 402] on span "Employment Income" at bounding box center [134, 405] width 115 height 16
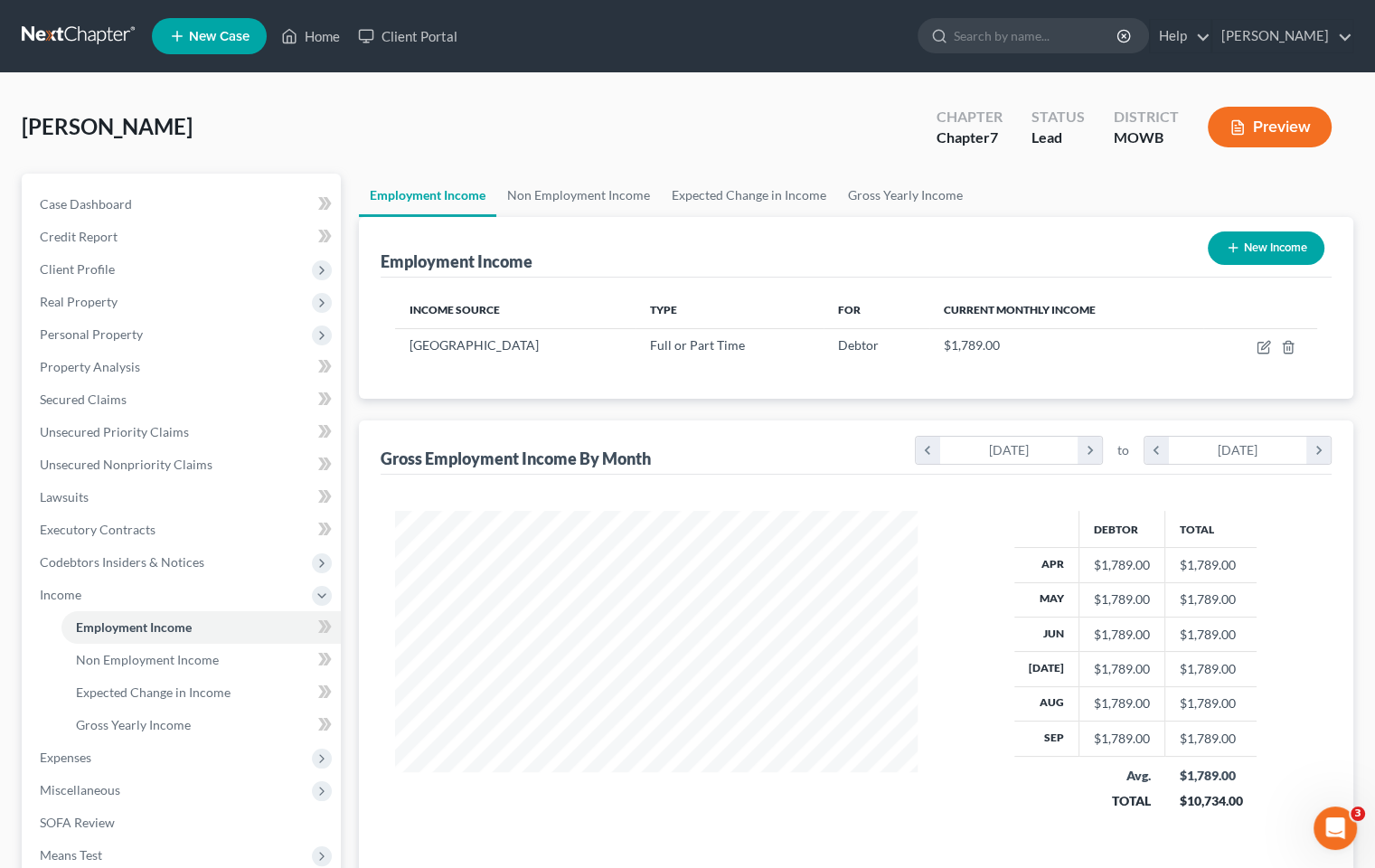
scroll to position [322, 558]
click at [192, 725] on link "Gross Yearly Income" at bounding box center [201, 724] width 279 height 32
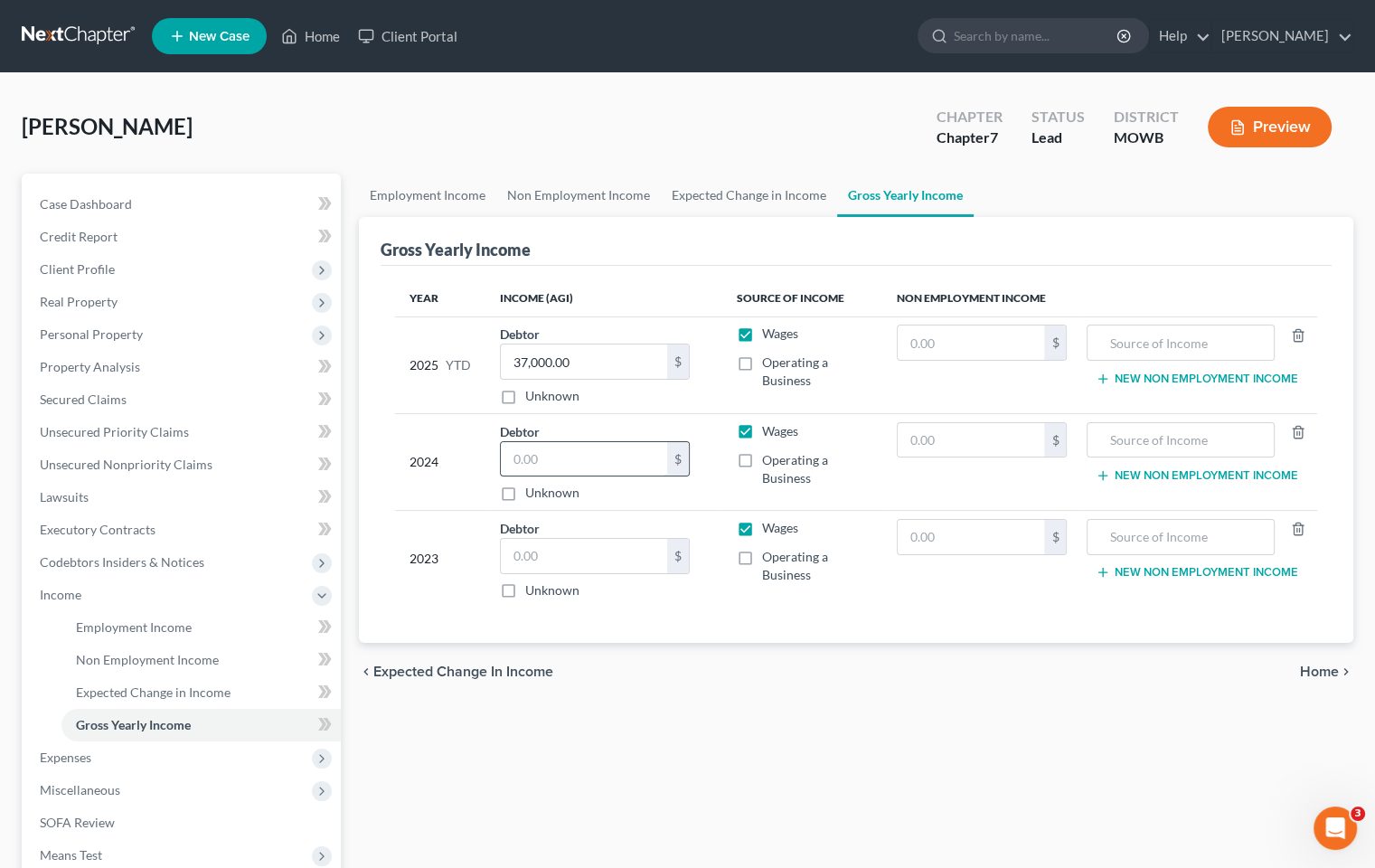
click at [573, 462] on input "text" at bounding box center [584, 459] width 166 height 34
type input "25,000.00"
click at [125, 774] on span "Miscellaneous" at bounding box center [183, 790] width 315 height 32
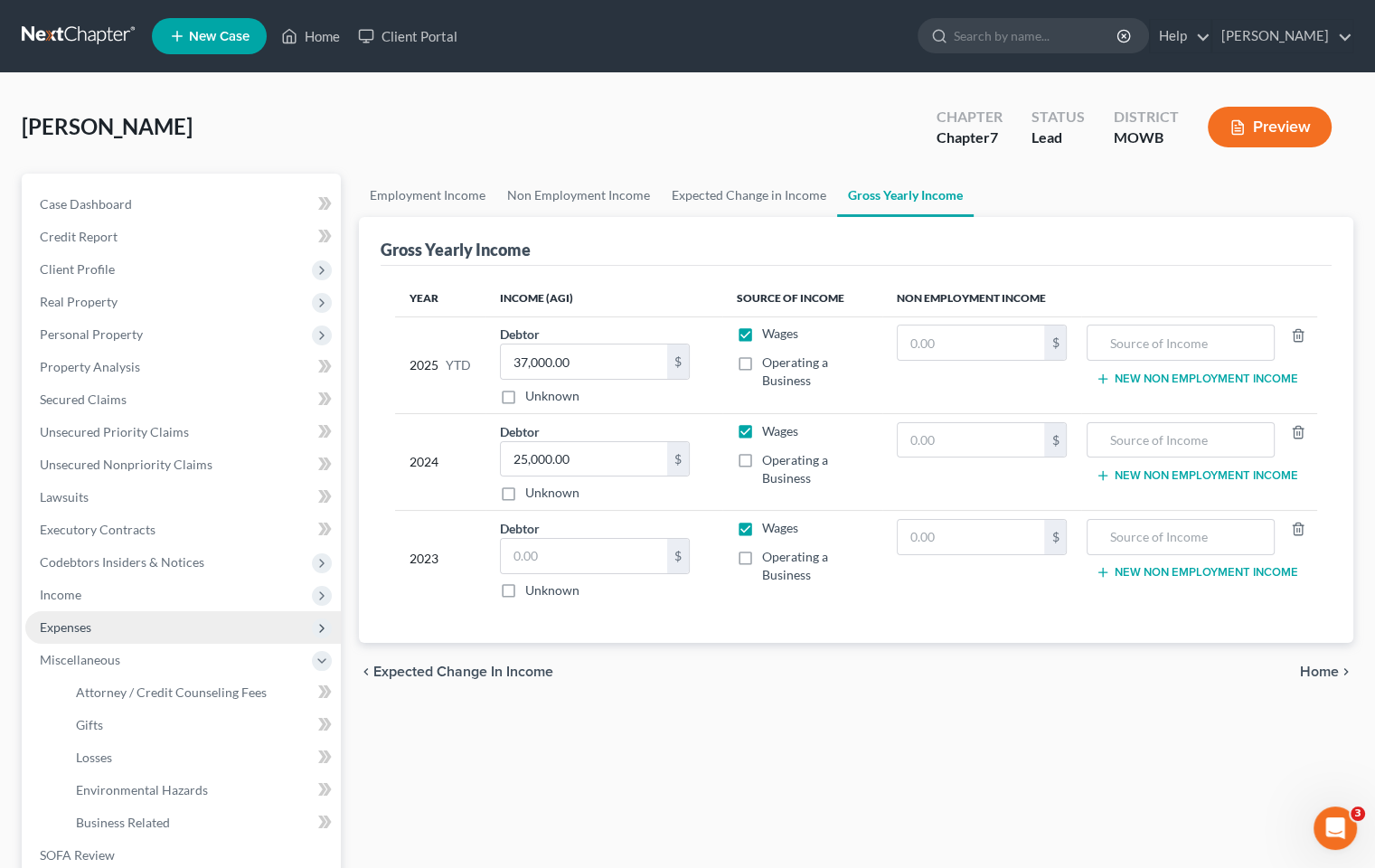
click at [66, 624] on span "Expenses" at bounding box center [66, 627] width 52 height 16
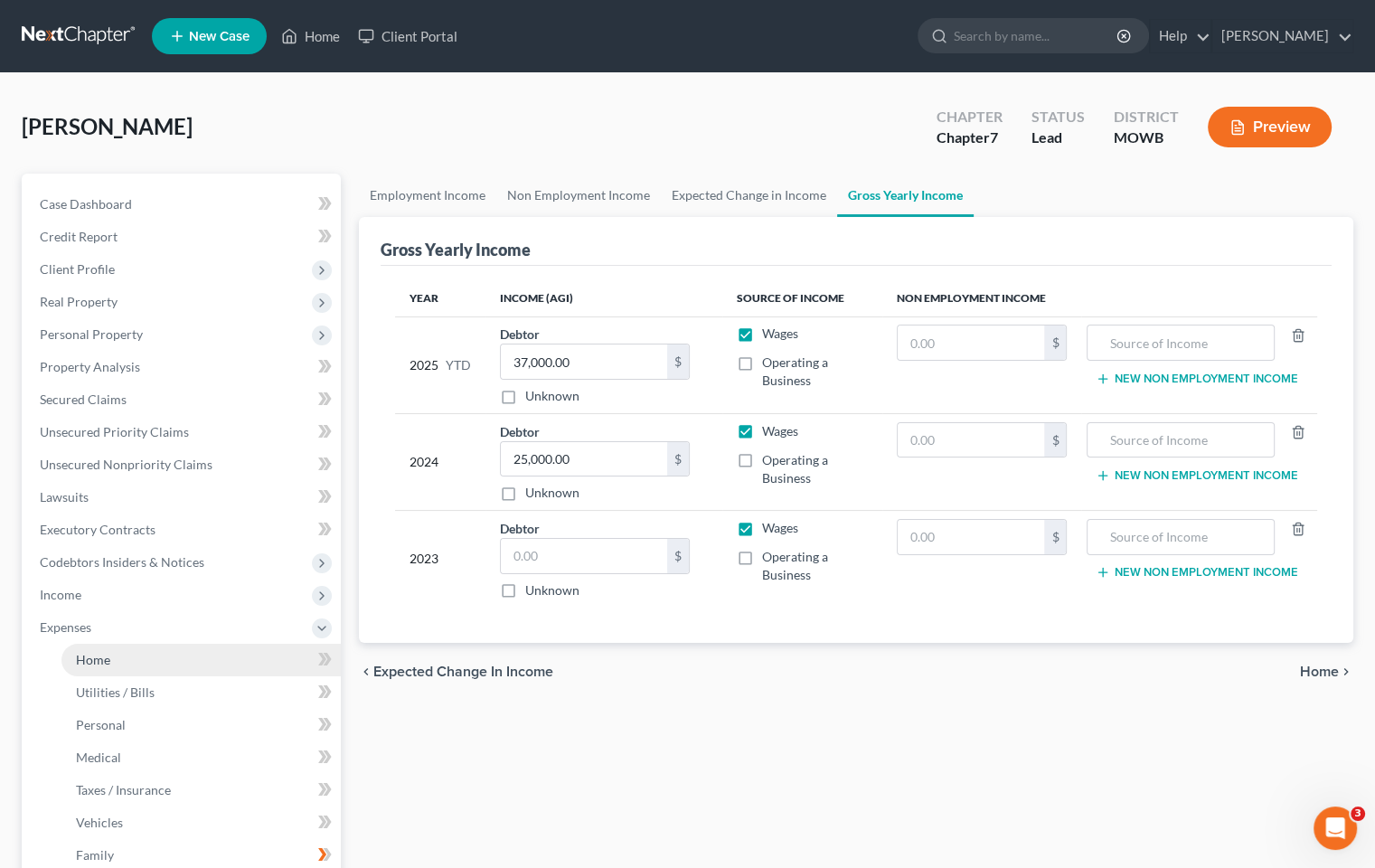
click at [162, 662] on link "Home" at bounding box center [201, 660] width 279 height 32
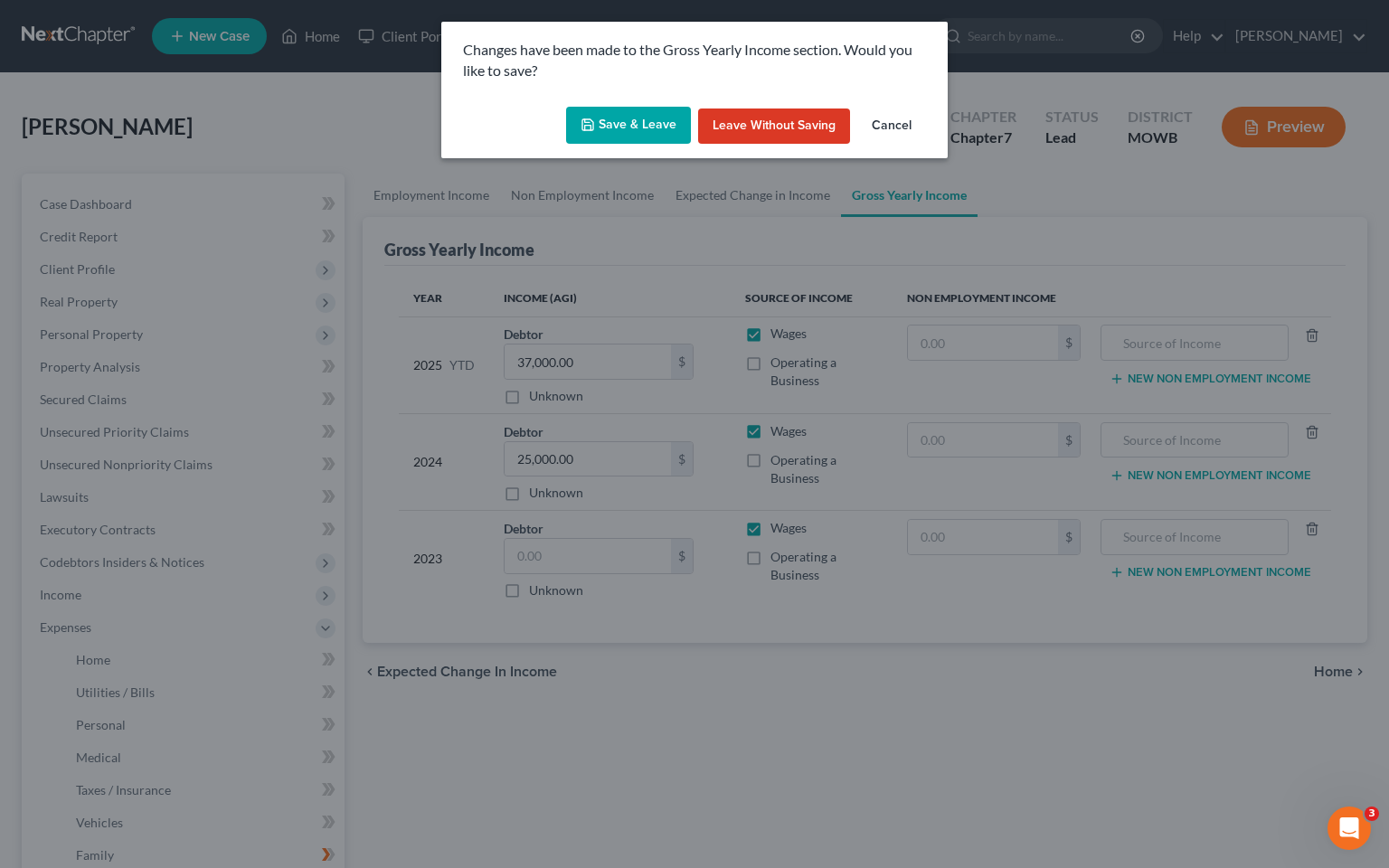
drag, startPoint x: 619, startPoint y: 120, endPoint x: 623, endPoint y: 128, distance: 8.9
click at [621, 130] on button "Save & Leave" at bounding box center [627, 125] width 124 height 38
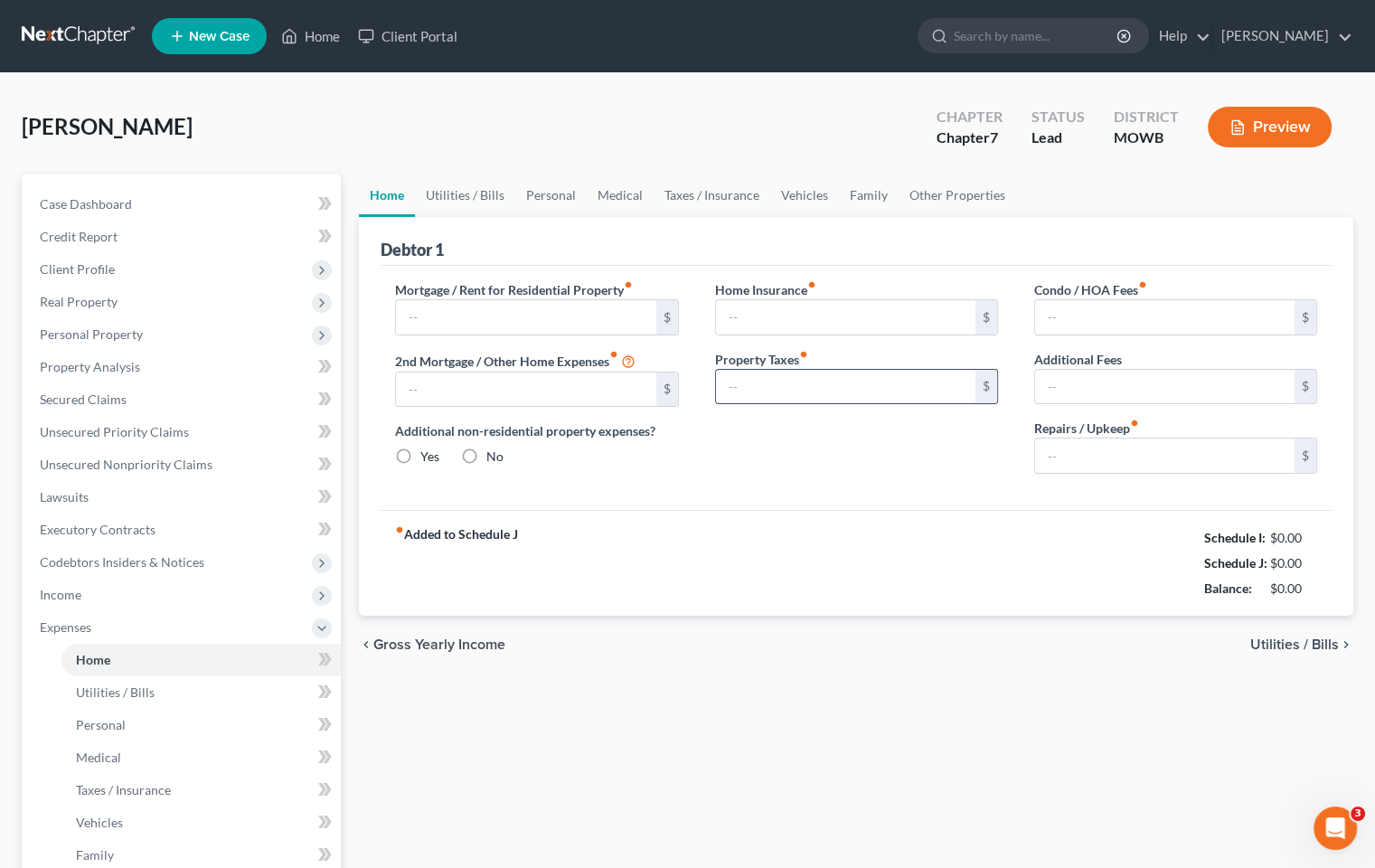
type input "1,926.00"
type input "0.00"
radio input "true"
type input "0.00"
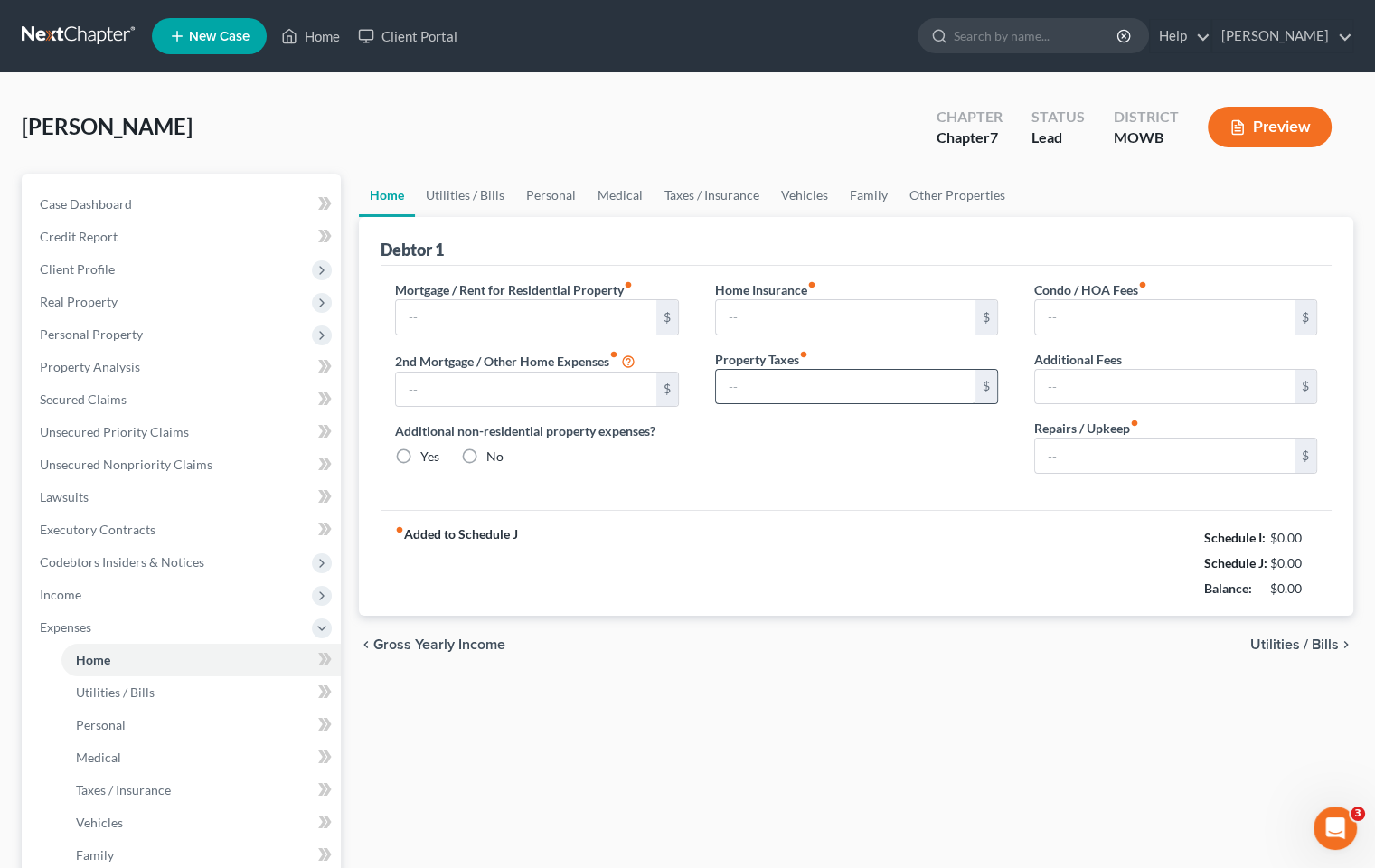
type input "0.00"
click at [1335, 648] on span "Utilities / Bills" at bounding box center [1295, 644] width 89 height 15
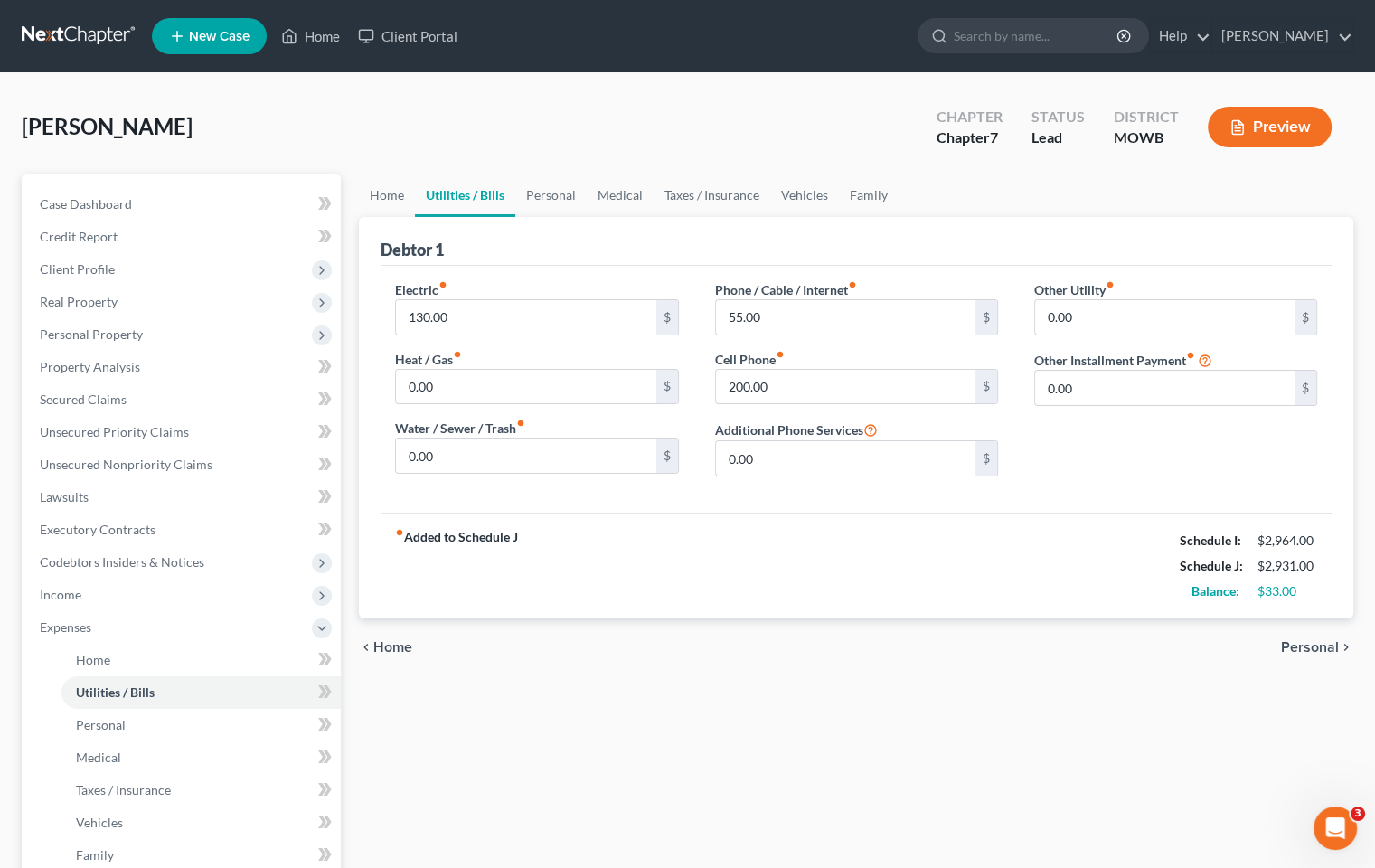
click at [1342, 644] on icon "chevron_right" at bounding box center [1346, 647] width 15 height 15
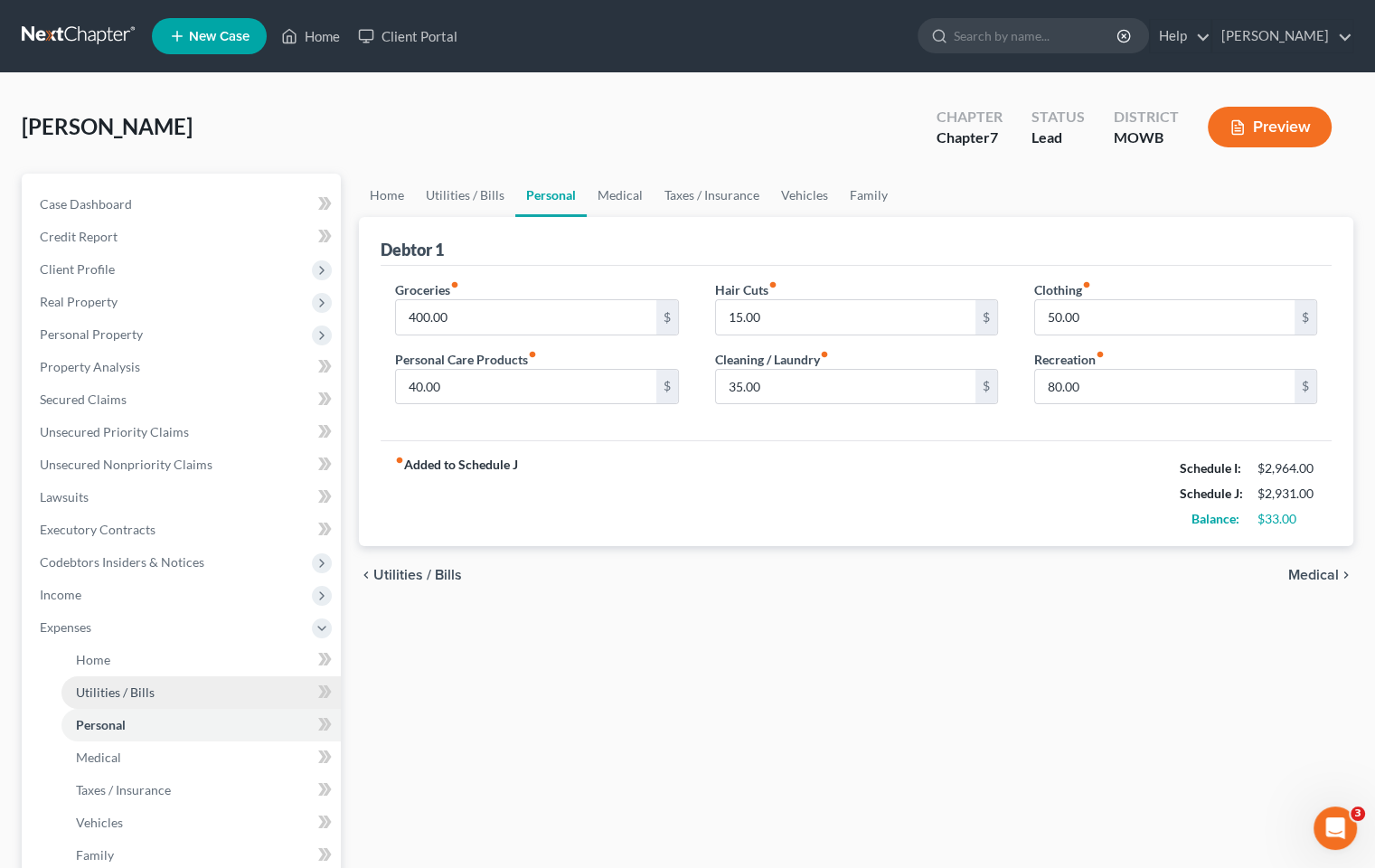
click at [184, 686] on link "Utilities / Bills" at bounding box center [201, 692] width 279 height 32
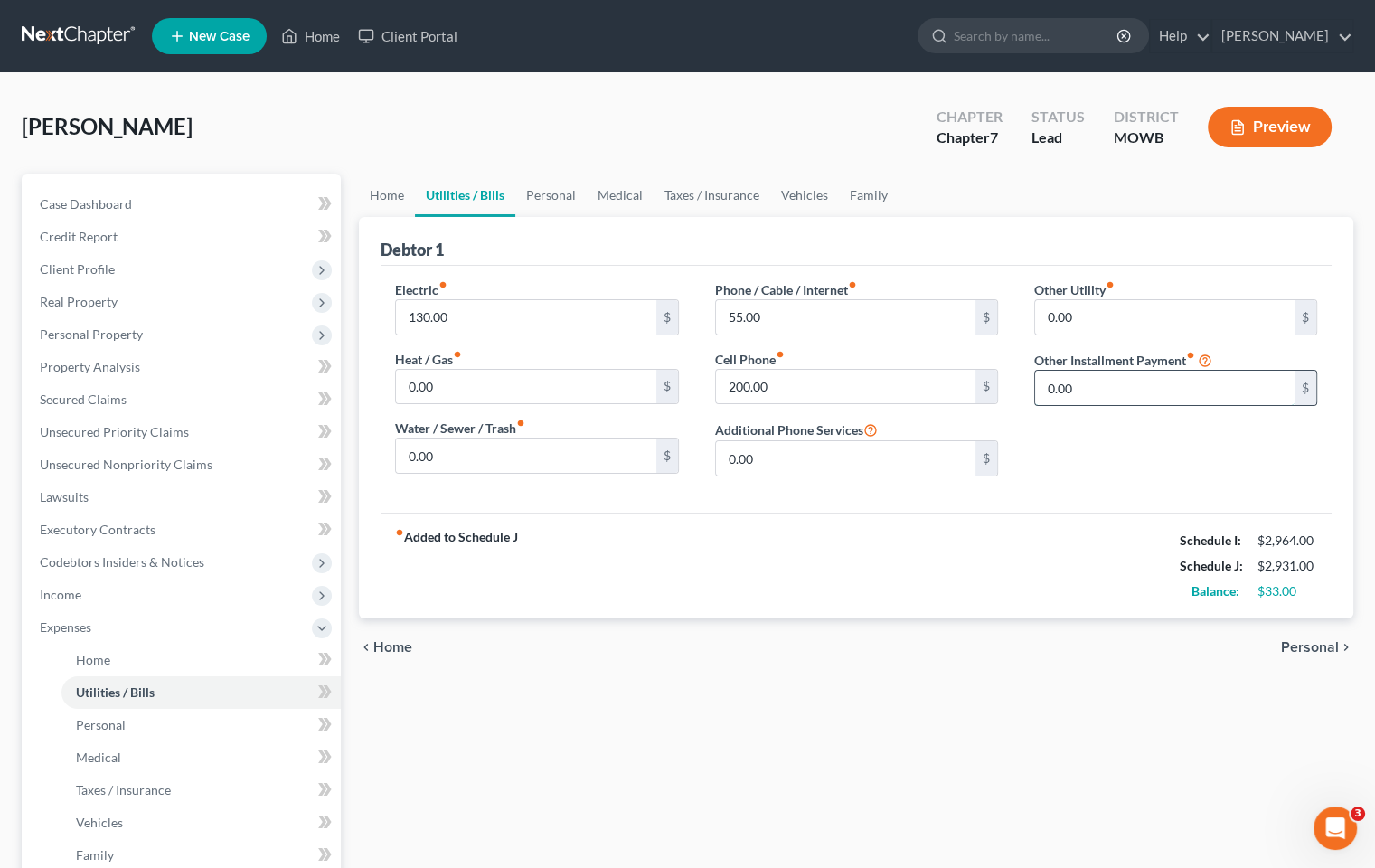
click at [1089, 390] on input "0.00" at bounding box center [1165, 388] width 259 height 34
type input "70,600"
click at [1114, 387] on input "70,600" at bounding box center [1165, 388] width 259 height 34
type input "706.00"
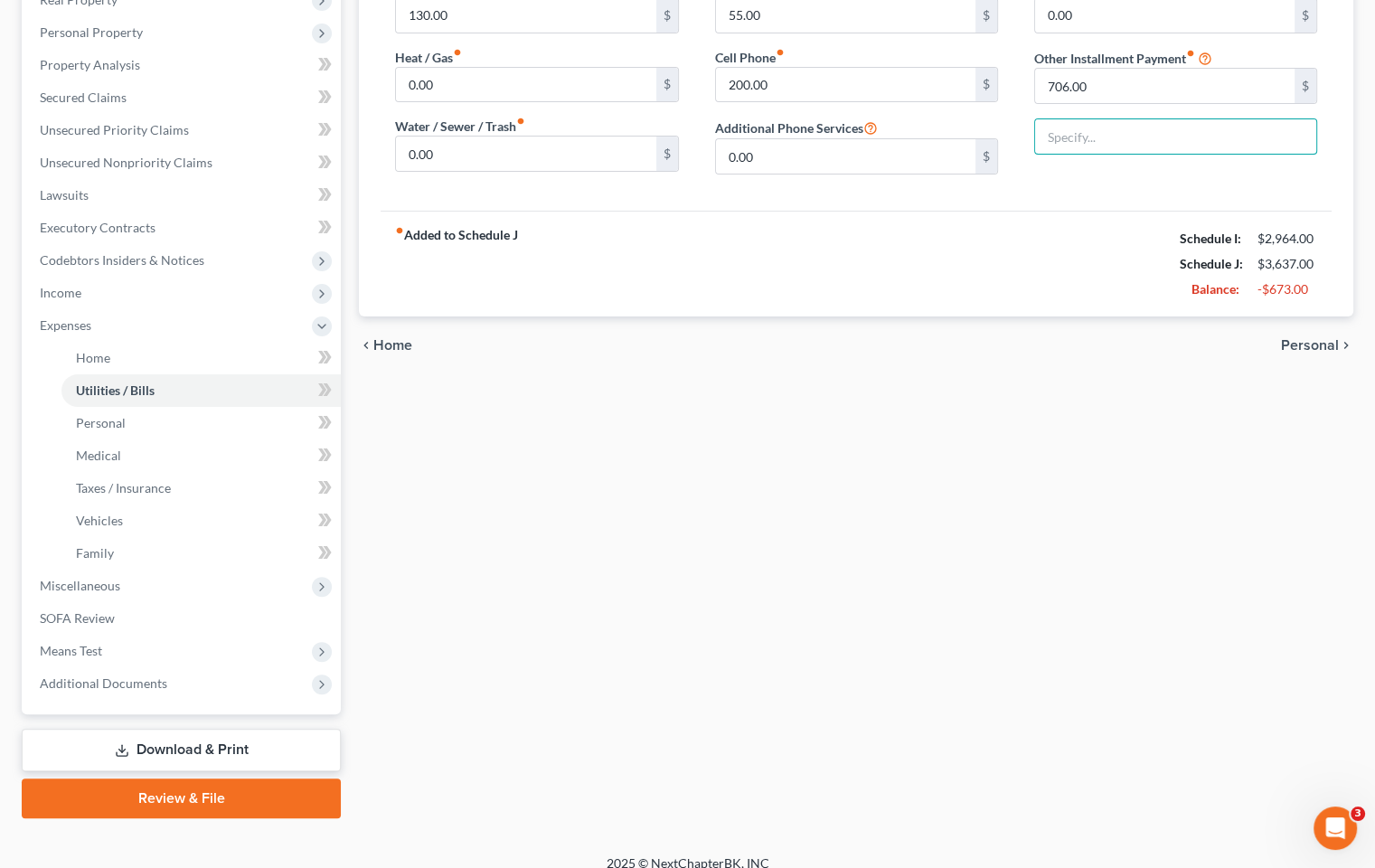
scroll to position [319, 0]
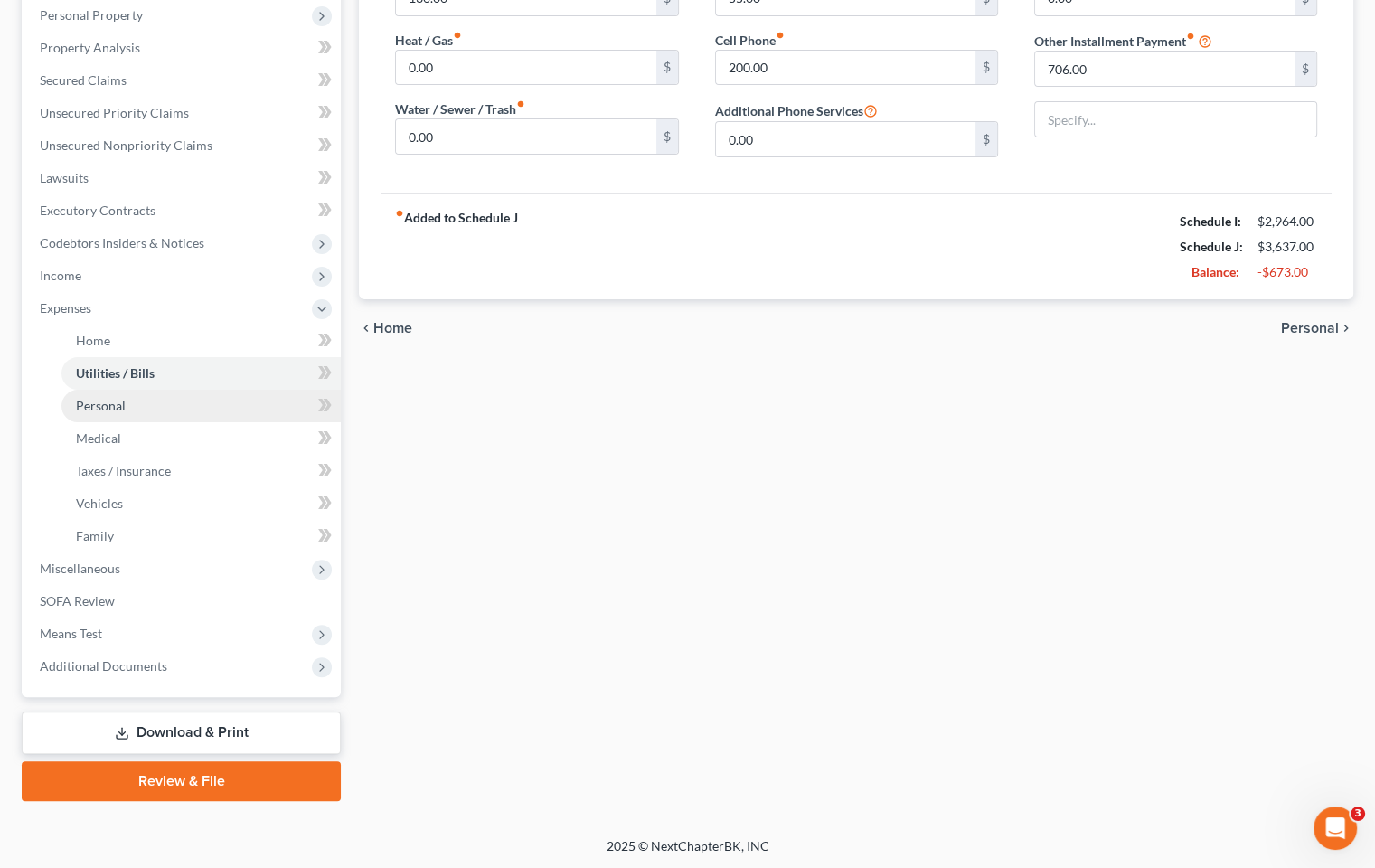
click at [199, 407] on link "Personal" at bounding box center [201, 405] width 279 height 32
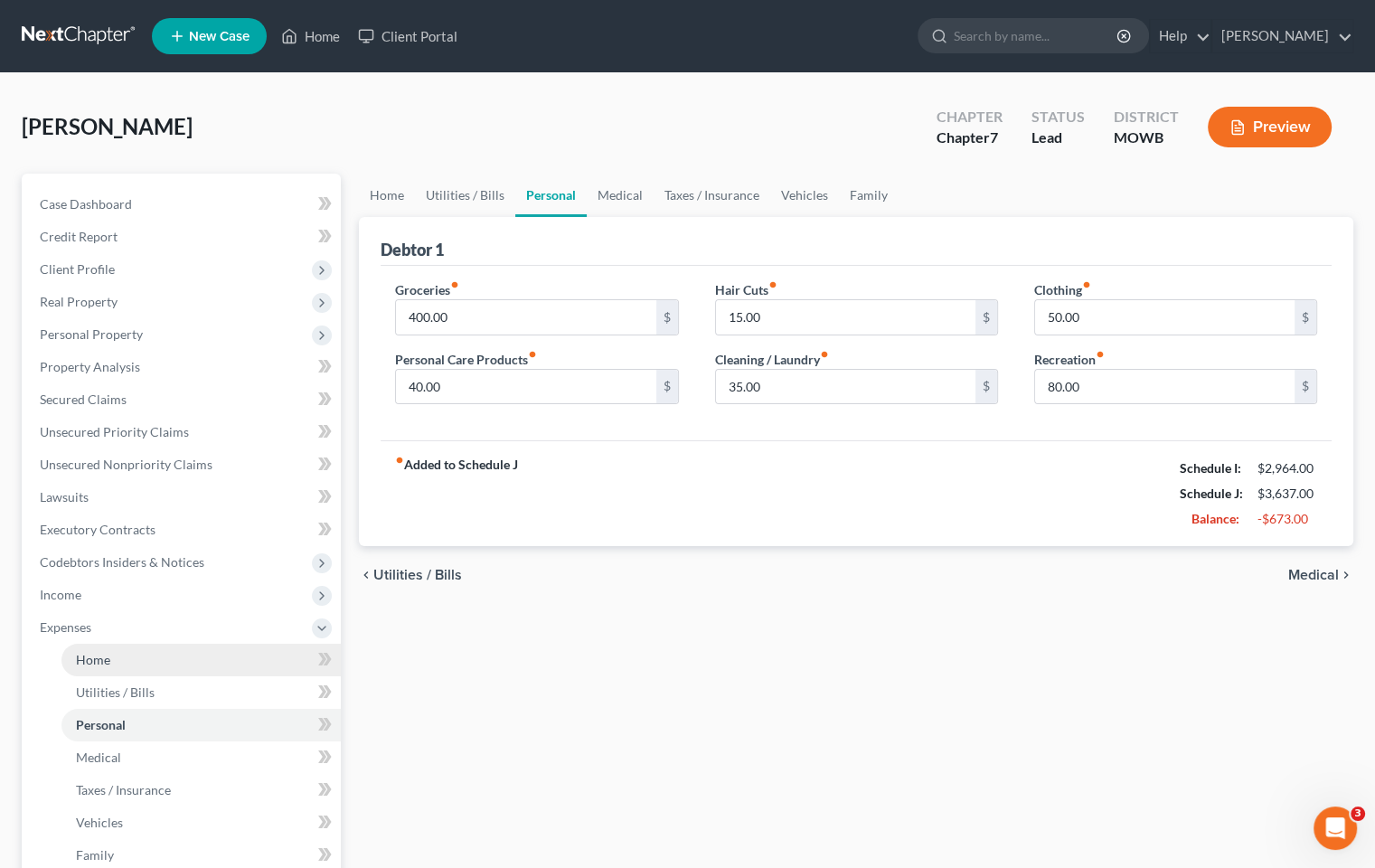
click at [138, 655] on link "Home" at bounding box center [201, 660] width 279 height 32
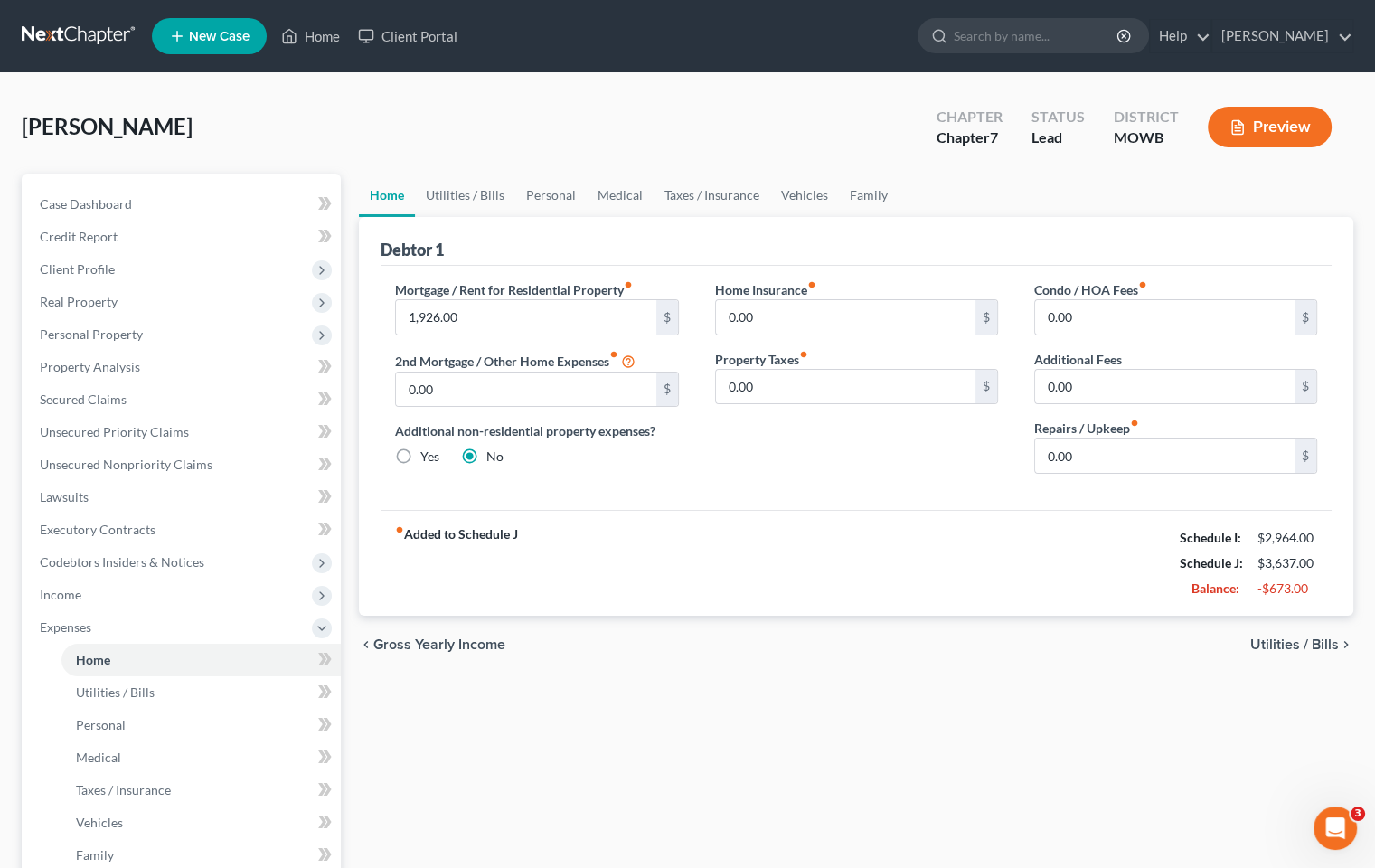
click at [1315, 639] on span "Utilities / Bills" at bounding box center [1295, 644] width 89 height 15
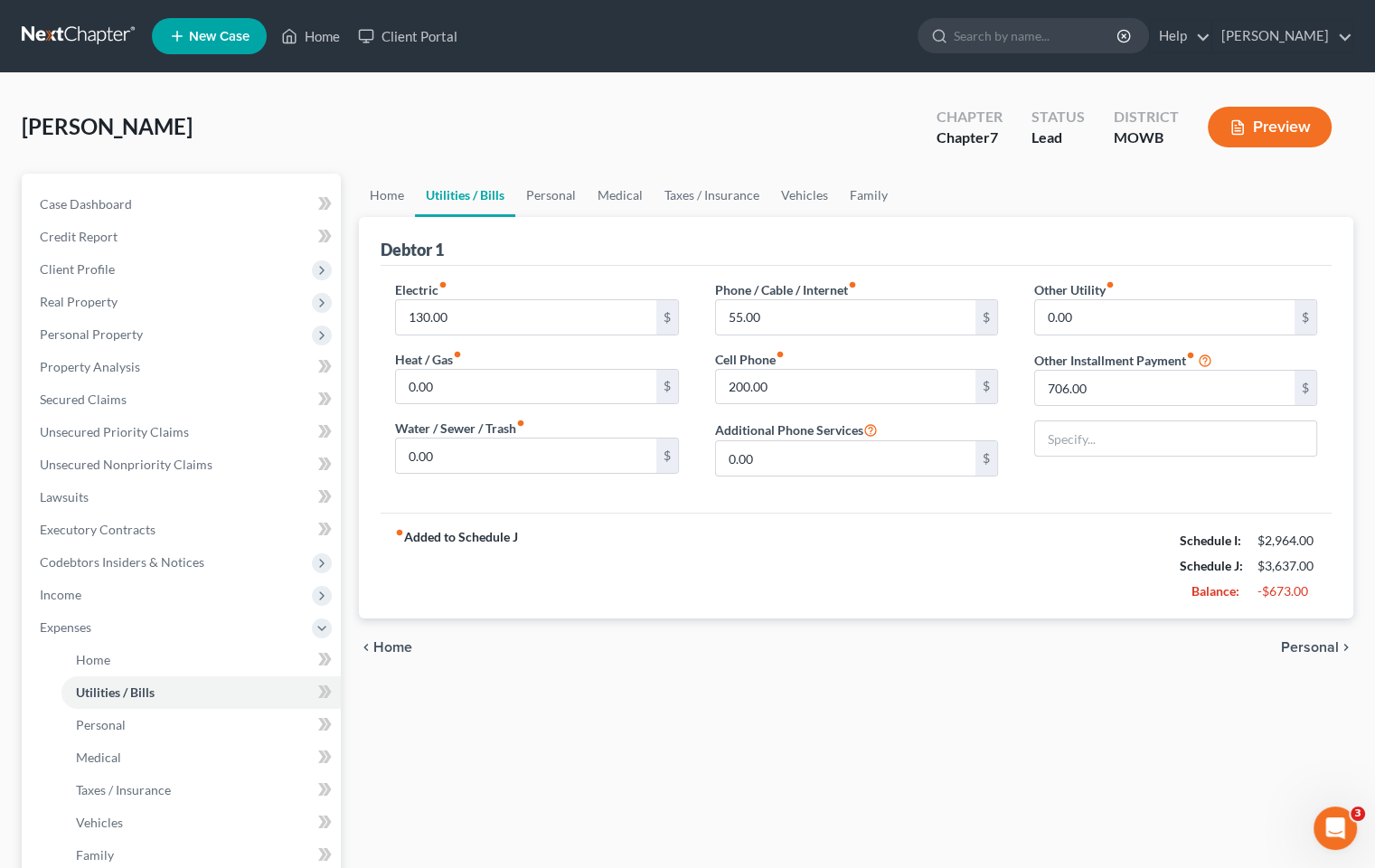
click at [1312, 640] on span "Personal" at bounding box center [1309, 647] width 58 height 15
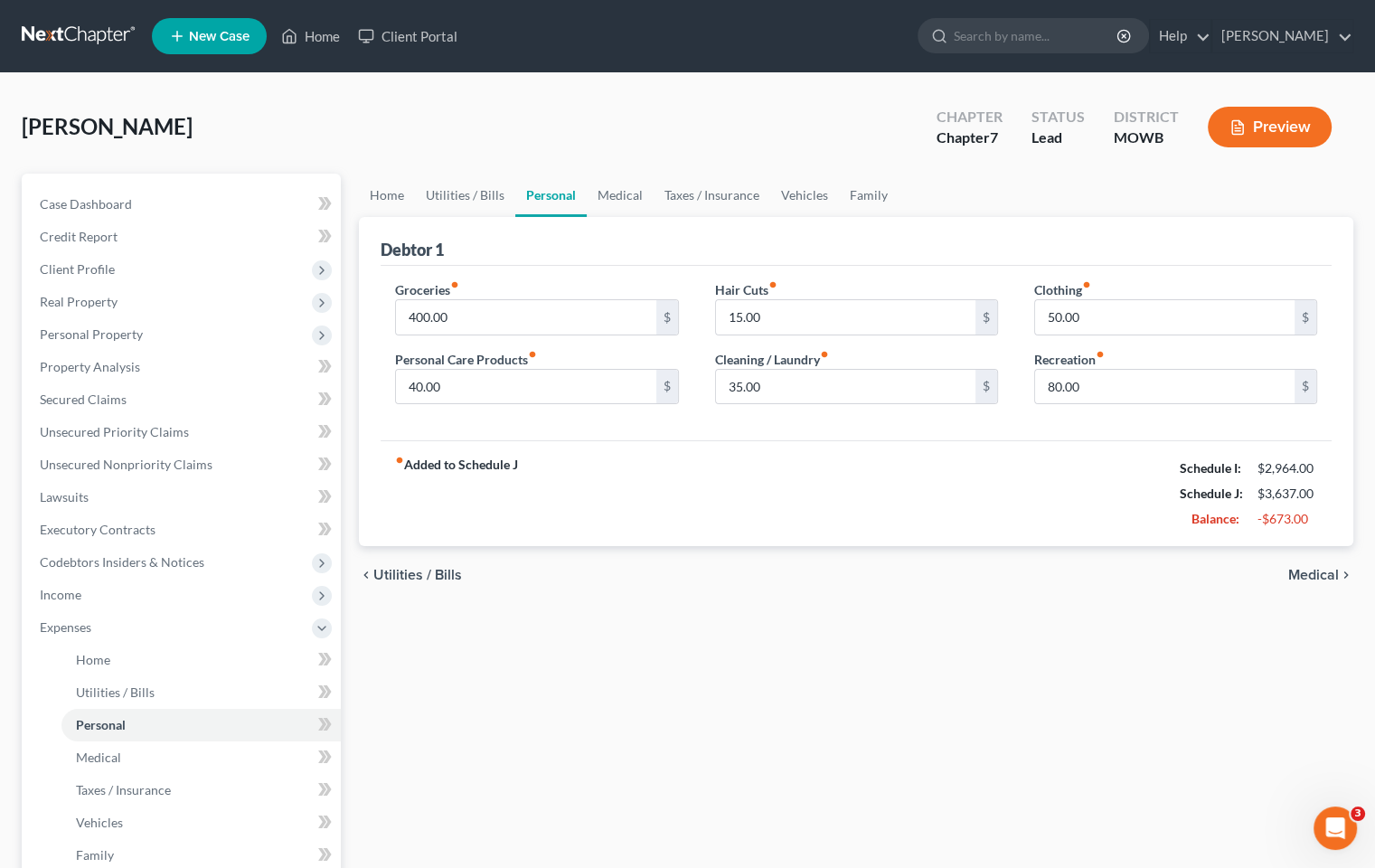
click at [1311, 635] on div "Home Utilities / Bills Personal Medical Taxes / Insurance Vehicles Family Debto…" at bounding box center [856, 646] width 1013 height 946
click at [102, 590] on span "Income" at bounding box center [183, 594] width 315 height 32
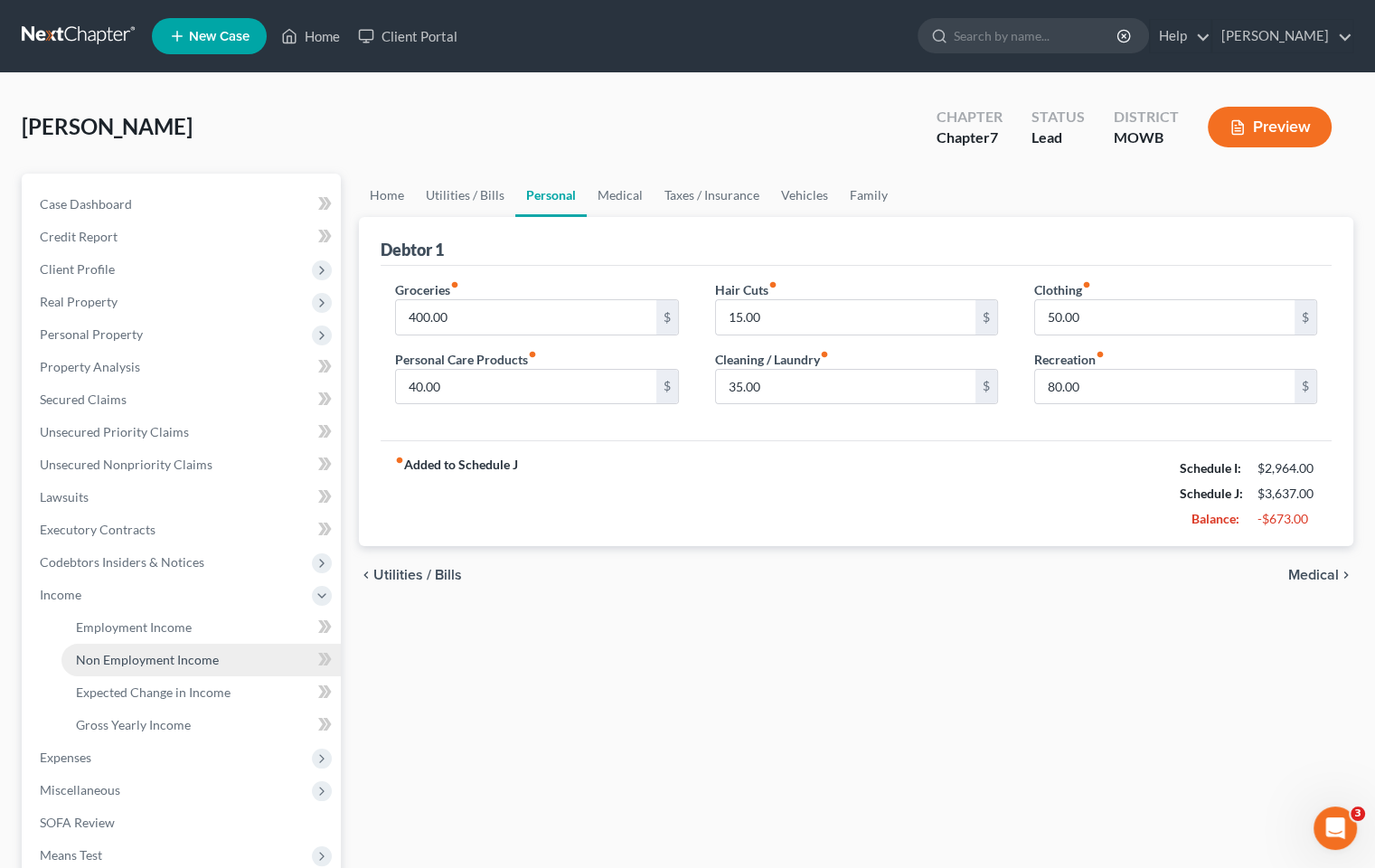
click at [170, 659] on span "Non Employment Income" at bounding box center [148, 660] width 143 height 16
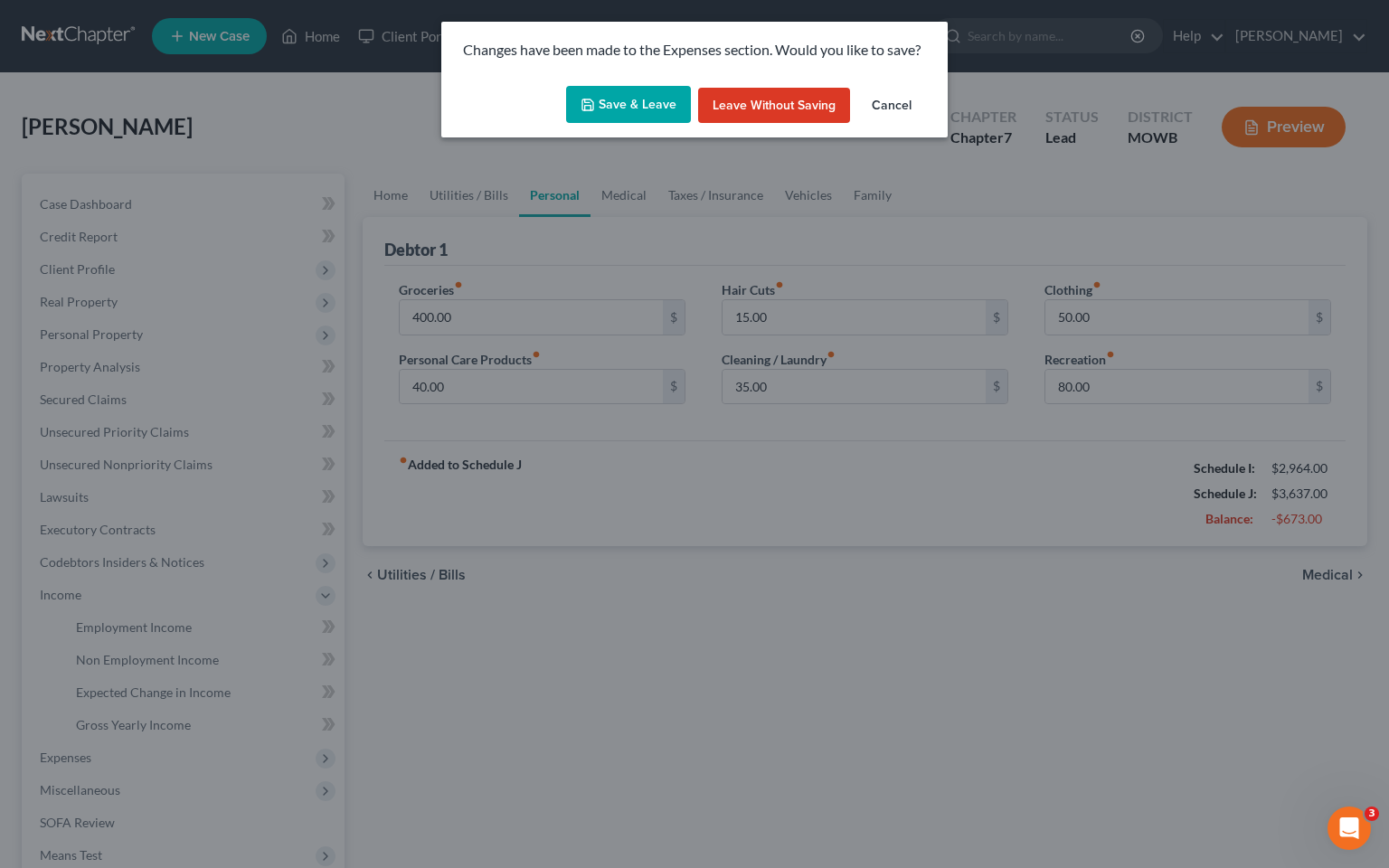
click at [612, 113] on button "Save & Leave" at bounding box center [627, 105] width 124 height 38
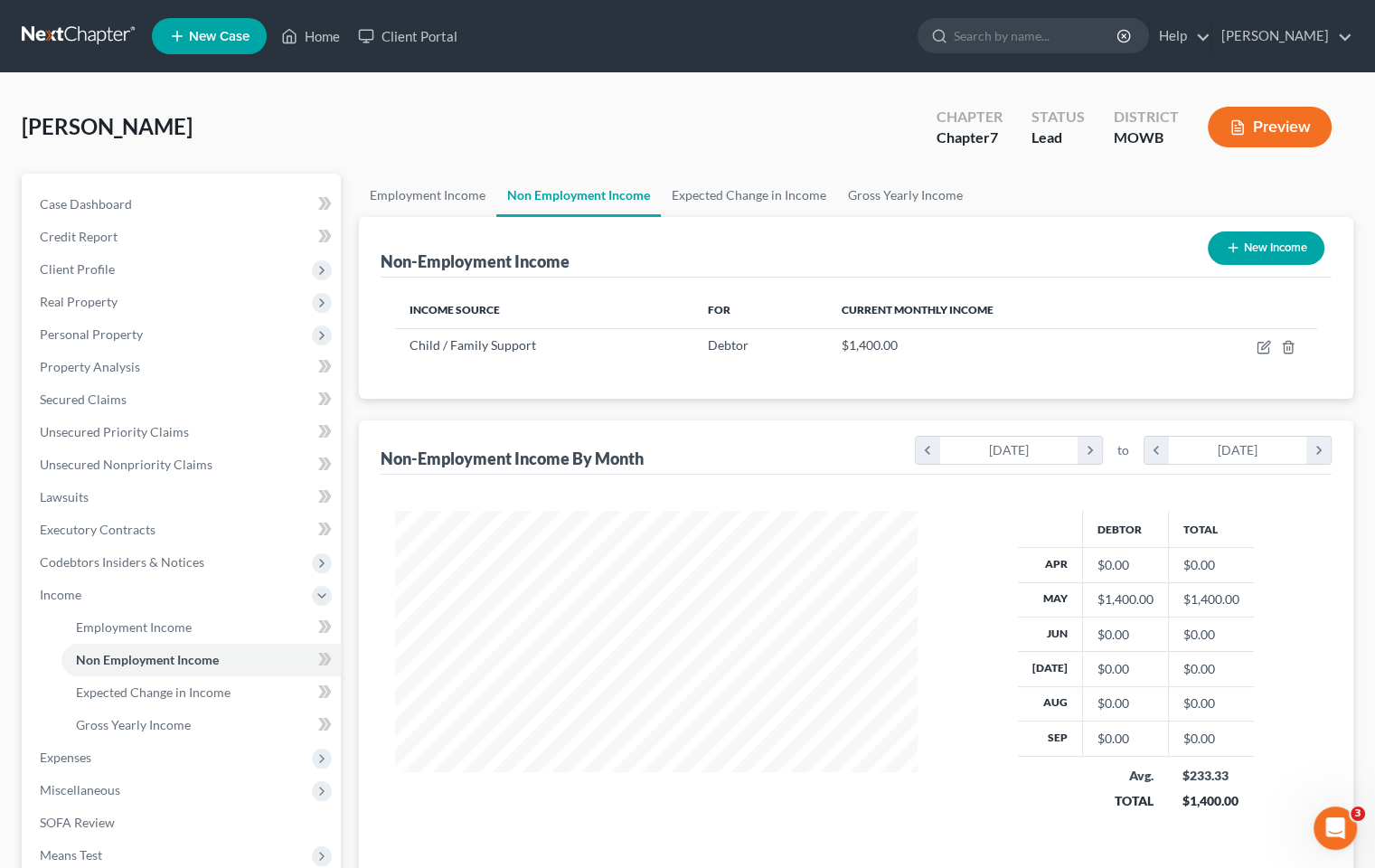
scroll to position [322, 558]
click at [206, 622] on link "Employment Income" at bounding box center [201, 626] width 279 height 32
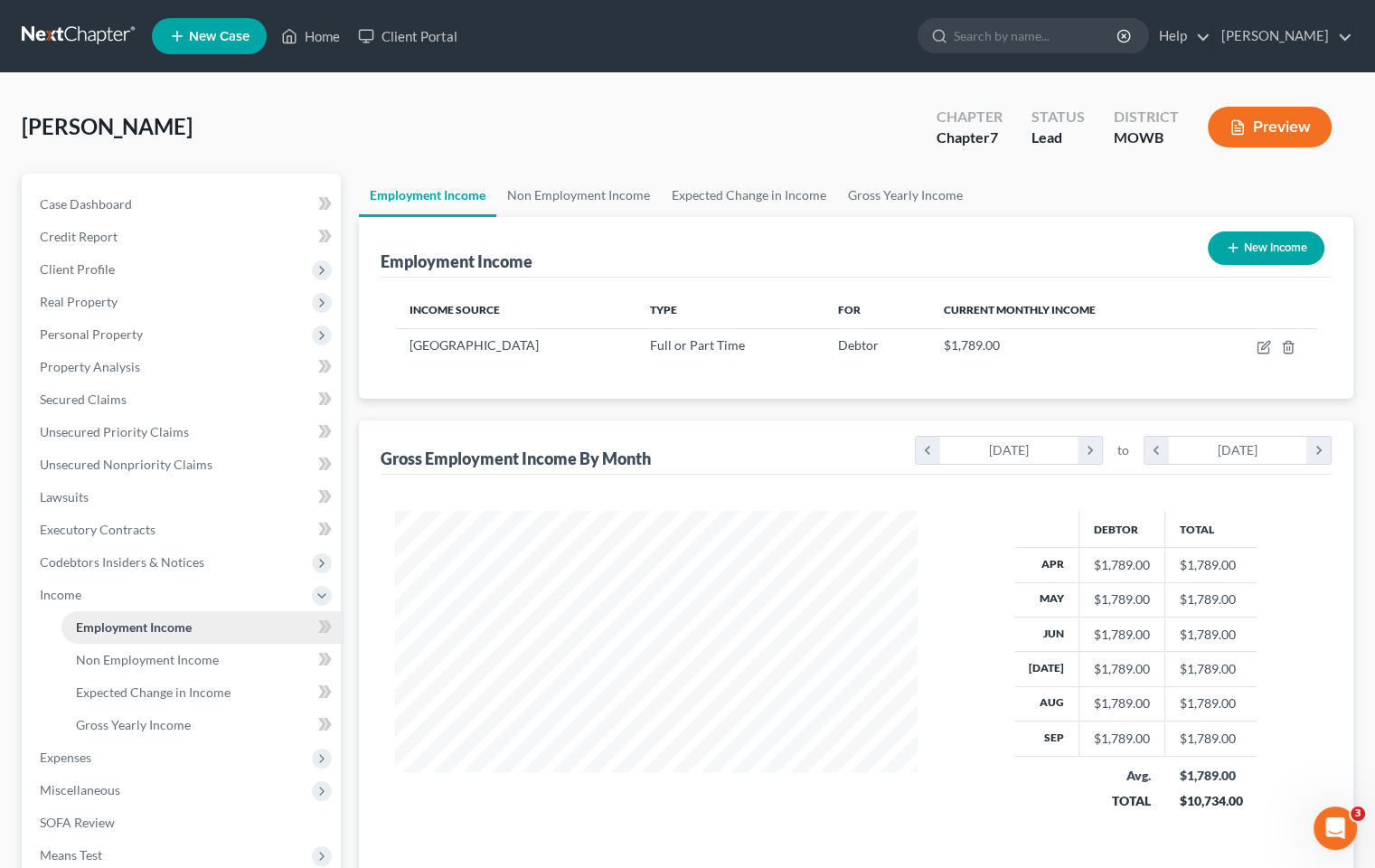
scroll to position [322, 558]
click at [137, 751] on span "Expenses" at bounding box center [183, 757] width 315 height 32
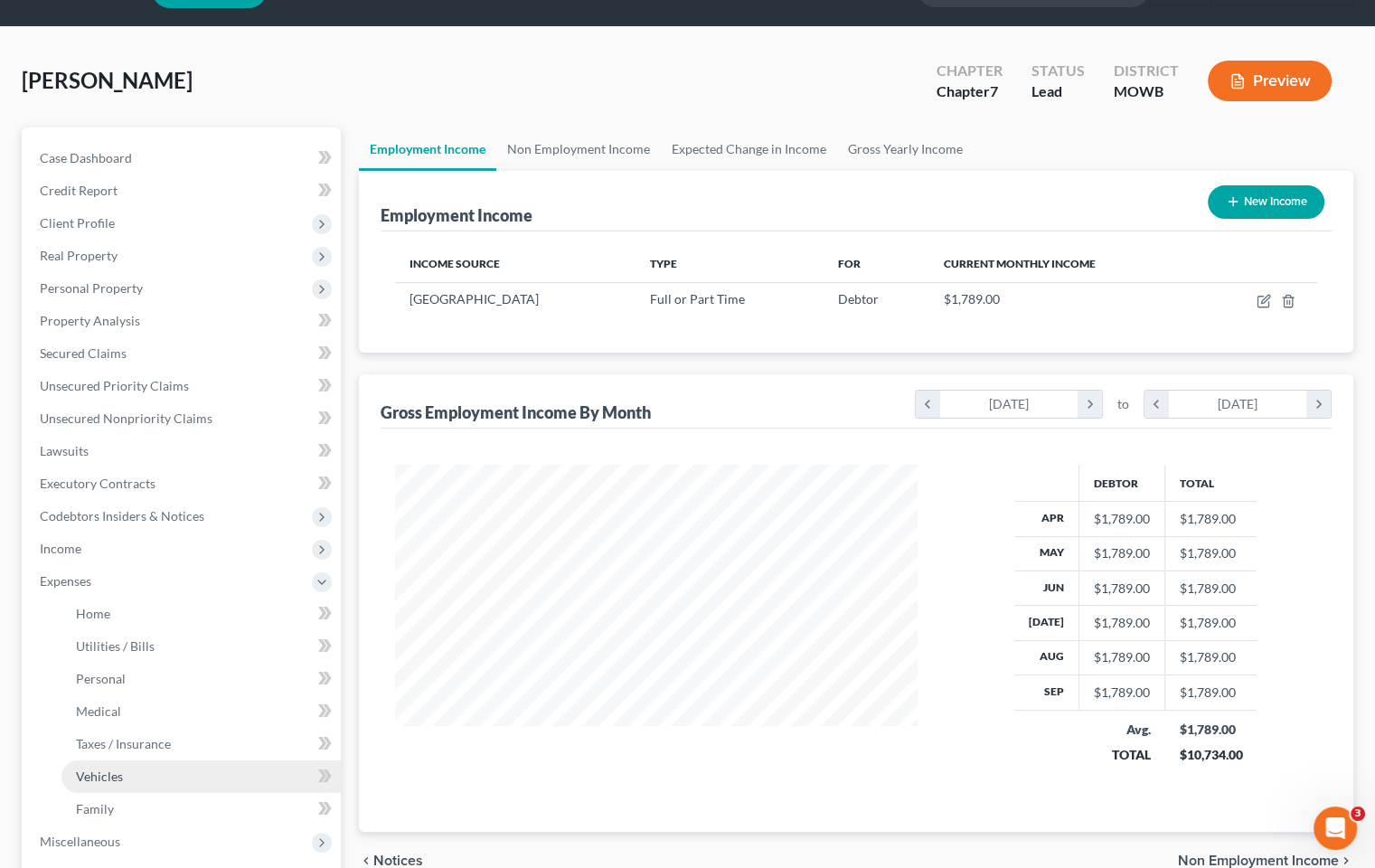
scroll to position [90, 0]
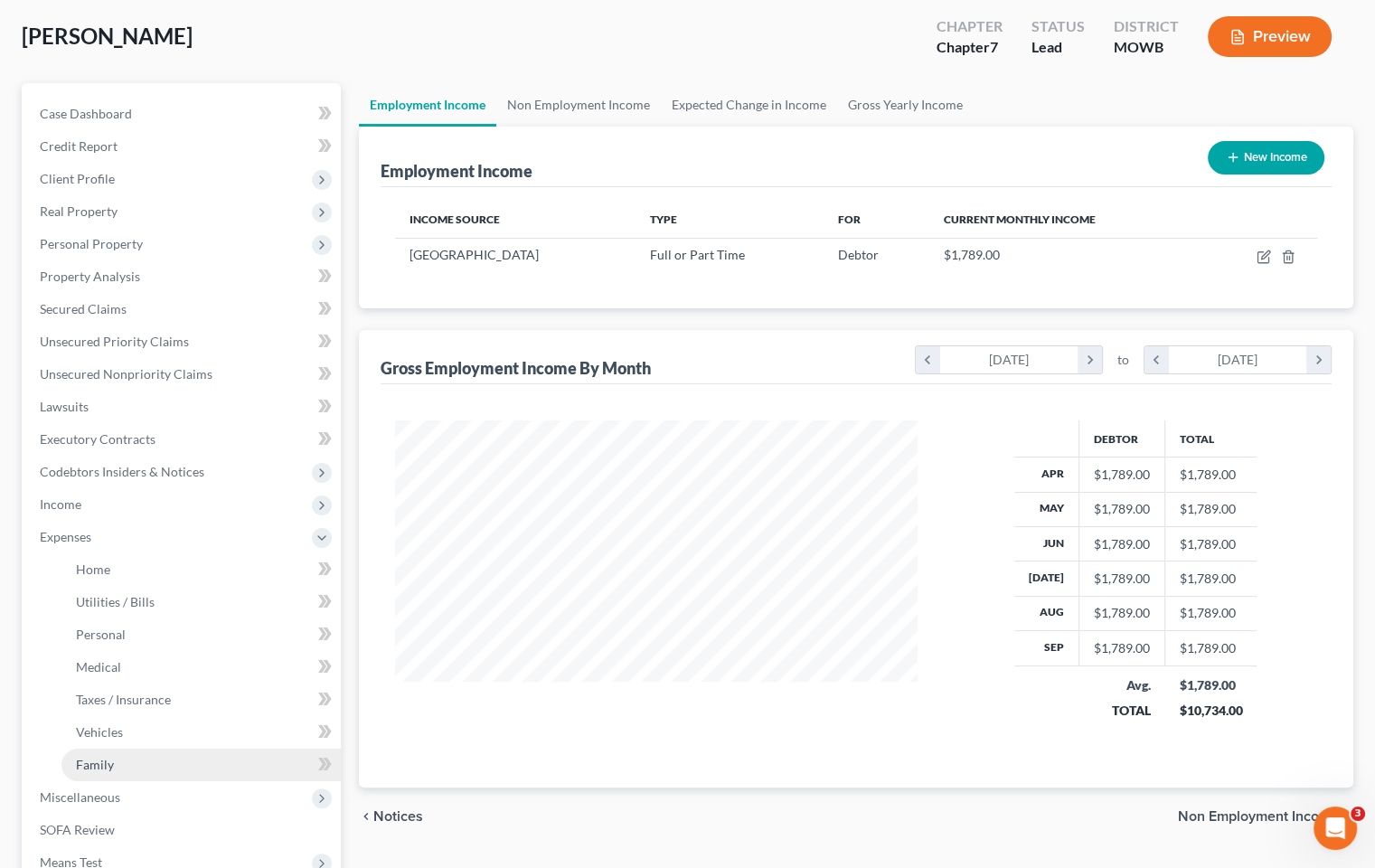
click at [134, 758] on link "Family" at bounding box center [201, 764] width 279 height 32
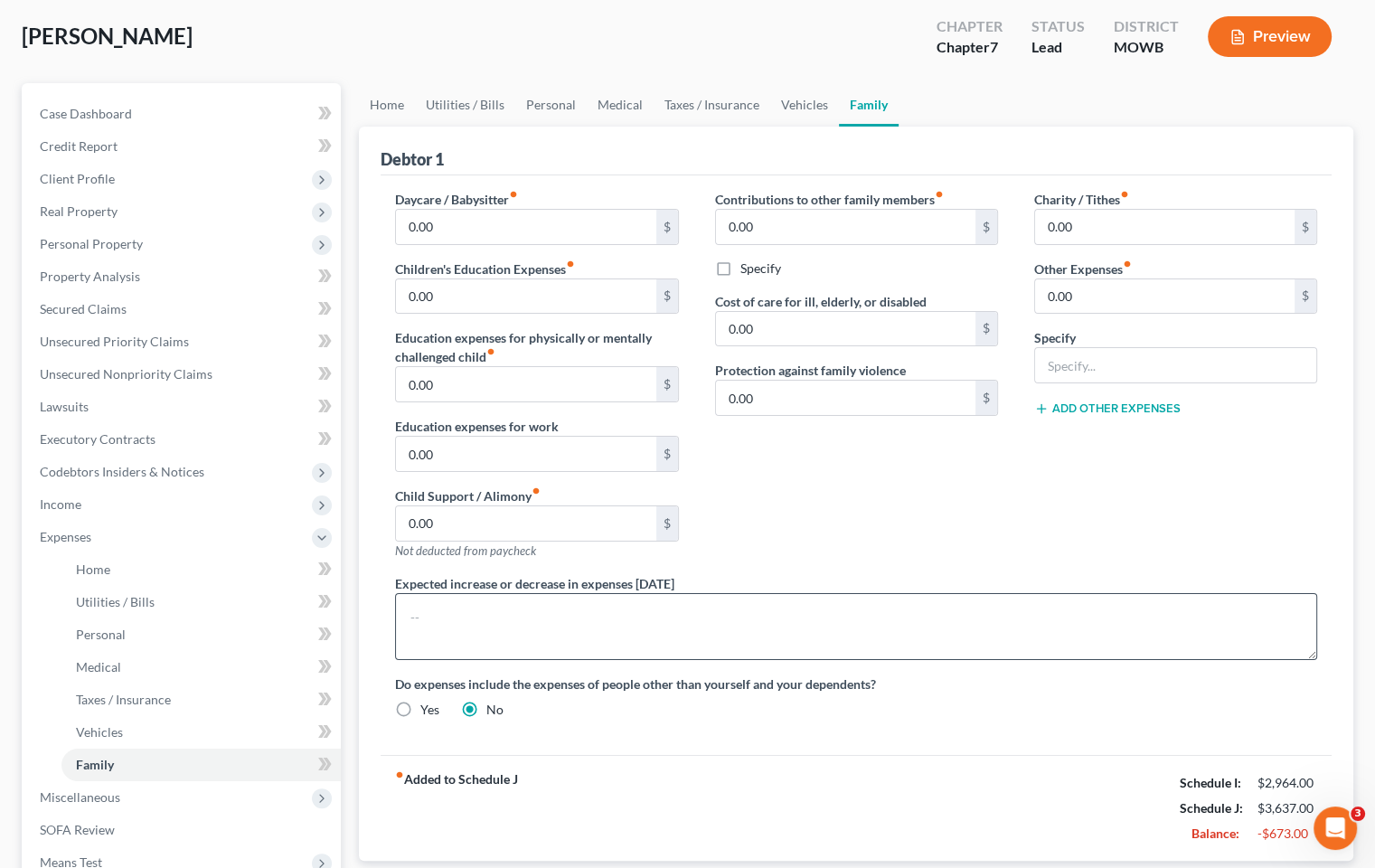
scroll to position [181, 0]
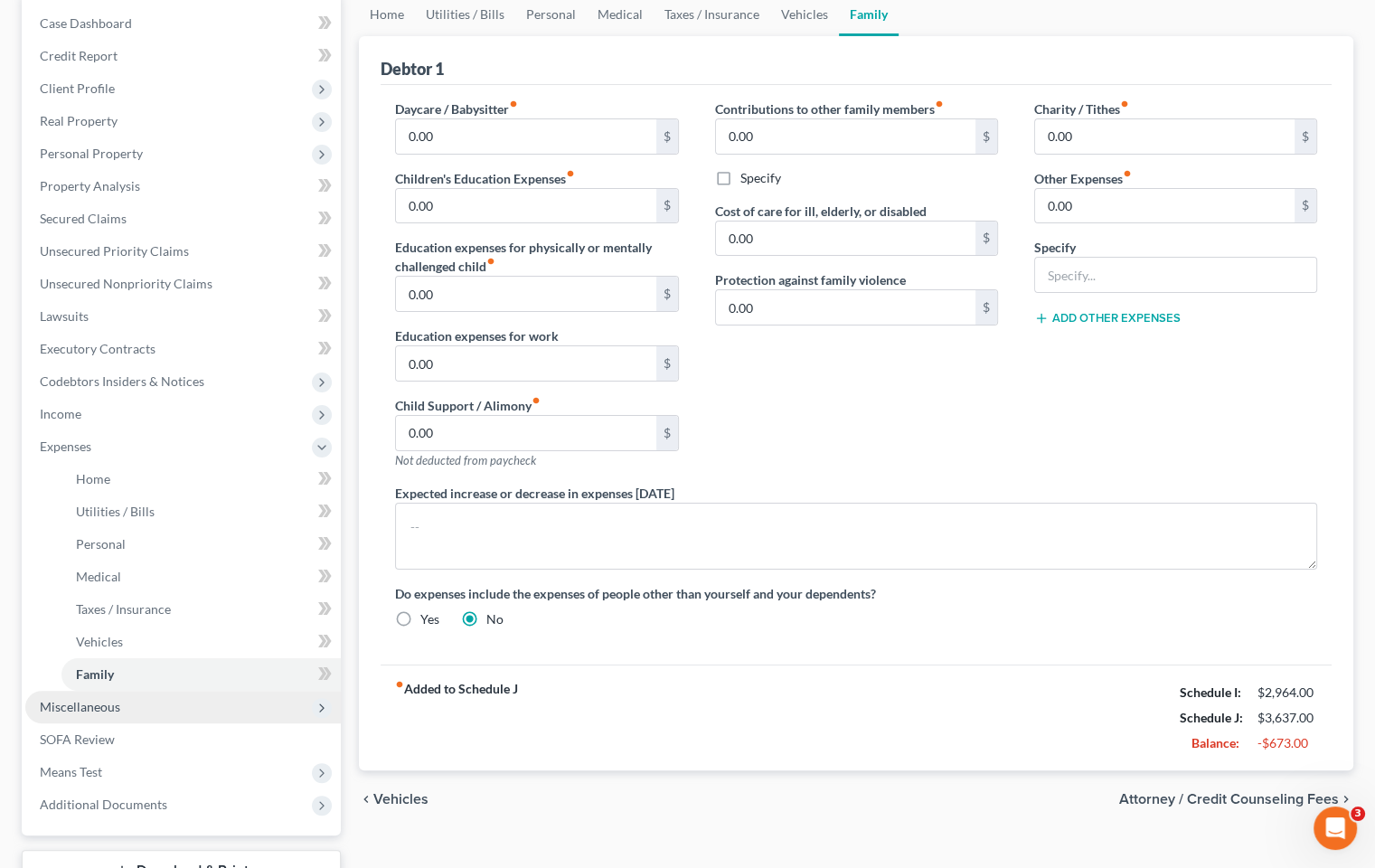
click at [114, 702] on span "Miscellaneous" at bounding box center [80, 707] width 80 height 16
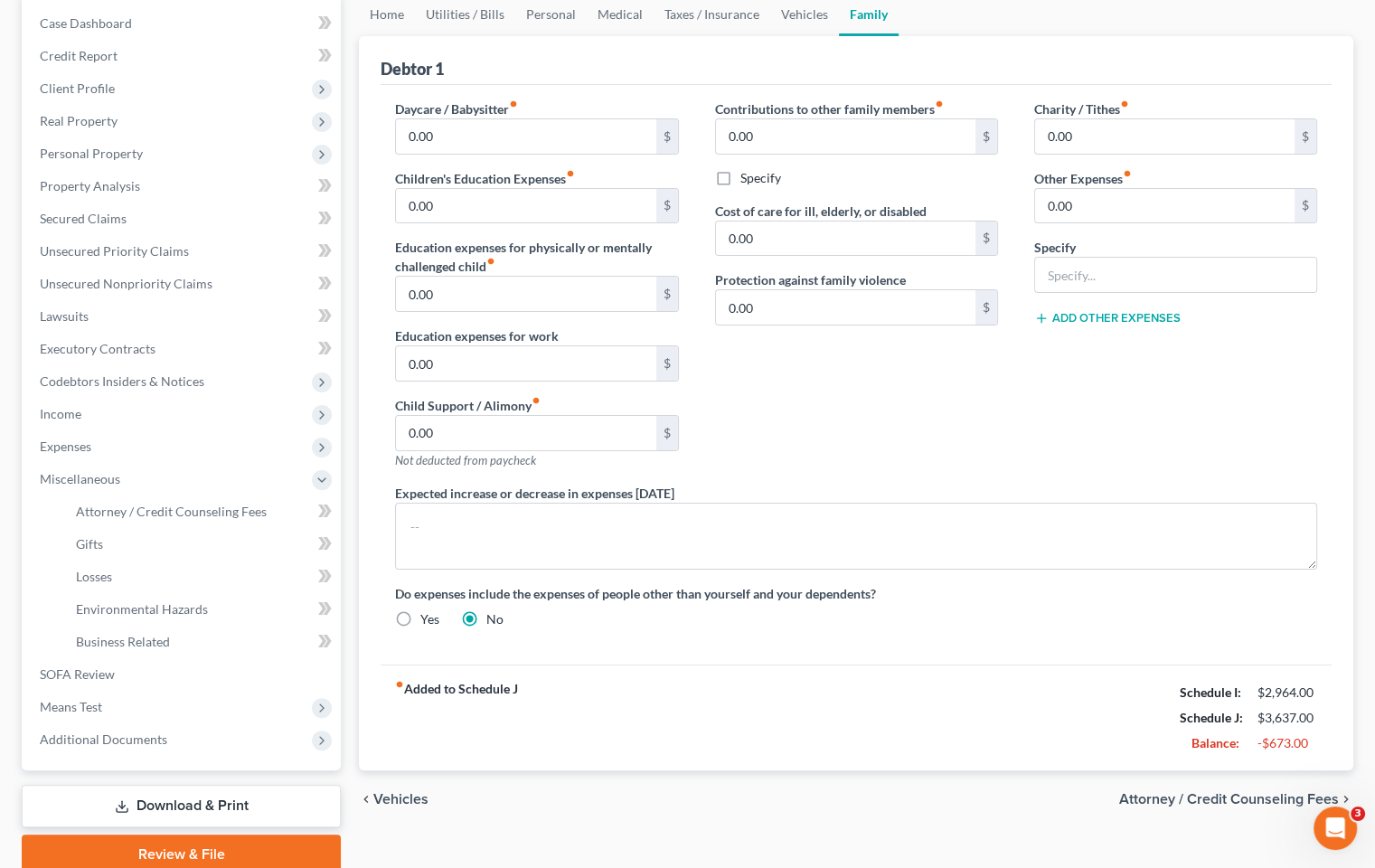
click at [810, 431] on div "Contributions to other family members fiber_manual_record 0.00 $ Specify Cost o…" at bounding box center [856, 292] width 319 height 385
click at [195, 452] on span "Expenses" at bounding box center [183, 446] width 315 height 32
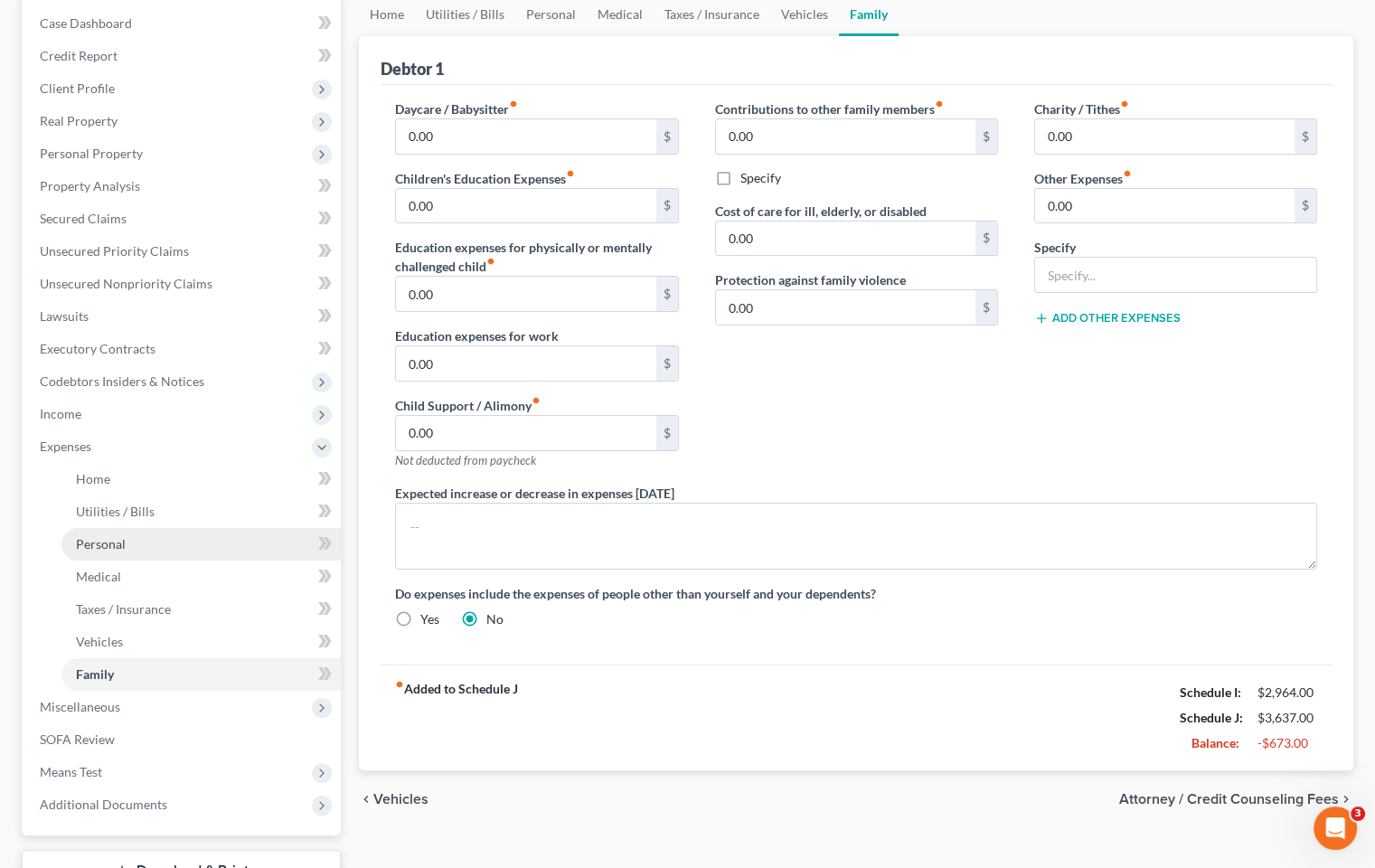
click at [286, 549] on link "Personal" at bounding box center [201, 543] width 279 height 32
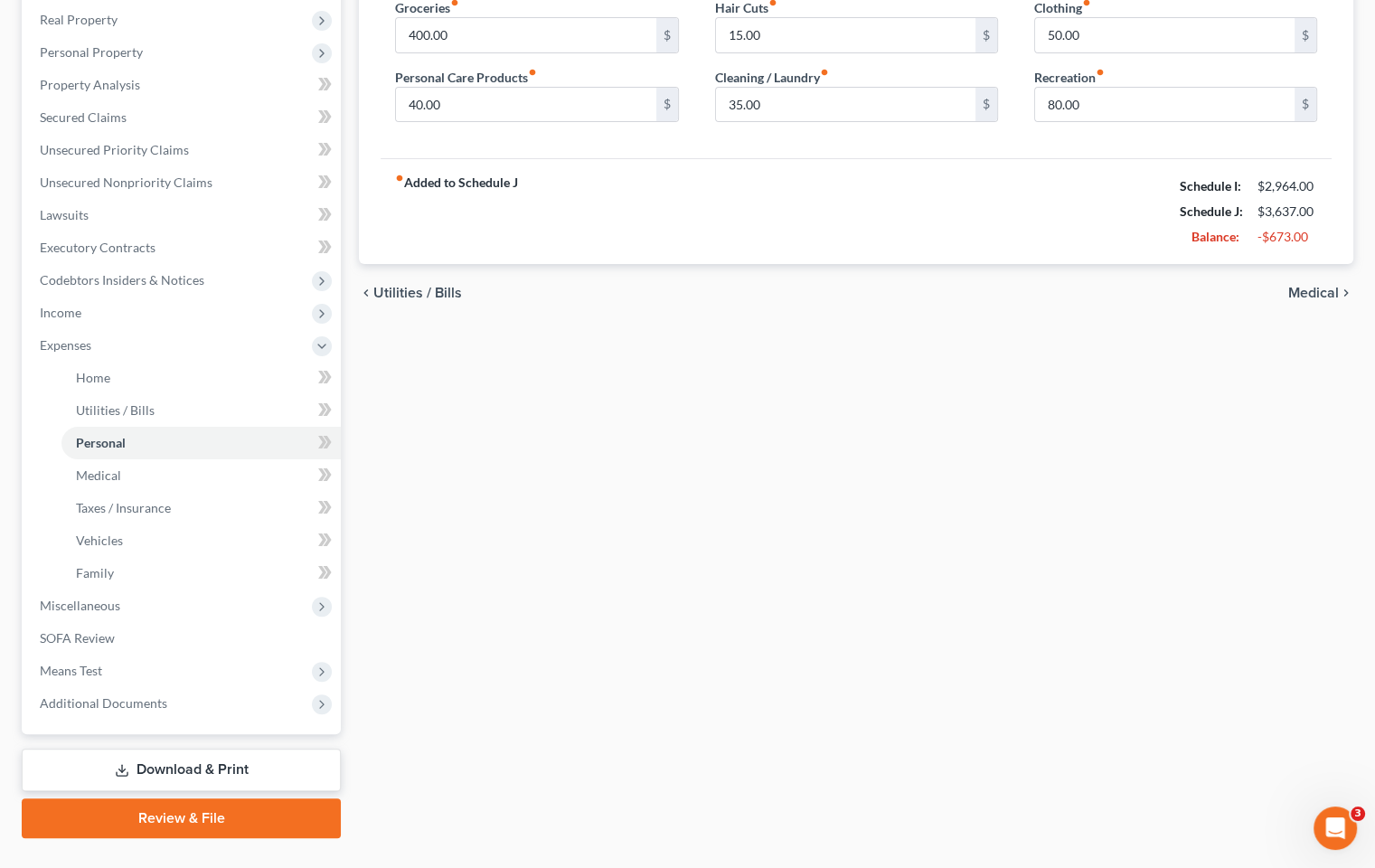
scroll to position [319, 0]
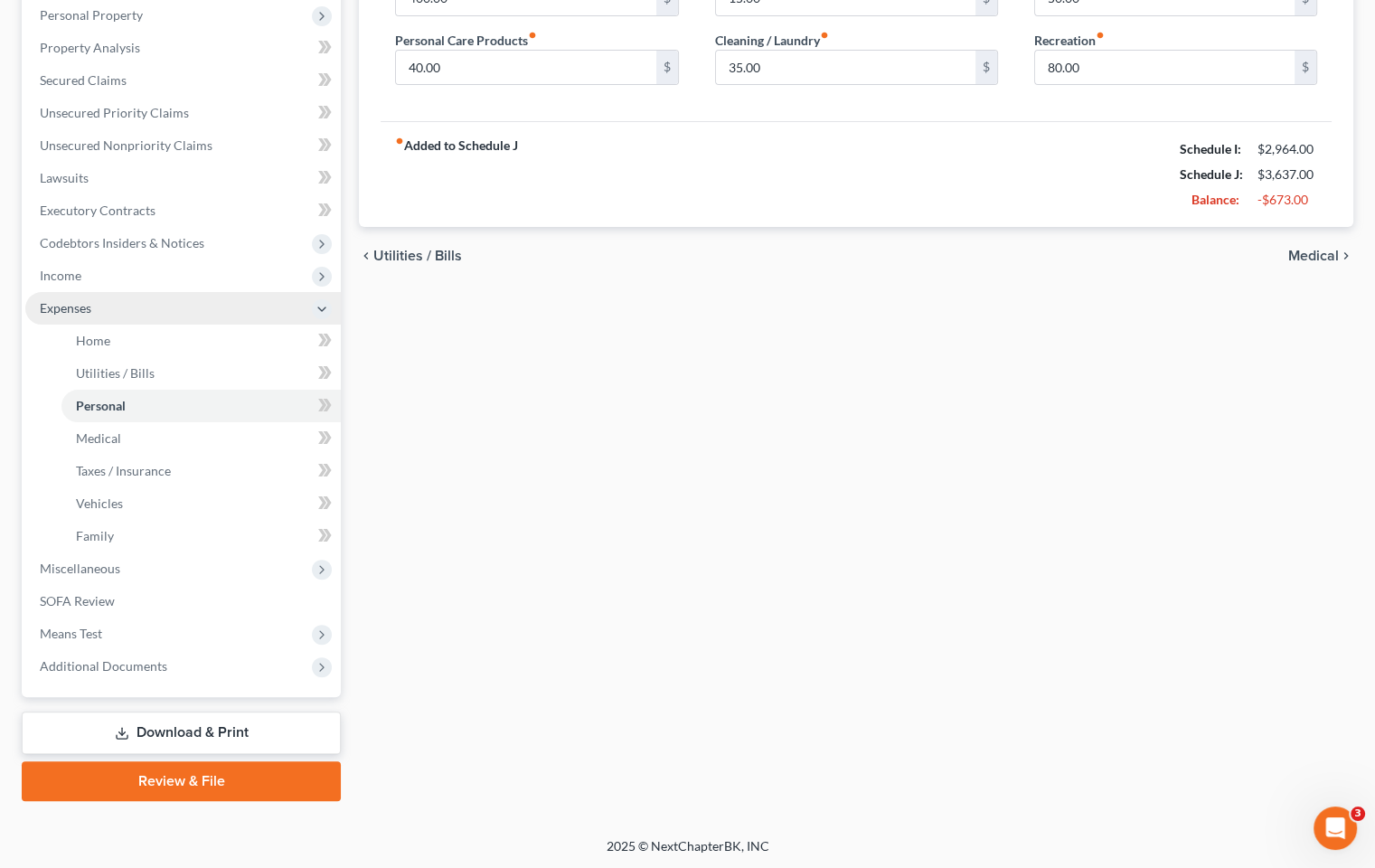
click at [105, 307] on span "Expenses" at bounding box center [183, 307] width 315 height 32
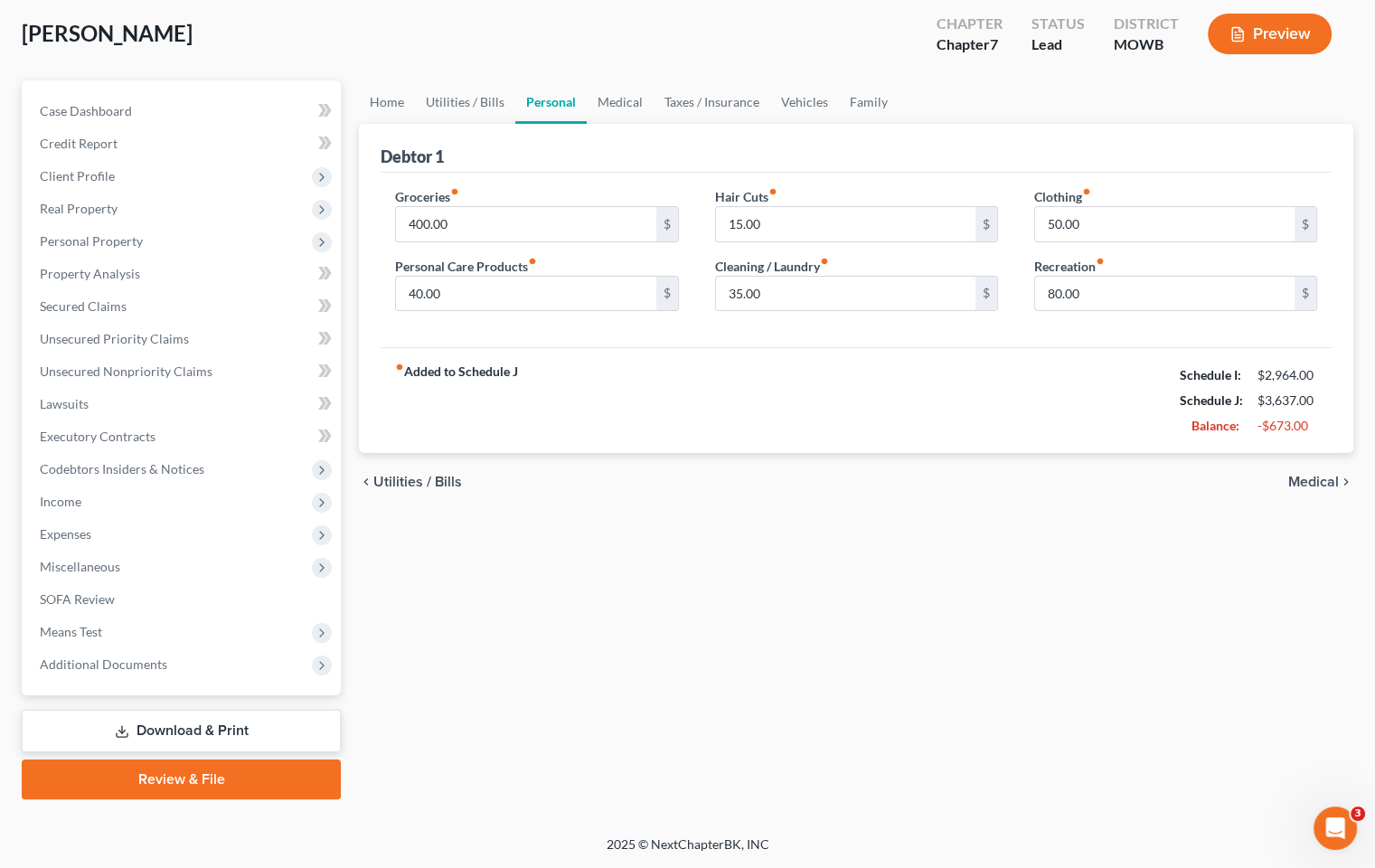
scroll to position [91, 0]
click at [1306, 478] on span "Medical" at bounding box center [1313, 483] width 51 height 15
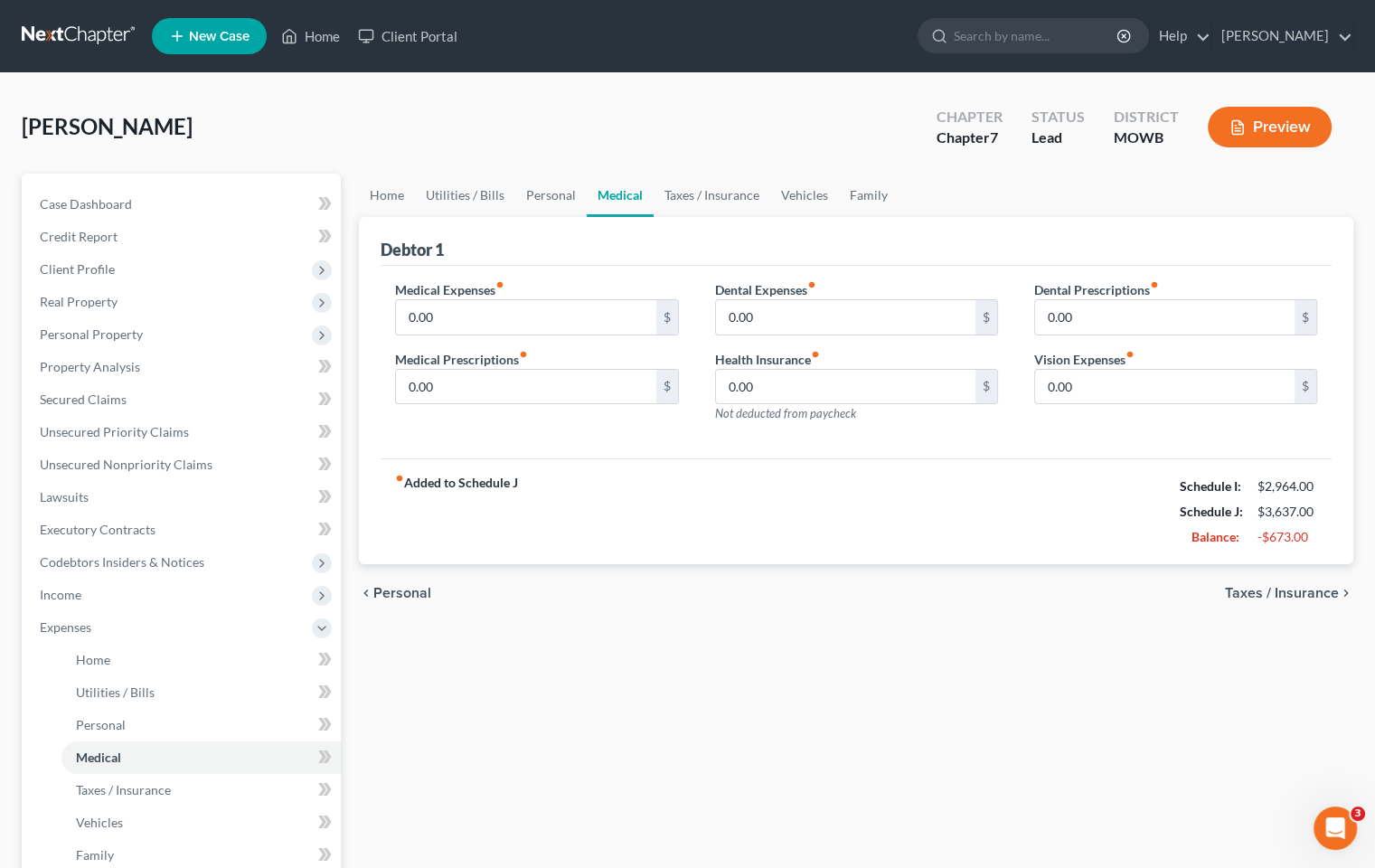
click at [1305, 478] on div "$2,964.00" at bounding box center [1287, 486] width 60 height 18
click at [1294, 593] on span "Taxes / Insurance" at bounding box center [1282, 593] width 114 height 15
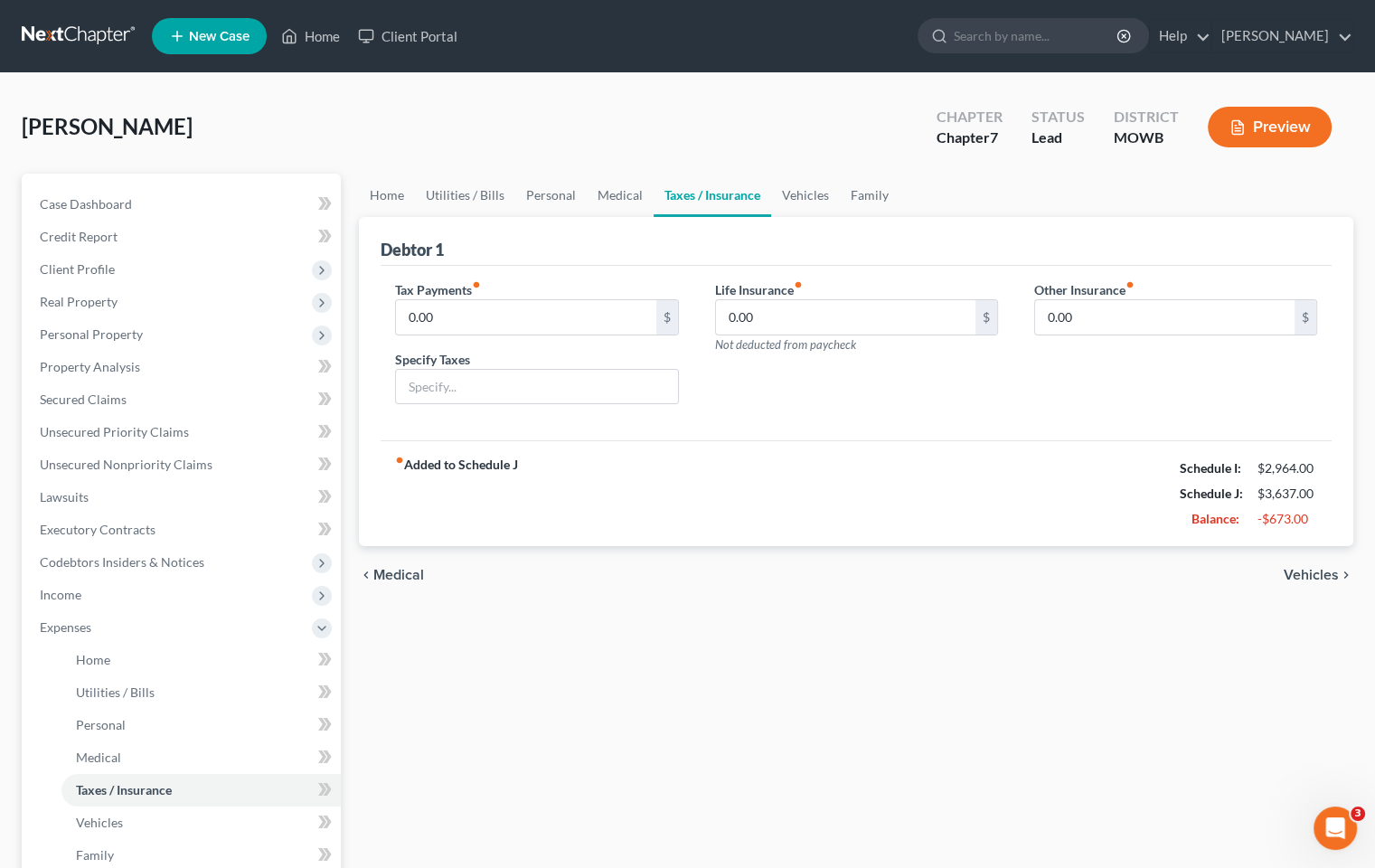
click at [1294, 591] on div "chevron_left Medical Vehicles chevron_right" at bounding box center [856, 574] width 994 height 58
click at [1302, 568] on span "Vehicles" at bounding box center [1311, 574] width 55 height 15
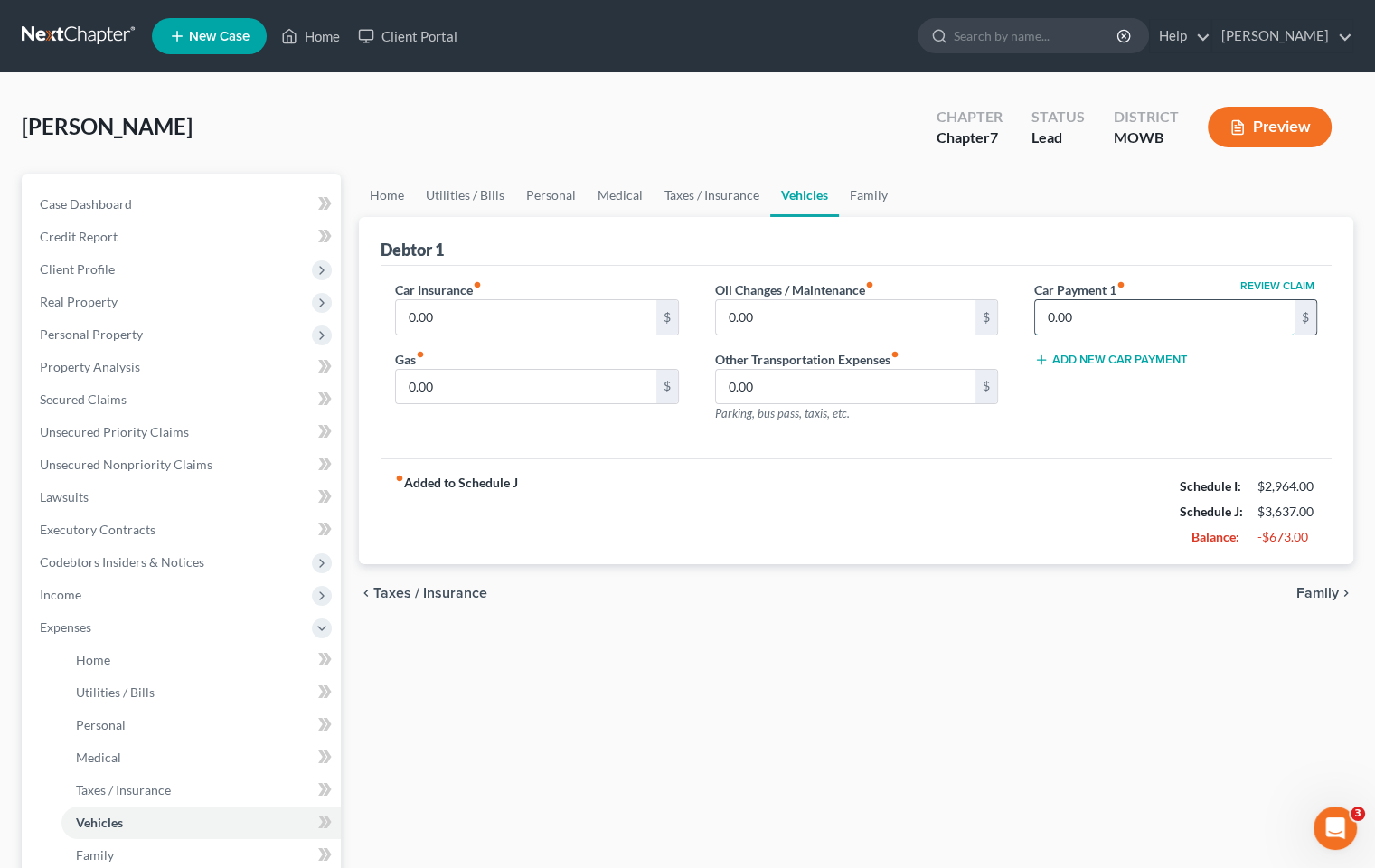
click at [1122, 319] on input "0.00" at bounding box center [1165, 317] width 259 height 34
type input "0"
type input "706.00"
click at [477, 388] on input "0.00" at bounding box center [526, 387] width 259 height 34
type input "0"
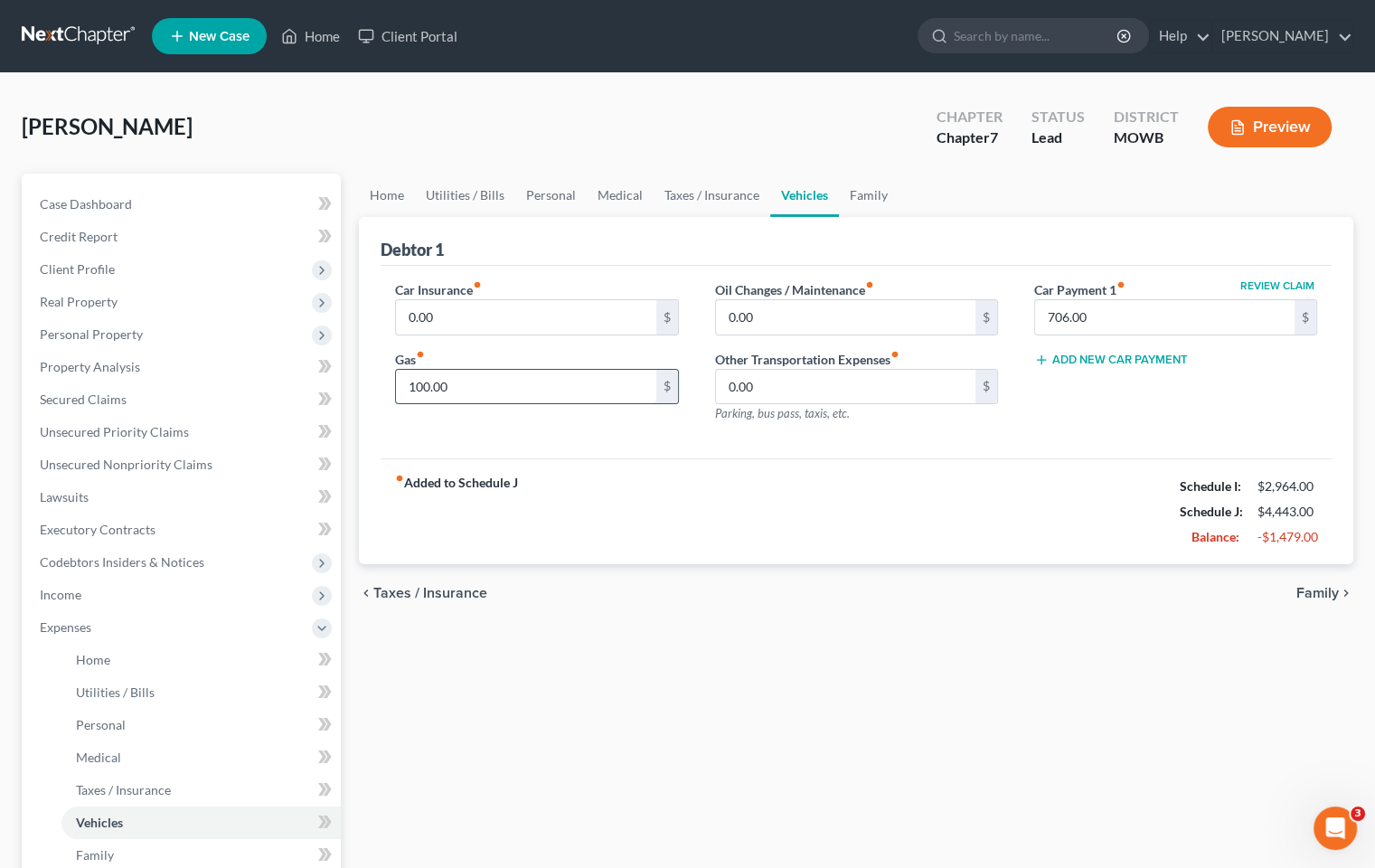
type input "100.00"
click at [1306, 593] on span "Family" at bounding box center [1317, 593] width 42 height 15
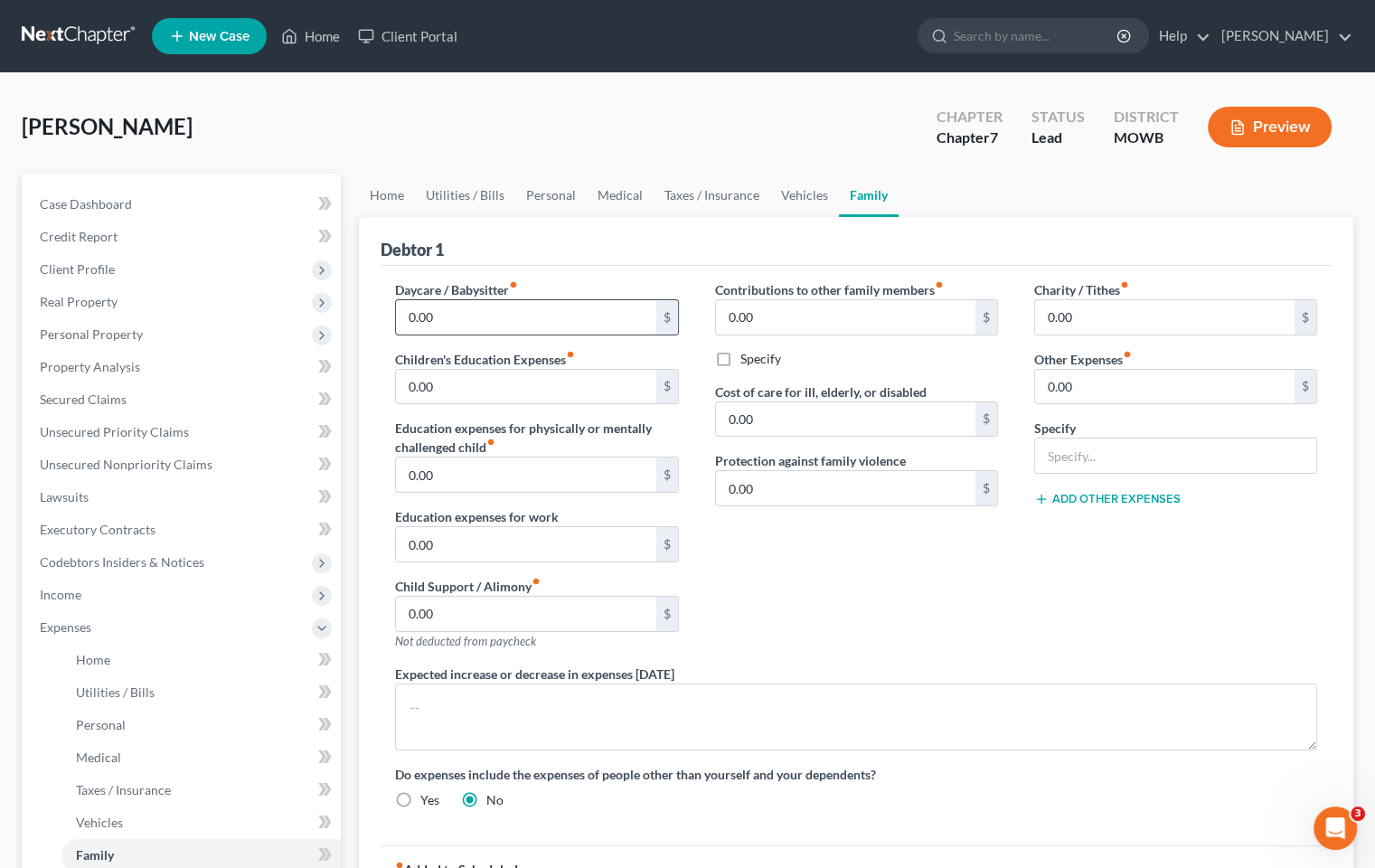
click at [484, 313] on input "0.00" at bounding box center [526, 317] width 259 height 34
type input "0"
type input "1,400.00"
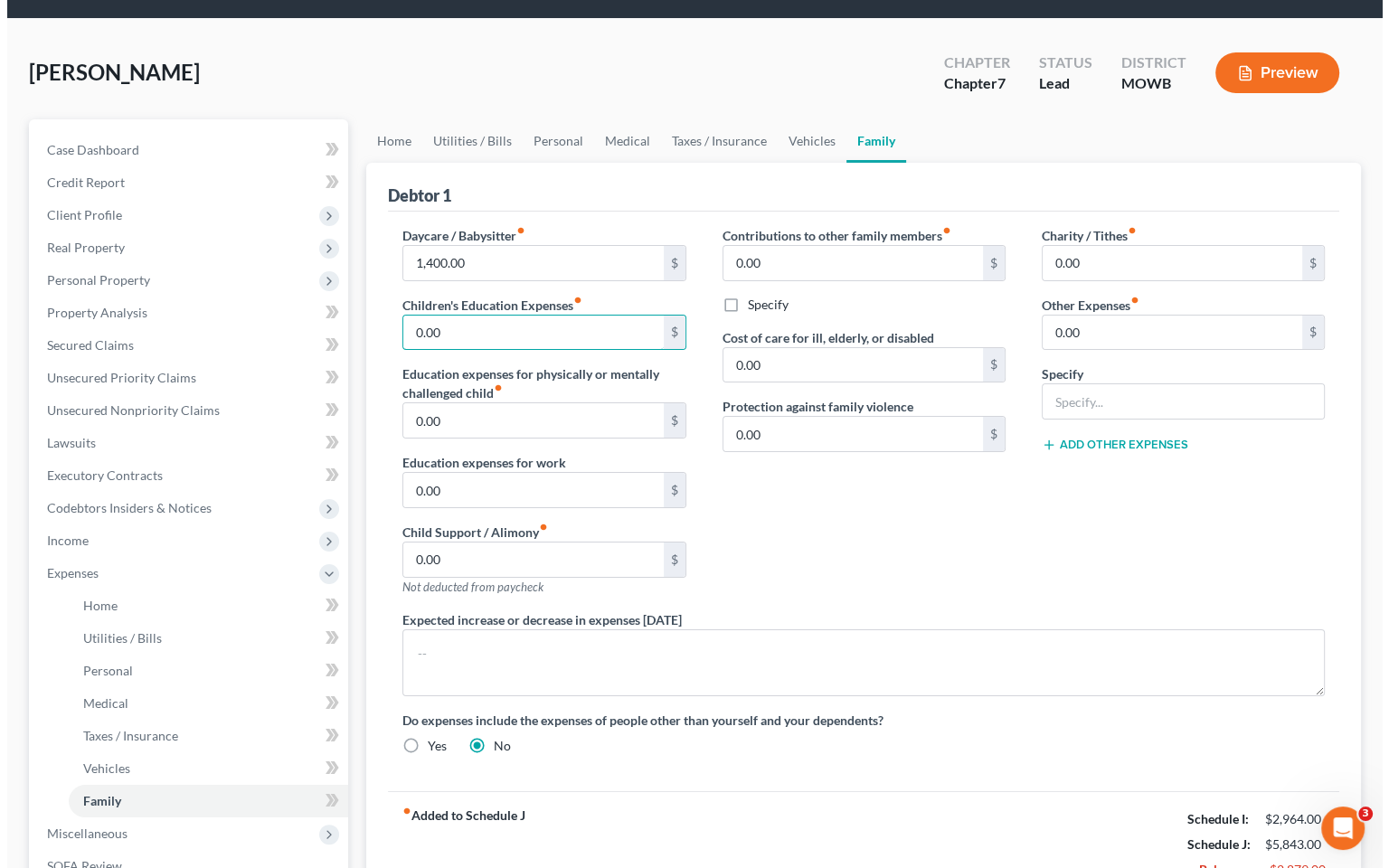
scroll to position [48, 0]
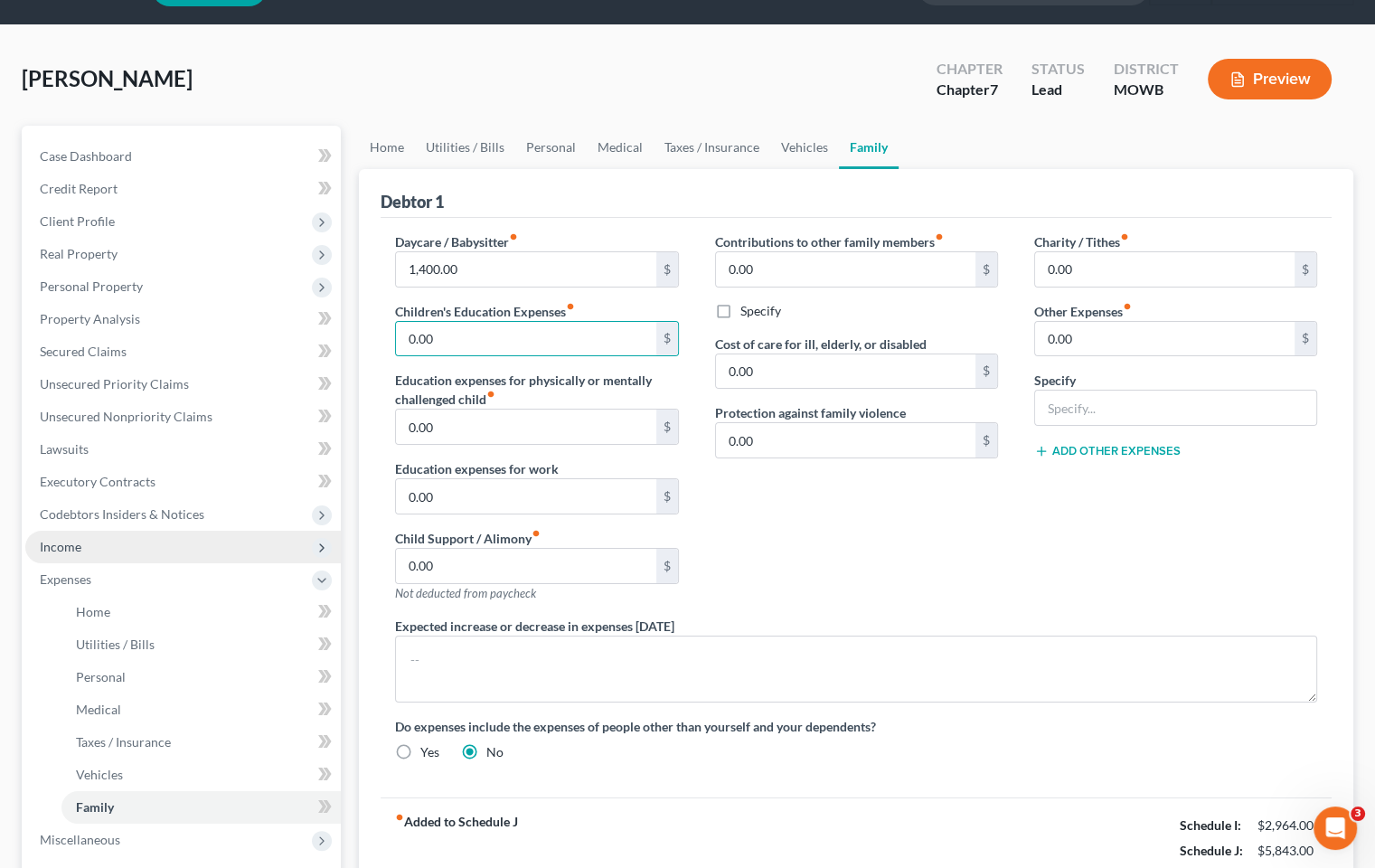
click at [103, 547] on span "Income" at bounding box center [183, 546] width 315 height 32
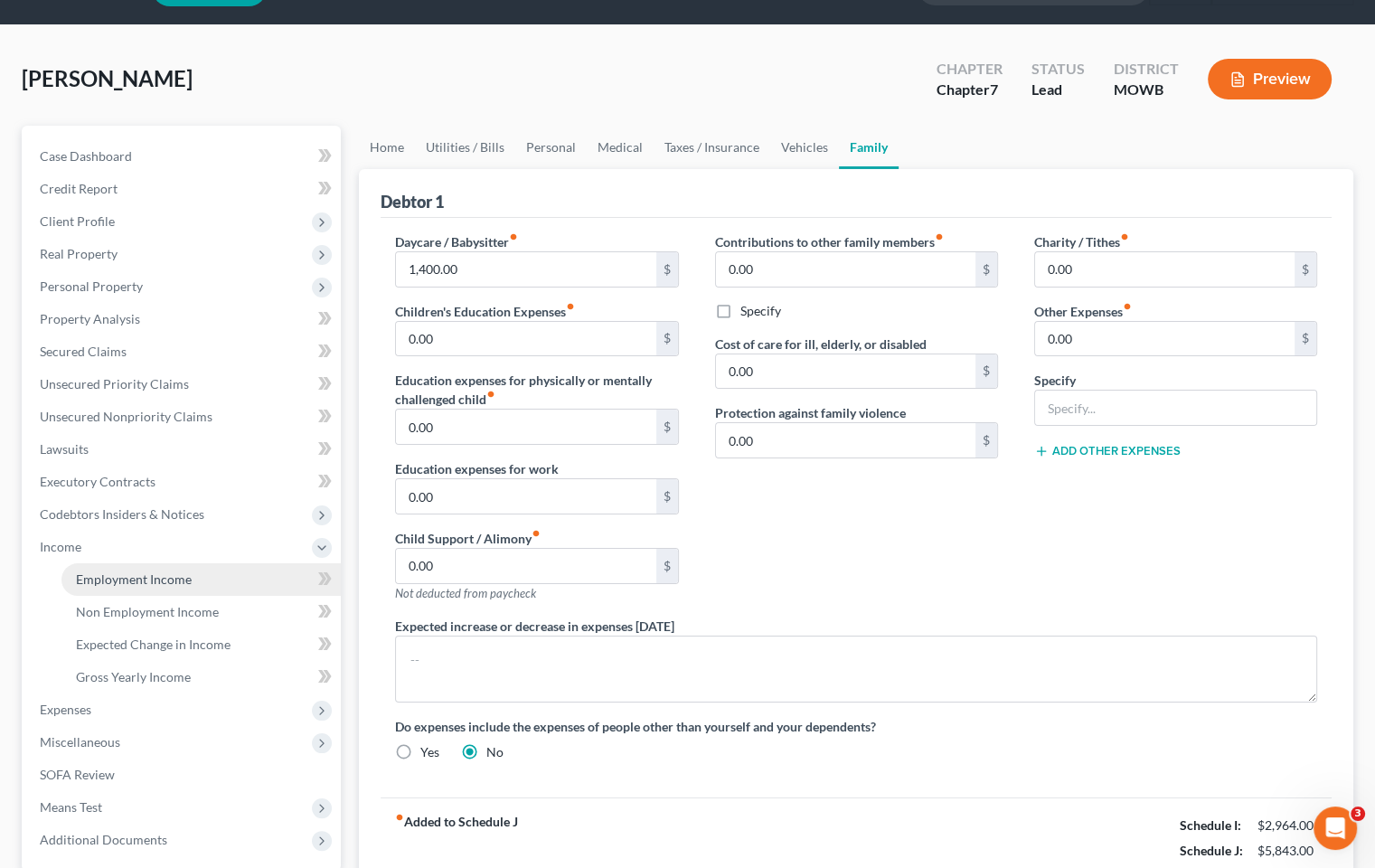
click at [127, 575] on span "Employment Income" at bounding box center [134, 579] width 115 height 16
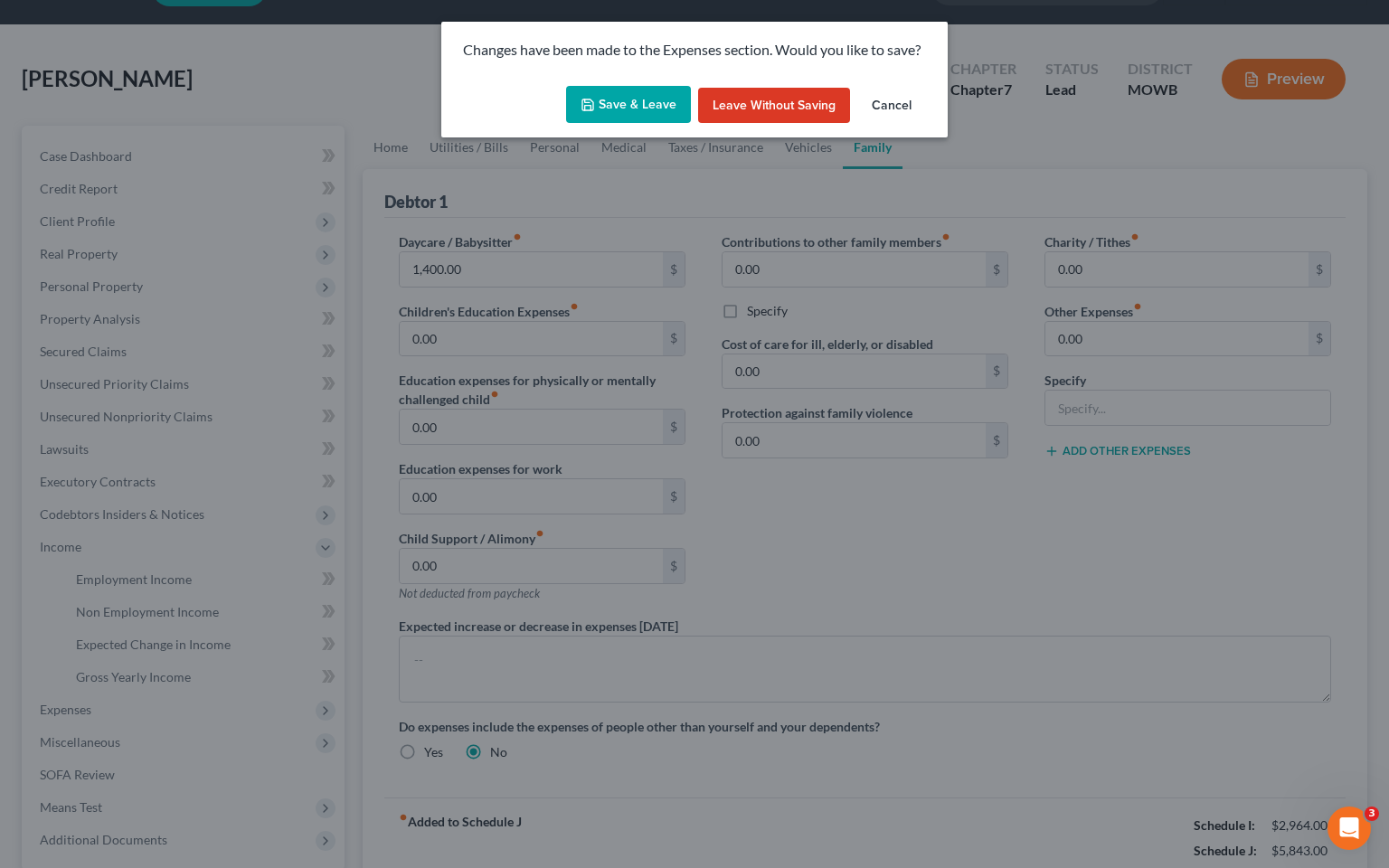
click at [615, 94] on button "Save & Leave" at bounding box center [627, 105] width 124 height 38
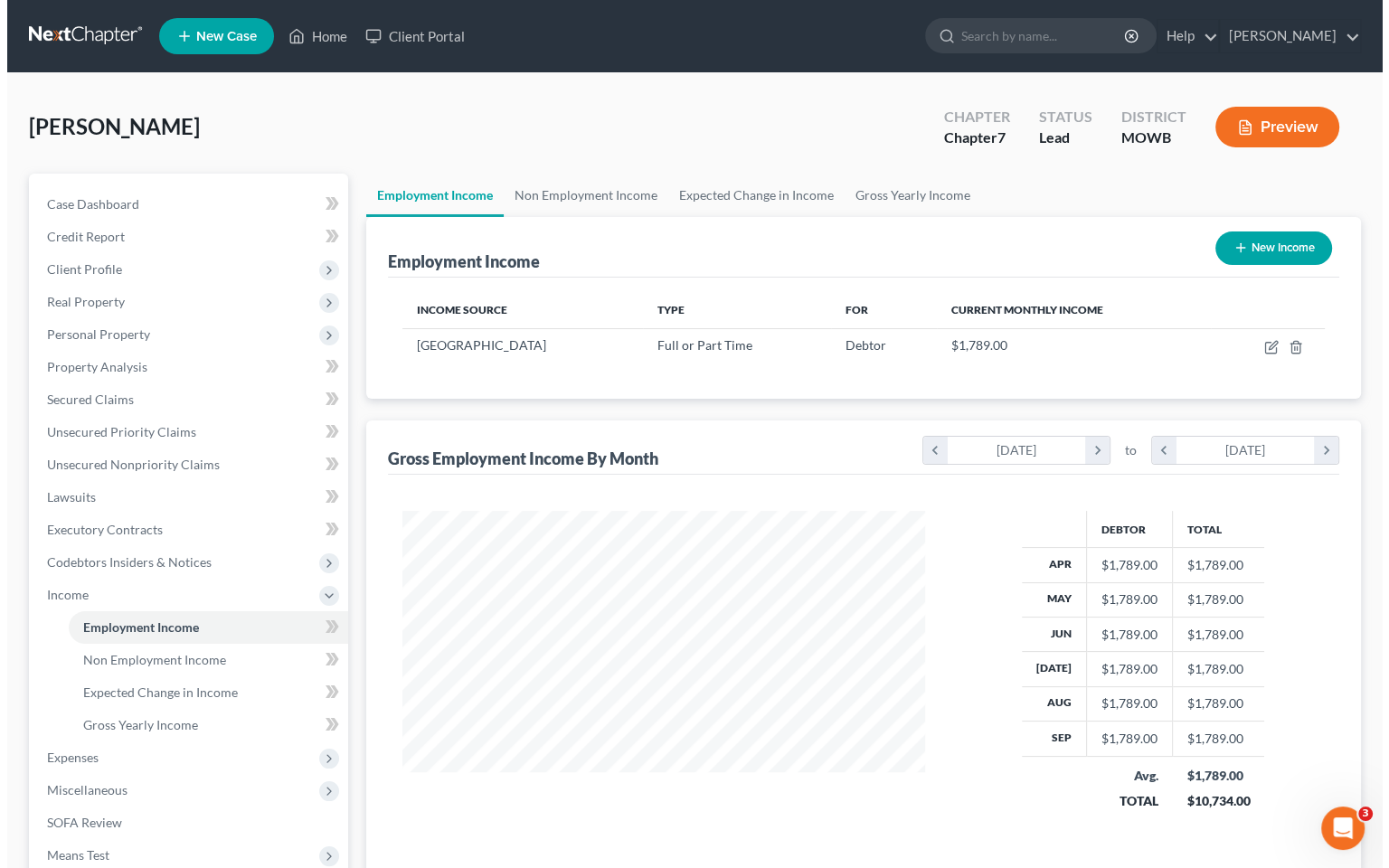
scroll to position [322, 558]
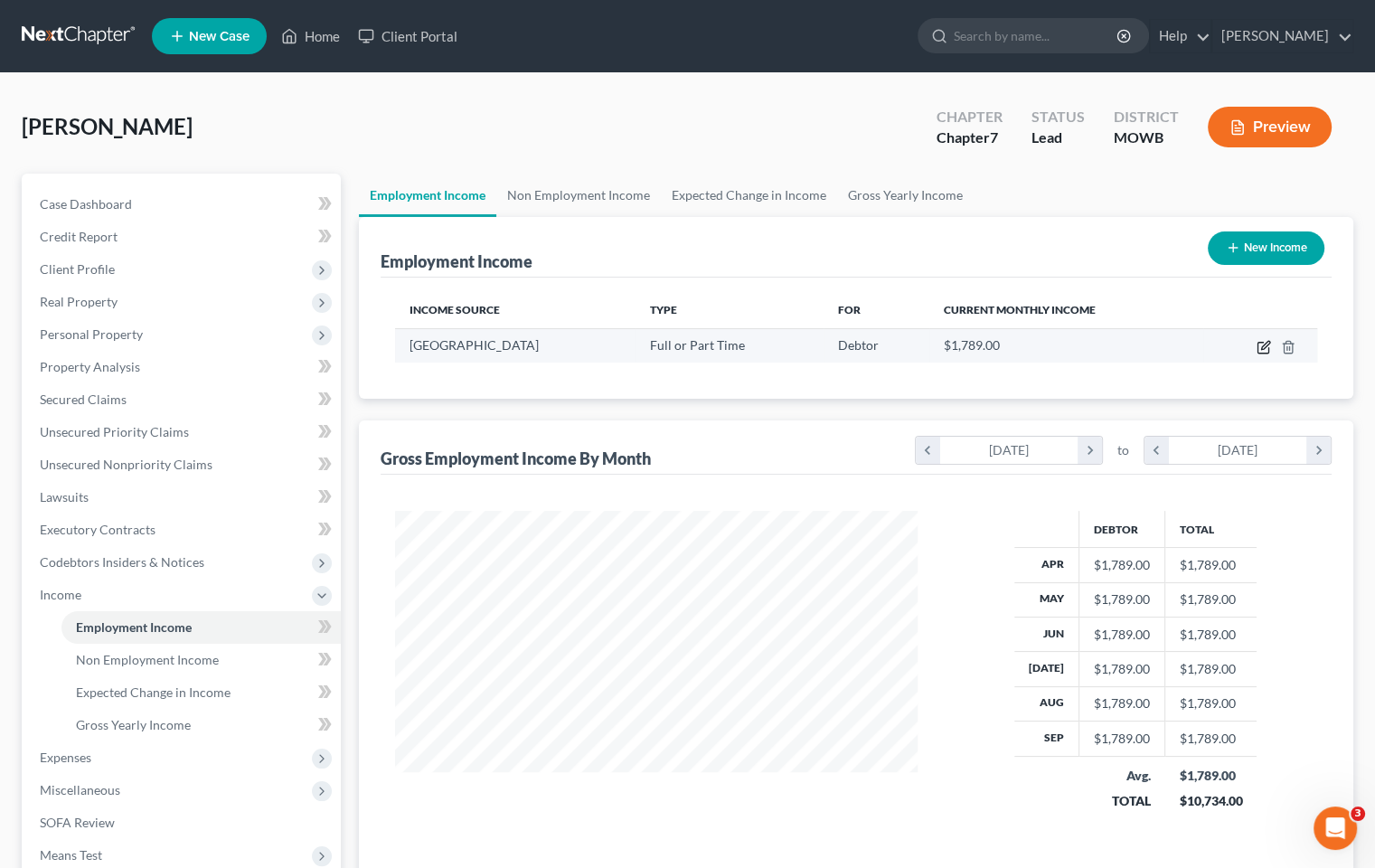
click at [1262, 346] on icon "button" at bounding box center [1263, 346] width 15 height 15
select select "0"
select select "26"
select select "0"
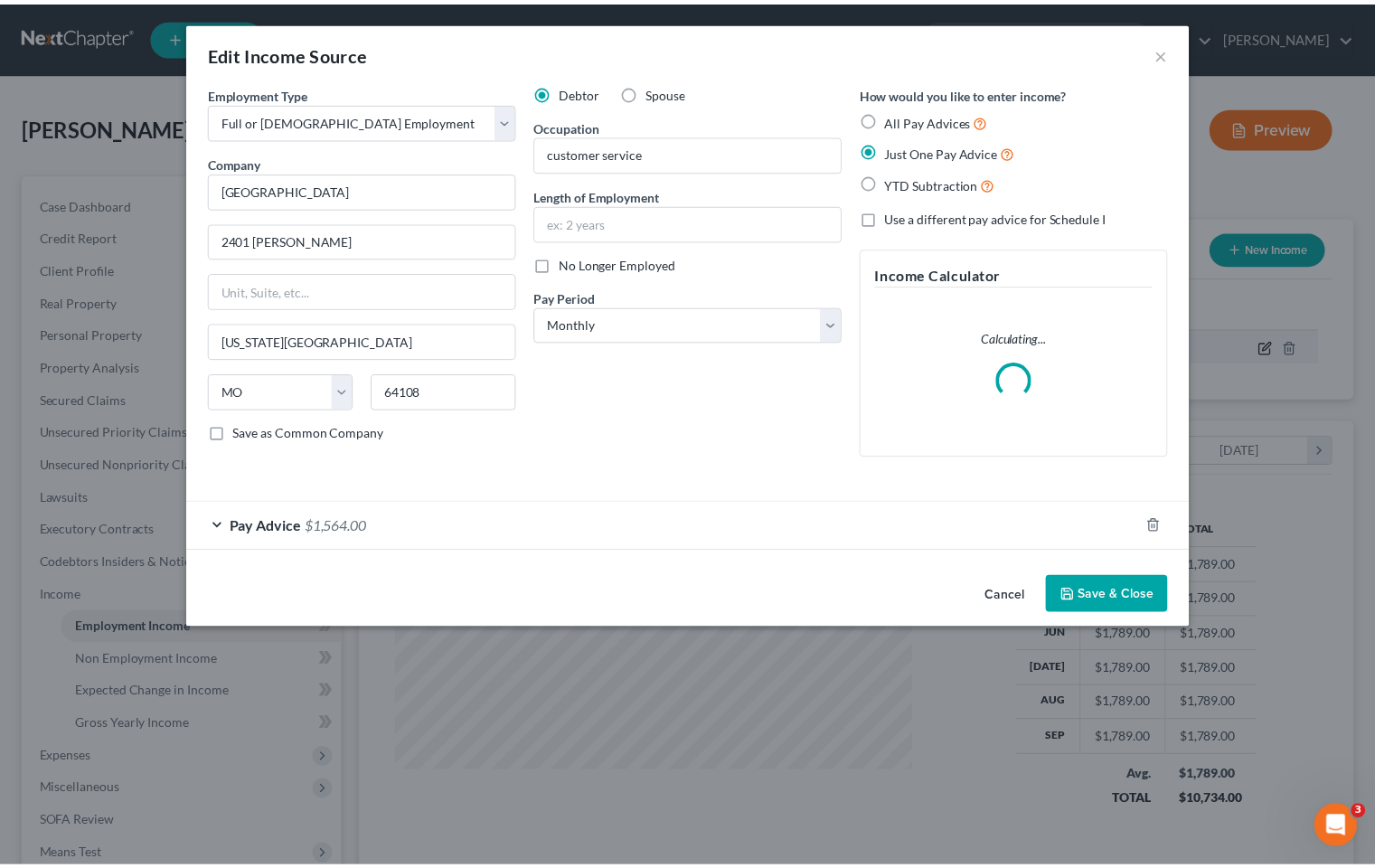
scroll to position [322, 564]
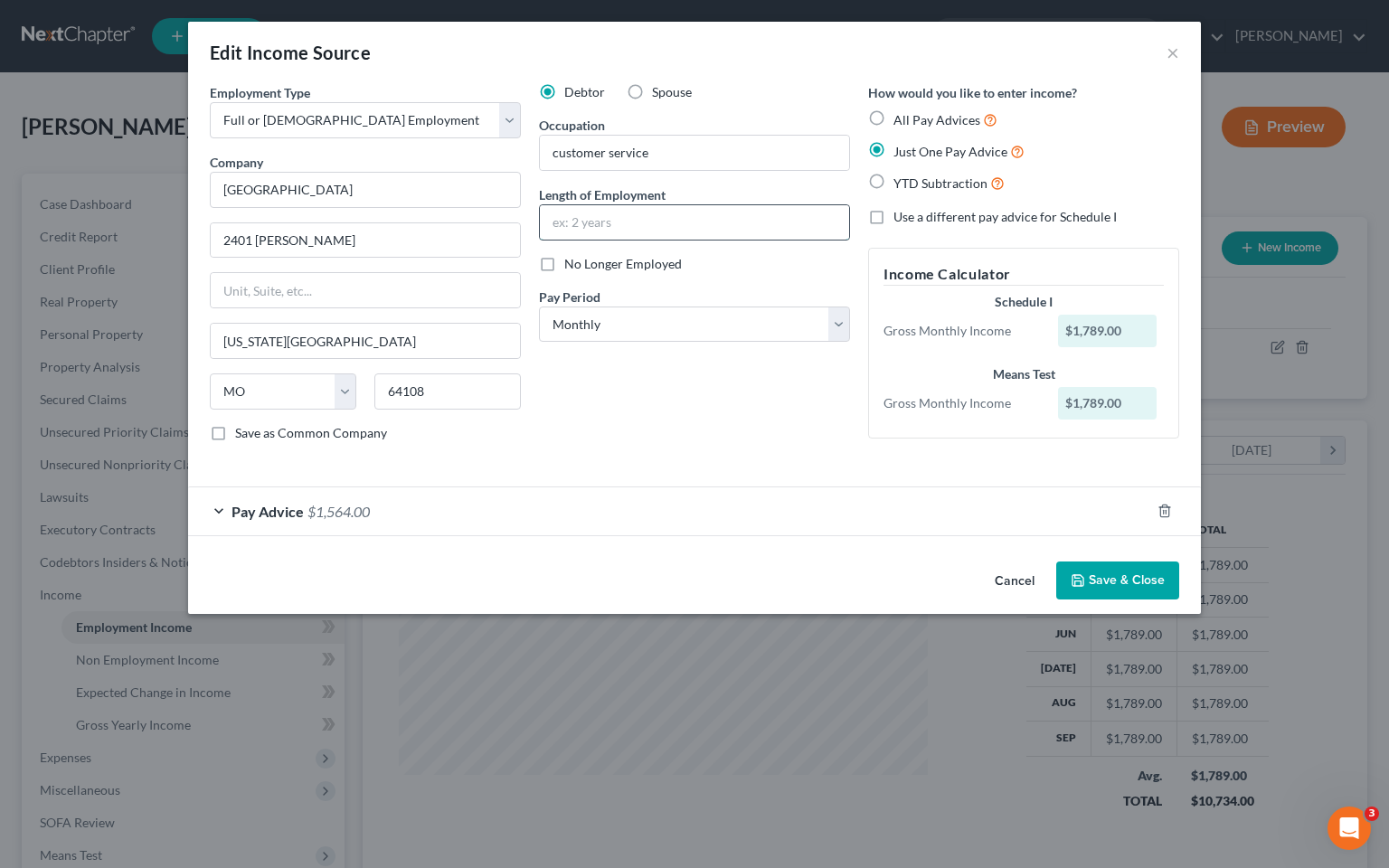
click at [629, 223] on input "text" at bounding box center [695, 222] width 309 height 34
type input "2 years"
click at [837, 322] on select "Select Monthly Twice Monthly Every Other Week Weekly" at bounding box center [695, 324] width 311 height 36
select select "2"
click at [539, 306] on select "Select Monthly Twice Monthly Every Other Week Weekly" at bounding box center [695, 324] width 311 height 36
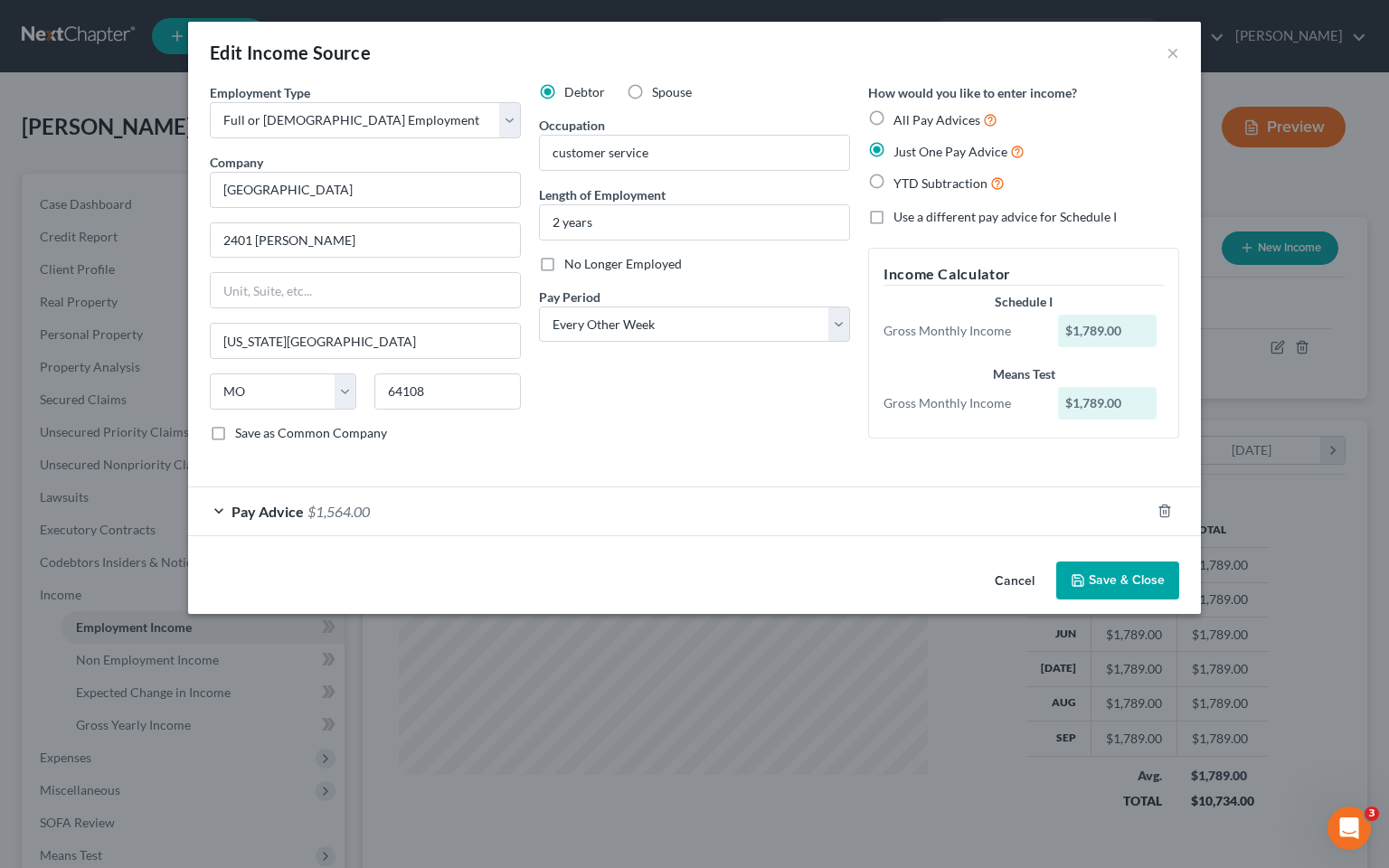
click at [1085, 578] on div "Edit Income Source × Employment Type * Select Full or [DEMOGRAPHIC_DATA] Employ…" at bounding box center [694, 317] width 1013 height 592
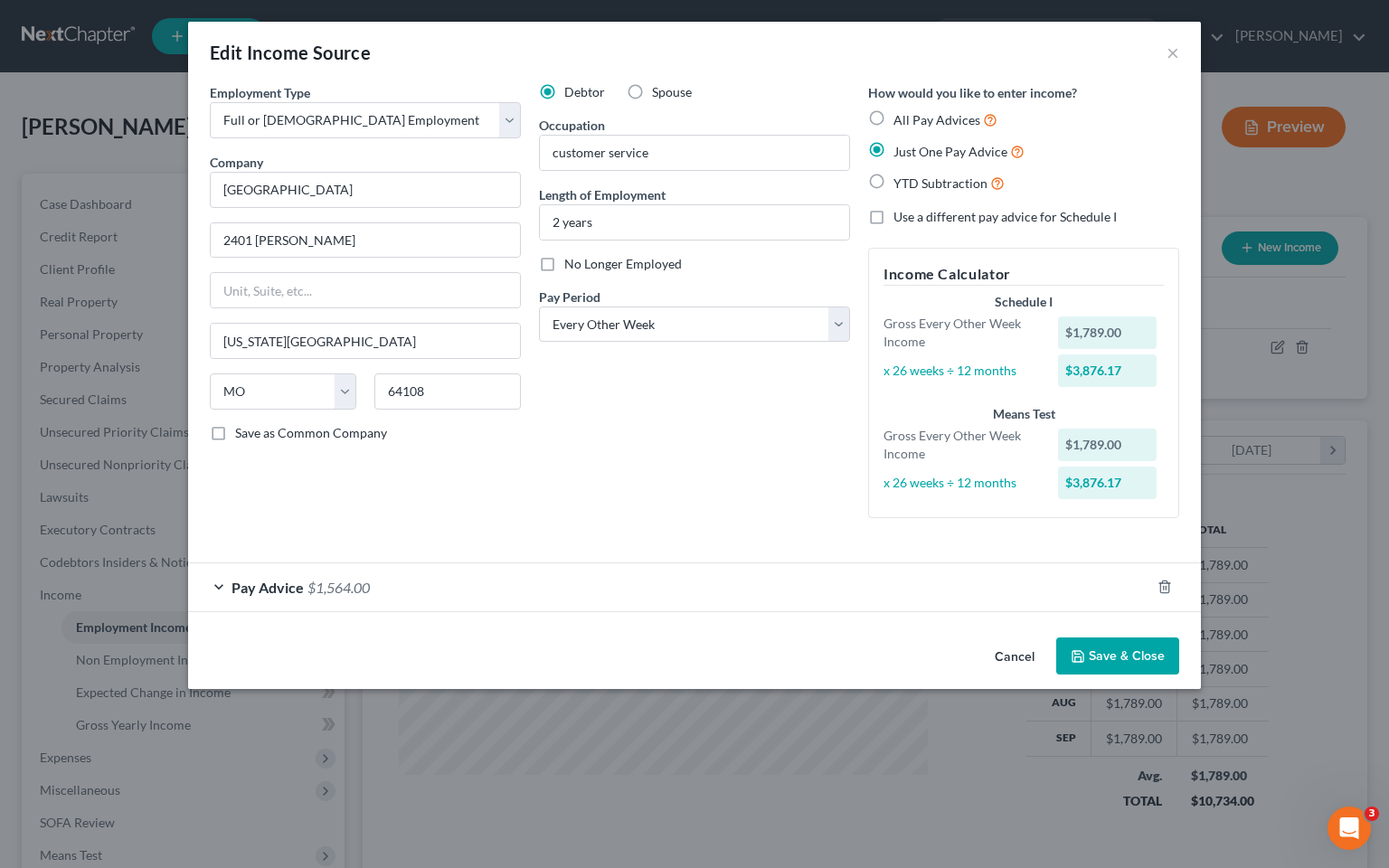
click at [1080, 652] on polyline "button" at bounding box center [1077, 652] width 5 height 3
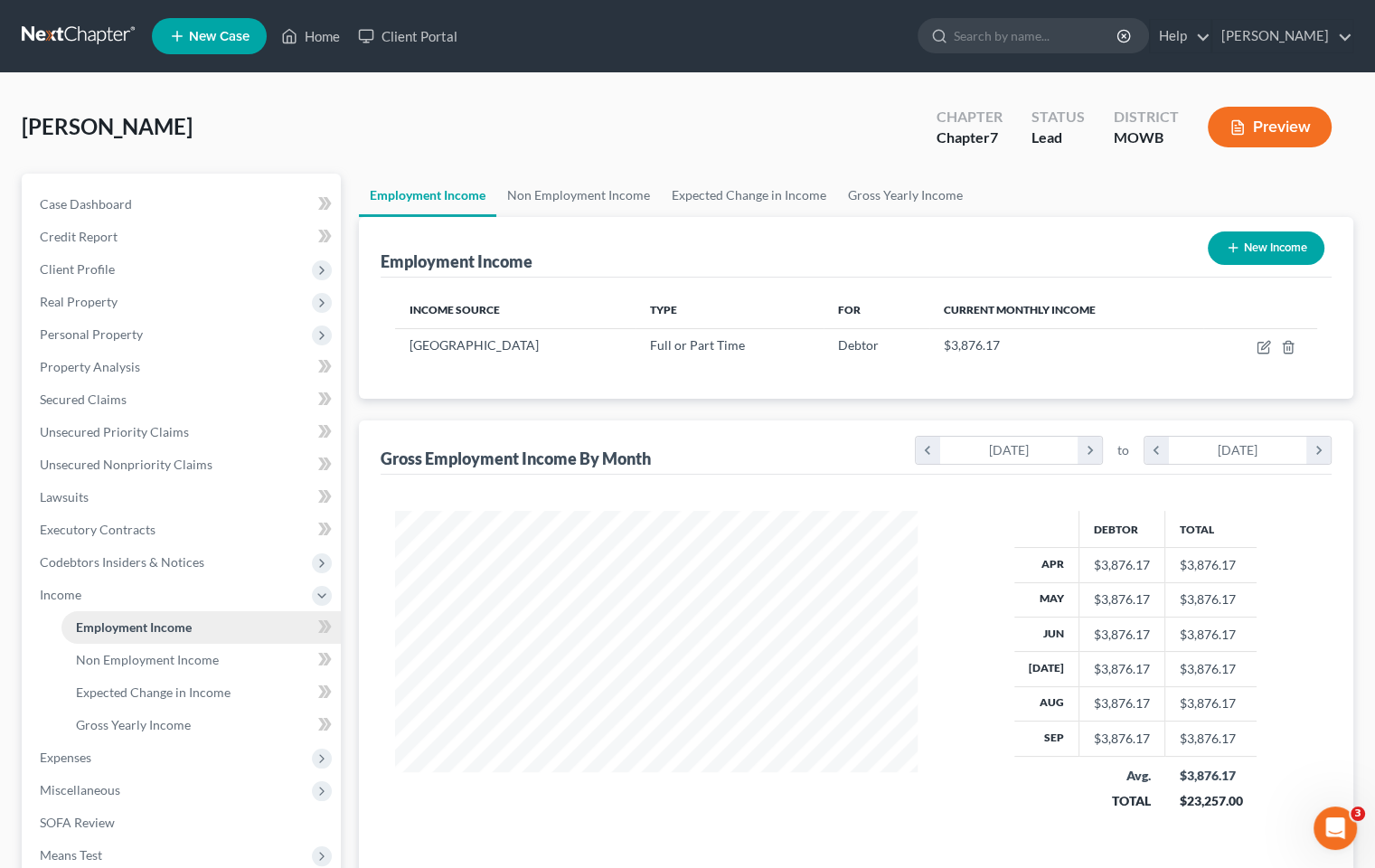
scroll to position [90, 0]
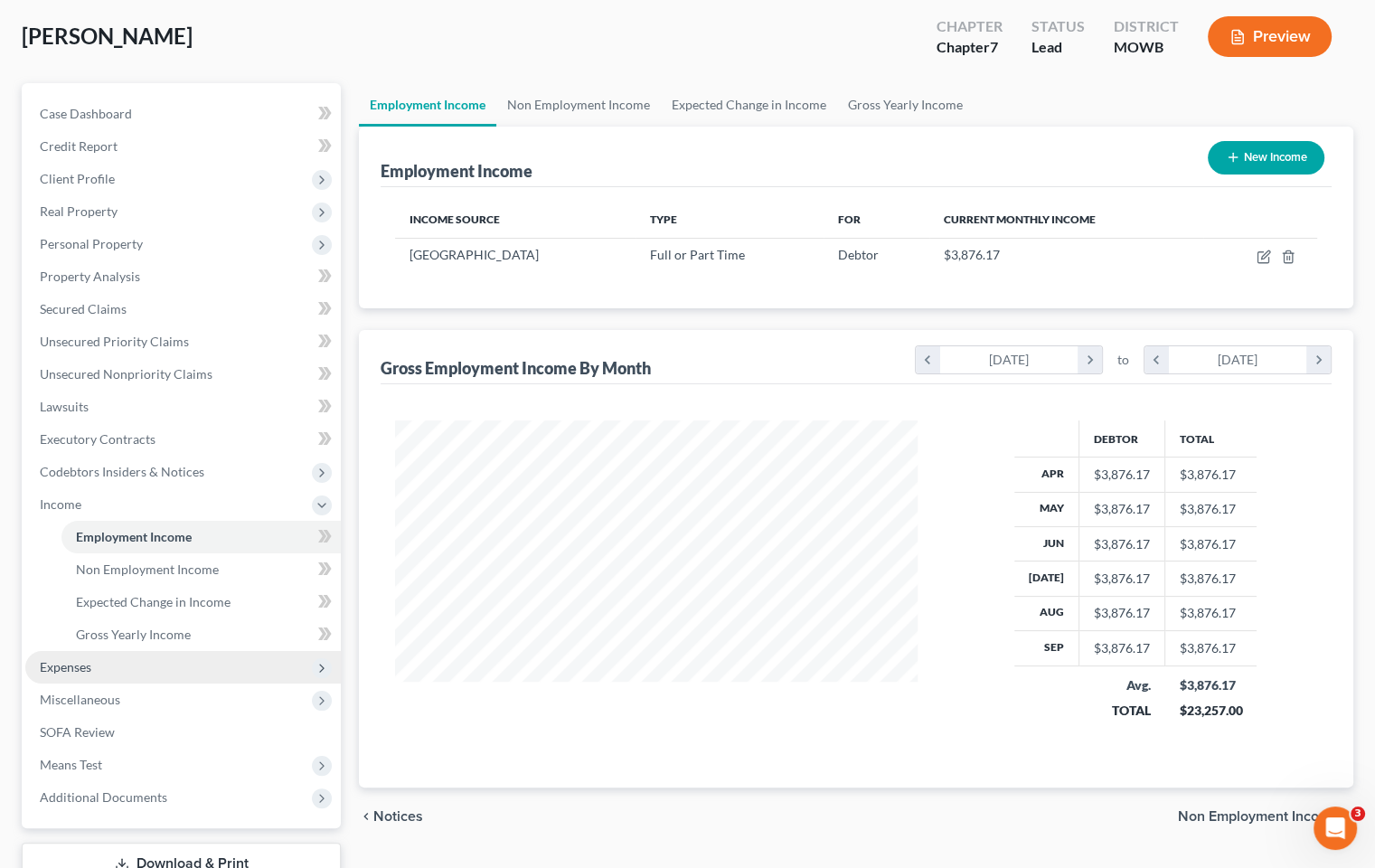
click at [160, 664] on span "Expenses" at bounding box center [183, 666] width 315 height 32
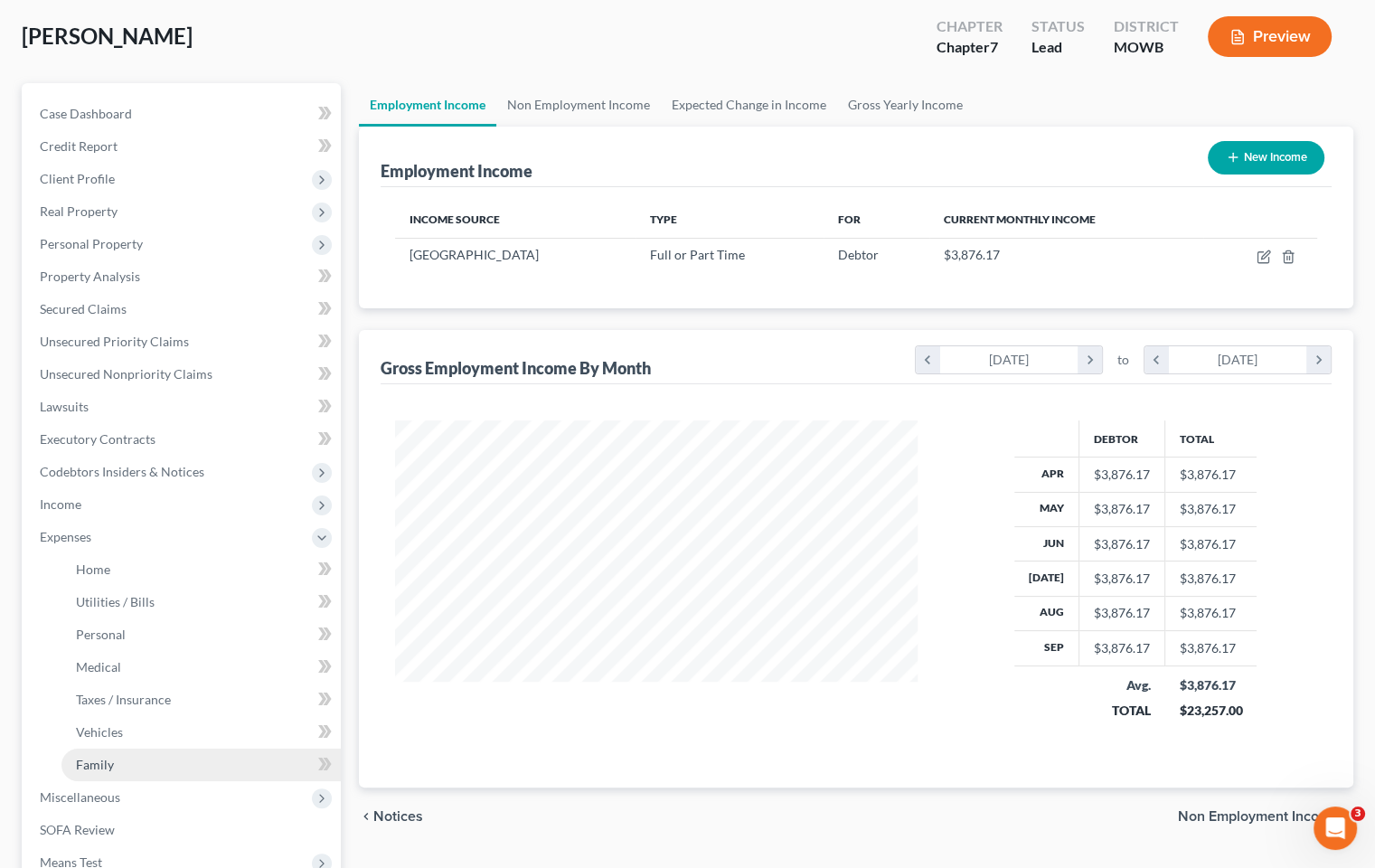
click at [209, 777] on link "Family" at bounding box center [201, 764] width 279 height 32
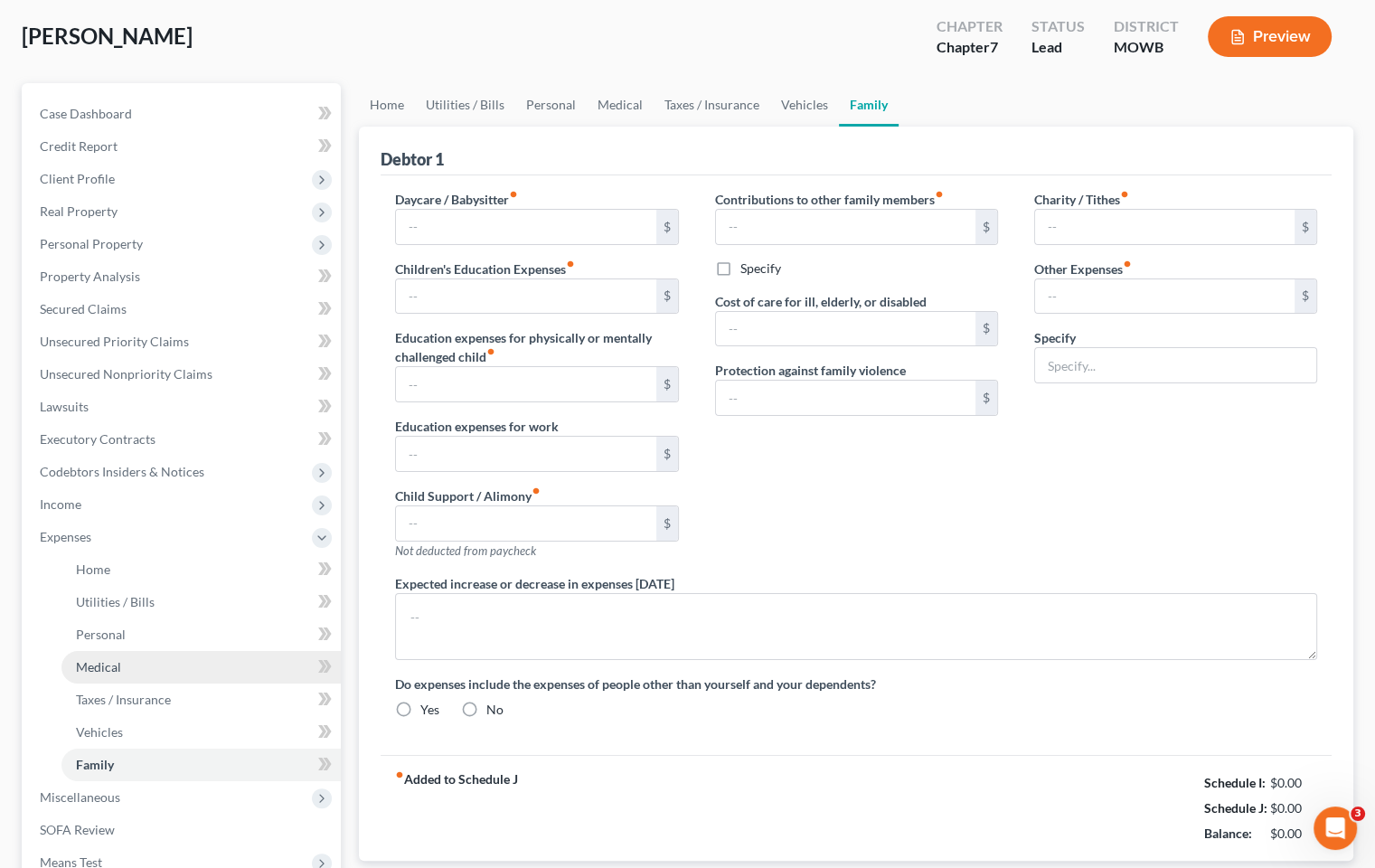
type input "1,400.00"
type input "0.00"
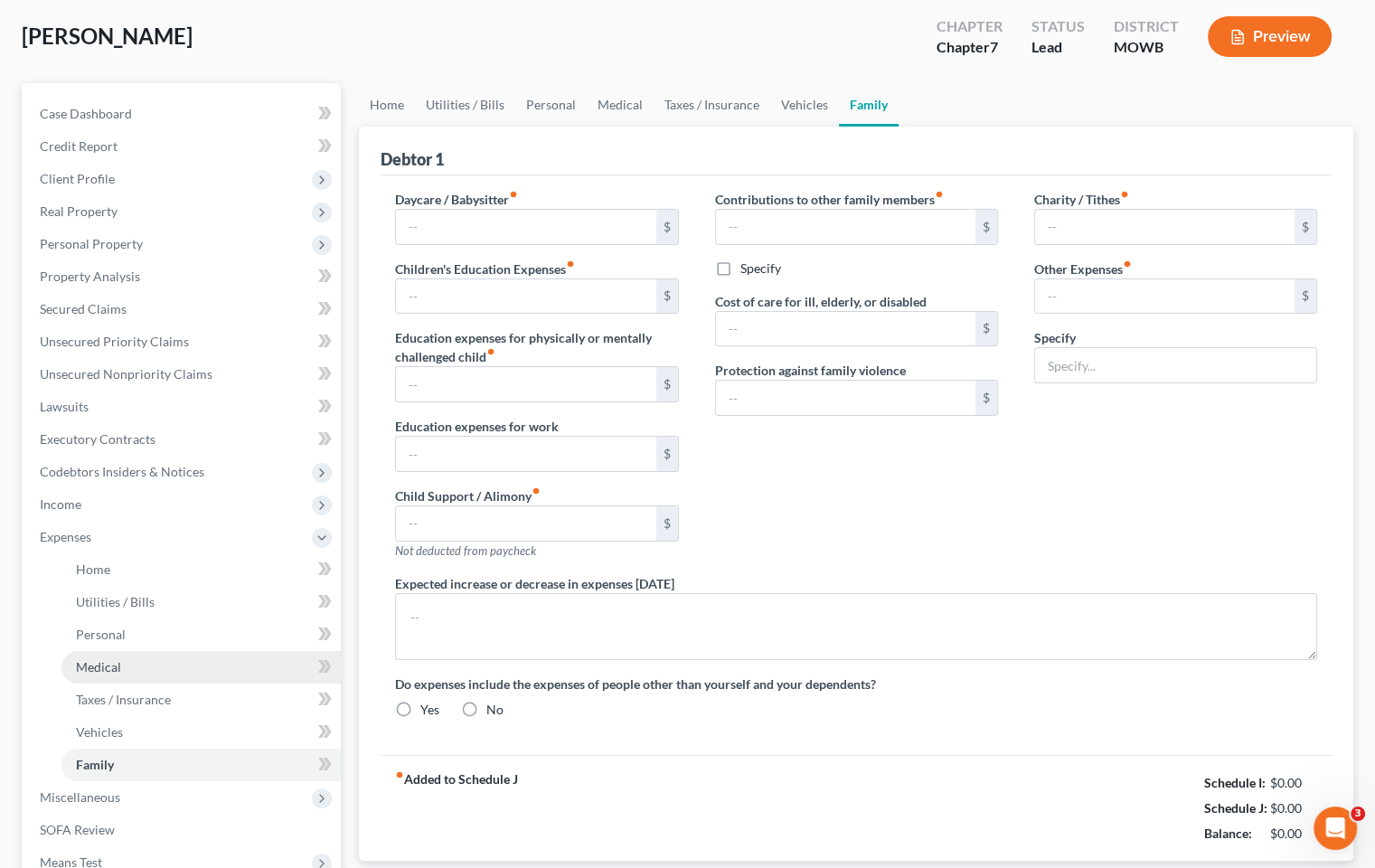
type input "0.00"
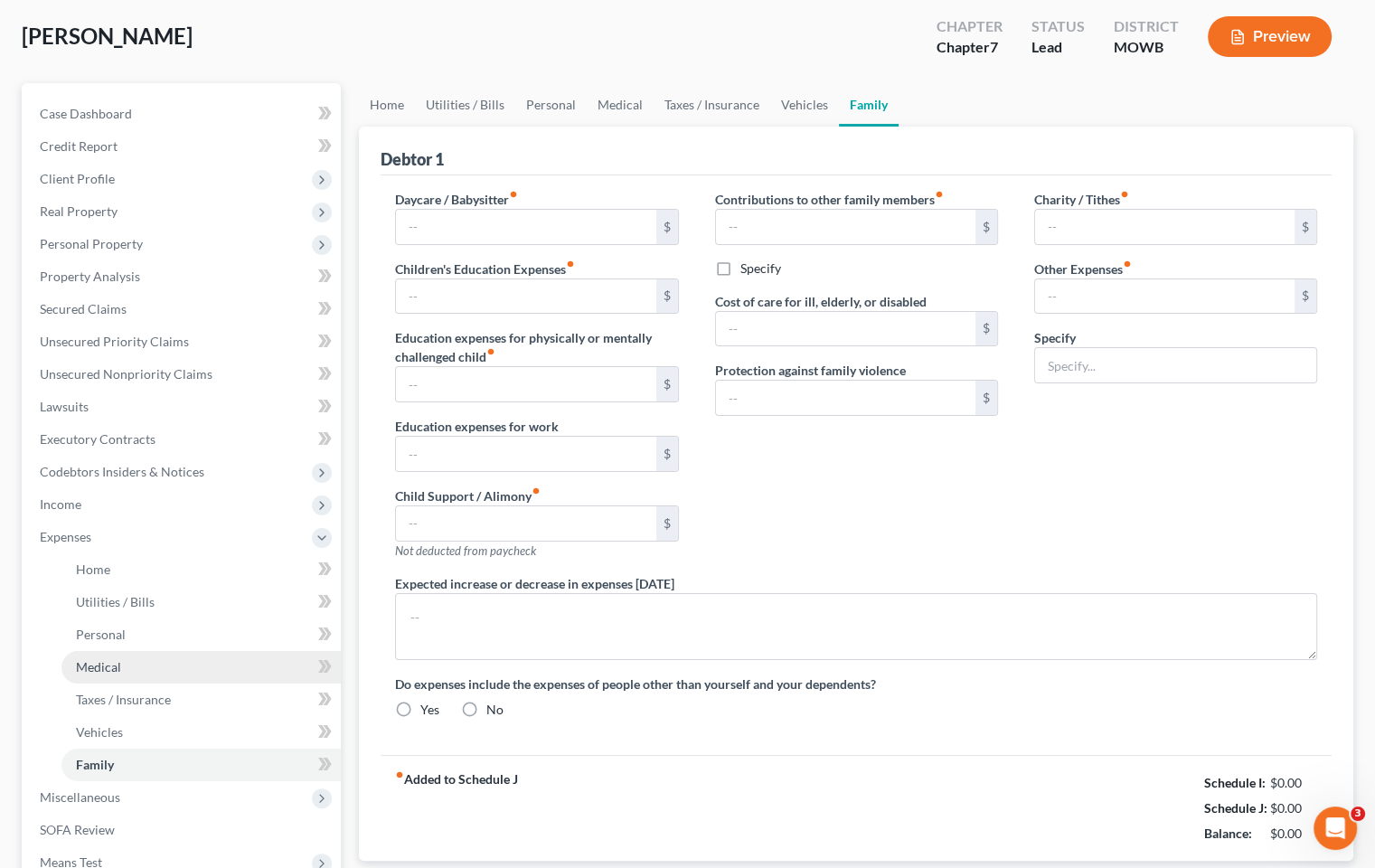
radio input "true"
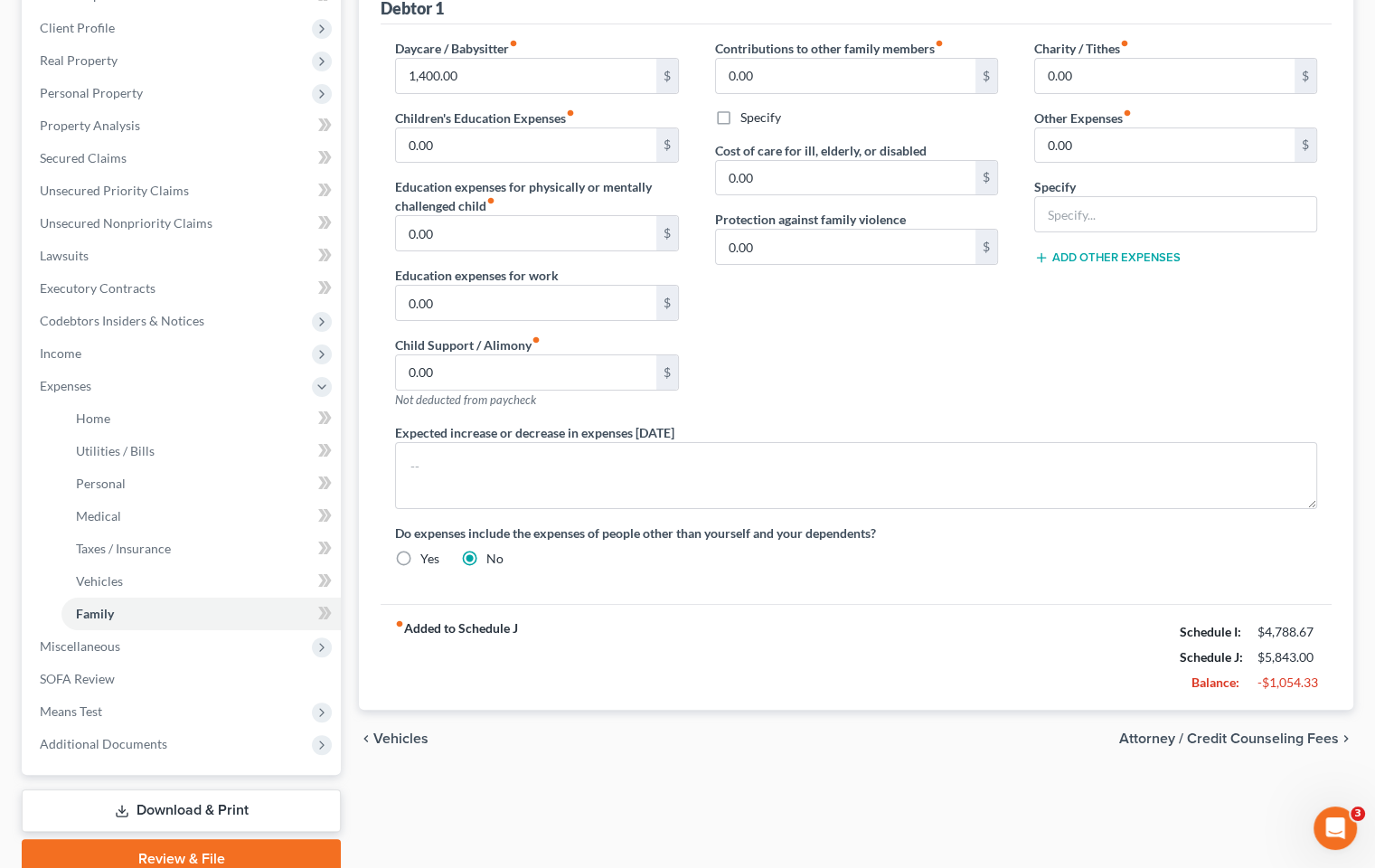
scroll to position [319, 0]
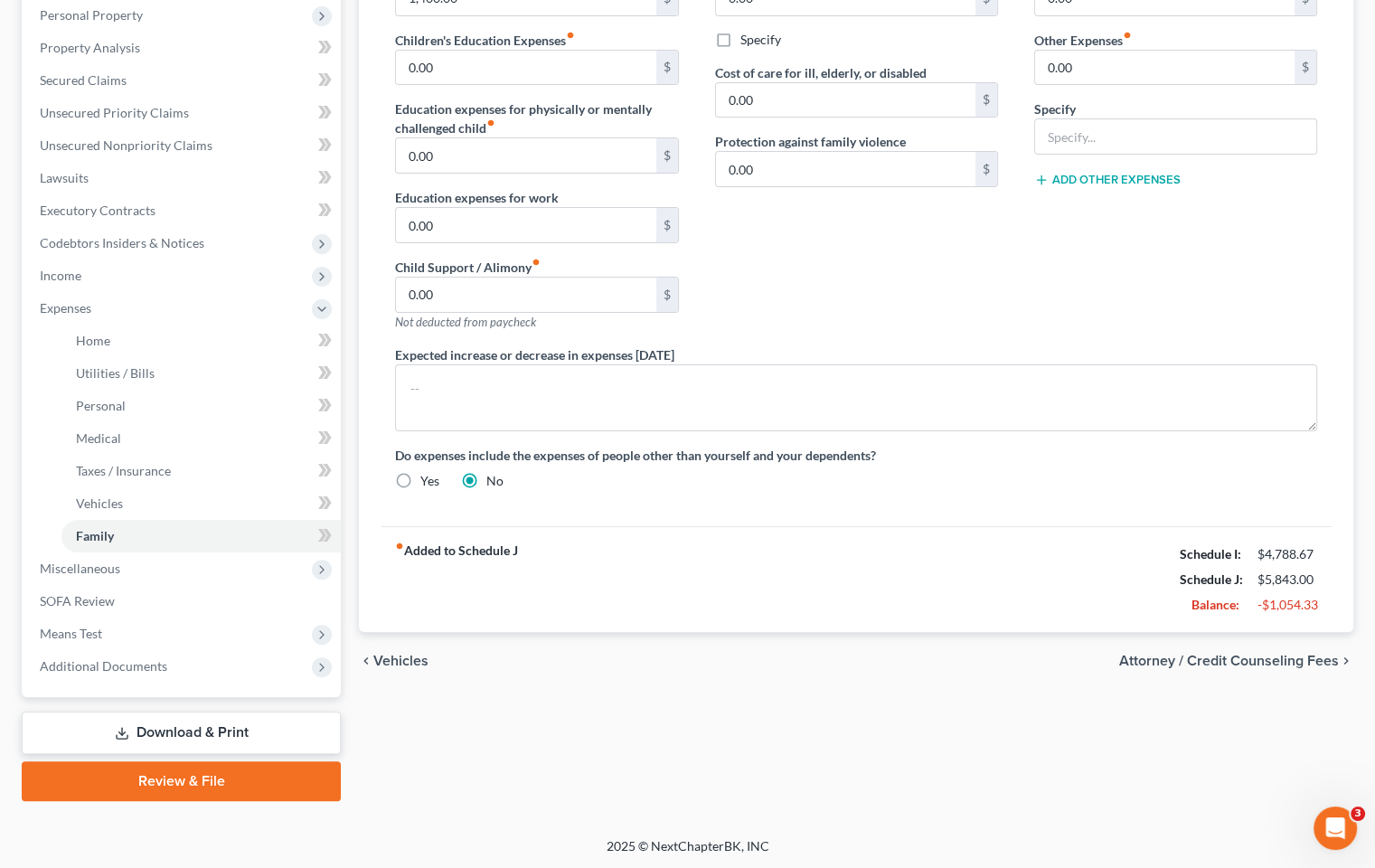
click at [273, 719] on link "Download & Print" at bounding box center [181, 732] width 319 height 42
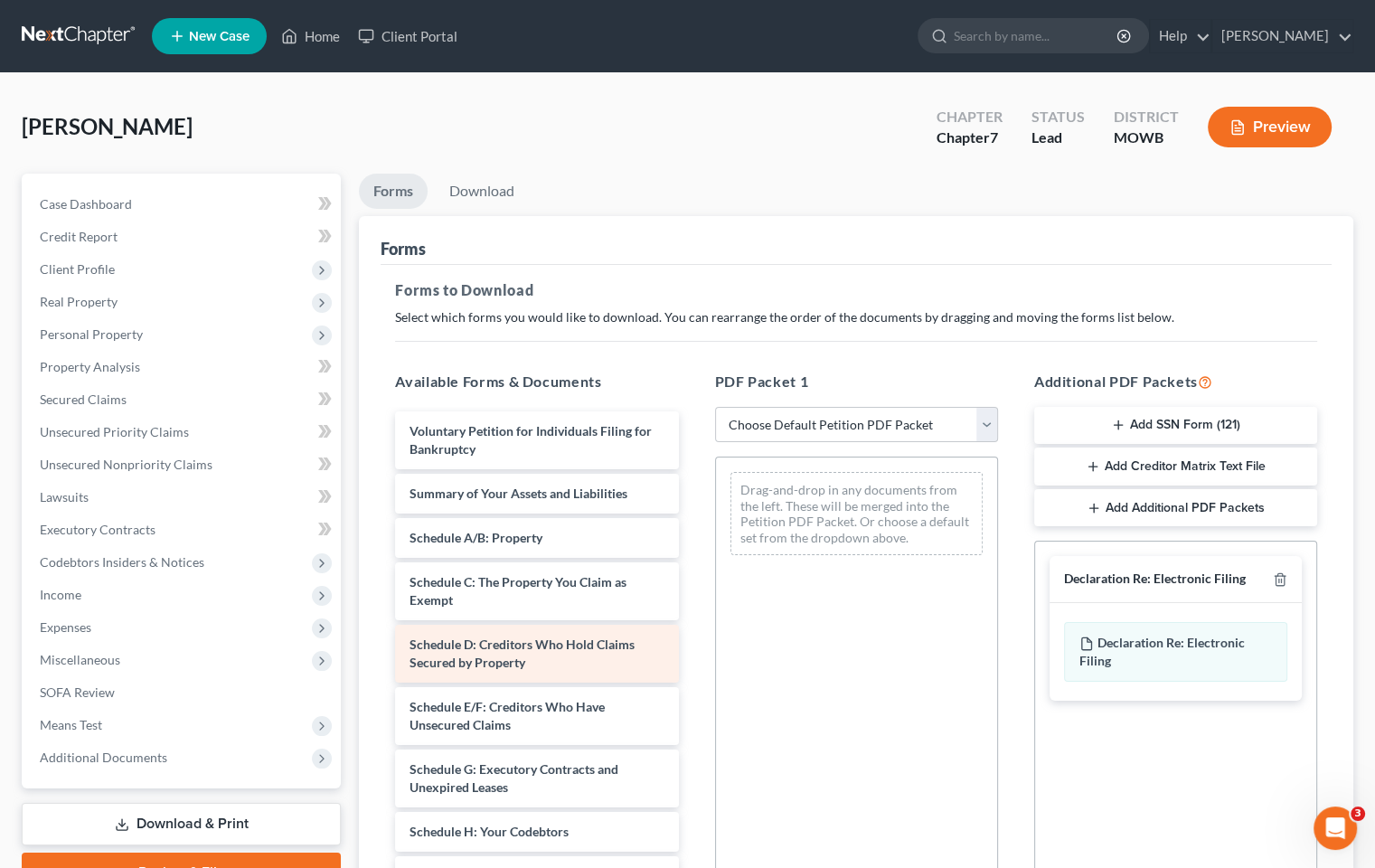
scroll to position [271, 0]
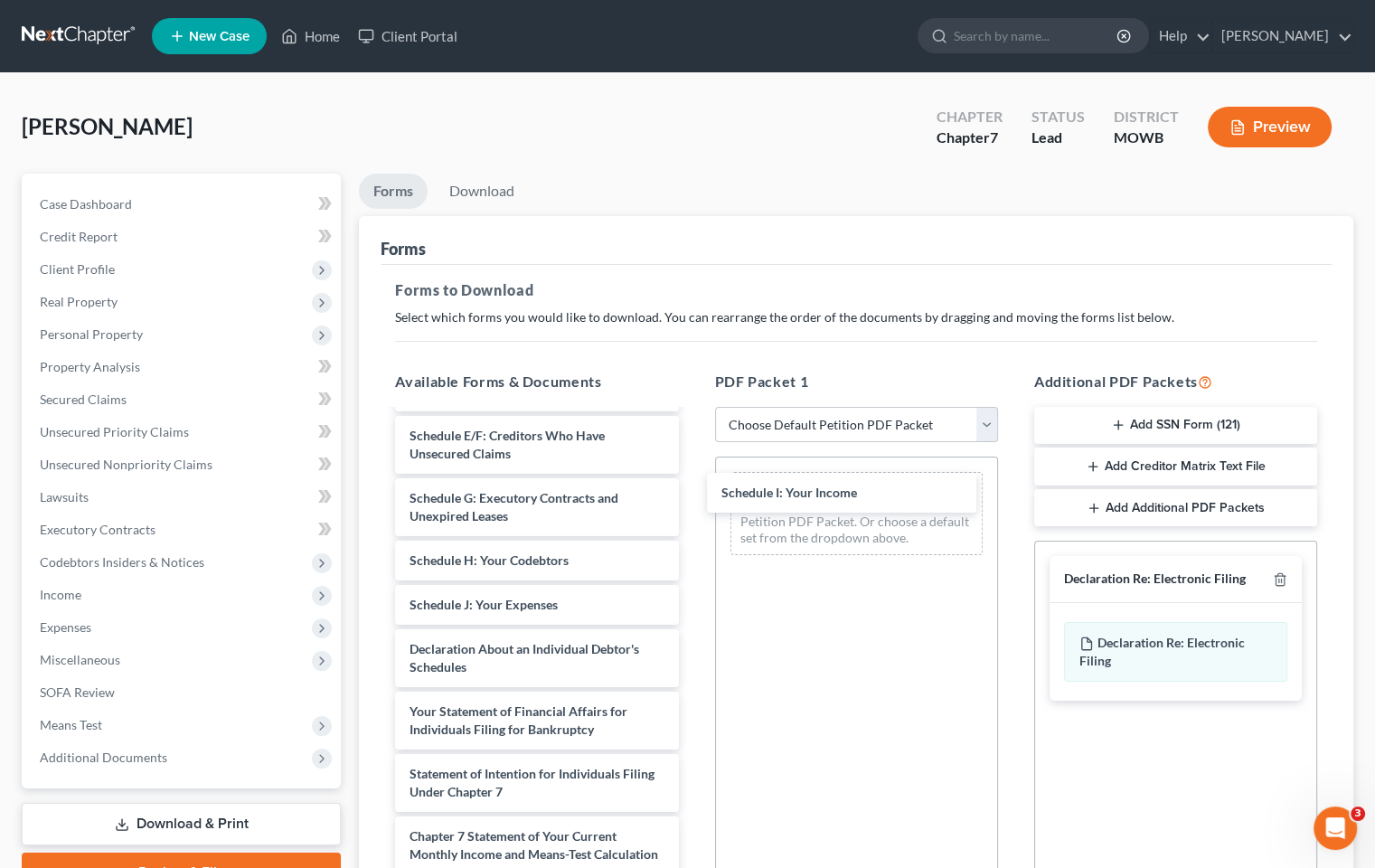
drag, startPoint x: 549, startPoint y: 601, endPoint x: 863, endPoint y: 514, distance: 325.8
click at [693, 492] on div "Schedule I: Your Income Voluntary Petition for Individuals Filing for Bankruptc…" at bounding box center [536, 605] width 312 height 930
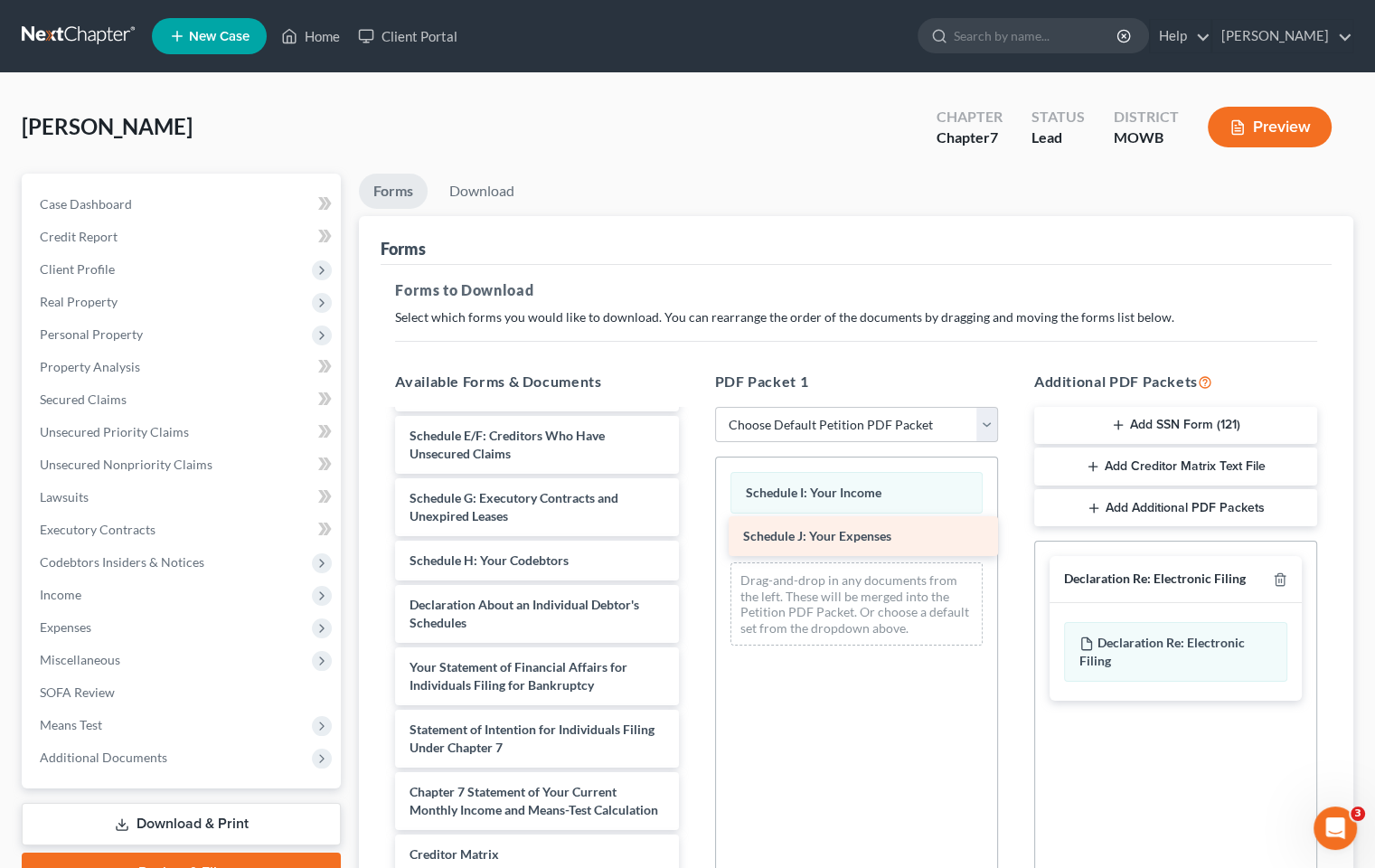
drag, startPoint x: 574, startPoint y: 604, endPoint x: 904, endPoint y: 541, distance: 336.0
click at [693, 540] on div "Schedule J: Your Expenses Voluntary Petition for Individuals Filing for Bankrup…" at bounding box center [536, 582] width 312 height 885
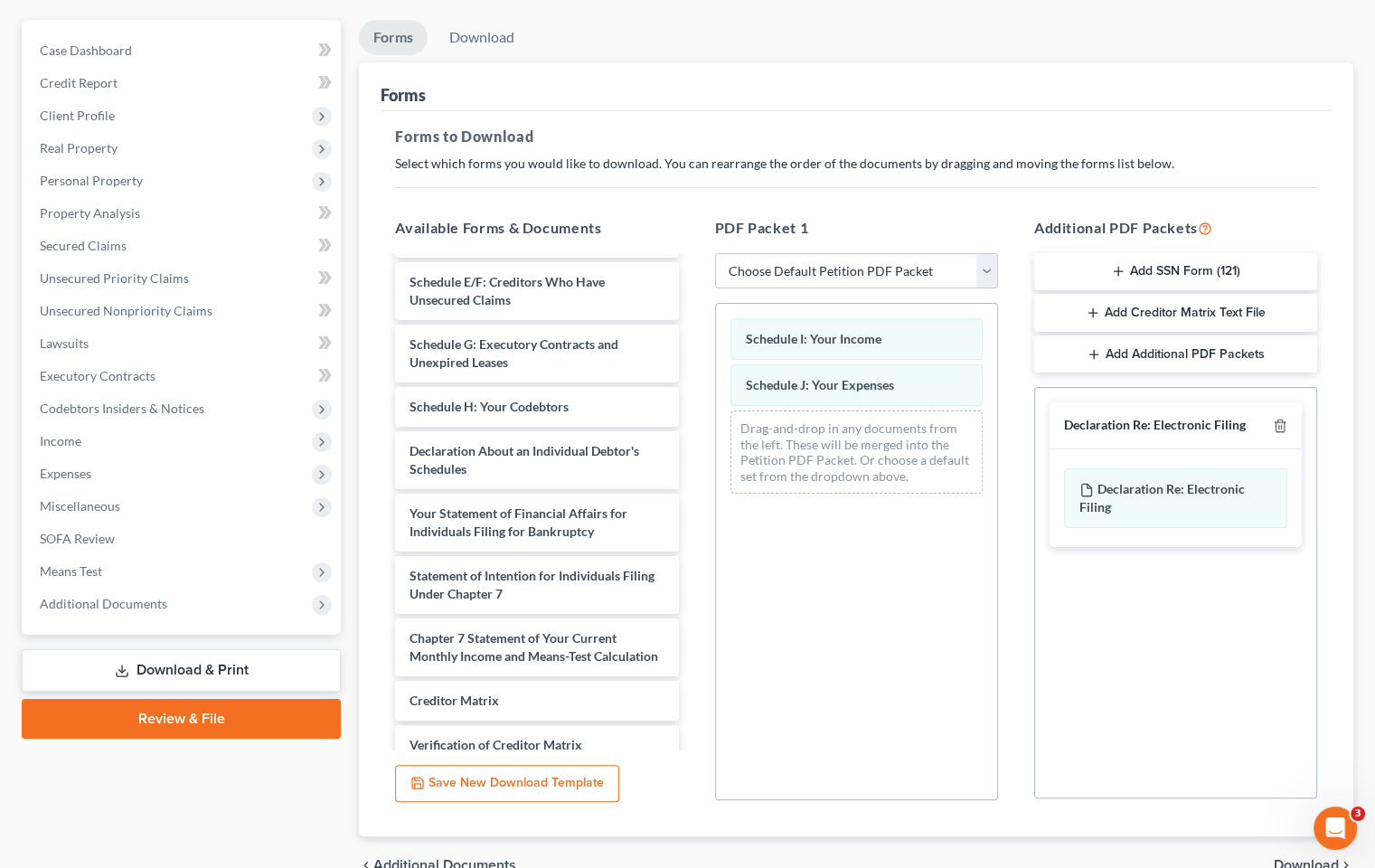
scroll to position [247, 0]
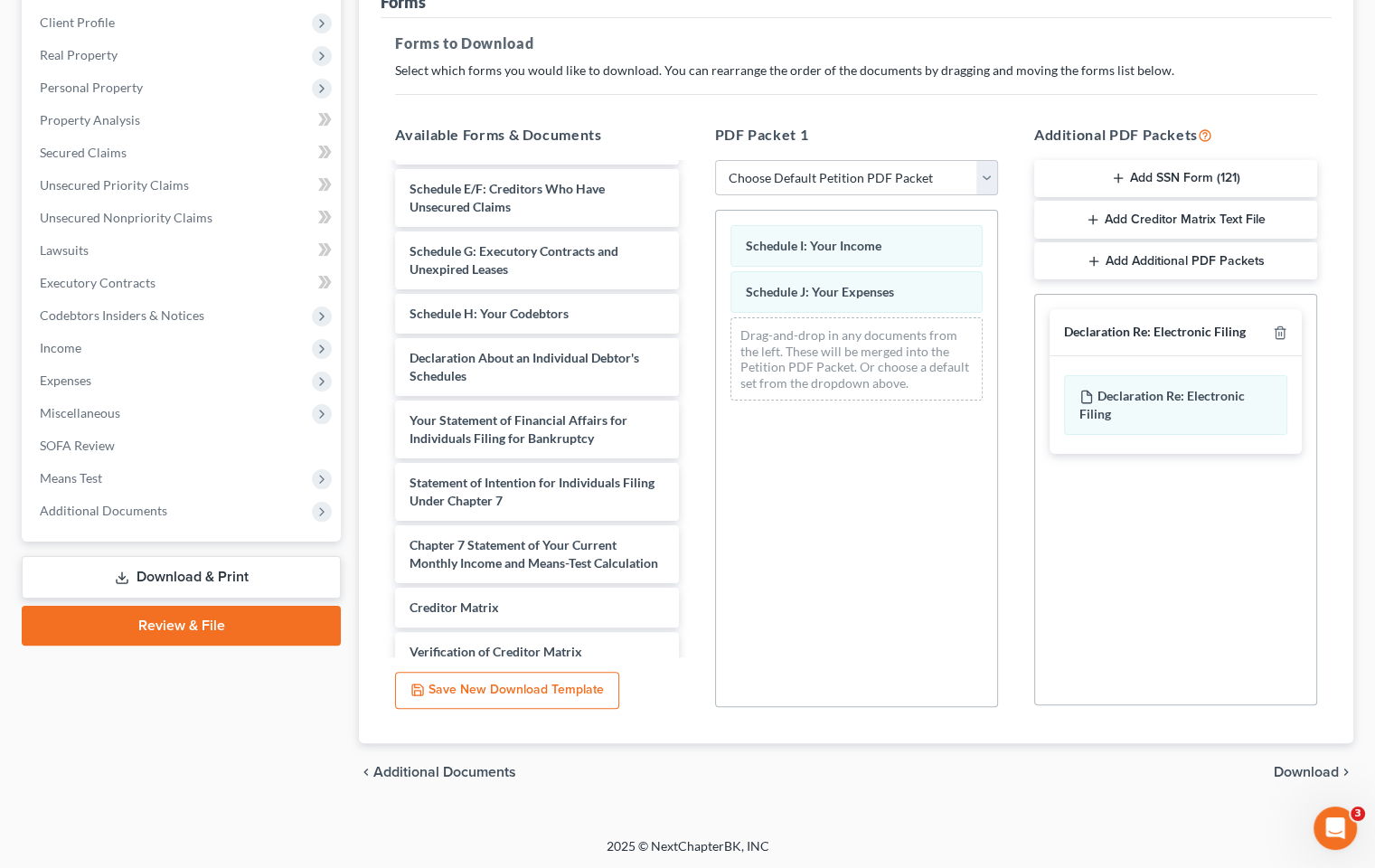
click at [1291, 770] on span "Download" at bounding box center [1306, 772] width 66 height 15
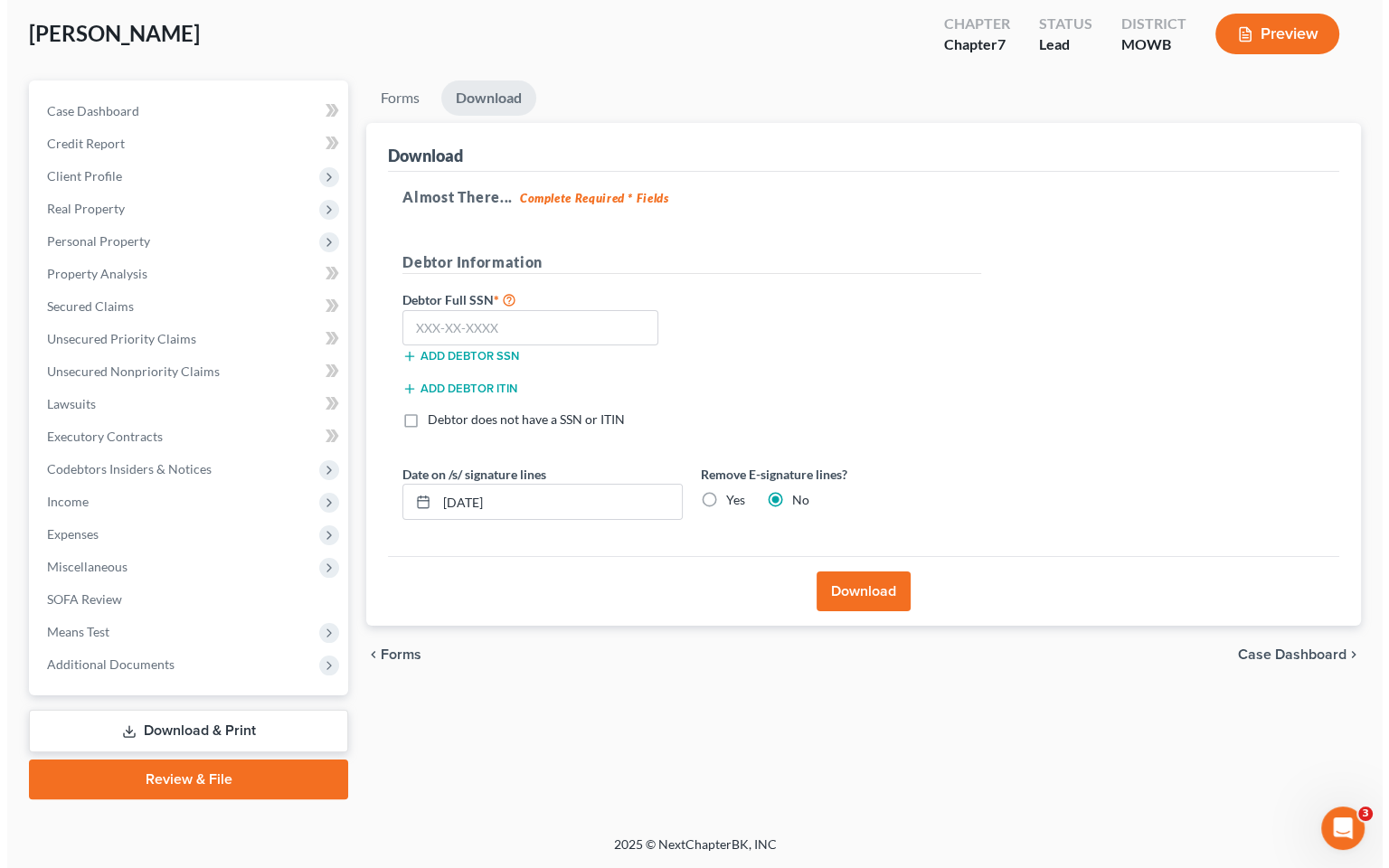
scroll to position [91, 0]
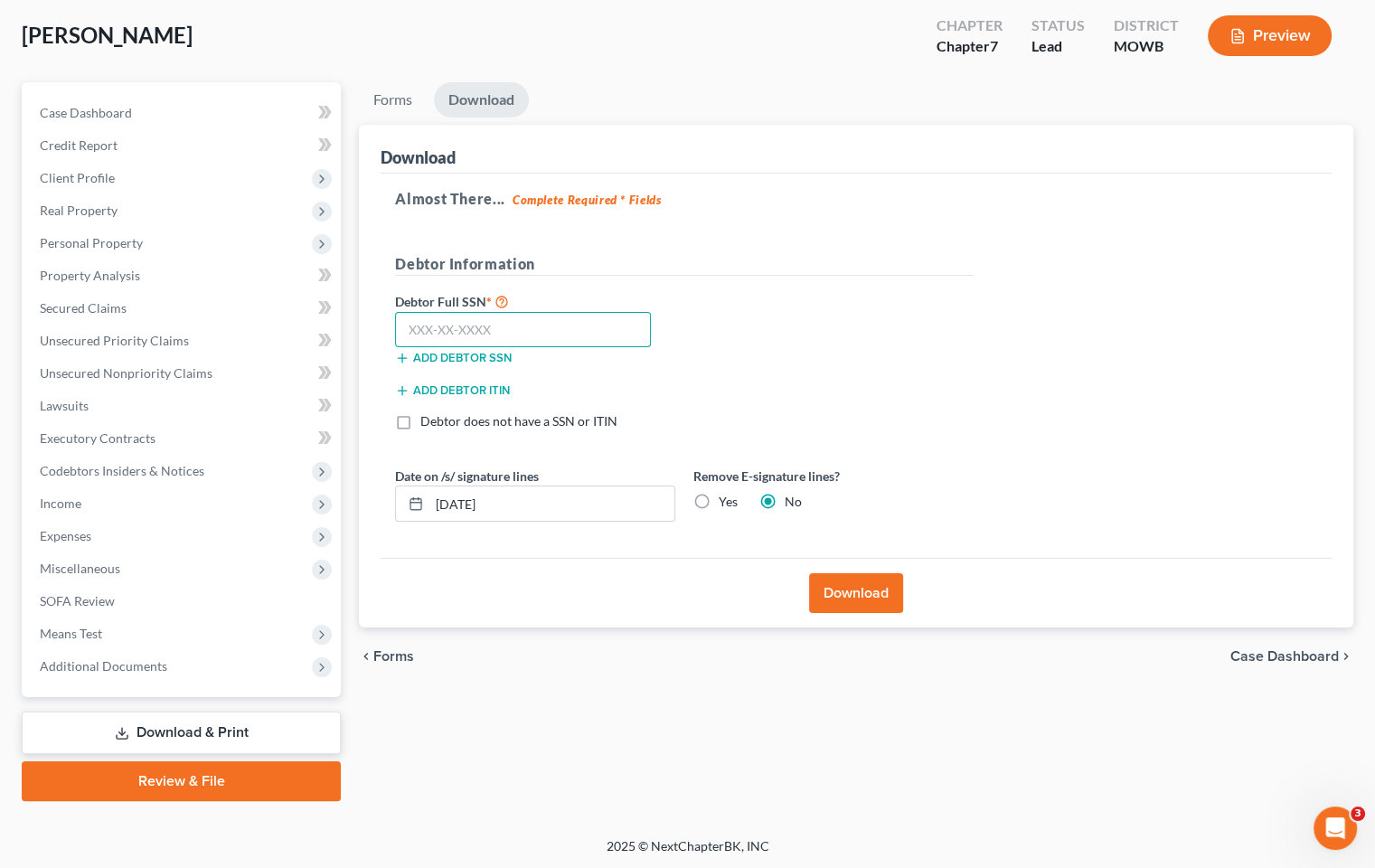
click at [530, 329] on input "text" at bounding box center [523, 330] width 255 height 36
type input "000-00-0000"
click at [847, 587] on button "Download" at bounding box center [856, 593] width 94 height 40
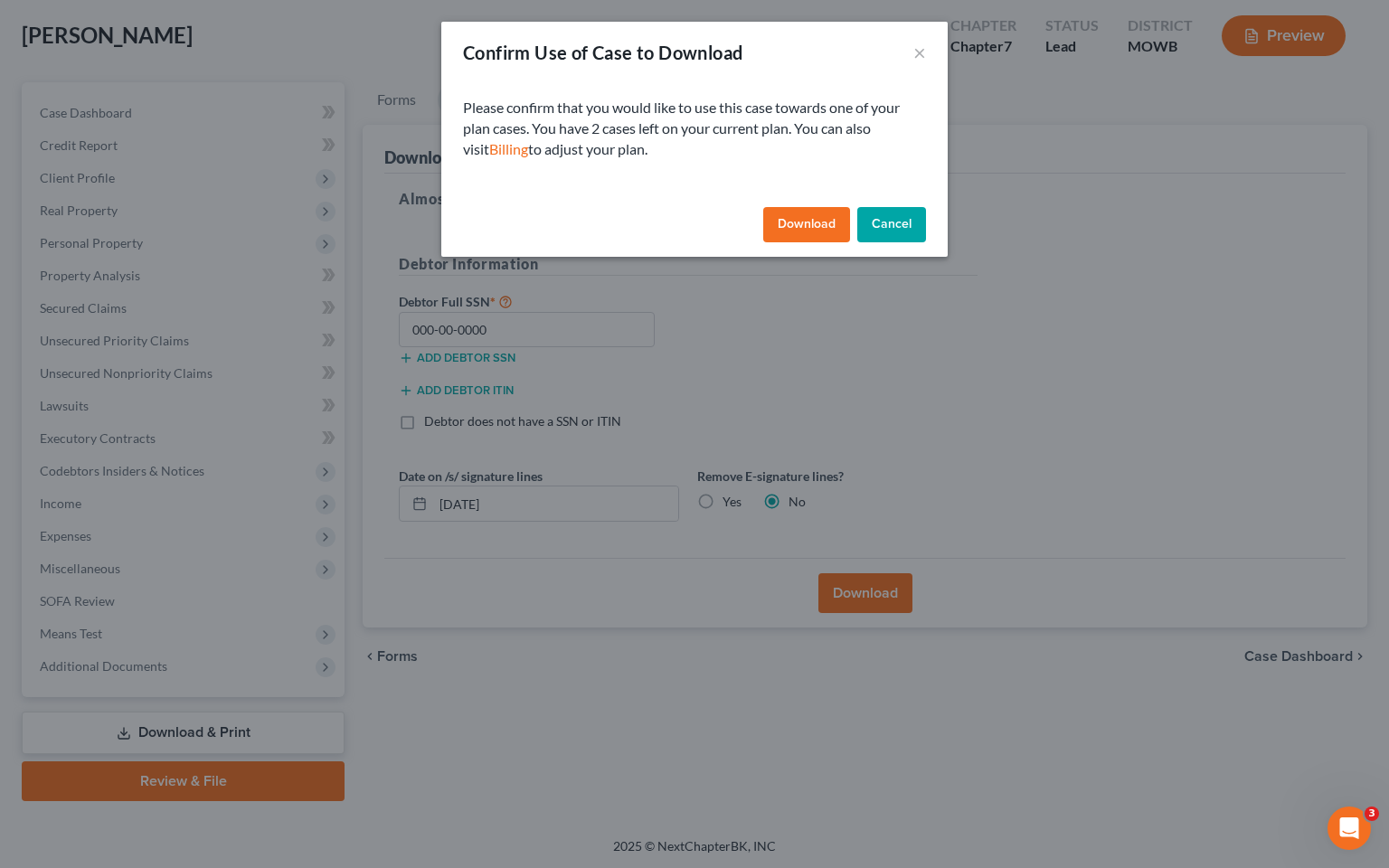
click at [777, 226] on button "Download" at bounding box center [807, 225] width 87 height 36
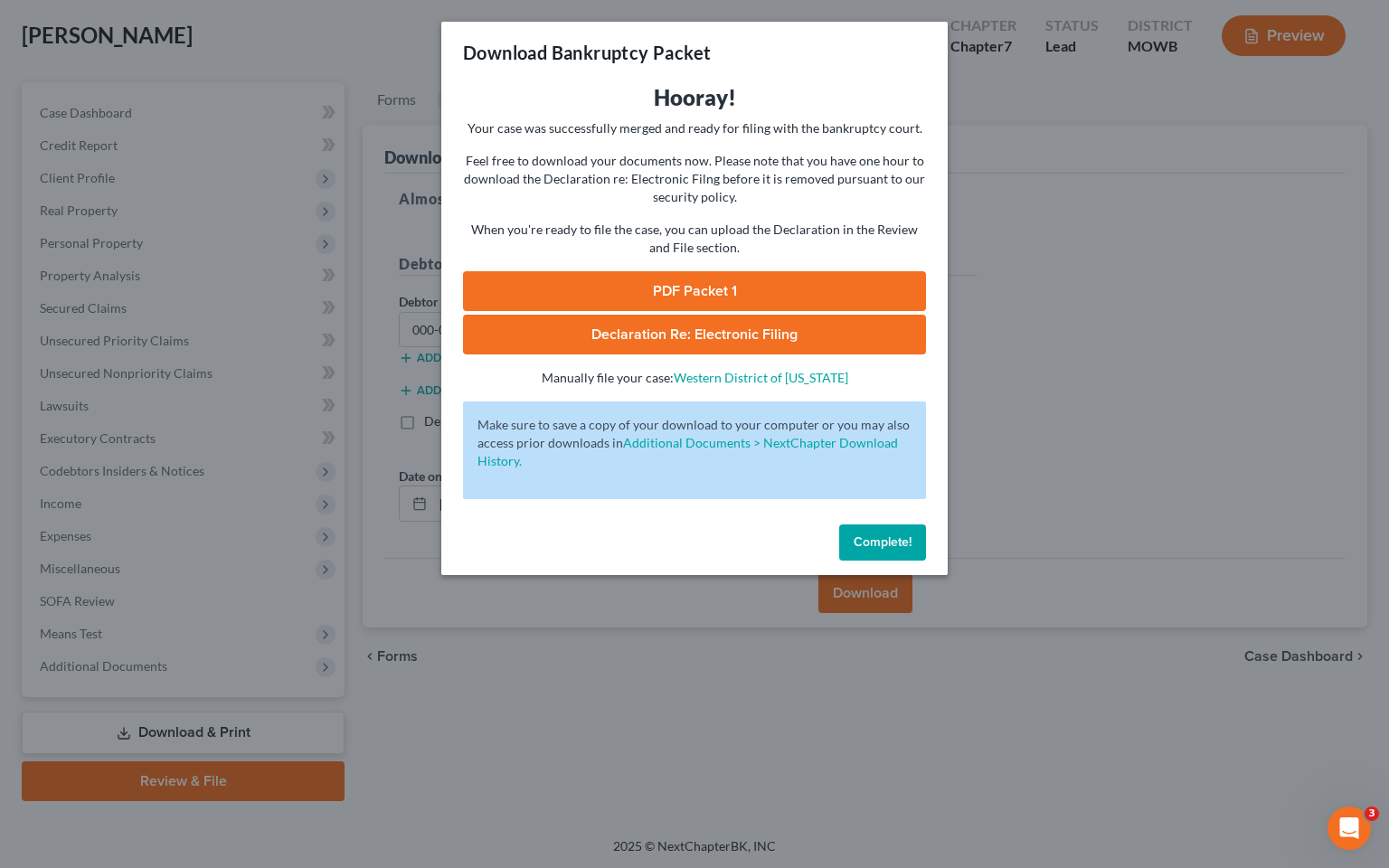
click at [821, 287] on link "PDF Packet 1" at bounding box center [694, 291] width 463 height 40
